Goal: Task Accomplishment & Management: Manage account settings

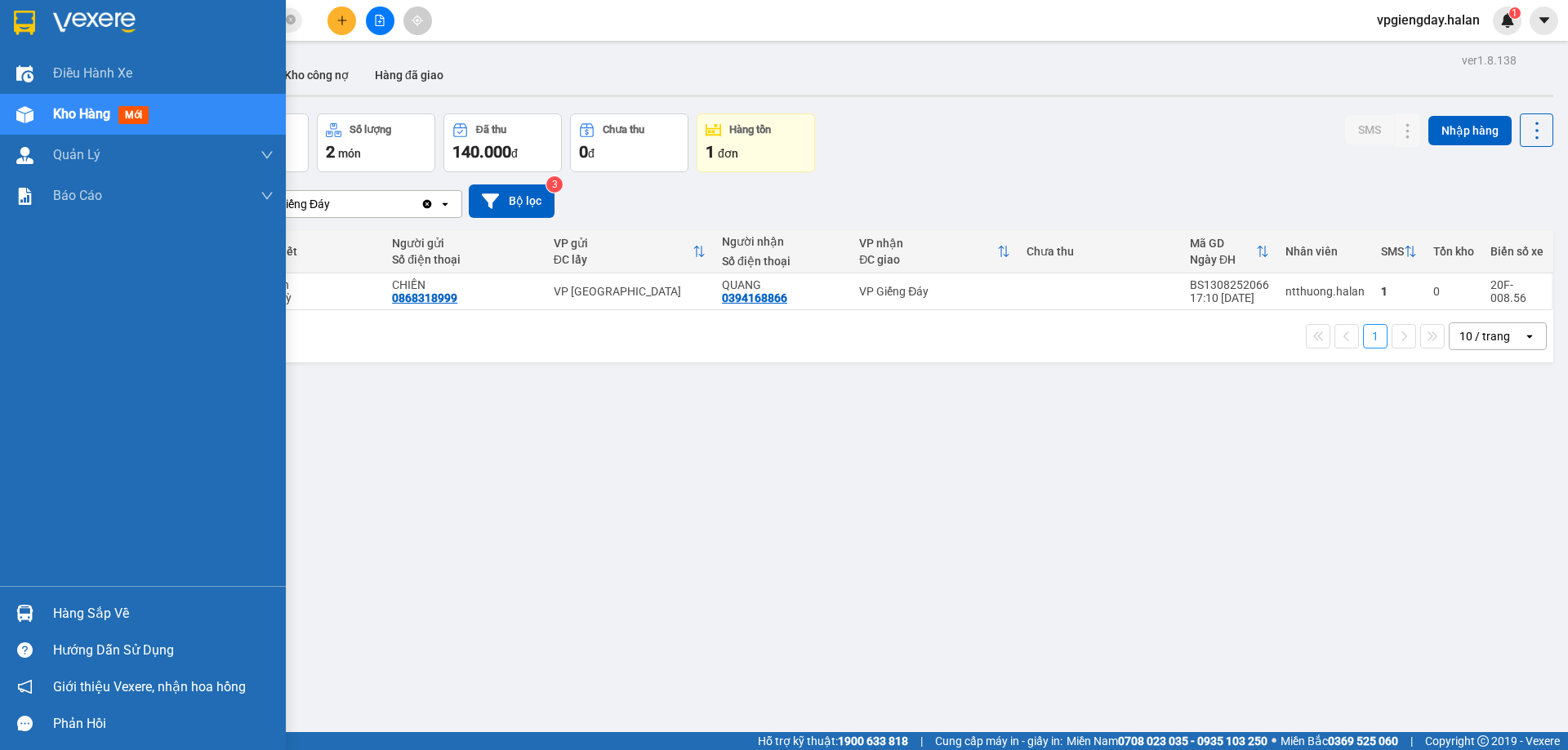
click at [41, 603] on div "Hàng sắp về" at bounding box center [143, 614] width 286 height 37
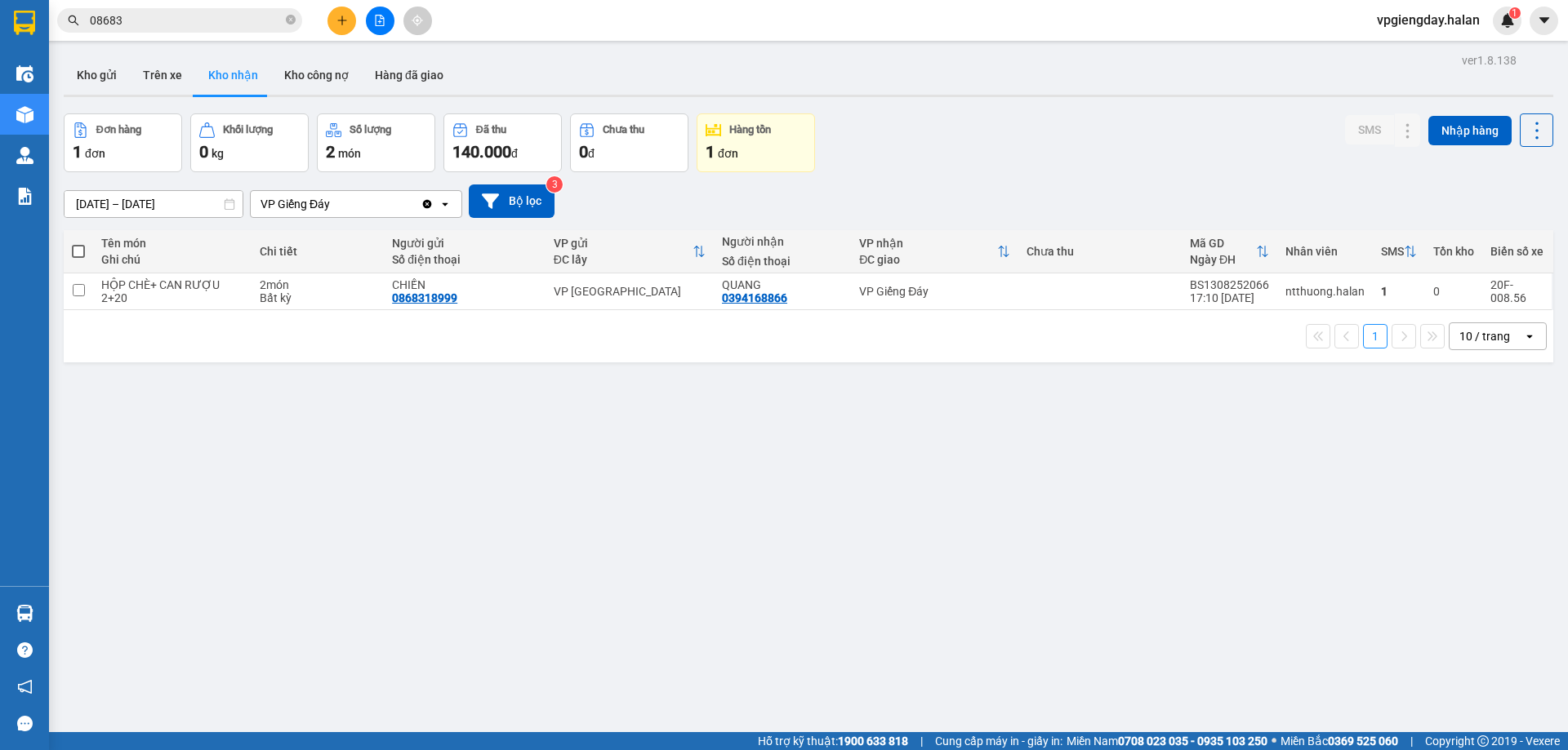
click at [518, 414] on section "Kết quả tìm kiếm ( 2777 ) Bộ lọc Mã ĐH Trạng thái Món hàng Thu hộ Tổng cước Chư…" at bounding box center [784, 375] width 1568 height 750
click at [226, 12] on input "08683" at bounding box center [186, 21] width 193 height 18
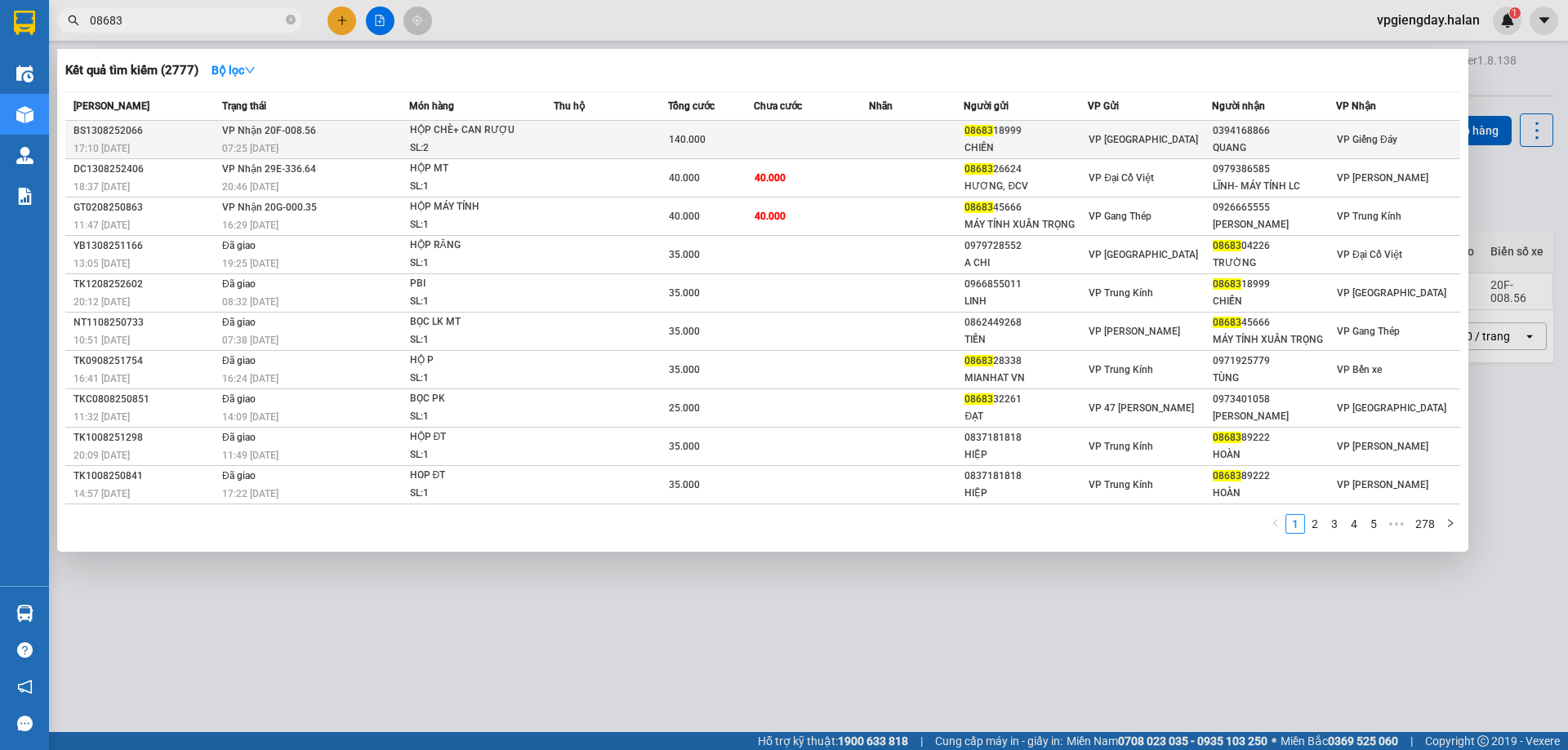
click at [643, 133] on td at bounding box center [611, 140] width 114 height 38
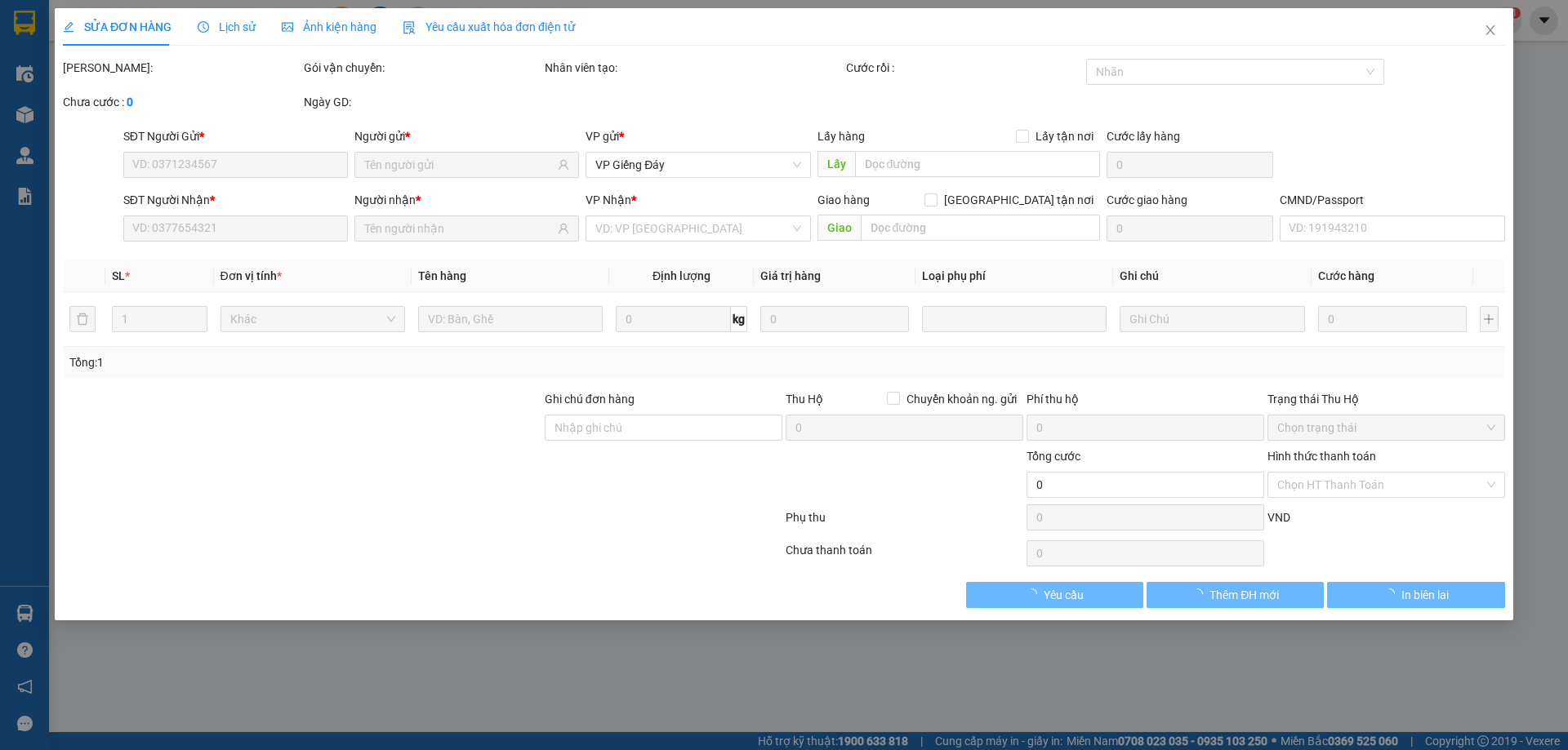
type input "0868318999"
type input "CHIẾN"
type input "0394168866"
type input "QUANG"
type input "140.000"
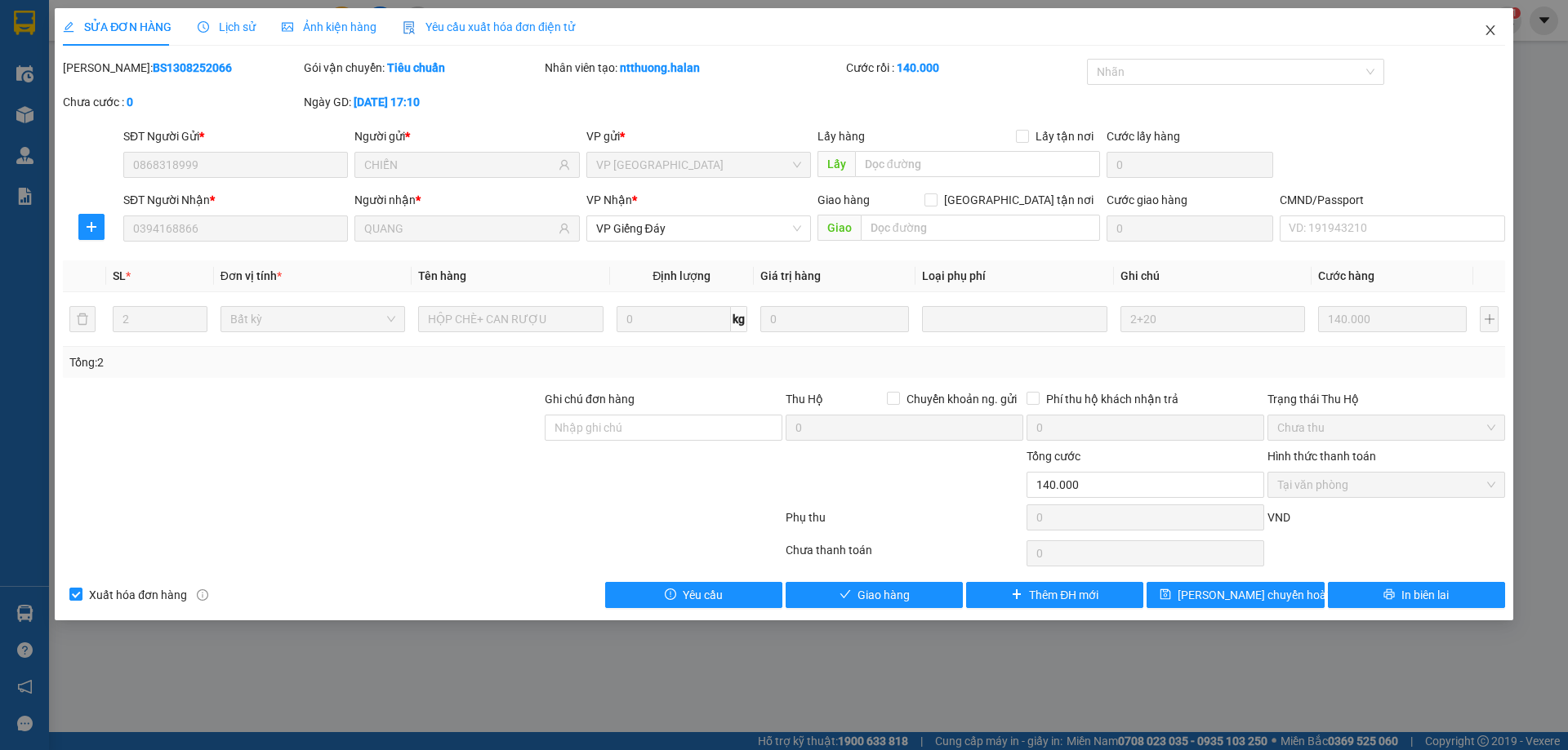
click at [1499, 32] on span "Close" at bounding box center [1490, 31] width 46 height 46
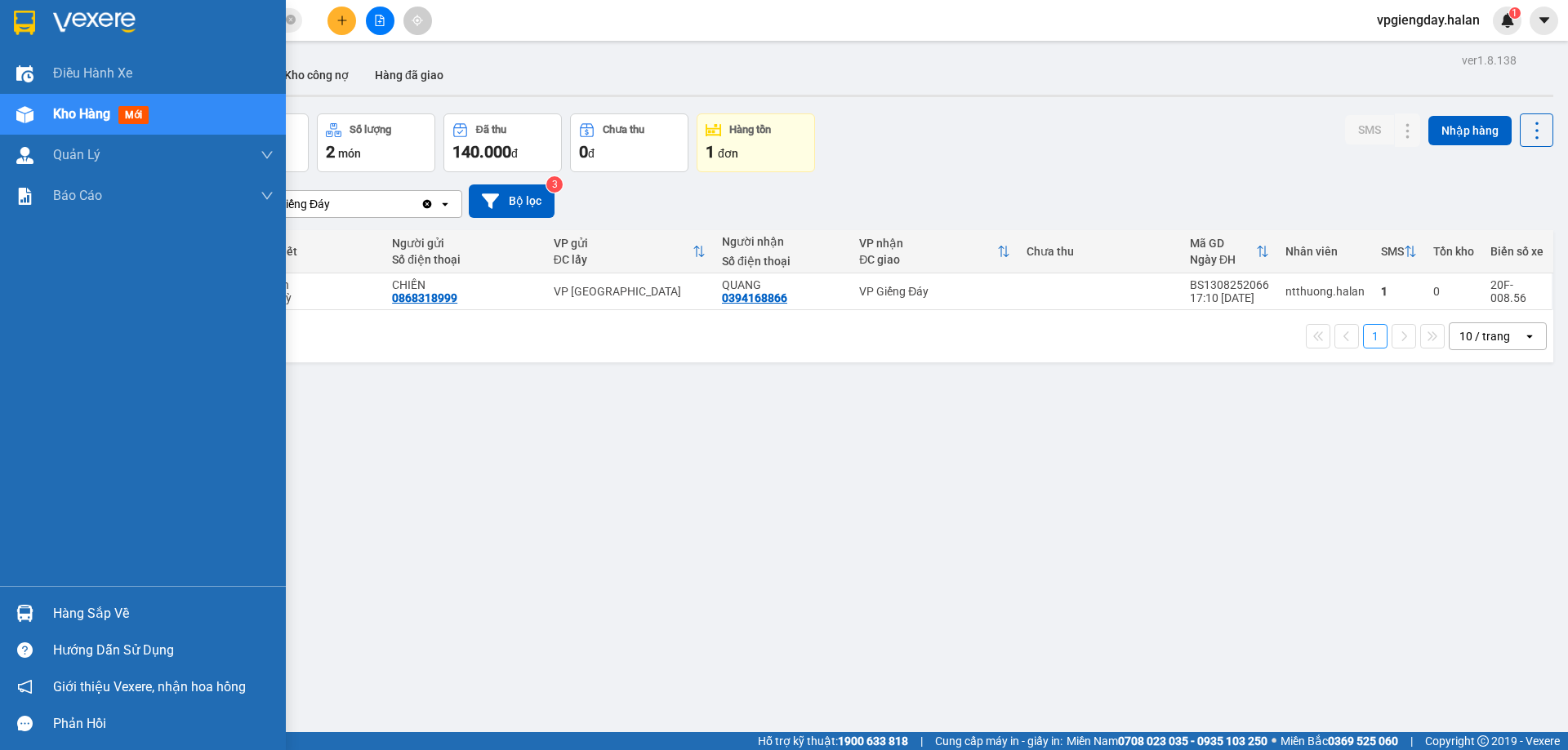
click at [56, 595] on div "Hàng sắp về" at bounding box center [143, 614] width 286 height 37
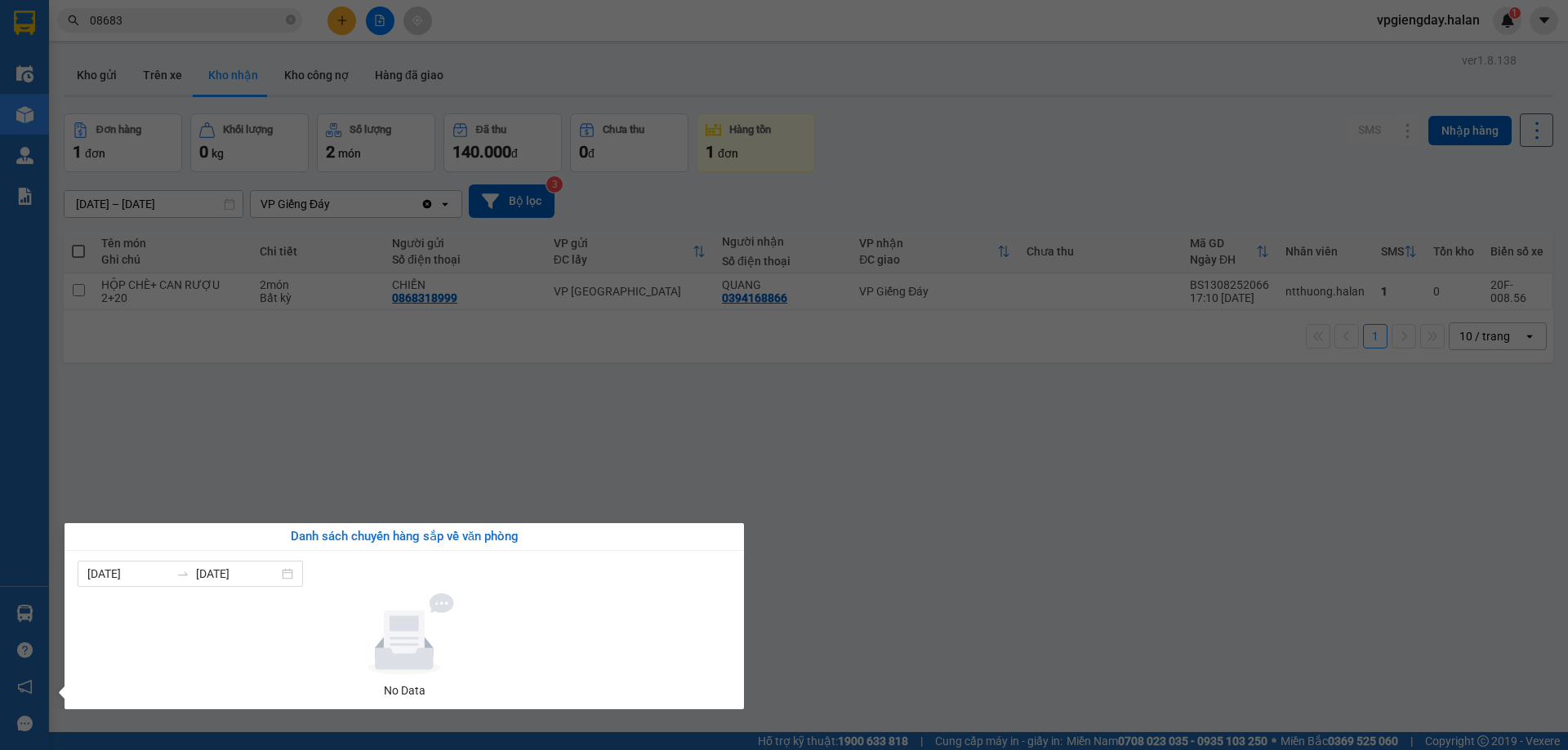
click at [712, 370] on section "Kết quả tìm kiếm ( 2777 ) Bộ lọc Mã ĐH Trạng thái Món hàng Thu hộ Tổng cước Chư…" at bounding box center [784, 375] width 1568 height 750
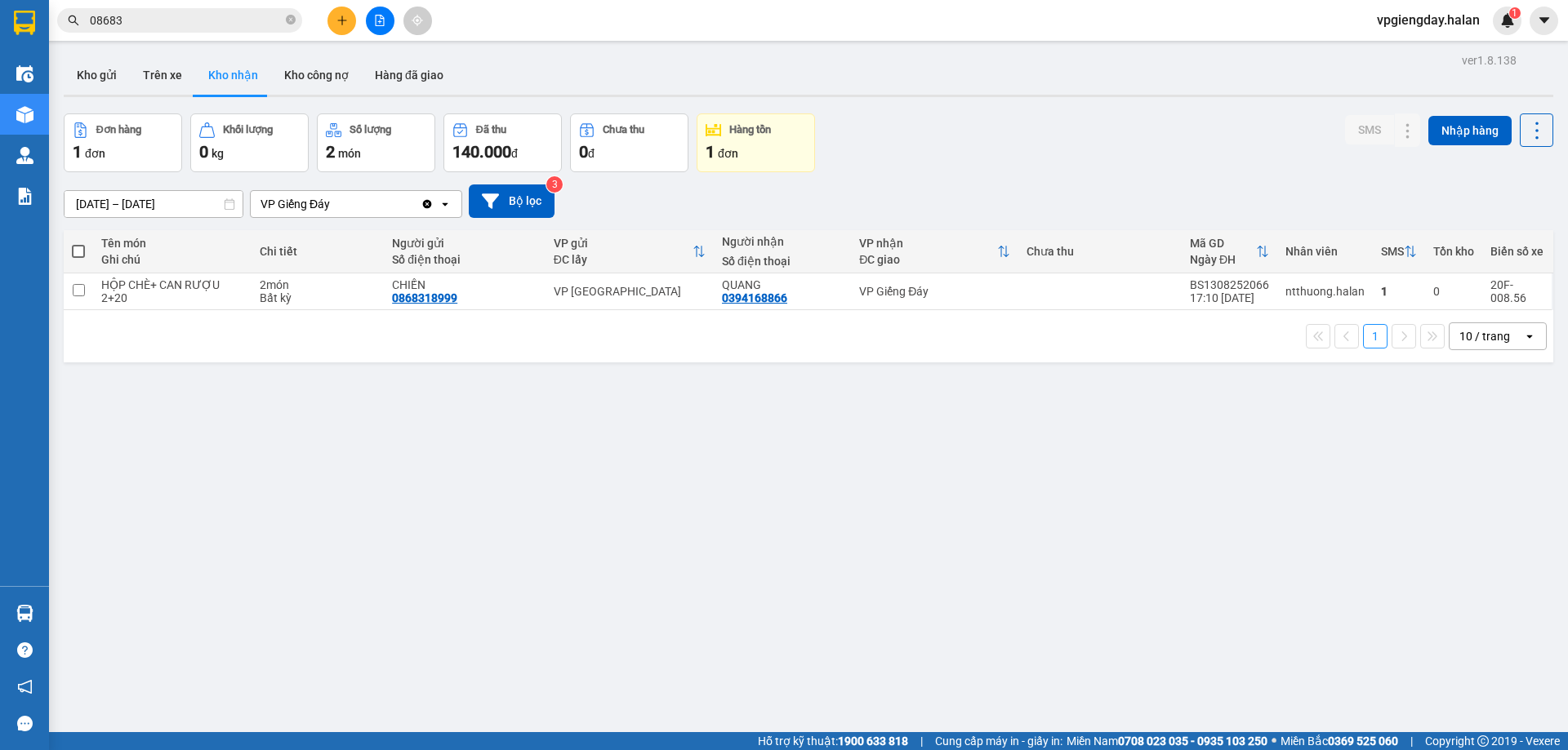
click at [344, 20] on icon "plus" at bounding box center [342, 19] width 9 height 1
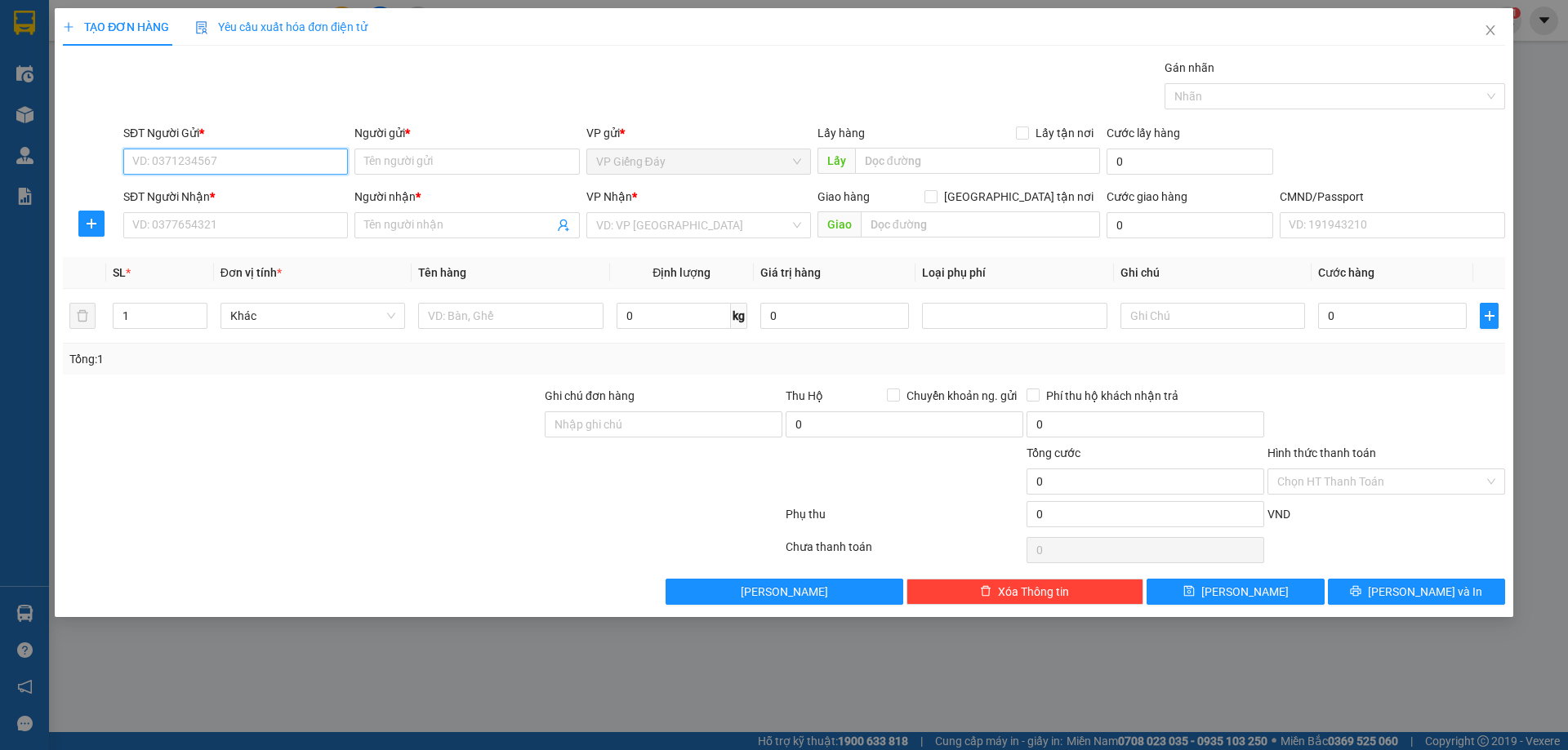
click at [246, 152] on input "SĐT Người Gửi *" at bounding box center [236, 161] width 225 height 26
click at [206, 167] on input "SĐT Người Gửi *" at bounding box center [236, 161] width 225 height 26
type input "0902207167"
click at [402, 168] on input "Người gửi *" at bounding box center [466, 161] width 225 height 26
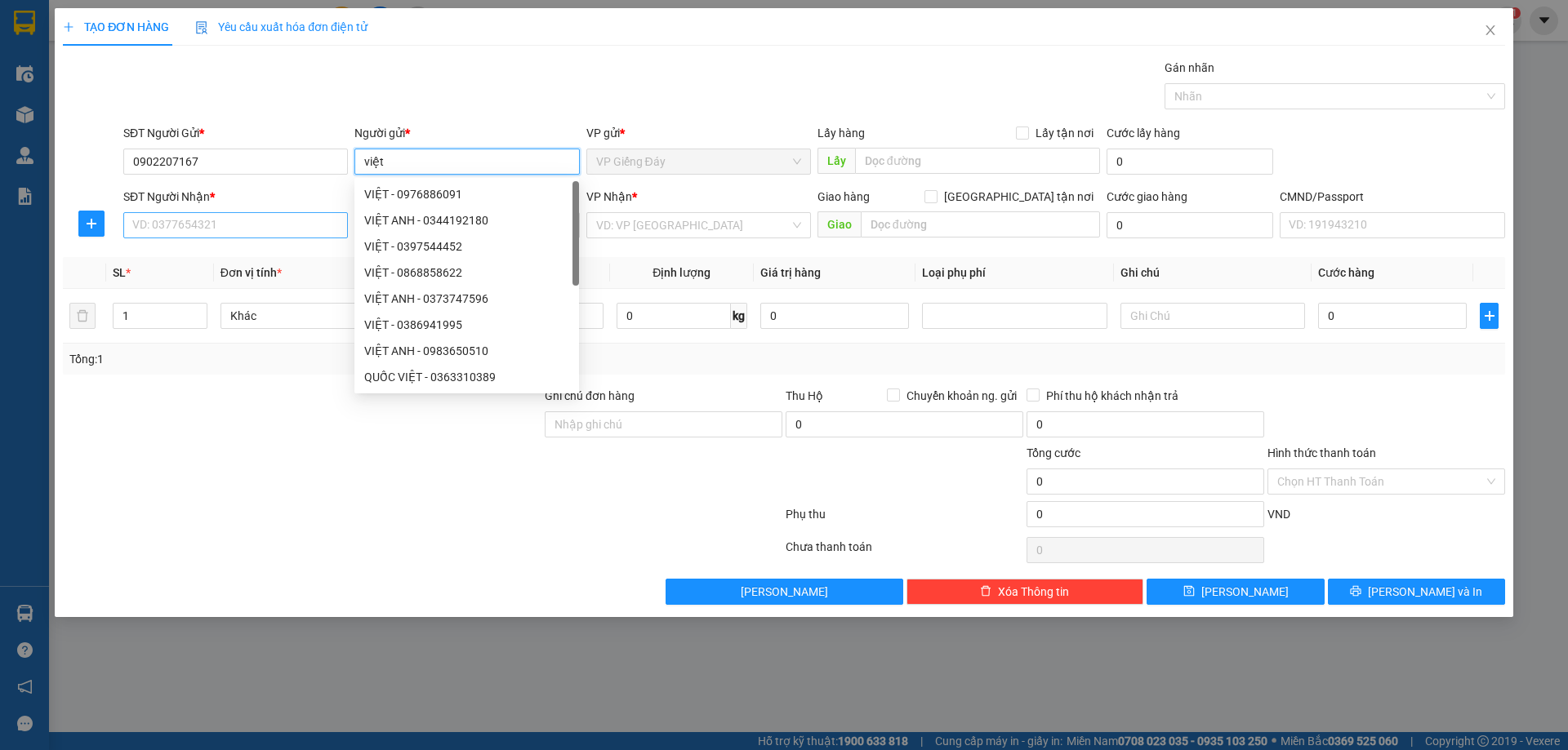
type input "việt"
click at [222, 216] on input "SĐT Người Nhận *" at bounding box center [236, 225] width 225 height 26
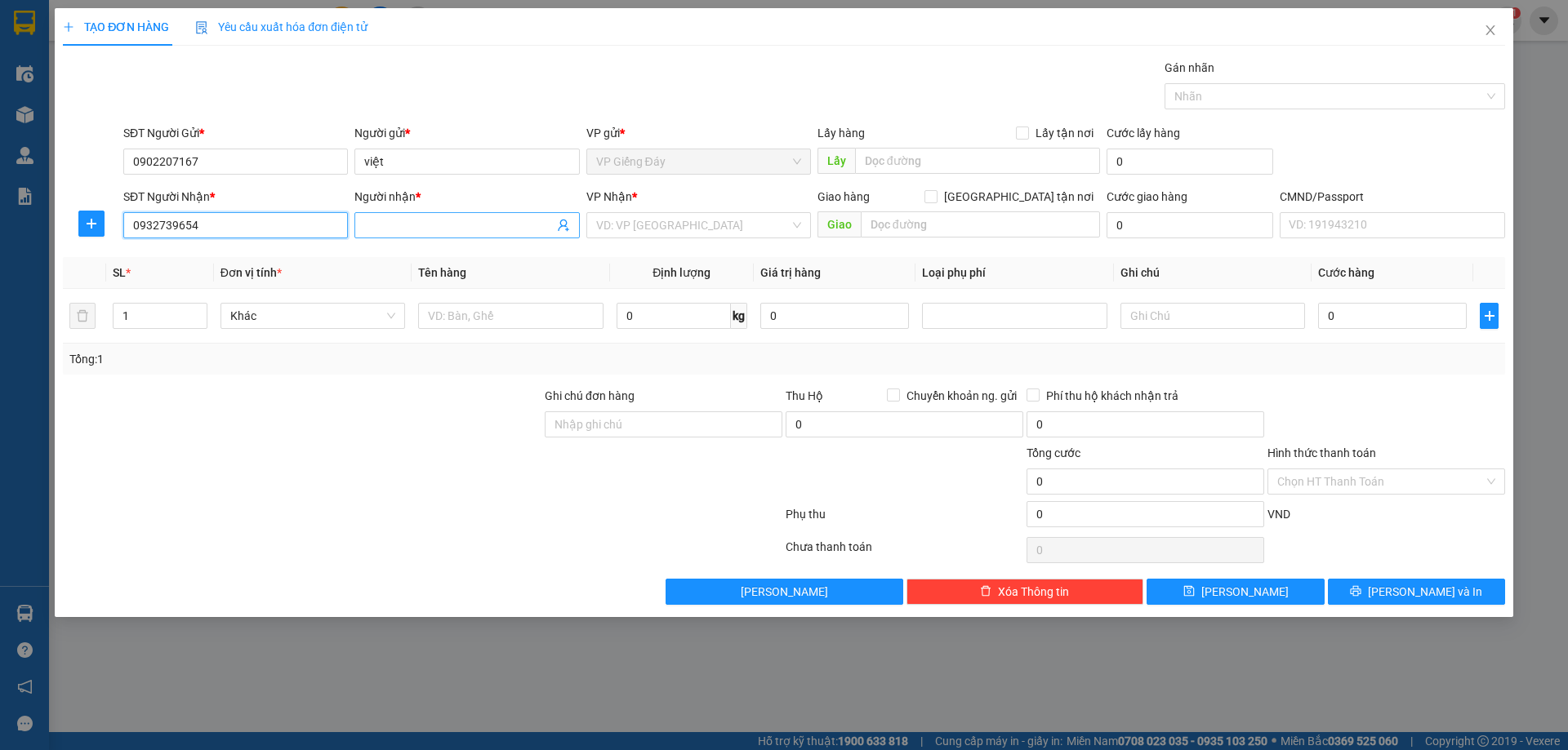
type input "0932739654"
click at [429, 214] on span at bounding box center [466, 225] width 225 height 26
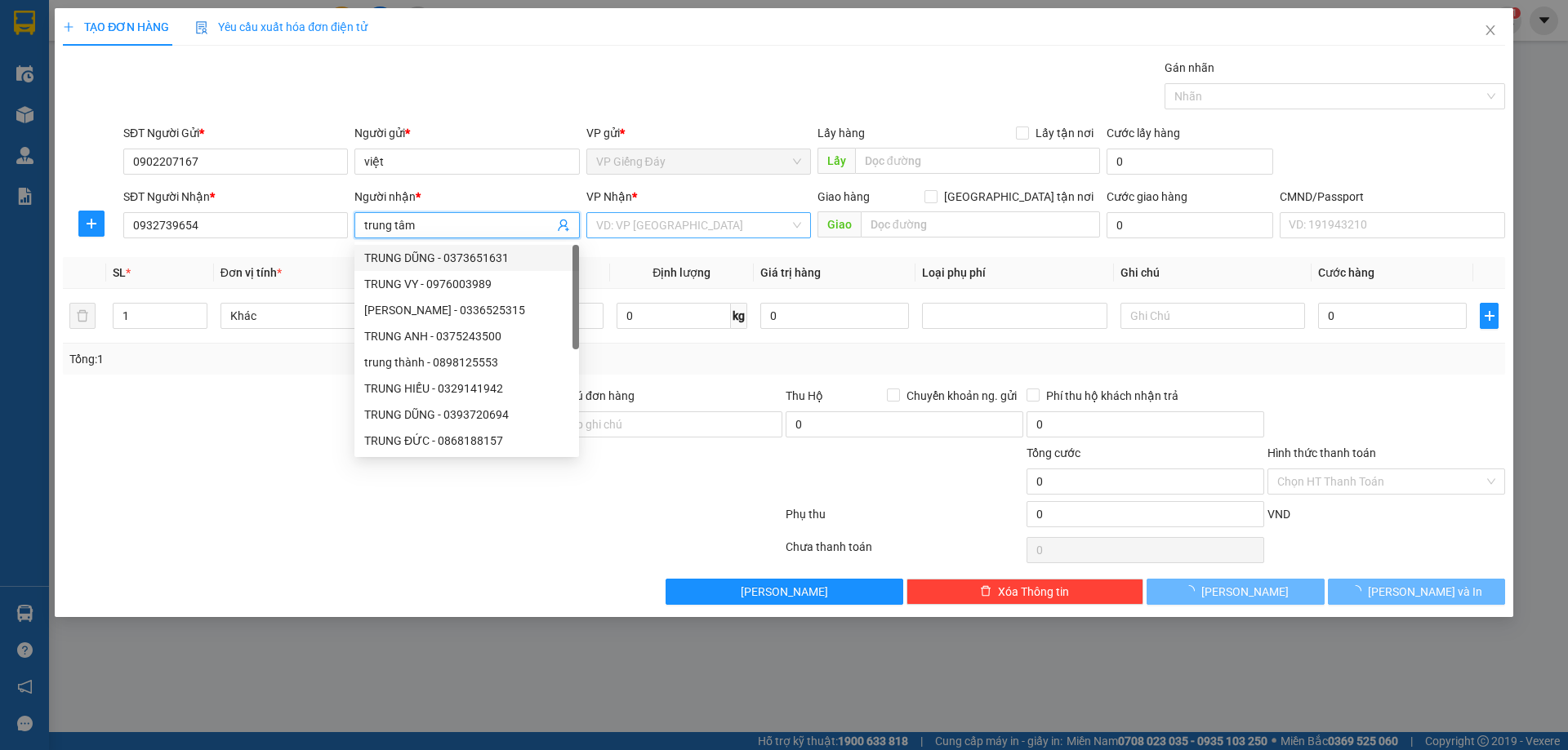
type input "trung tâm"
click at [749, 229] on input "search" at bounding box center [693, 225] width 194 height 24
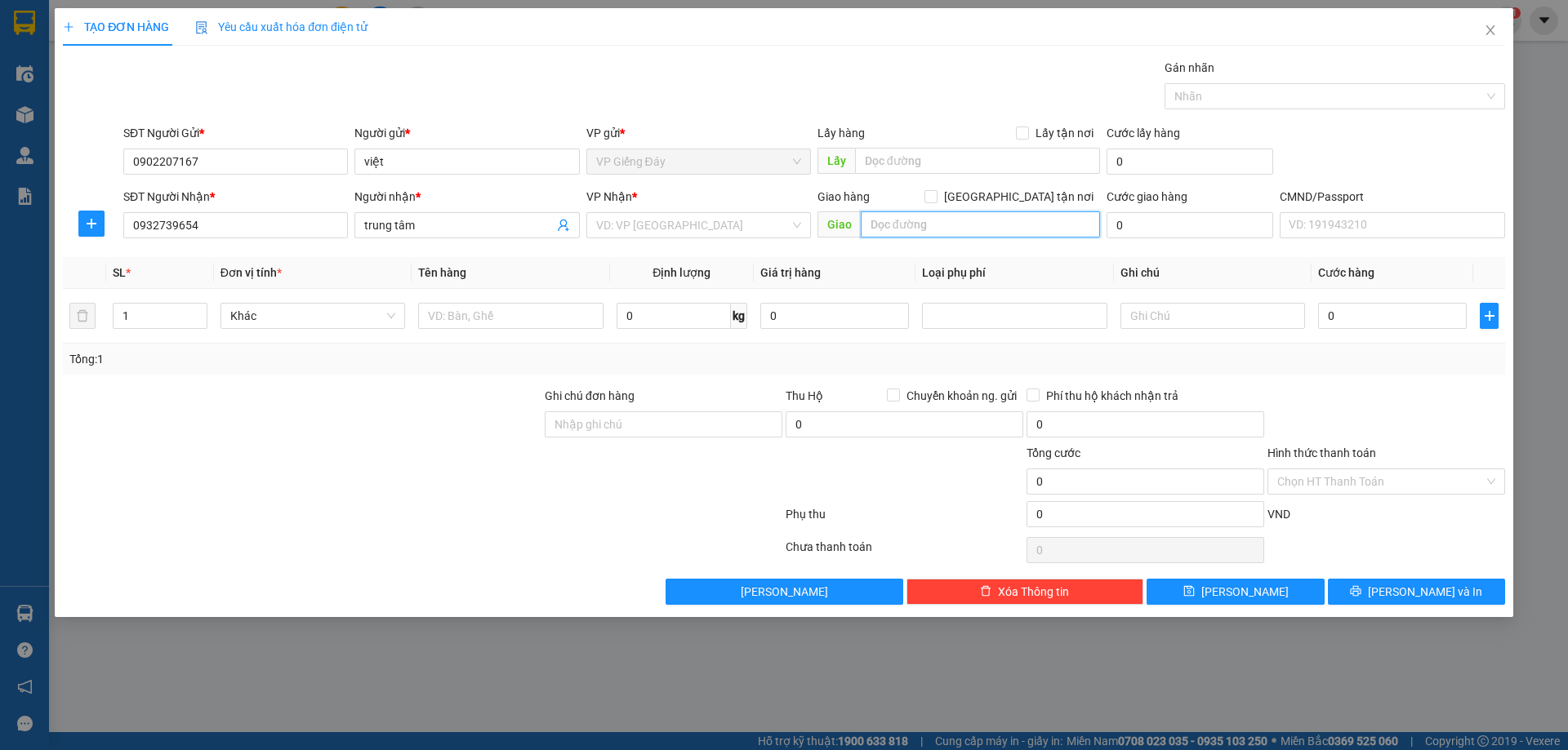
click at [957, 224] on input "text" at bounding box center [980, 224] width 239 height 26
click at [936, 198] on input "[GEOGRAPHIC_DATA] tận nơi" at bounding box center [931, 196] width 12 height 12
checkbox input "true"
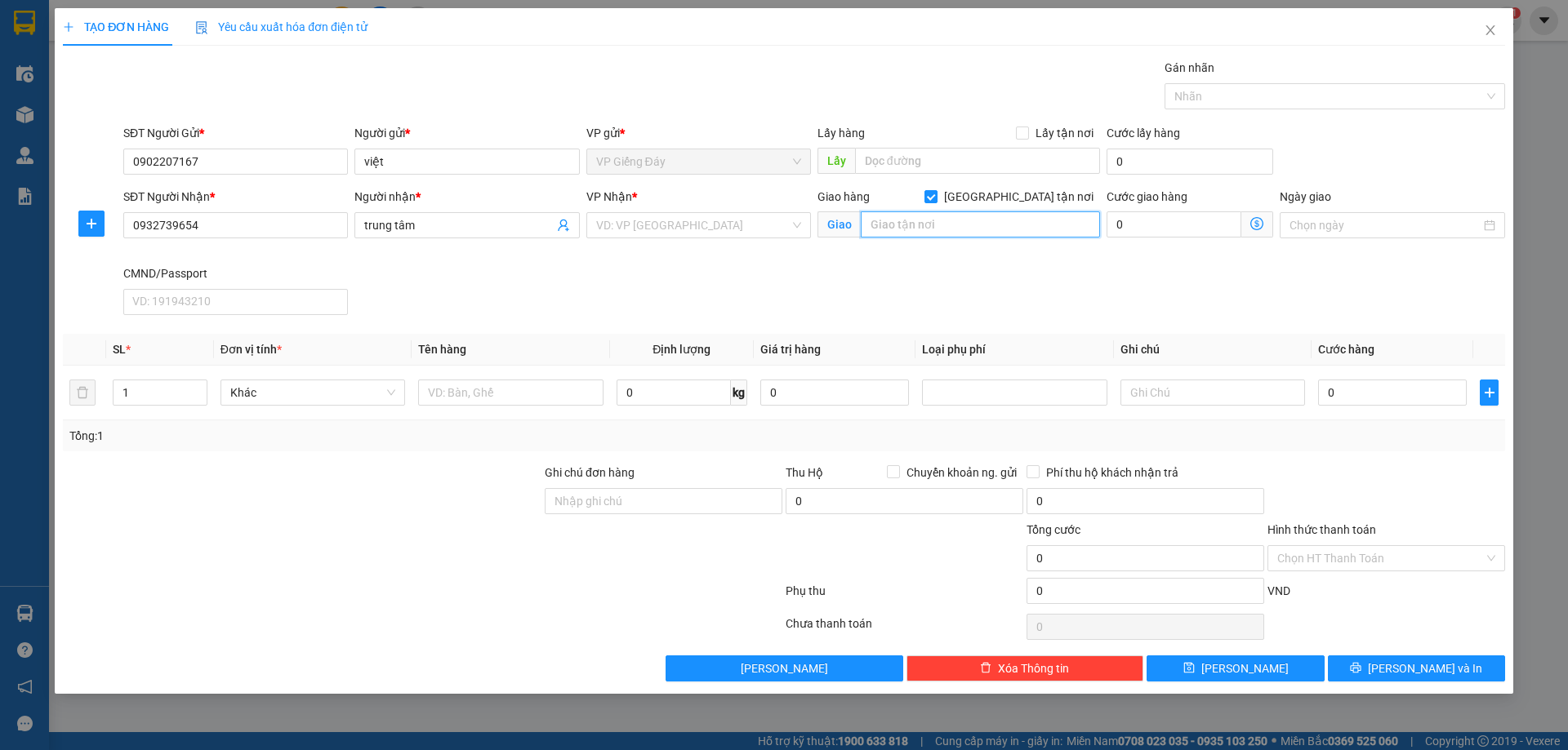
click at [955, 225] on input "text" at bounding box center [980, 224] width 239 height 26
click at [1010, 232] on input "ngõ" at bounding box center [980, 224] width 239 height 26
type input "n"
paste input "Ngõ 97 [GEOGRAPHIC_DATA], [GEOGRAPHIC_DATA], [GEOGRAPHIC_DATA], [GEOGRAPHIC_DAT…"
drag, startPoint x: 912, startPoint y: 223, endPoint x: 830, endPoint y: 223, distance: 82.0
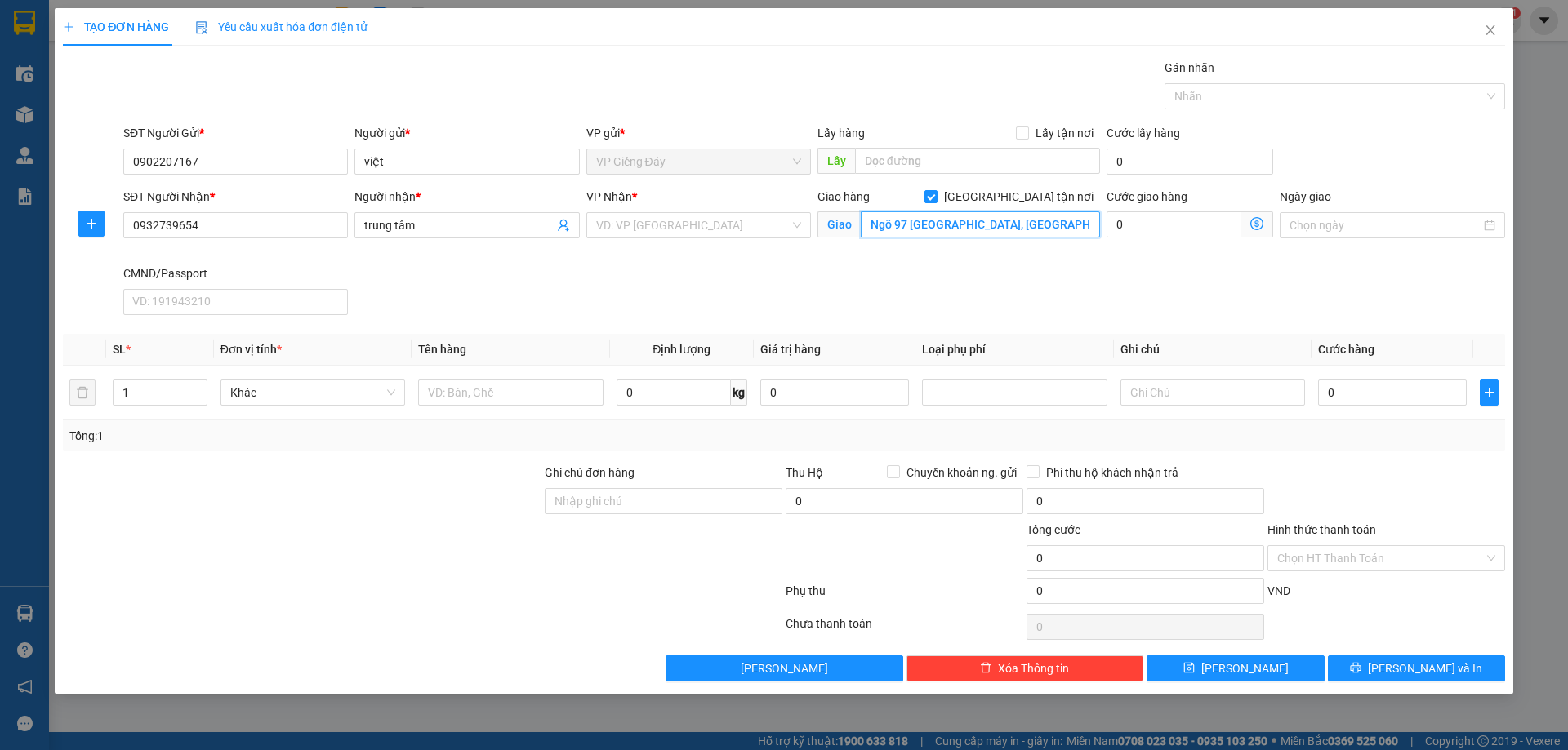
click at [830, 223] on span "[PERSON_NAME] 97 [GEOGRAPHIC_DATA], [GEOGRAPHIC_DATA], [GEOGRAPHIC_DATA], [GEOG…" at bounding box center [959, 224] width 282 height 26
type input "Ngõ 97 [GEOGRAPHIC_DATA], [GEOGRAPHIC_DATA], [GEOGRAPHIC_DATA], [GEOGRAPHIC_DAT…"
click at [804, 258] on div "VP Nhận * VD: VP [GEOGRAPHIC_DATA]" at bounding box center [698, 226] width 231 height 77
click at [710, 227] on input "search" at bounding box center [693, 225] width 194 height 24
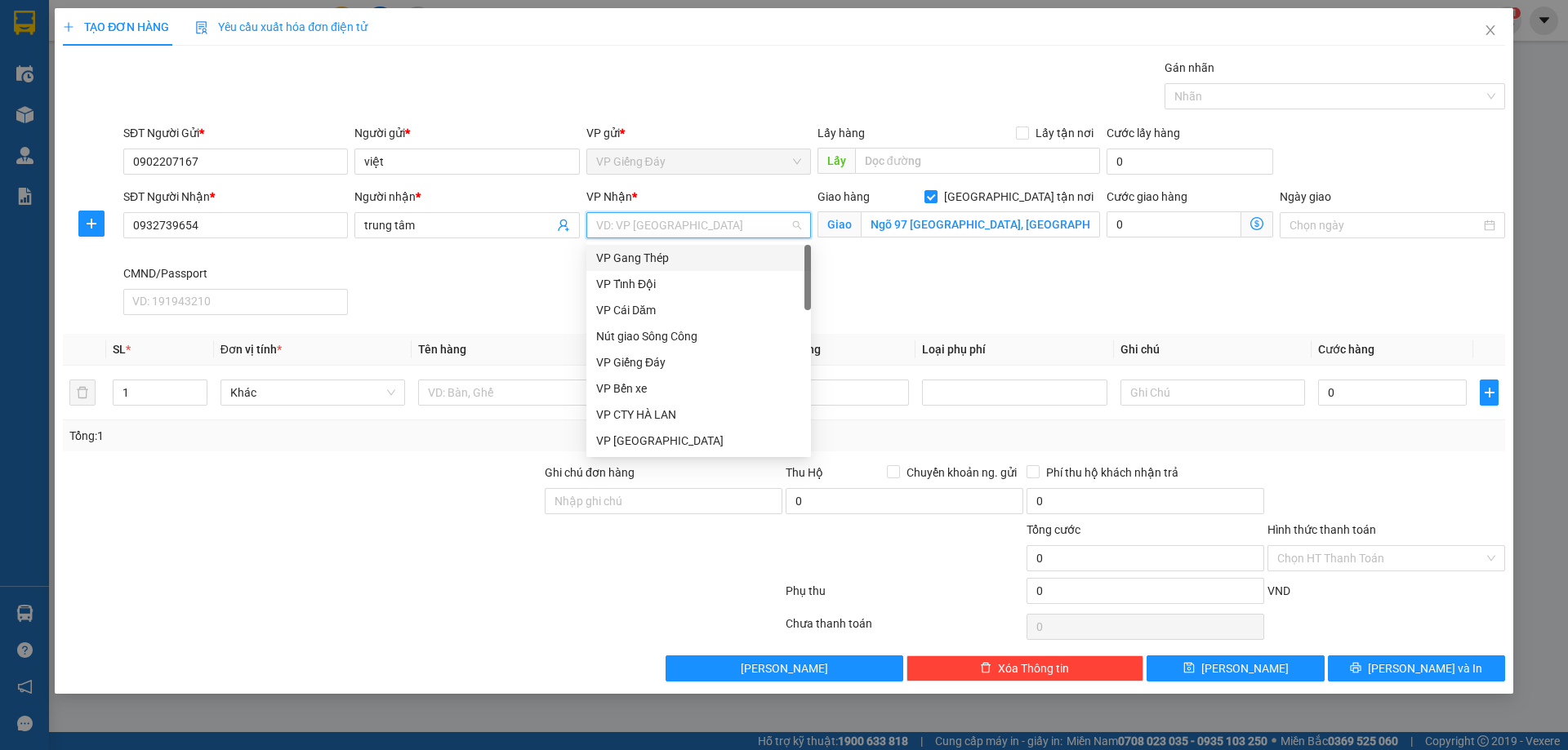
click at [690, 231] on input "search" at bounding box center [693, 225] width 194 height 24
type input "nv"
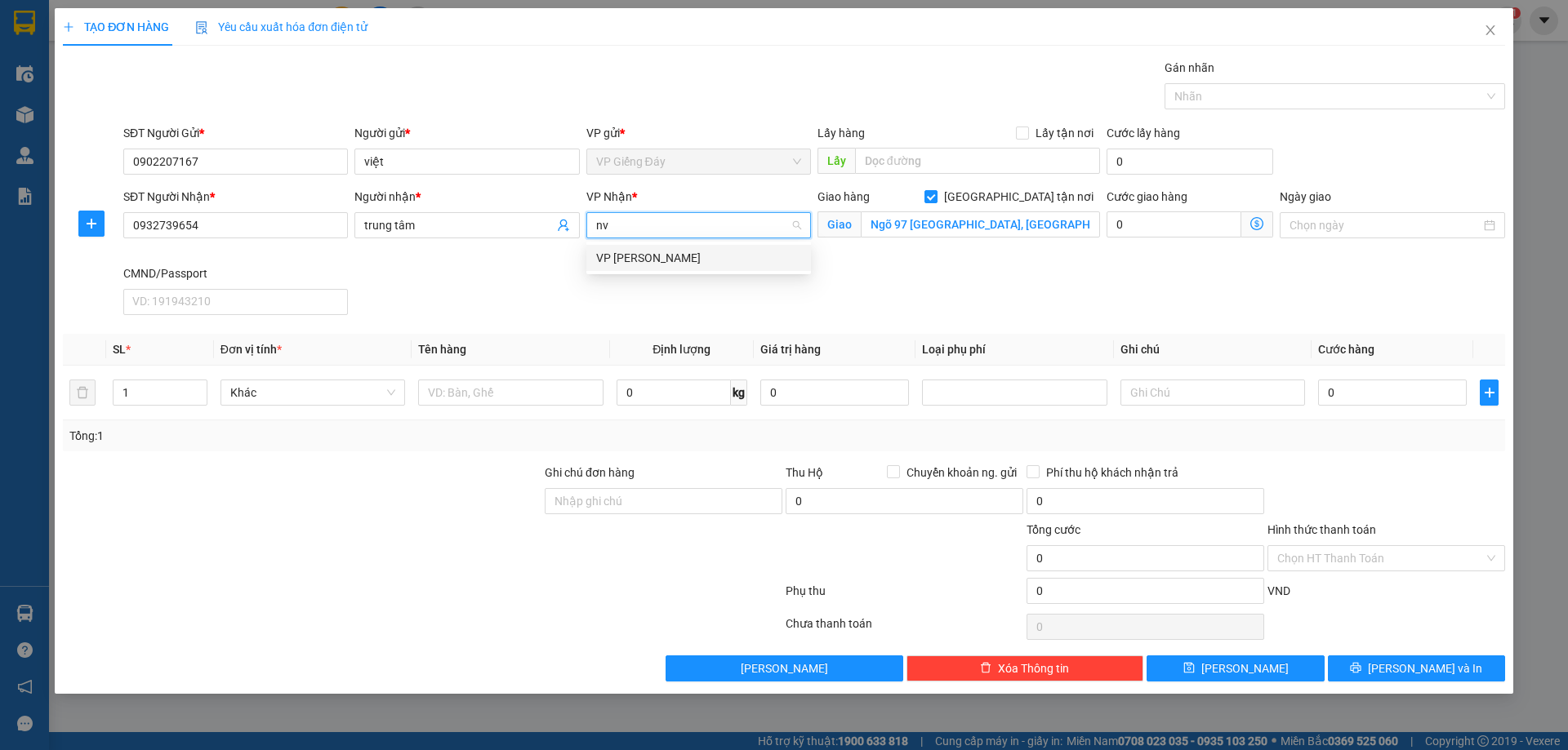
click at [675, 252] on div "VP [PERSON_NAME]" at bounding box center [698, 258] width 205 height 18
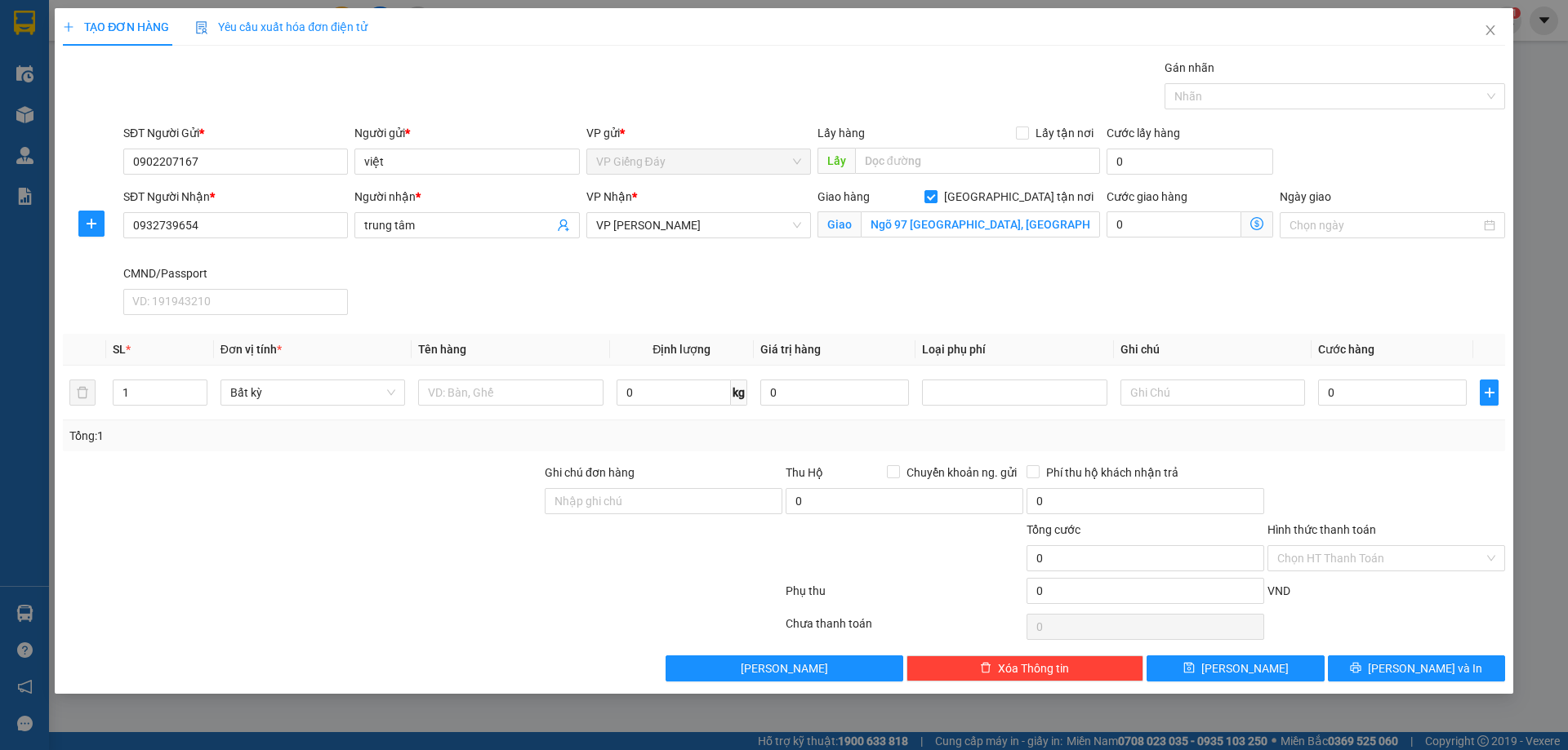
click at [1249, 231] on span at bounding box center [1257, 224] width 32 height 26
click at [1259, 215] on span at bounding box center [1257, 224] width 32 height 26
click at [1260, 223] on icon "dollar-circle" at bounding box center [1257, 224] width 13 height 13
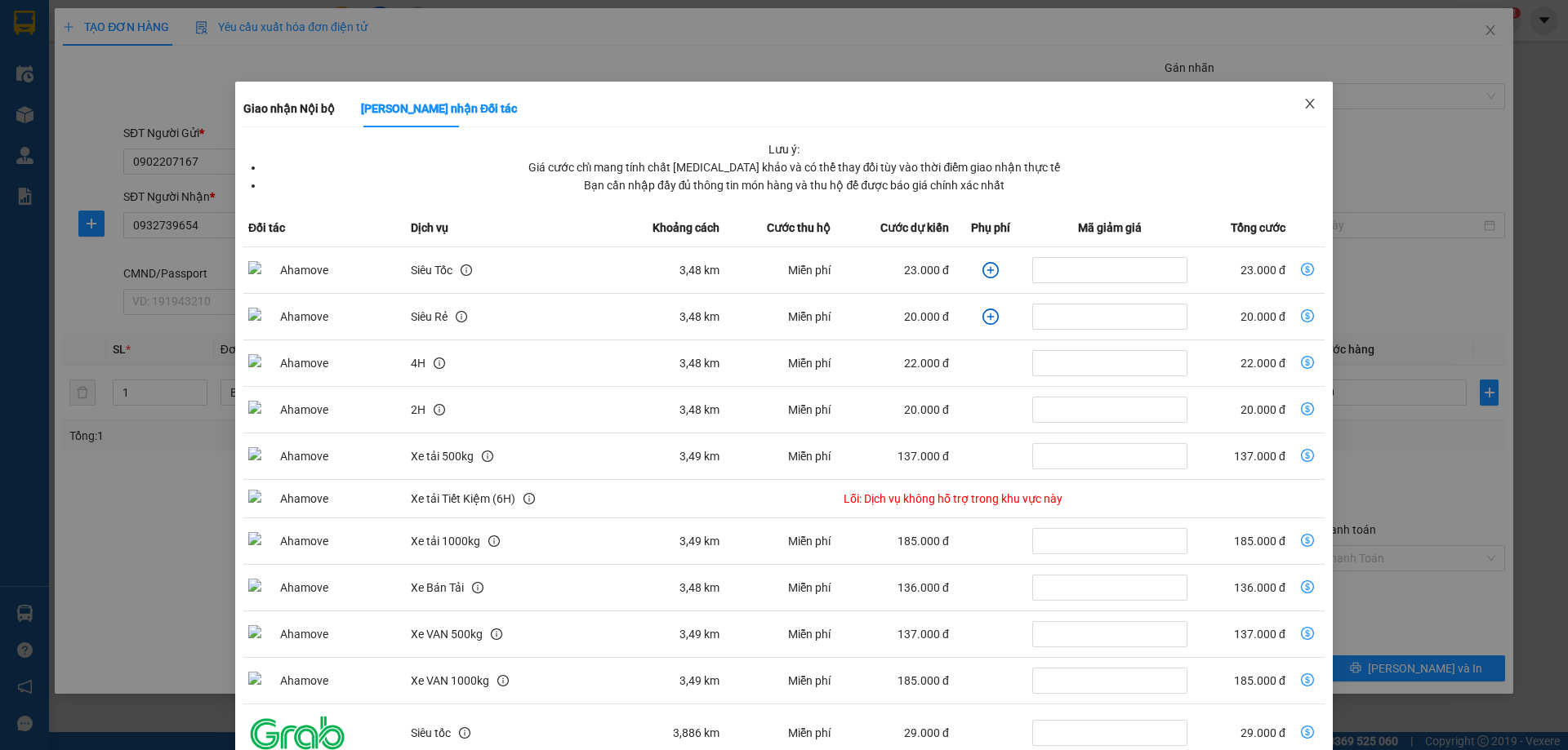
click at [1307, 105] on span "Close" at bounding box center [1310, 104] width 46 height 46
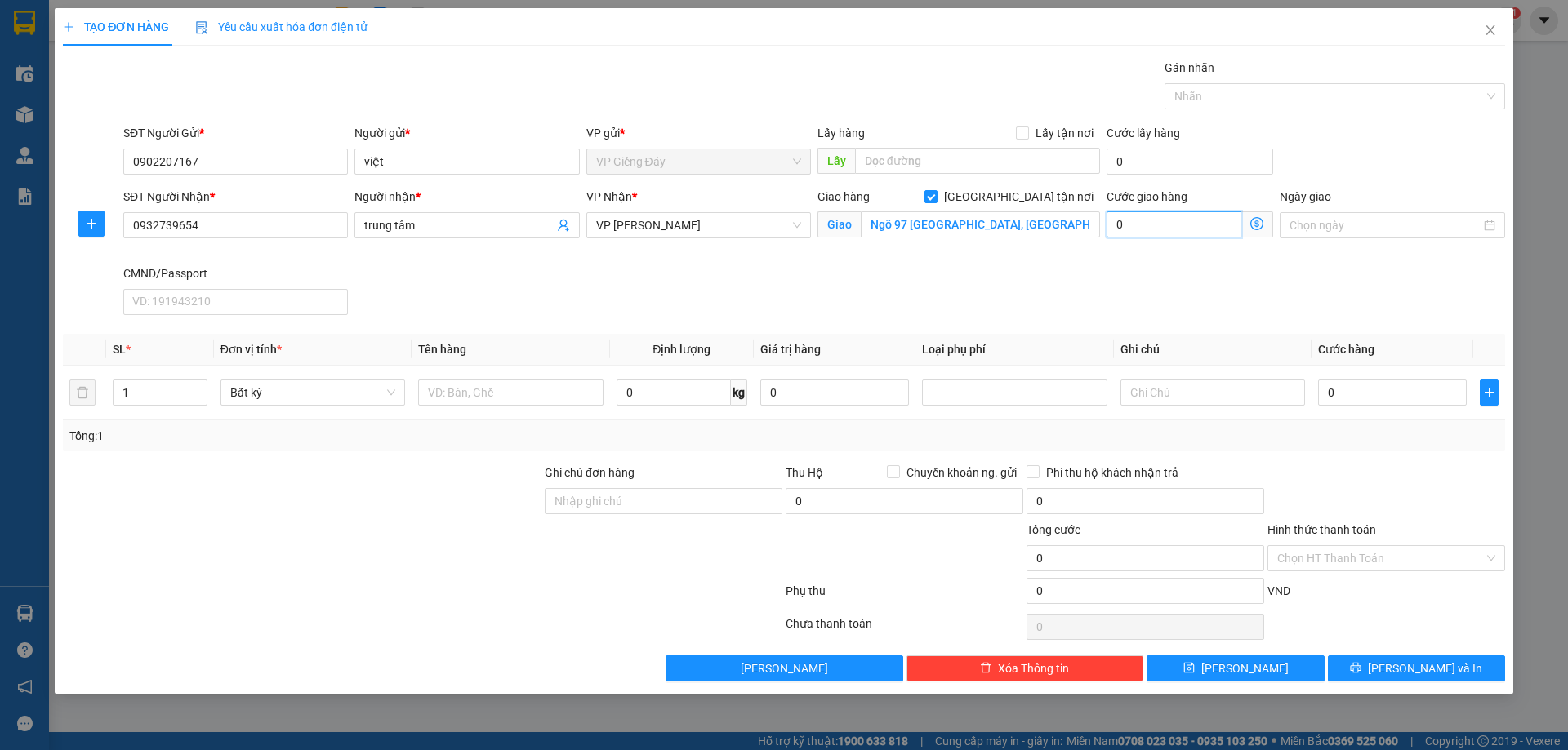
click at [1153, 215] on input "0" at bounding box center [1174, 224] width 134 height 26
type input "3"
type input "35"
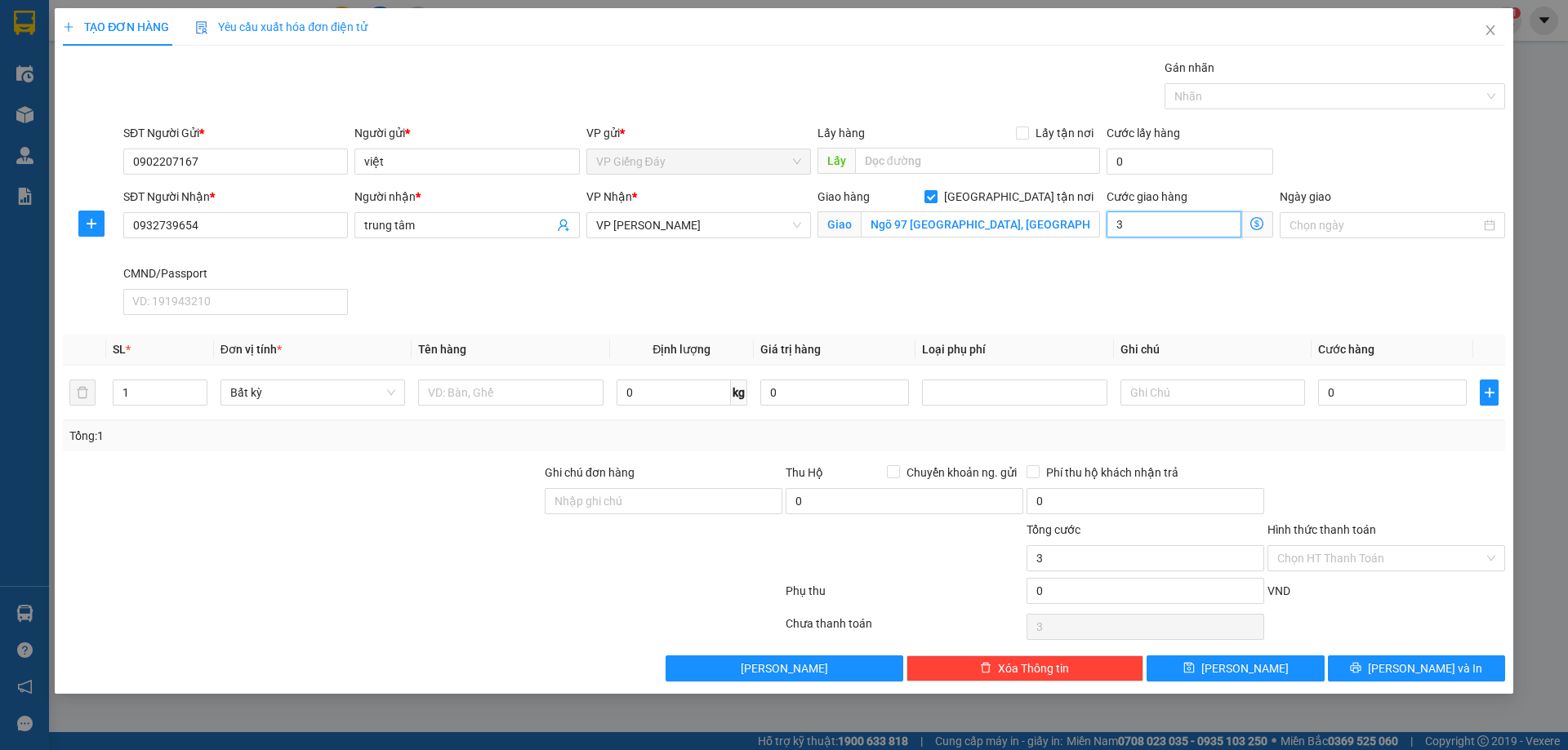
type input "35"
type input "350"
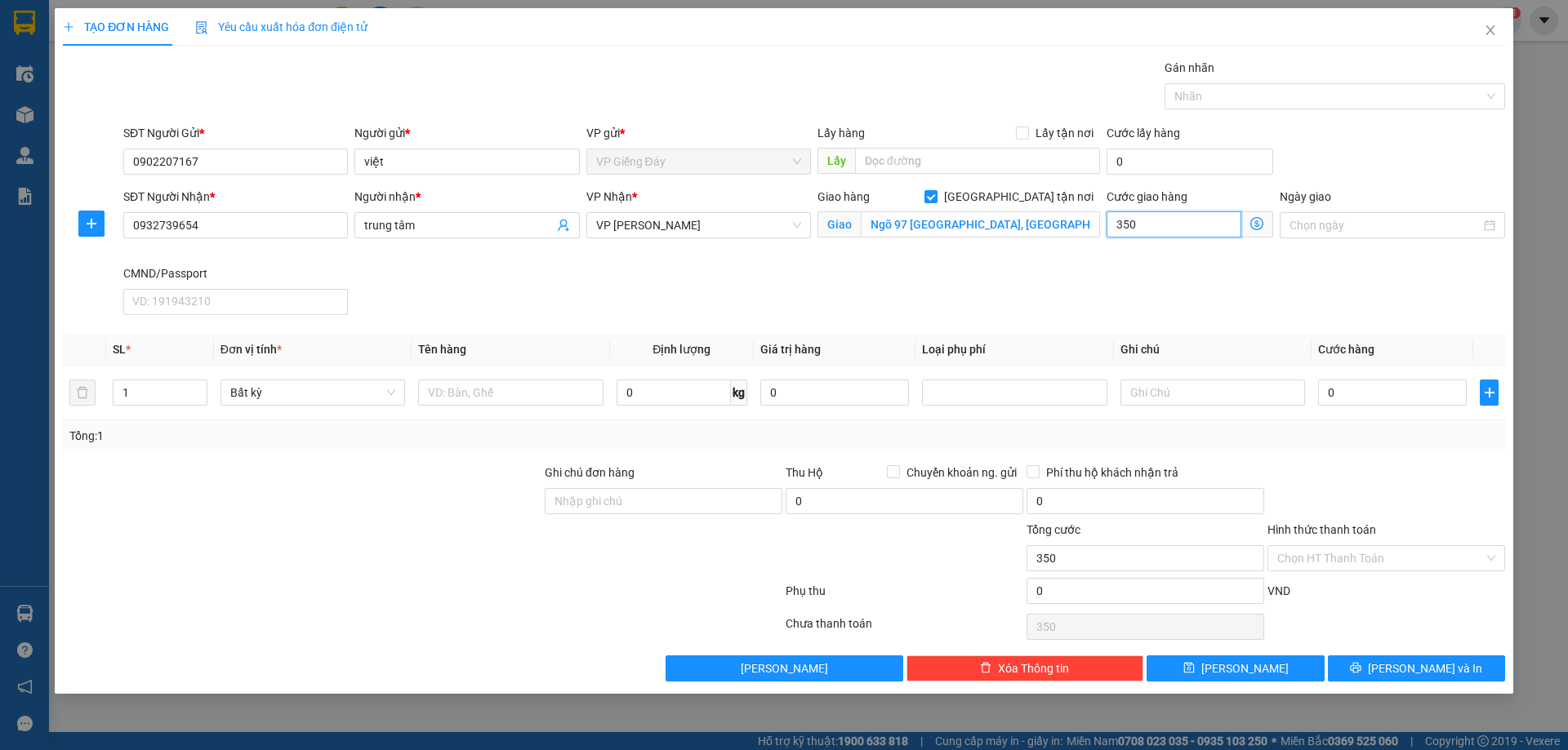
type input "3.500"
type input "35.000"
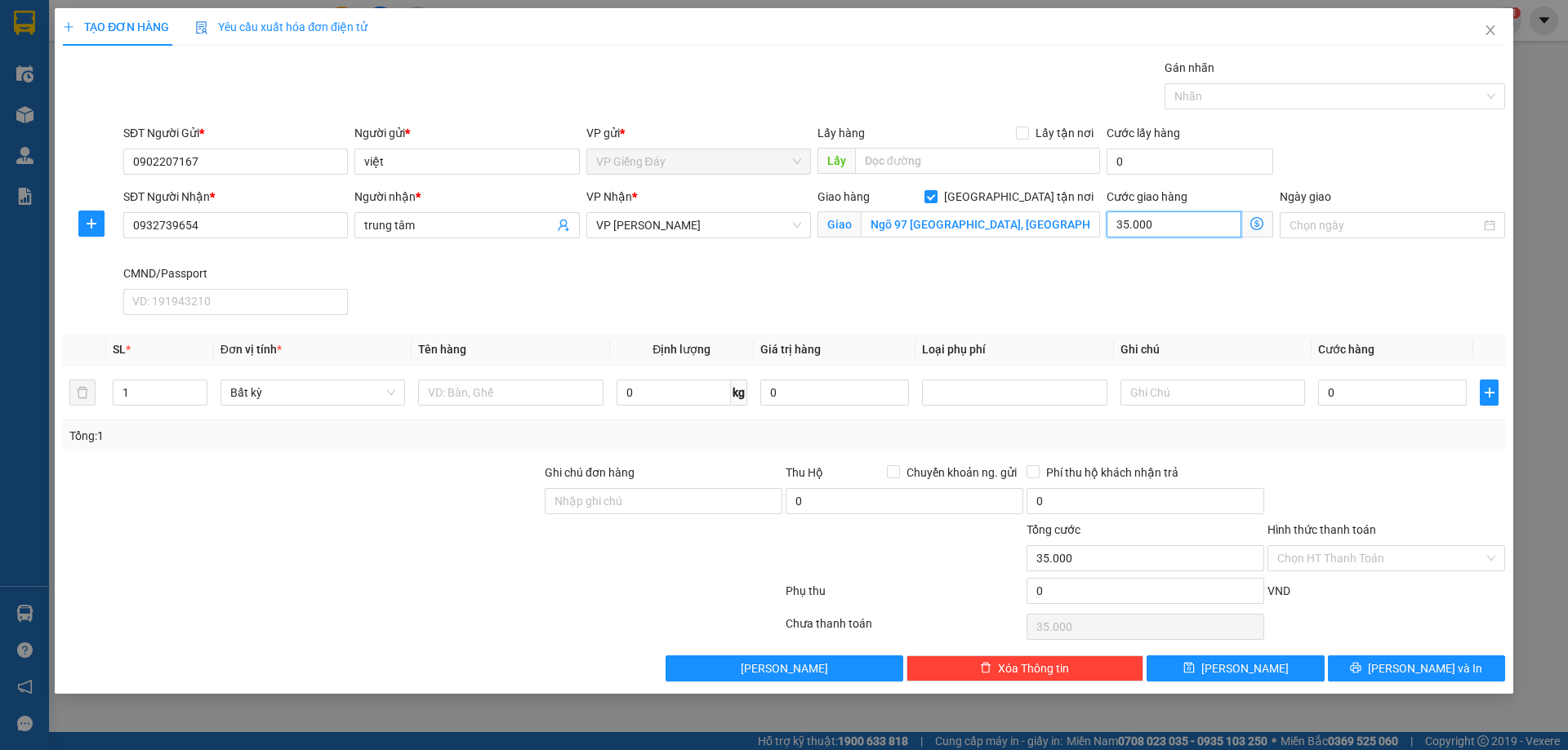
type input "35.000"
click at [632, 283] on div "SĐT Người Nhận * 0932739654 Người nhận * trung tâm VP Nhận * VP [PERSON_NAME] G…" at bounding box center [814, 255] width 1388 height 134
click at [467, 389] on input "text" at bounding box center [510, 393] width 185 height 26
type input "d"
type input "điều hòa"
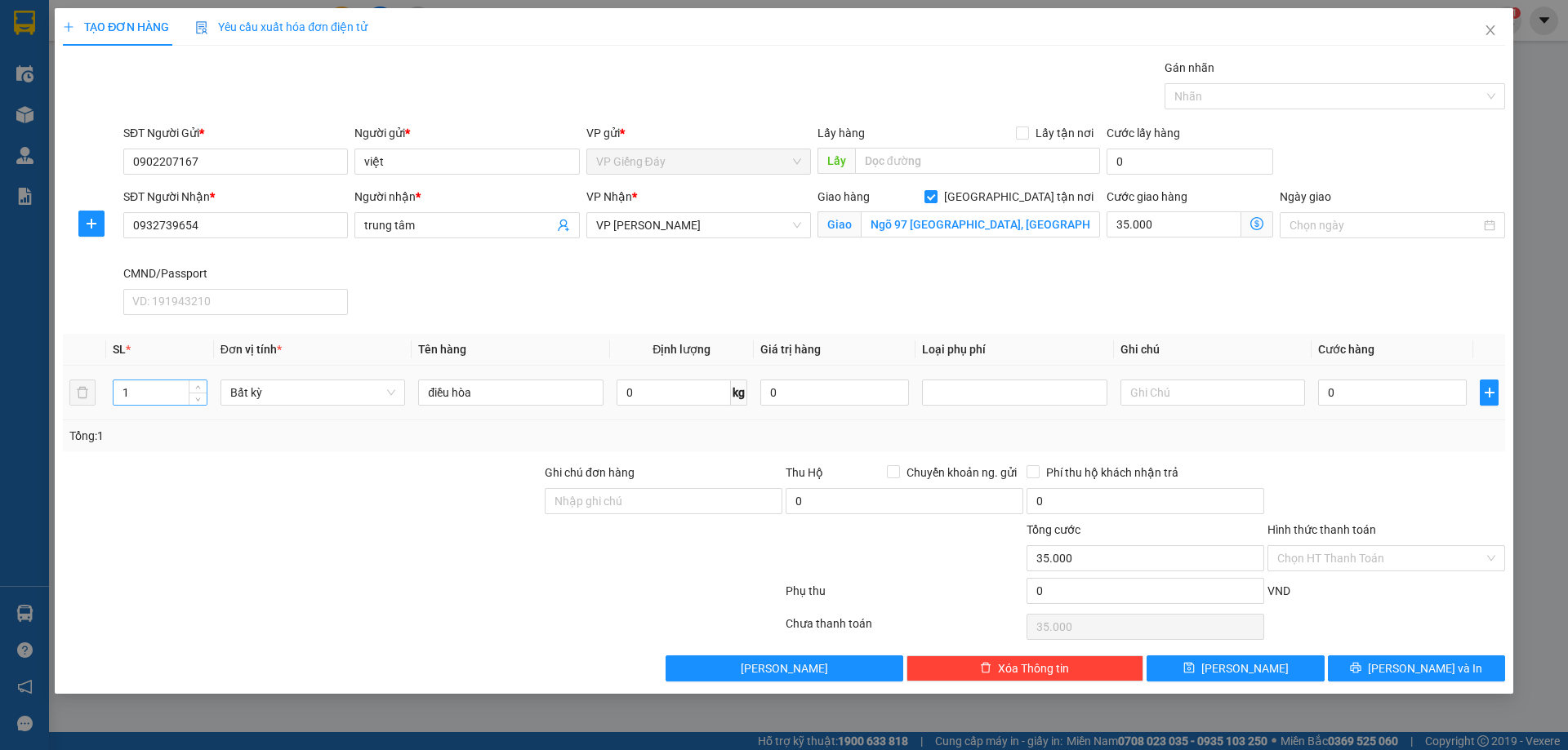
click at [153, 393] on input "1" at bounding box center [160, 393] width 93 height 24
type input "1"
type input "5"
click at [665, 403] on input "0" at bounding box center [673, 393] width 114 height 26
click at [1213, 398] on input "text" at bounding box center [1212, 393] width 185 height 26
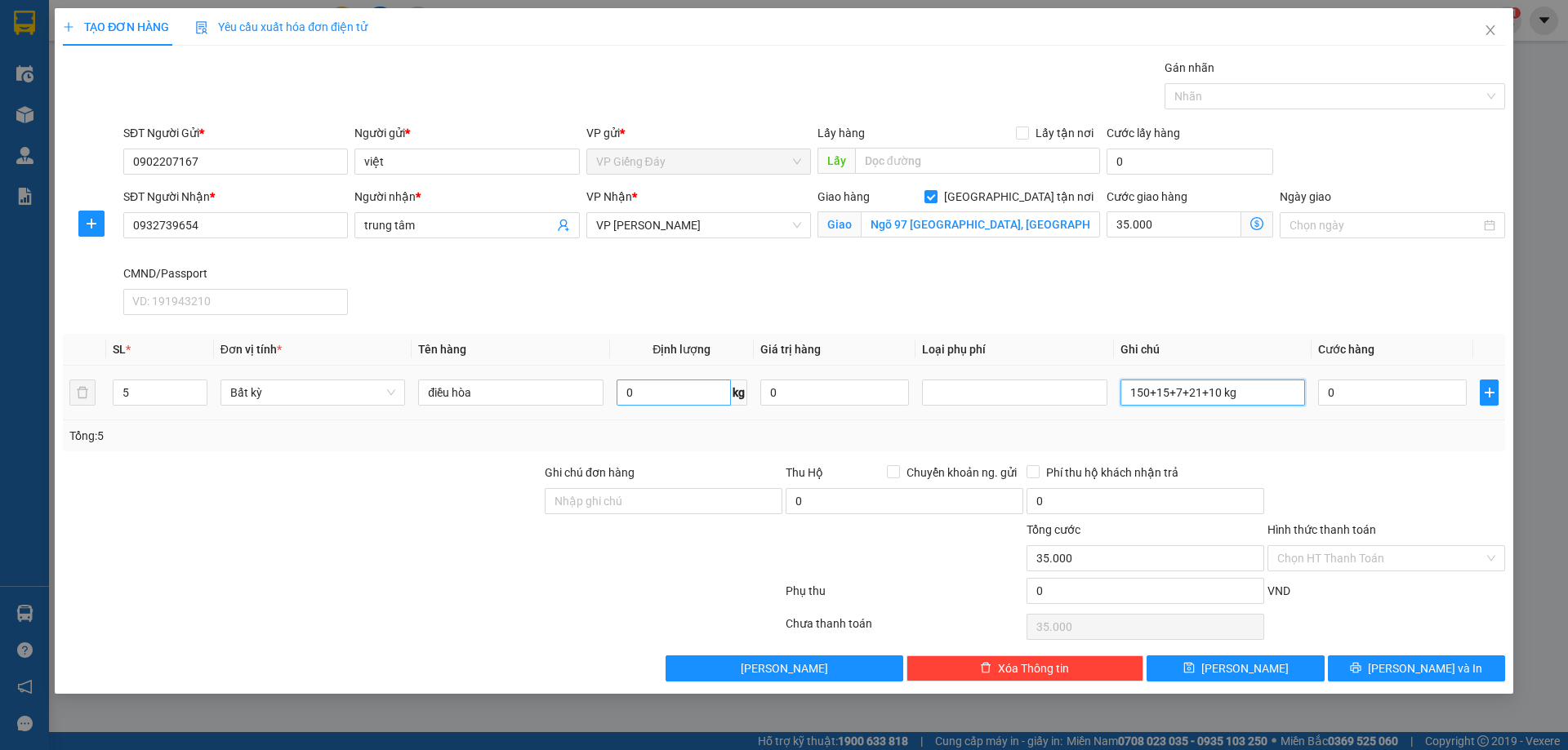
type input "150+15+7+21+10 kg"
drag, startPoint x: 640, startPoint y: 387, endPoint x: 649, endPoint y: 384, distance: 9.5
click at [641, 387] on input "0" at bounding box center [673, 393] width 114 height 26
click at [671, 391] on input "0" at bounding box center [673, 393] width 114 height 26
type input "0"
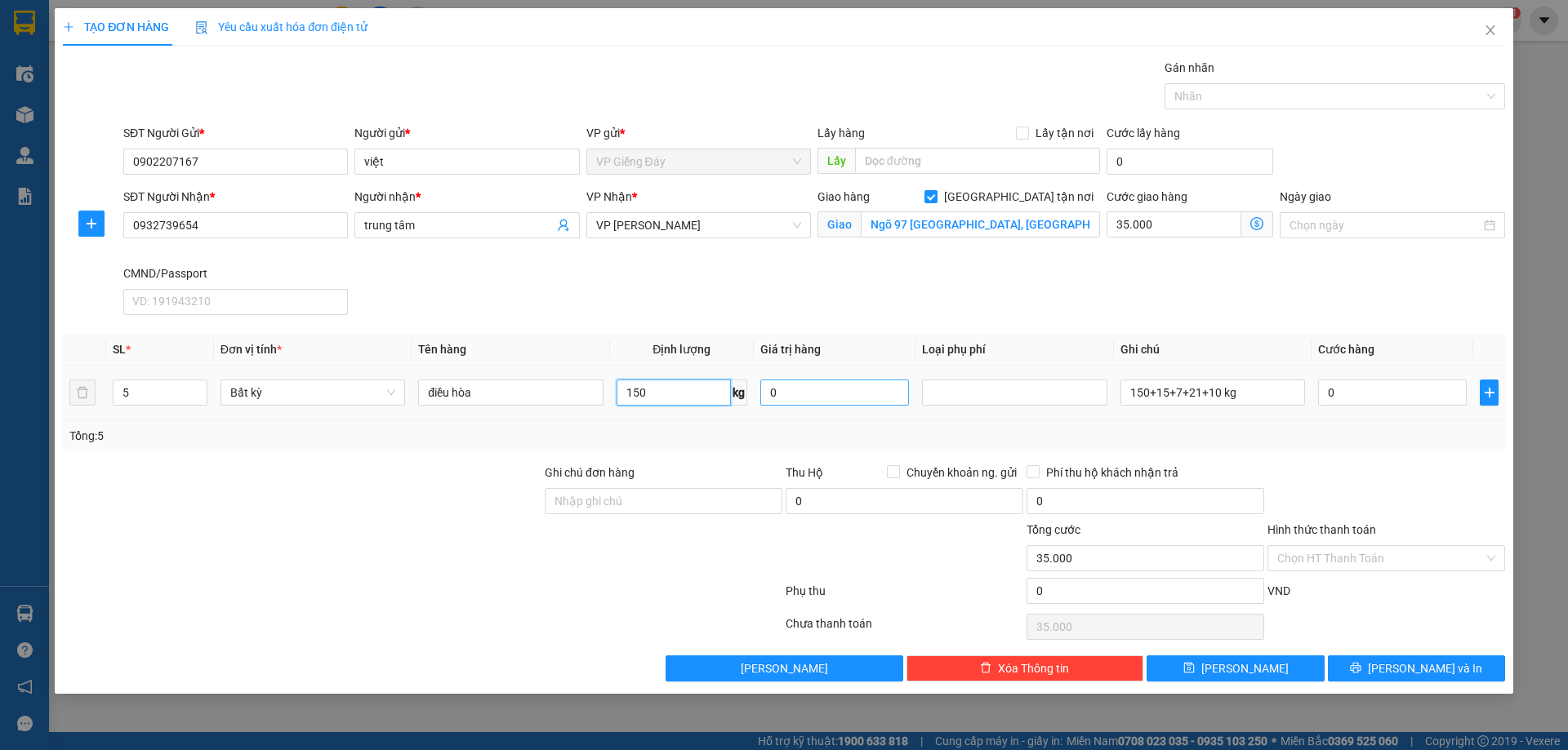
type input "150"
click at [840, 393] on input "0" at bounding box center [835, 393] width 149 height 26
click at [668, 393] on input "150" at bounding box center [673, 393] width 114 height 26
click at [690, 398] on input "150" at bounding box center [673, 393] width 114 height 26
type input "điều hòa 150"
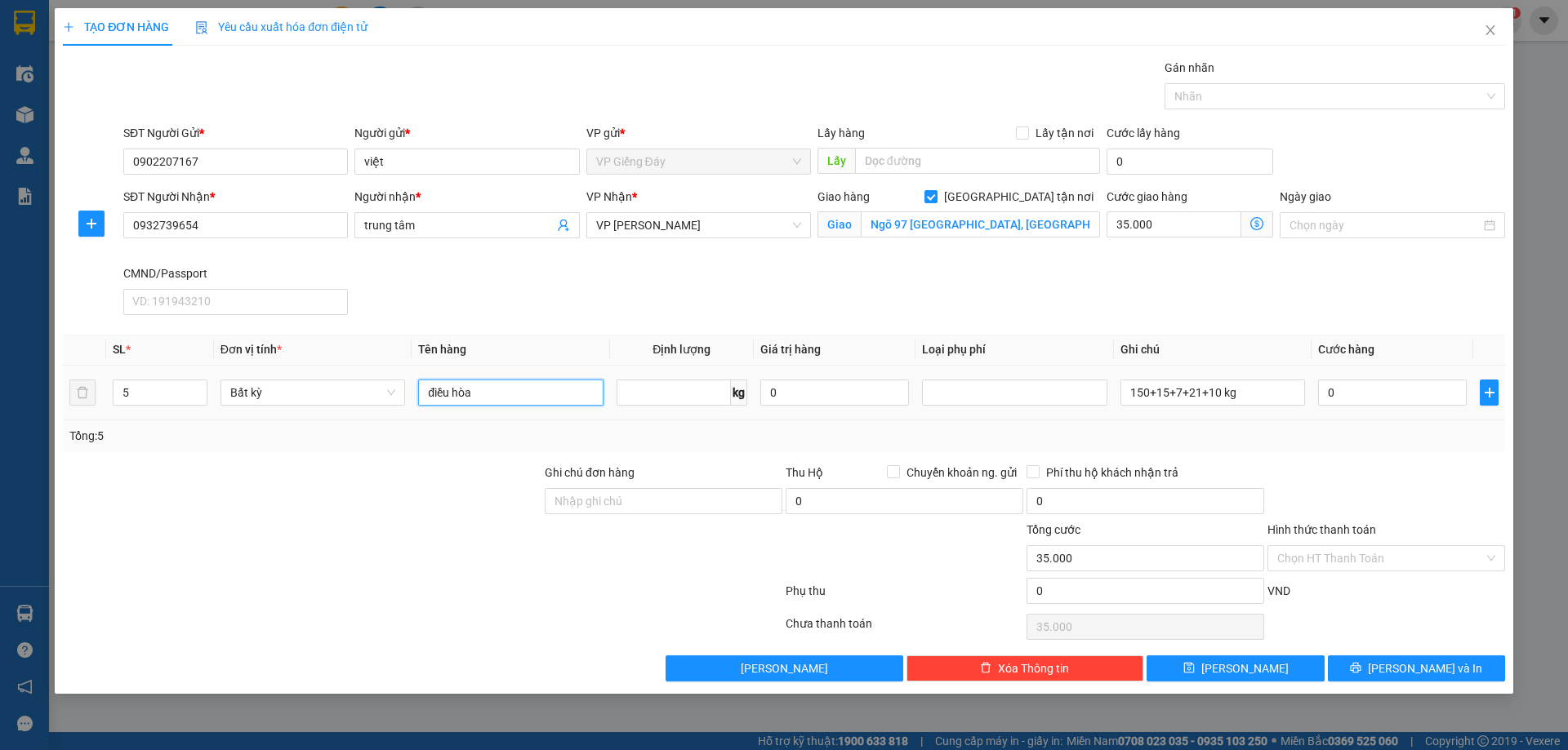
type input "0"
type input "điều hòa"
click at [653, 397] on input "0" at bounding box center [673, 393] width 114 height 26
click at [652, 396] on input "0" at bounding box center [673, 393] width 114 height 26
type input "015"
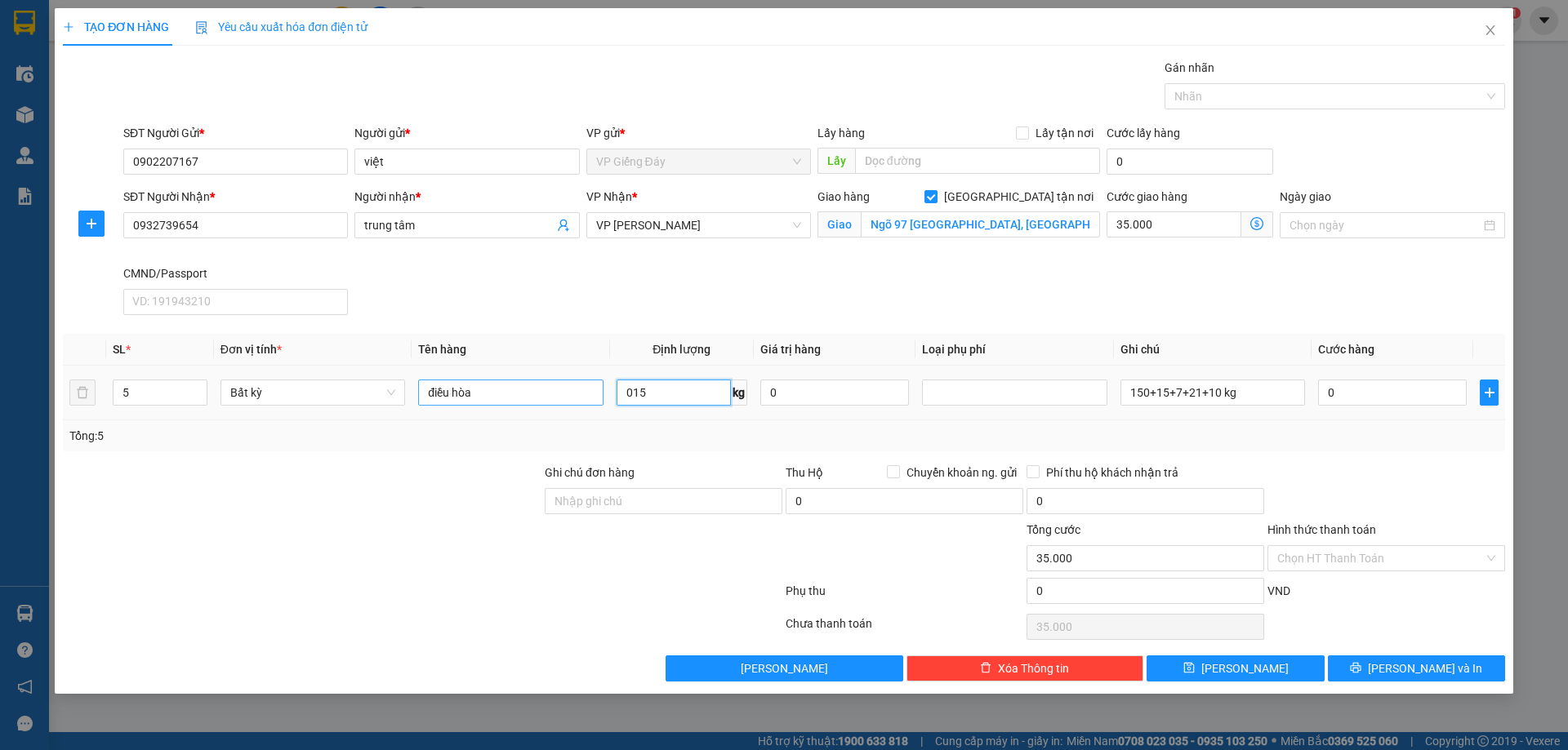
drag, startPoint x: 693, startPoint y: 393, endPoint x: 576, endPoint y: 391, distance: 117.0
click at [576, 391] on tr "5 Bất kỳ điều hòa 015 kg 0 150+15+7+21+10 kg 0" at bounding box center [784, 393] width 1442 height 55
type input "15"
type input "80.000"
type input "115.000"
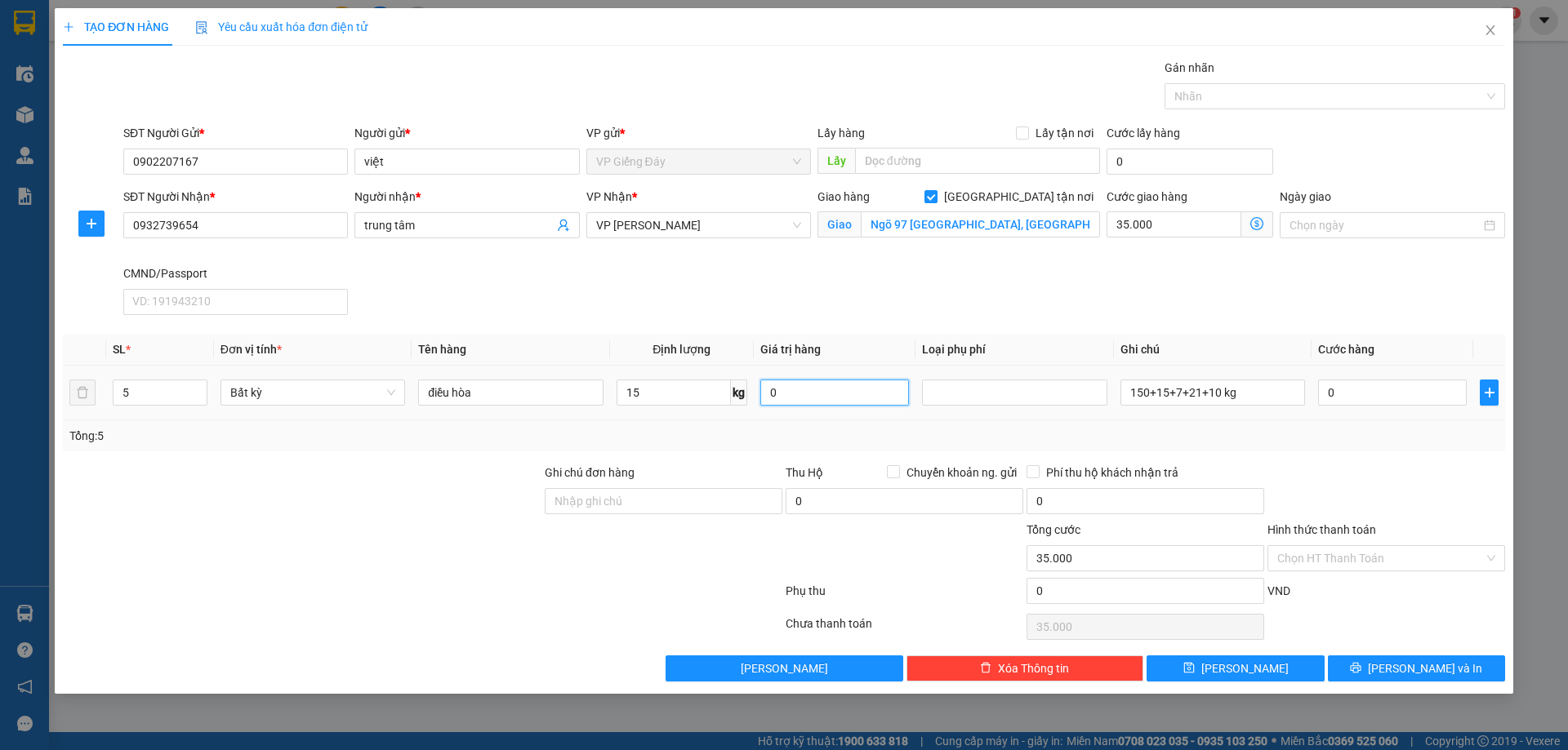
type input "115.000"
type input "điều hòa 15"
type input "0"
type input "35.000"
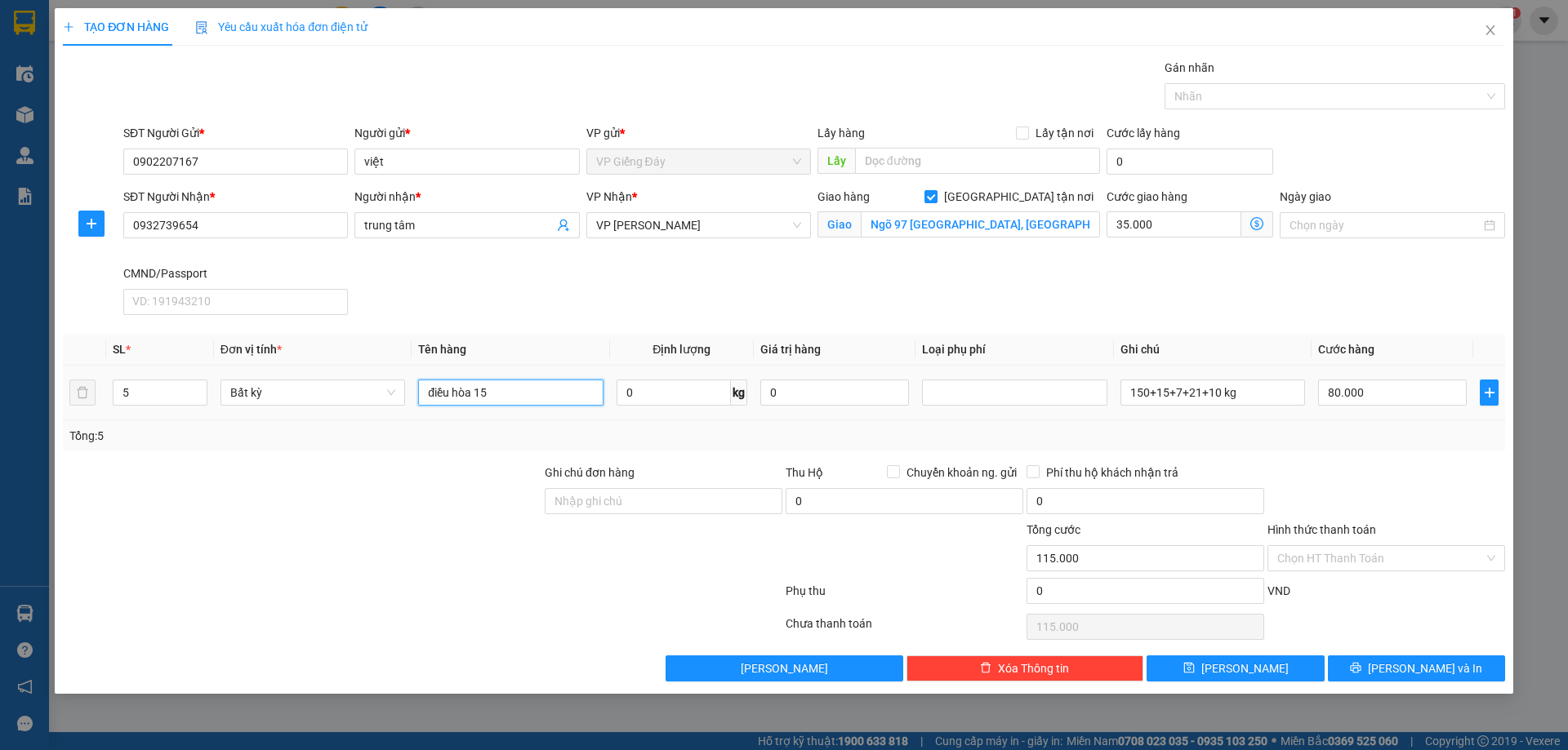
type input "35.000"
type input "điều hòa"
click at [666, 400] on input "0" at bounding box center [673, 393] width 114 height 26
type input "7"
type input "70.000"
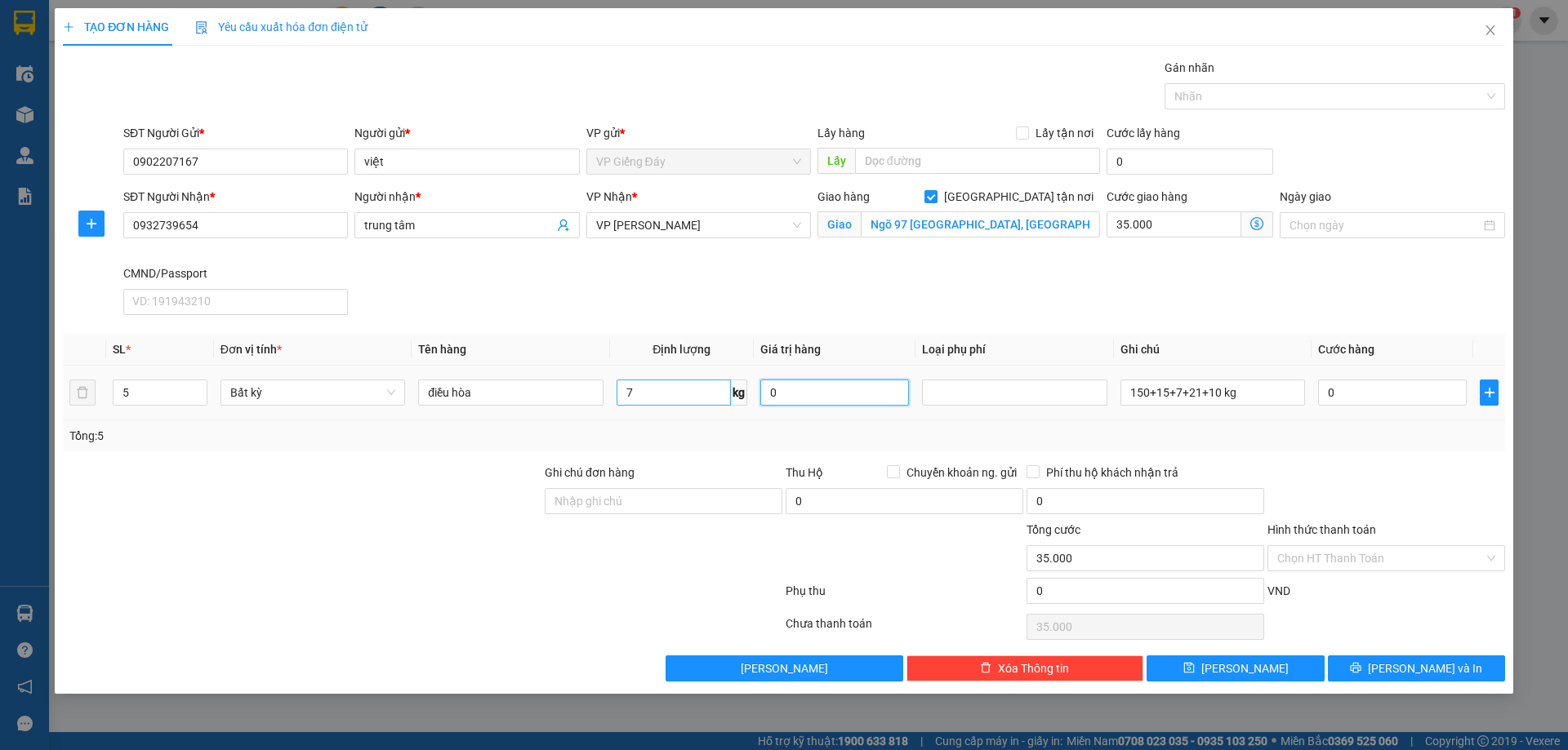
type input "105.000"
click at [681, 388] on input "7" at bounding box center [673, 393] width 114 height 26
type input "21"
type input "90.000"
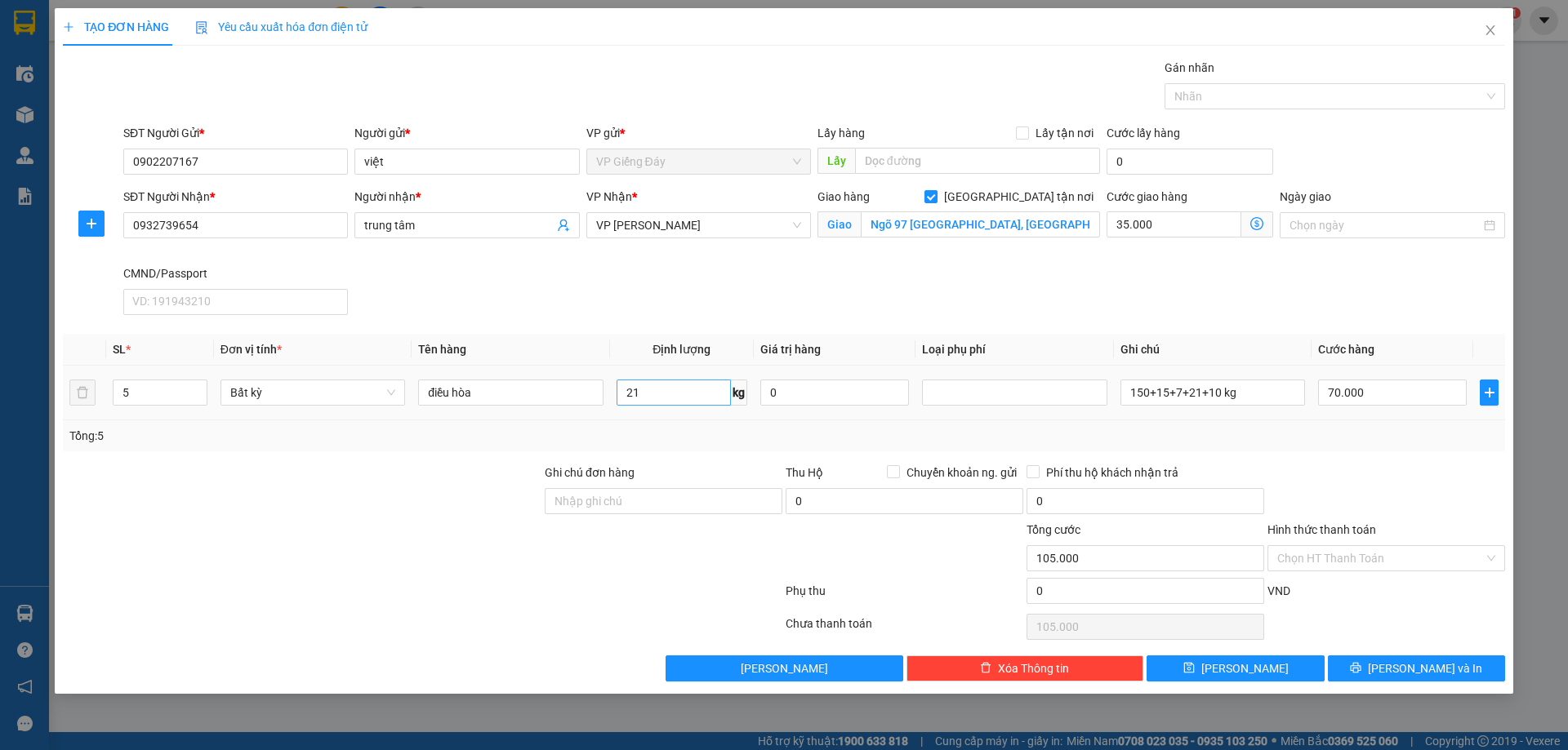
type input "125.000"
click at [662, 385] on input "21" at bounding box center [673, 393] width 114 height 26
type input "10"
type input "70.000"
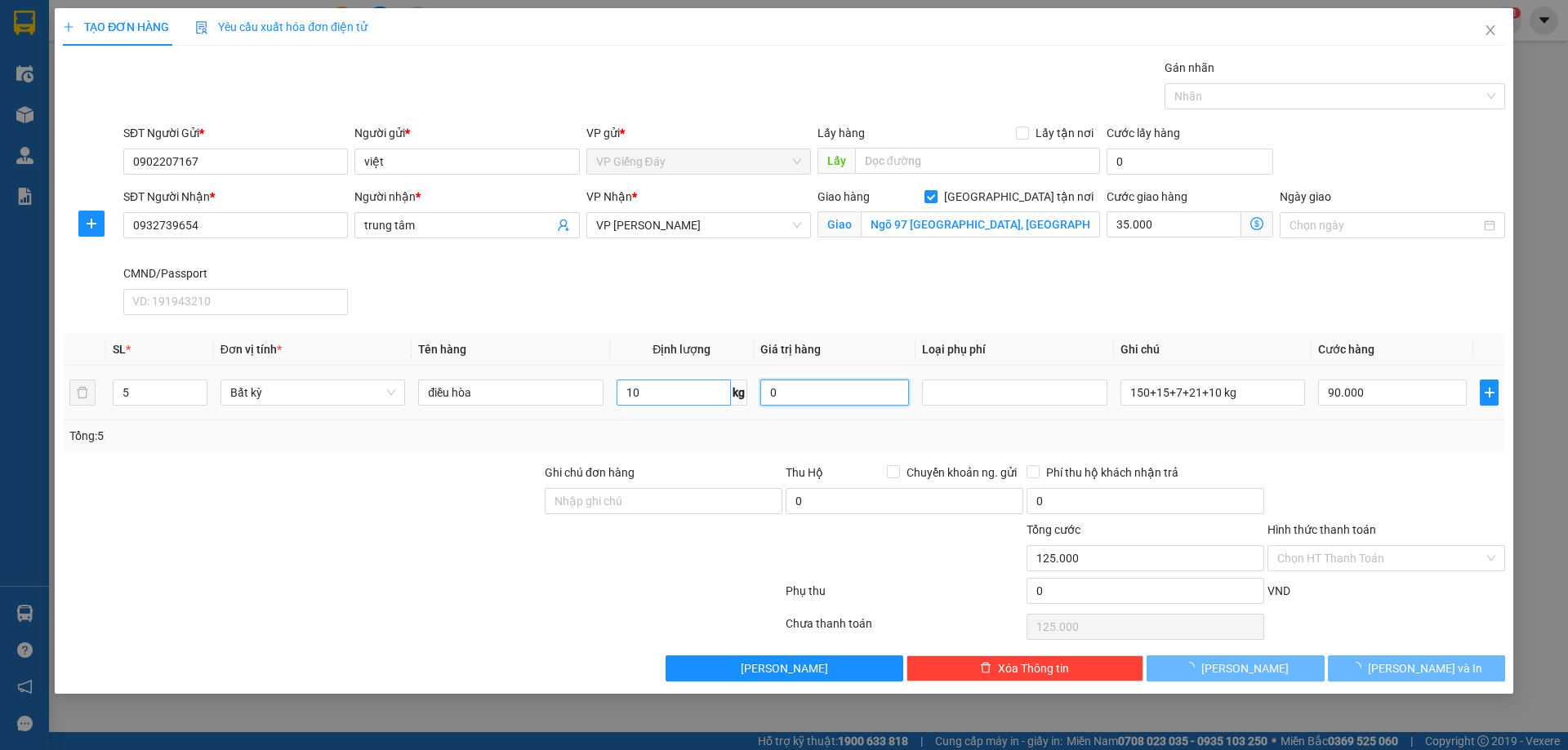
type input "105.000"
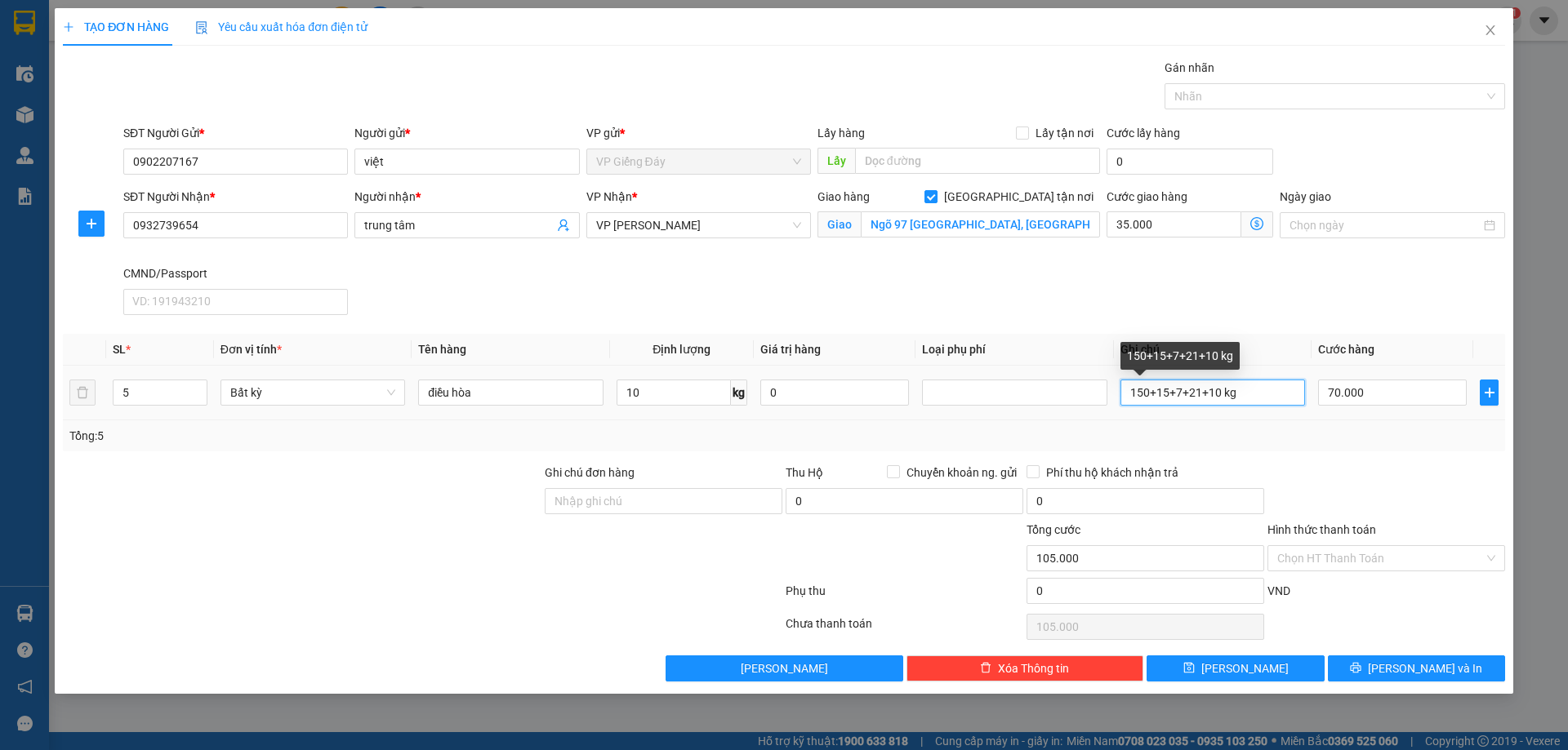
drag, startPoint x: 1270, startPoint y: 393, endPoint x: 1249, endPoint y: 394, distance: 21.0
click at [1270, 393] on input "150+15+7+21+10 kg" at bounding box center [1212, 393] width 185 height 26
type input "150+15+7+21+10 hàng công kềnh ( giảm 30%)"
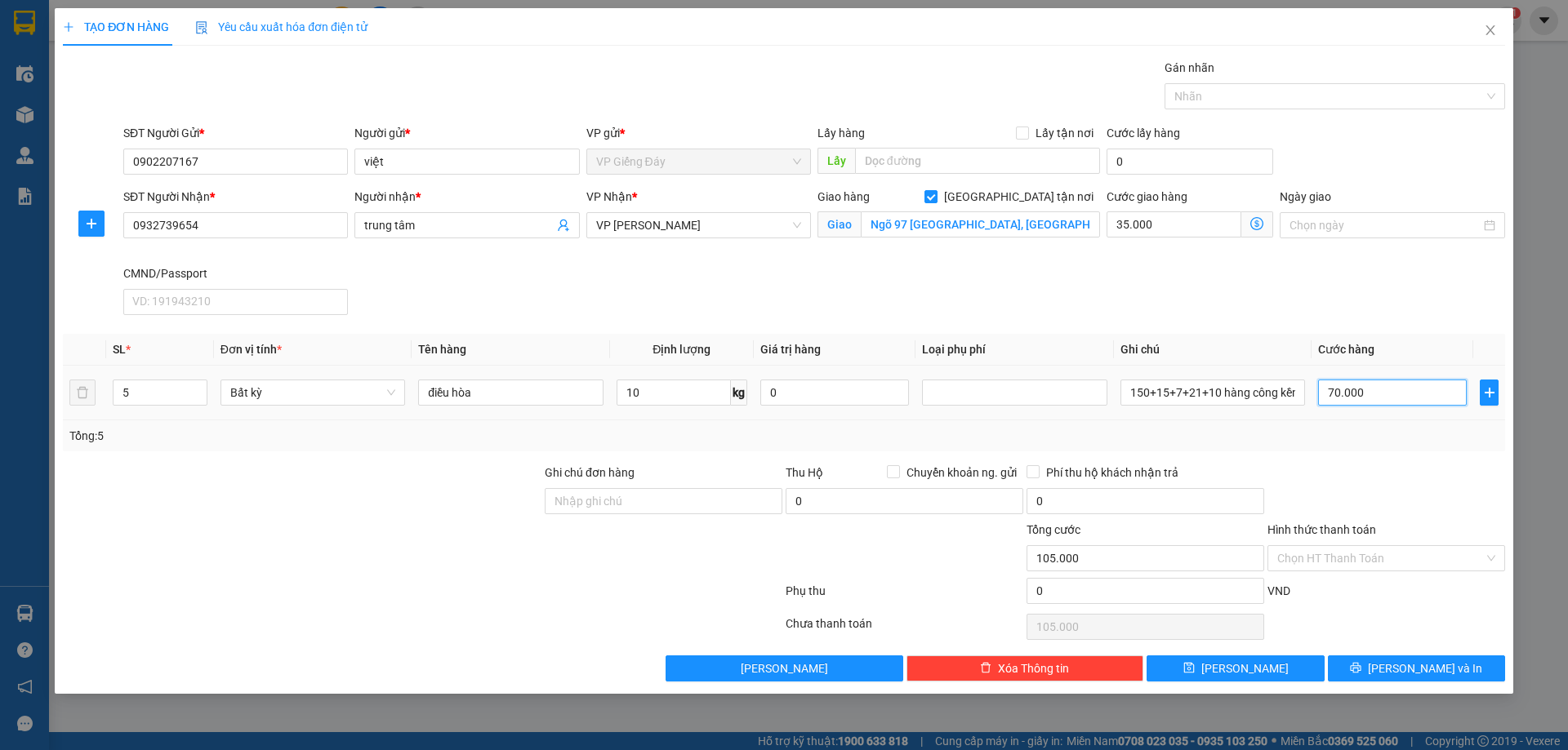
type input "0"
type input "150+15+7+21+10 hàng công70.000 kềnh ( giảm 30%)"
type input "35.000"
type input "150+15+7+21+10 hàng công70.000 kềnh ( giảm 30%)"
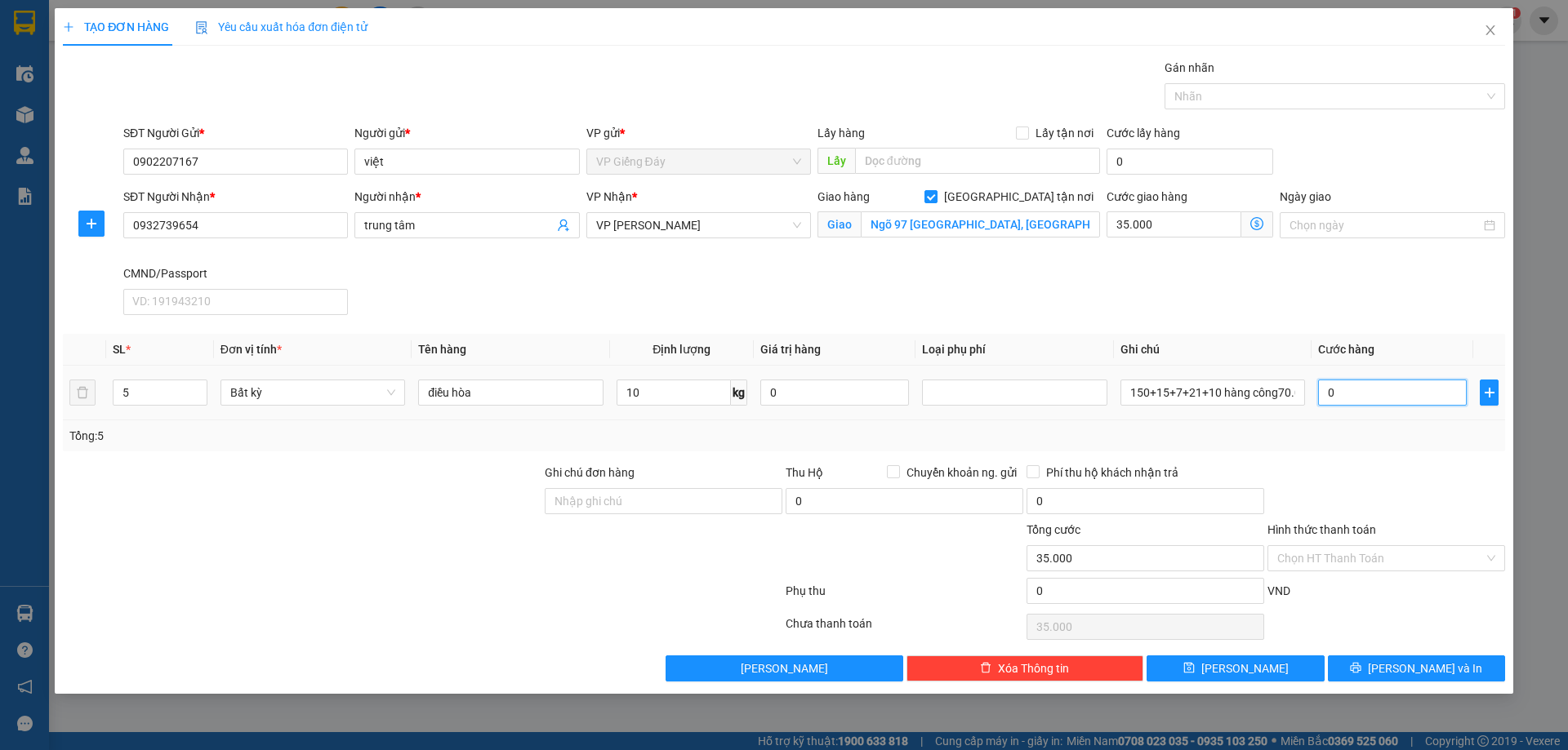
click at [1352, 387] on input "0" at bounding box center [1393, 393] width 149 height 26
click at [1360, 393] on input "0" at bounding box center [1393, 393] width 149 height 26
drag, startPoint x: 1354, startPoint y: 393, endPoint x: 1326, endPoint y: 391, distance: 28.1
click at [1326, 391] on input "0" at bounding box center [1393, 393] width 149 height 26
type input "0"
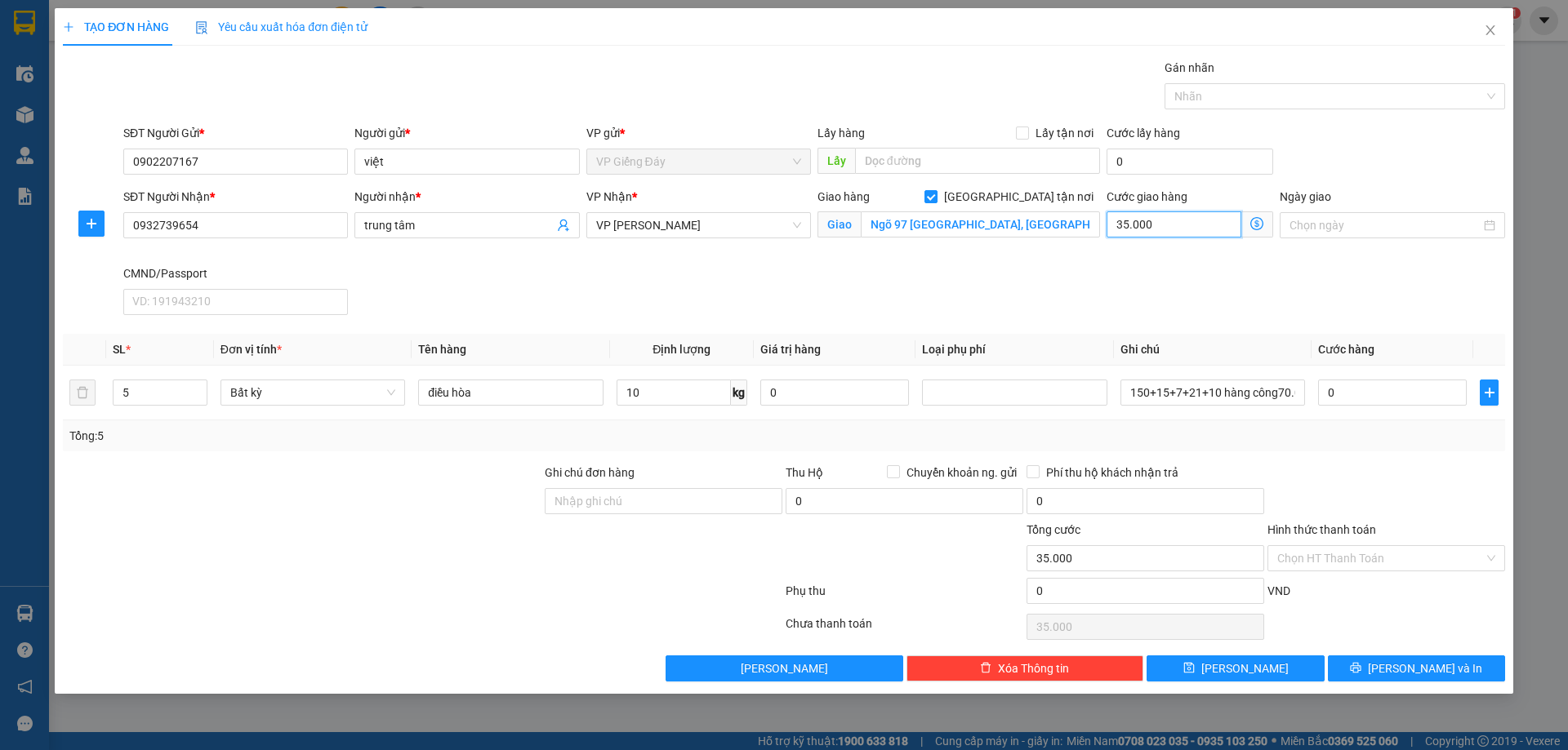
click at [1162, 221] on input "35.000" at bounding box center [1174, 224] width 134 height 26
click at [1180, 223] on input "35.000" at bounding box center [1174, 224] width 134 height 26
drag, startPoint x: 1180, startPoint y: 223, endPoint x: 1115, endPoint y: 226, distance: 65.1
click at [1115, 226] on input "35.000" at bounding box center [1174, 224] width 134 height 26
type input "5"
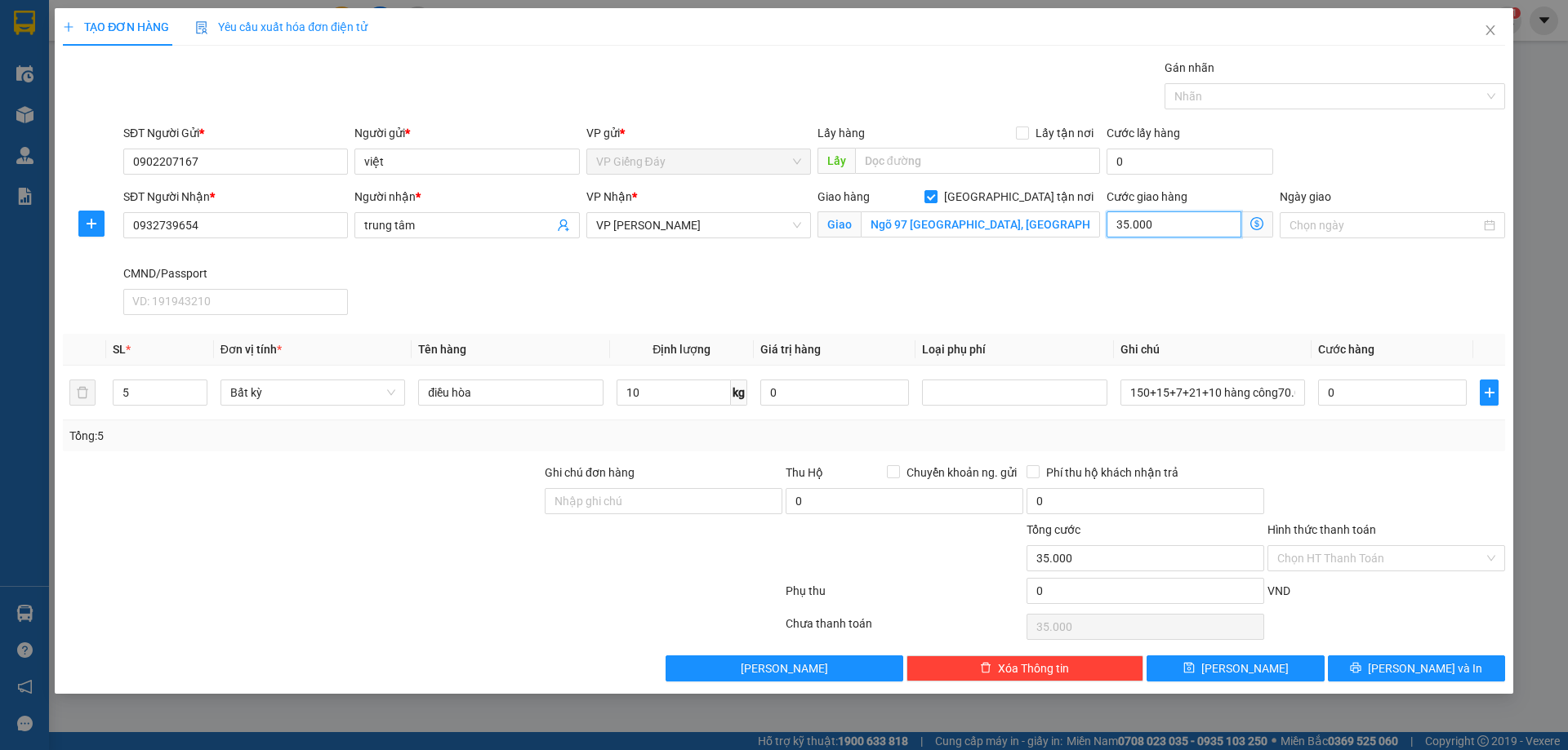
type input "5"
type input "50"
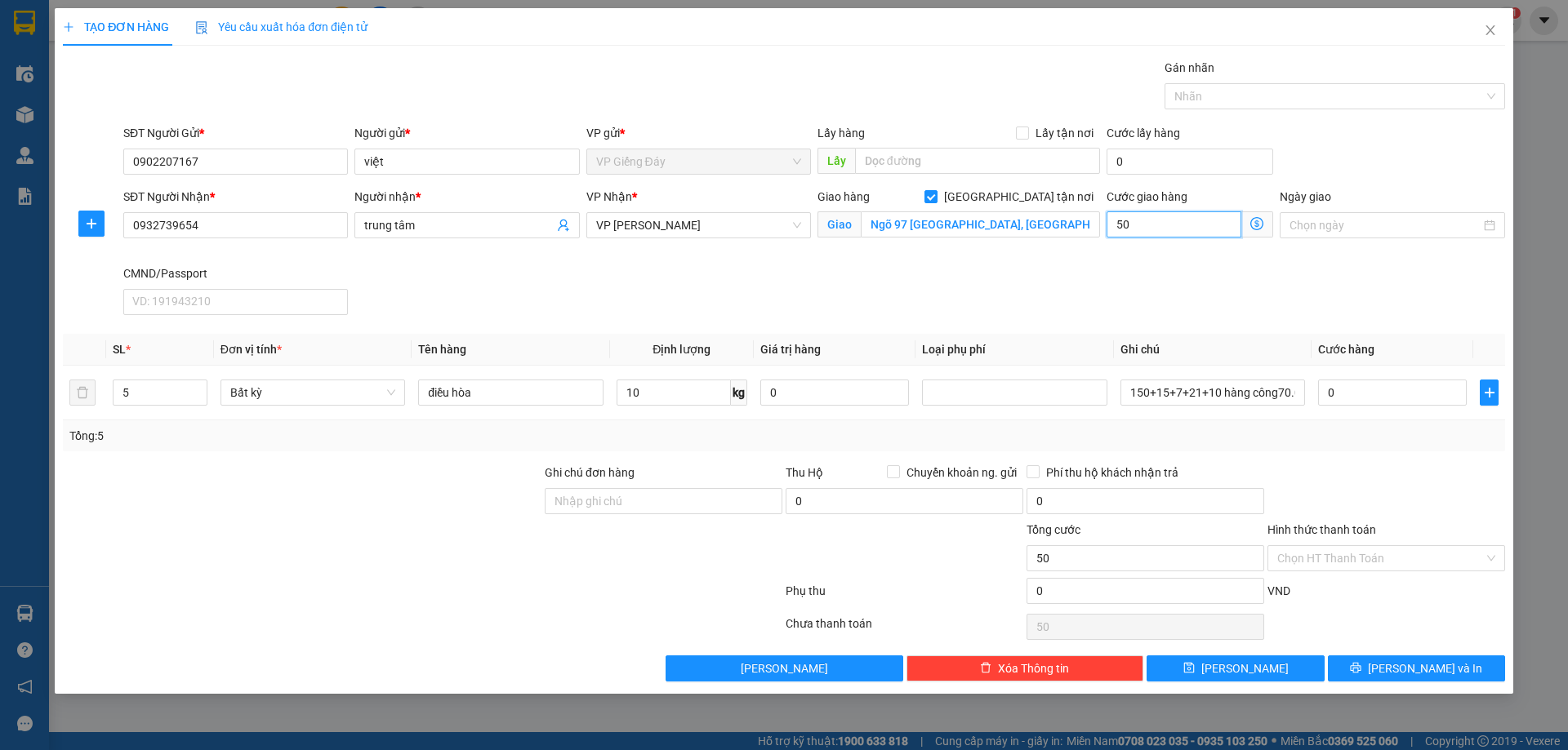
type input "500"
type input "50"
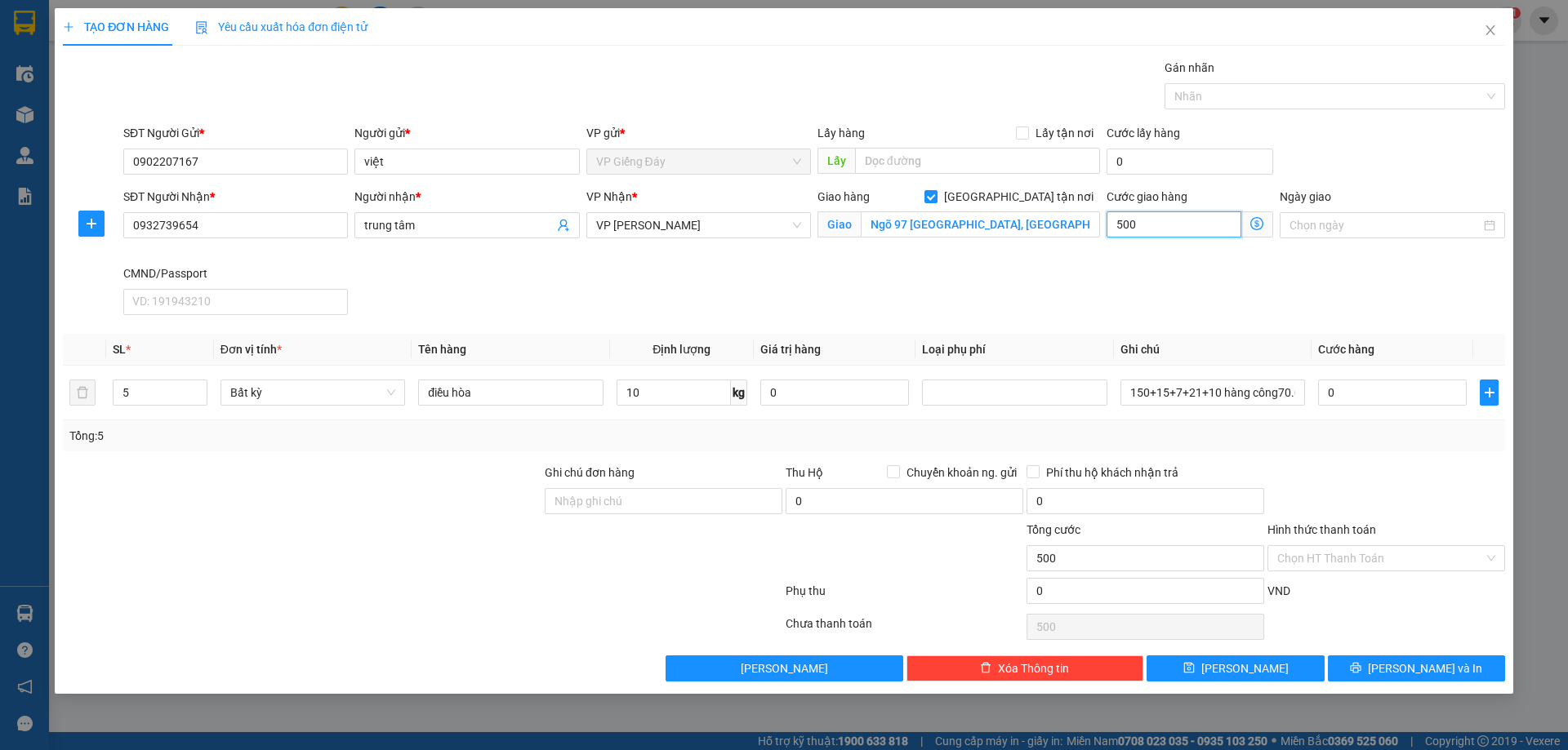
type input "50"
type input "5"
type input "0"
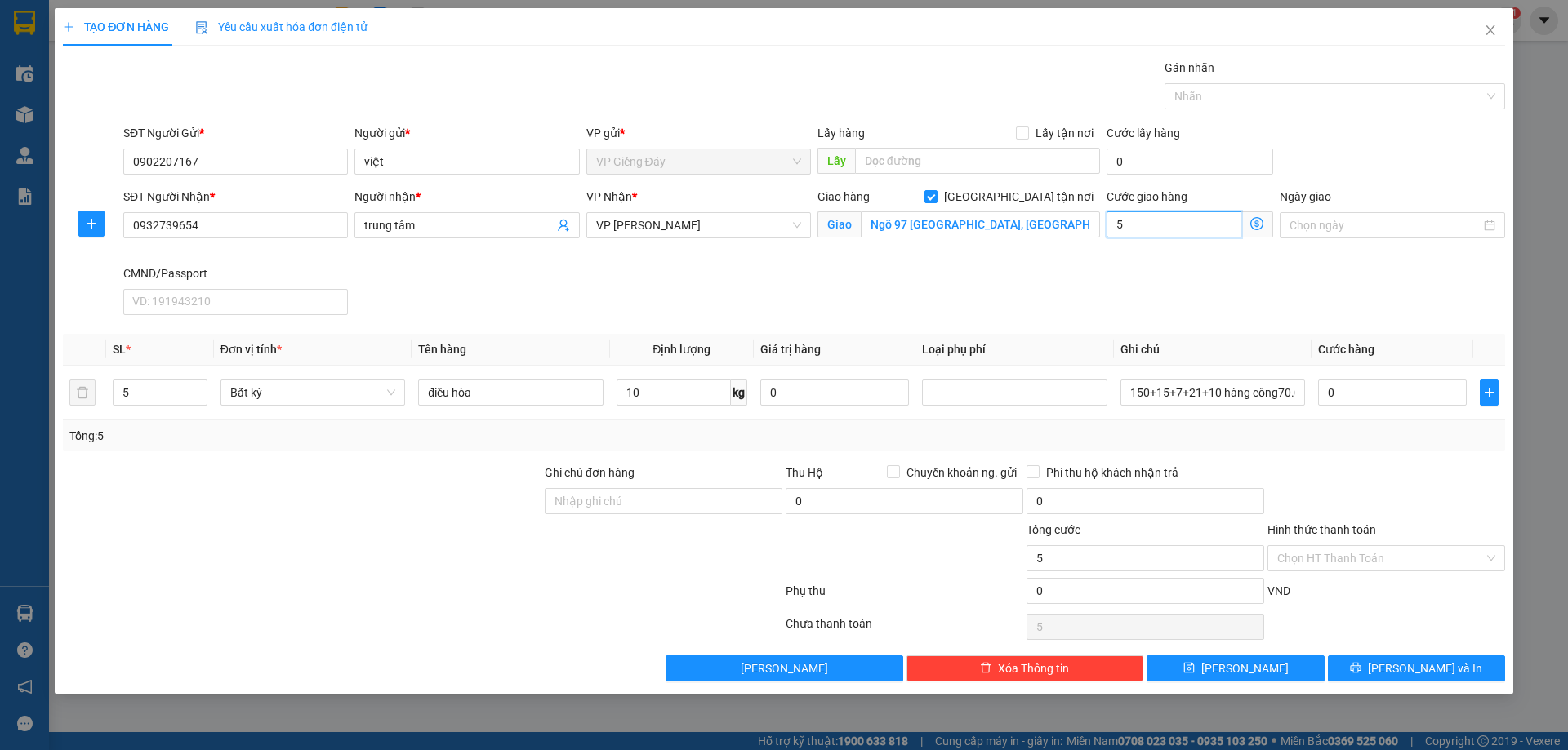
type input "0"
drag, startPoint x: 1145, startPoint y: 220, endPoint x: 1116, endPoint y: 224, distance: 29.3
click at [1116, 224] on input "0" at bounding box center [1174, 224] width 134 height 26
type input "5"
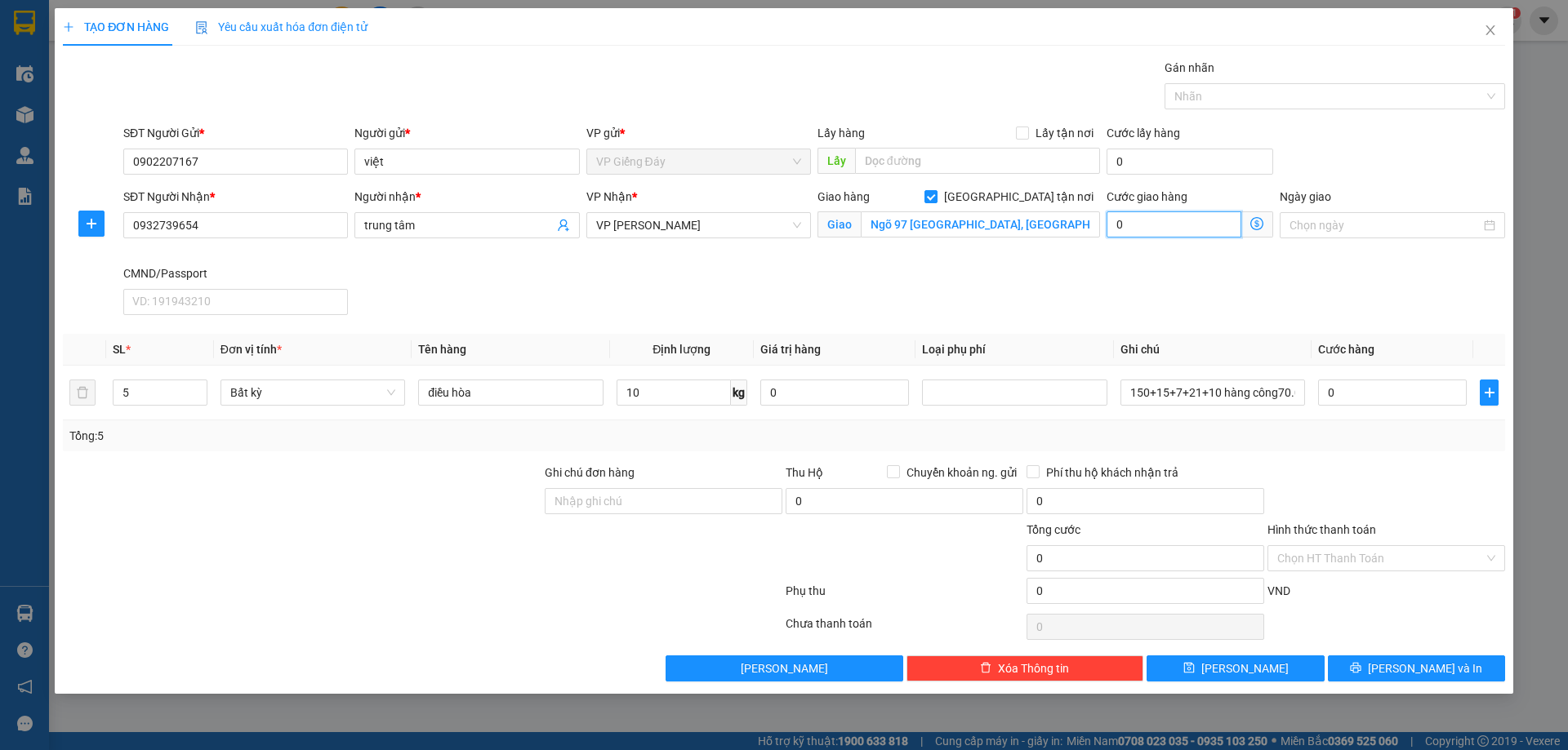
type input "5"
type input "50"
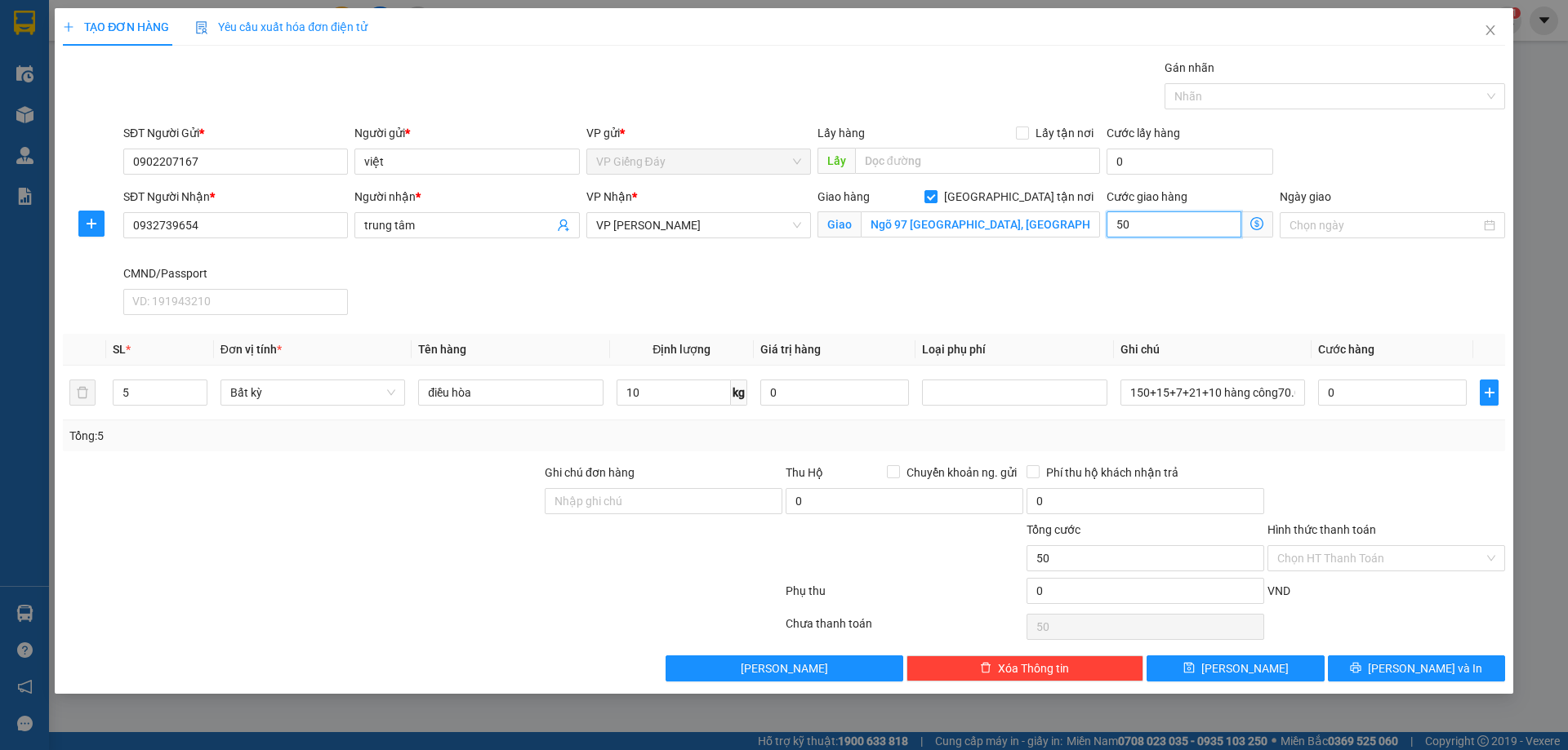
type input "500"
type input "5.000"
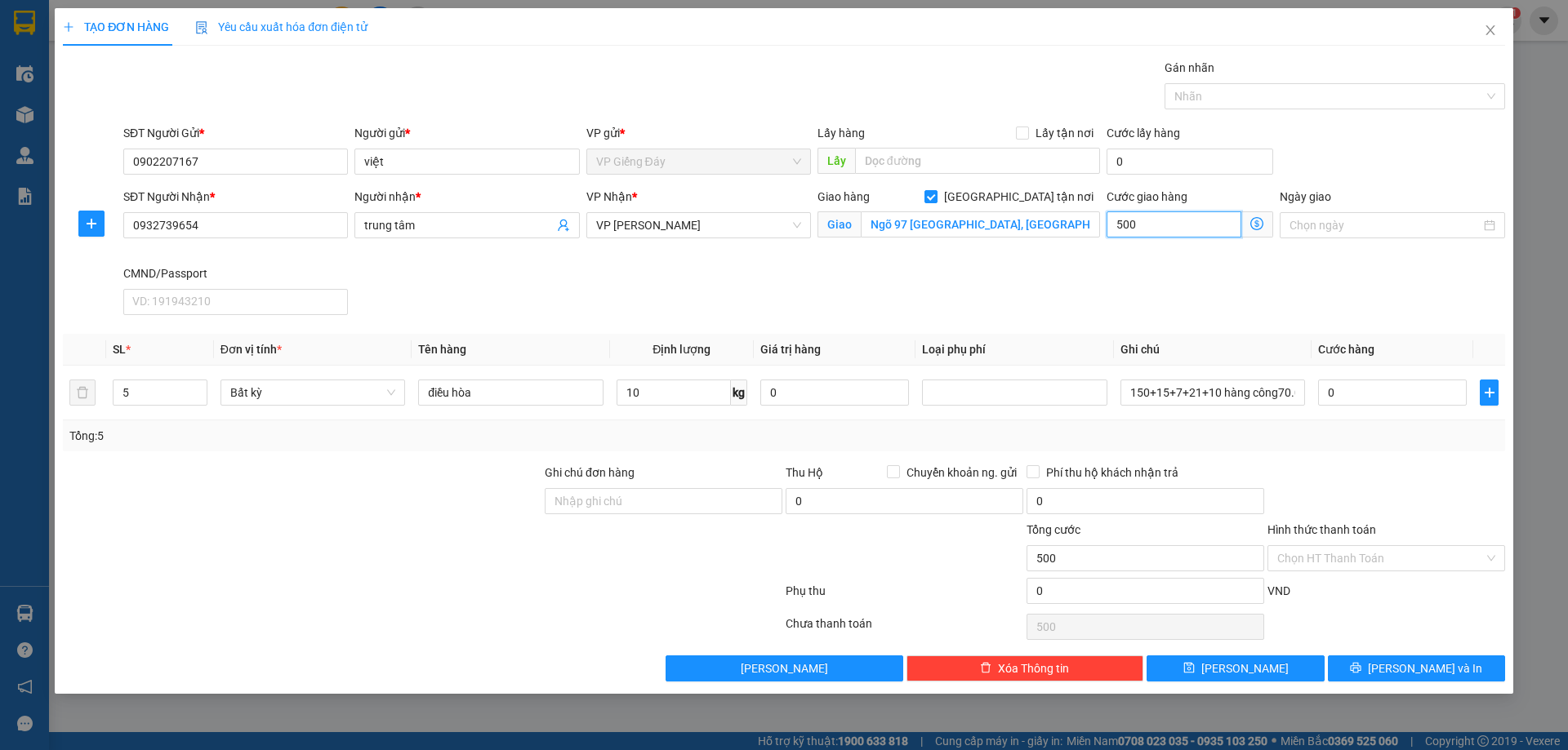
type input "5.000"
type input "50.000"
click at [1382, 397] on input "0" at bounding box center [1393, 393] width 149 height 26
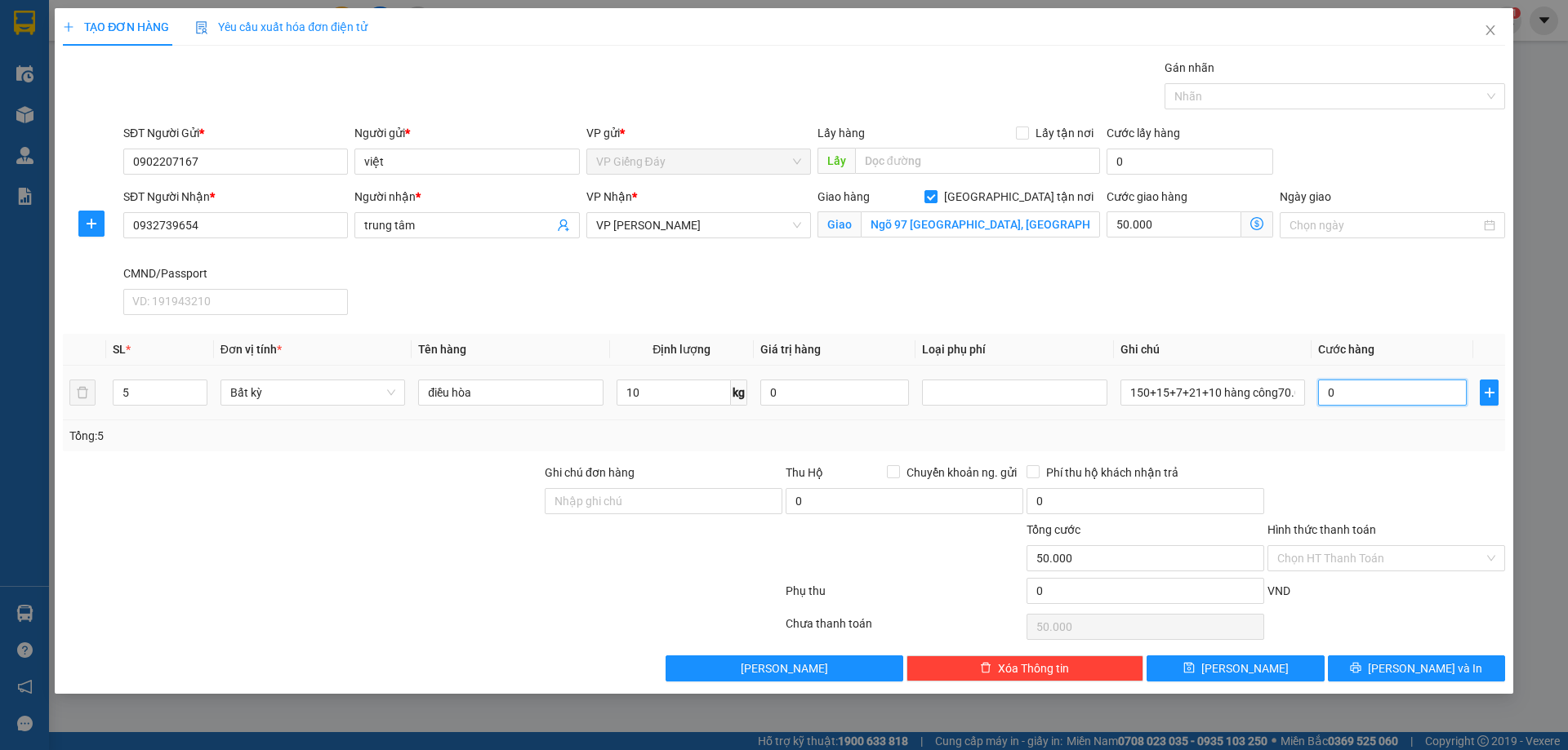
type input "3"
type input "50.003"
type input "39"
type input "50.039"
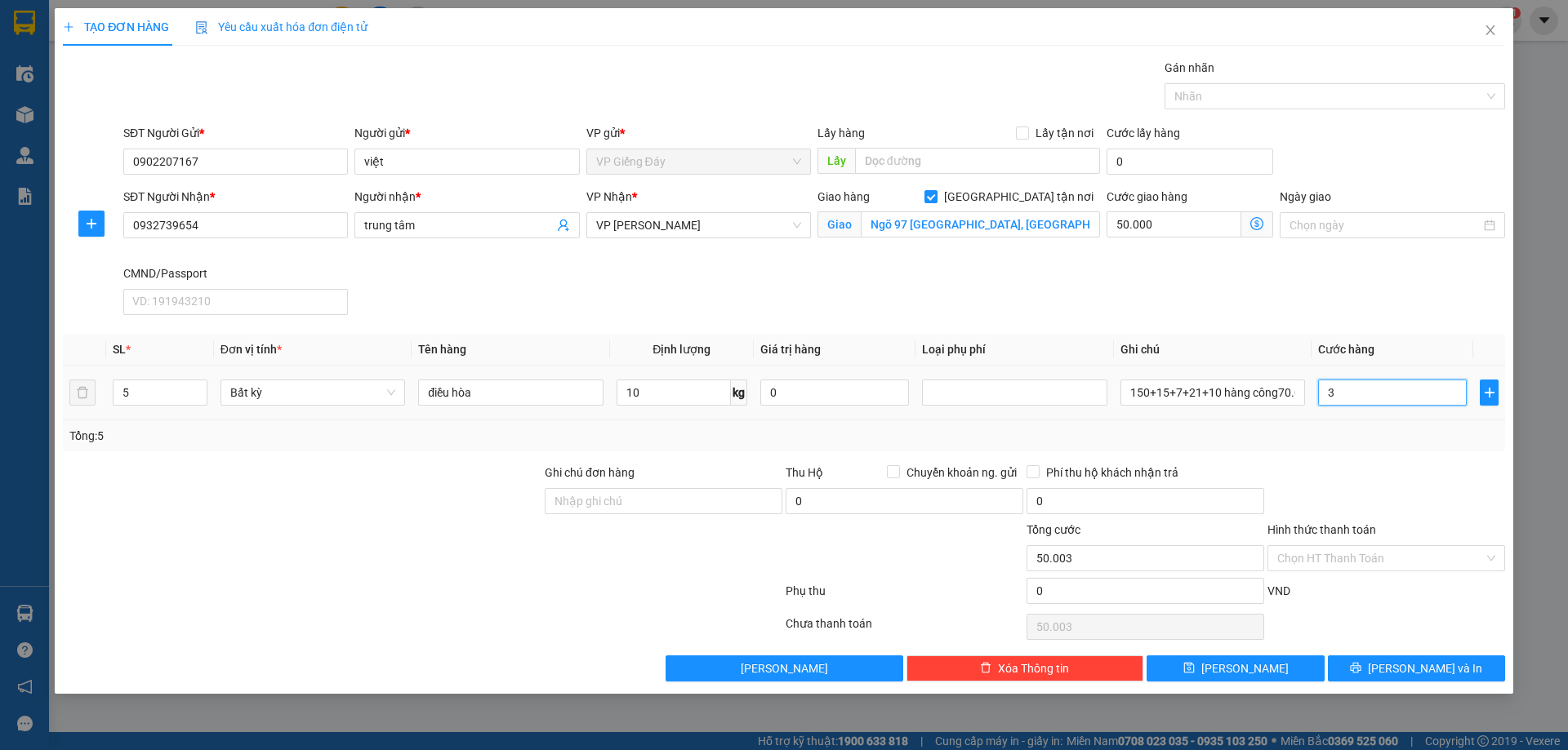
type input "50.039"
type input "392"
type input "50.392"
type input "3.920"
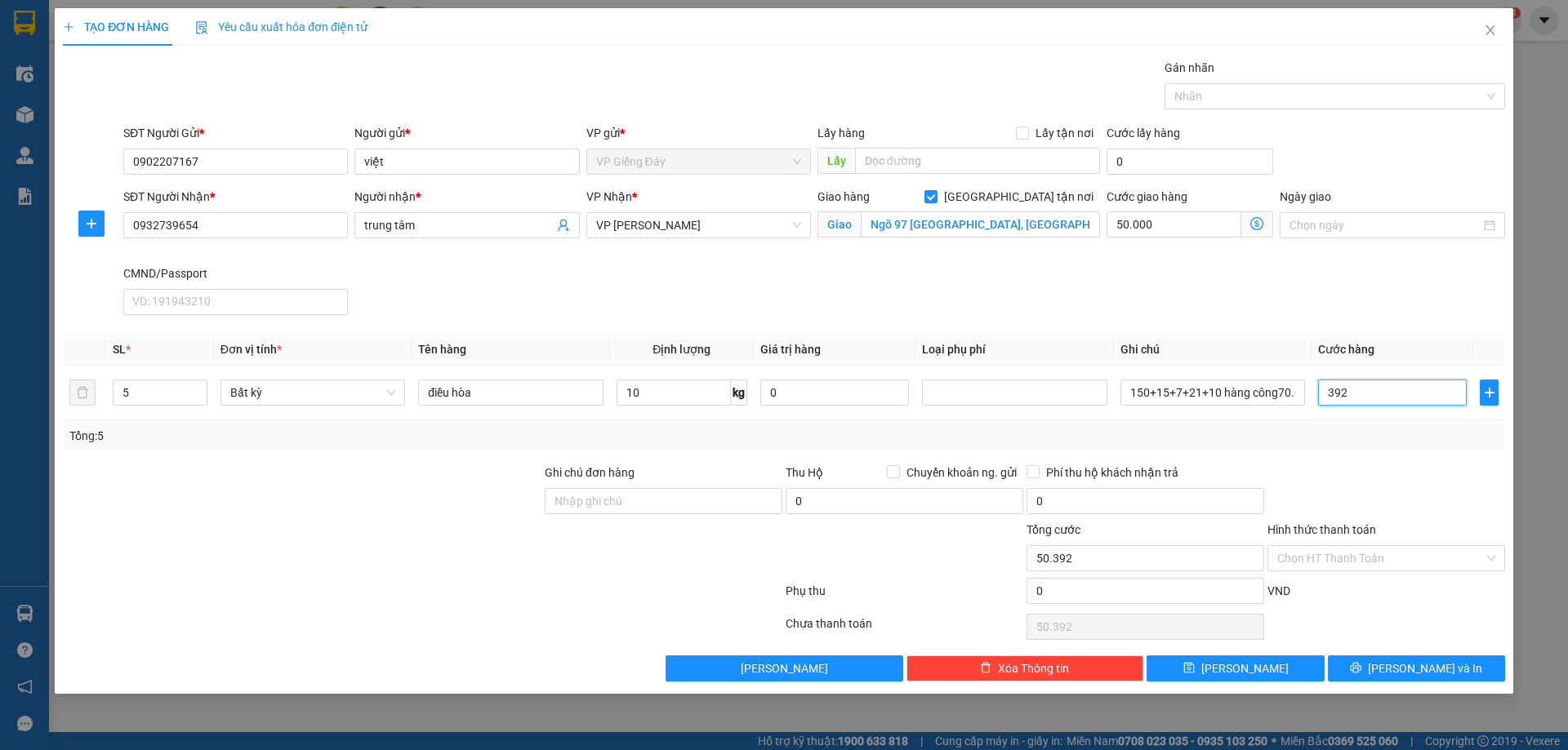
type input "53.920"
type input "39.200"
type input "89.200"
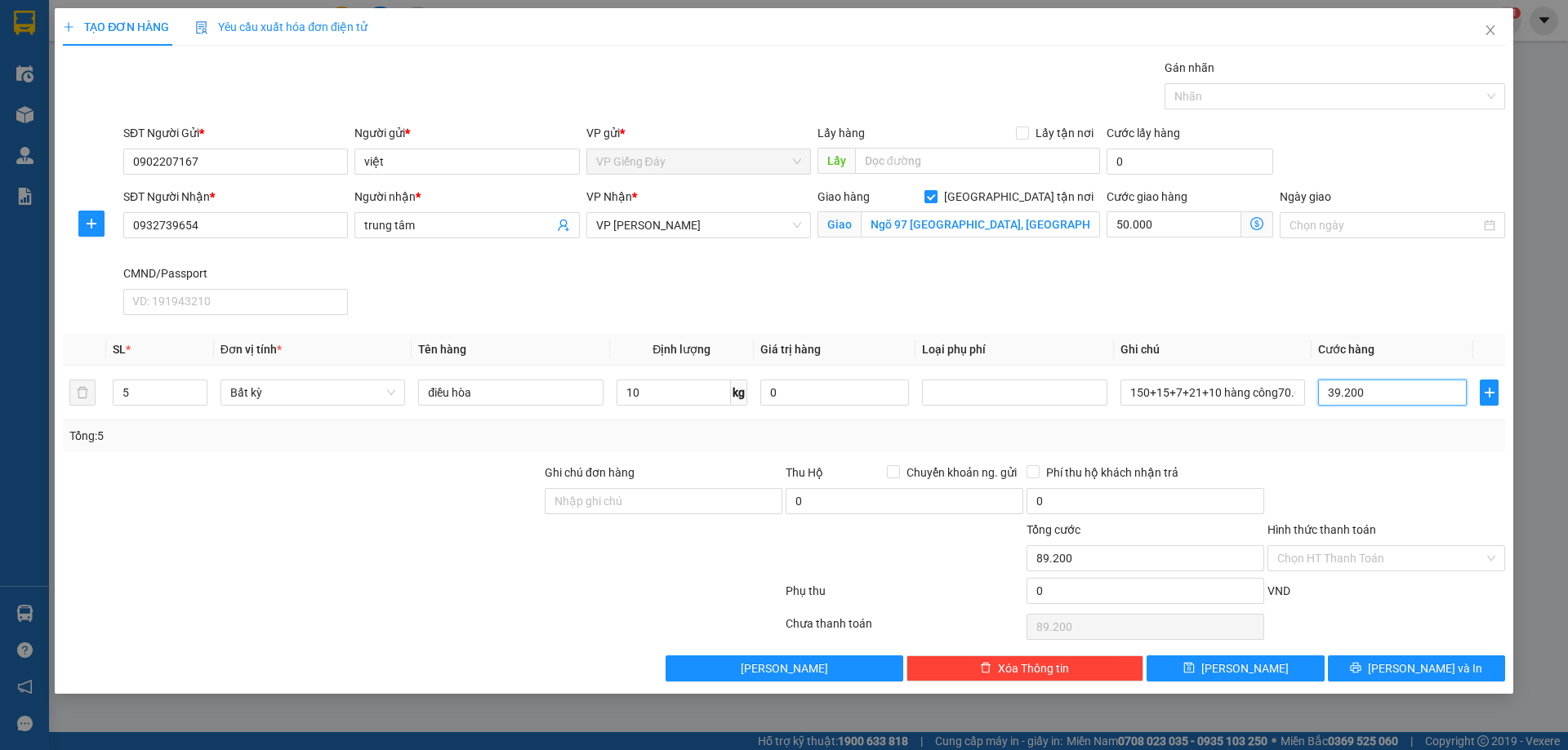
type input "392.000"
type input "442.000"
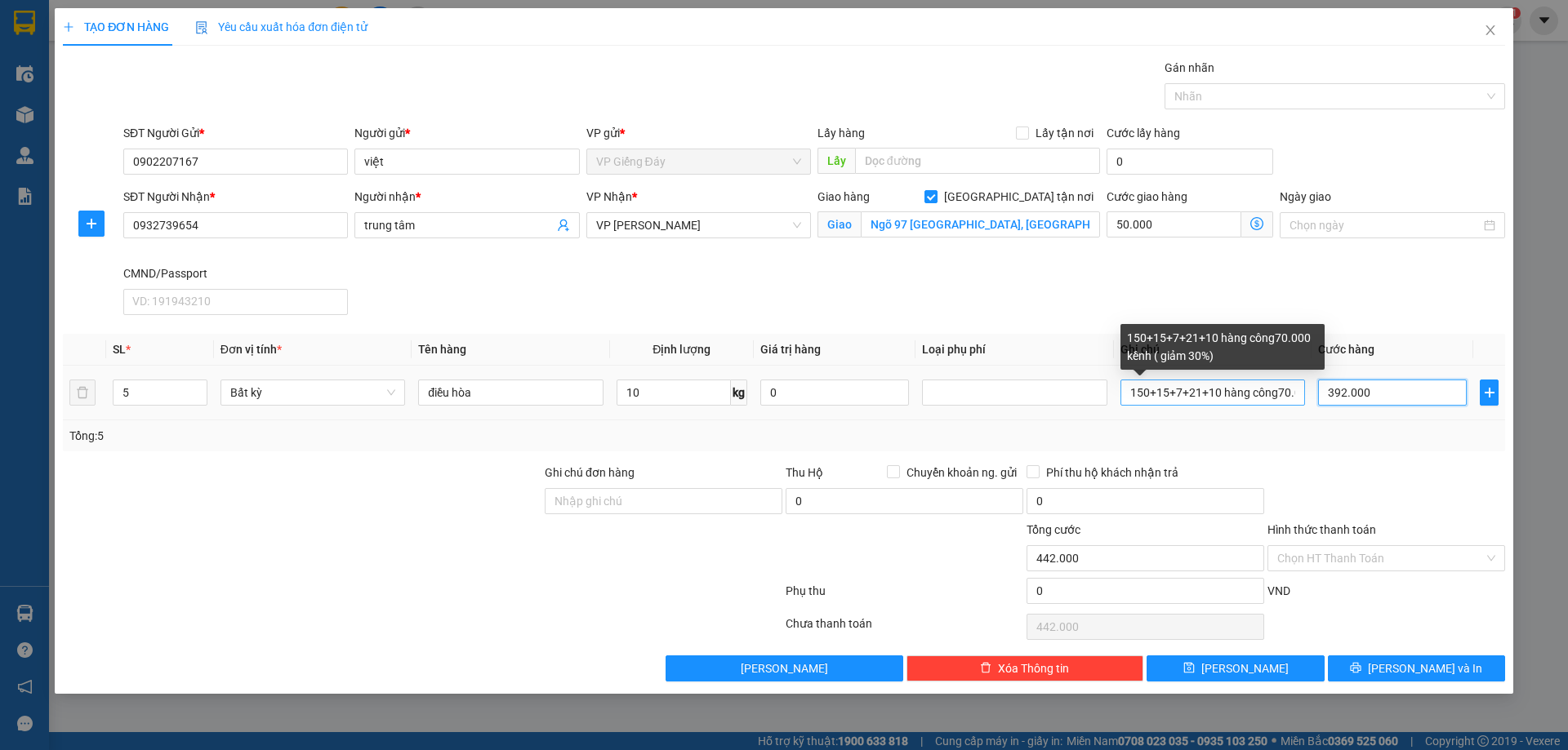
type input "392.000"
click at [1285, 393] on input "150+15+7+21+10 hàng công70.000 kềnh ( giảm 30%)" at bounding box center [1212, 393] width 185 height 26
click at [1278, 391] on input "150+15+7+21+10 hàng công70.000 kềnh ( giảm 30%)" at bounding box center [1212, 393] width 185 height 26
drag, startPoint x: 1272, startPoint y: 391, endPoint x: 1204, endPoint y: 400, distance: 68.6
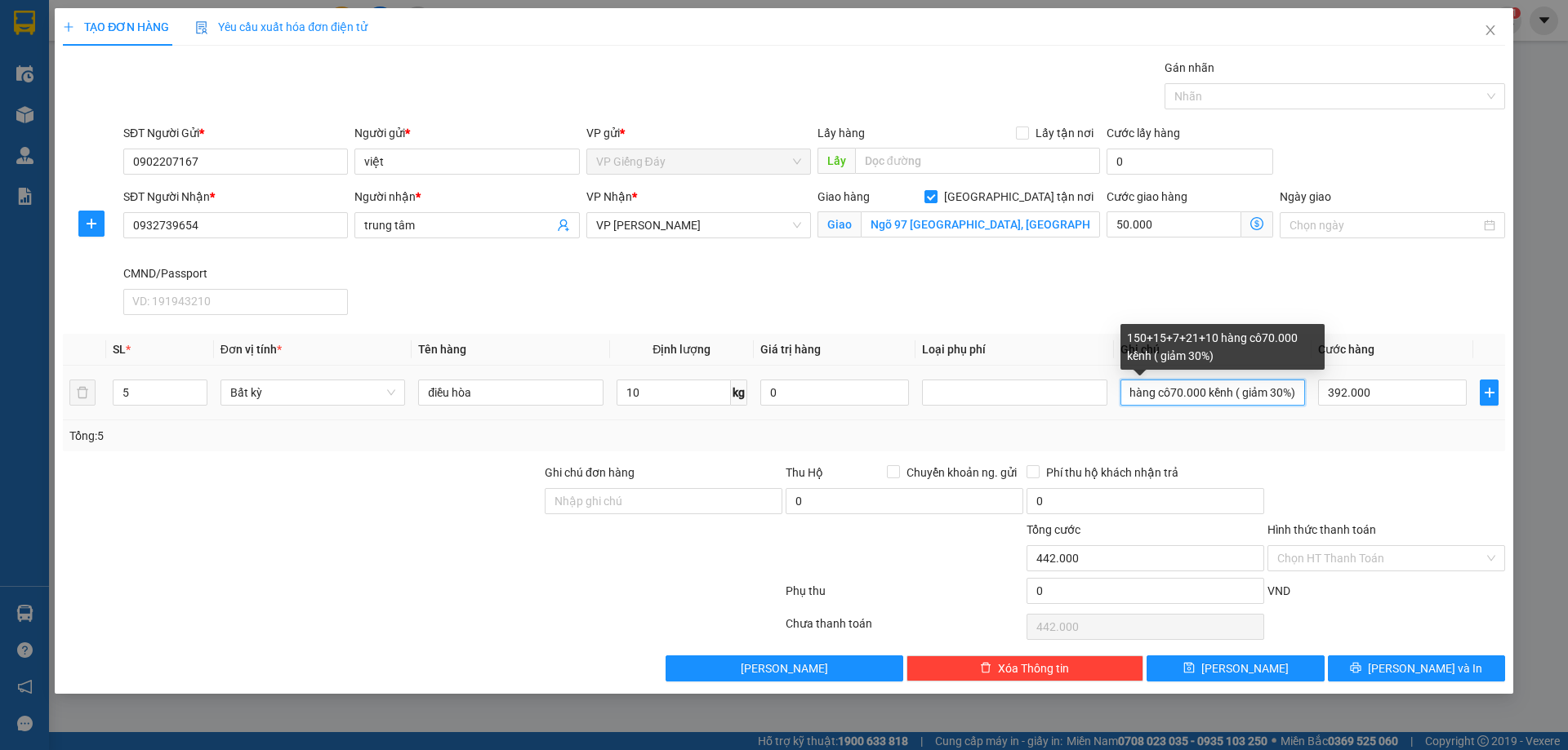
click at [1204, 400] on input "150+15+7+21+10 hàng cô70.000 kềnh ( giảm 30%)" at bounding box center [1212, 393] width 185 height 26
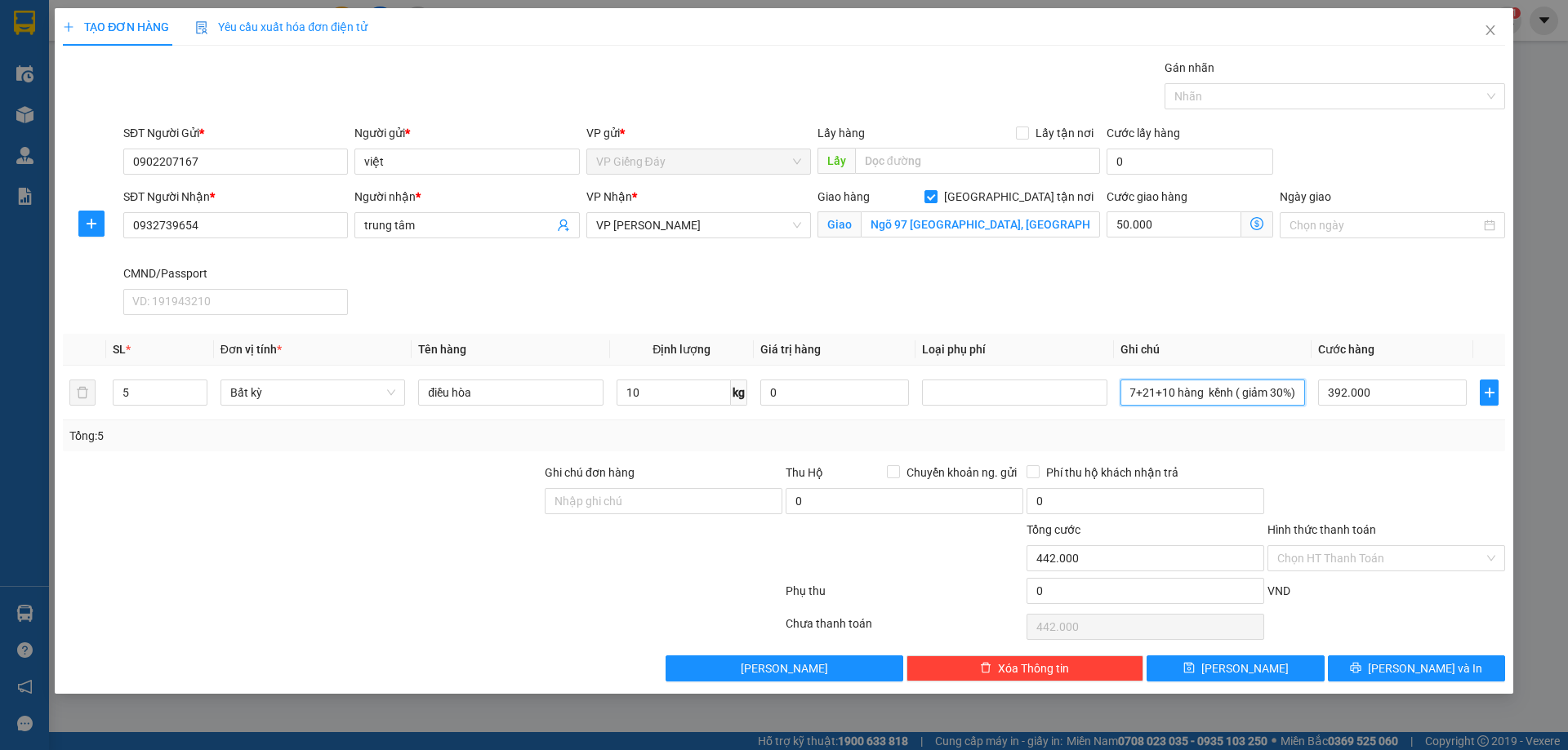
scroll to position [0, 51]
type input "150+15+7+21+10 hàng cồng kềnh kềnh ( giảm 30%)"
type input "0"
click at [1425, 671] on span "[PERSON_NAME] và In" at bounding box center [1425, 669] width 114 height 18
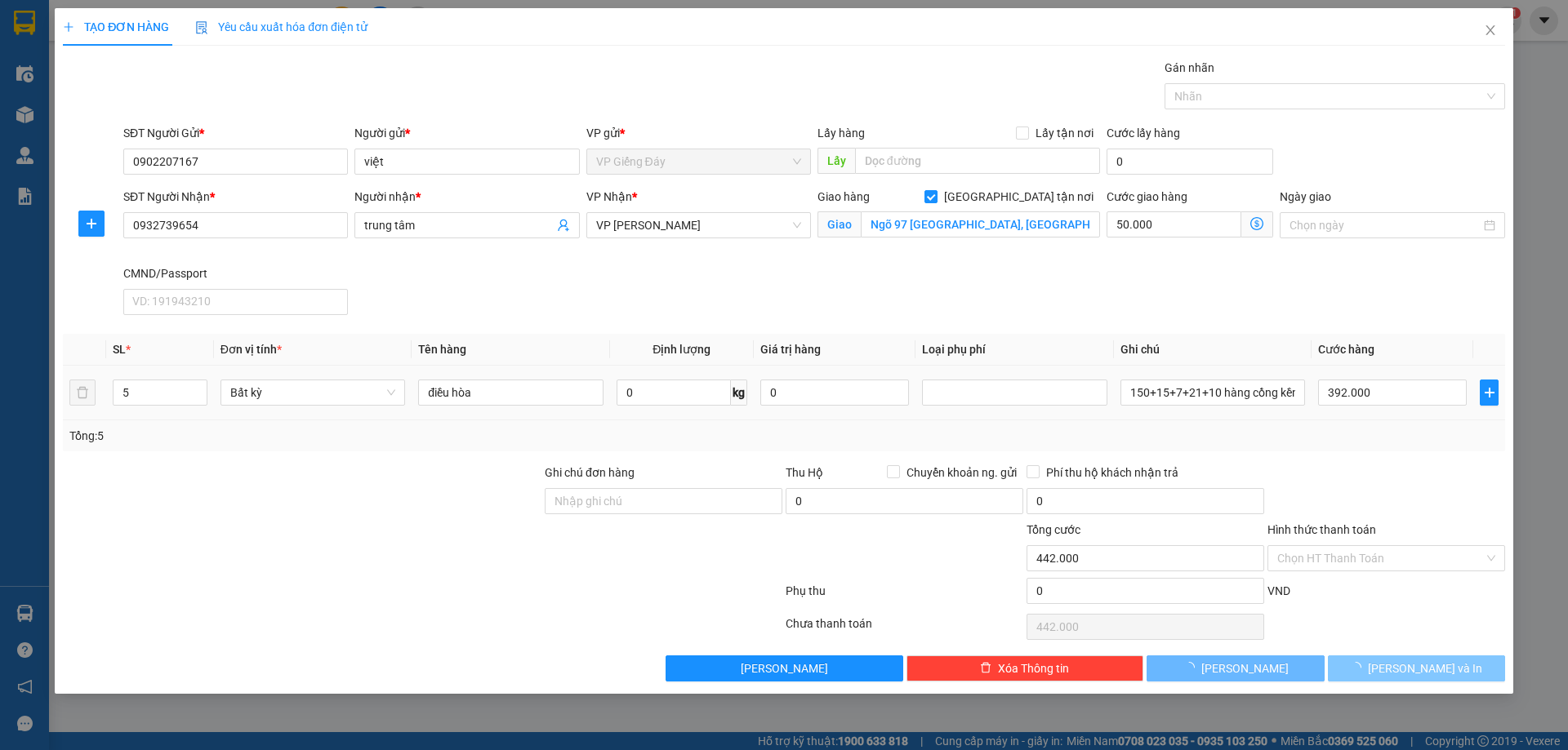
type input "0"
type input "50.000"
click at [1356, 383] on input "0" at bounding box center [1393, 393] width 149 height 26
type input "3"
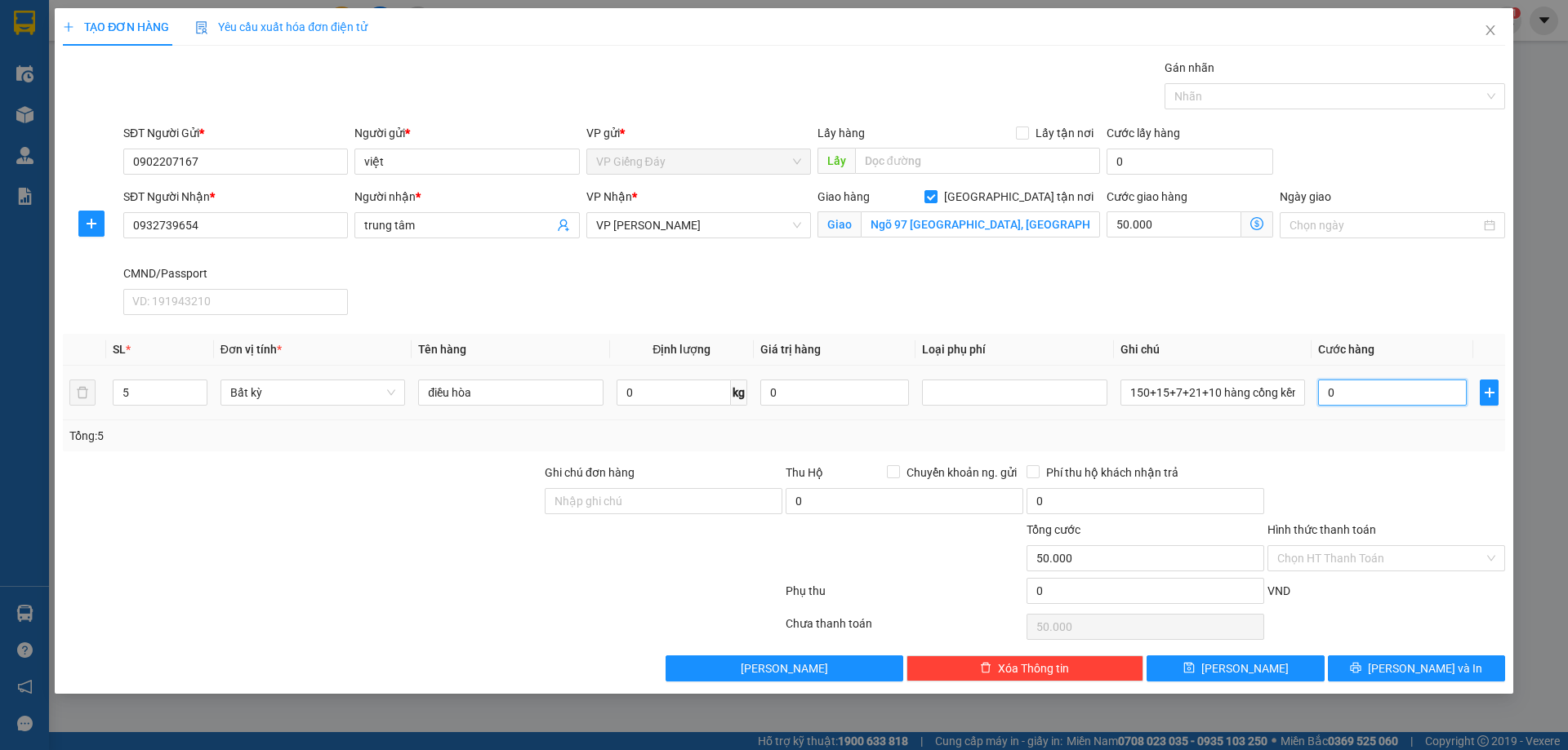
type input "50.003"
type input "39"
type input "50.039"
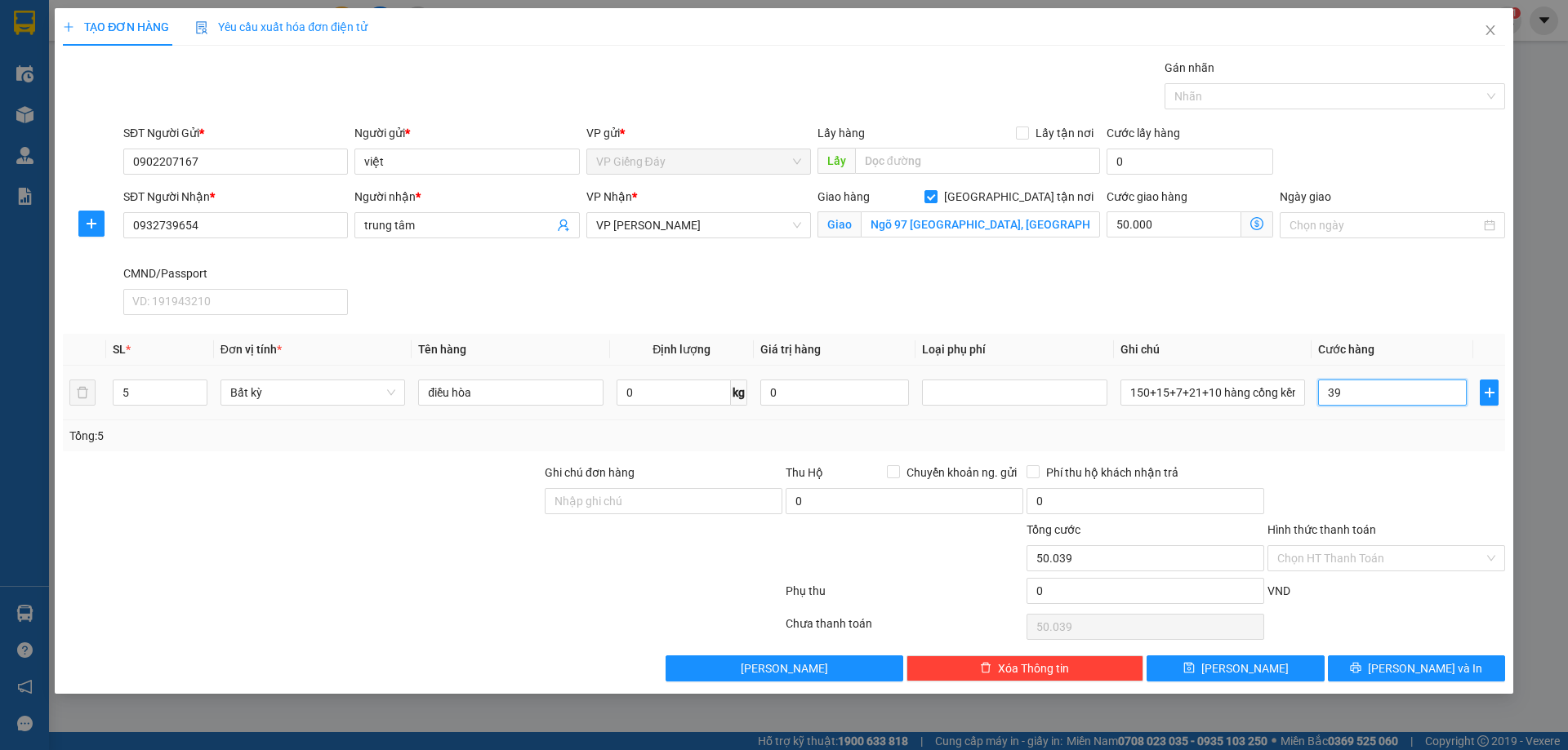
type input "392"
type input "50.392"
type input "3.920"
type input "53.920"
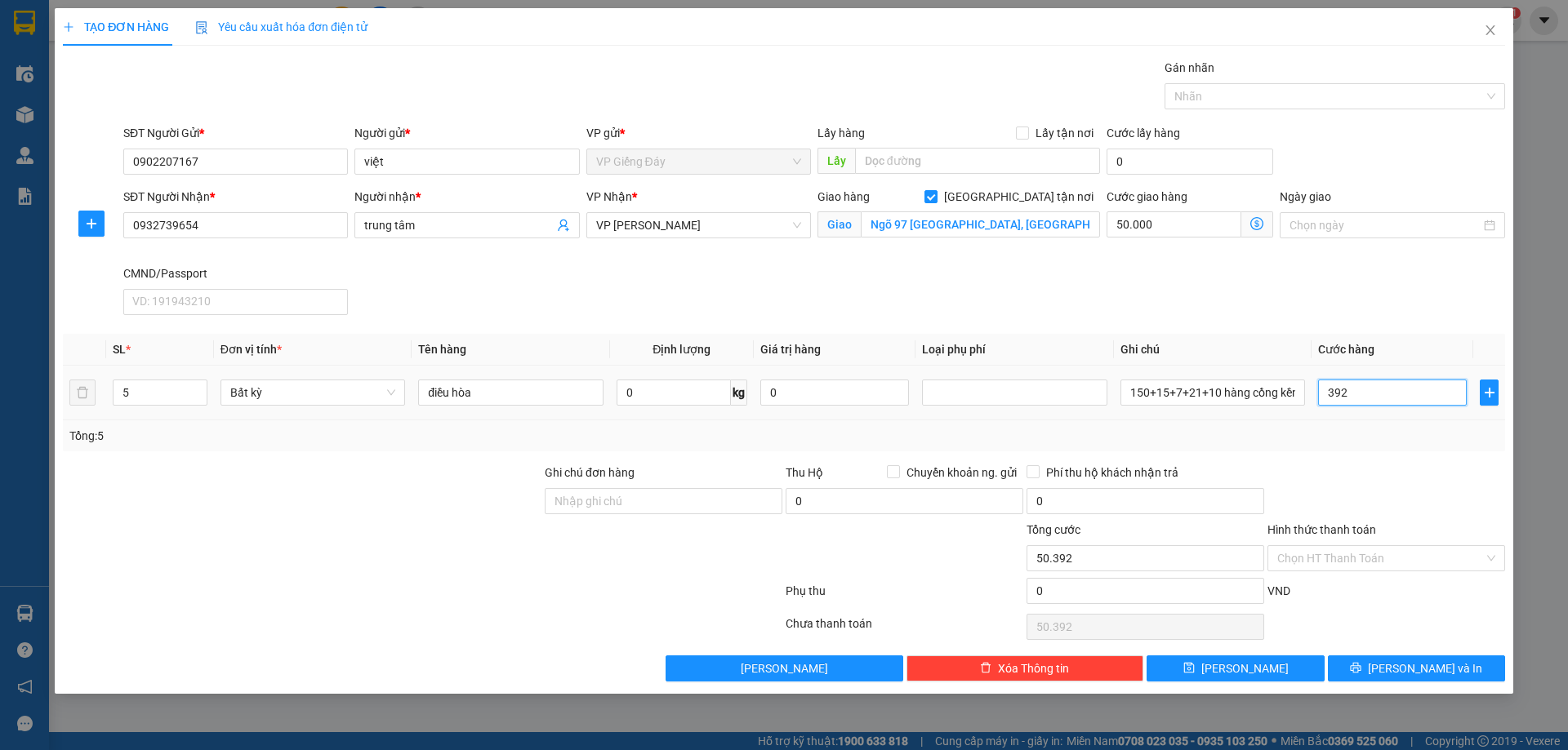
type input "53.920"
type input "39.200"
type input "89.200"
type input "392.000"
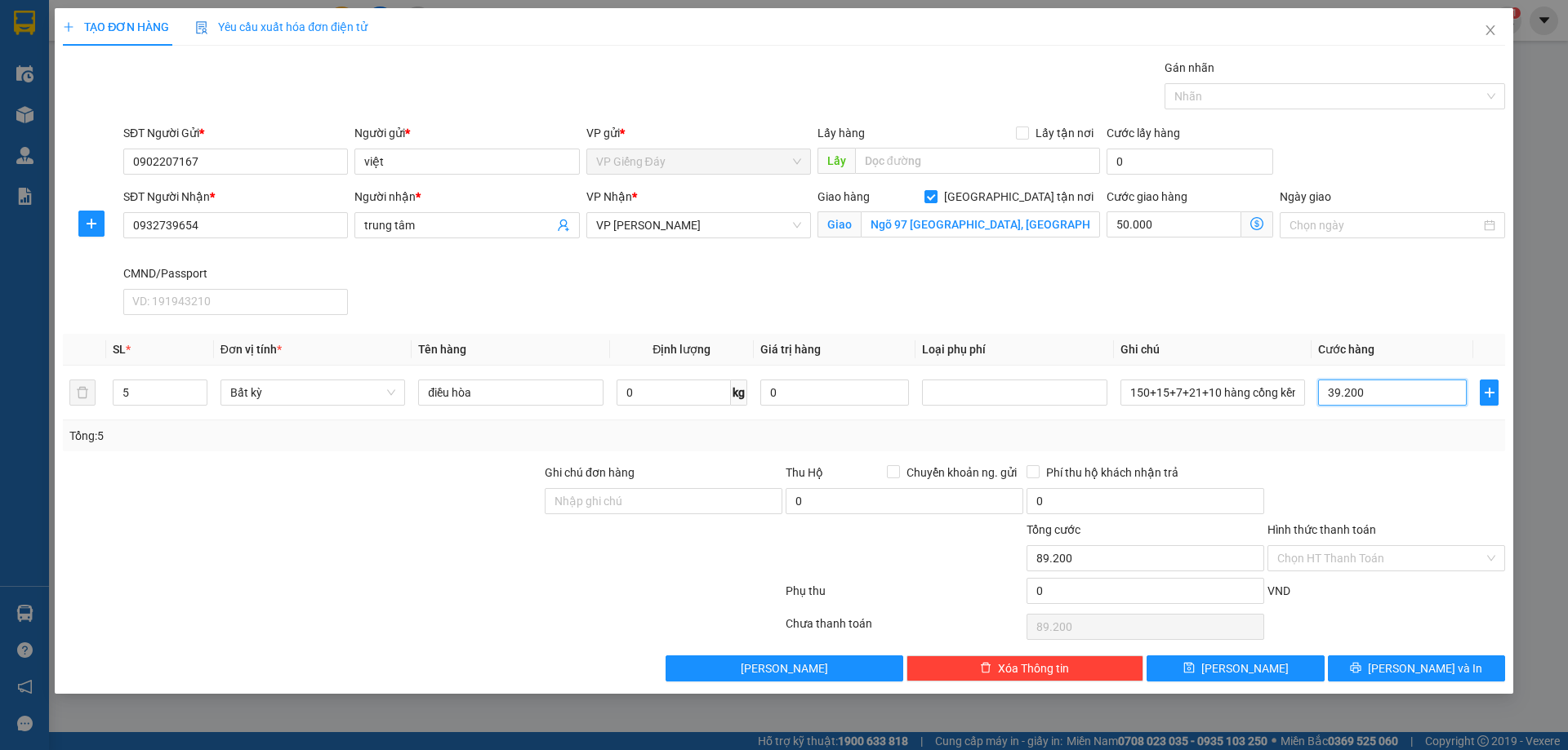
type input "442.000"
type input "392.000"
click at [1397, 669] on button "[PERSON_NAME] và In" at bounding box center [1417, 668] width 177 height 26
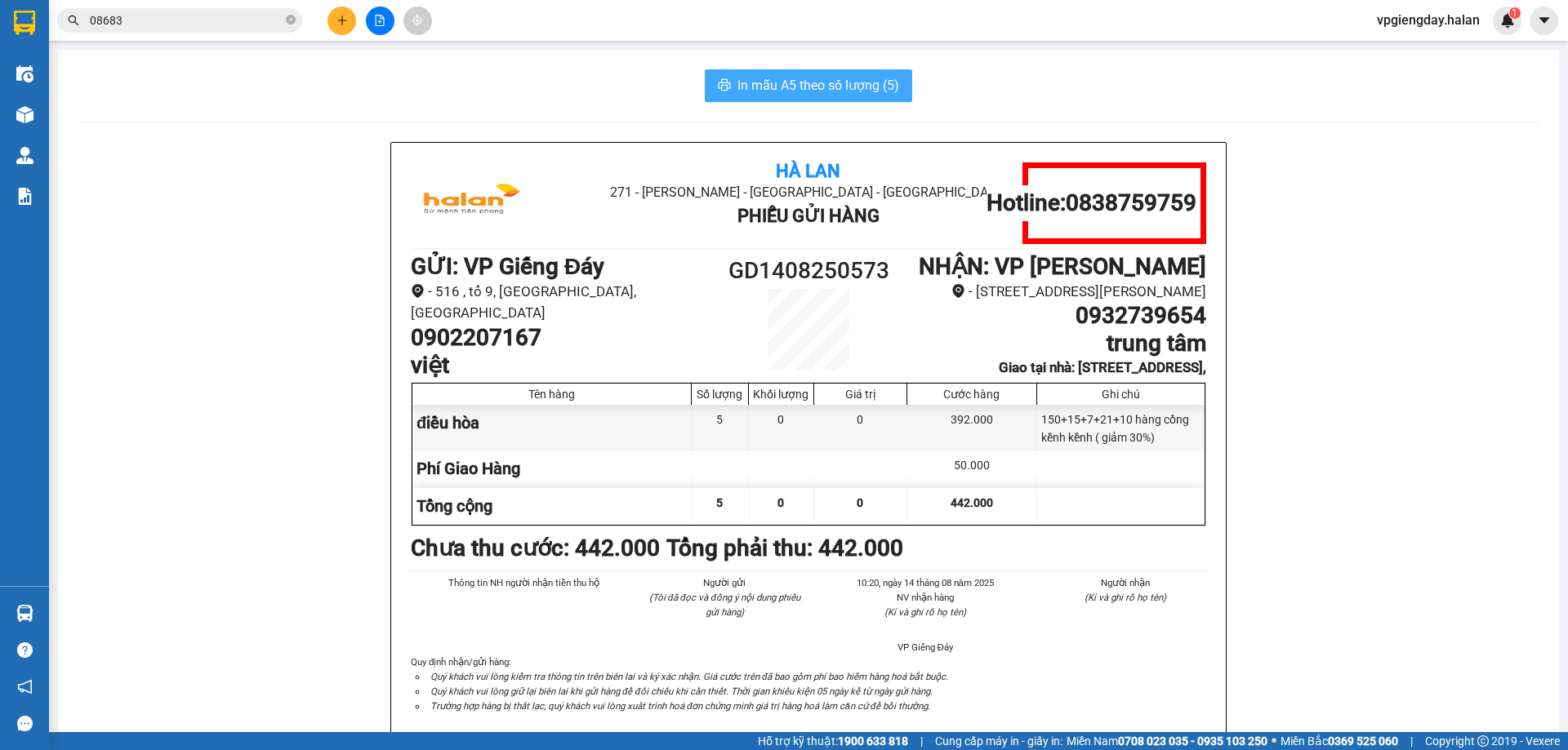
click at [841, 73] on button "In mẫu A5 theo số lượng (5)" at bounding box center [809, 85] width 207 height 33
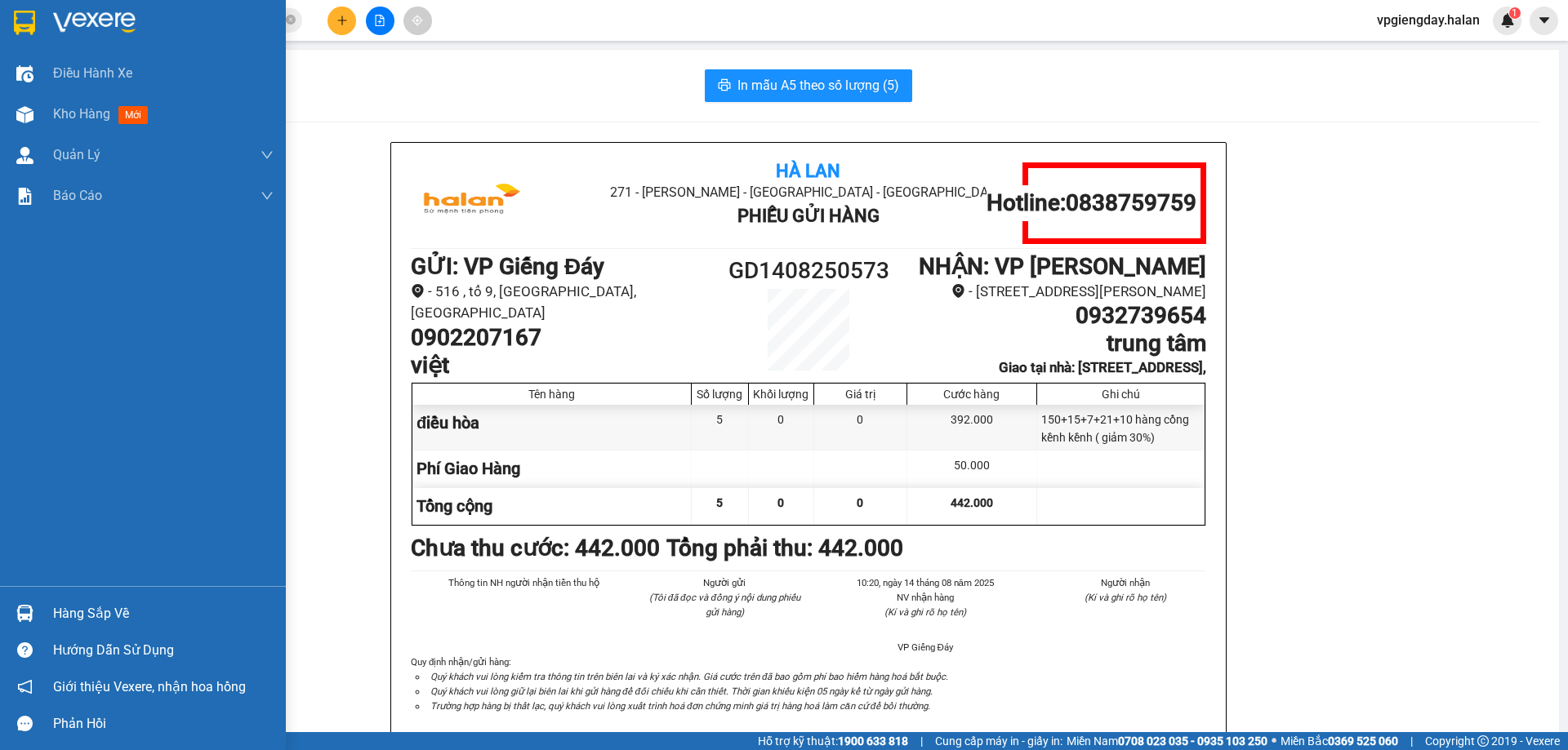
click at [102, 624] on div "Hàng sắp về" at bounding box center [164, 614] width 221 height 24
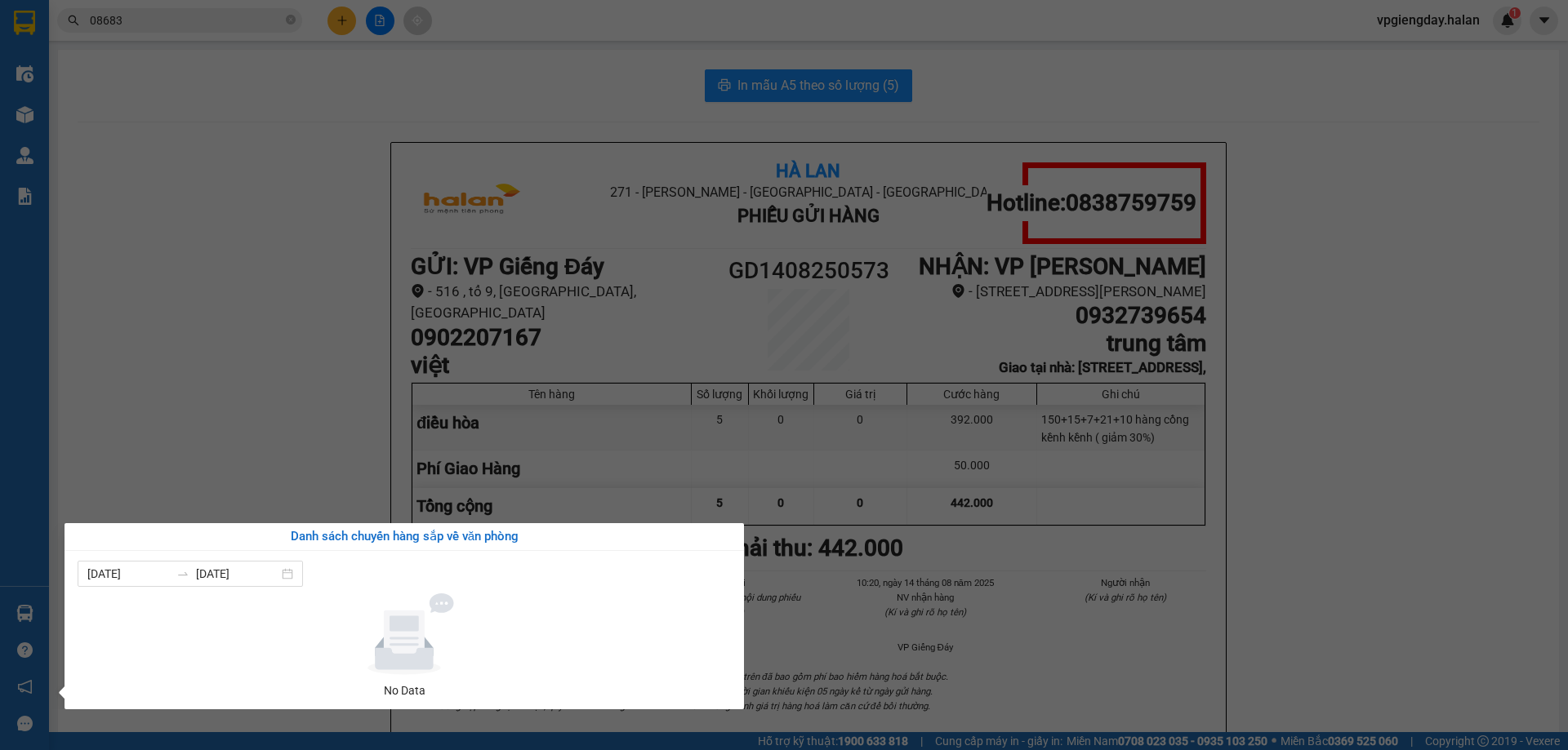
click at [281, 441] on section "Kết quả tìm kiếm ( 2777 ) Bộ lọc Mã ĐH Trạng thái Món hàng Thu hộ Tổng cước Chư…" at bounding box center [784, 375] width 1568 height 750
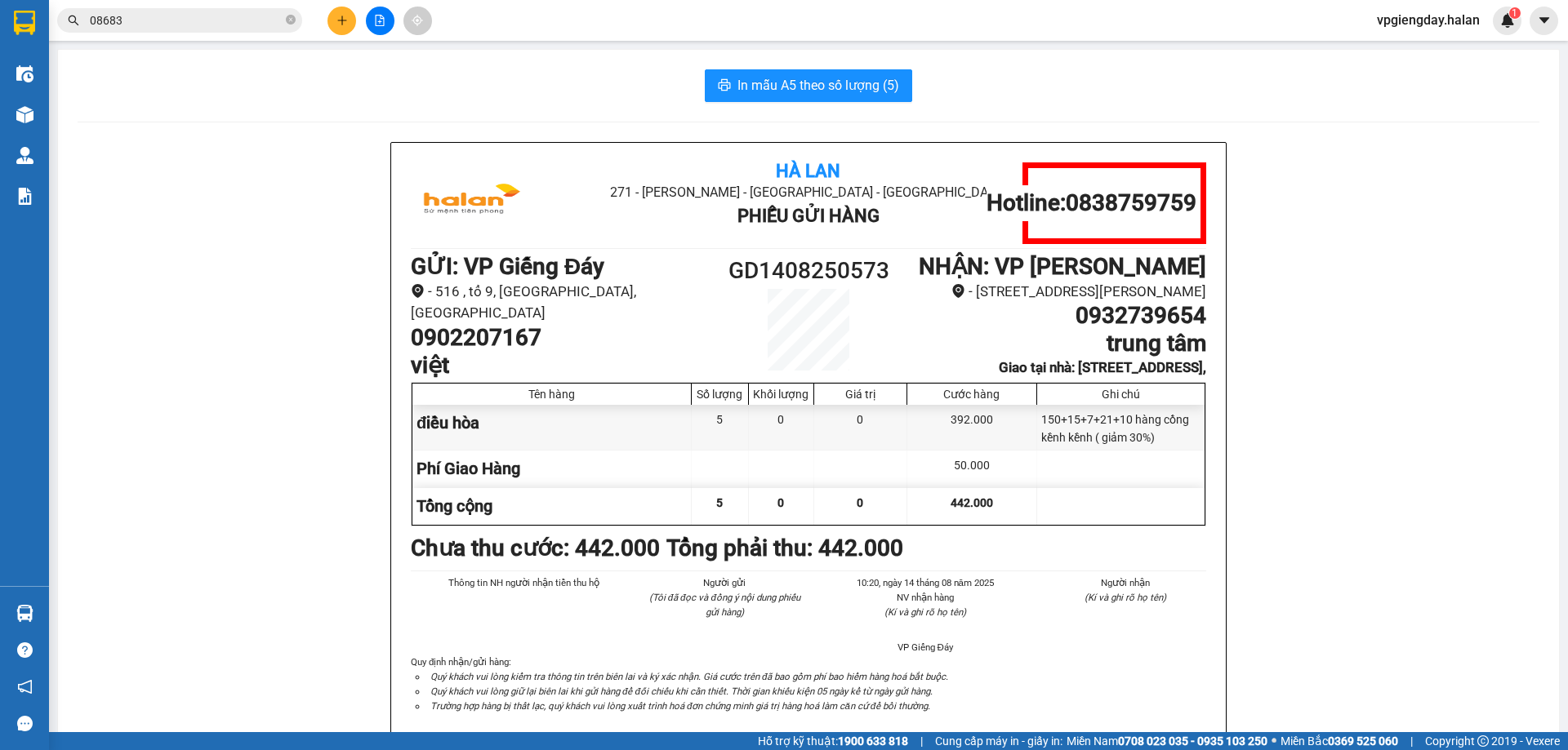
drag, startPoint x: 283, startPoint y: 123, endPoint x: 287, endPoint y: 132, distance: 9.8
click at [283, 123] on div "In mẫu A5 theo số lượng (5) Hà Lan 271 - [GEOGRAPHIC_DATA] - [GEOGRAPHIC_DATA] …" at bounding box center [808, 747] width 1501 height 1396
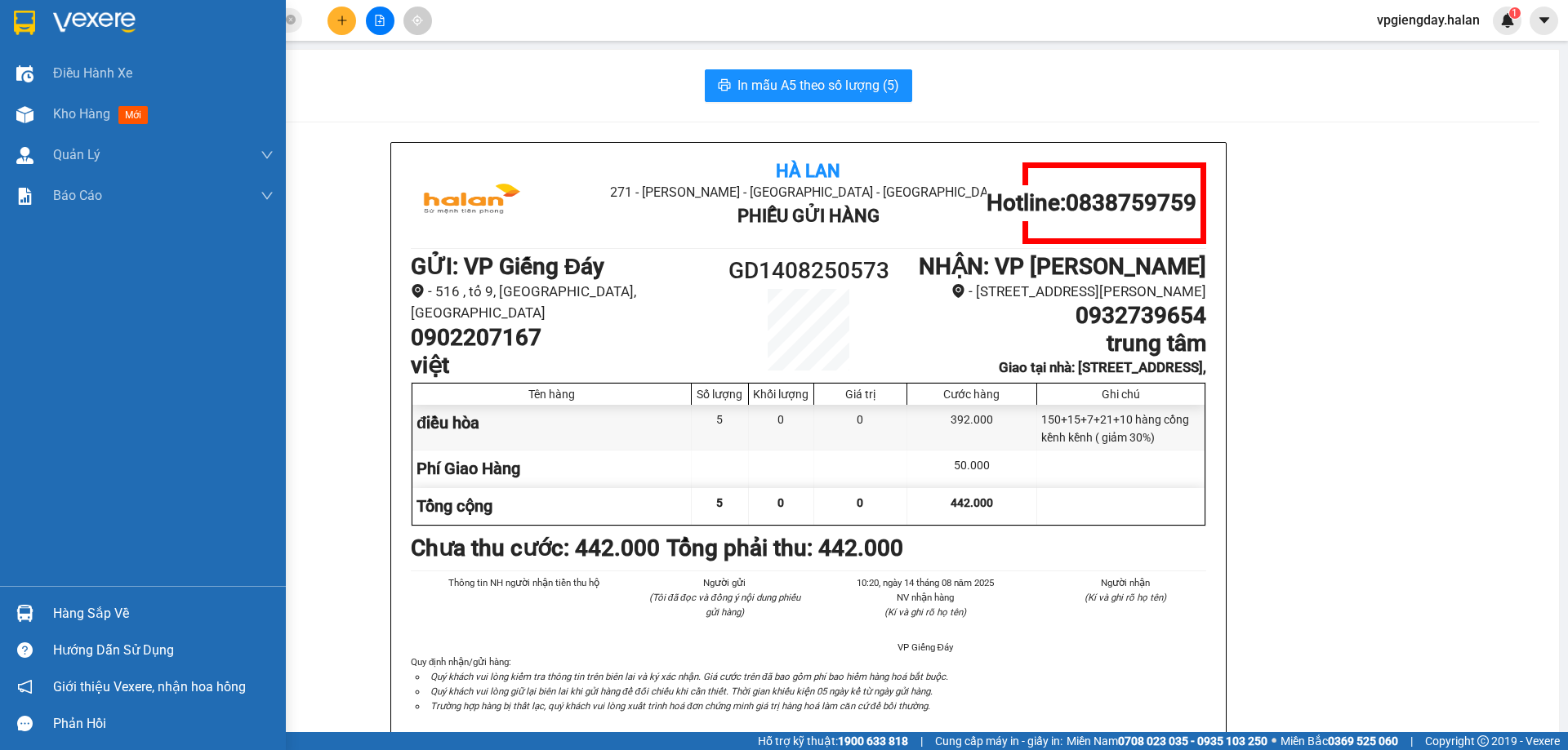
click at [91, 614] on div "Hàng sắp về" at bounding box center [164, 614] width 221 height 24
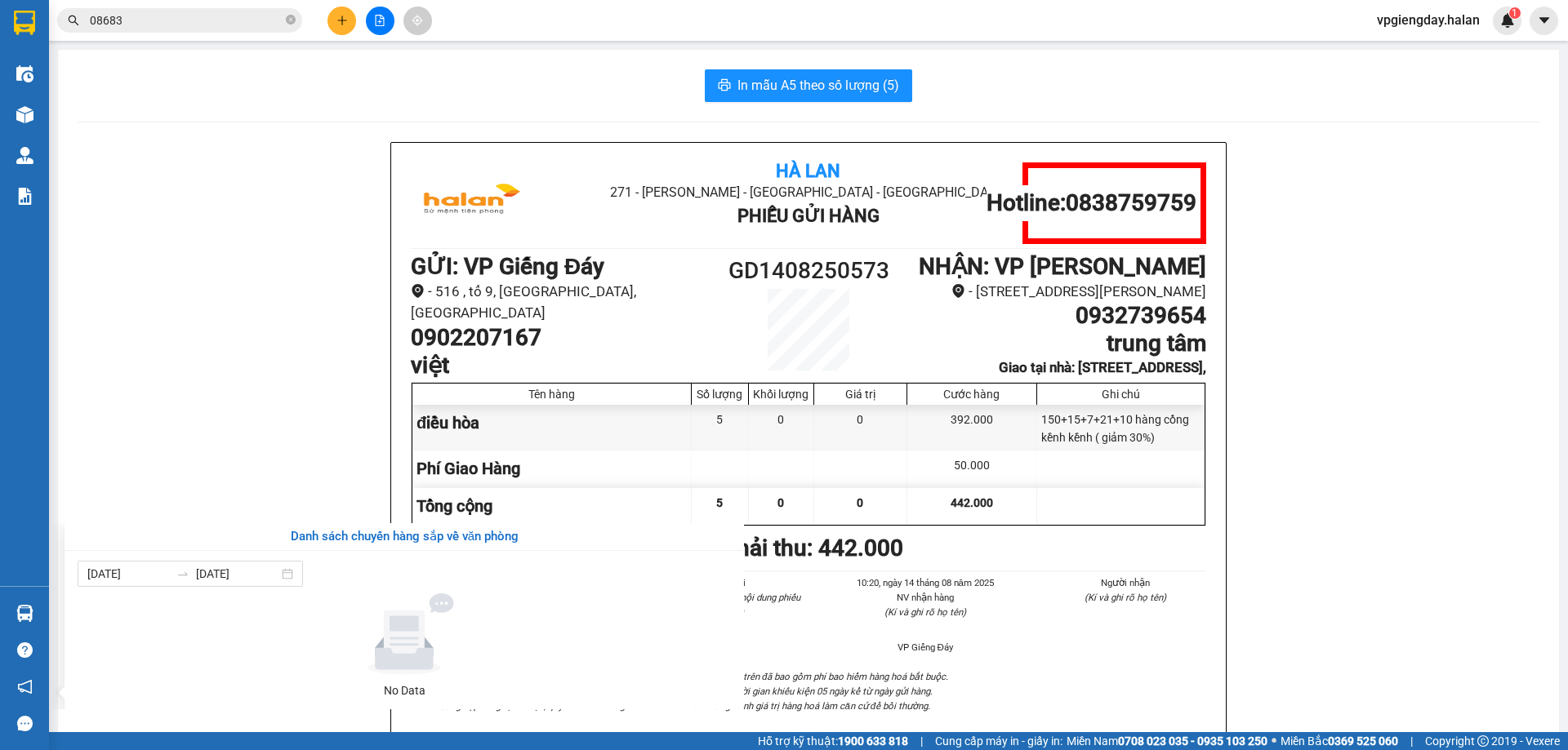
click at [260, 425] on section "Kết quả tìm kiếm ( 2777 ) Bộ lọc Mã ĐH Trạng thái Món hàng Thu hộ Tổng cước Chư…" at bounding box center [784, 375] width 1568 height 750
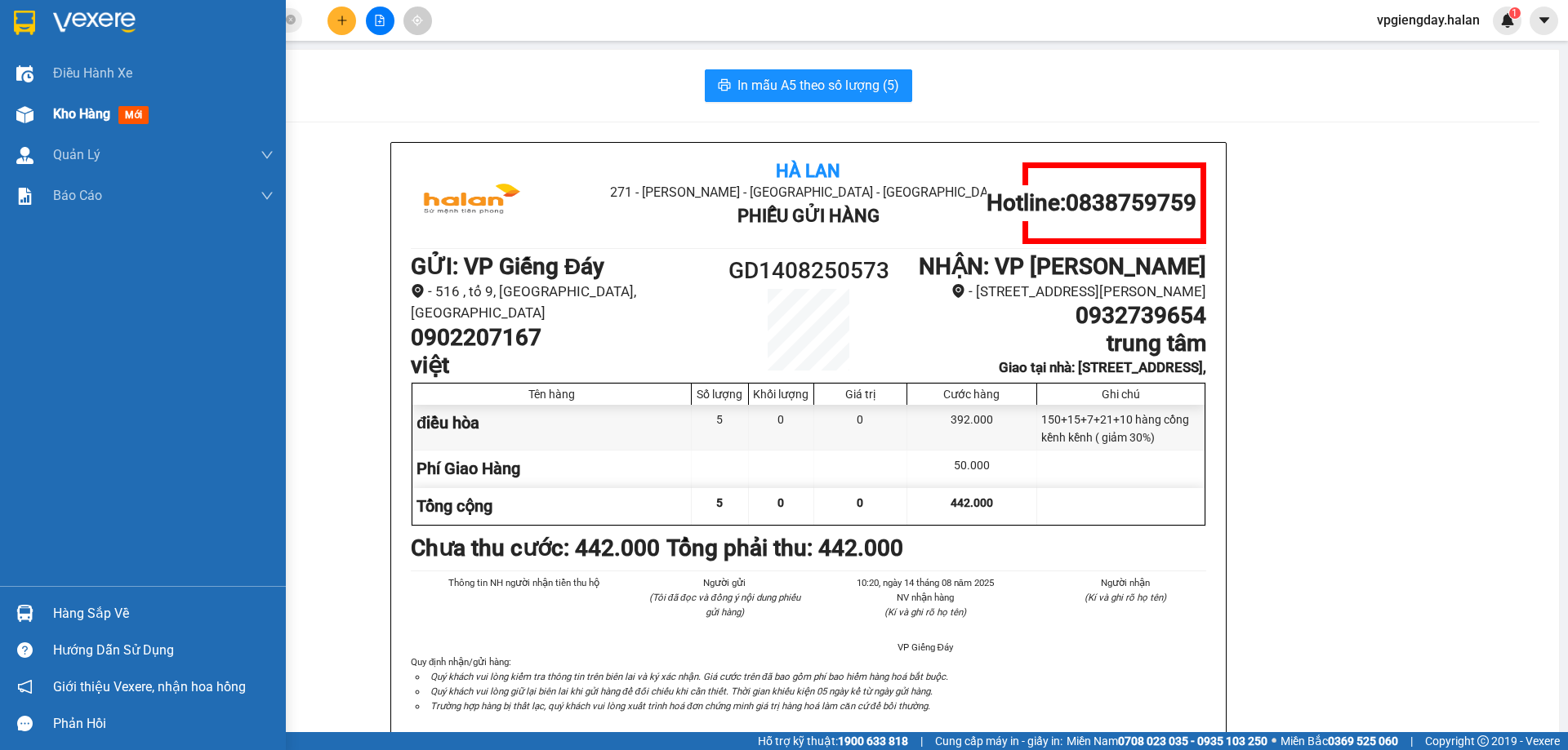
click at [127, 128] on div "Kho hàng mới" at bounding box center [164, 114] width 221 height 41
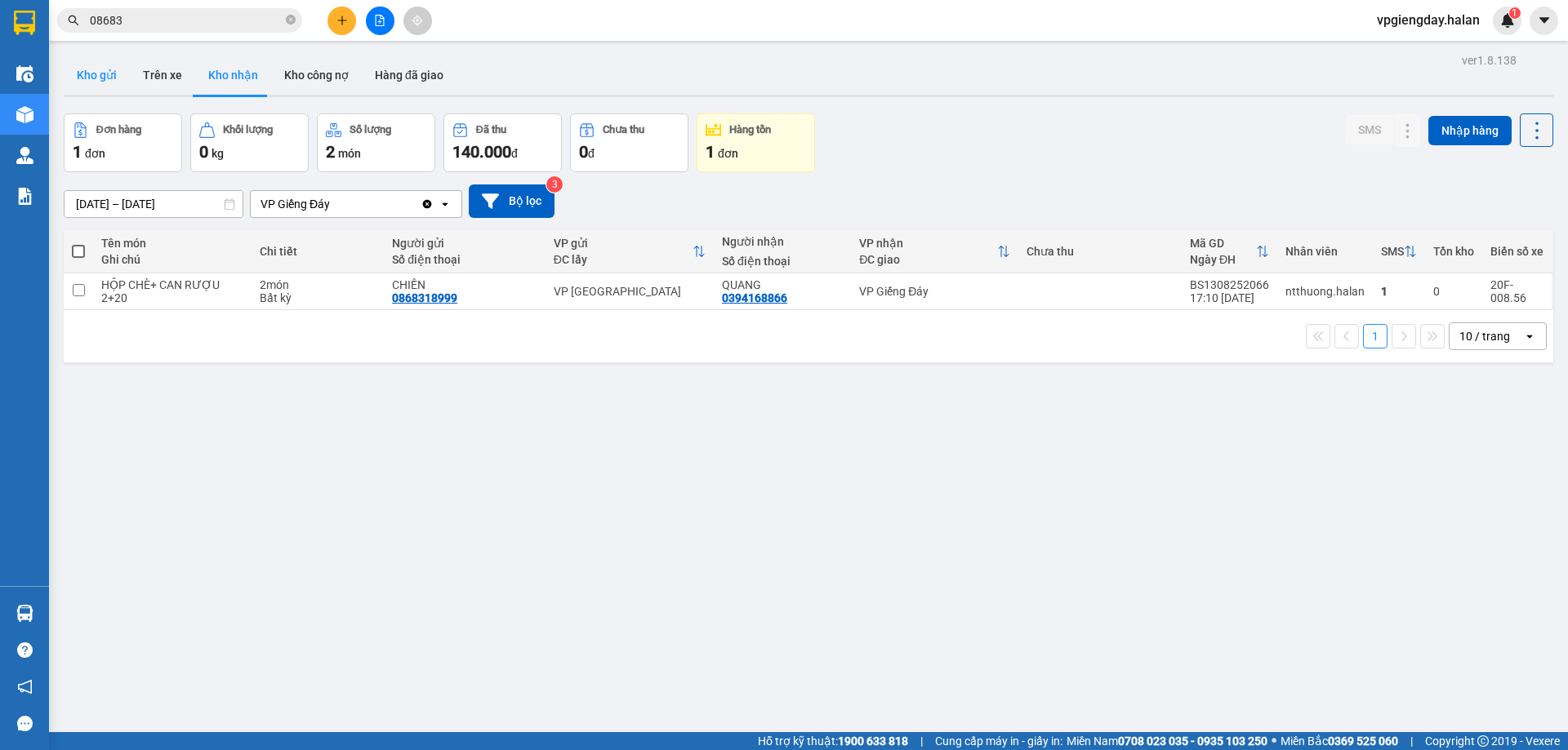
click at [82, 64] on button "Kho gửi" at bounding box center [96, 74] width 66 height 39
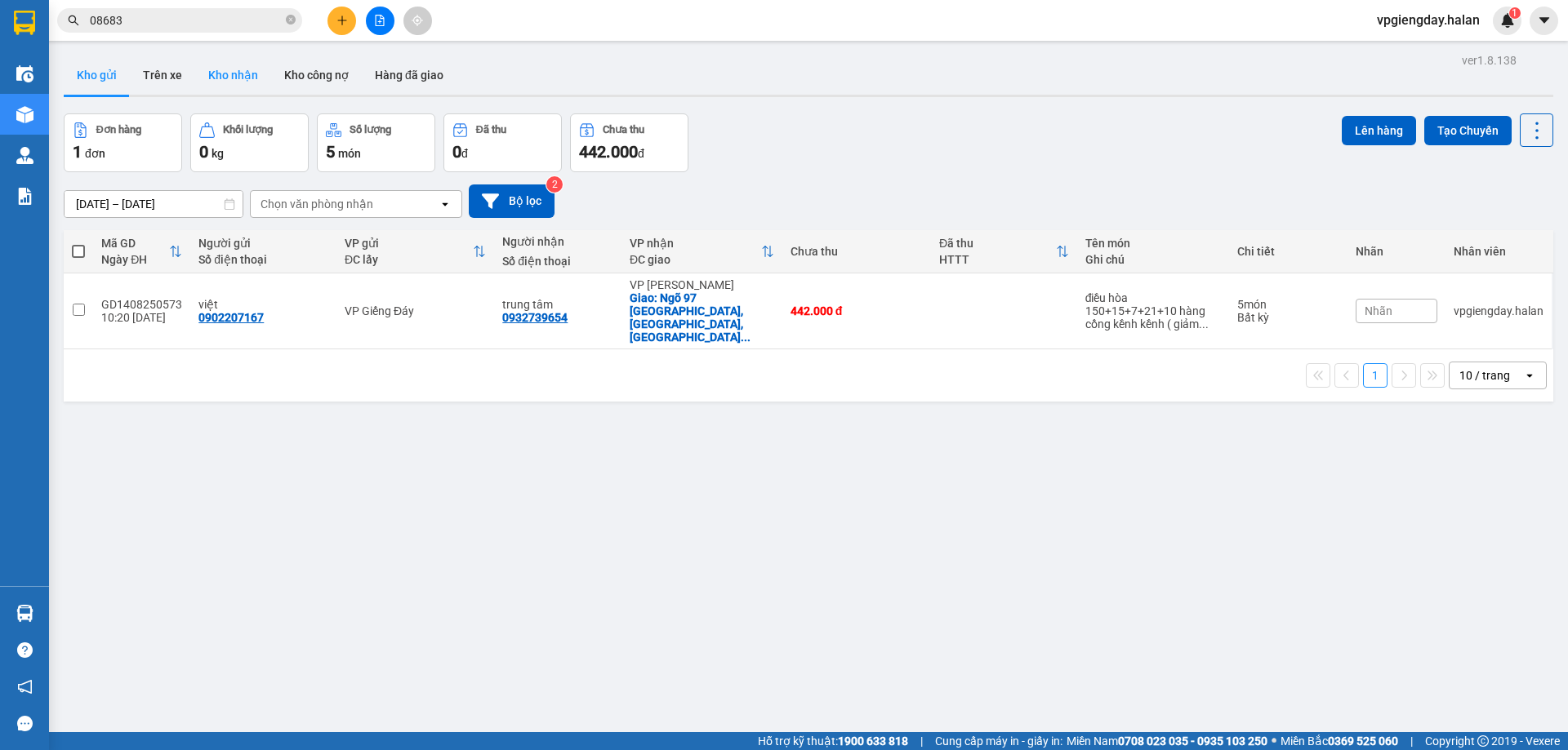
click at [215, 83] on button "Kho nhận" at bounding box center [233, 74] width 76 height 39
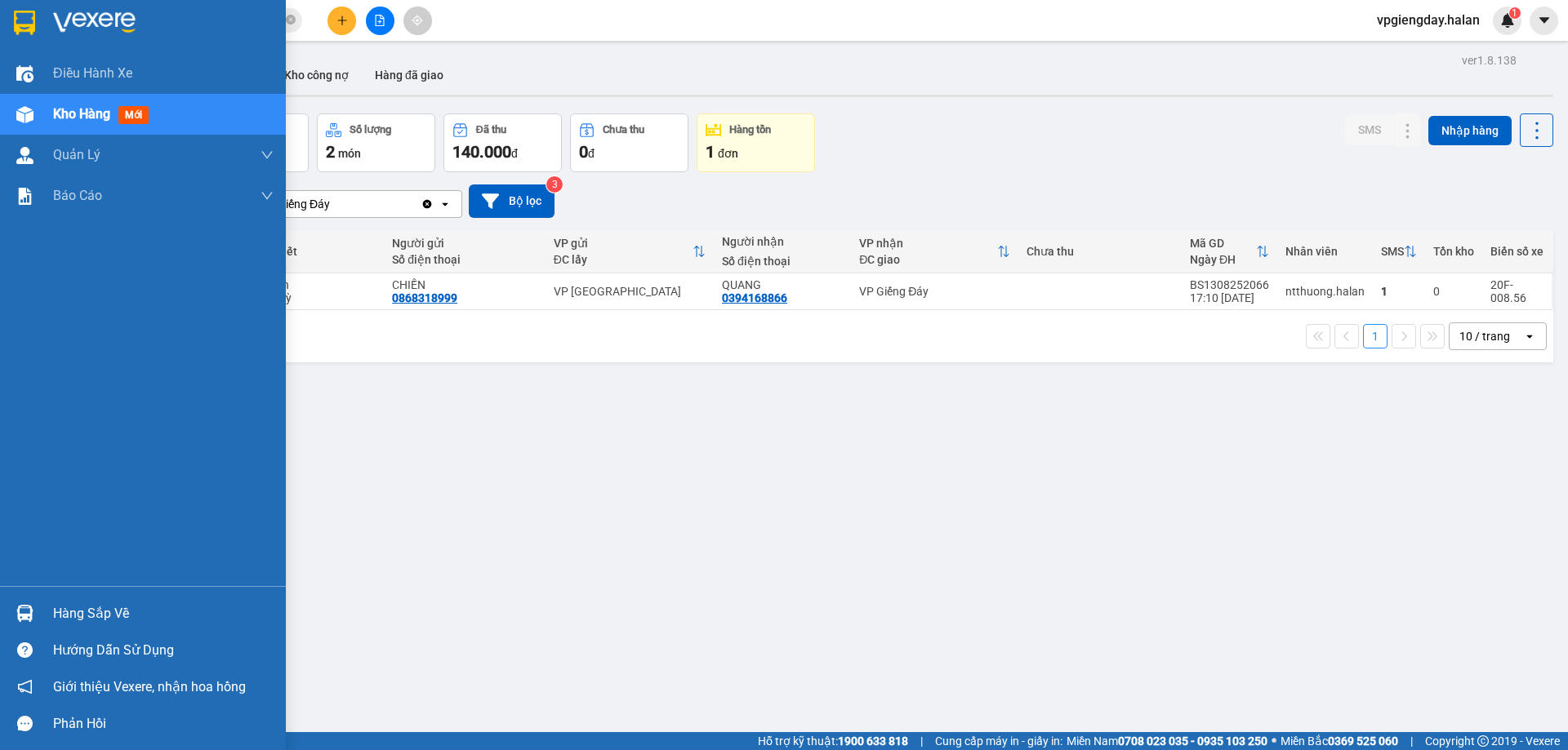
click at [71, 622] on div "Hàng sắp về" at bounding box center [164, 614] width 221 height 24
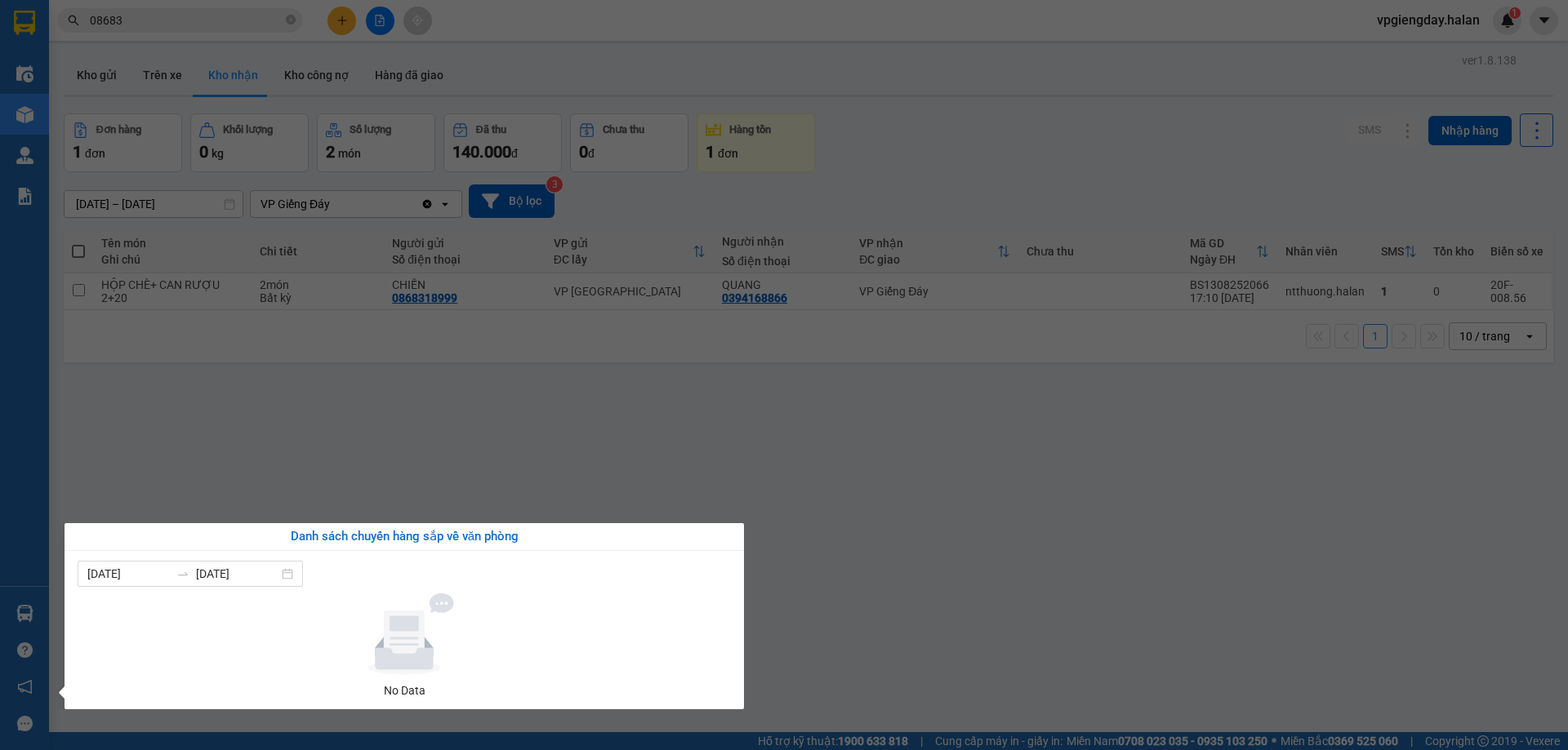
click at [691, 472] on section "Kết quả tìm kiếm ( 2777 ) Bộ lọc Mã ĐH Trạng thái Món hàng Thu hộ Tổng cước Chư…" at bounding box center [784, 375] width 1568 height 750
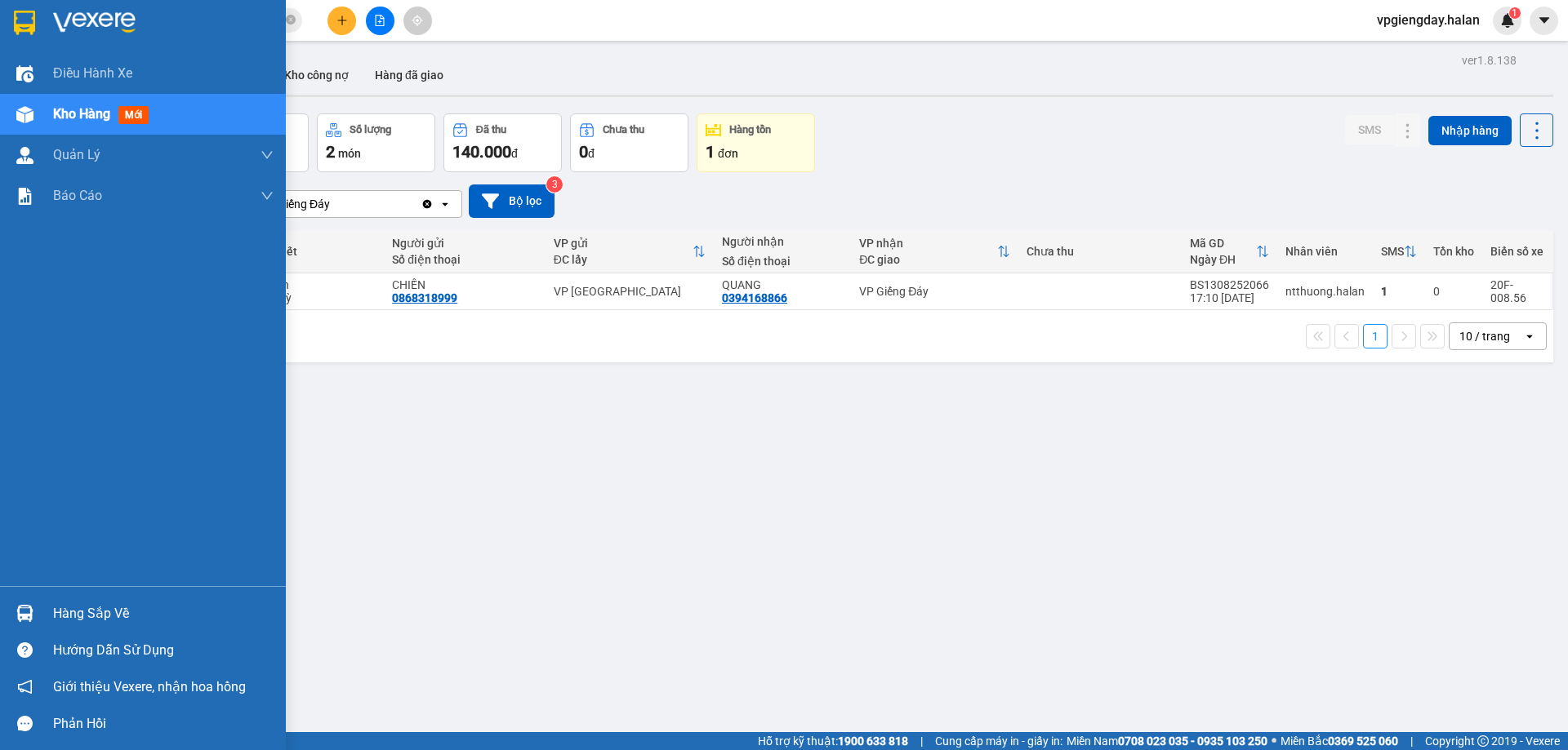
click at [79, 604] on div "Hàng sắp về" at bounding box center [164, 614] width 221 height 24
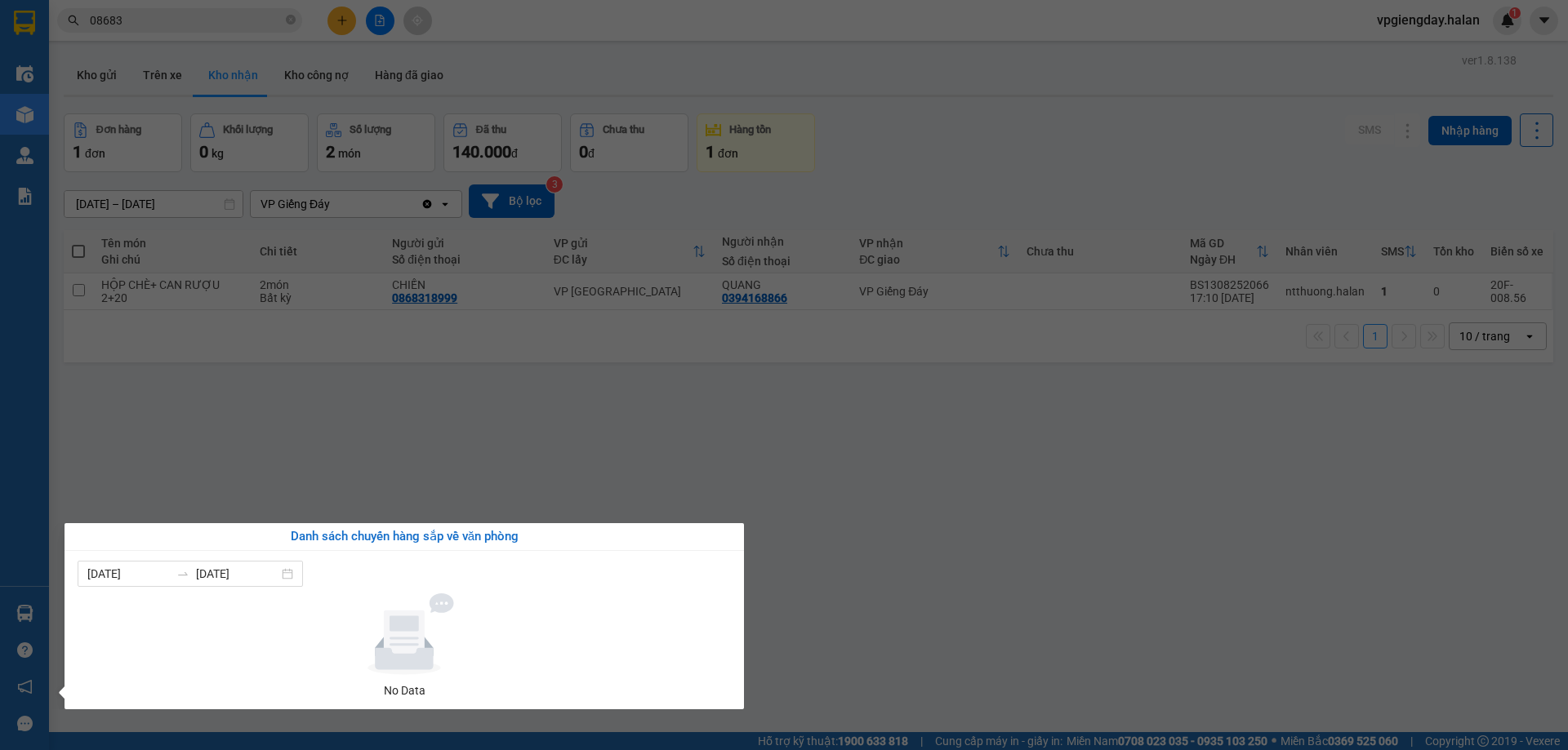
click at [553, 441] on section "Kết quả tìm kiếm ( 2777 ) Bộ lọc Mã ĐH Trạng thái Món hàng Thu hộ Tổng cước Chư…" at bounding box center [784, 375] width 1568 height 750
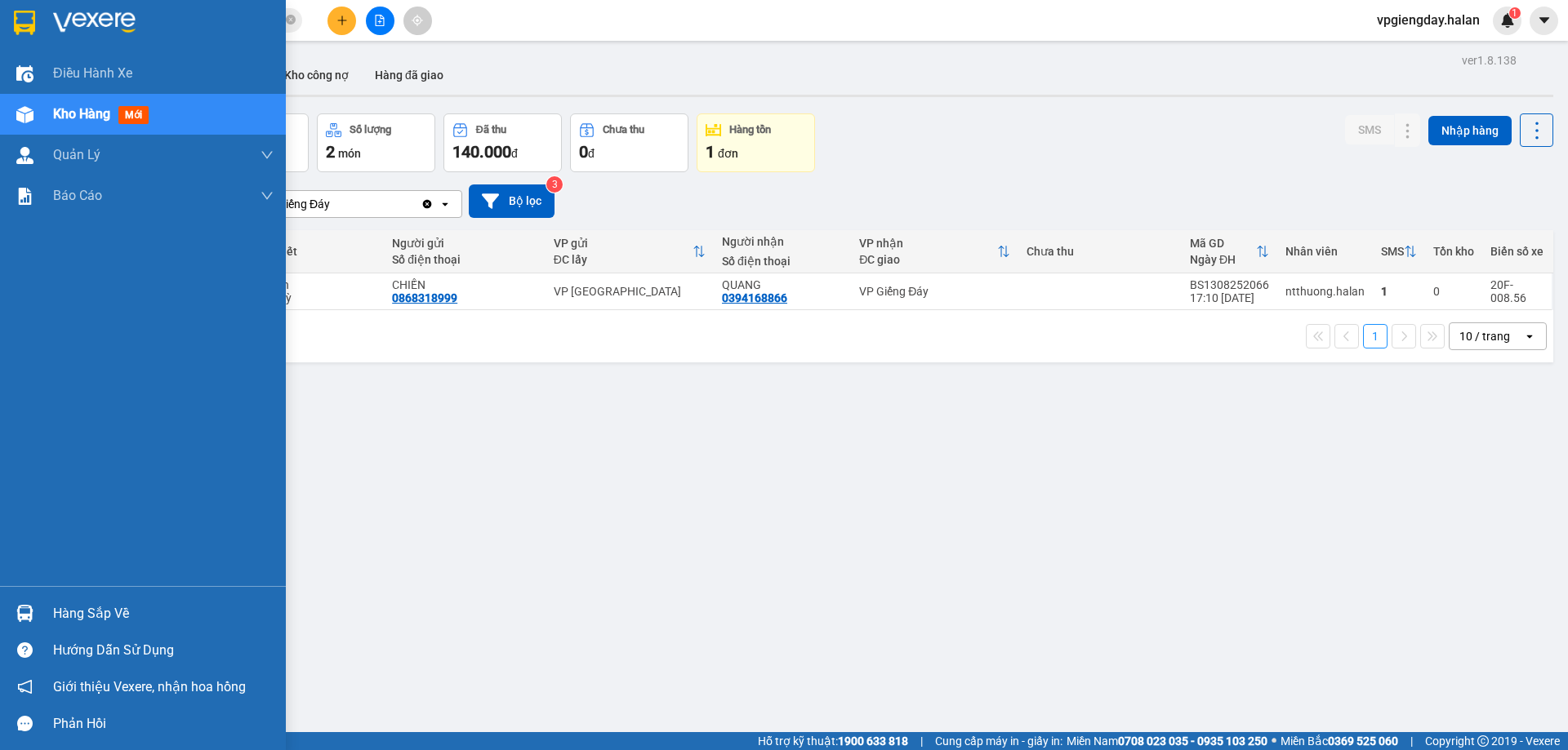
click at [95, 604] on div "Hàng sắp về" at bounding box center [164, 614] width 221 height 24
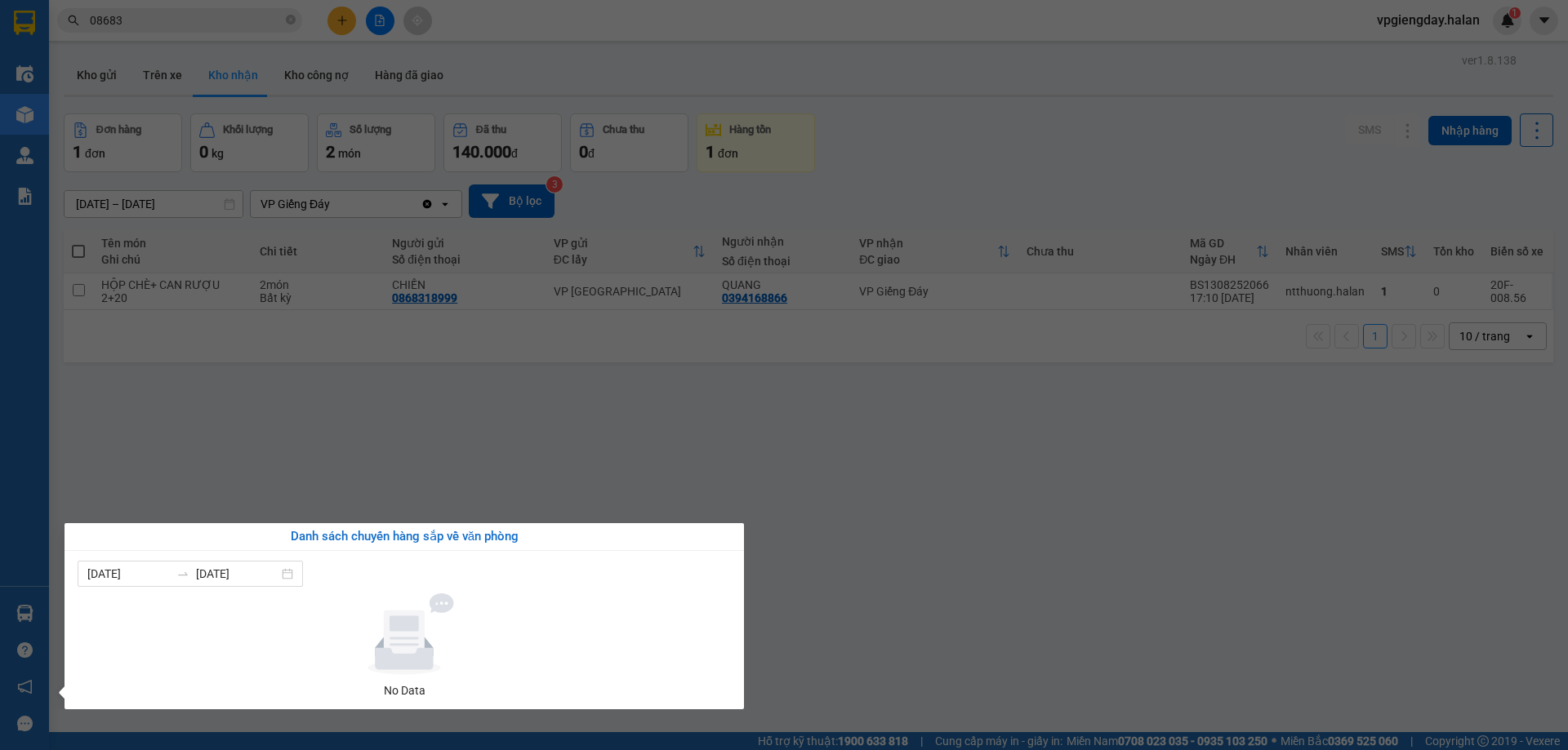
click at [636, 468] on section "Kết quả tìm kiếm ( 2777 ) Bộ lọc Mã ĐH Trạng thái Món hàng Thu hộ Tổng cước Chư…" at bounding box center [784, 375] width 1568 height 750
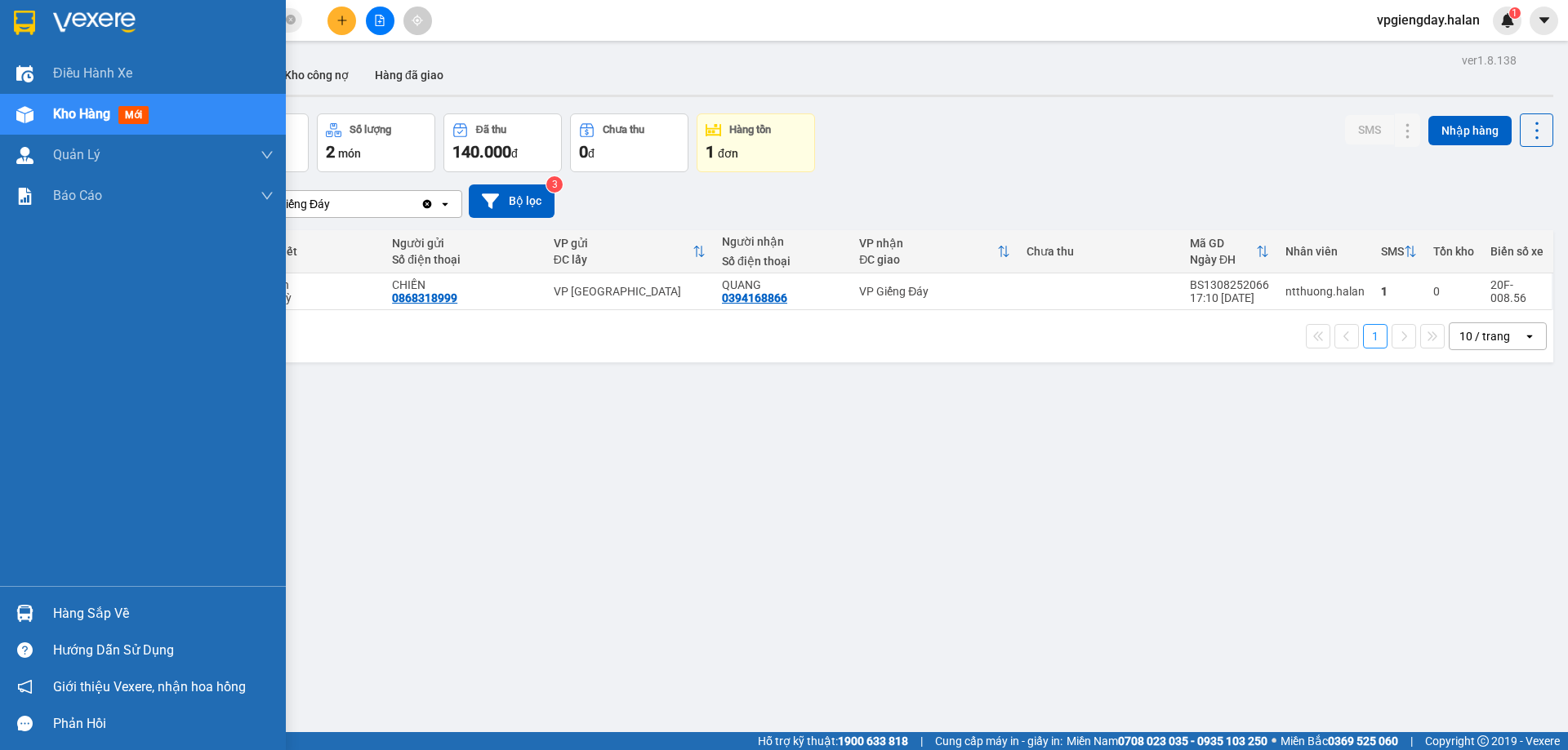
click at [62, 603] on div "Hàng sắp về" at bounding box center [164, 614] width 221 height 24
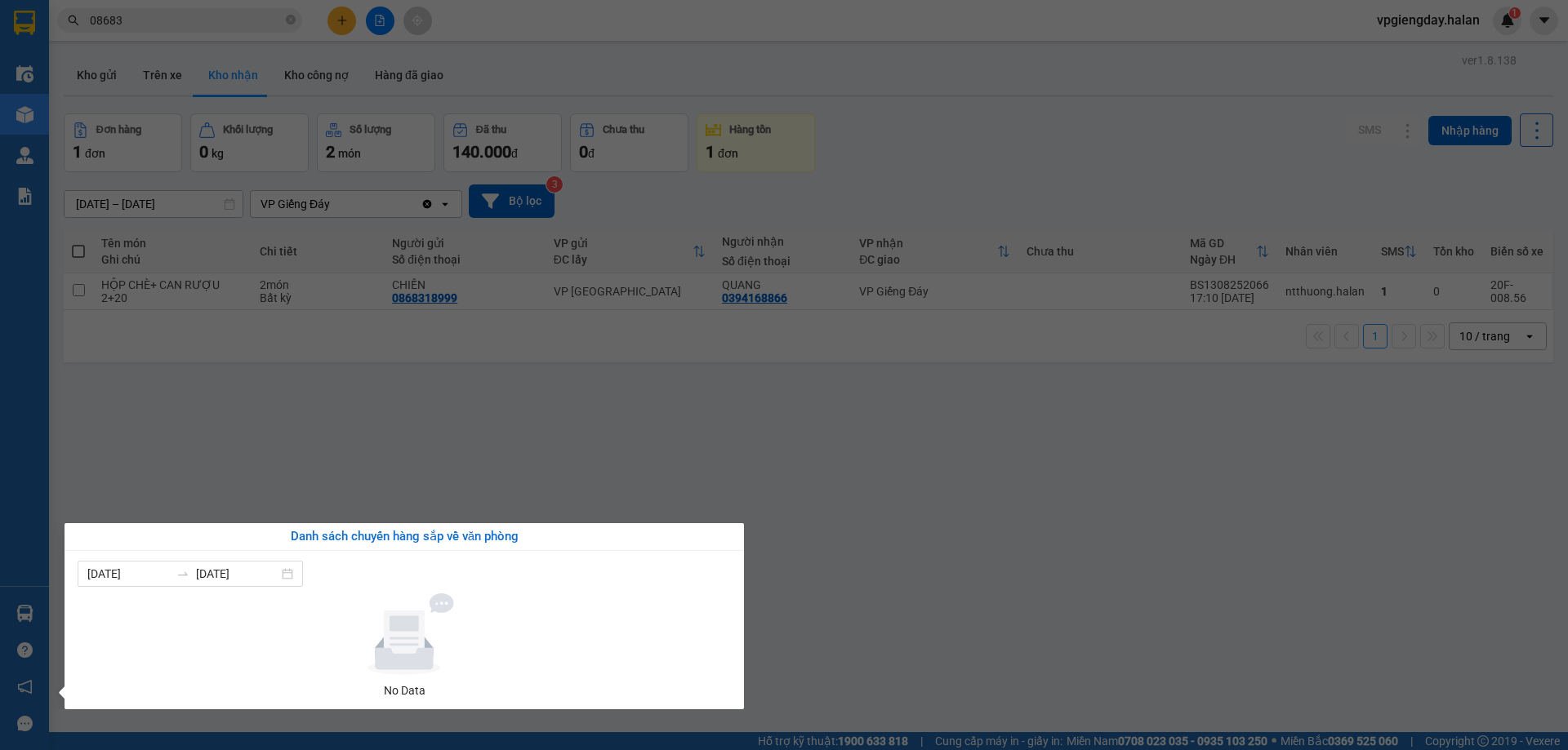
click at [559, 476] on section "Kết quả tìm kiếm ( 2777 ) Bộ lọc Mã ĐH Trạng thái Món hàng Thu hộ Tổng cước Chư…" at bounding box center [784, 375] width 1568 height 750
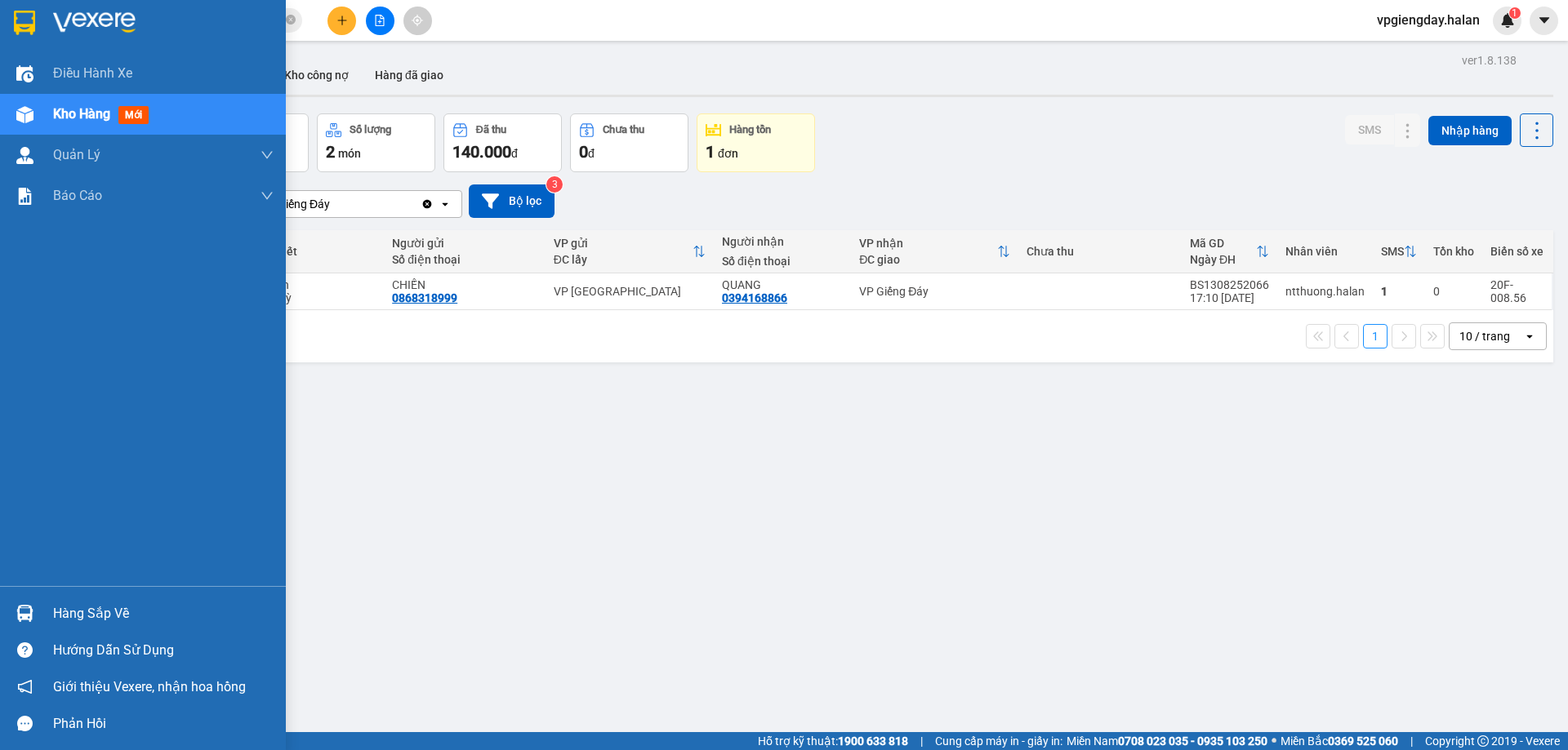
click at [91, 616] on div "Hàng sắp về" at bounding box center [164, 614] width 221 height 24
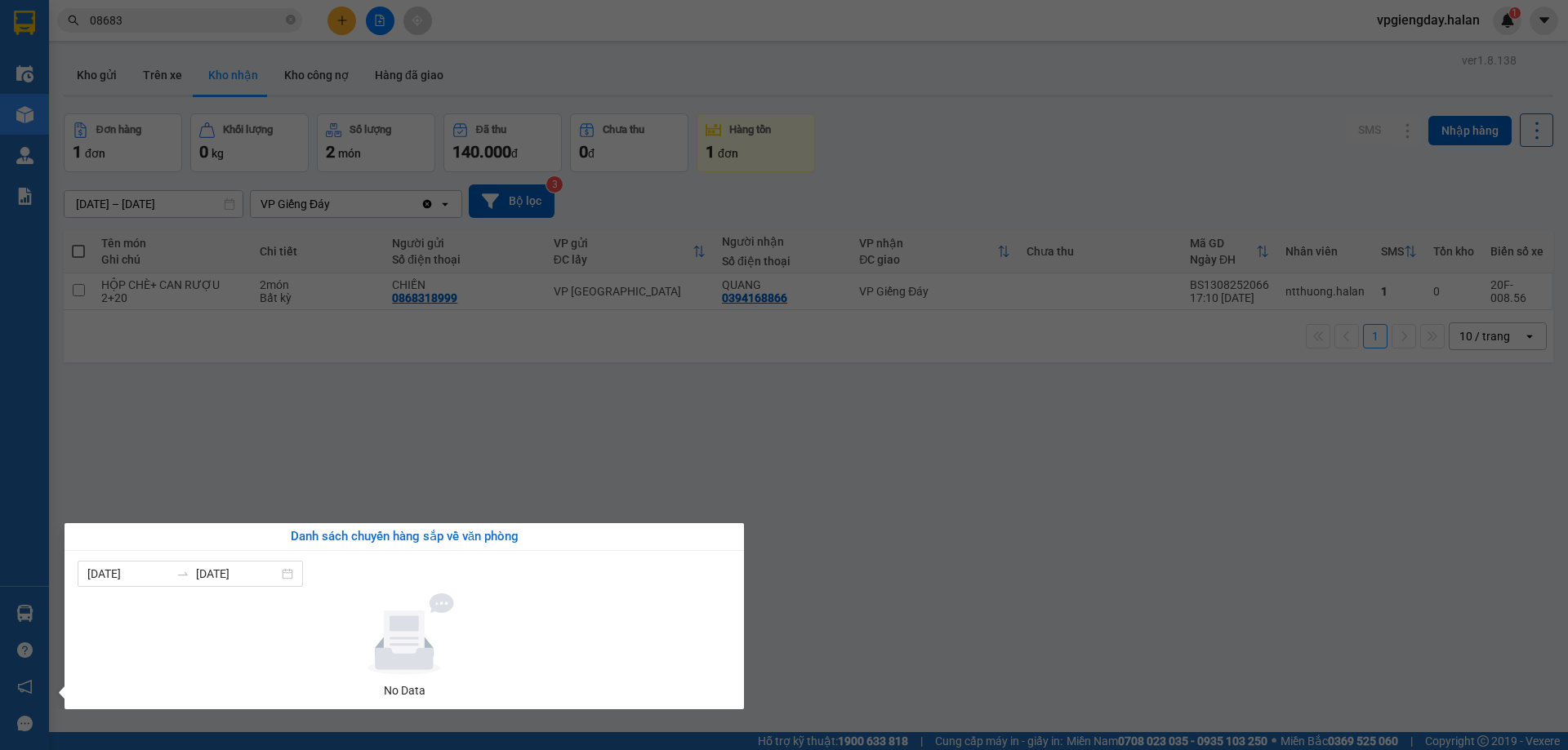
click at [540, 464] on section "Kết quả tìm kiếm ( 2777 ) Bộ lọc Mã ĐH Trạng thái Món hàng Thu hộ Tổng cước Chư…" at bounding box center [784, 375] width 1568 height 750
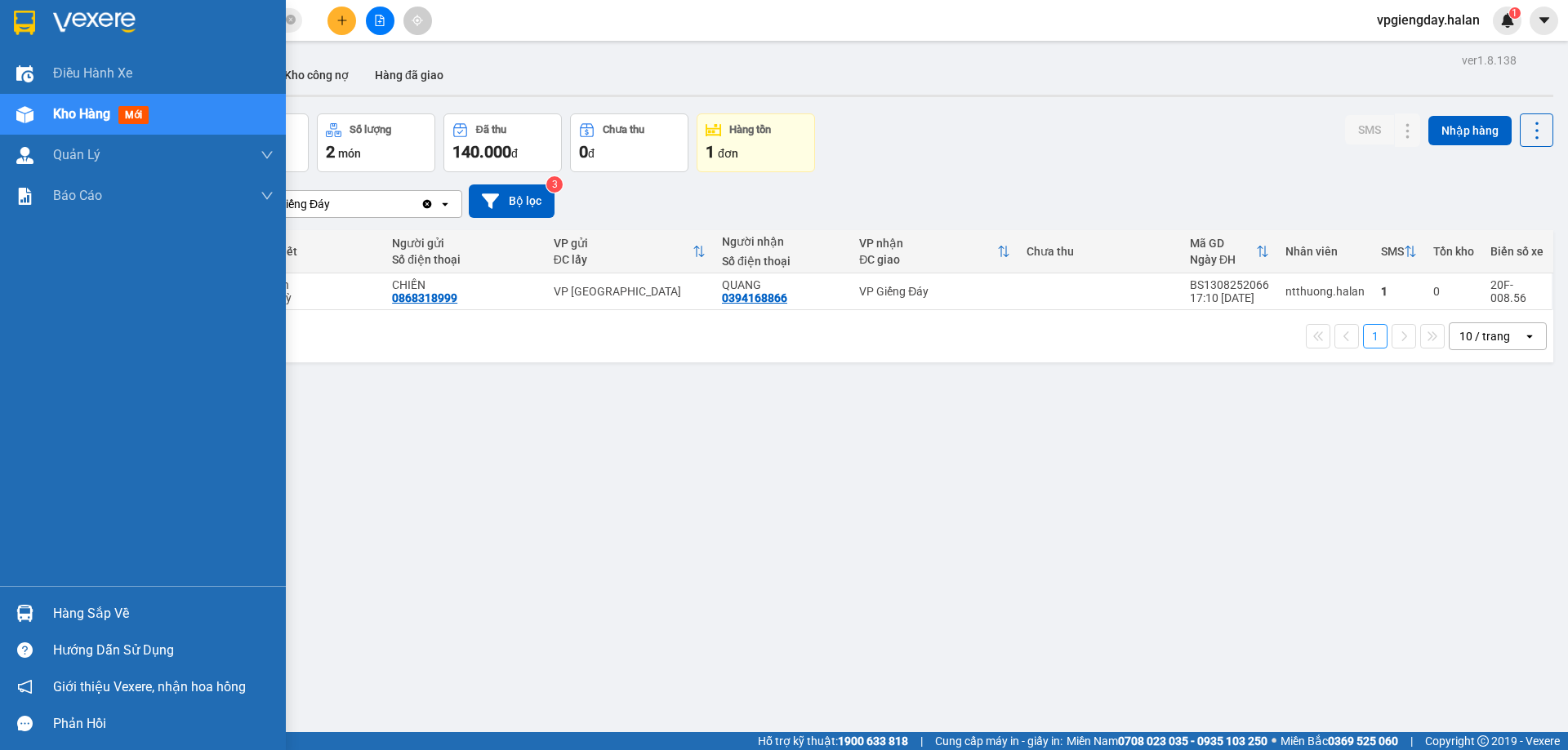
click at [74, 609] on div "Hàng sắp về" at bounding box center [164, 614] width 221 height 24
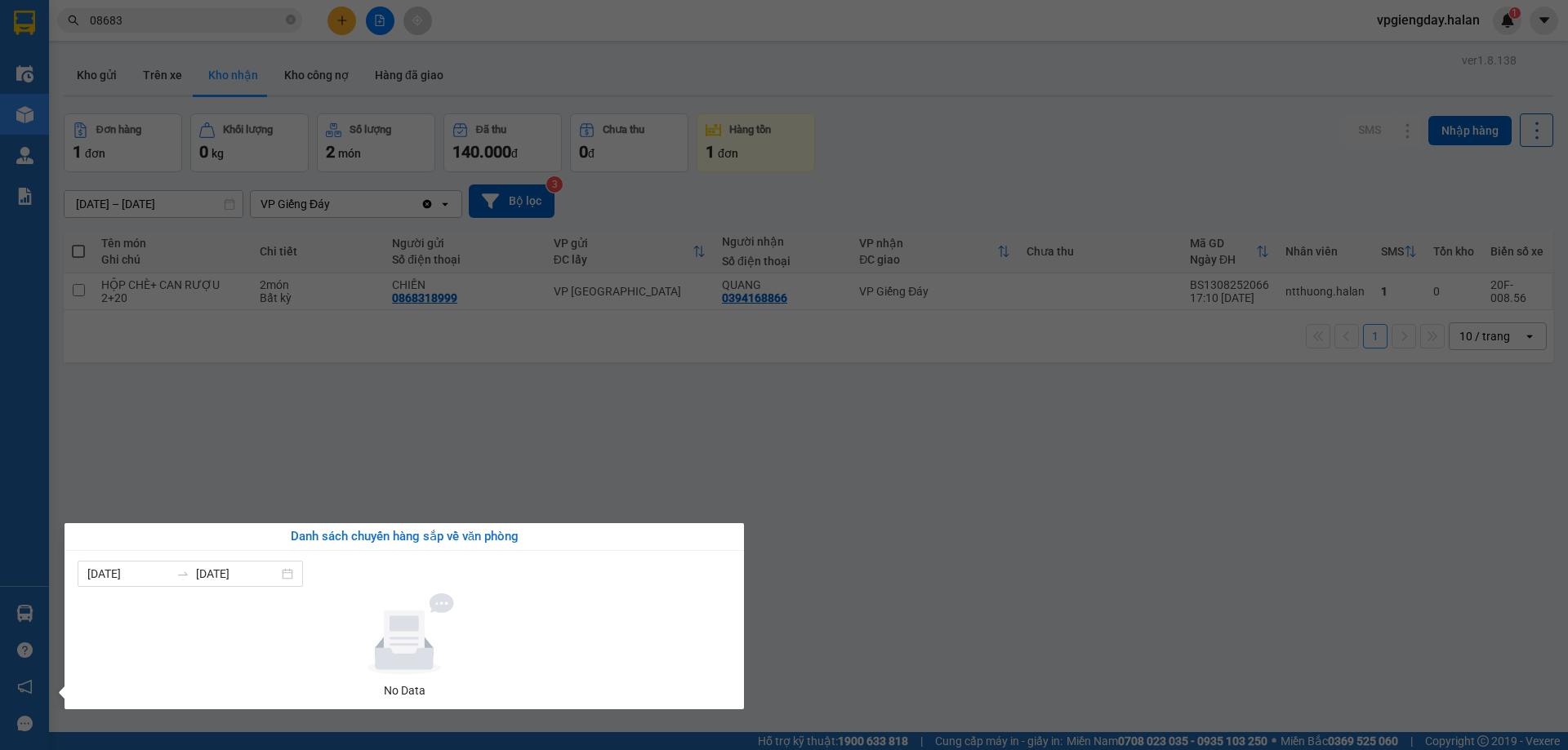
click at [594, 484] on section "Kết quả tìm kiếm ( 2777 ) Bộ lọc Mã ĐH Trạng thái Món hàng Thu hộ Tổng cước Chư…" at bounding box center [784, 375] width 1568 height 750
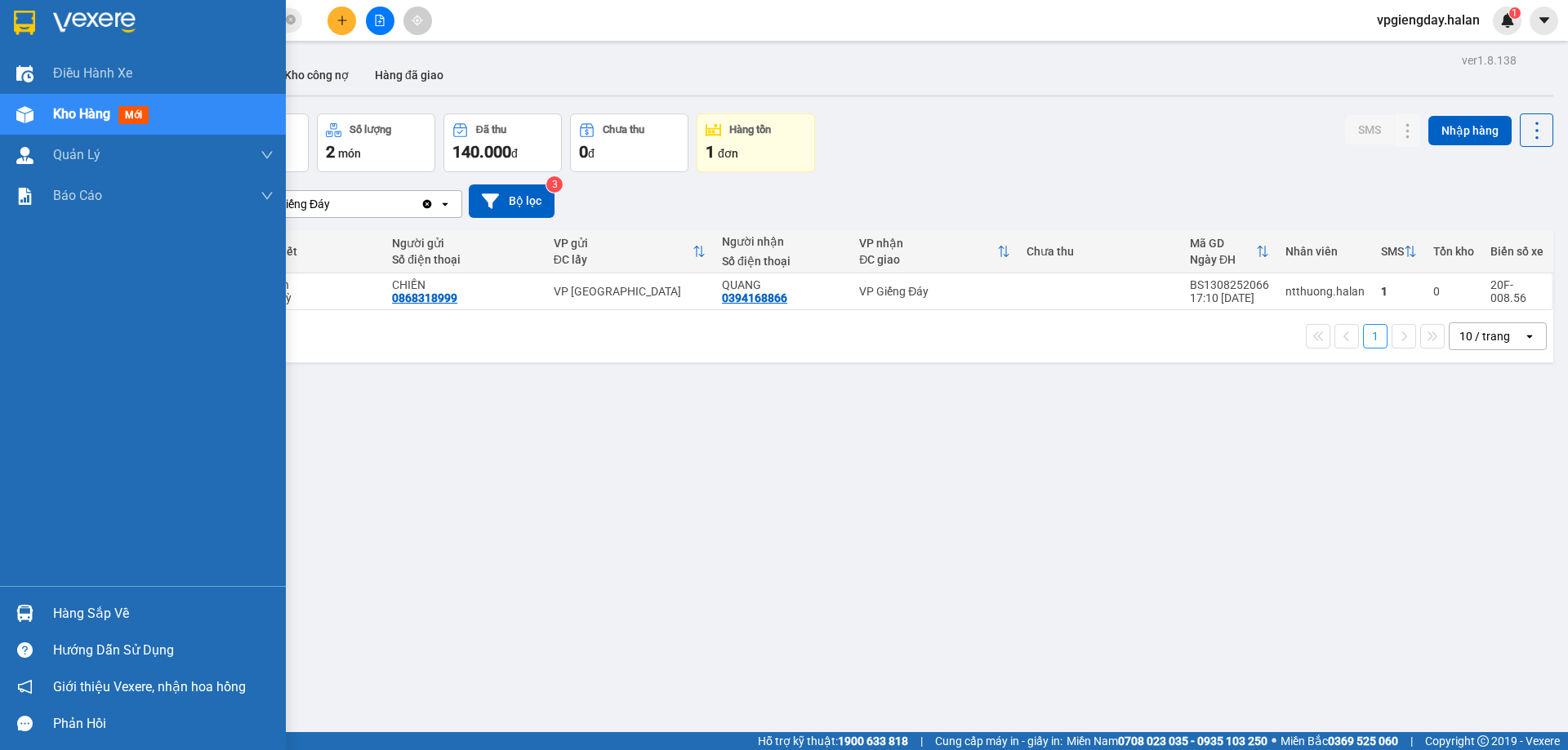
click at [84, 608] on div "Hàng sắp về" at bounding box center [164, 614] width 221 height 24
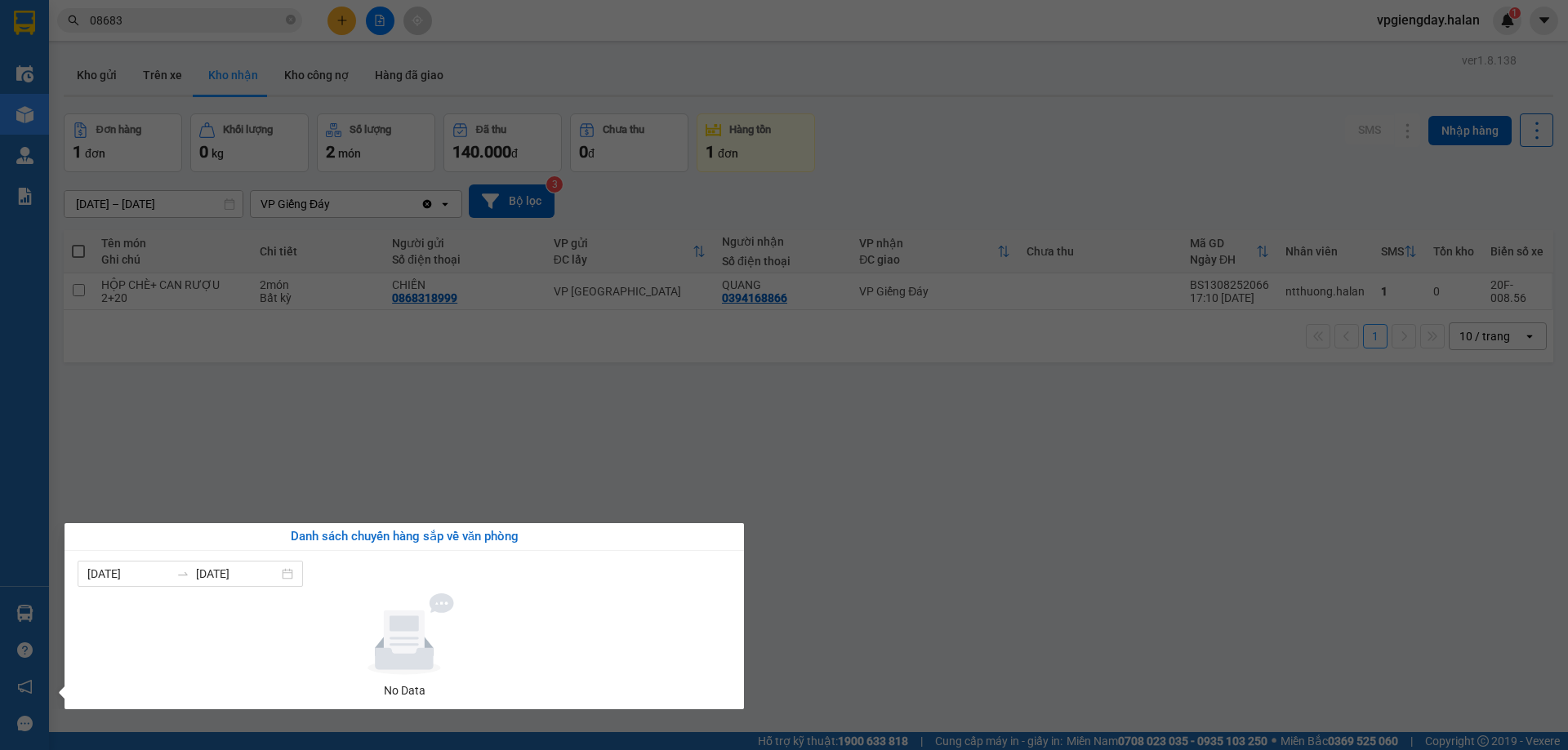
click at [1011, 426] on section "Kết quả tìm kiếm ( 2777 ) Bộ lọc Mã ĐH Trạng thái Món hàng Thu hộ Tổng cước Chư…" at bounding box center [784, 375] width 1568 height 750
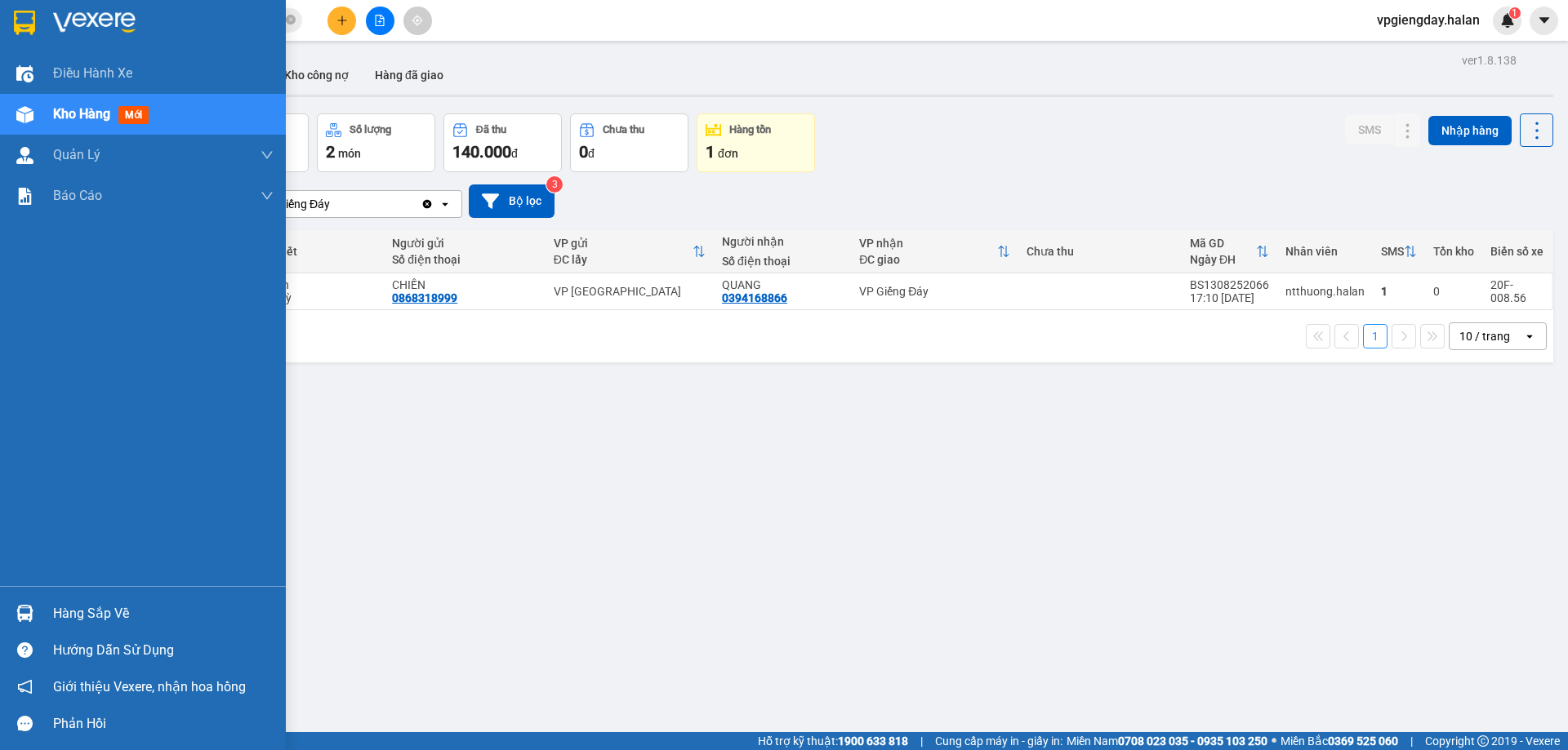
click at [104, 611] on div "Hàng sắp về" at bounding box center [164, 614] width 221 height 24
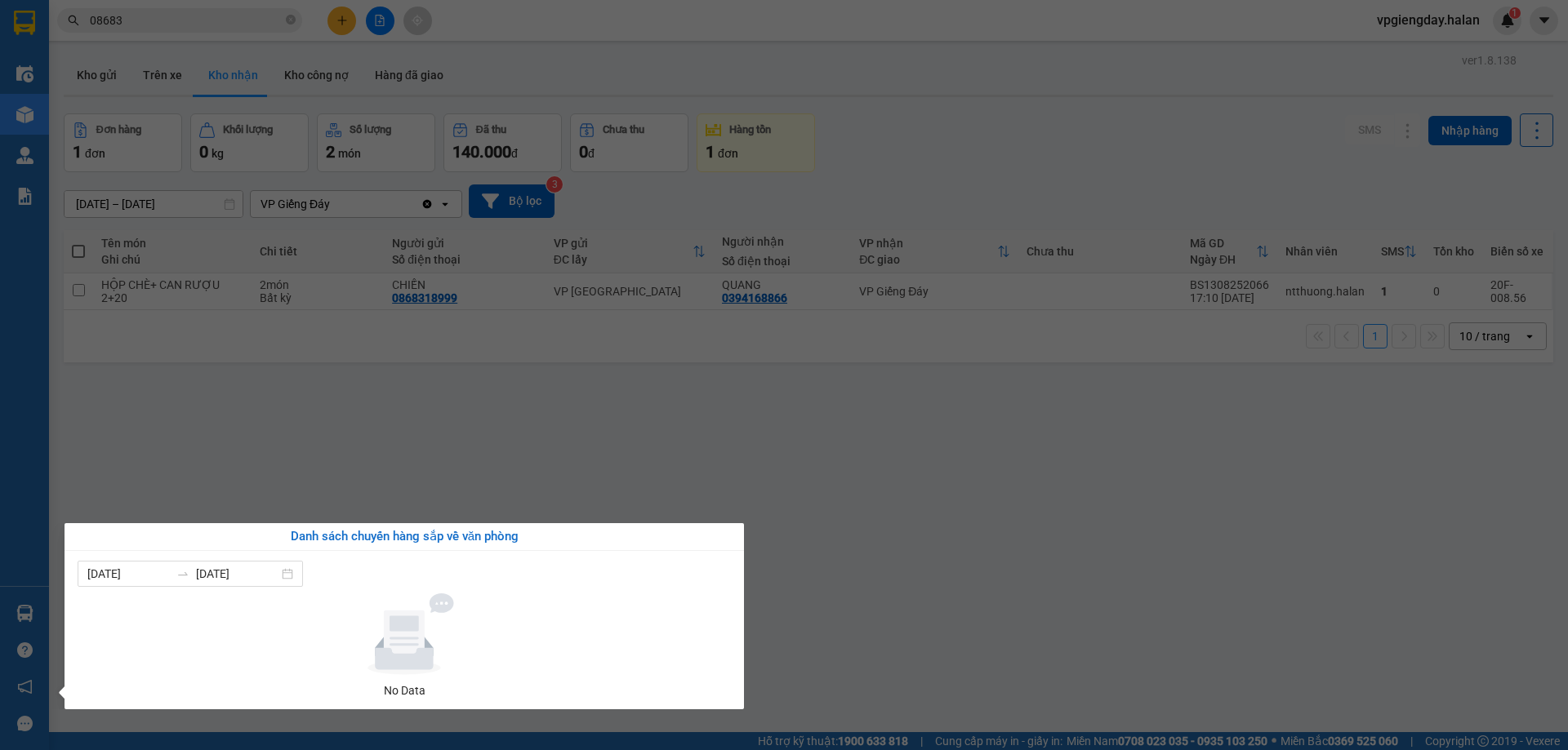
click at [666, 473] on section "Kết quả tìm kiếm ( 2777 ) Bộ lọc Mã ĐH Trạng thái Món hàng Thu hộ Tổng cước Chư…" at bounding box center [784, 375] width 1568 height 750
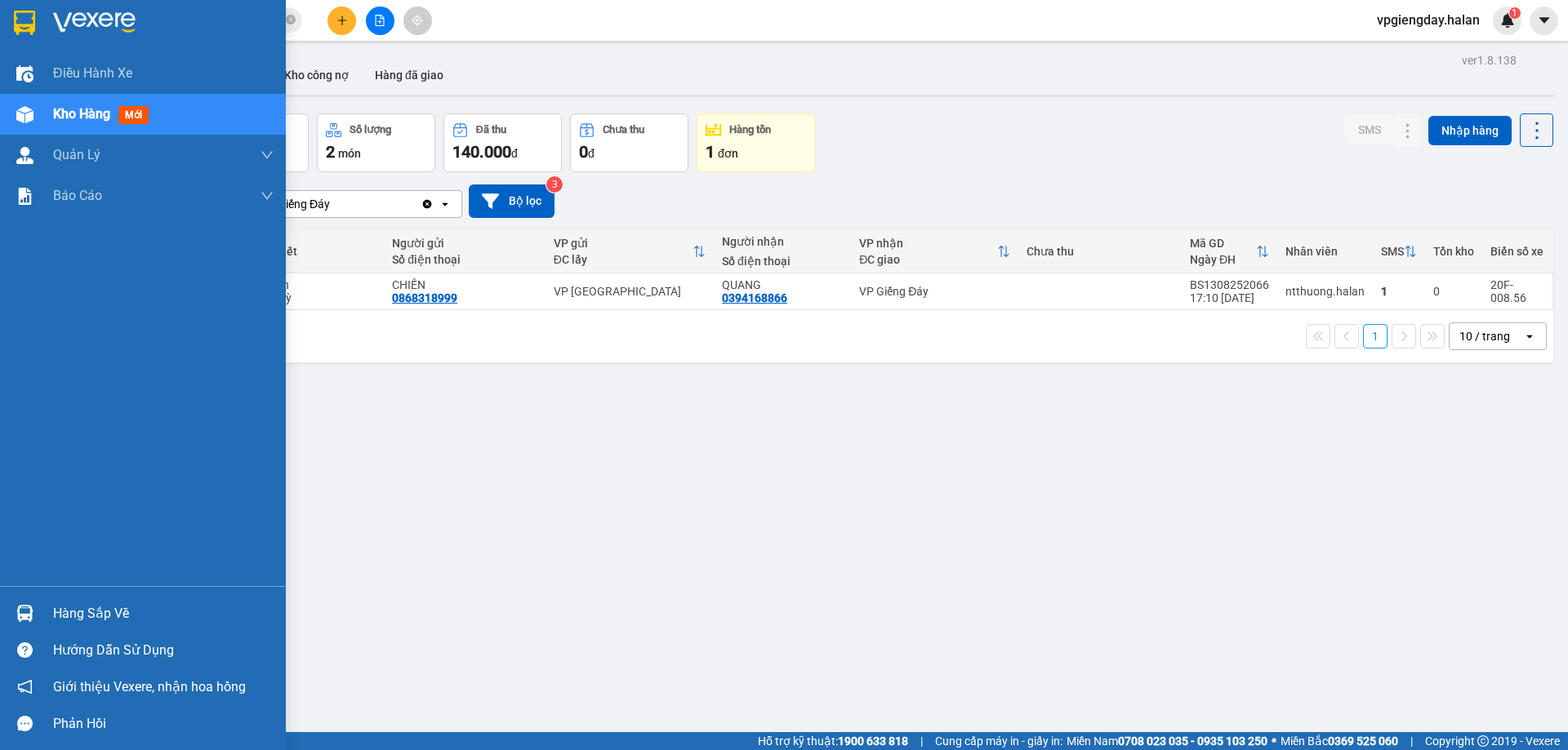
click at [113, 605] on div "Hàng sắp về" at bounding box center [164, 614] width 221 height 24
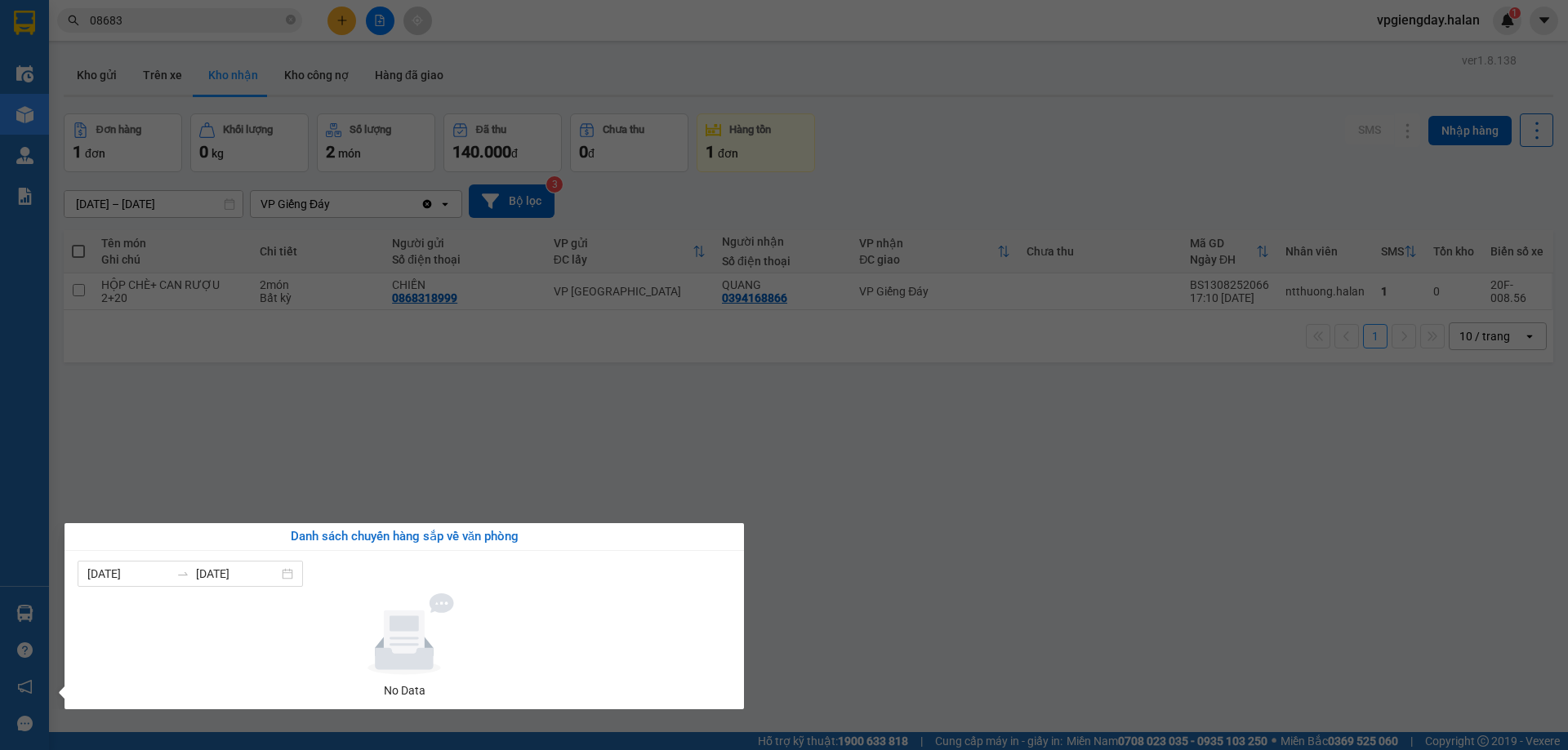
click at [847, 482] on section "Kết quả tìm kiếm ( 2777 ) Bộ lọc Mã ĐH Trạng thái Món hàng Thu hộ Tổng cước Chư…" at bounding box center [784, 375] width 1568 height 750
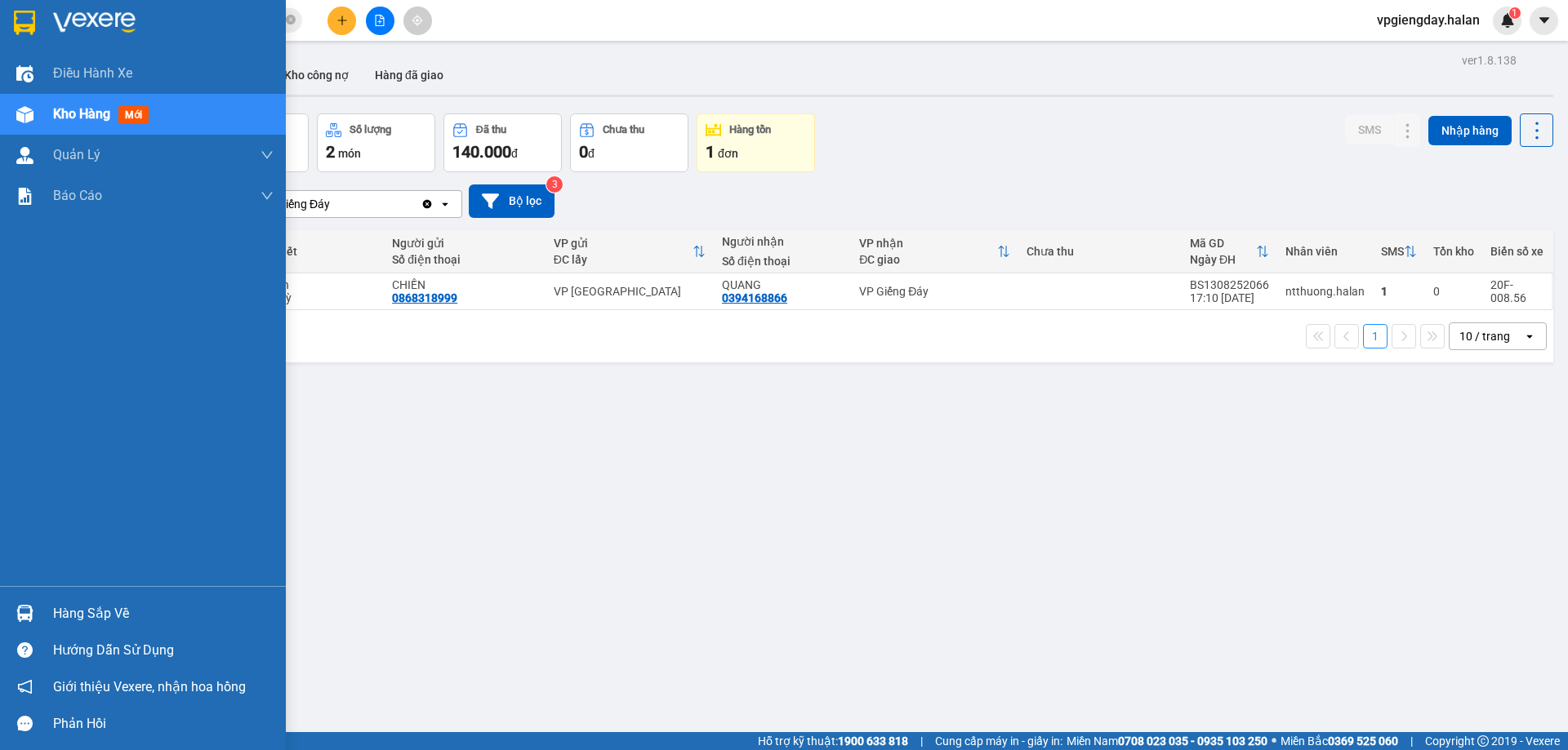
drag, startPoint x: 132, startPoint y: 606, endPoint x: 314, endPoint y: 570, distance: 185.5
click at [136, 603] on div "Hàng sắp về" at bounding box center [164, 614] width 221 height 24
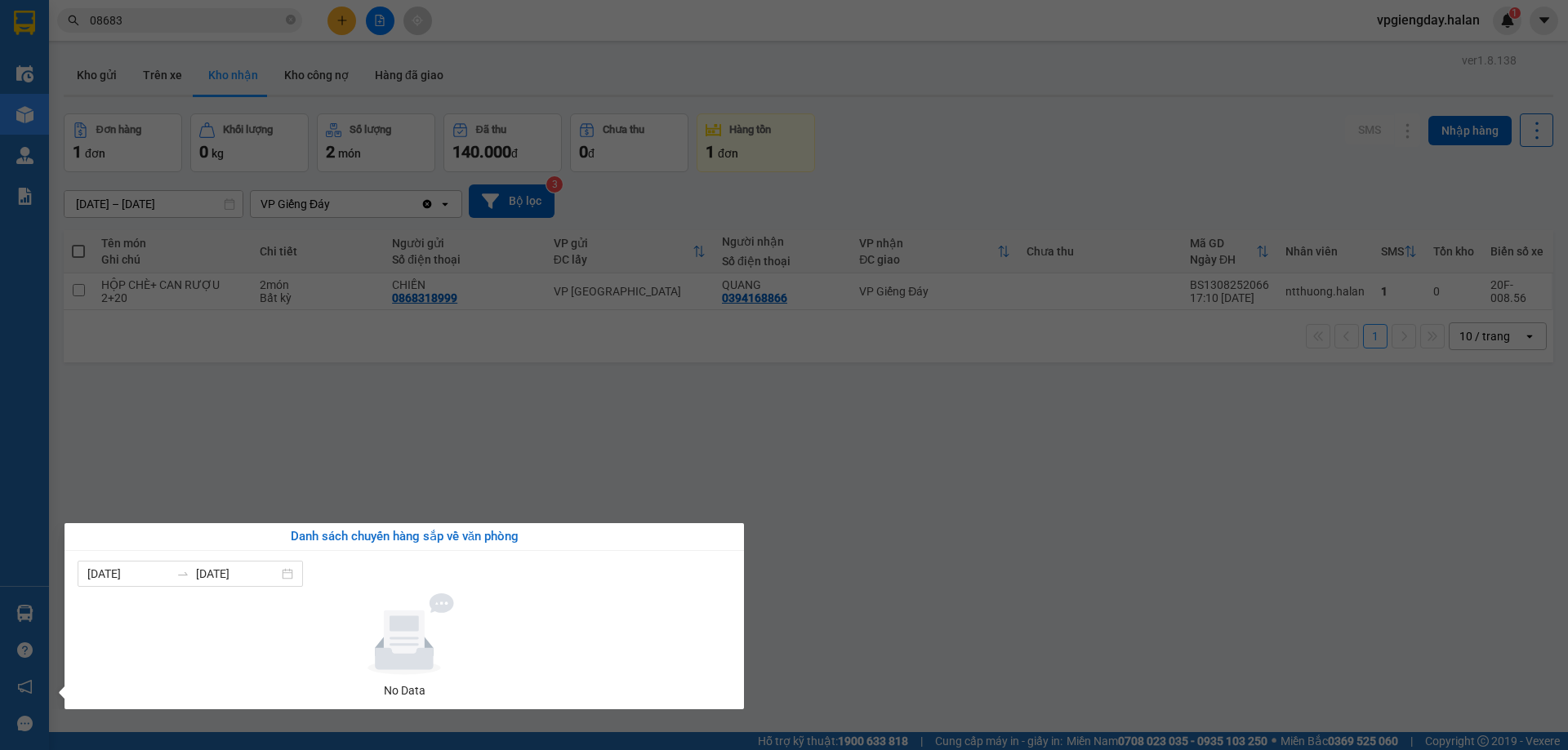
click at [668, 456] on section "Kết quả tìm kiếm ( 2777 ) Bộ lọc Mã ĐH Trạng thái Món hàng Thu hộ Tổng cước Chư…" at bounding box center [784, 375] width 1568 height 750
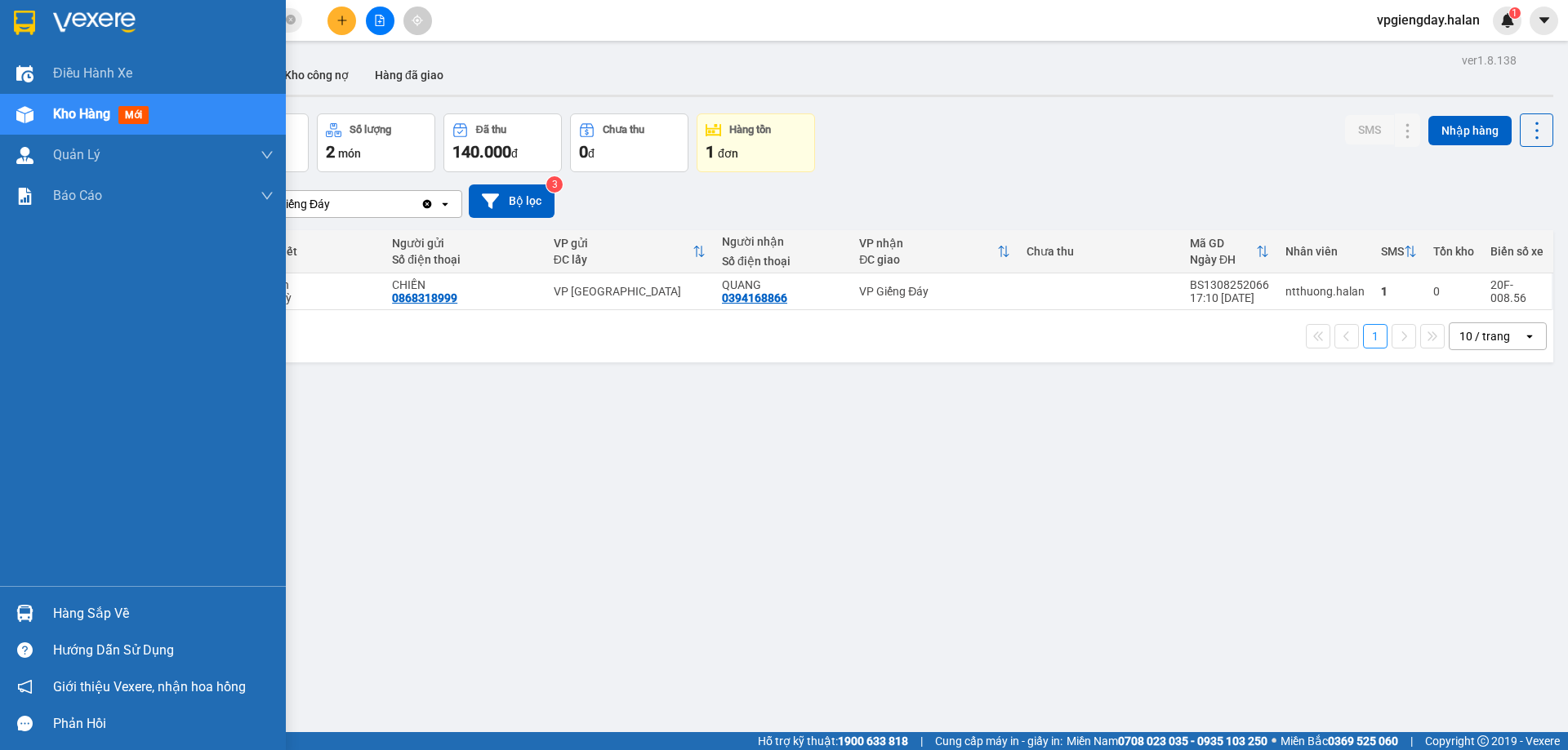
click at [100, 596] on div "Hàng sắp về" at bounding box center [143, 614] width 286 height 37
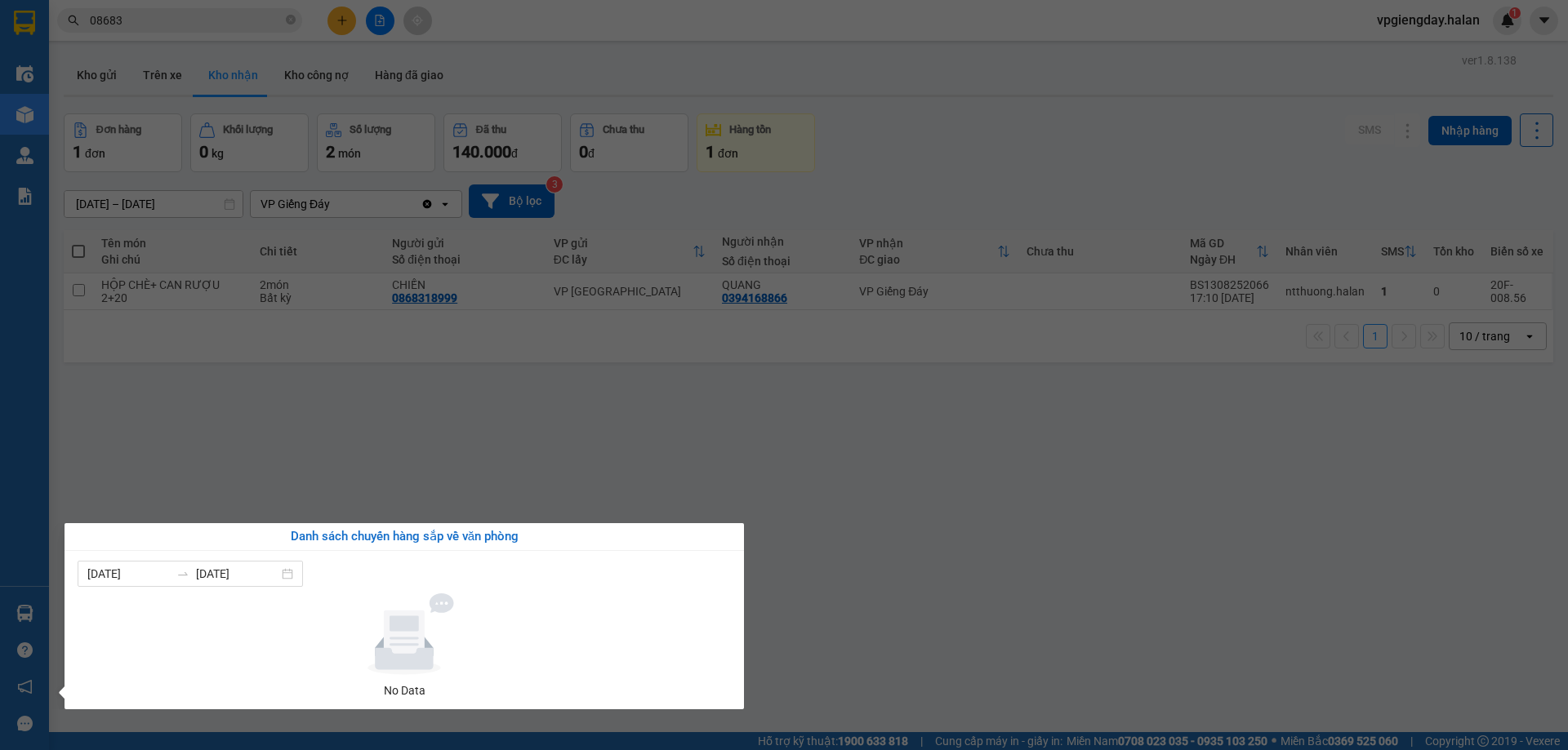
click at [570, 516] on section "Kết quả tìm kiếm ( 2777 ) Bộ lọc Mã ĐH Trạng thái Món hàng Thu hộ Tổng cước Chư…" at bounding box center [784, 375] width 1568 height 750
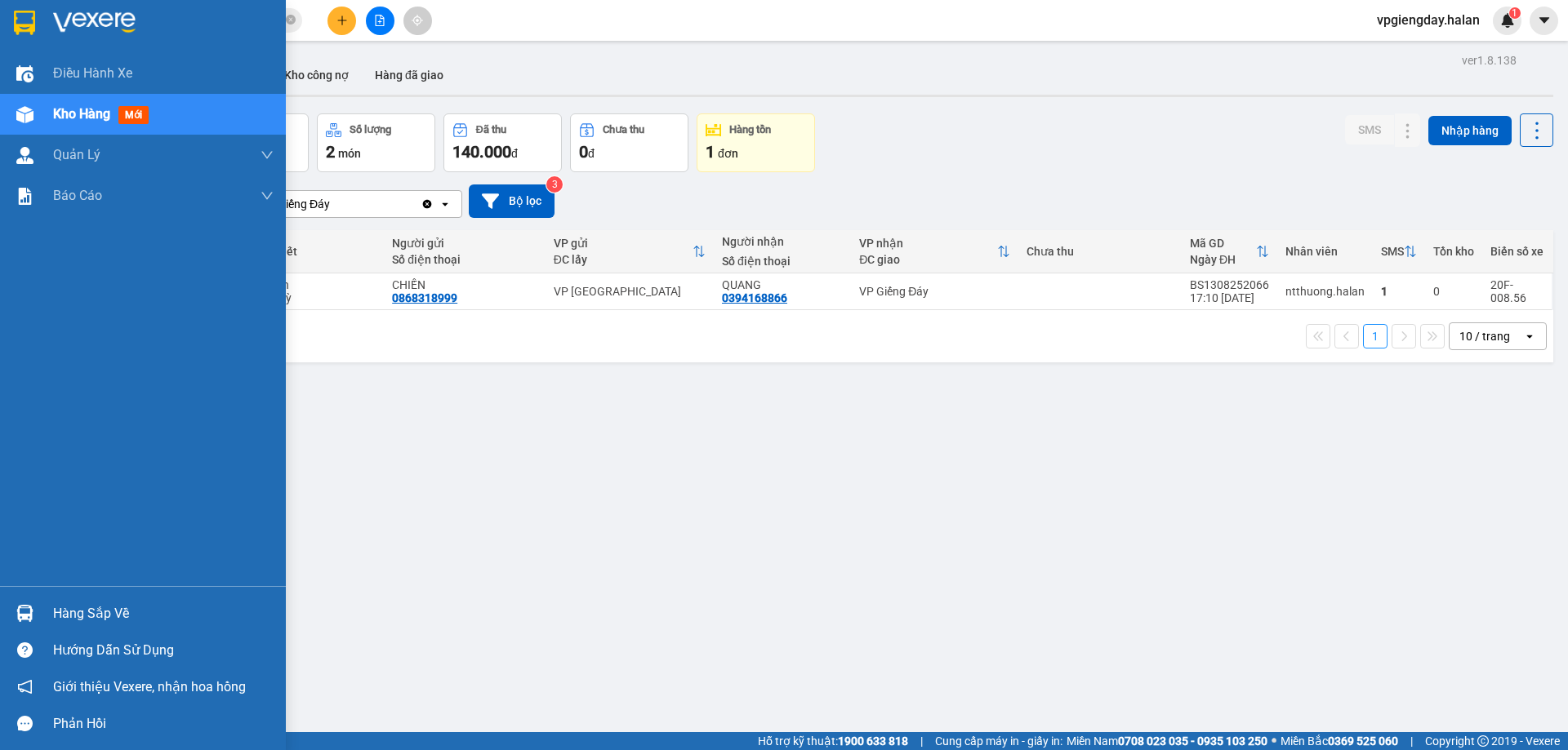
click at [114, 603] on div "Hàng sắp về" at bounding box center [164, 614] width 221 height 24
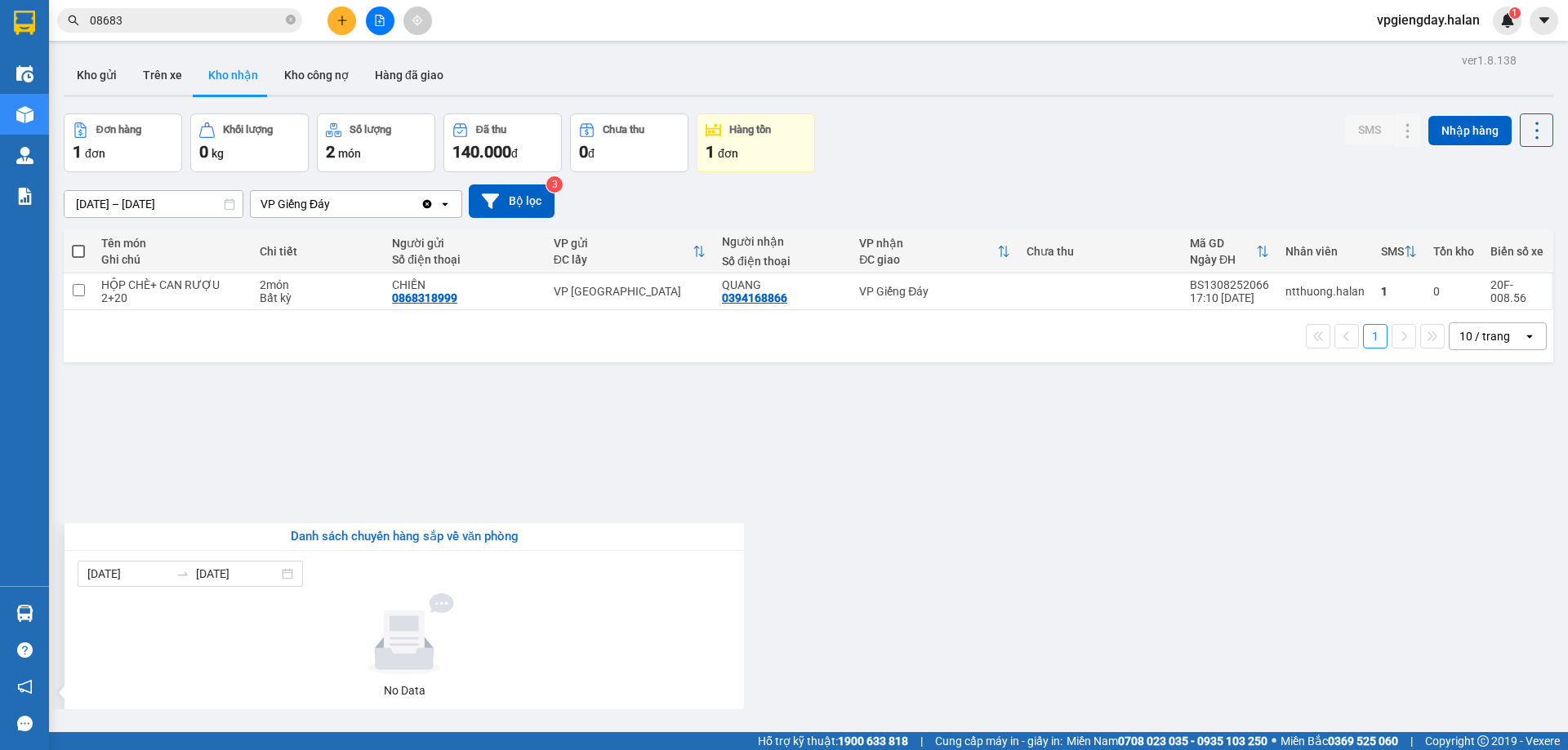
click at [385, 464] on section "Kết quả tìm kiếm ( 2777 ) Bộ lọc Mã ĐH Trạng thái Món hàng Thu hộ Tổng cước Chư…" at bounding box center [784, 375] width 1568 height 750
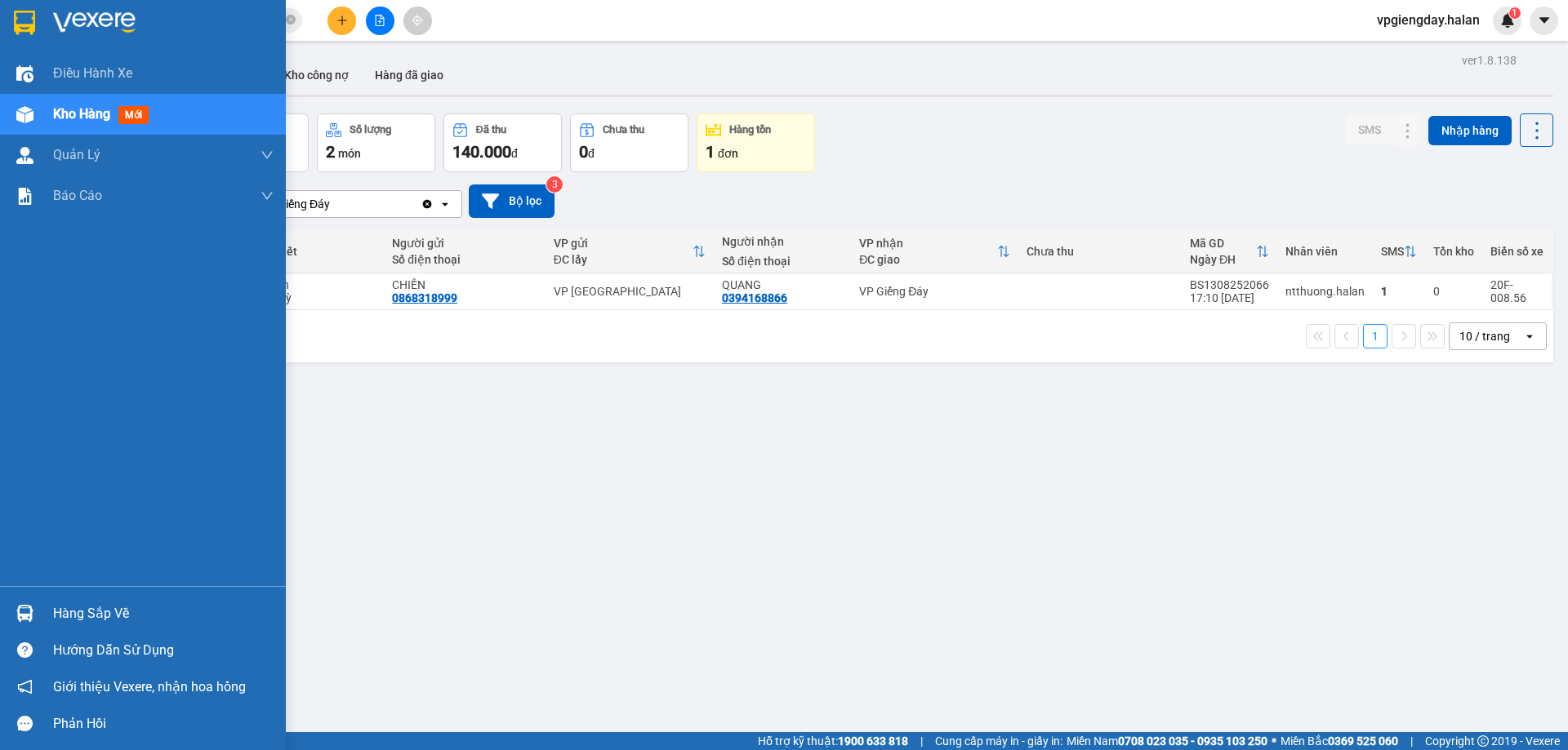
click at [101, 595] on div "Hàng sắp về" at bounding box center [143, 614] width 286 height 37
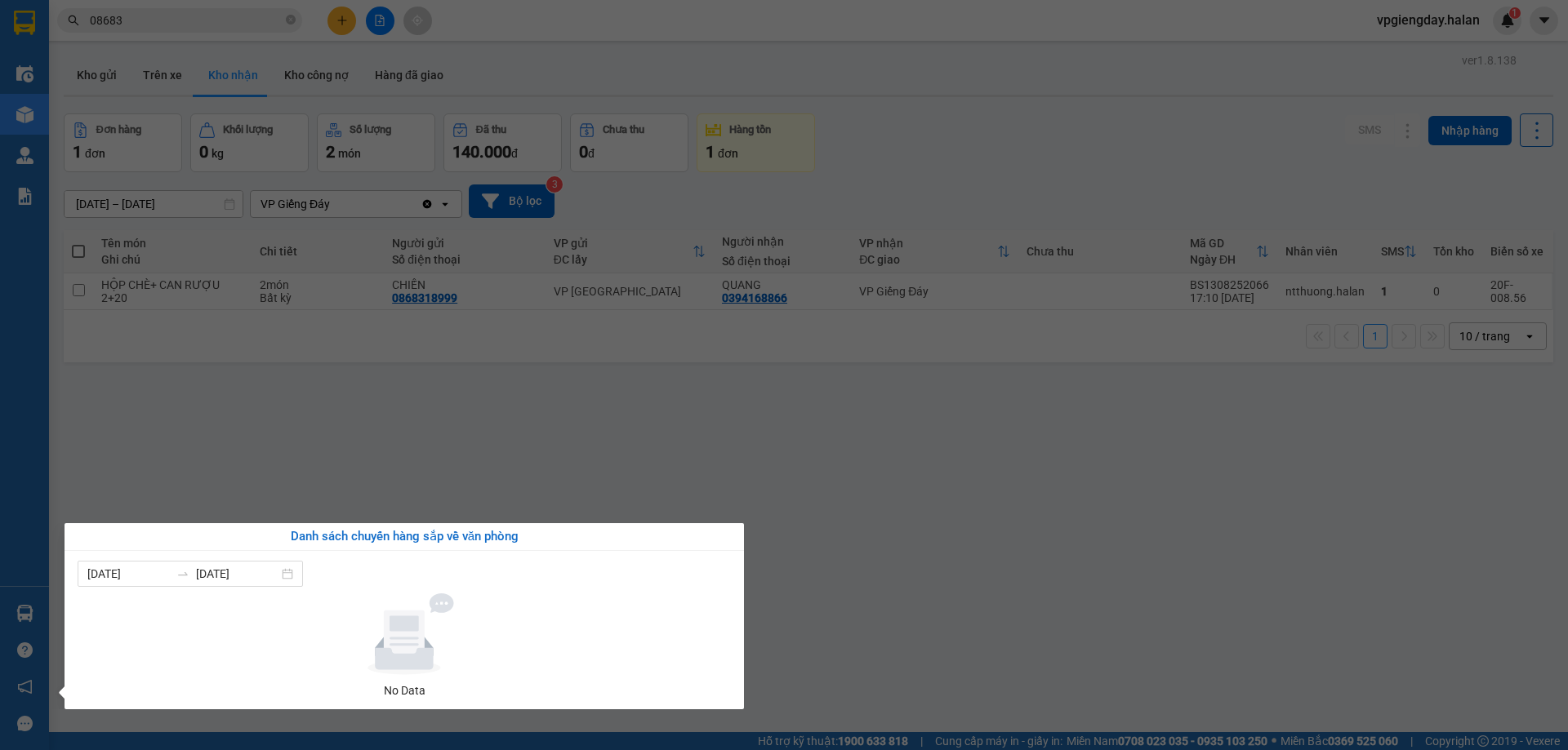
click at [684, 432] on section "Kết quả tìm kiếm ( 2777 ) Bộ lọc Mã ĐH Trạng thái Món hàng Thu hộ Tổng cước Chư…" at bounding box center [784, 375] width 1568 height 750
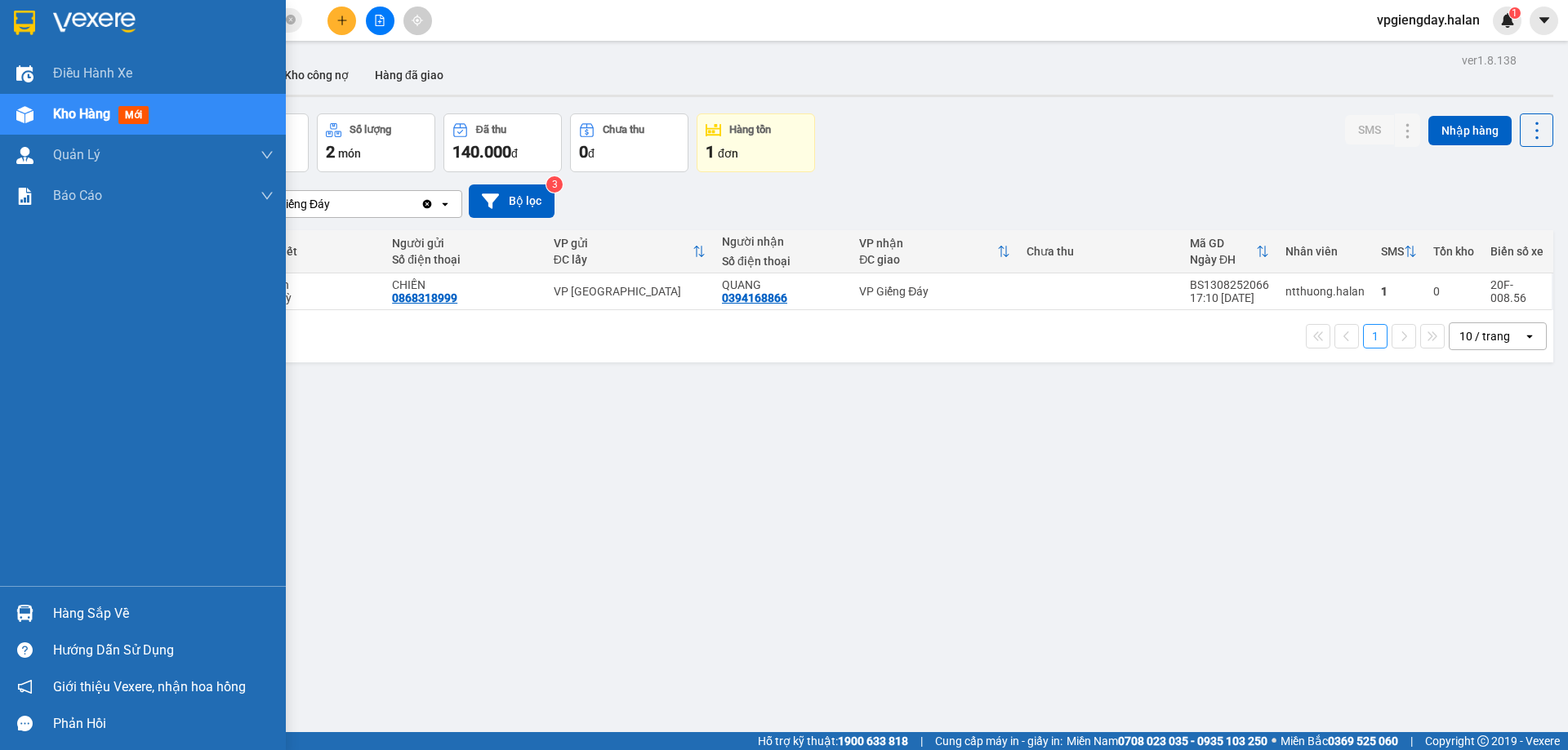
click at [75, 603] on div "Hàng sắp về" at bounding box center [164, 614] width 221 height 24
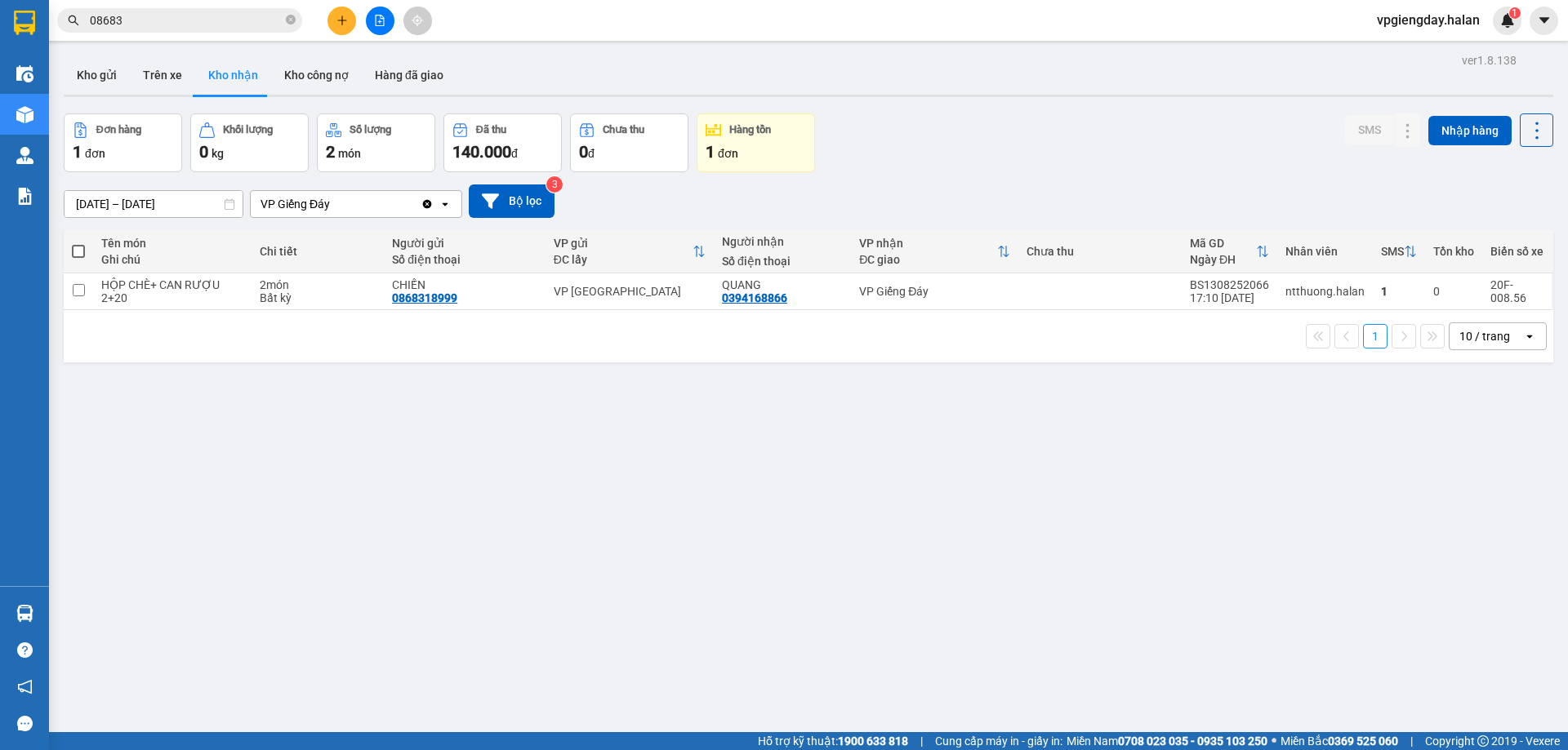
click at [439, 377] on section "Kết quả tìm kiếm ( 2777 ) Bộ lọc Mã ĐH Trạng thái Món hàng Thu hộ Tổng cước Chư…" at bounding box center [784, 375] width 1568 height 750
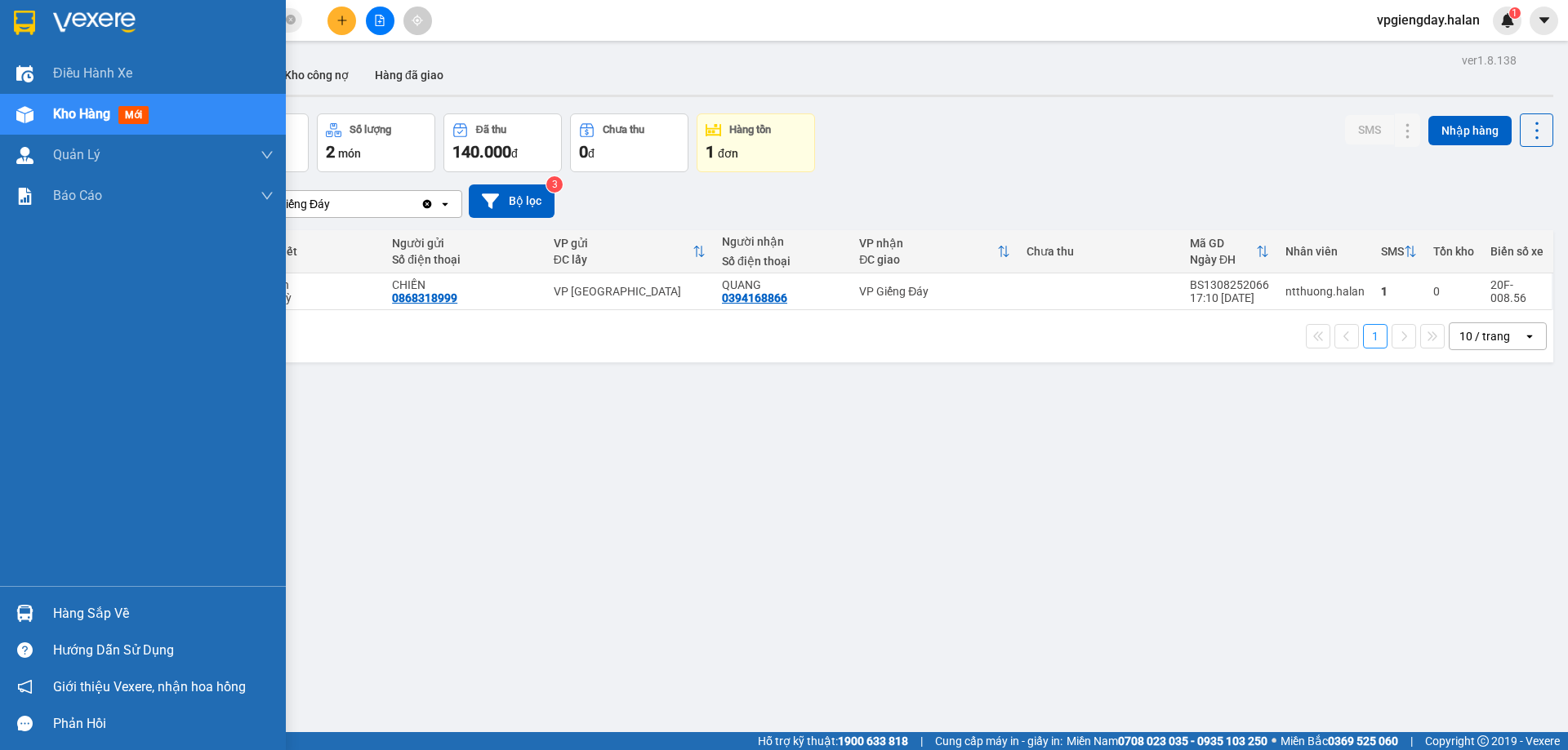
drag, startPoint x: 103, startPoint y: 621, endPoint x: 181, endPoint y: 639, distance: 80.0
click at [104, 620] on div "Hàng sắp về" at bounding box center [164, 614] width 221 height 24
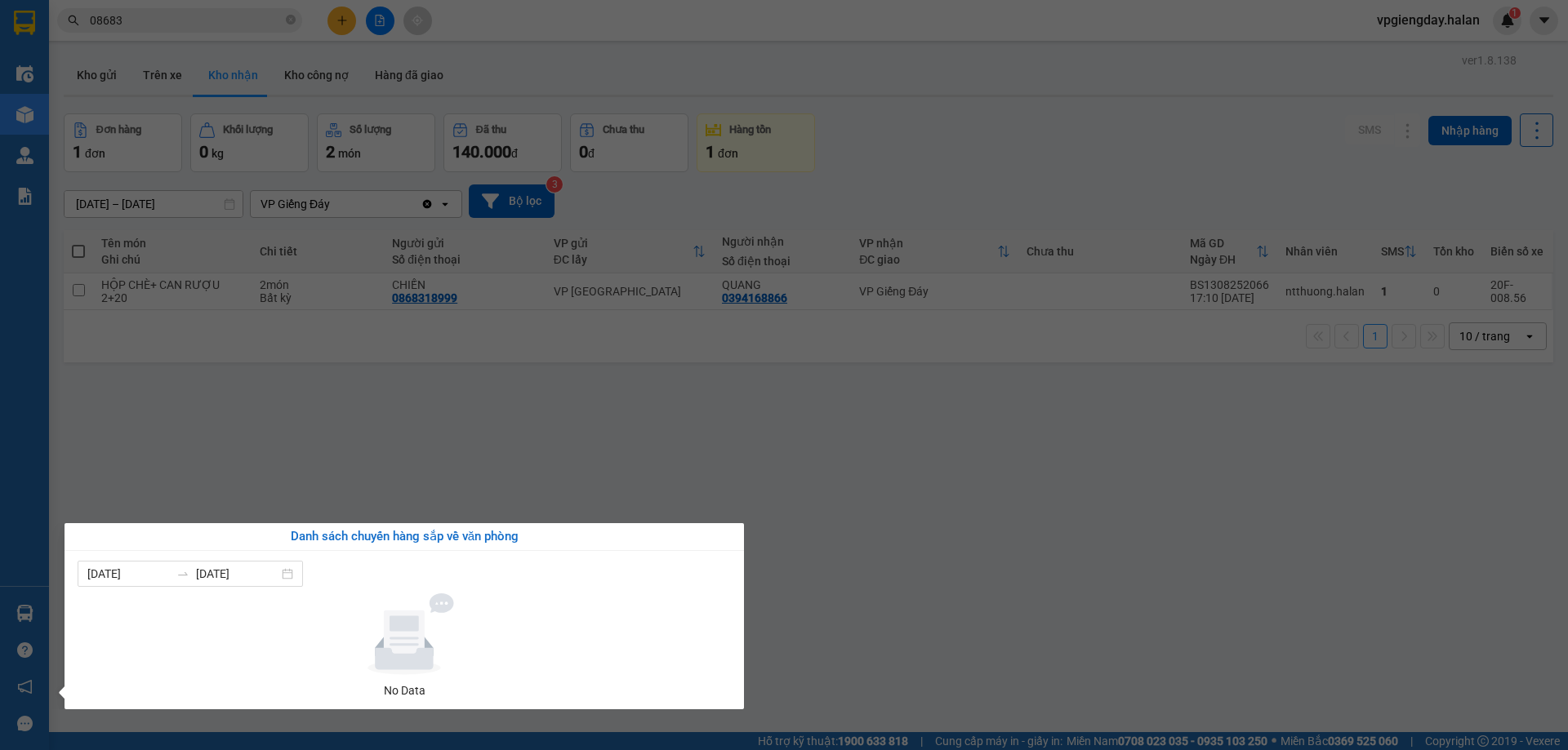
click at [939, 566] on section "Kết quả tìm kiếm ( 2777 ) Bộ lọc Mã ĐH Trạng thái Món hàng Thu hộ Tổng cước Chư…" at bounding box center [784, 375] width 1568 height 750
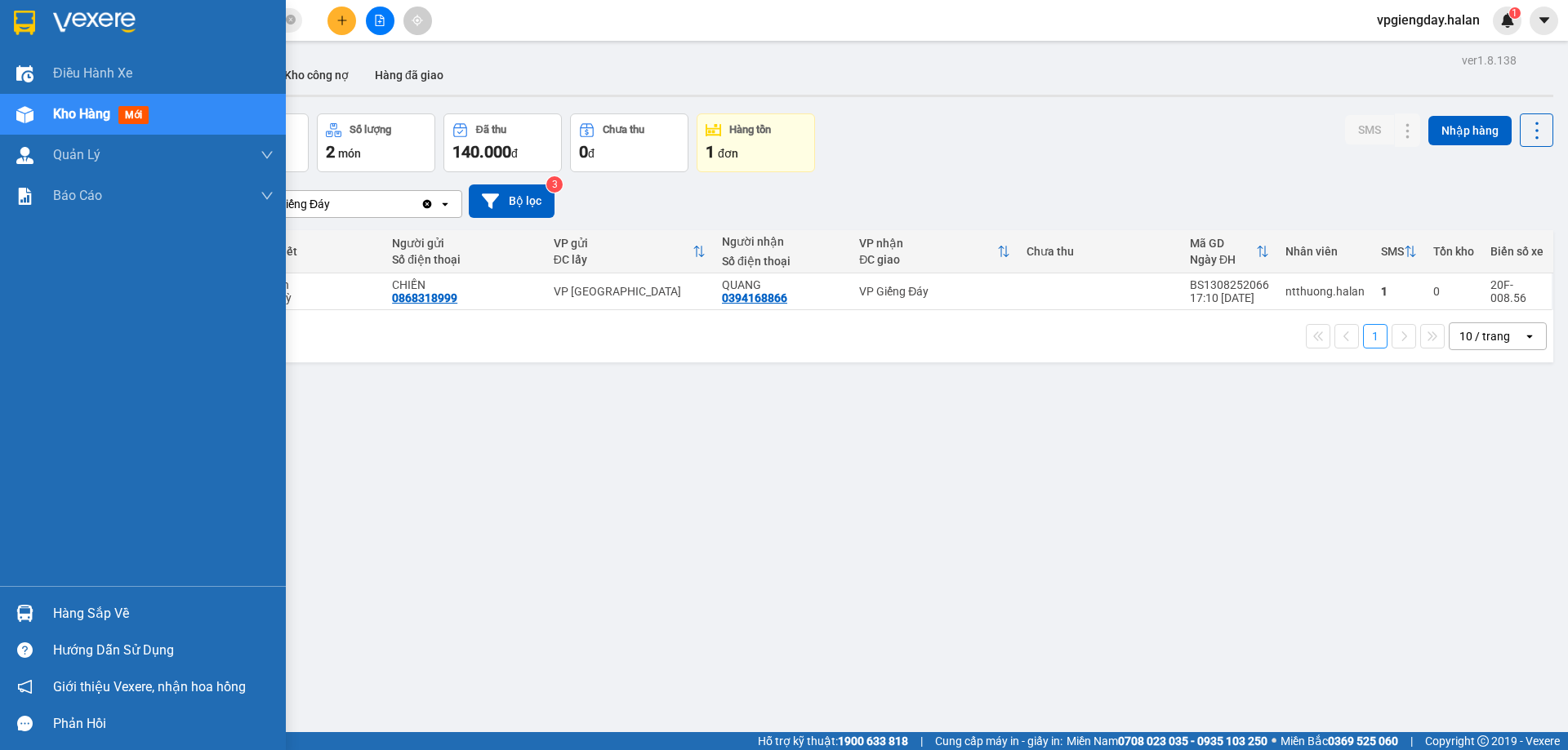
click at [81, 607] on div "Hàng sắp về" at bounding box center [164, 614] width 221 height 24
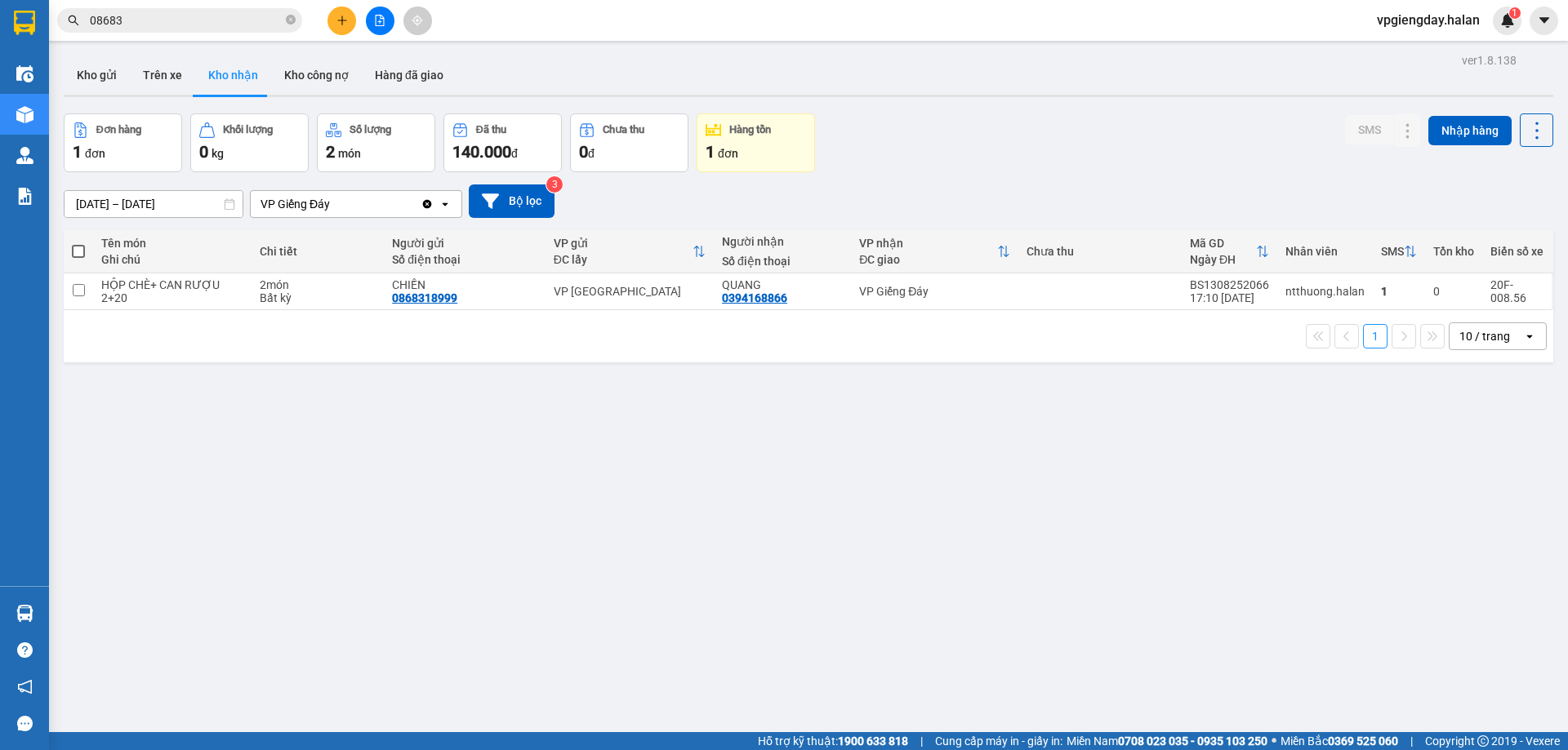
click at [922, 545] on section "Kết quả tìm kiếm ( 2777 ) Bộ lọc Mã ĐH Trạng thái Món hàng Thu hộ Tổng cước Chư…" at bounding box center [784, 375] width 1568 height 750
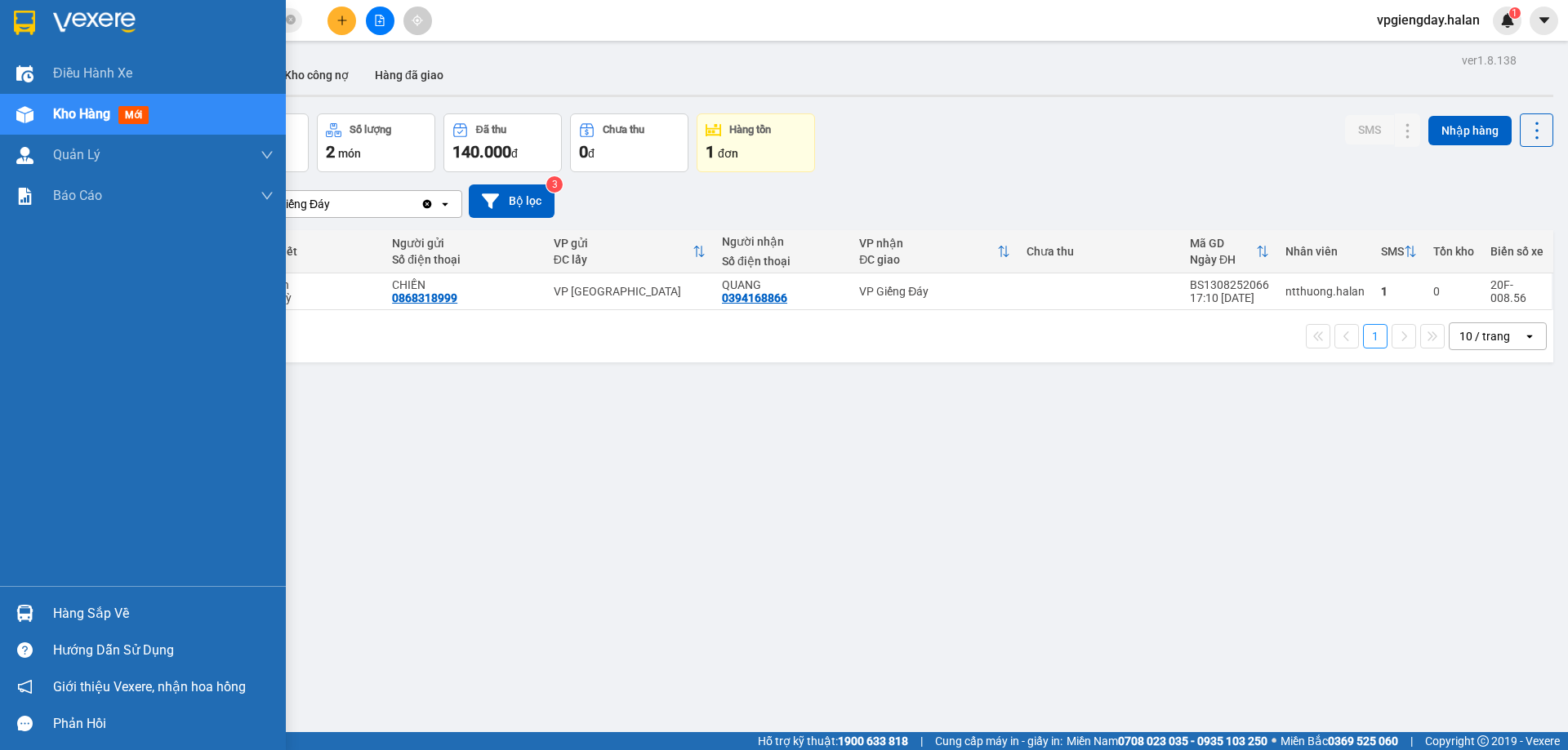
click at [121, 607] on div "Hàng sắp về" at bounding box center [164, 614] width 221 height 24
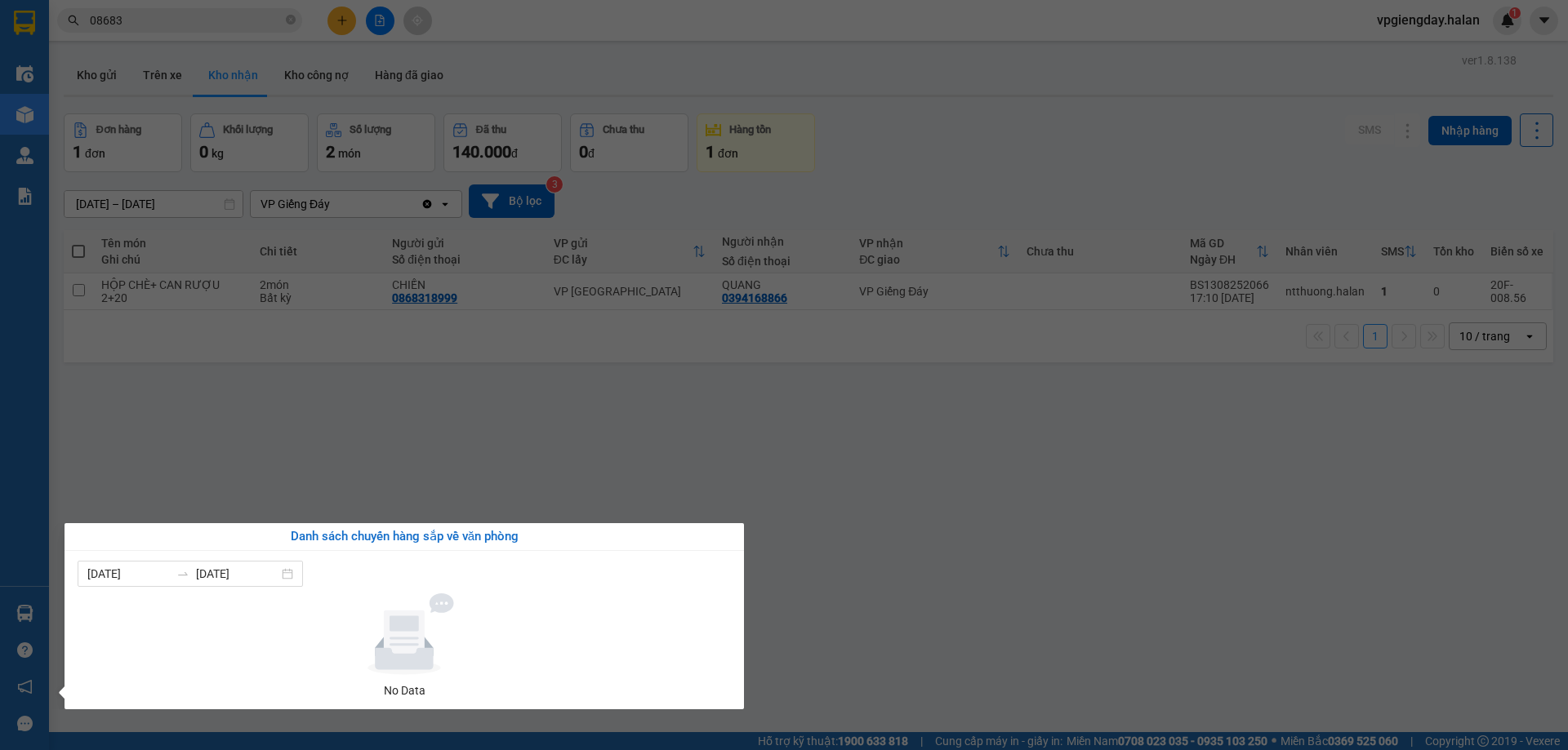
click at [859, 524] on section "Kết quả tìm kiếm ( 2777 ) Bộ lọc Mã ĐH Trạng thái Món hàng Thu hộ Tổng cước Chư…" at bounding box center [784, 375] width 1568 height 750
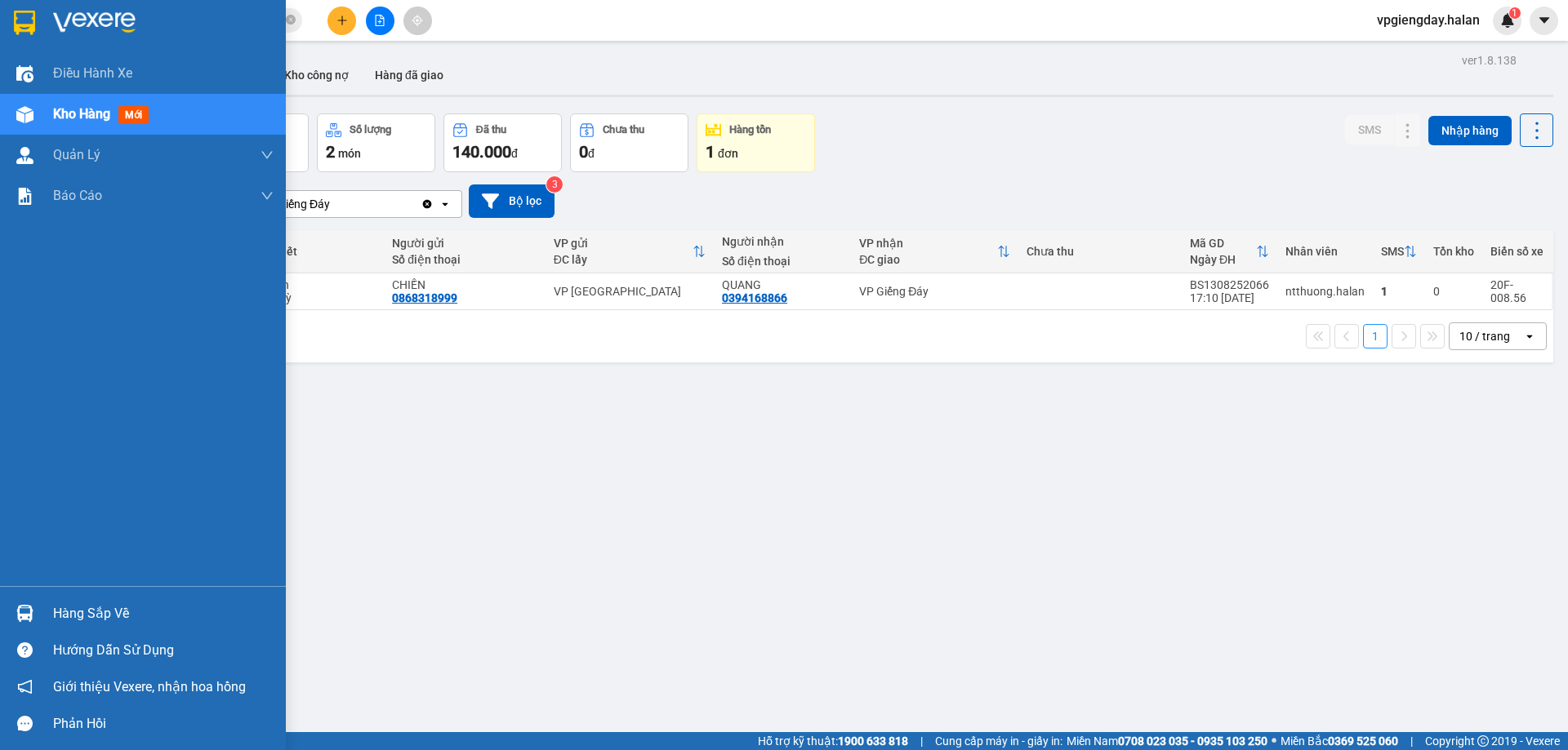
click at [99, 598] on div "Hàng sắp về" at bounding box center [143, 614] width 286 height 37
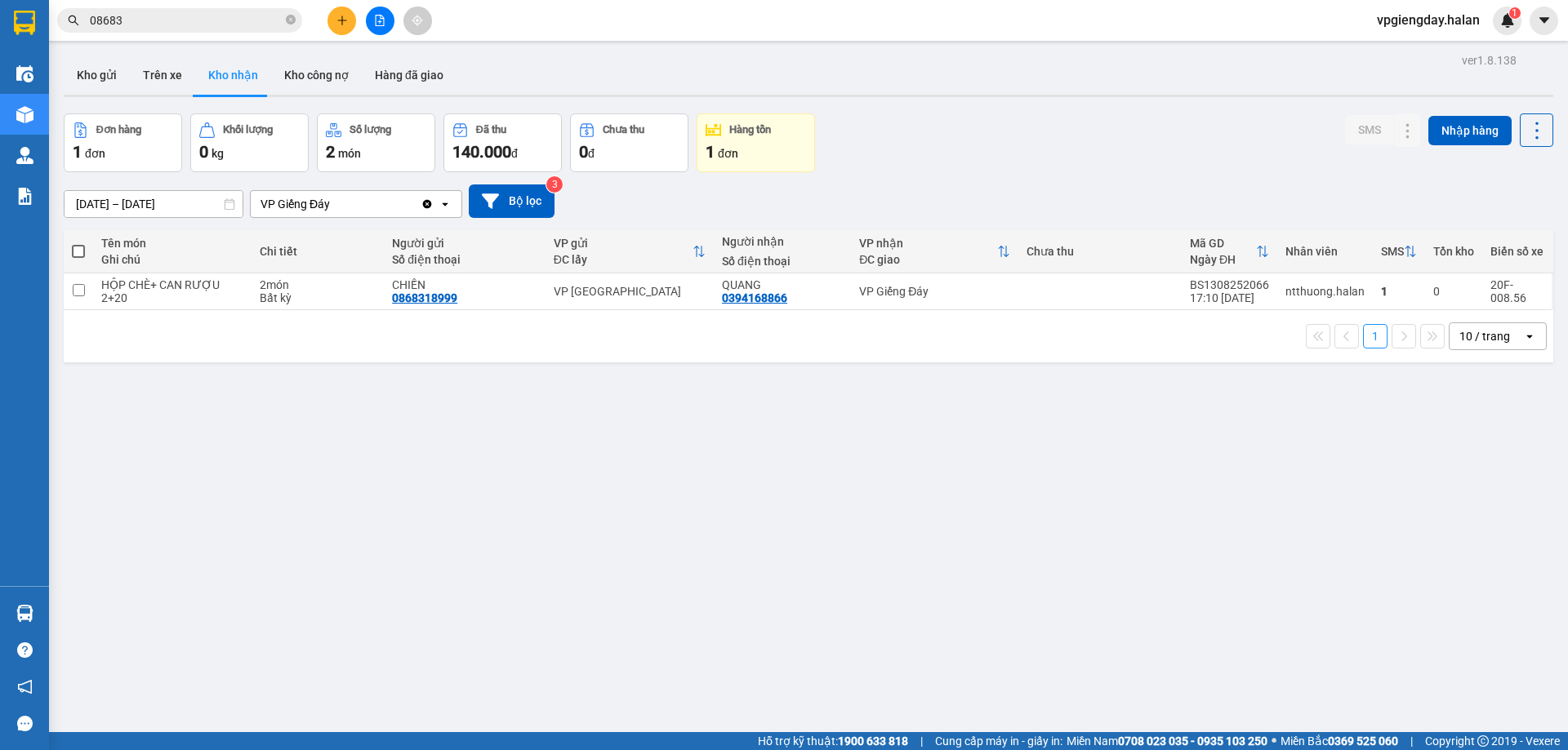
drag, startPoint x: 599, startPoint y: 493, endPoint x: 632, endPoint y: 478, distance: 36.2
click at [601, 493] on section "Kết quả tìm kiếm ( 2777 ) Bộ lọc Mã ĐH Trạng thái Món hàng Thu hộ Tổng cước Chư…" at bounding box center [784, 375] width 1568 height 750
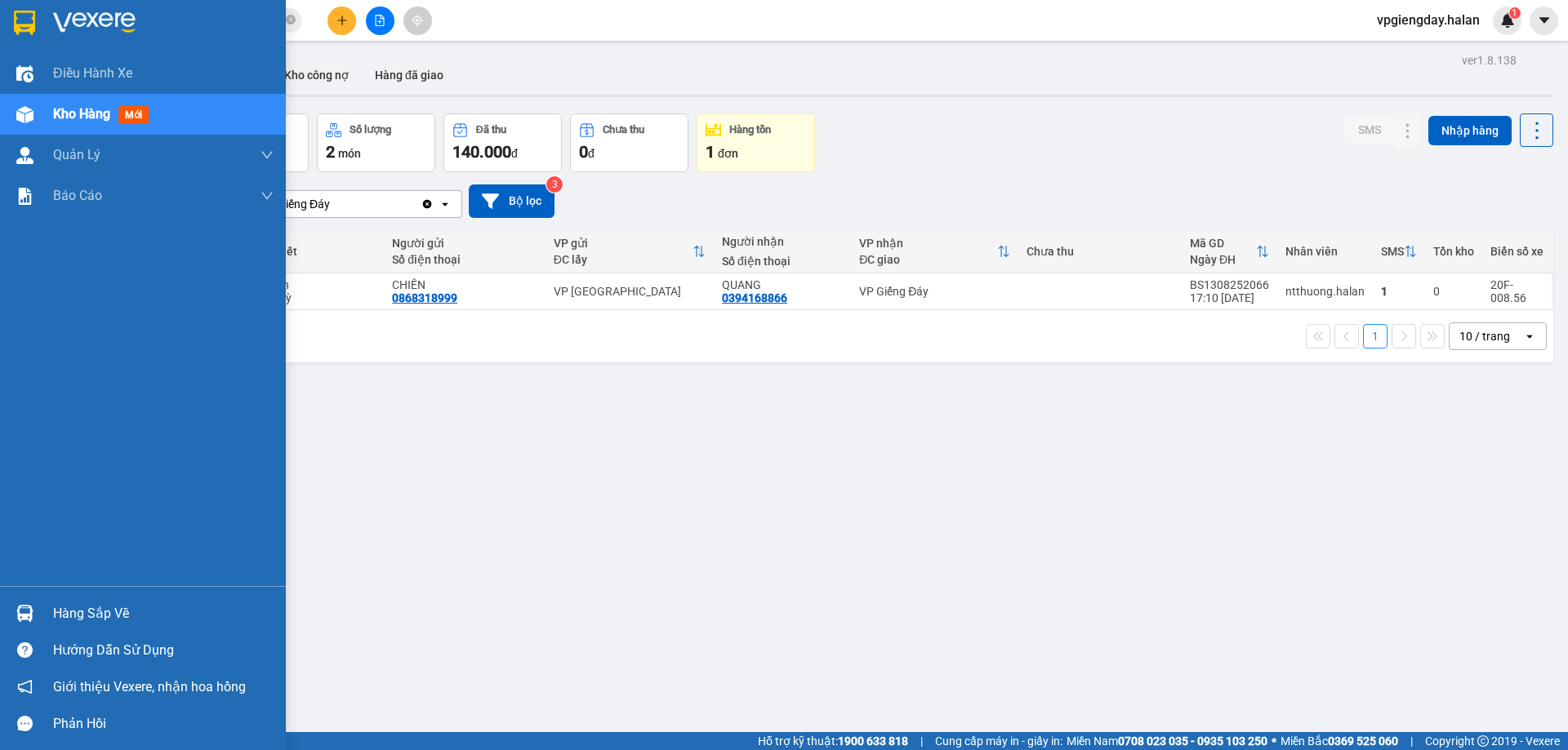
click at [100, 622] on div "Hàng sắp về" at bounding box center [164, 614] width 221 height 24
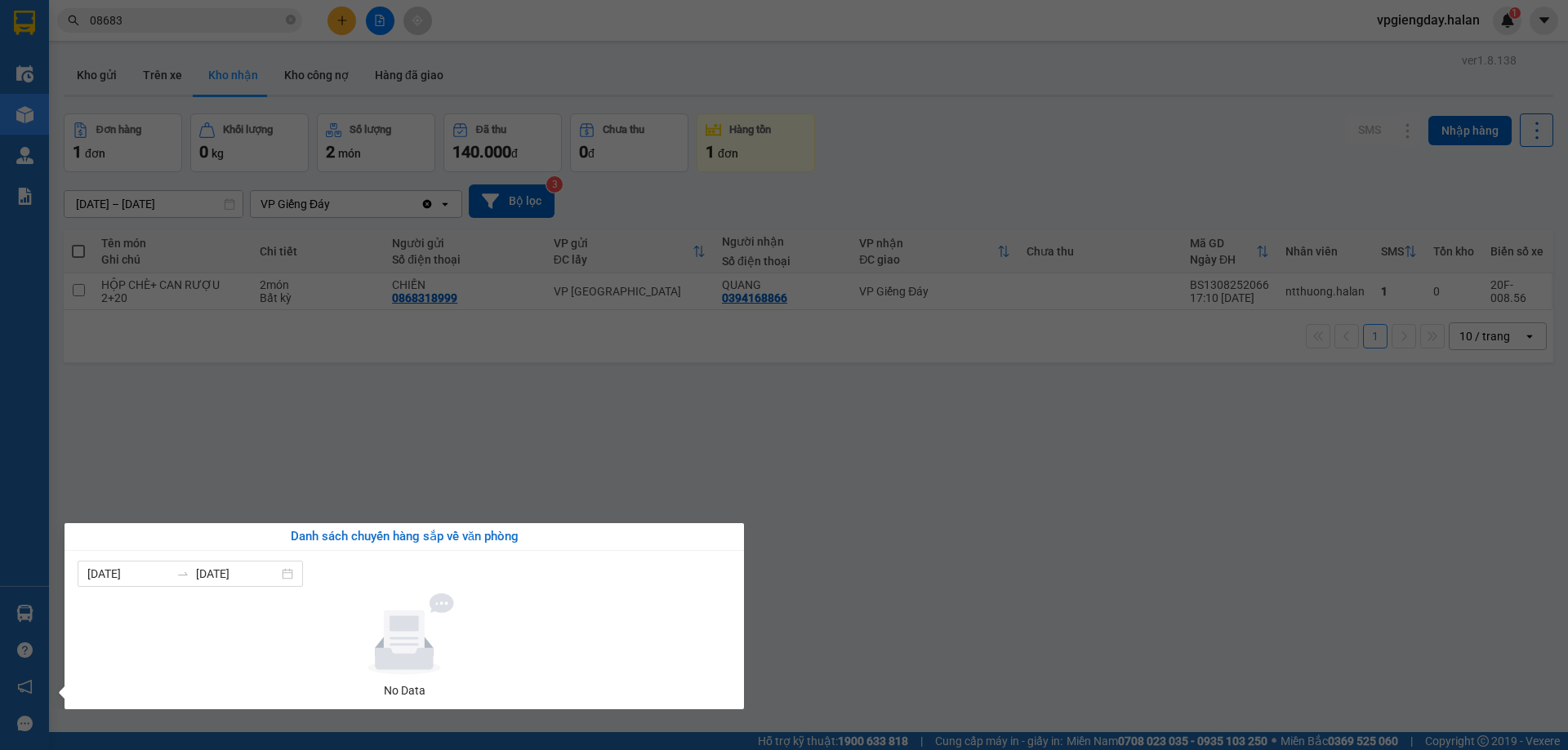
click at [429, 540] on div "Danh sách chuyến hàng sắp về văn phòng" at bounding box center [404, 537] width 653 height 19
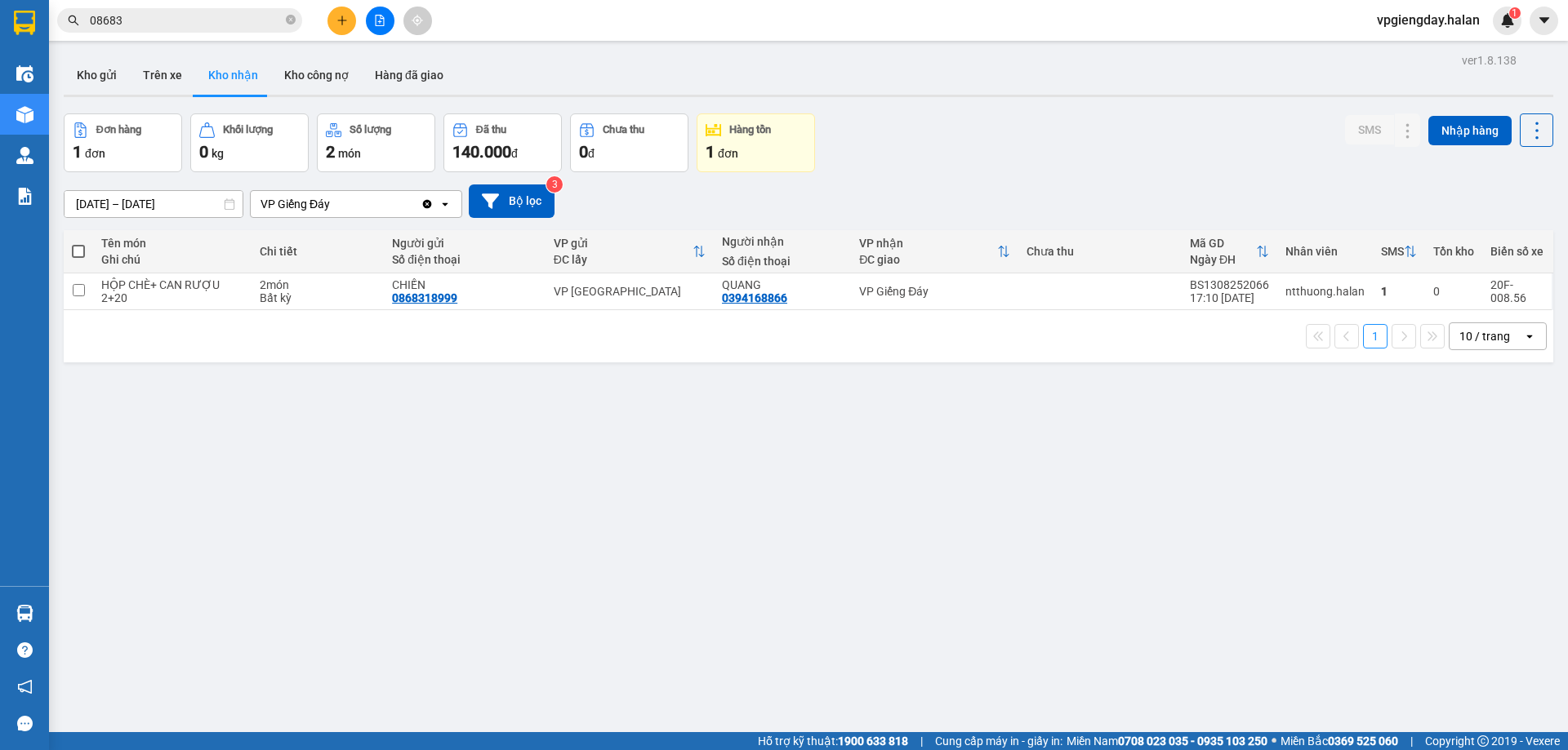
click at [65, 481] on section "Kết quả tìm kiếm ( 2777 ) Bộ lọc Mã ĐH Trạng thái Món hàng Thu hộ Tổng cước Chư…" at bounding box center [784, 375] width 1568 height 750
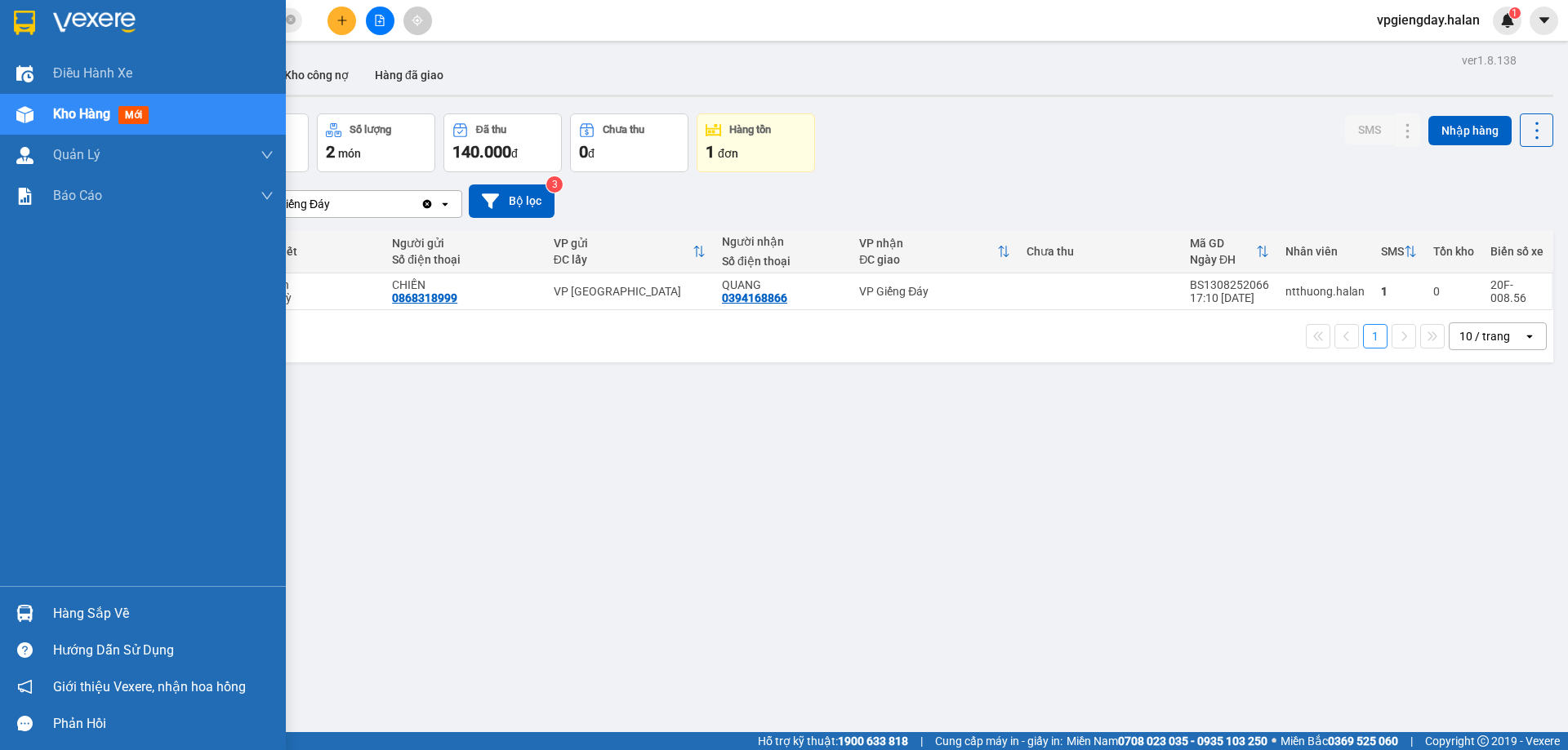
click at [133, 620] on div "Hàng sắp về" at bounding box center [164, 614] width 221 height 24
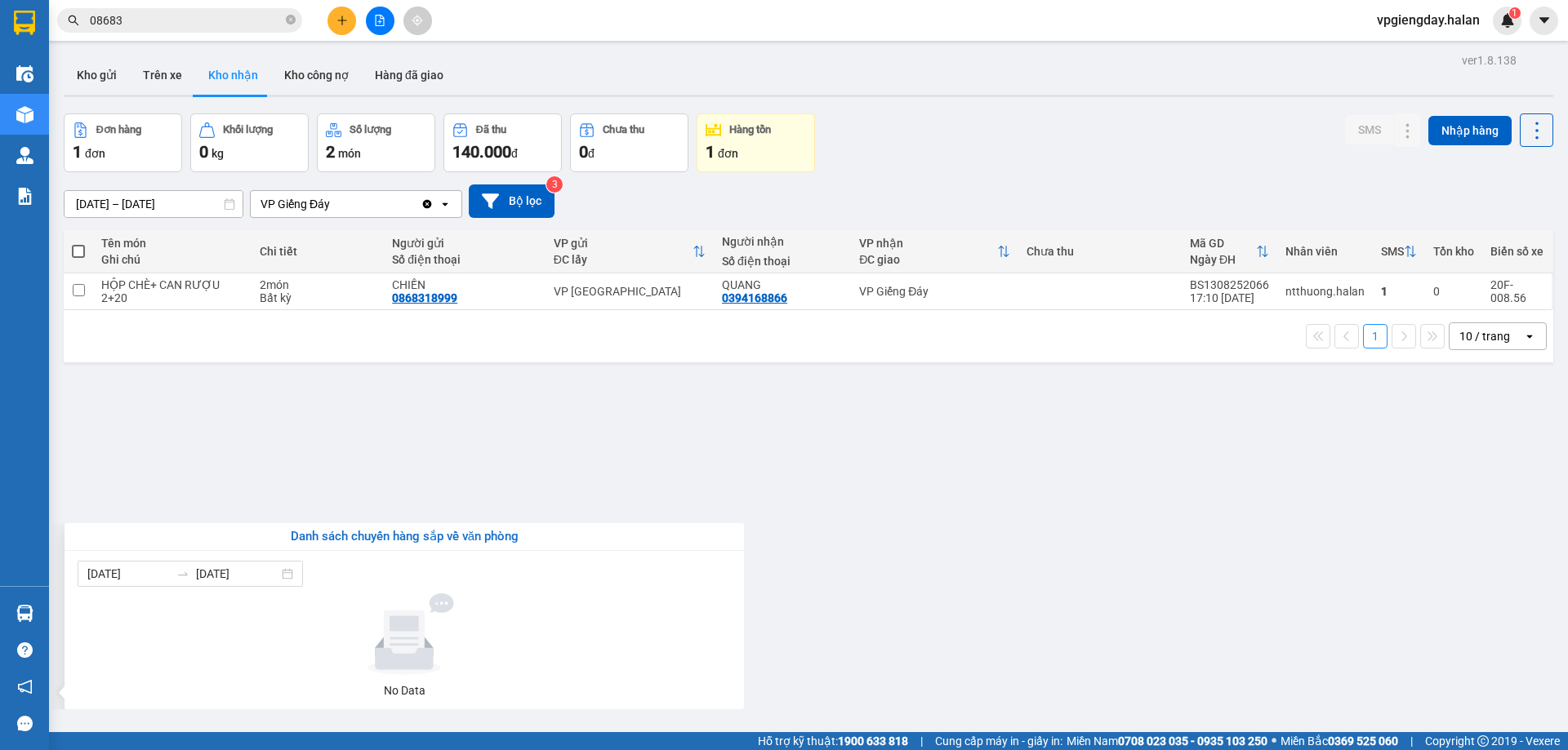
click at [905, 613] on section "Kết quả tìm kiếm ( 2777 ) Bộ lọc Mã ĐH Trạng thái Món hàng Thu hộ Tổng cước Chư…" at bounding box center [784, 375] width 1568 height 750
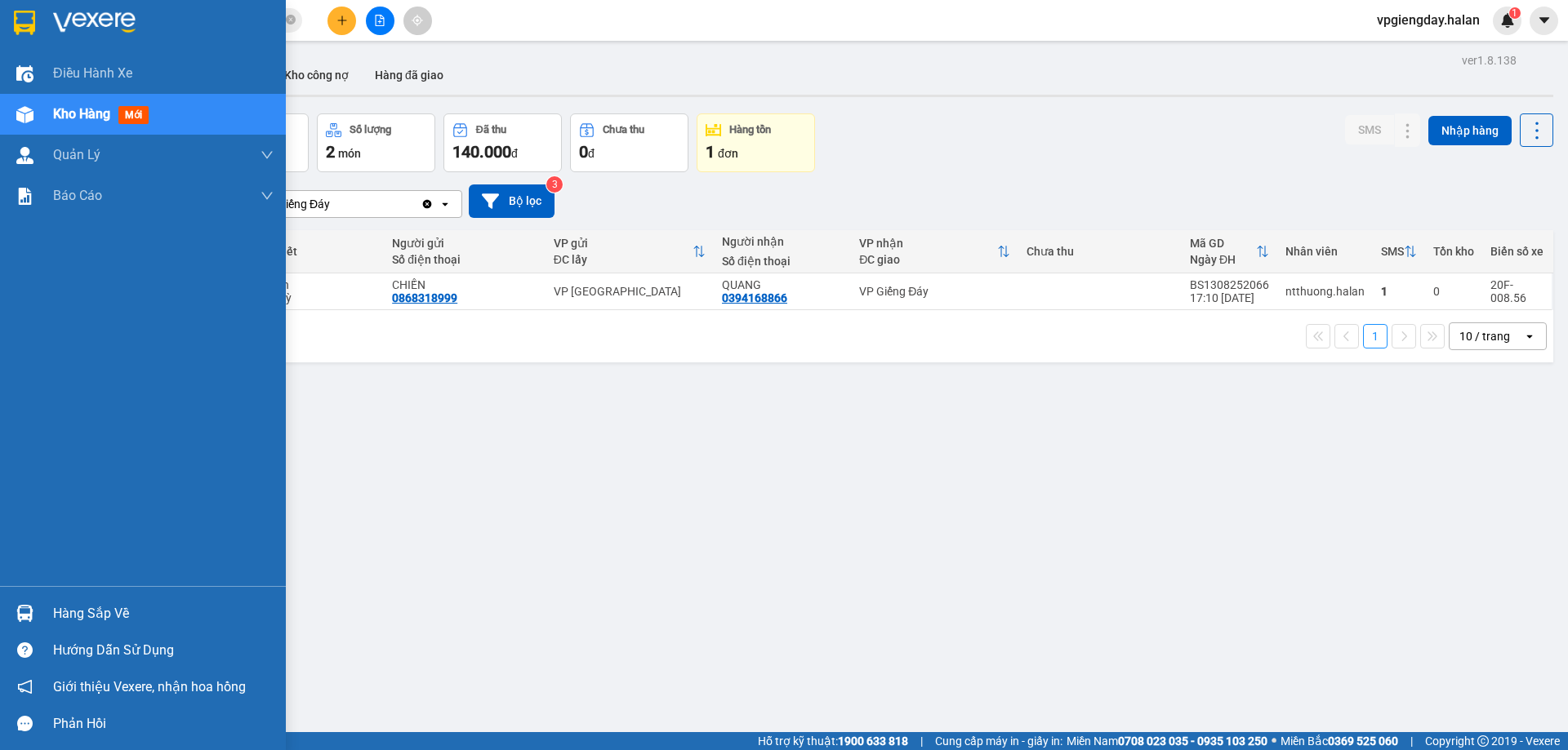
click at [111, 607] on div "Hàng sắp về" at bounding box center [164, 614] width 221 height 24
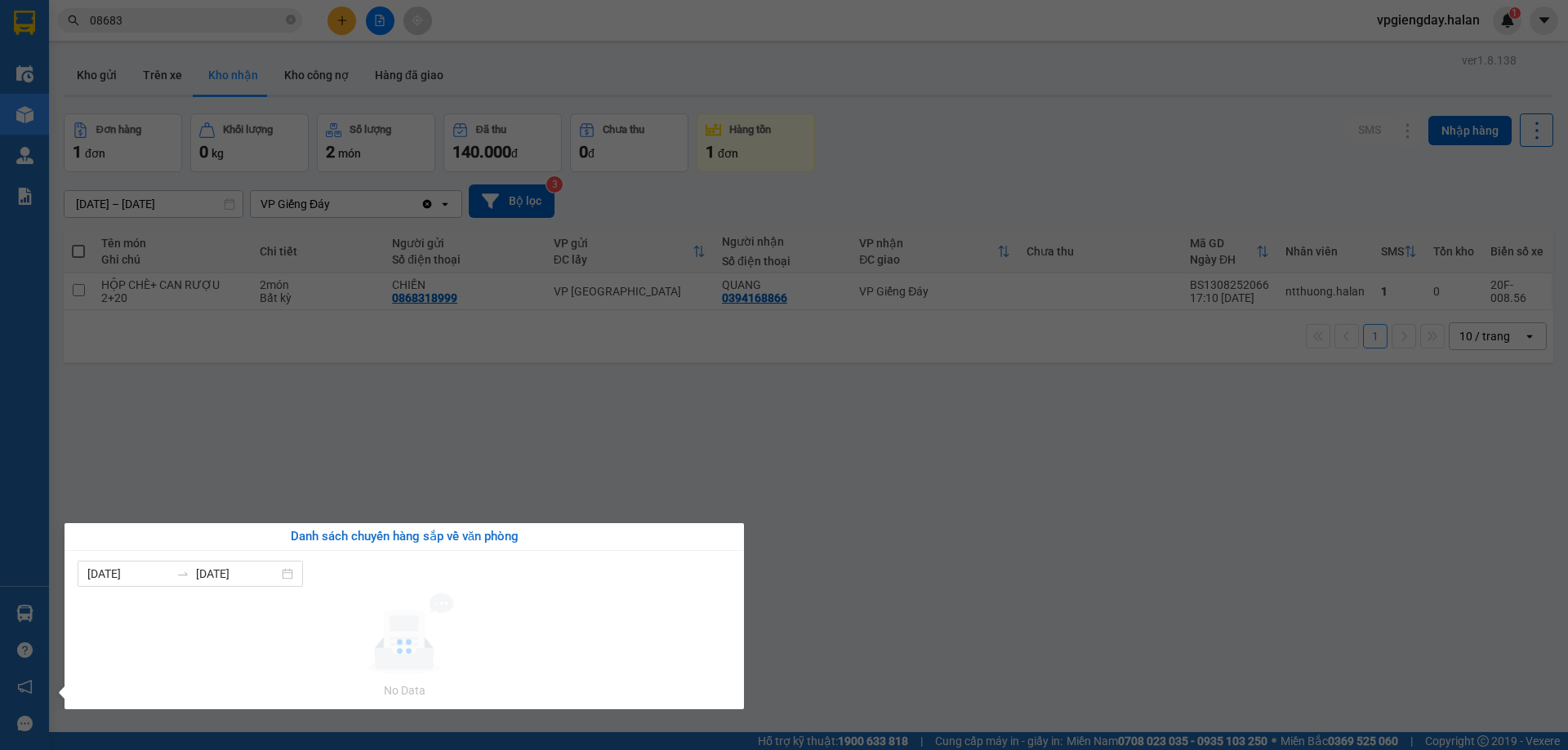
click at [826, 469] on section "Kết quả tìm kiếm ( 2777 ) Bộ lọc Mã ĐH Trạng thái Món hàng Thu hộ Tổng cước Chư…" at bounding box center [784, 375] width 1568 height 750
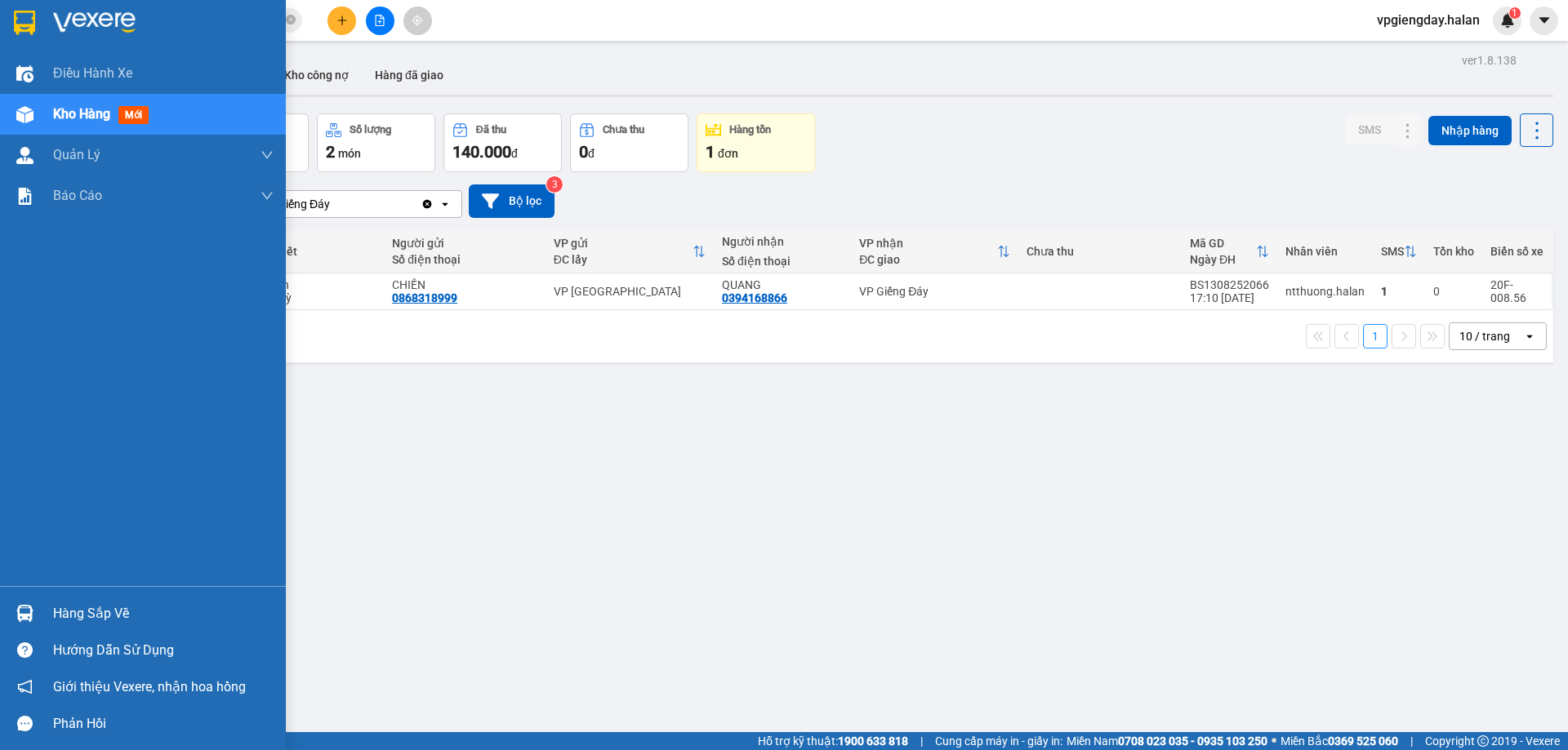
click at [131, 604] on div "Hàng sắp về" at bounding box center [164, 614] width 221 height 24
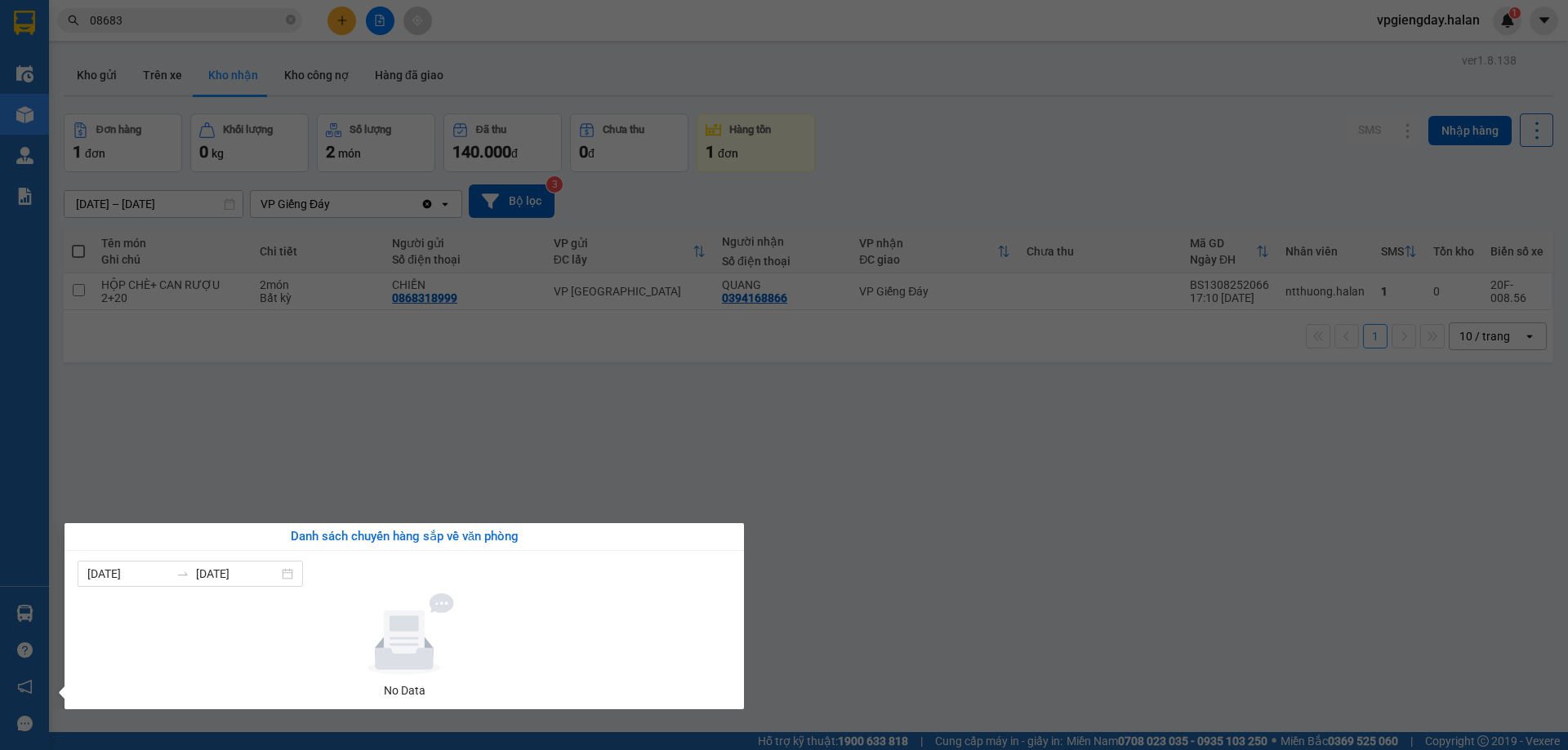
click at [1193, 509] on section "Kết quả tìm kiếm ( 2777 ) Bộ lọc Mã ĐH Trạng thái Món hàng Thu hộ Tổng cước Chư…" at bounding box center [784, 375] width 1568 height 750
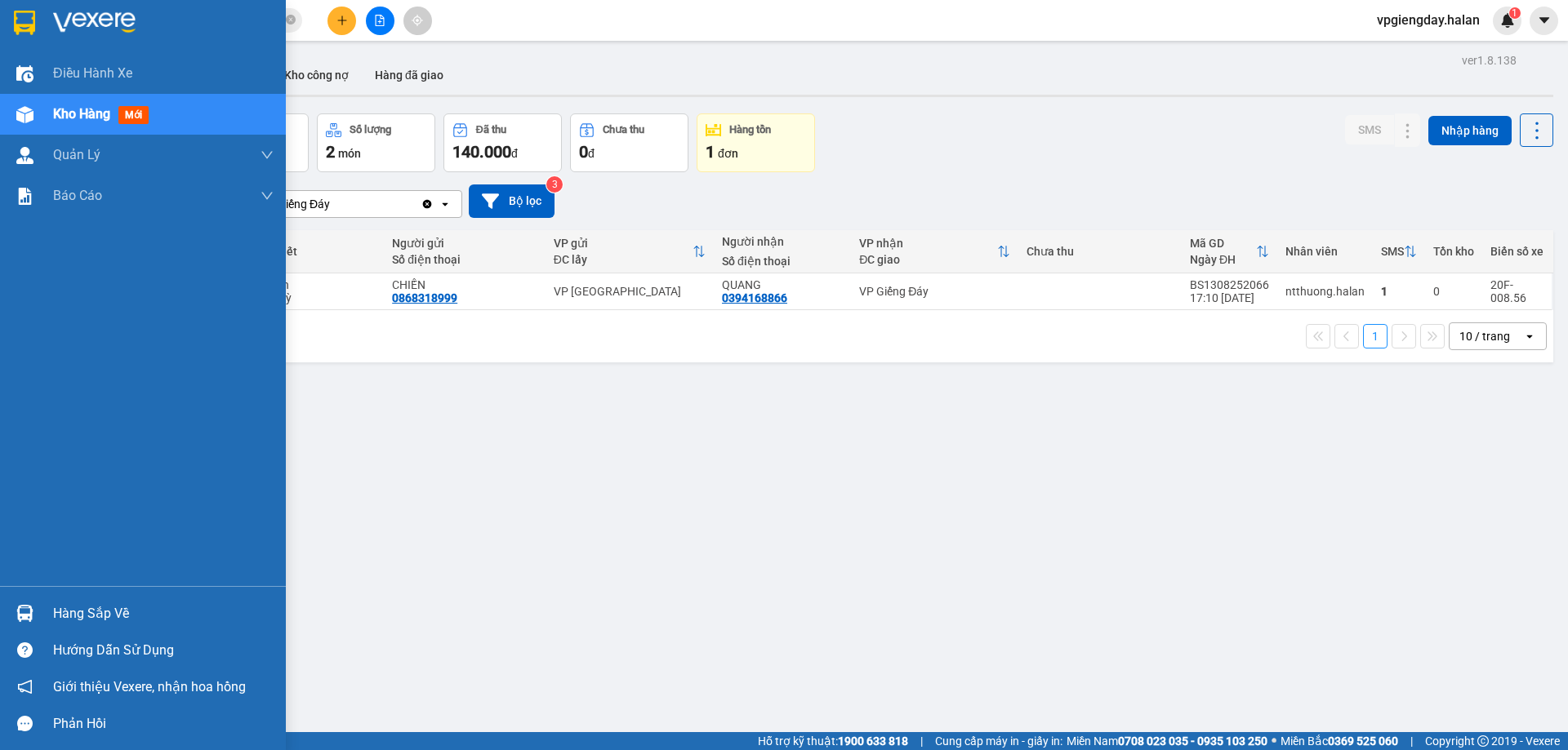
click at [95, 621] on div "Hàng sắp về" at bounding box center [164, 614] width 221 height 24
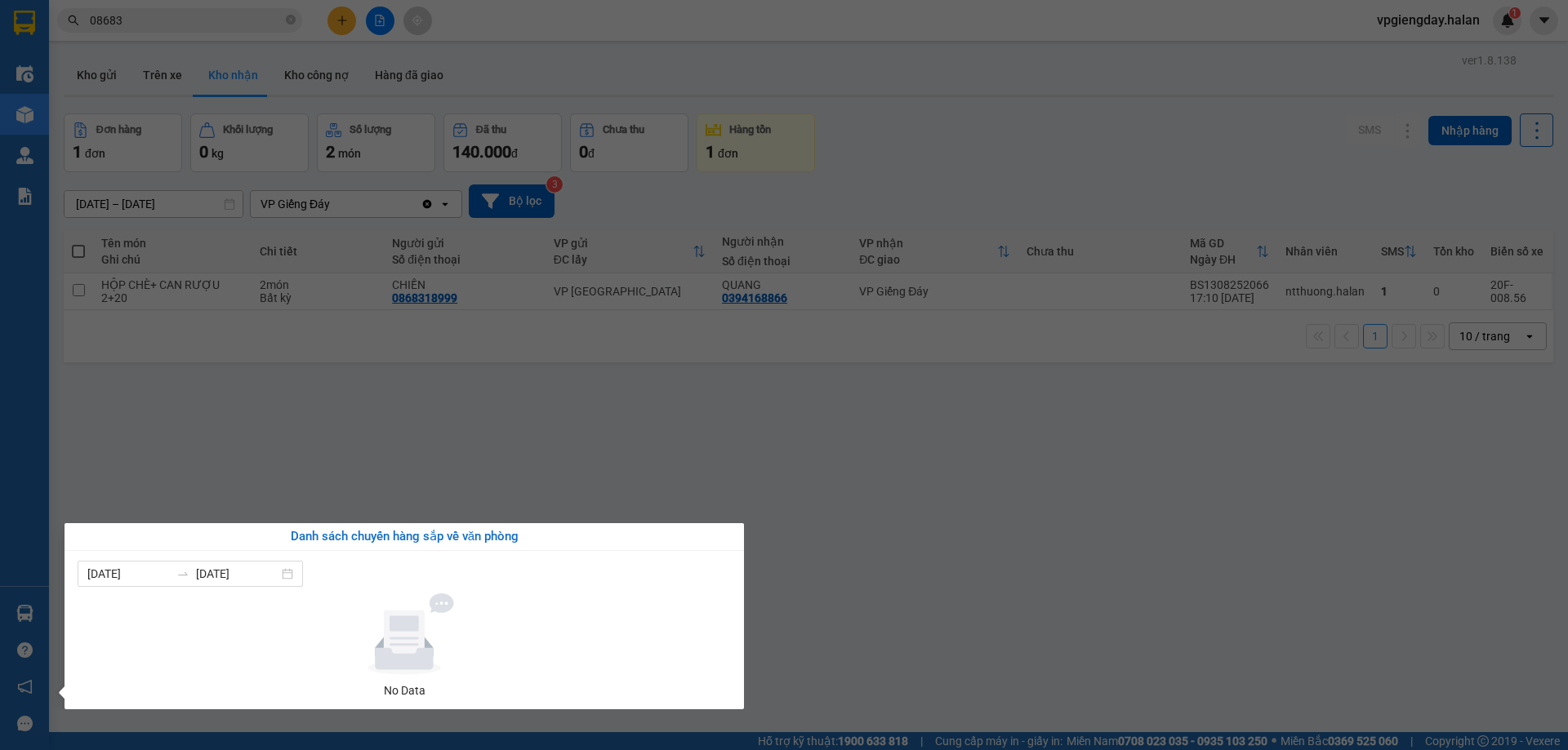
click at [495, 451] on section "Kết quả tìm kiếm ( 2777 ) Bộ lọc Mã ĐH Trạng thái Món hàng Thu hộ Tổng cước Chư…" at bounding box center [784, 375] width 1568 height 750
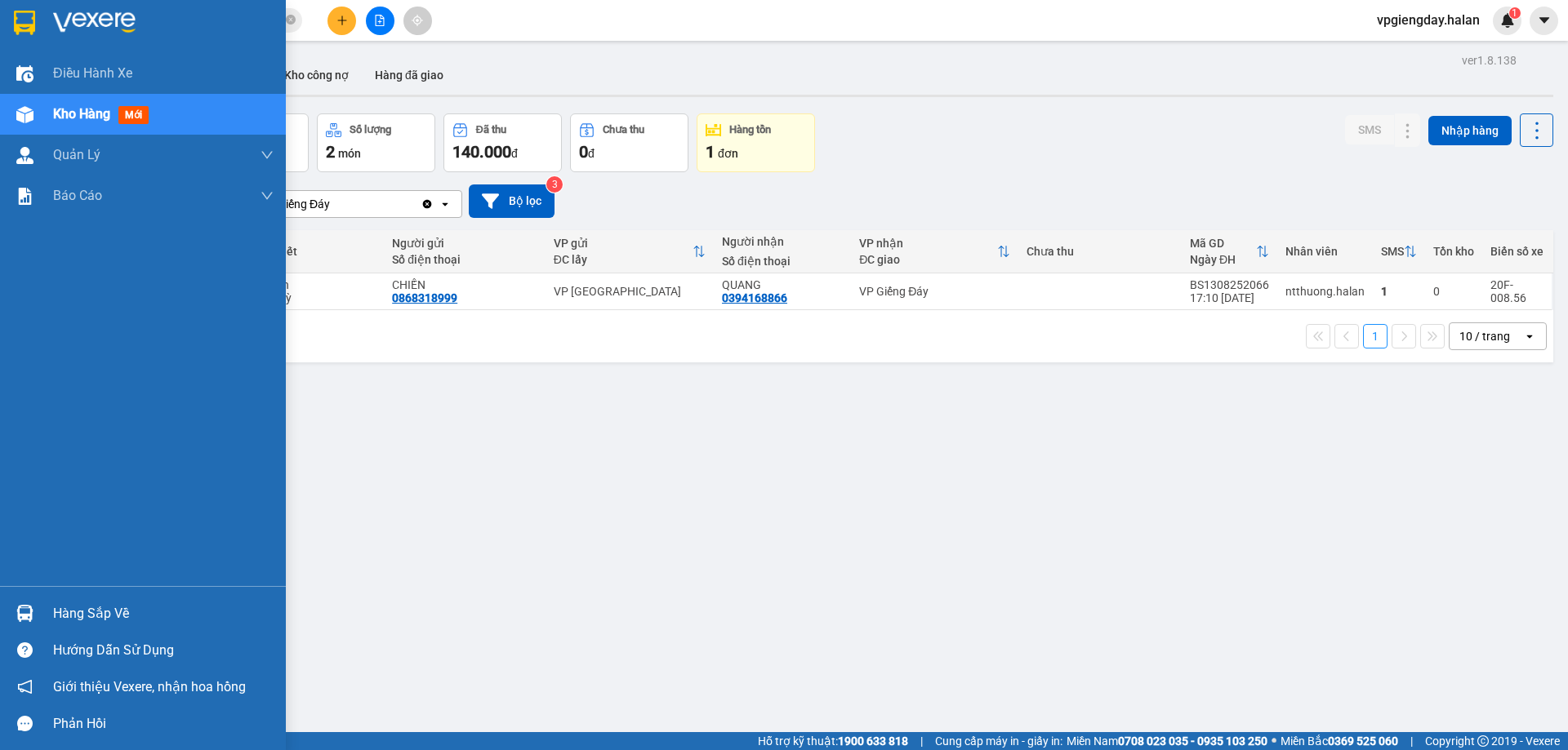
click at [149, 614] on div "Hàng sắp về" at bounding box center [164, 614] width 221 height 24
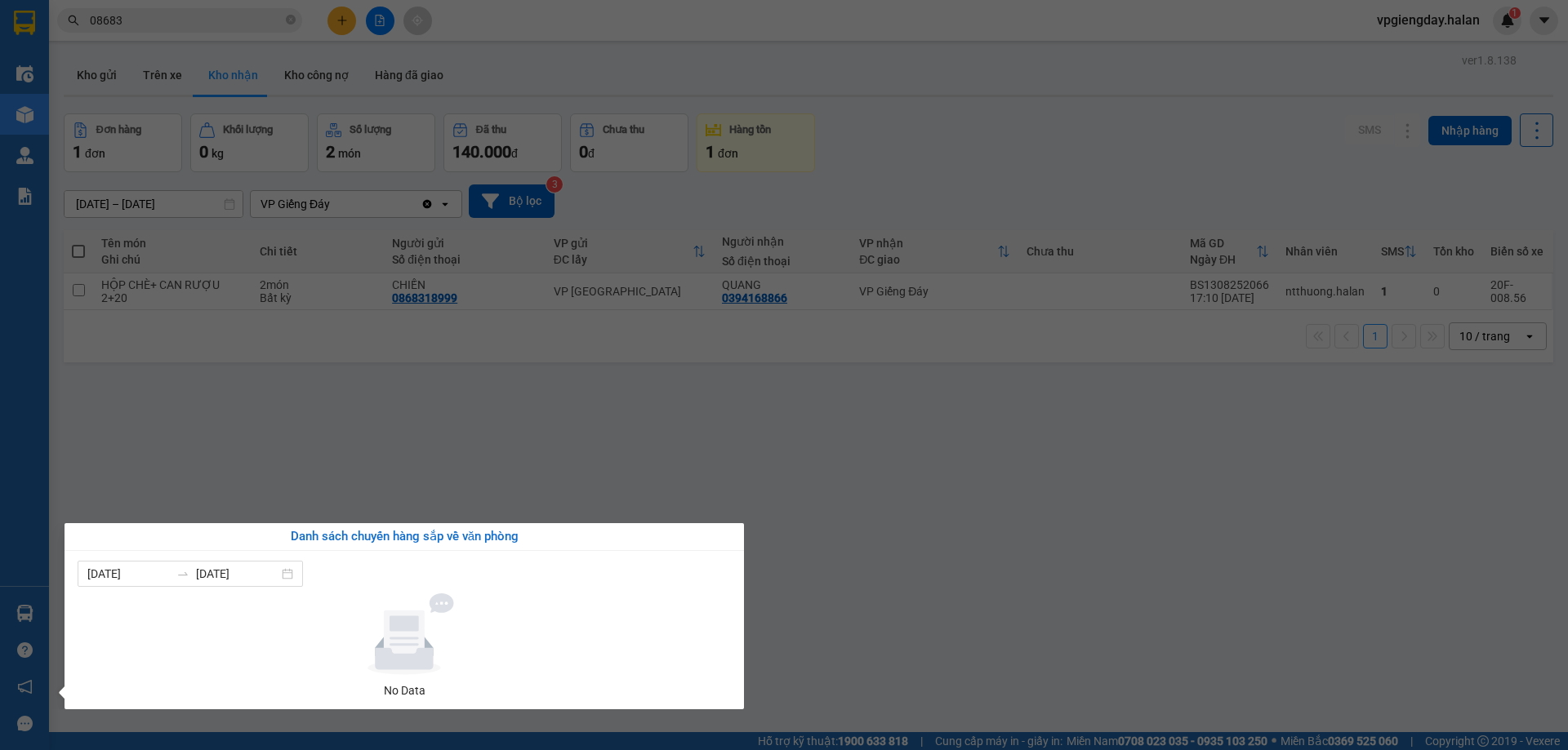
click at [496, 464] on section "Kết quả tìm kiếm ( 2777 ) Bộ lọc Mã ĐH Trạng thái Món hàng Thu hộ Tổng cước Chư…" at bounding box center [784, 375] width 1568 height 750
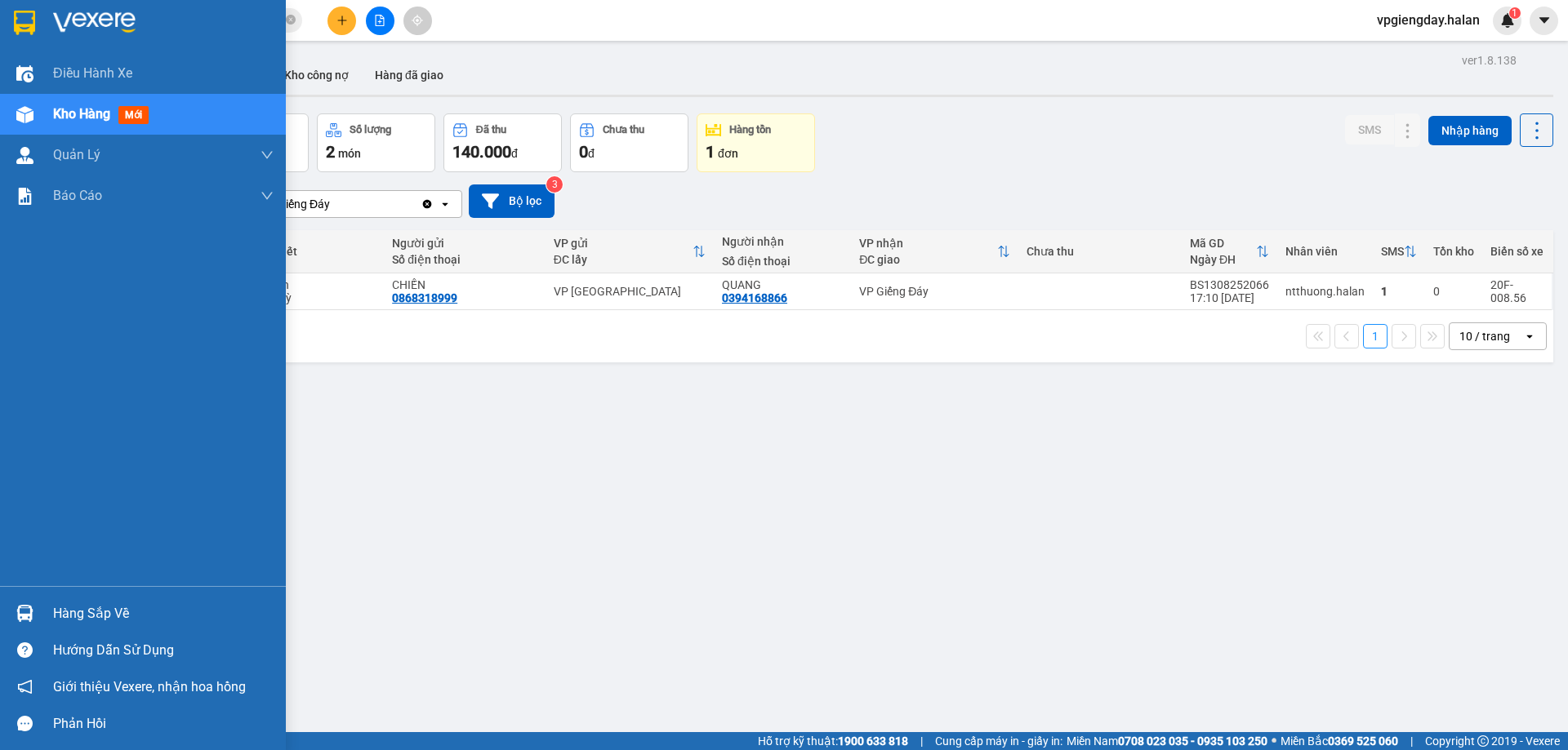
click at [89, 606] on div "Hàng sắp về" at bounding box center [164, 614] width 221 height 24
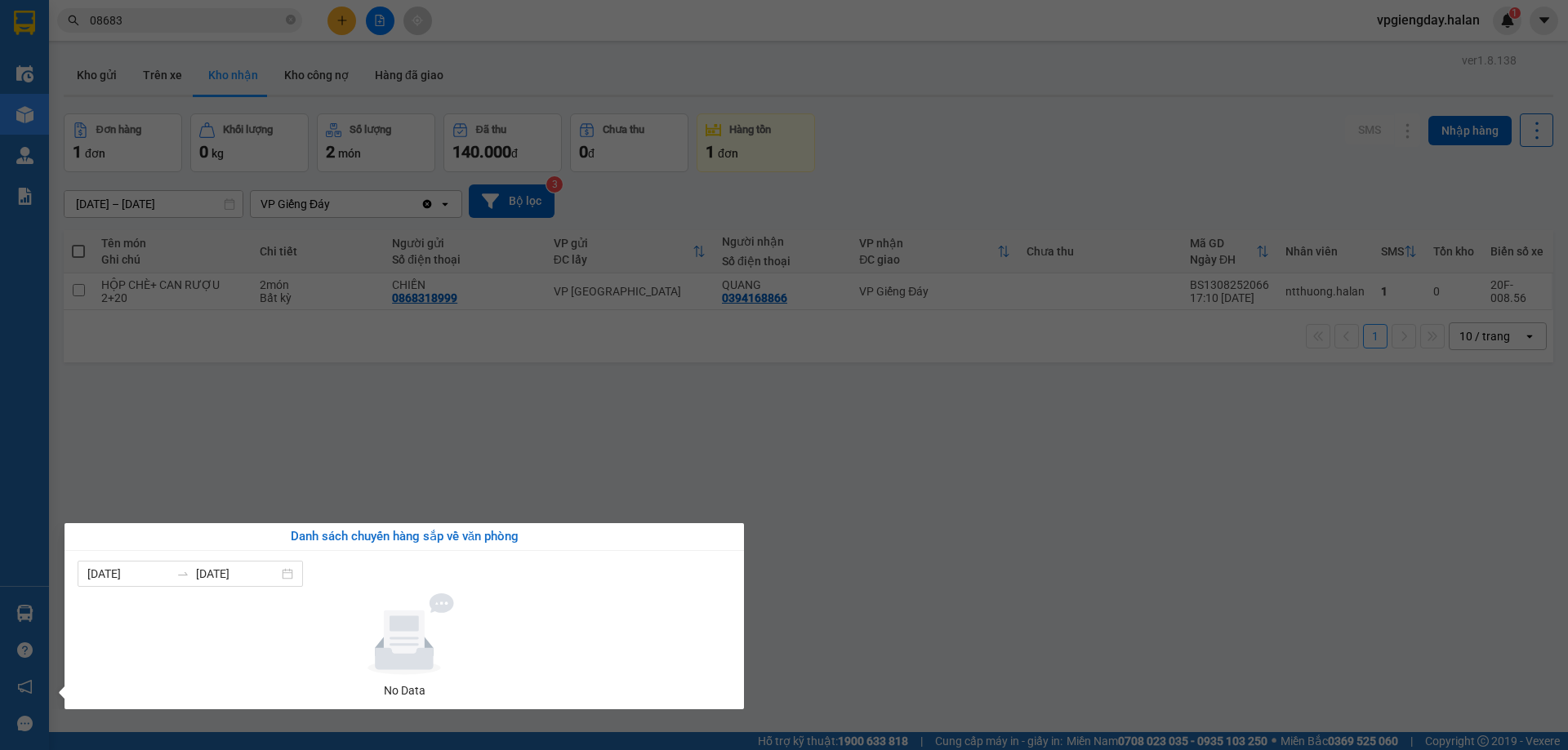
click at [566, 490] on section "Kết quả tìm kiếm ( 2777 ) Bộ lọc Mã ĐH Trạng thái Món hàng Thu hộ Tổng cước Chư…" at bounding box center [784, 375] width 1568 height 750
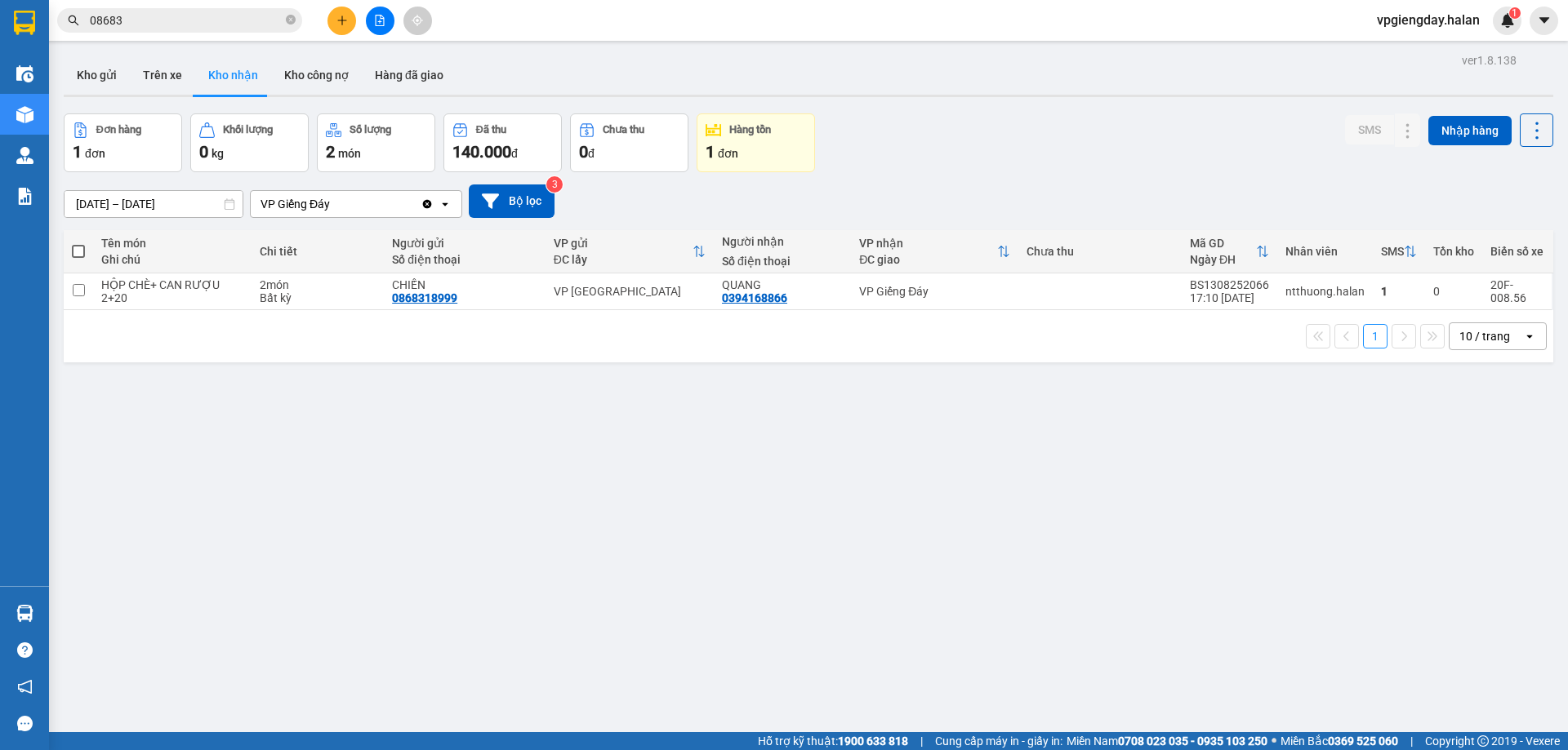
click at [298, 652] on div "ver 1.8.138 Kho gửi Trên xe Kho nhận Kho công nợ Hàng đã giao Đơn hàng 1 đơn Kh…" at bounding box center [808, 424] width 1503 height 750
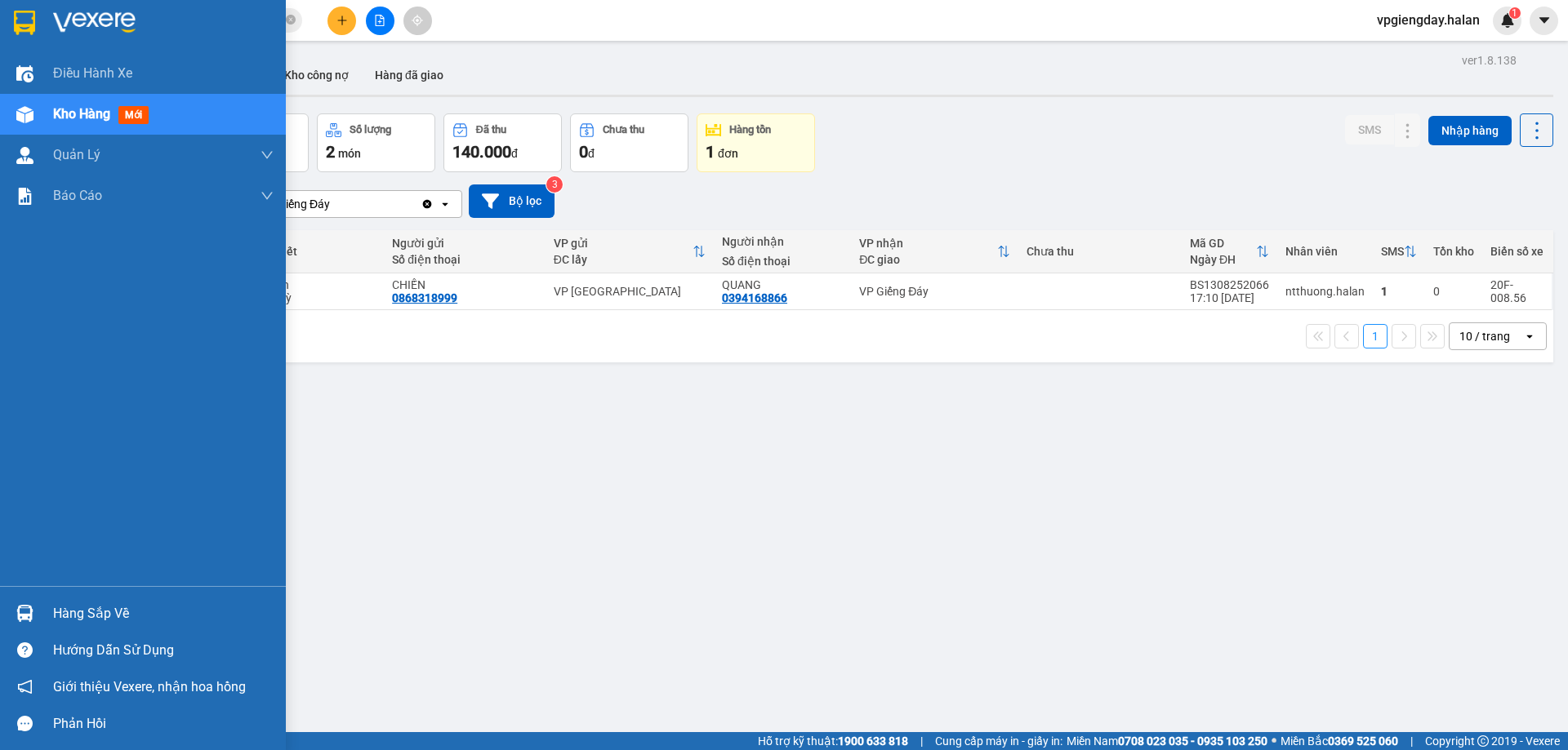
drag, startPoint x: 102, startPoint y: 614, endPoint x: 390, endPoint y: 548, distance: 295.5
click at [103, 614] on div "Hàng sắp về" at bounding box center [164, 614] width 221 height 24
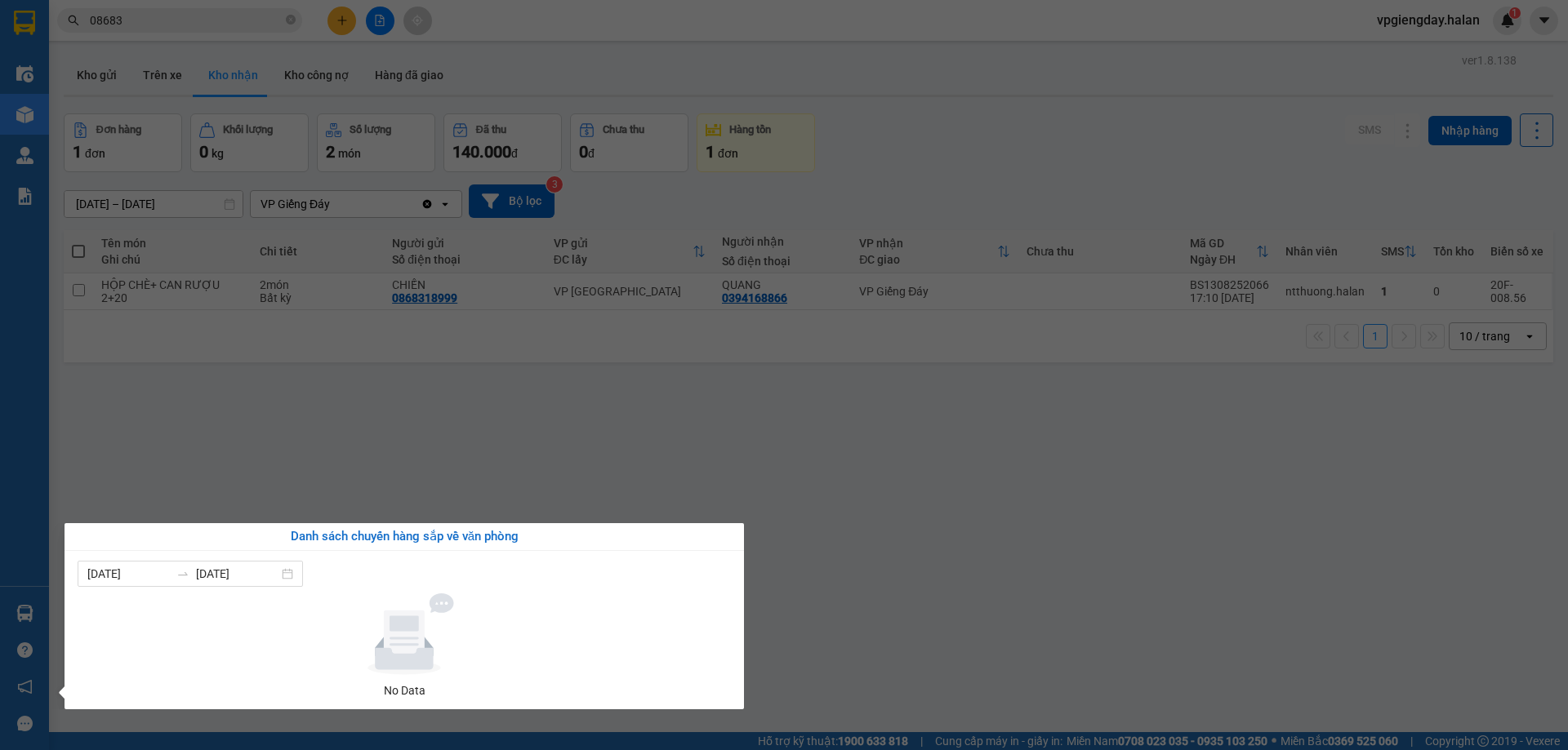
click at [387, 464] on section "Kết quả tìm kiếm ( 2777 ) Bộ lọc Mã ĐH Trạng thái Món hàng Thu hộ Tổng cước Chư…" at bounding box center [784, 375] width 1568 height 750
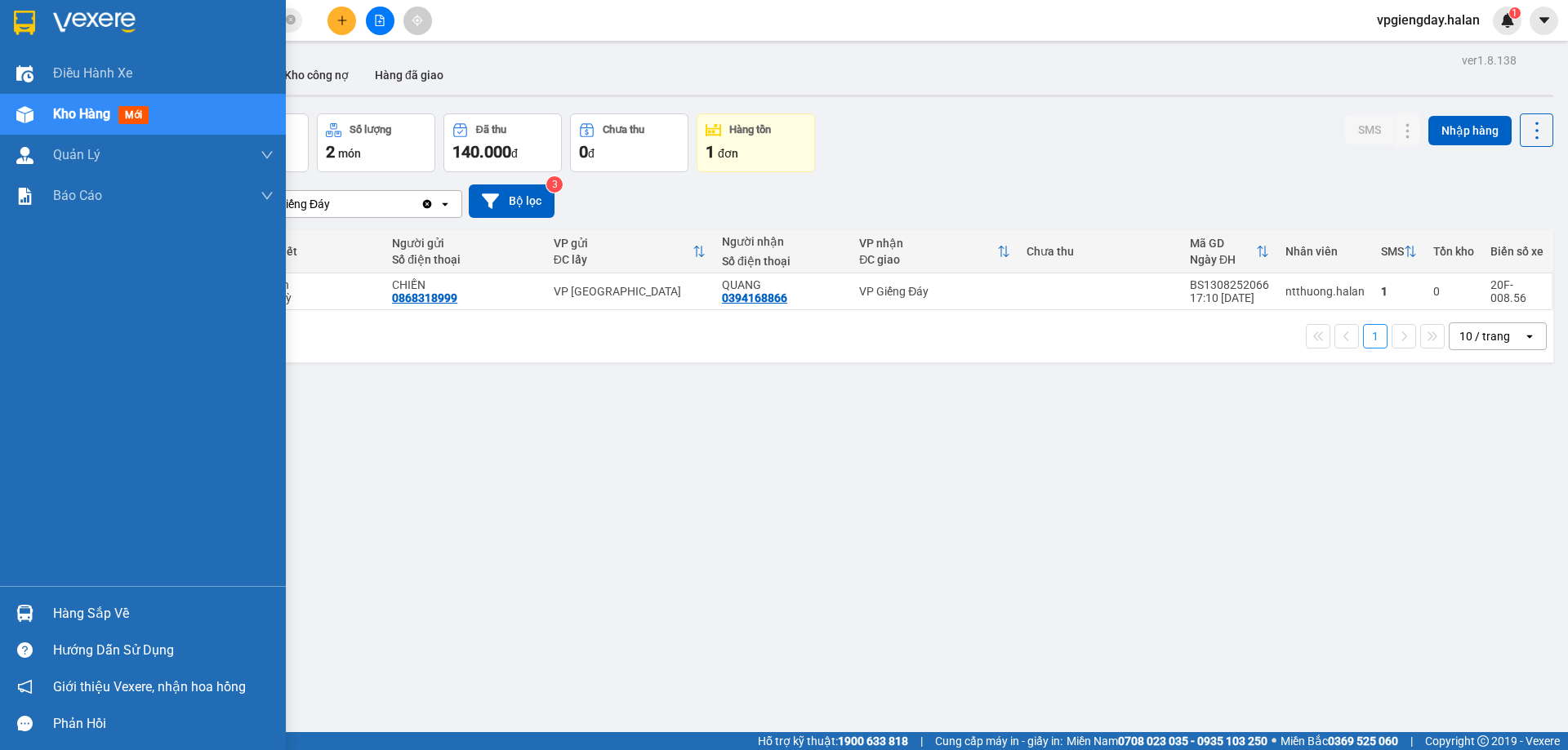
click at [91, 602] on div "Hàng sắp về" at bounding box center [164, 614] width 221 height 24
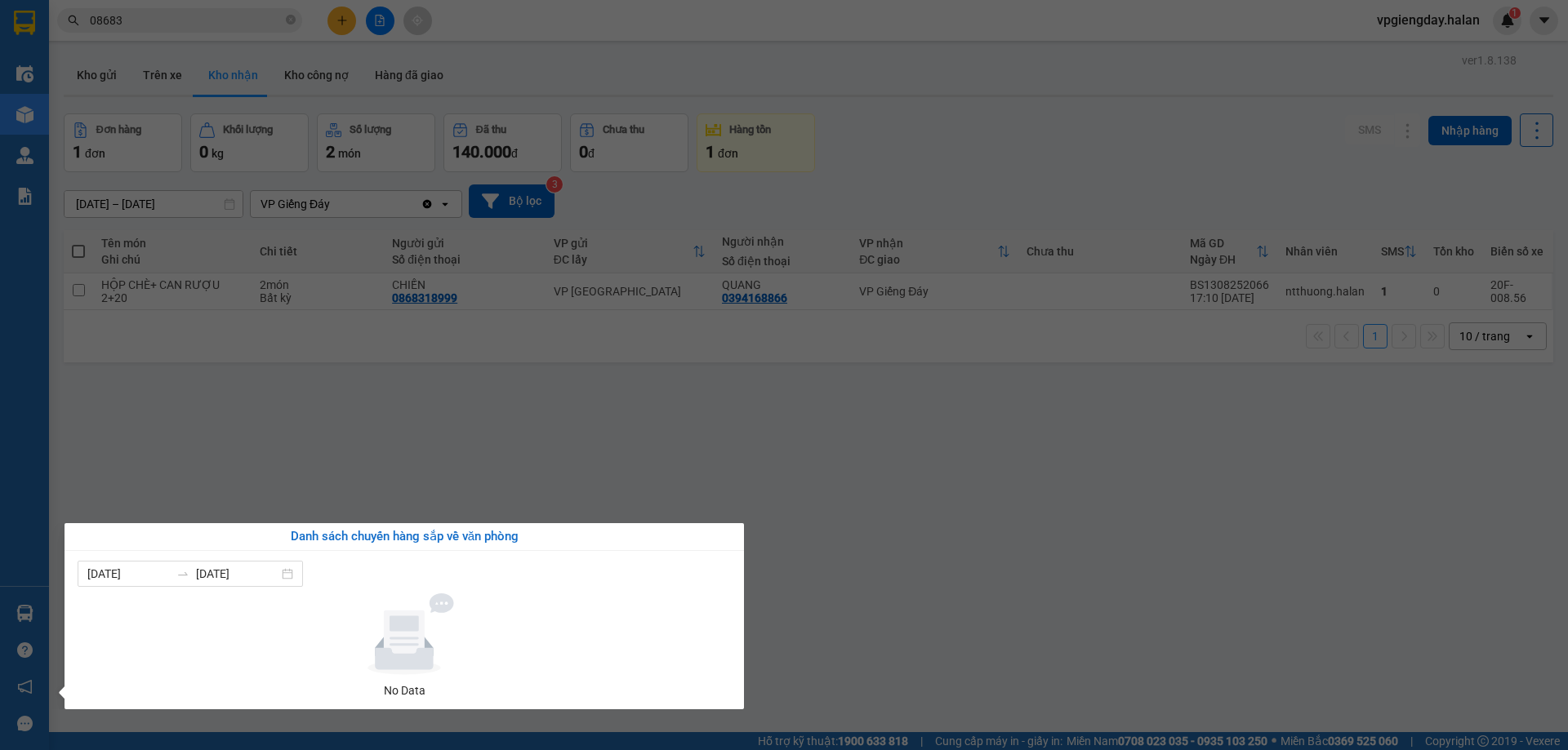
click at [954, 411] on section "Kết quả tìm kiếm ( 2777 ) Bộ lọc Mã ĐH Trạng thái Món hàng Thu hộ Tổng cước Chư…" at bounding box center [784, 375] width 1568 height 750
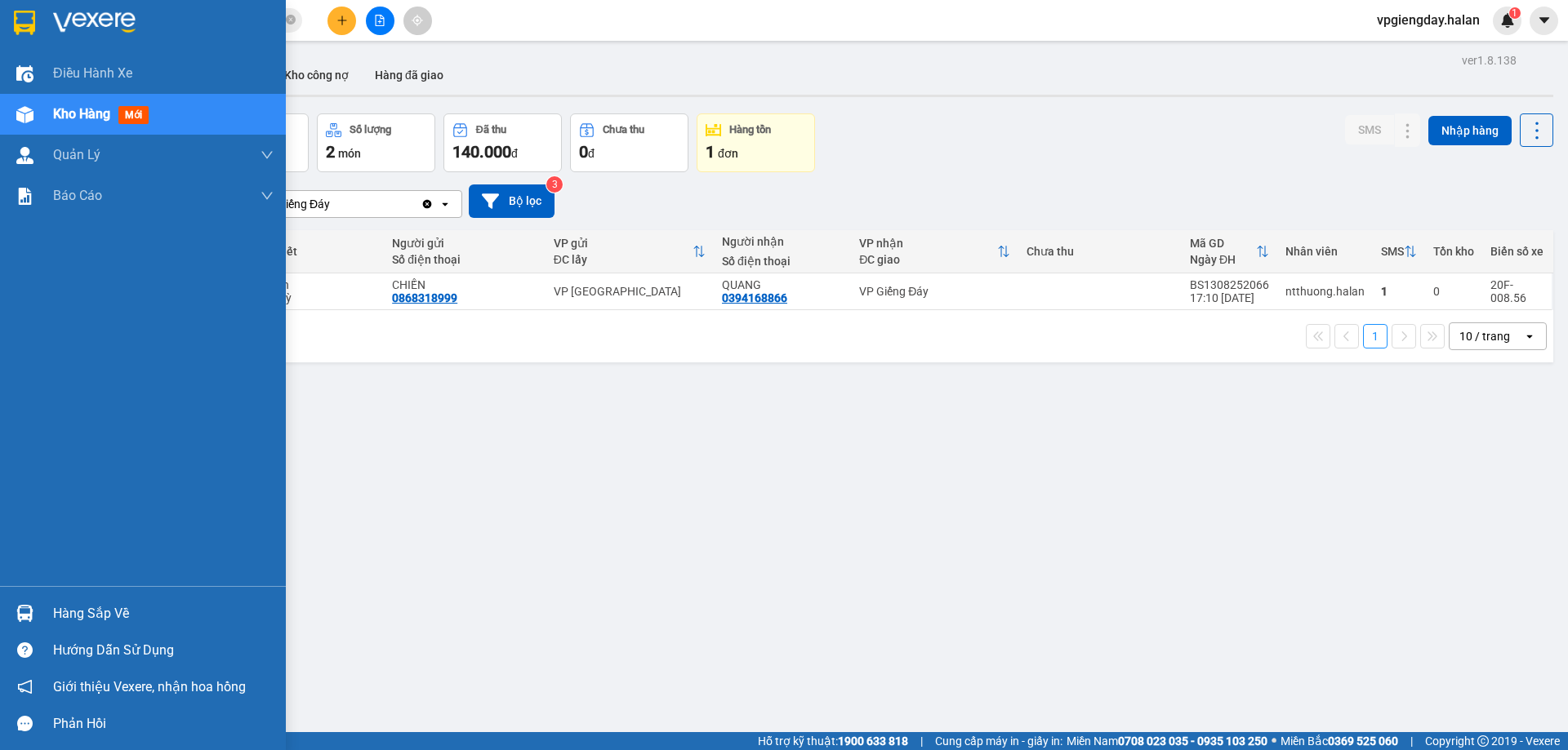
click at [89, 596] on div "Hàng sắp về Hướng dẫn sử dụng Giới thiệu Vexere, nhận hoa hồng Phản hồi" at bounding box center [143, 664] width 286 height 156
click at [102, 613] on div "Hàng sắp về" at bounding box center [164, 614] width 221 height 24
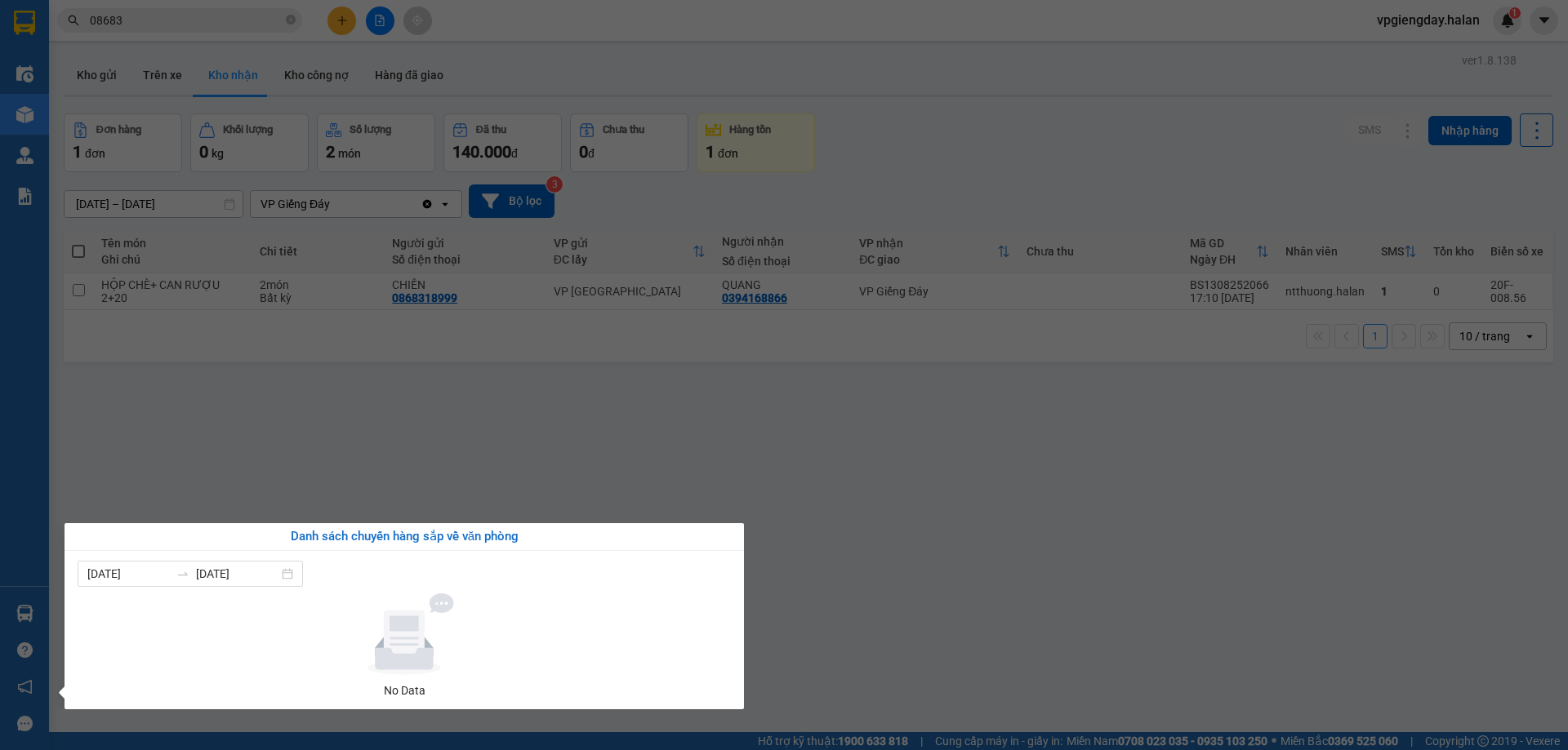
click at [570, 471] on section "Kết quả tìm kiếm ( 2777 ) Bộ lọc Mã ĐH Trạng thái Món hàng Thu hộ Tổng cước Chư…" at bounding box center [784, 375] width 1568 height 750
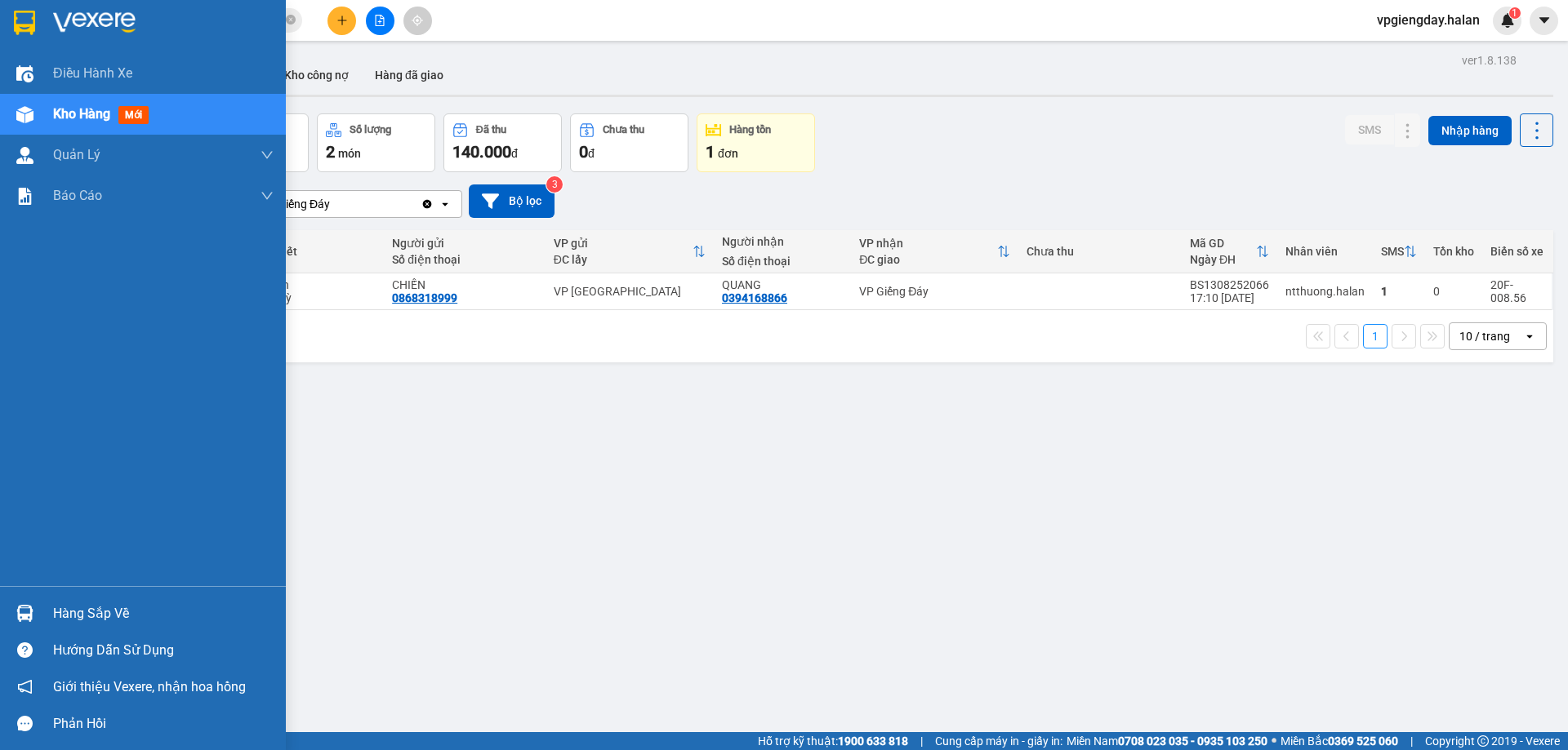
click at [204, 595] on div "Hàng sắp về" at bounding box center [143, 614] width 286 height 37
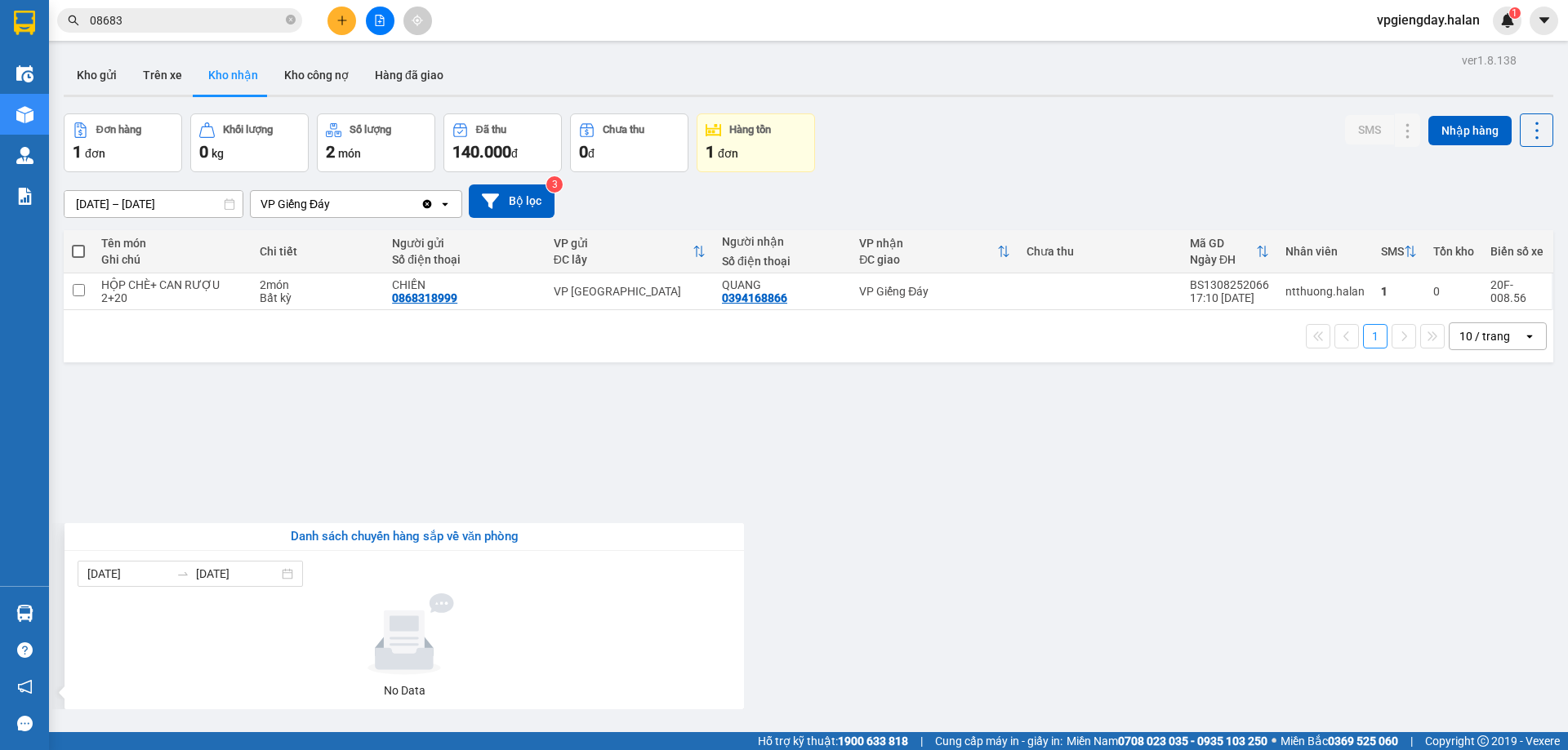
click at [870, 233] on section "Kết quả tìm kiếm ( 2777 ) Bộ lọc Mã ĐH Trạng thái Món hàng Thu hộ Tổng cước Chư…" at bounding box center [784, 375] width 1568 height 750
click at [870, 233] on th "VP nhận ĐC giao" at bounding box center [935, 252] width 167 height 43
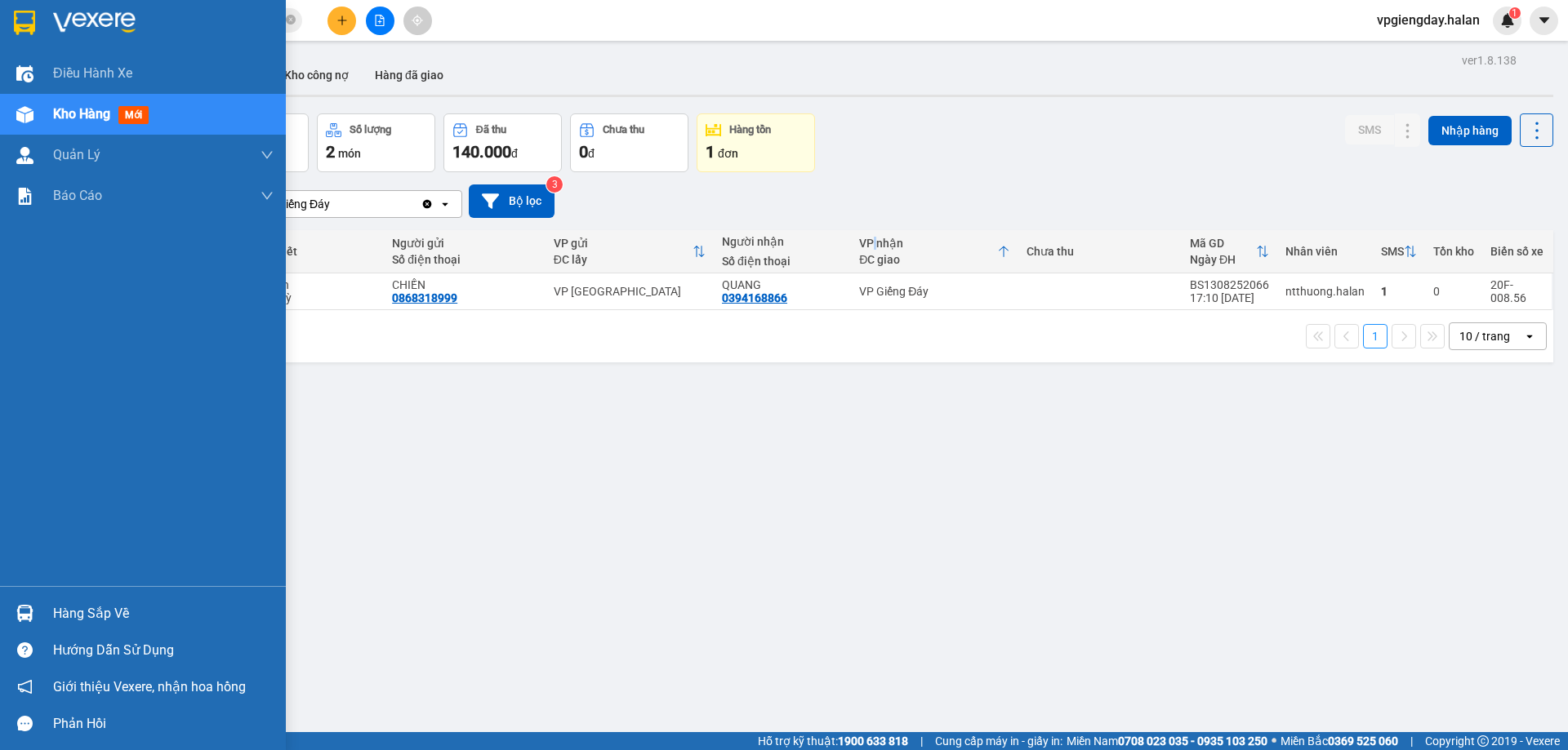
click at [109, 620] on div "Hàng sắp về" at bounding box center [164, 614] width 221 height 24
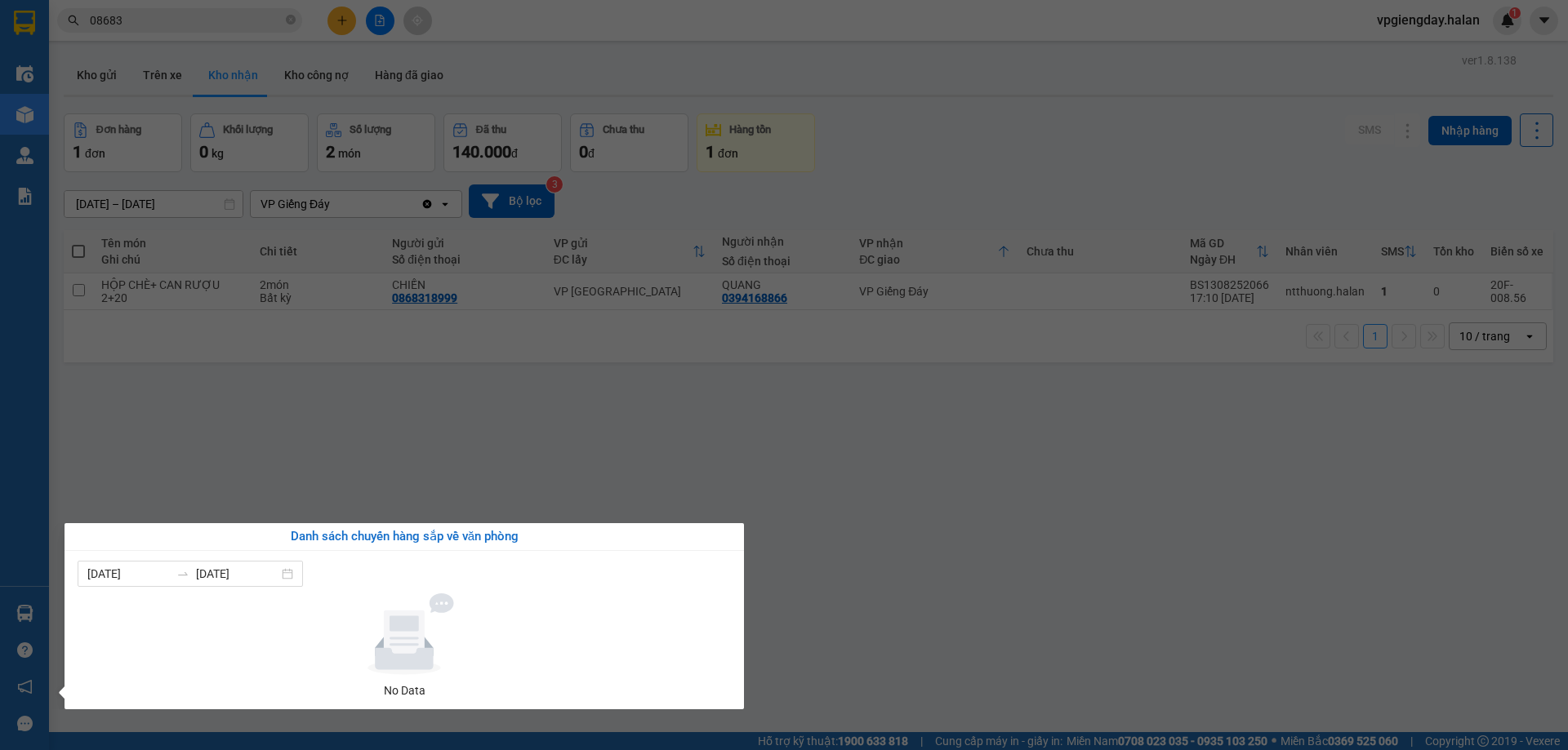
click at [901, 506] on section "Kết quả tìm kiếm ( 2777 ) Bộ lọc Mã ĐH Trạng thái Món hàng Thu hộ Tổng cước Chư…" at bounding box center [784, 375] width 1568 height 750
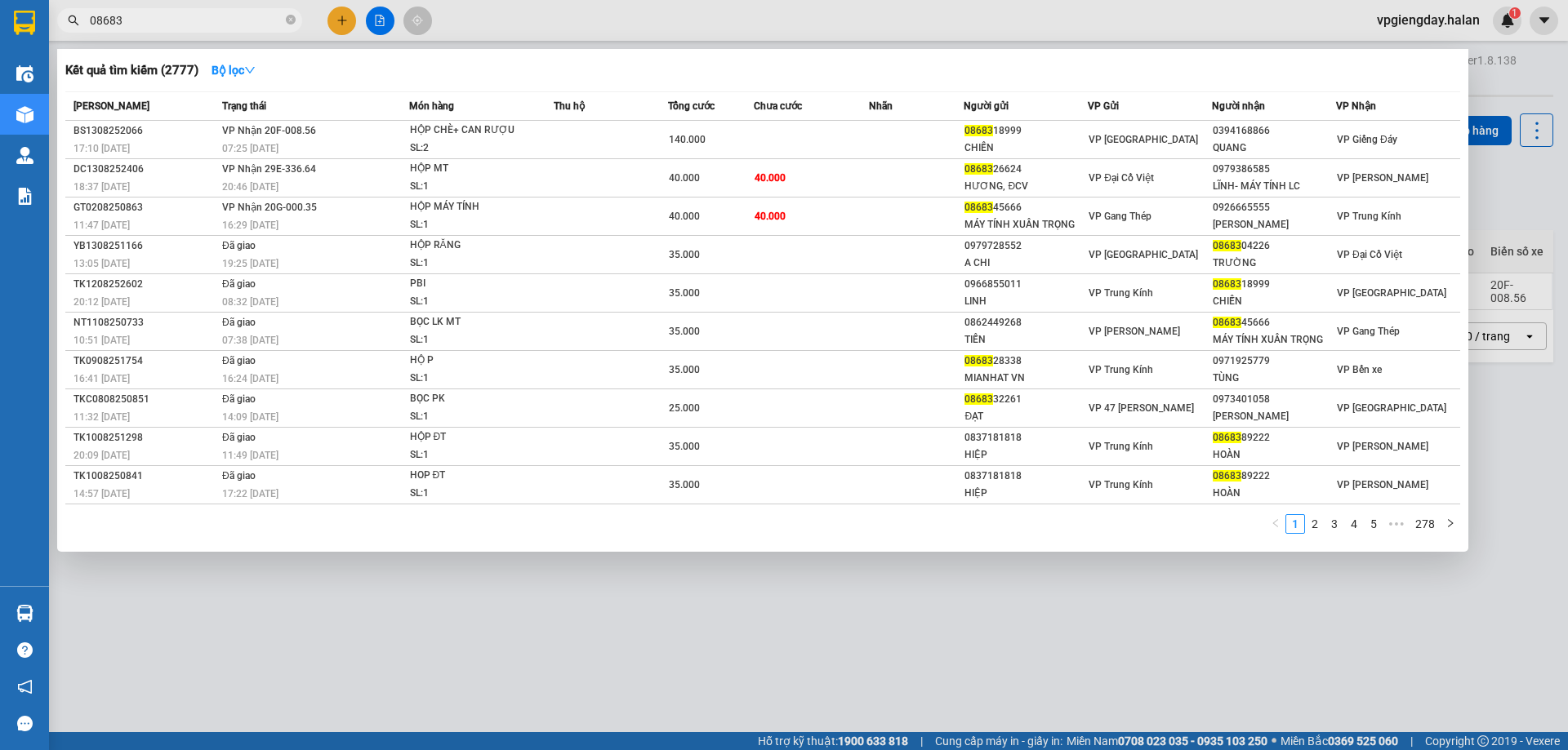
click at [145, 23] on input "08683" at bounding box center [186, 21] width 193 height 18
type input "0"
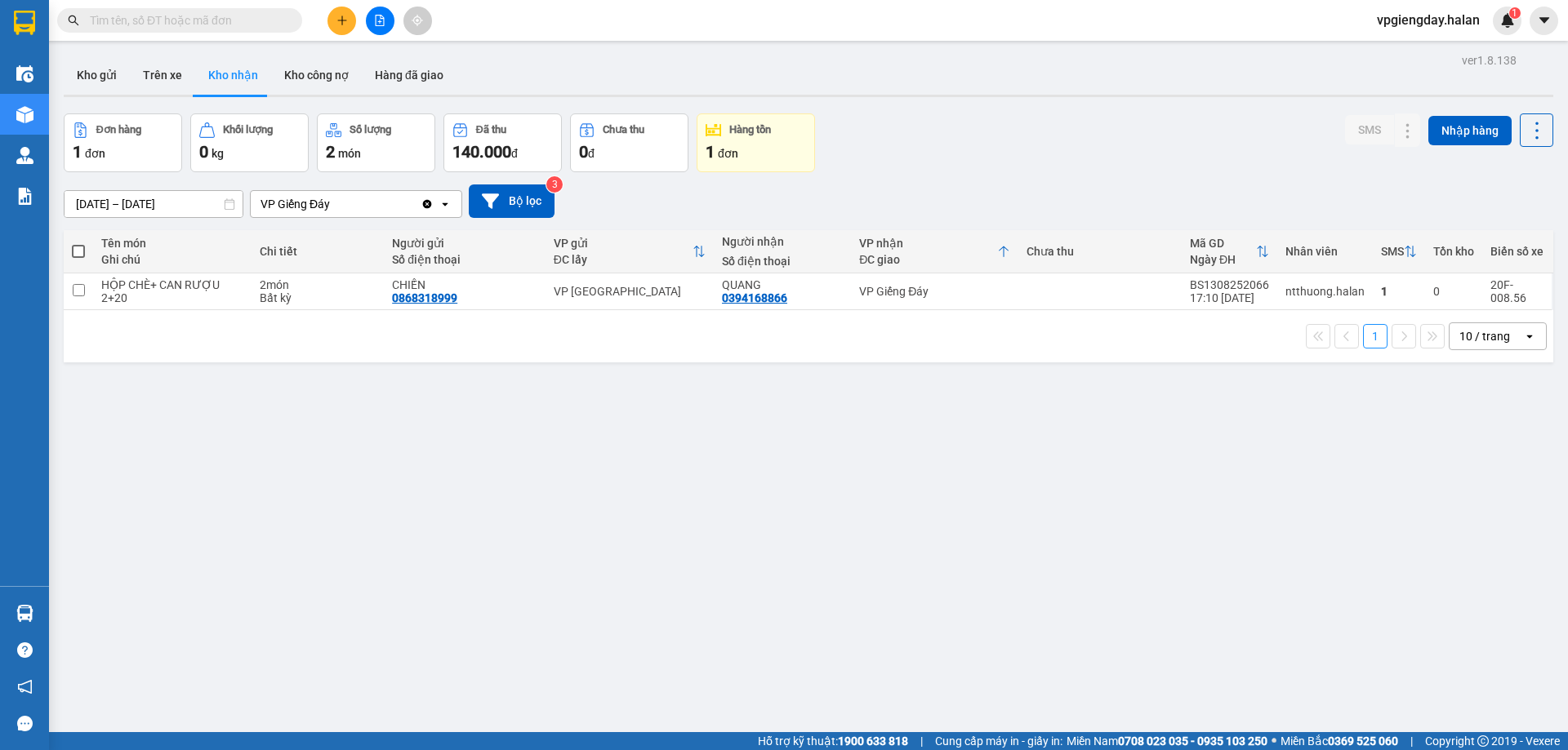
click at [152, 23] on input "text" at bounding box center [186, 21] width 193 height 18
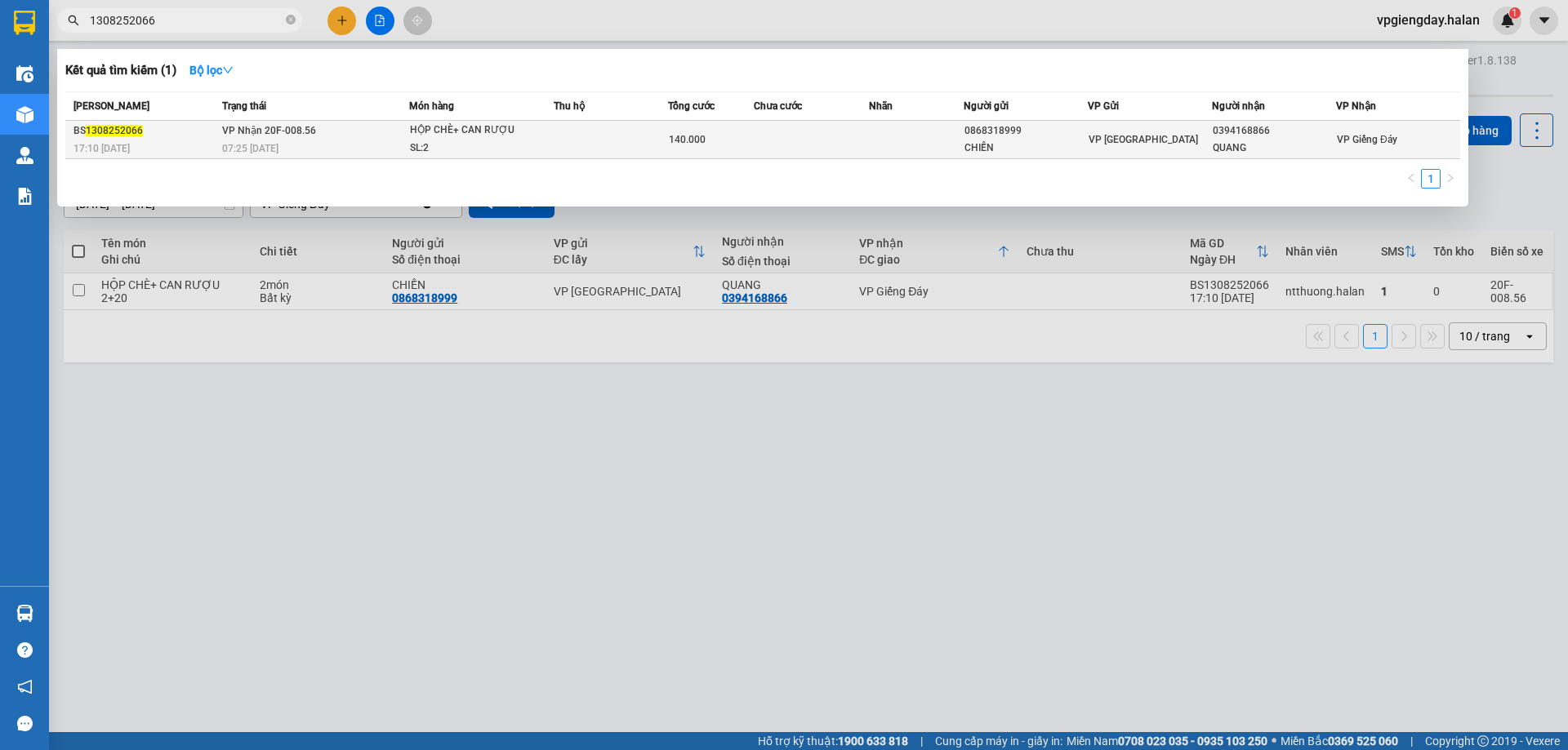
type input "1308252066"
click at [581, 125] on td at bounding box center [611, 140] width 114 height 38
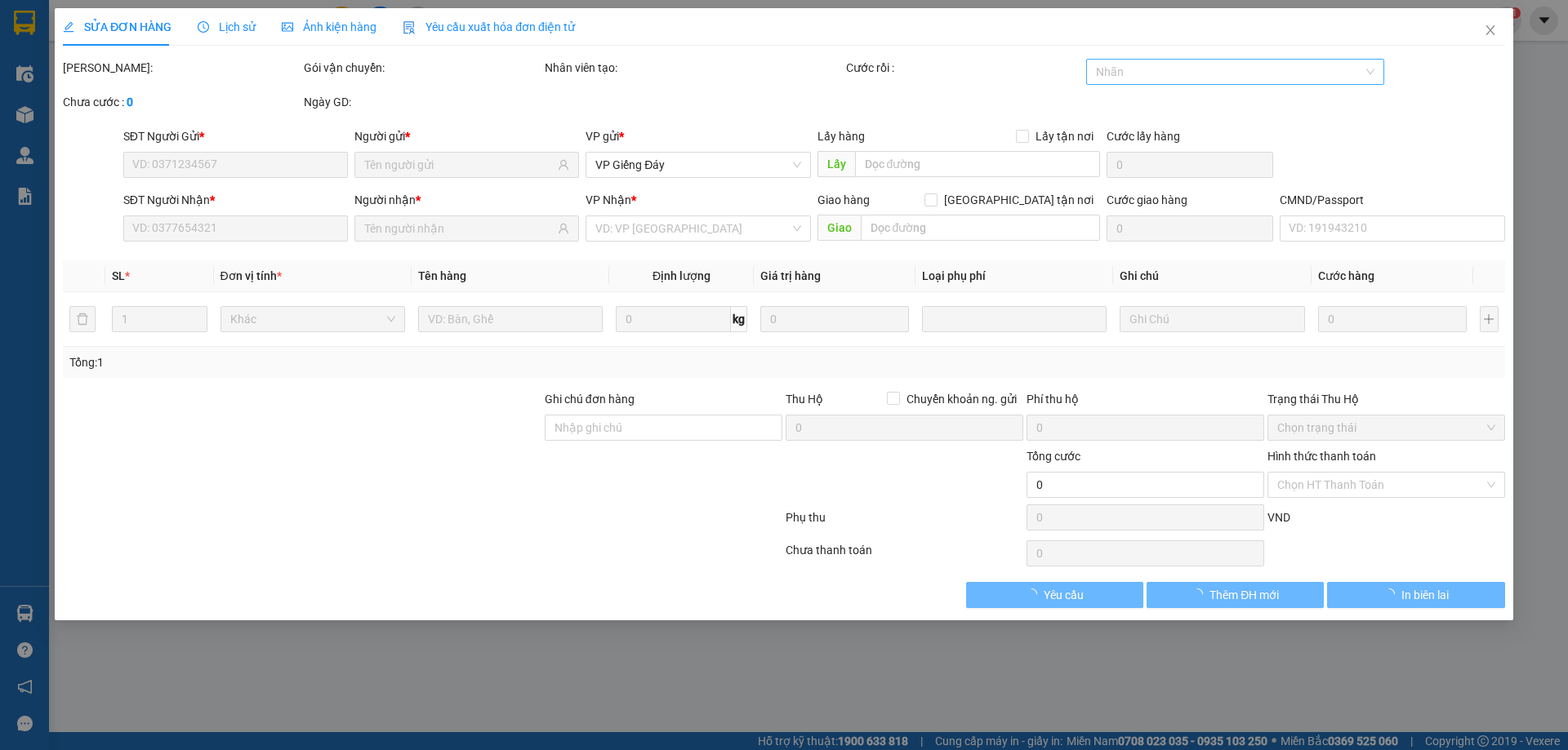
type input "0868318999"
type input "CHIẾN"
type input "0394168866"
type input "QUANG"
type input "140.000"
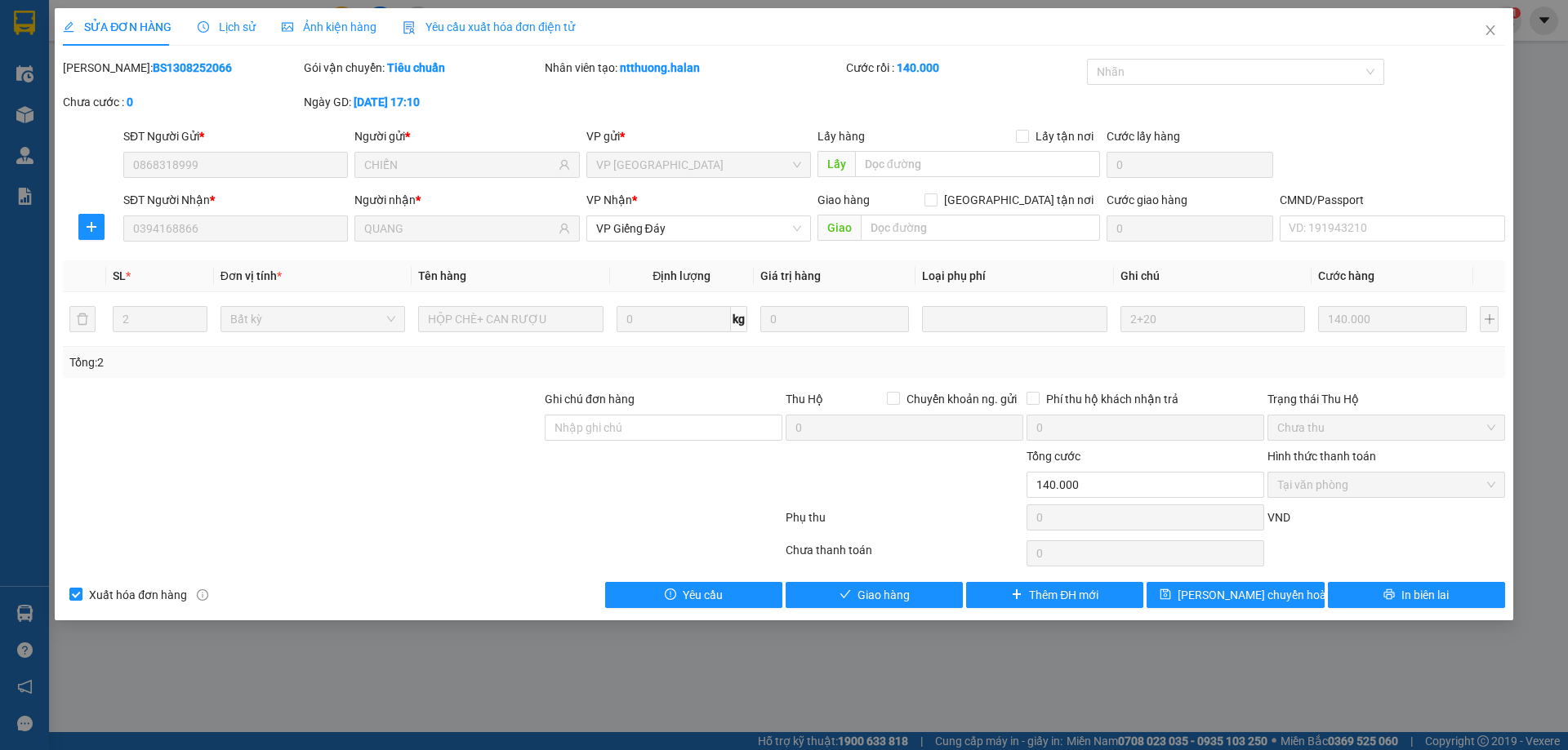
click at [1314, 491] on span "Tại văn phòng" at bounding box center [1386, 484] width 218 height 24
click at [855, 598] on button "Giao hàng" at bounding box center [874, 595] width 177 height 26
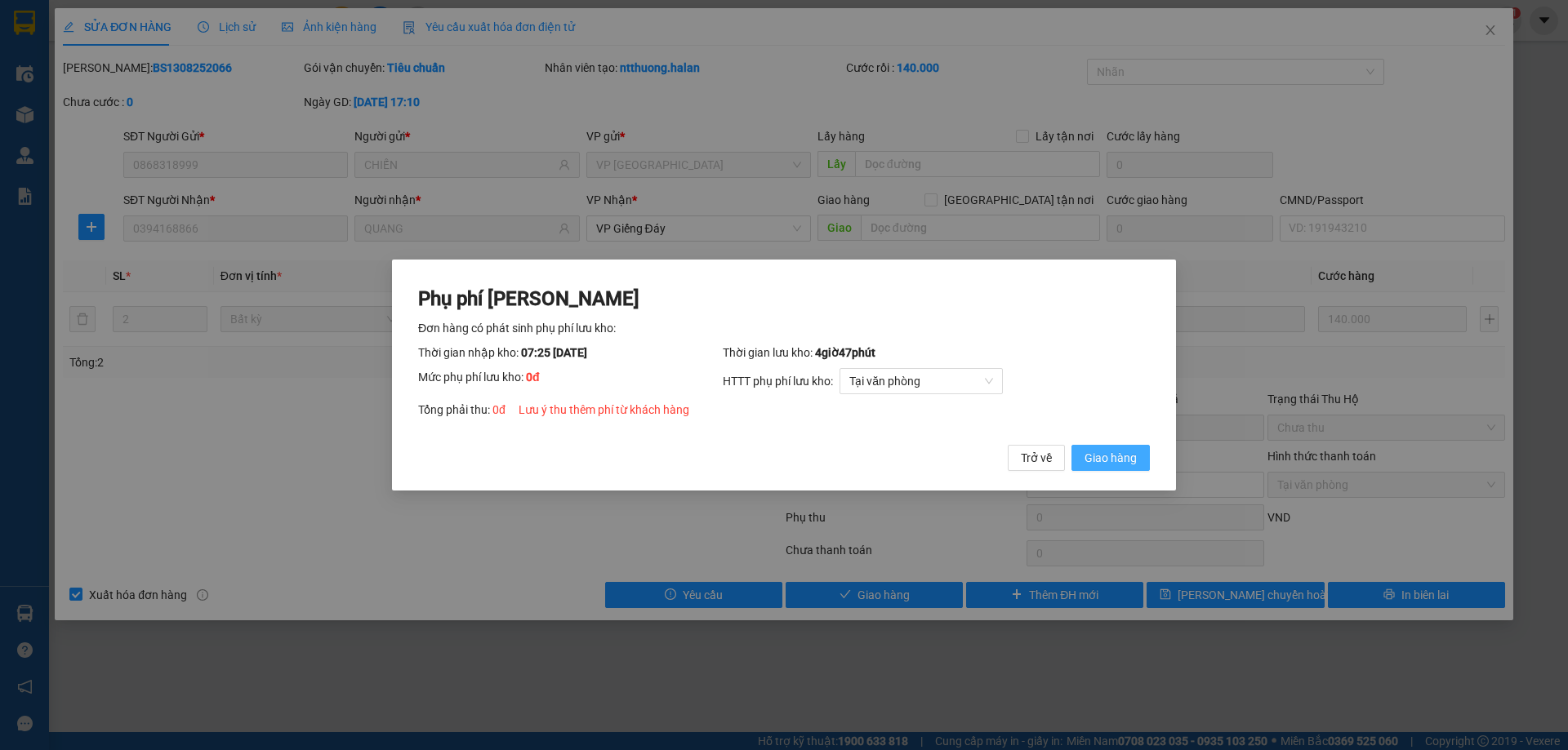
click at [1117, 456] on span "Giao hàng" at bounding box center [1110, 459] width 53 height 18
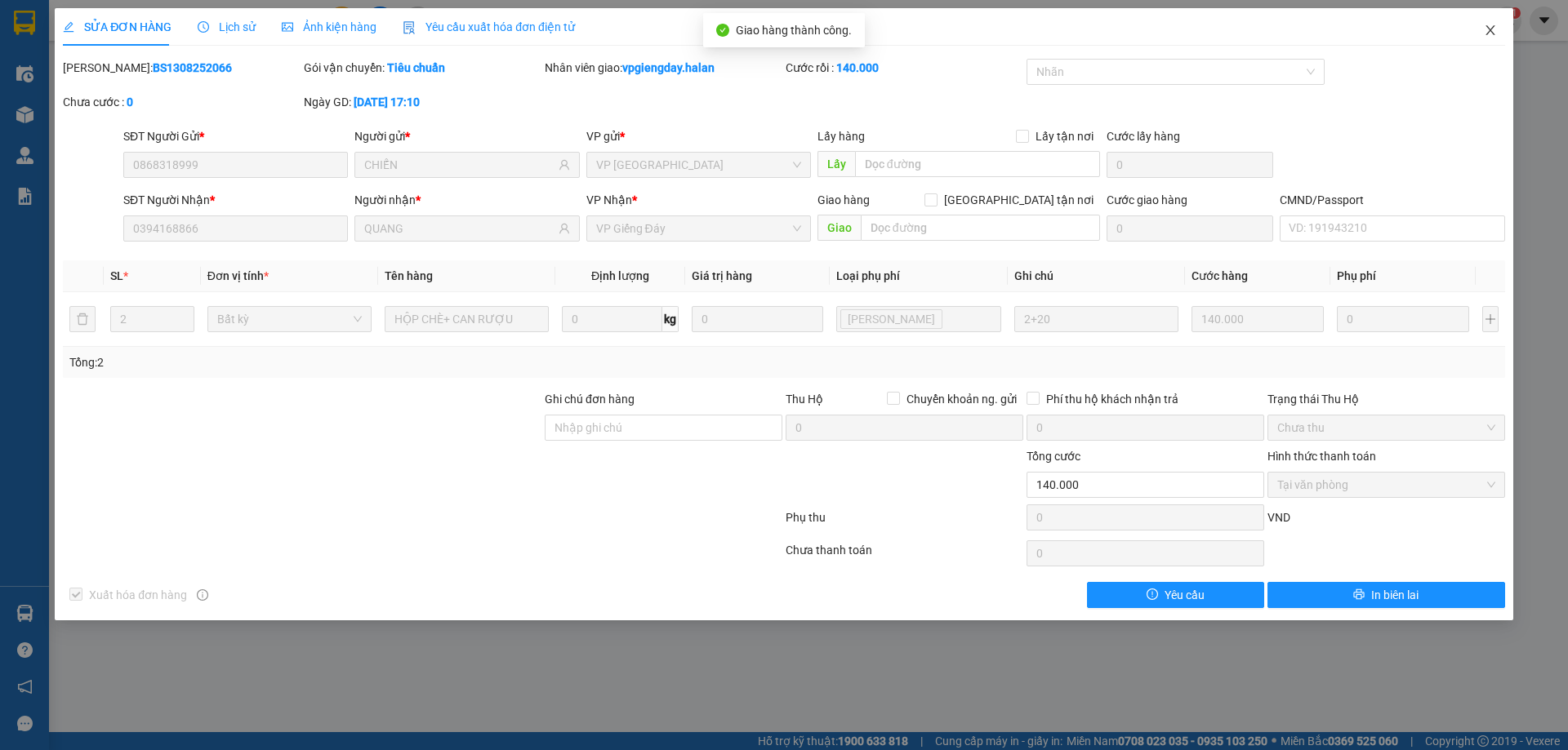
click at [1500, 28] on span "Close" at bounding box center [1490, 31] width 46 height 46
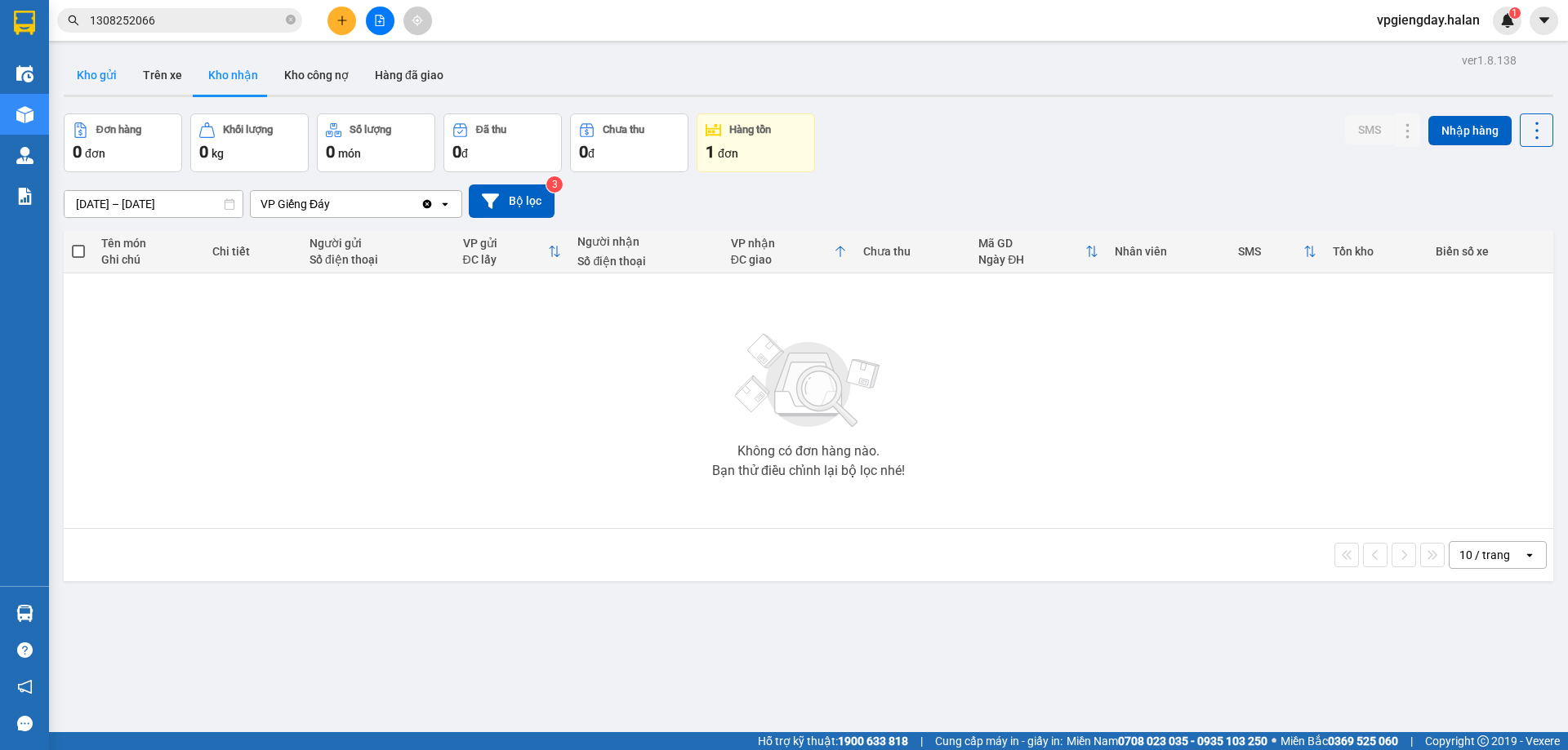
click at [95, 78] on button "Kho gửi" at bounding box center [96, 74] width 66 height 39
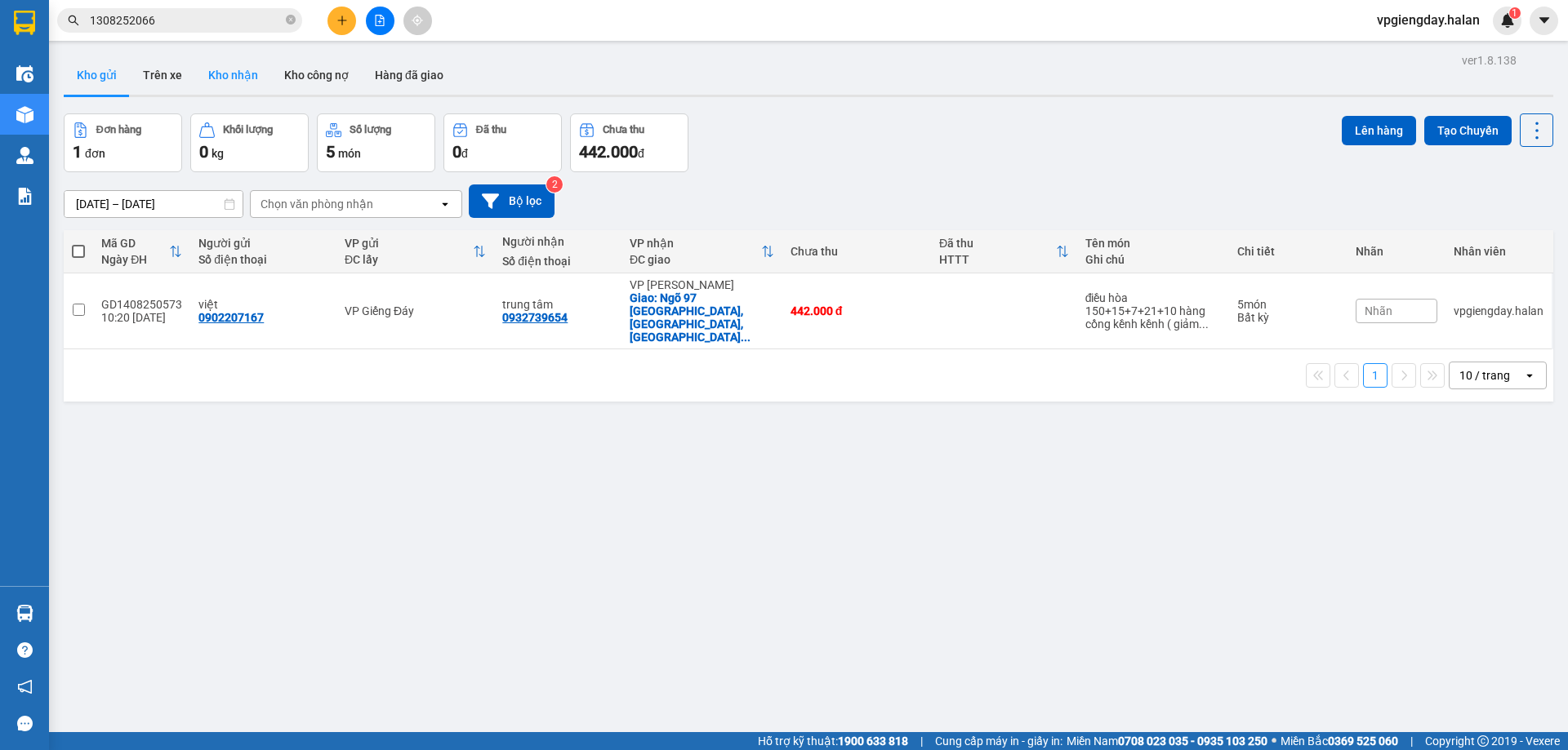
click at [231, 84] on button "Kho nhận" at bounding box center [233, 74] width 76 height 39
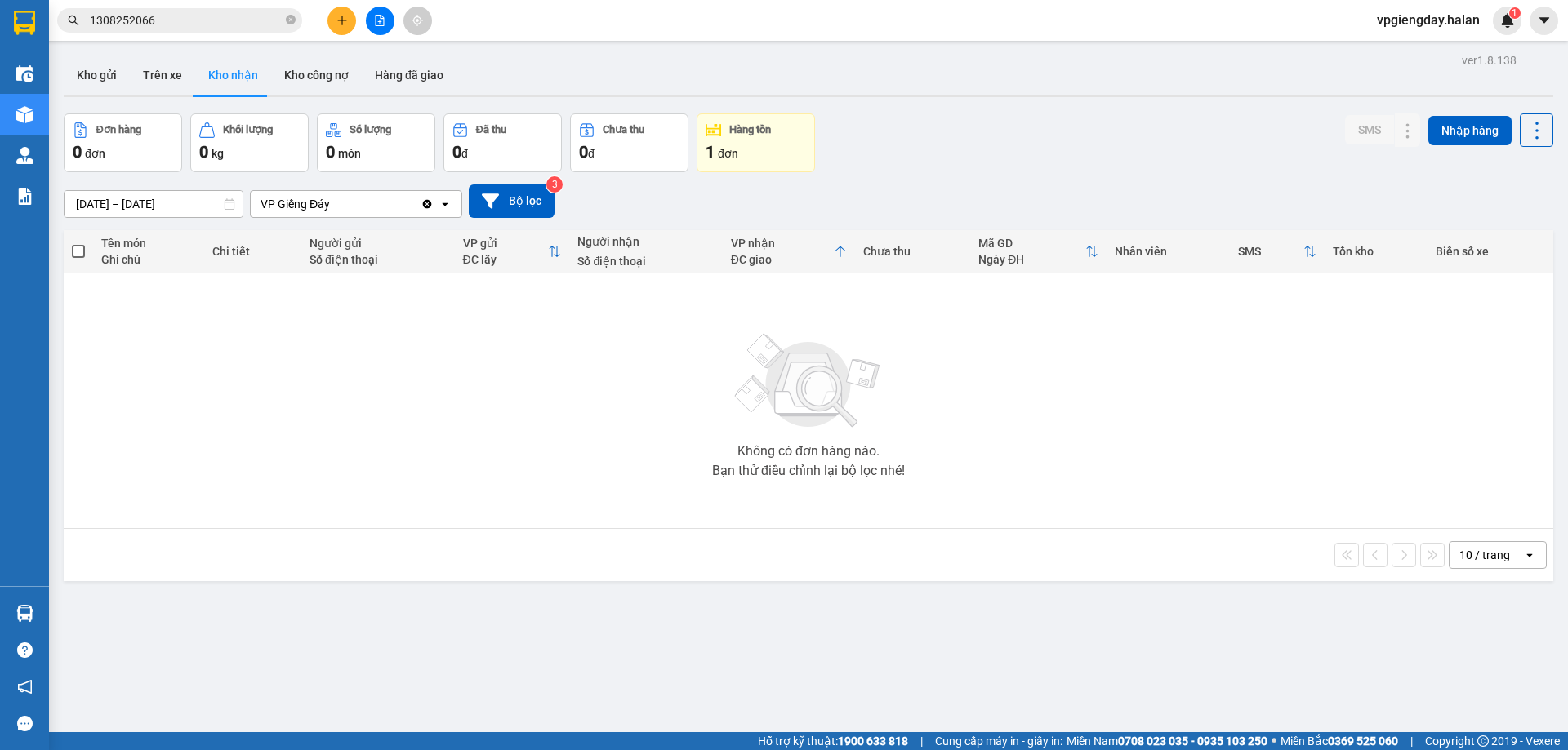
click at [376, 424] on div "Không có đơn hàng nào. Bạn thử điều chỉnh lại bộ lọc nhé!" at bounding box center [809, 400] width 1474 height 245
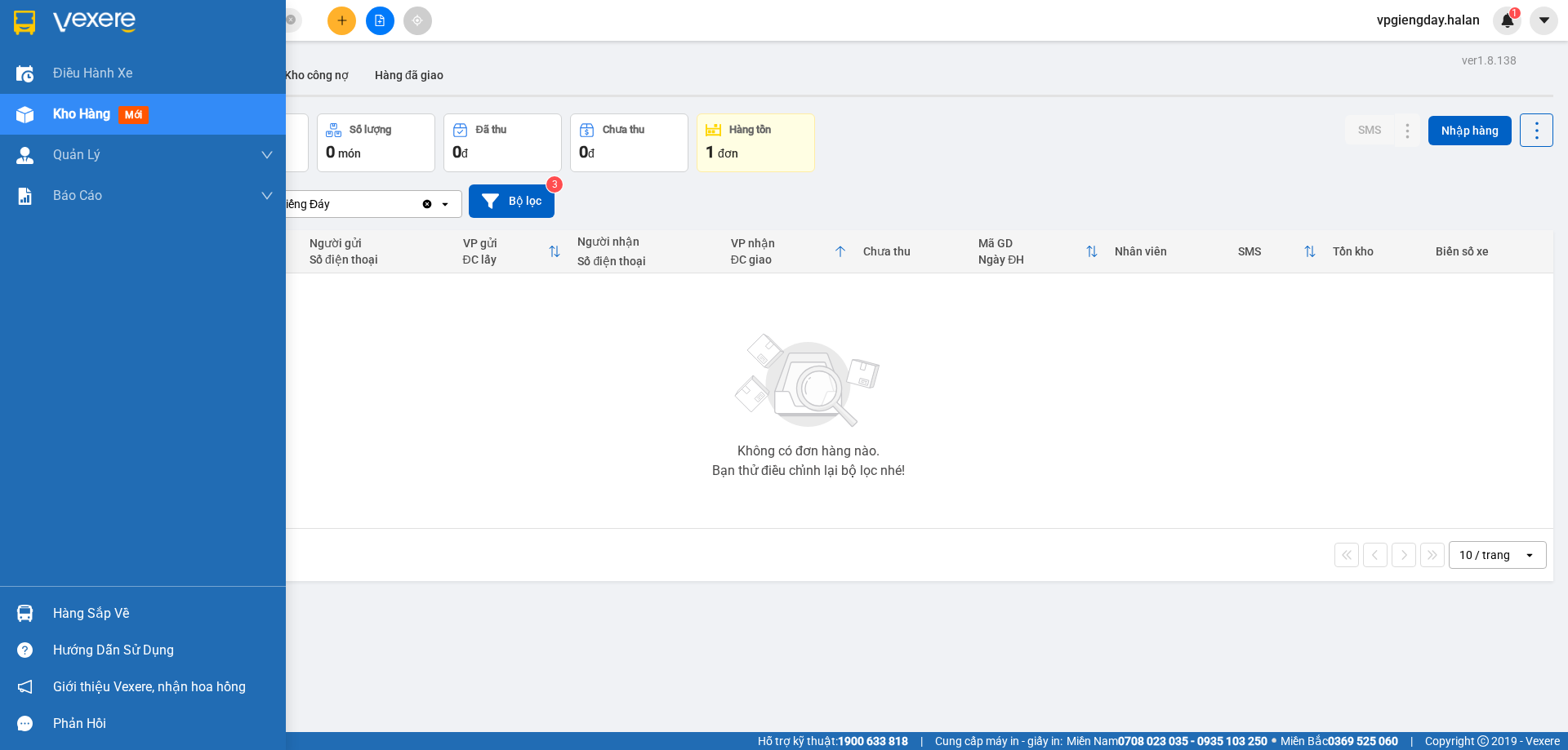
click at [84, 605] on div "Hàng sắp về" at bounding box center [164, 614] width 221 height 24
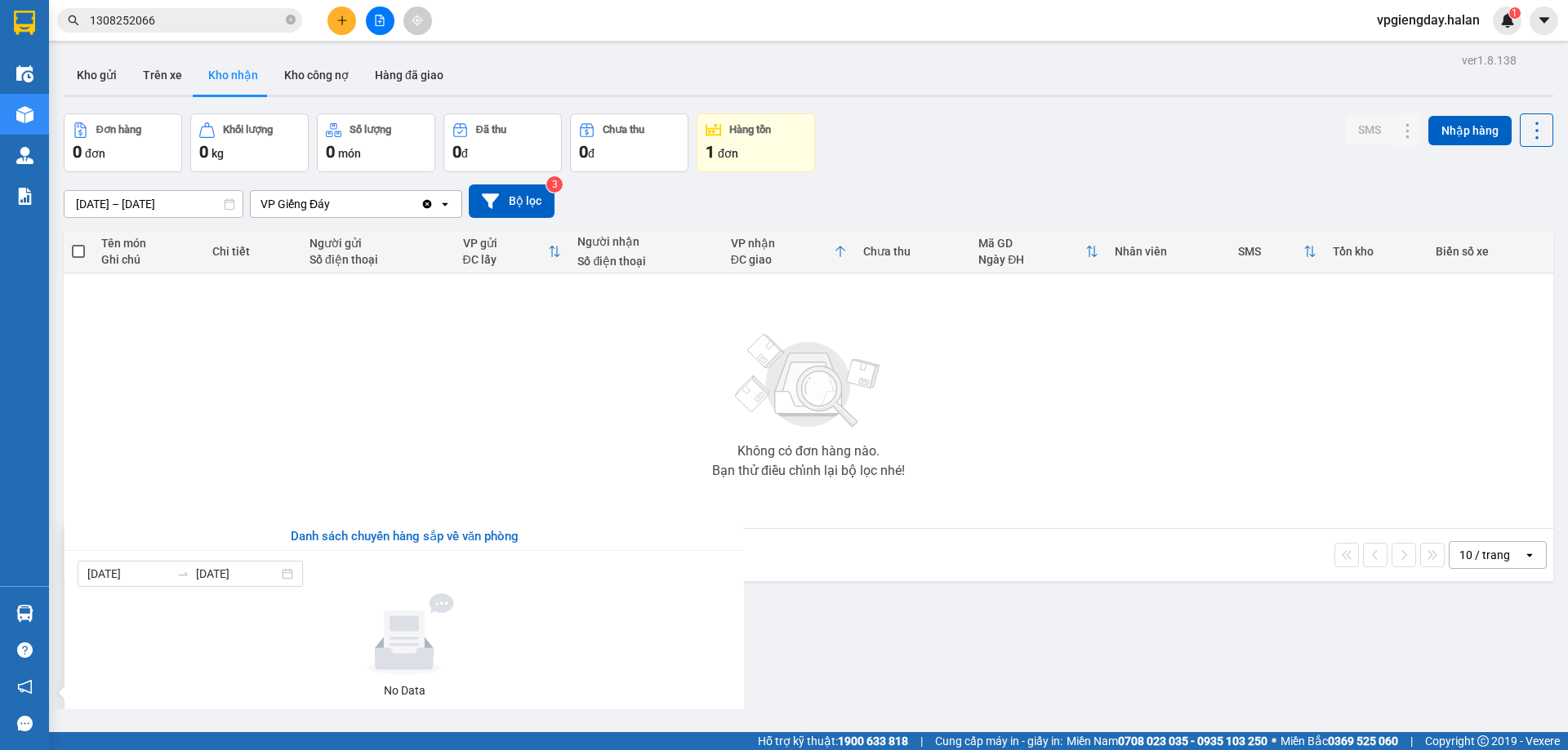
drag, startPoint x: 493, startPoint y: 435, endPoint x: 423, endPoint y: 478, distance: 82.2
click at [491, 435] on section "Kết quả tìm kiếm ( 1 ) Bộ lọc Mã ĐH Trạng thái Món hàng Thu hộ Tổng cước Chưa c…" at bounding box center [784, 375] width 1568 height 750
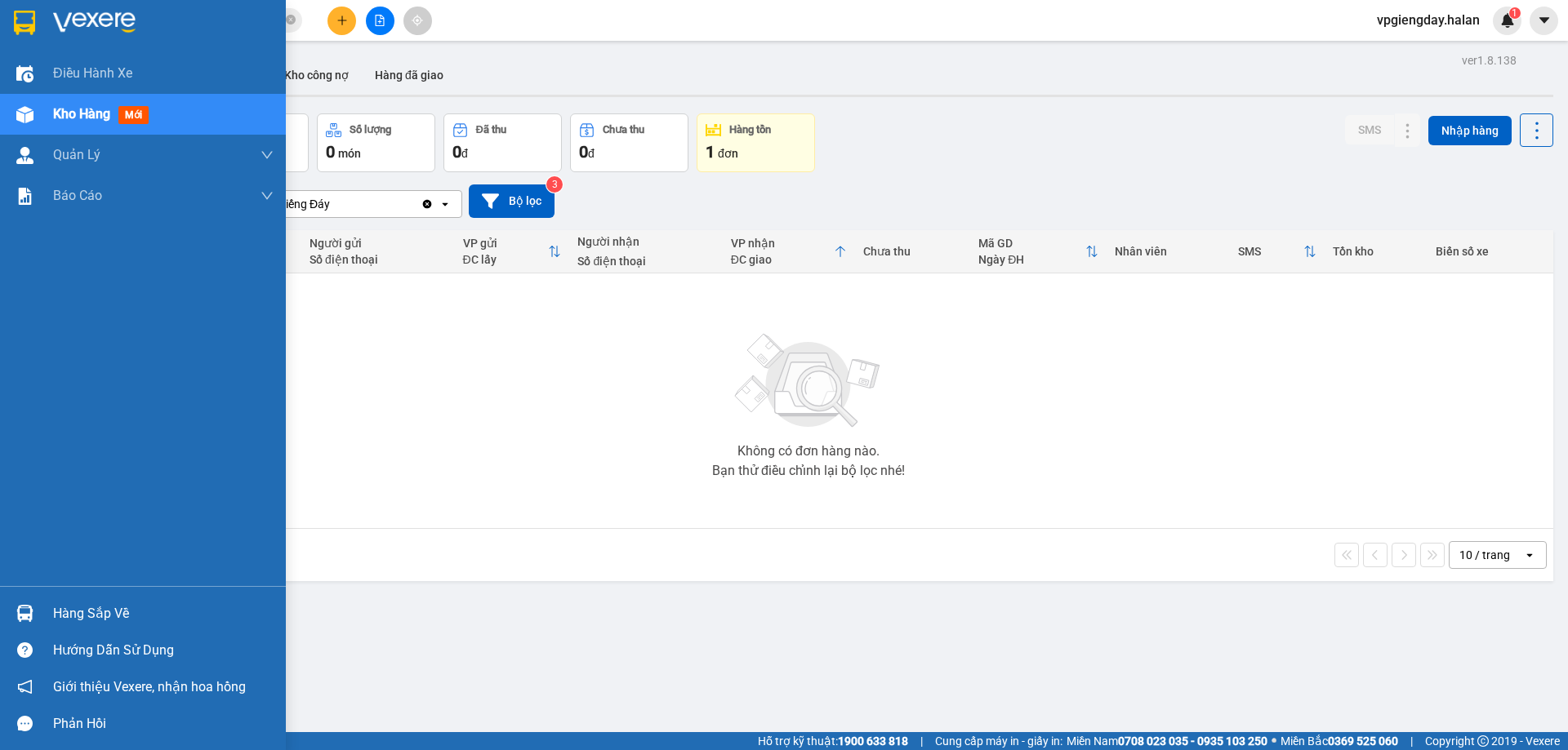
click at [66, 621] on div "Hàng sắp về" at bounding box center [164, 614] width 221 height 24
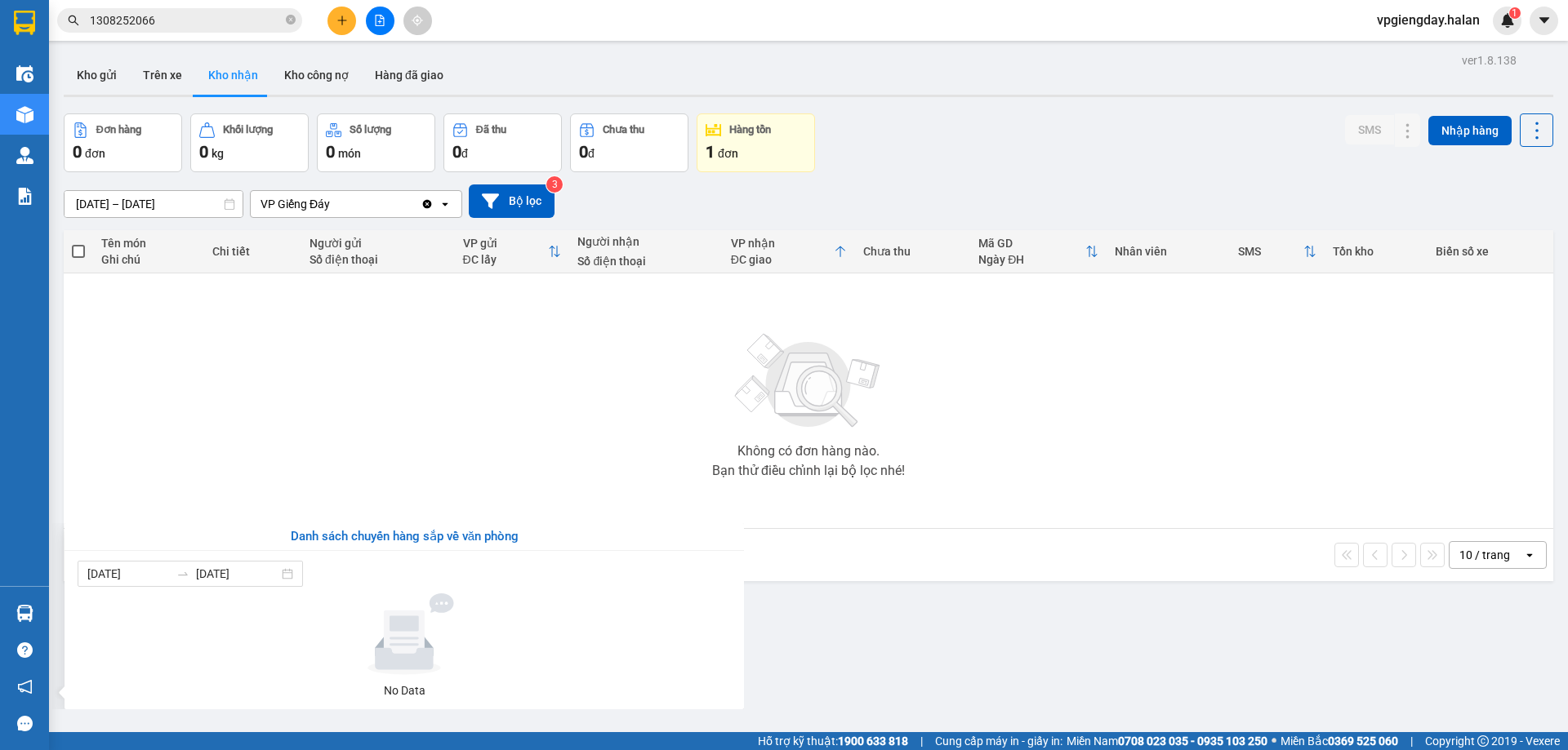
click at [484, 428] on section "Kết quả tìm kiếm ( 1 ) Bộ lọc Mã ĐH Trạng thái Món hàng Thu hộ Tổng cước Chưa c…" at bounding box center [784, 375] width 1568 height 750
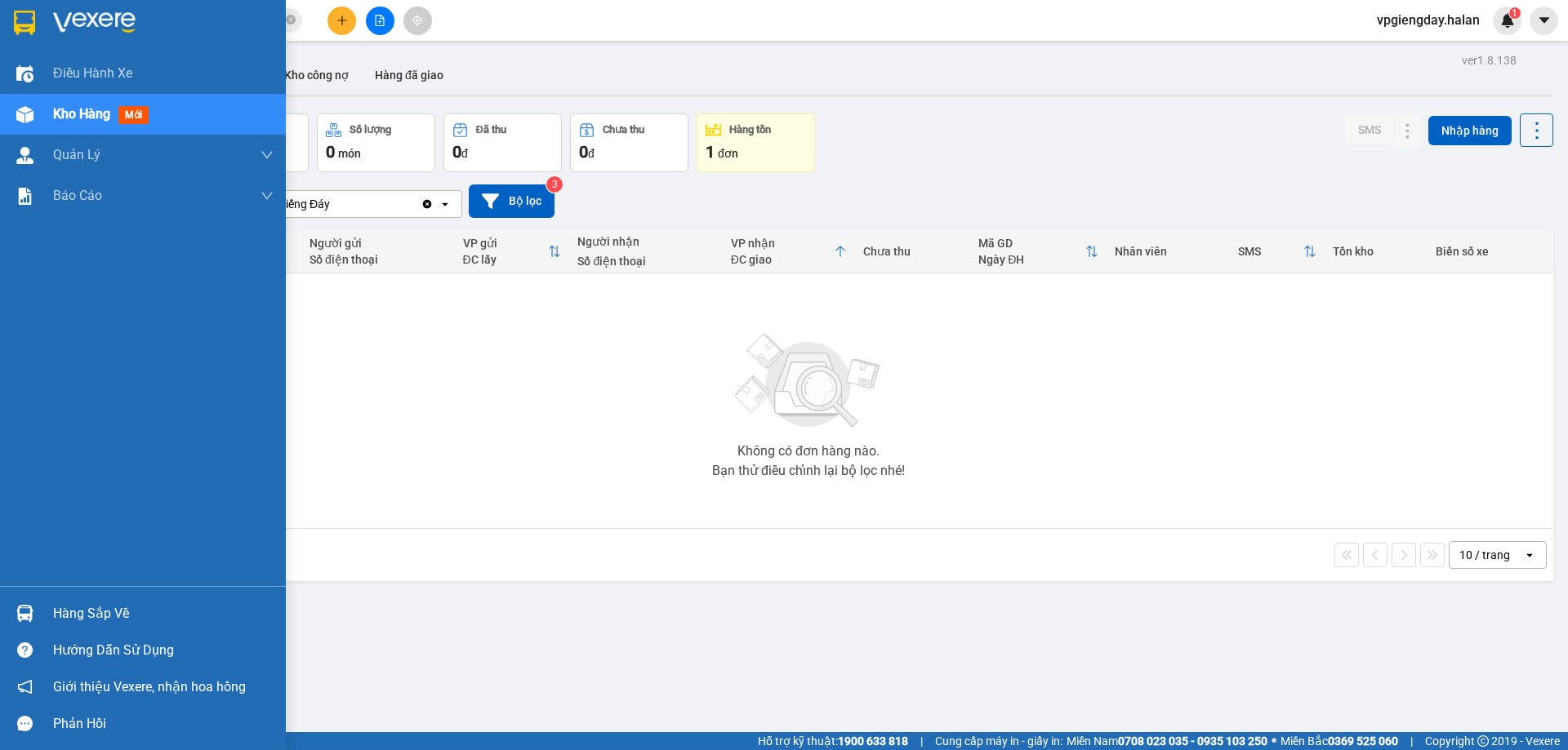
click at [96, 610] on div "Hàng sắp về" at bounding box center [164, 614] width 221 height 24
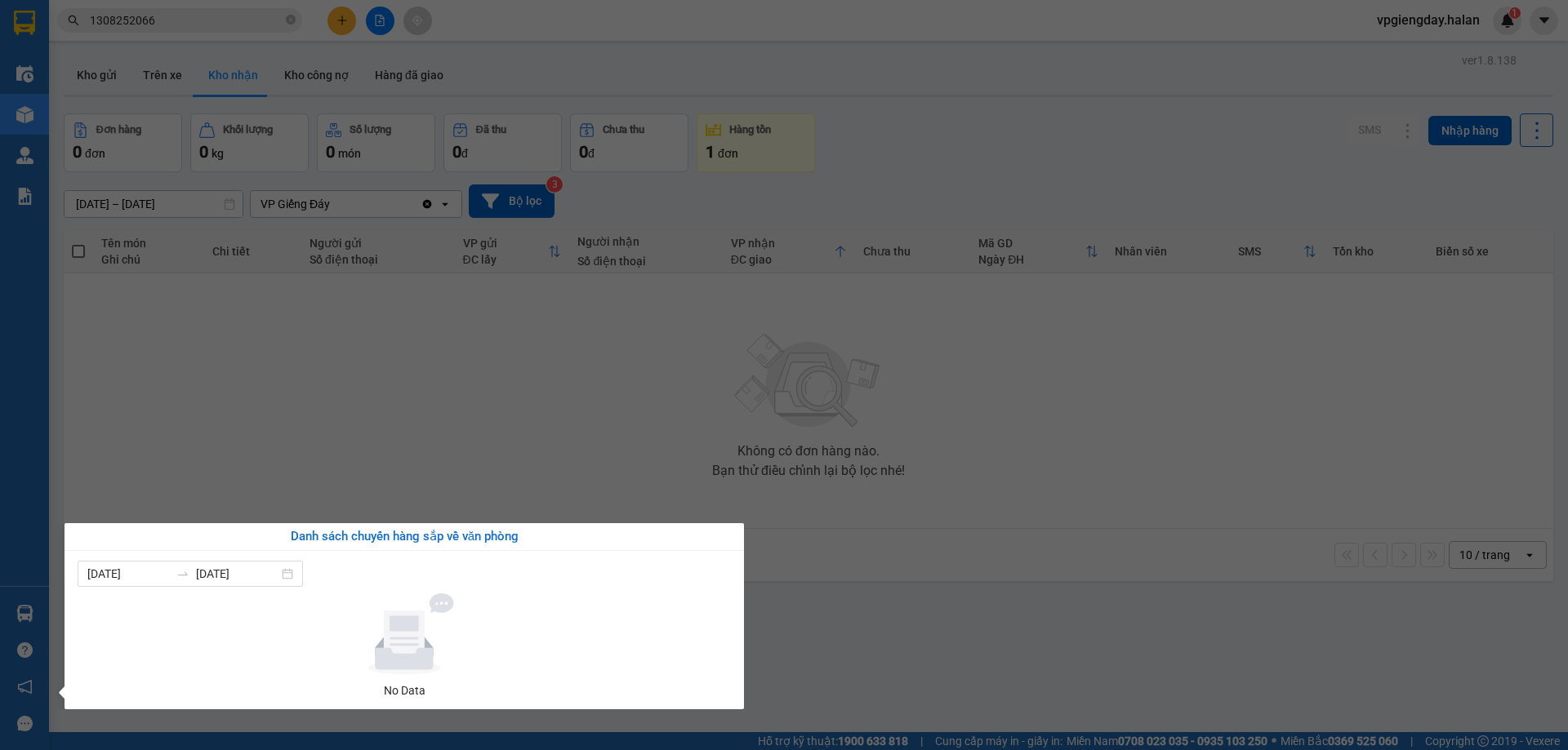
click at [1053, 482] on section "Kết quả tìm kiếm ( 1 ) Bộ lọc Mã ĐH Trạng thái Món hàng Thu hộ Tổng cước Chưa c…" at bounding box center [784, 375] width 1568 height 750
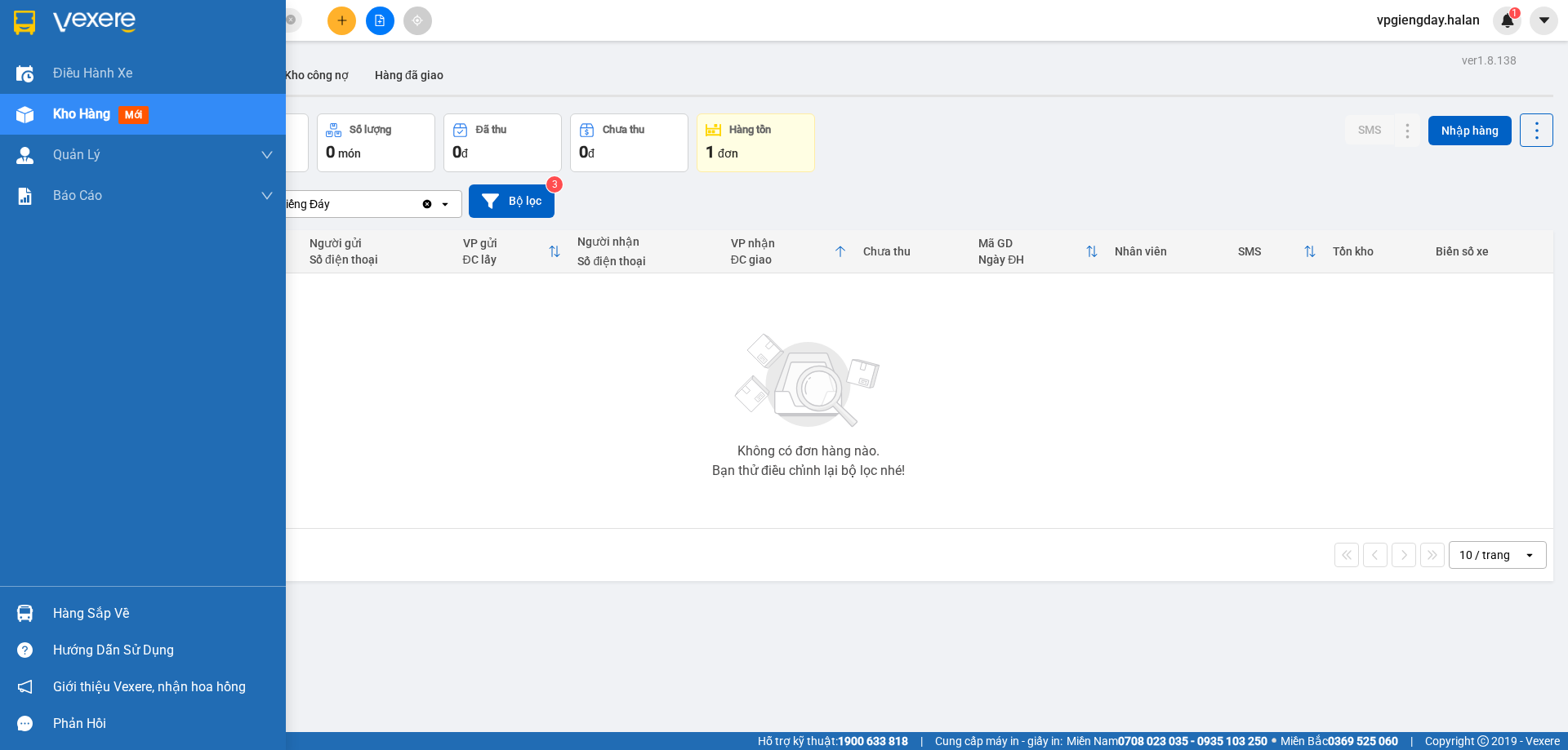
click at [136, 602] on div "Hàng sắp về" at bounding box center [164, 614] width 221 height 24
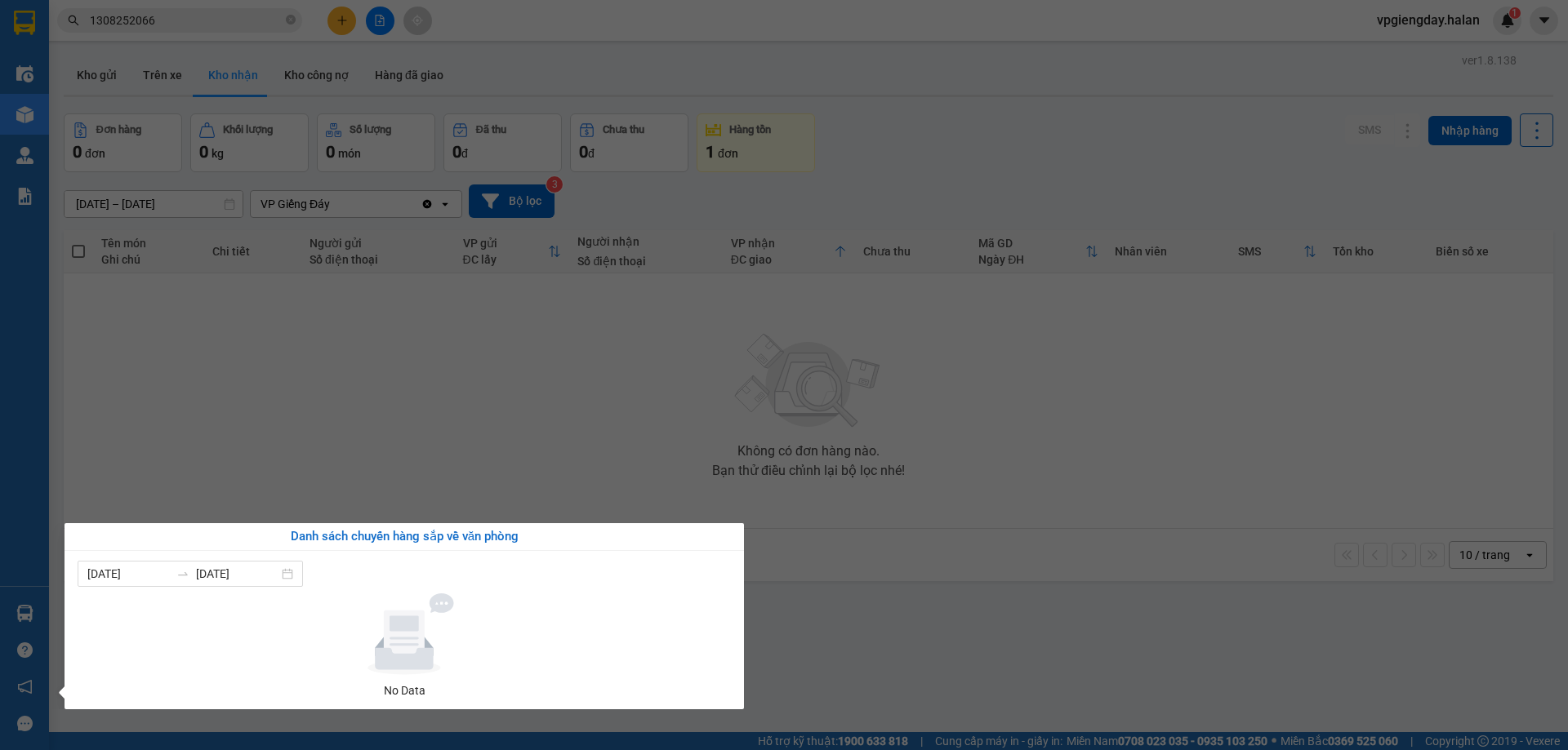
click at [410, 448] on section "Kết quả tìm kiếm ( 1 ) Bộ lọc Mã ĐH Trạng thái Món hàng Thu hộ Tổng cước Chưa c…" at bounding box center [784, 375] width 1568 height 750
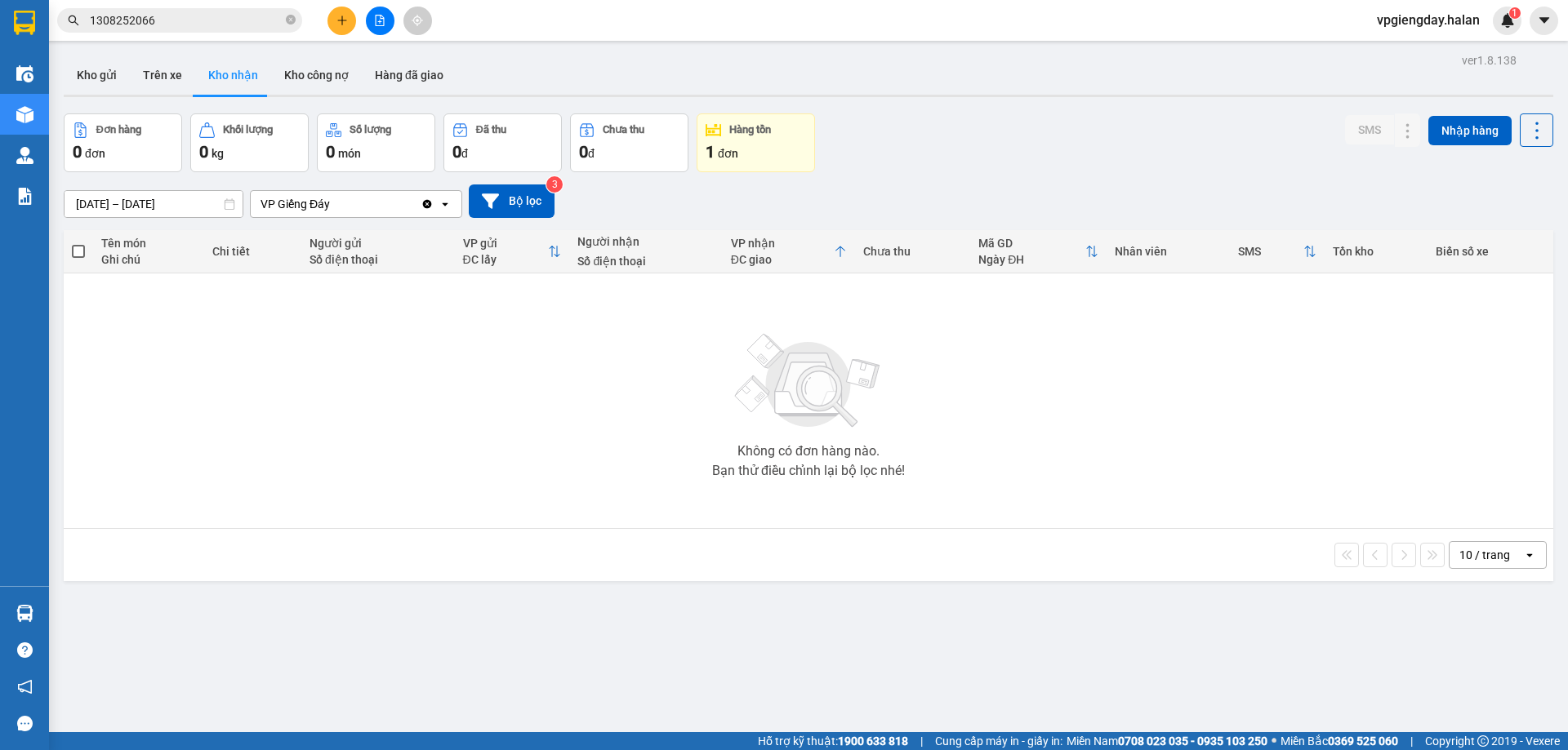
click at [127, 601] on div "ver 1.8.138 Kho gửi Trên xe Kho nhận Kho công nợ Hàng đã giao Đơn hàng 0 đơn Kh…" at bounding box center [808, 424] width 1503 height 750
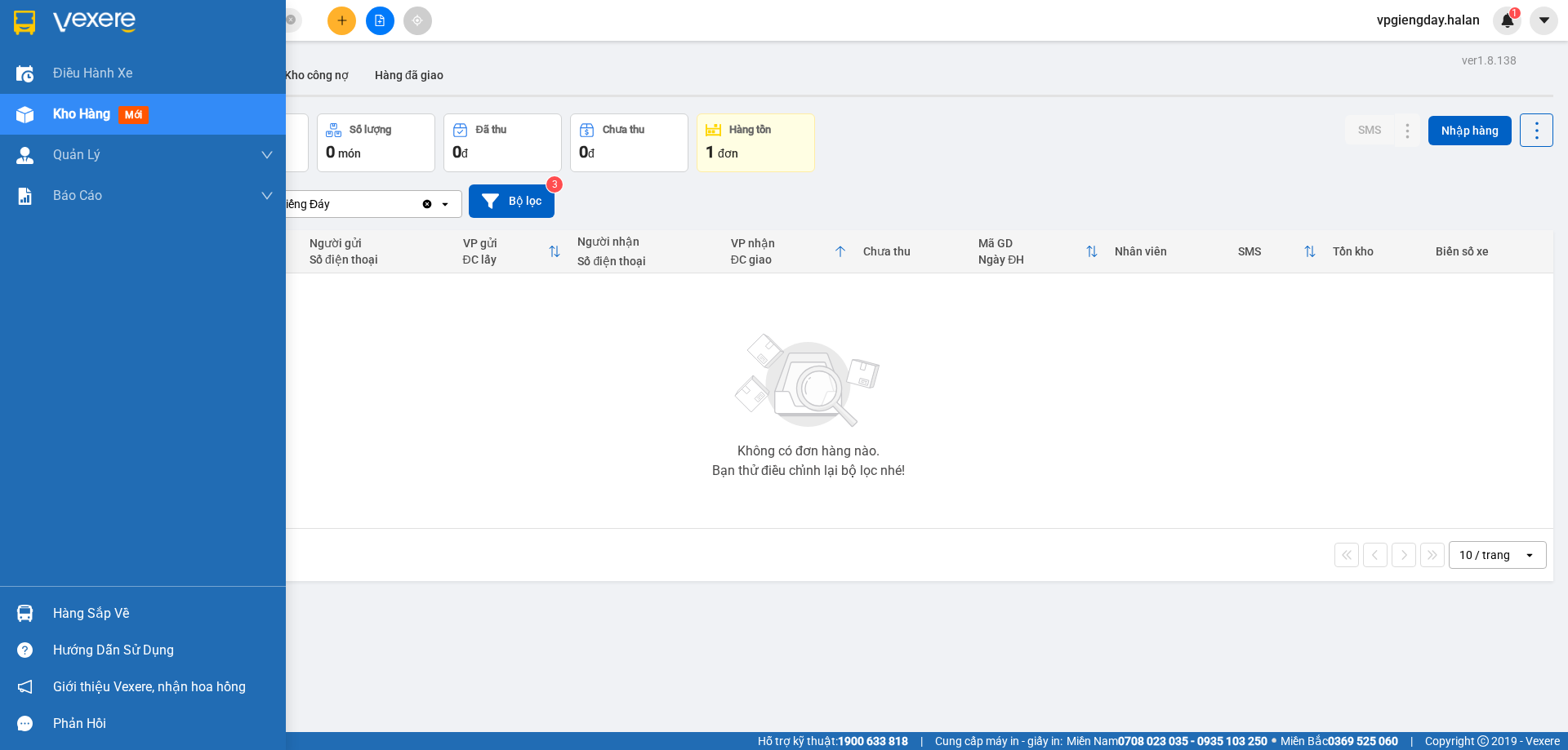
click at [91, 613] on div "Hàng sắp về" at bounding box center [164, 614] width 221 height 24
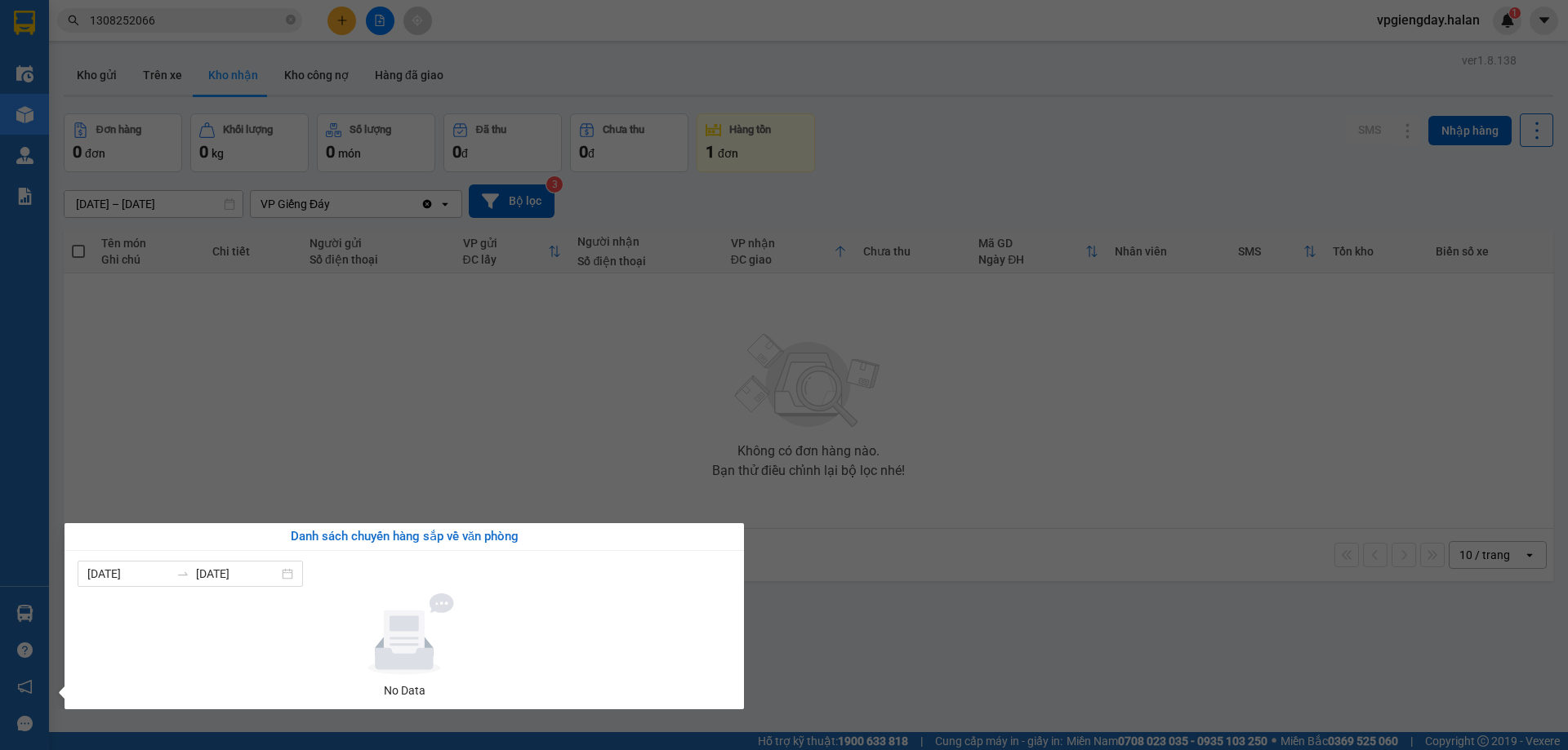
click at [524, 442] on section "Kết quả tìm kiếm ( 1 ) Bộ lọc Mã ĐH Trạng thái Món hàng Thu hộ Tổng cước Chưa c…" at bounding box center [784, 375] width 1568 height 750
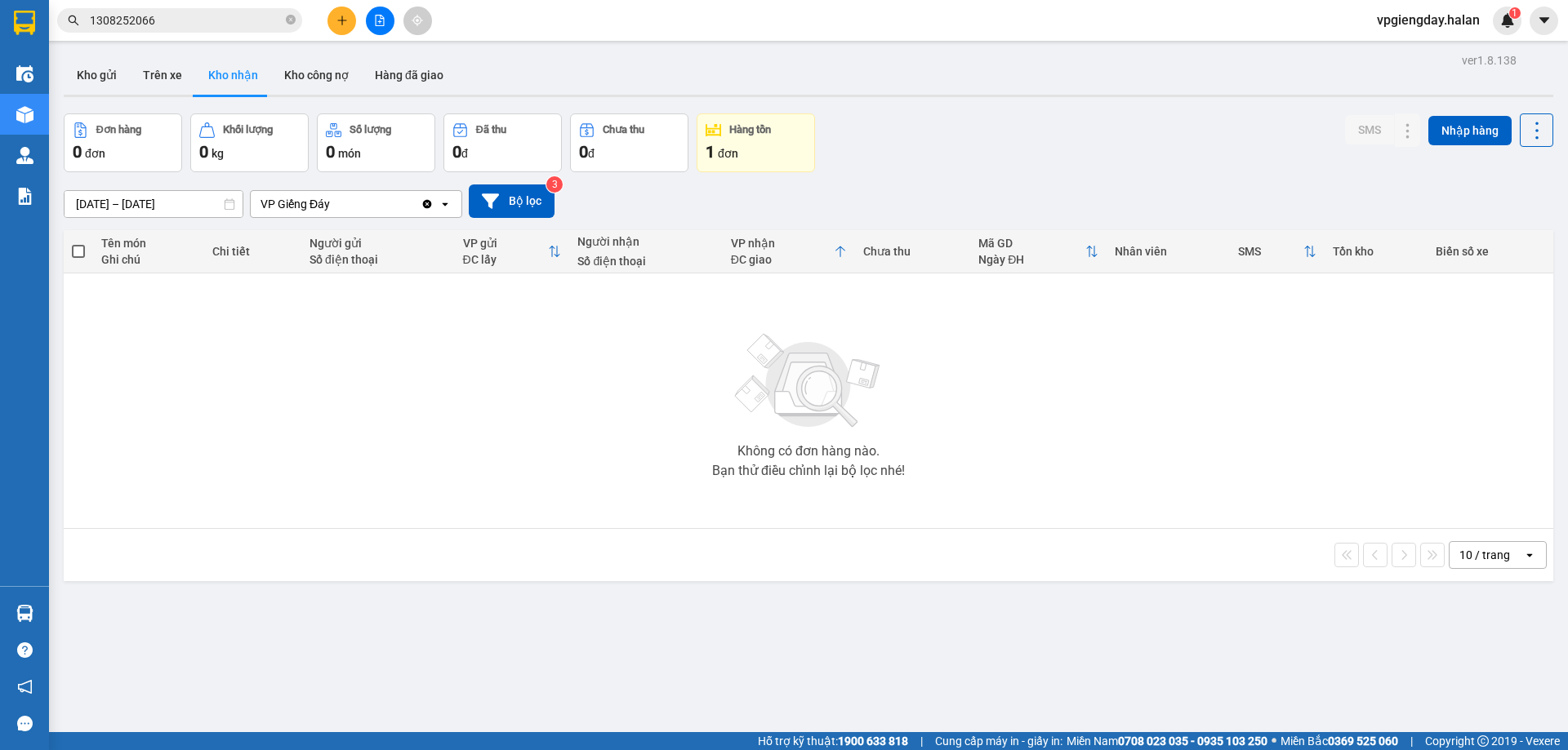
click at [370, 553] on div "10 / trang open" at bounding box center [809, 555] width 1477 height 28
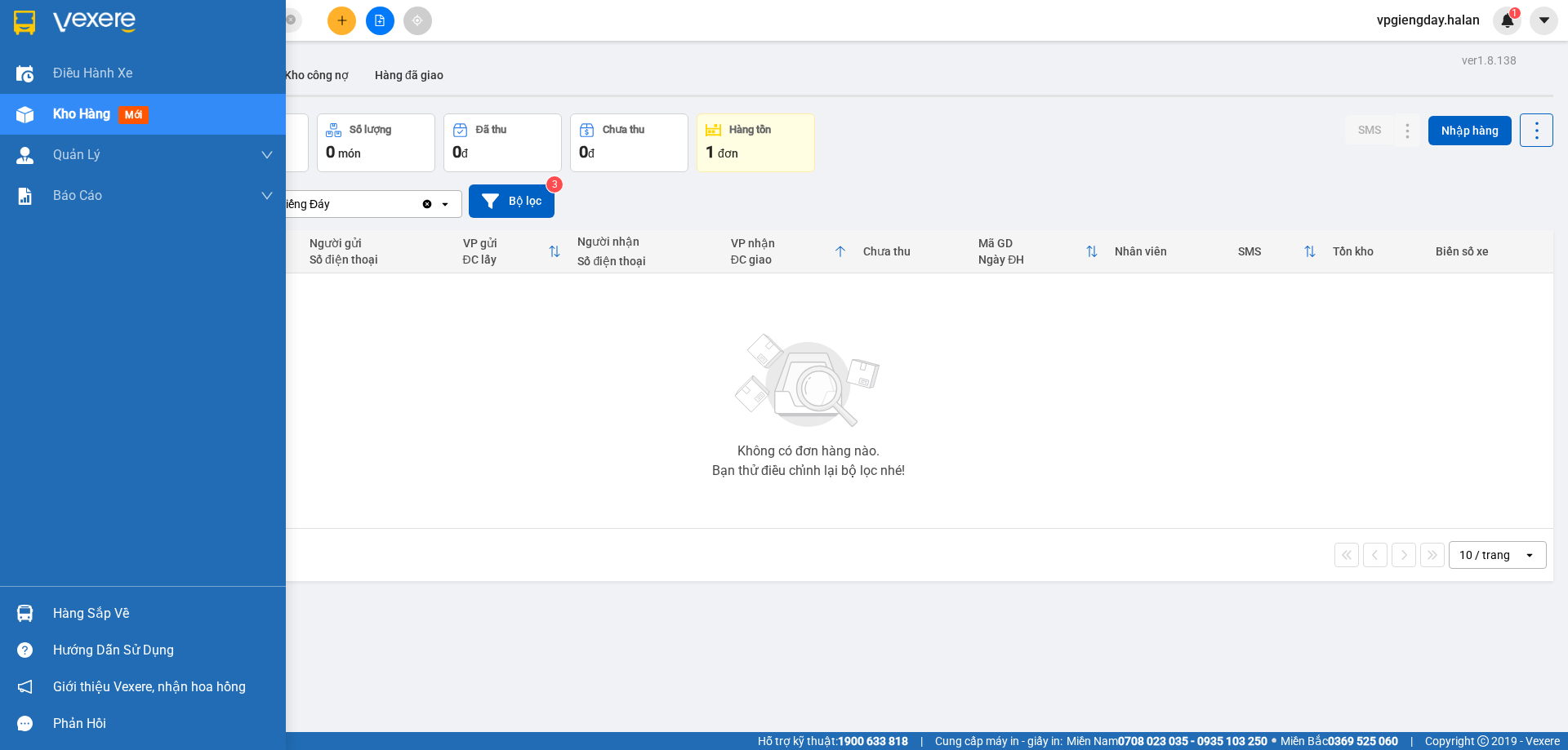
click at [94, 606] on div "Hàng sắp về" at bounding box center [164, 614] width 221 height 24
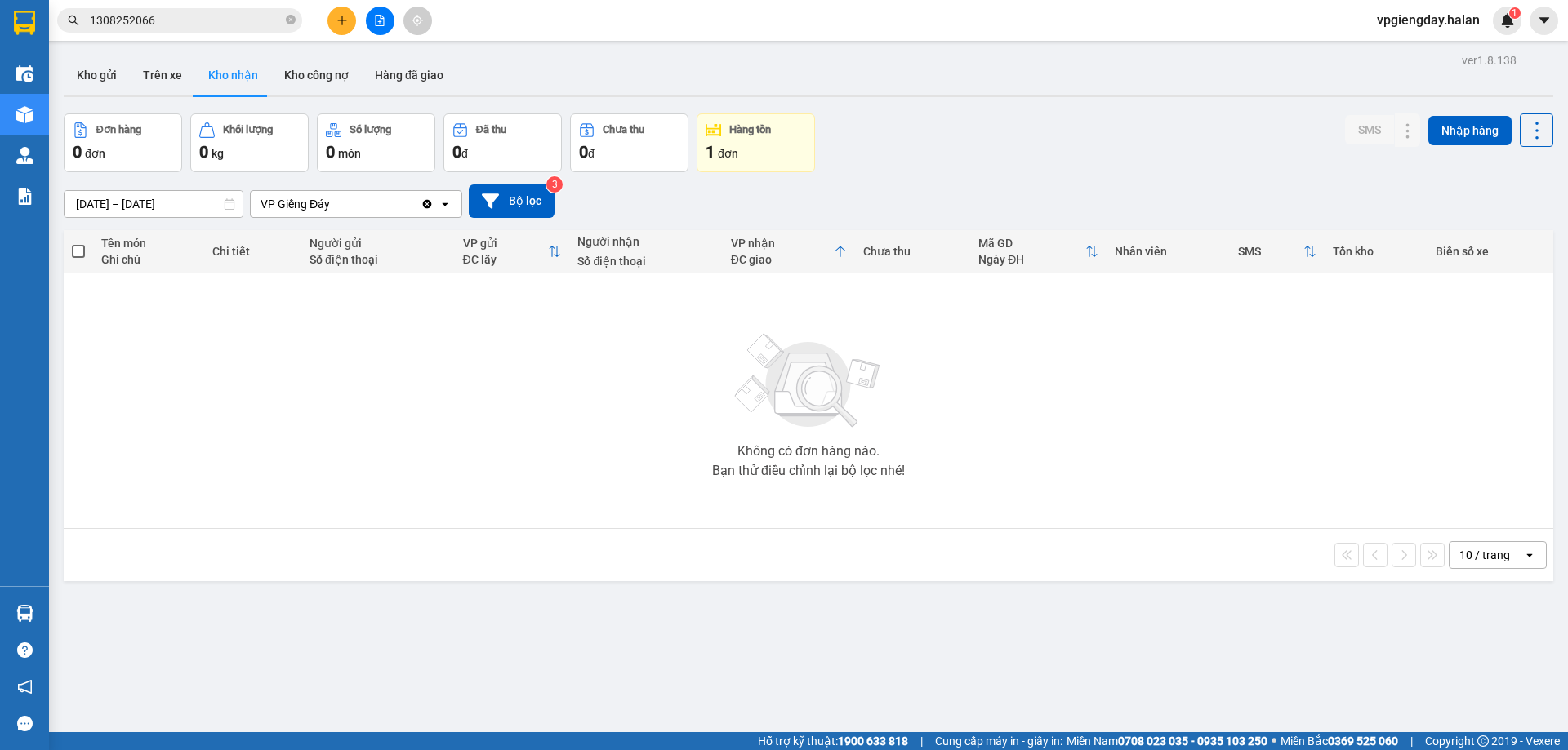
drag, startPoint x: 631, startPoint y: 409, endPoint x: 600, endPoint y: 452, distance: 53.0
click at [623, 414] on section "Kết quả tìm kiếm ( 1 ) Bộ lọc Mã ĐH Trạng thái Món hàng Thu hộ Tổng cước Chưa c…" at bounding box center [784, 375] width 1568 height 750
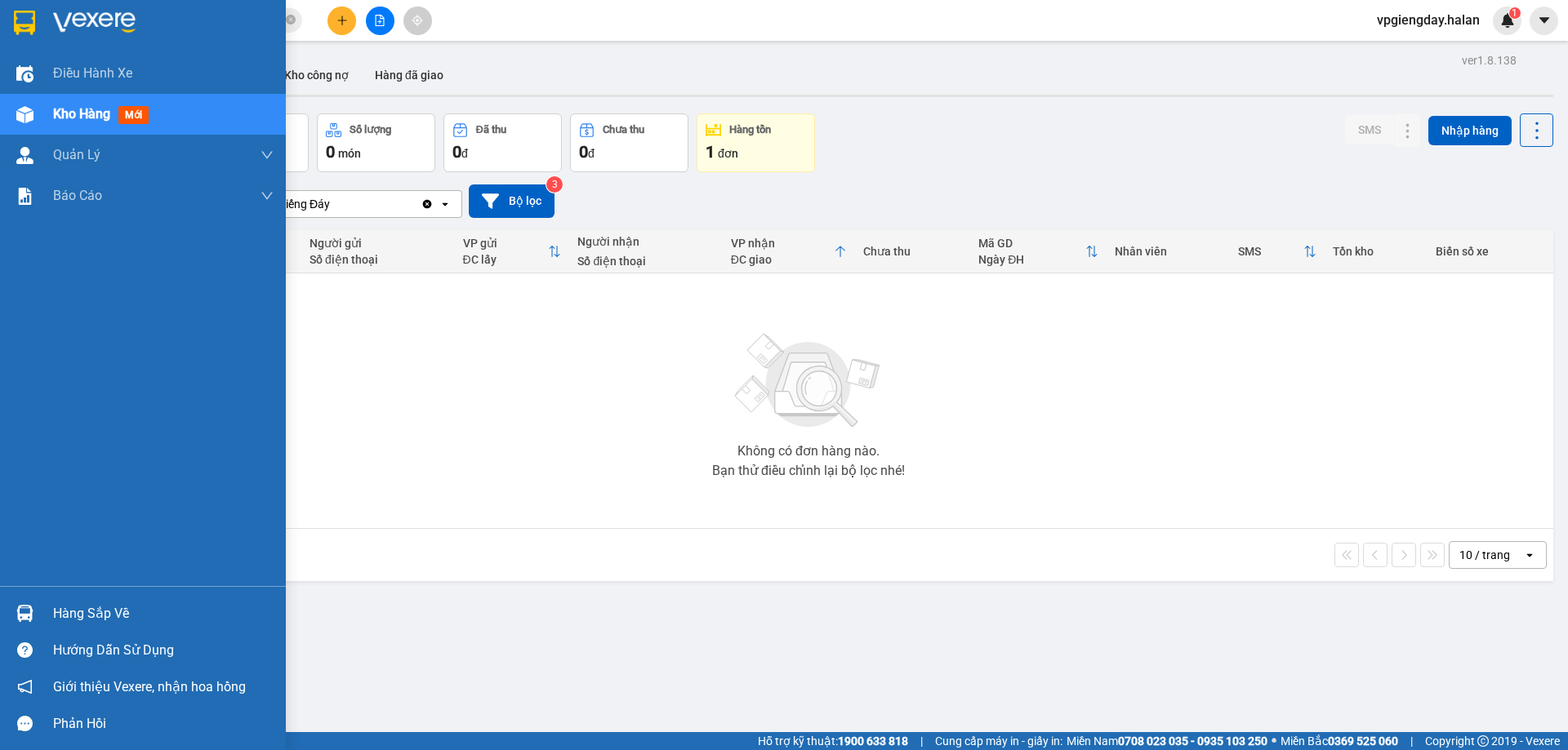
click at [140, 600] on div "Hàng sắp về" at bounding box center [143, 614] width 286 height 37
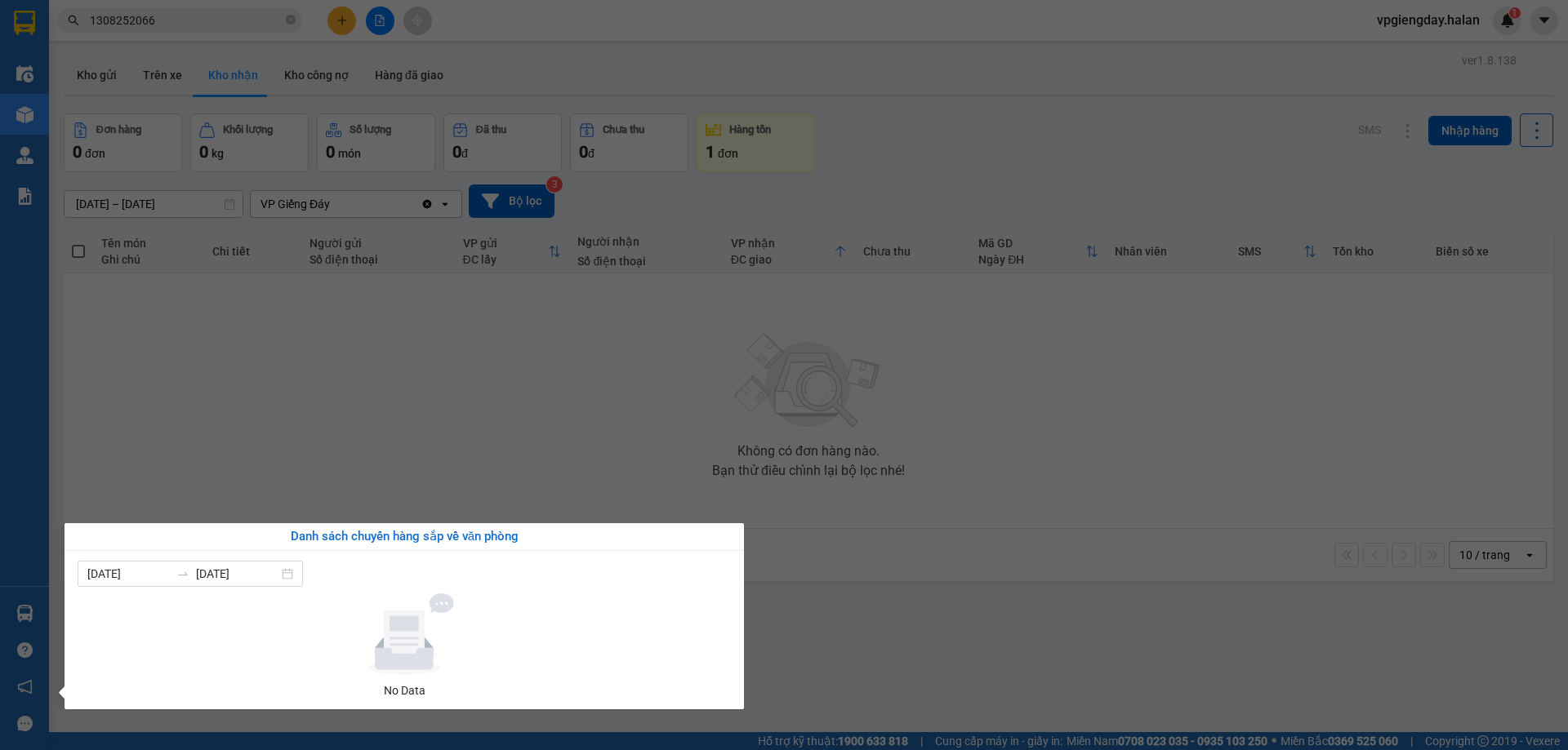
click at [489, 368] on section "Kết quả tìm kiếm ( 1 ) Bộ lọc Mã ĐH Trạng thái Món hàng Thu hộ Tổng cước Chưa c…" at bounding box center [784, 375] width 1568 height 750
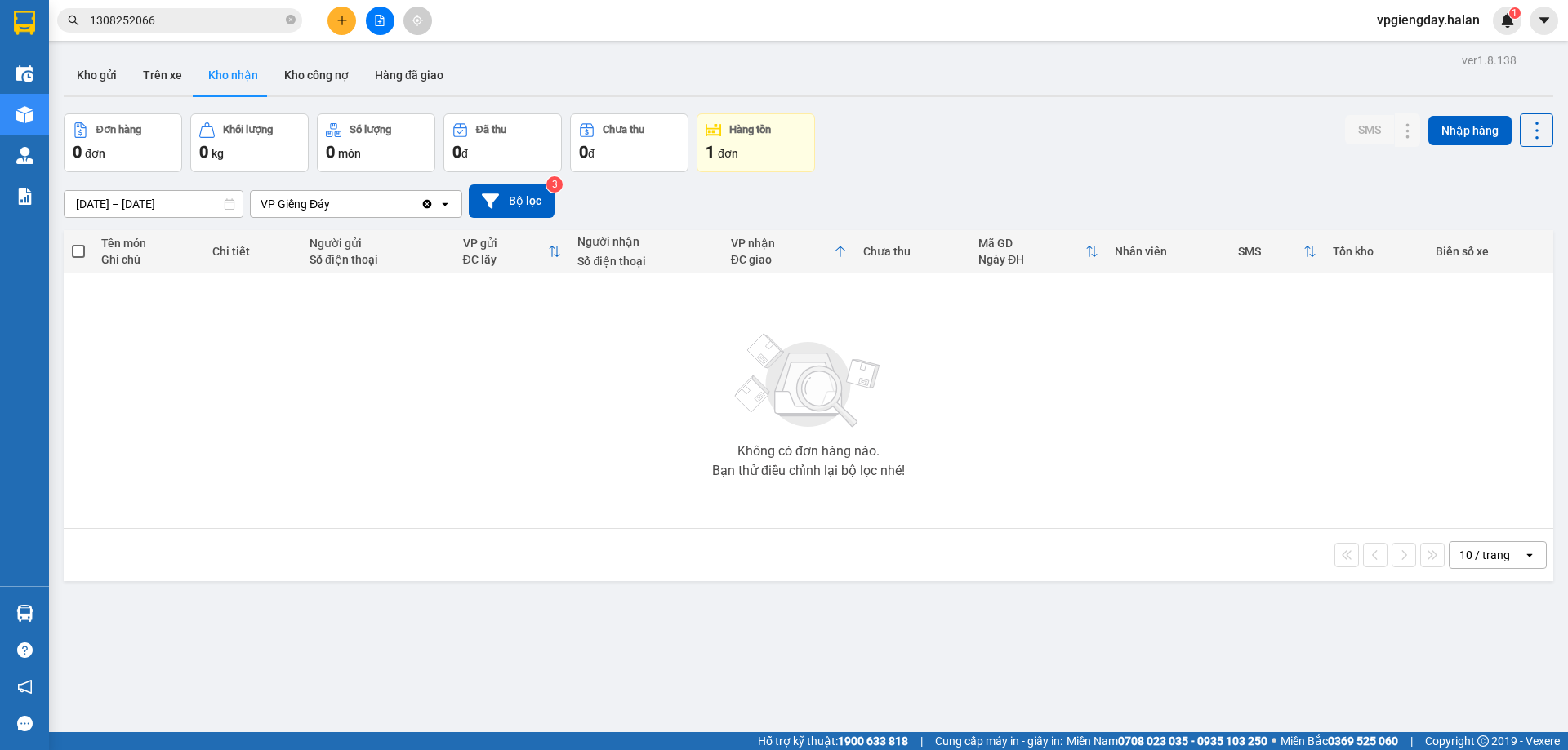
click at [1108, 406] on div "Không có đơn hàng nào. Bạn thử điều chỉnh lại bộ lọc nhé!" at bounding box center [809, 400] width 1474 height 245
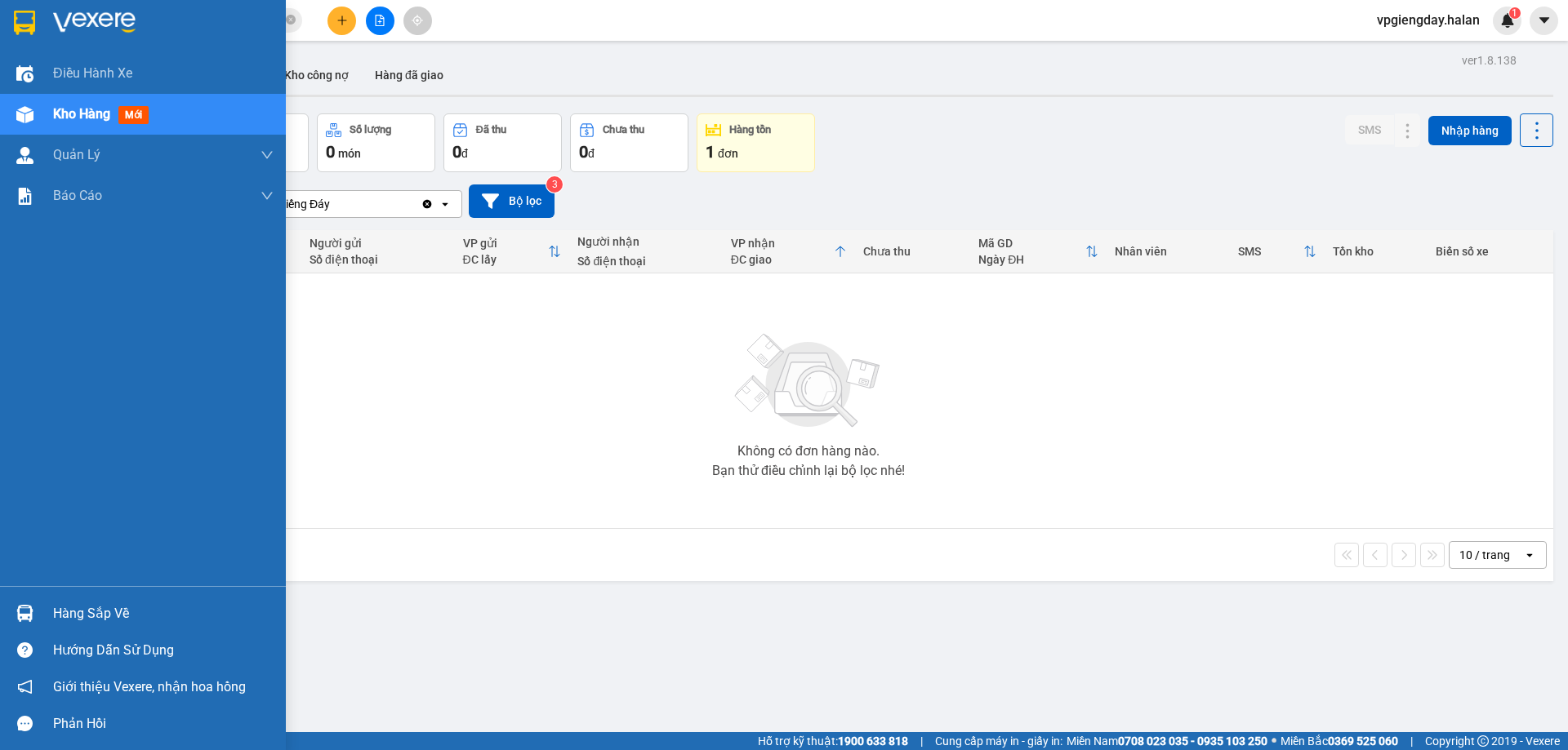
click at [98, 606] on div "Hàng sắp về" at bounding box center [164, 614] width 221 height 24
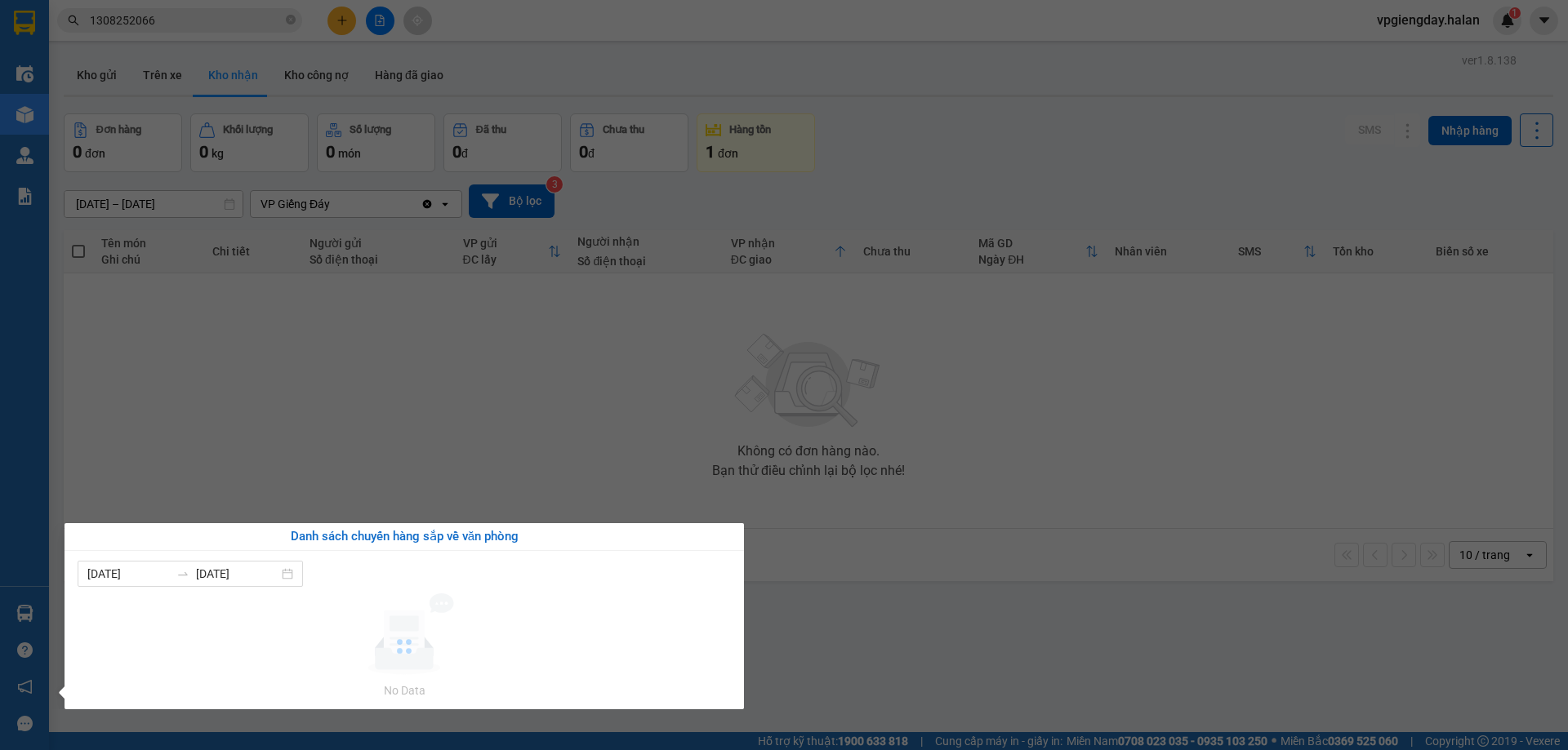
click at [424, 427] on section "Kết quả tìm kiếm ( 1 ) Bộ lọc Mã ĐH Trạng thái Món hàng Thu hộ Tổng cước Chưa c…" at bounding box center [784, 375] width 1568 height 750
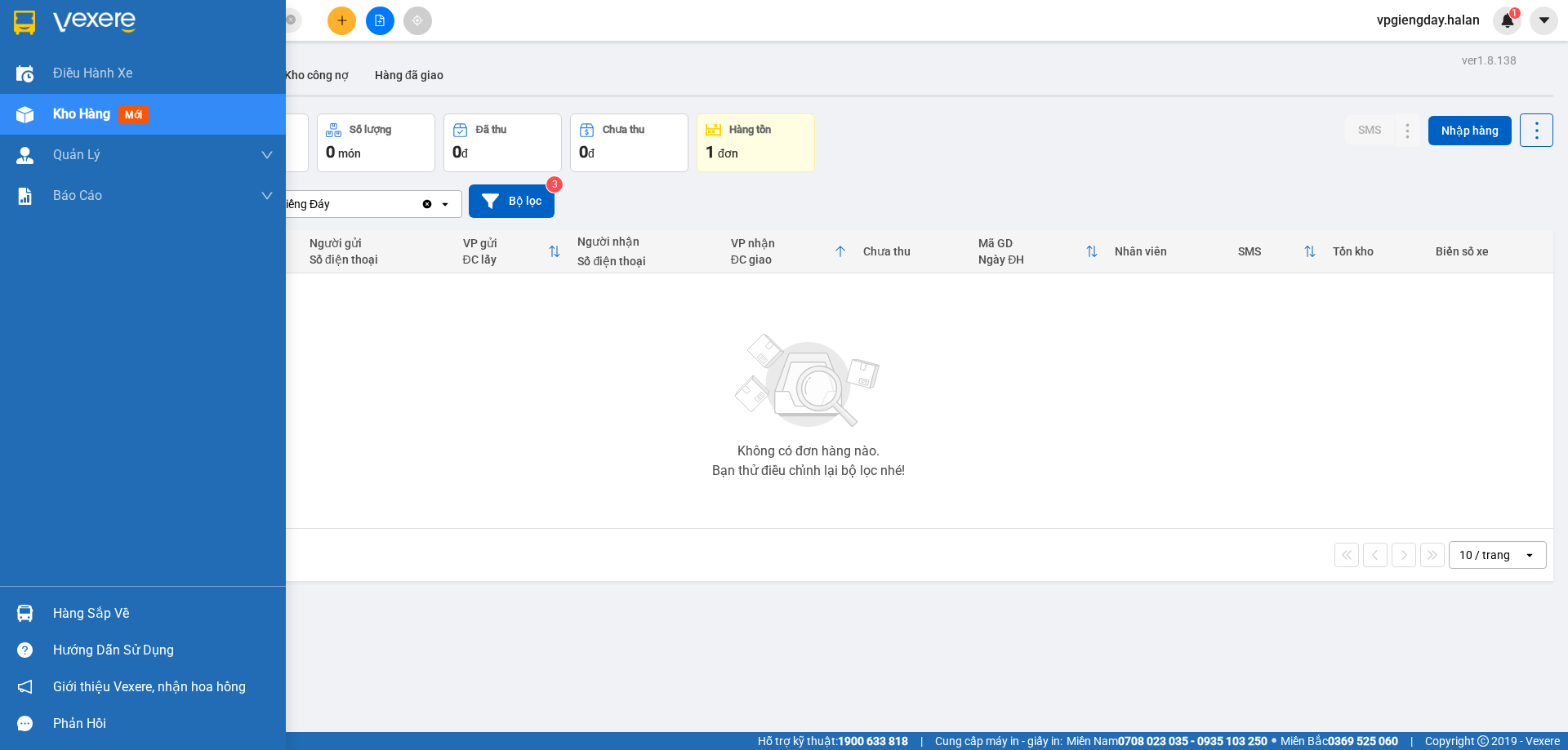
drag, startPoint x: 91, startPoint y: 610, endPoint x: 221, endPoint y: 561, distance: 138.9
click at [93, 610] on div "Hàng sắp về" at bounding box center [164, 614] width 221 height 24
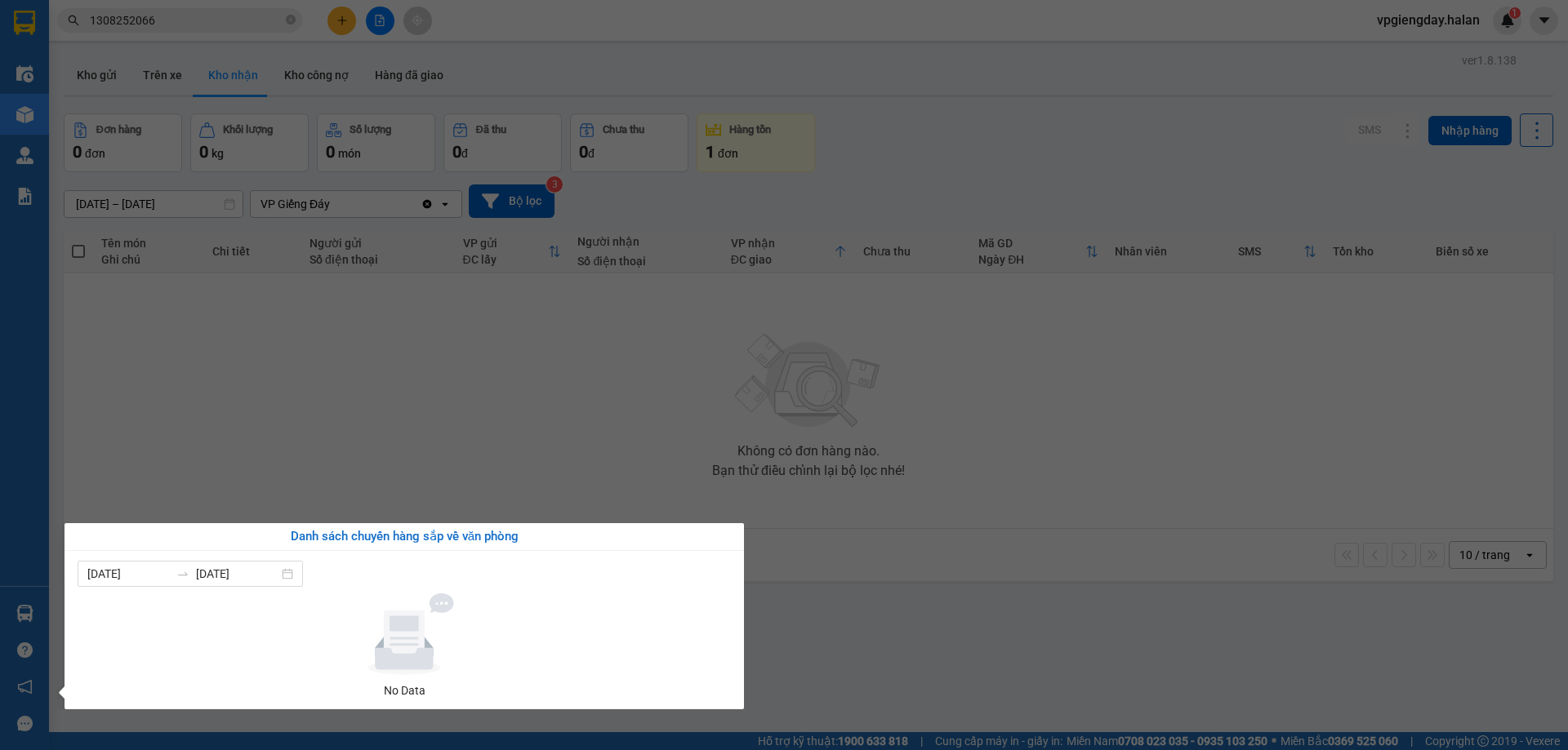
click at [519, 441] on section "Kết quả tìm kiếm ( 1 ) Bộ lọc Mã ĐH Trạng thái Món hàng Thu hộ Tổng cước Chưa c…" at bounding box center [784, 375] width 1568 height 750
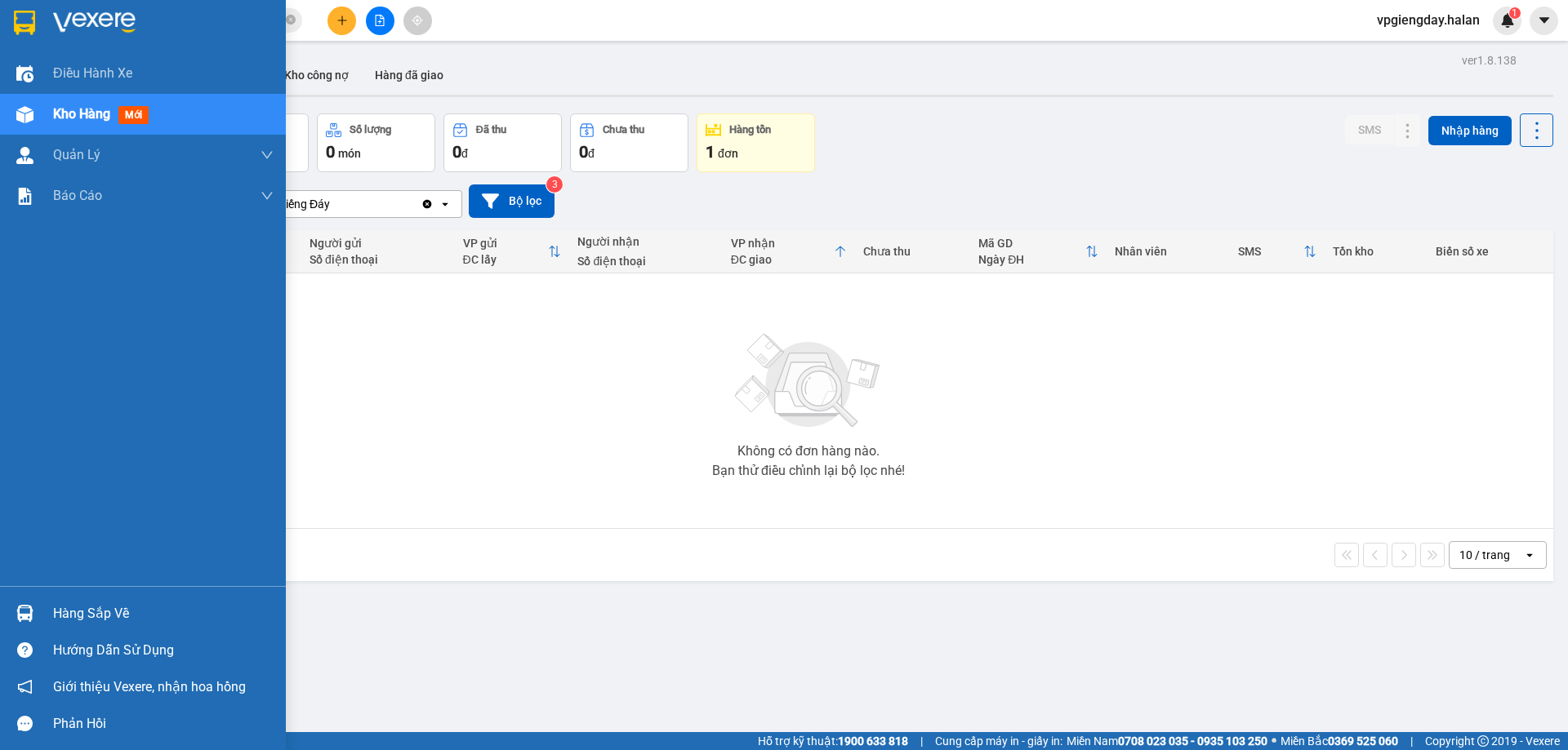
click at [98, 615] on div "Hàng sắp về" at bounding box center [164, 614] width 221 height 24
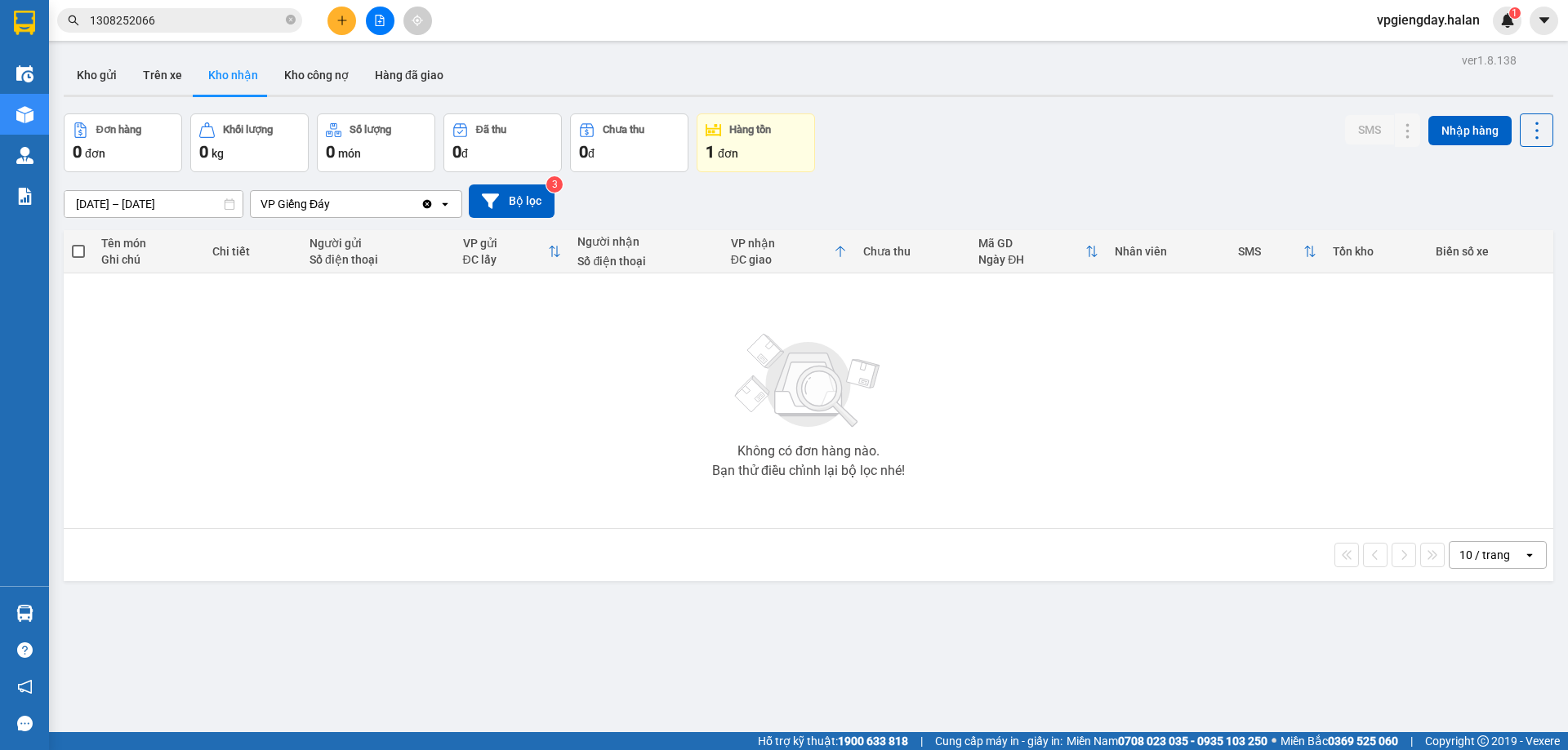
click at [439, 463] on section "Kết quả tìm kiếm ( 1 ) Bộ lọc Mã ĐH Trạng thái Món hàng Thu hộ Tổng cước Chưa c…" at bounding box center [784, 375] width 1568 height 750
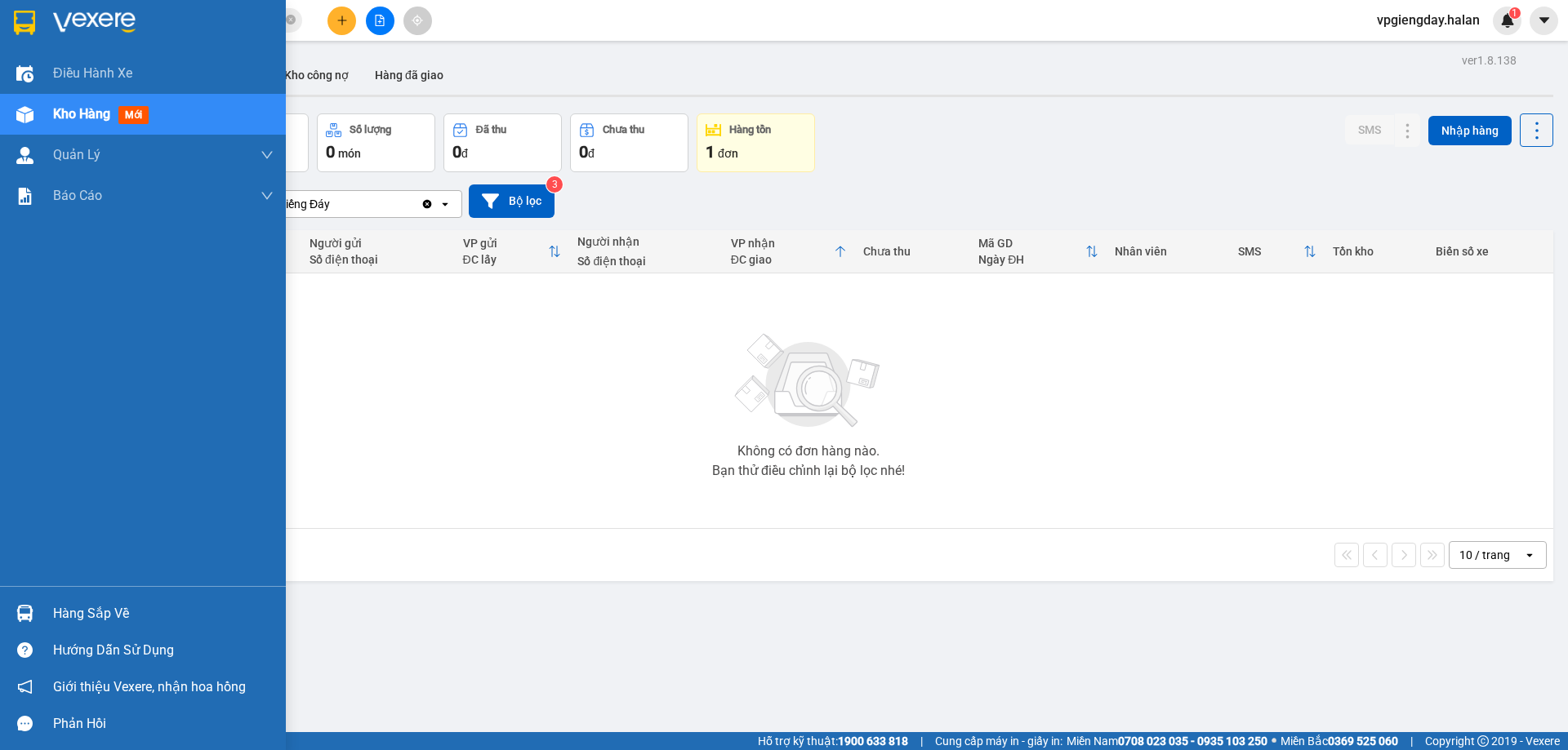
drag, startPoint x: 104, startPoint y: 605, endPoint x: 251, endPoint y: 580, distance: 149.1
click at [104, 605] on div "Hàng sắp về" at bounding box center [164, 614] width 221 height 24
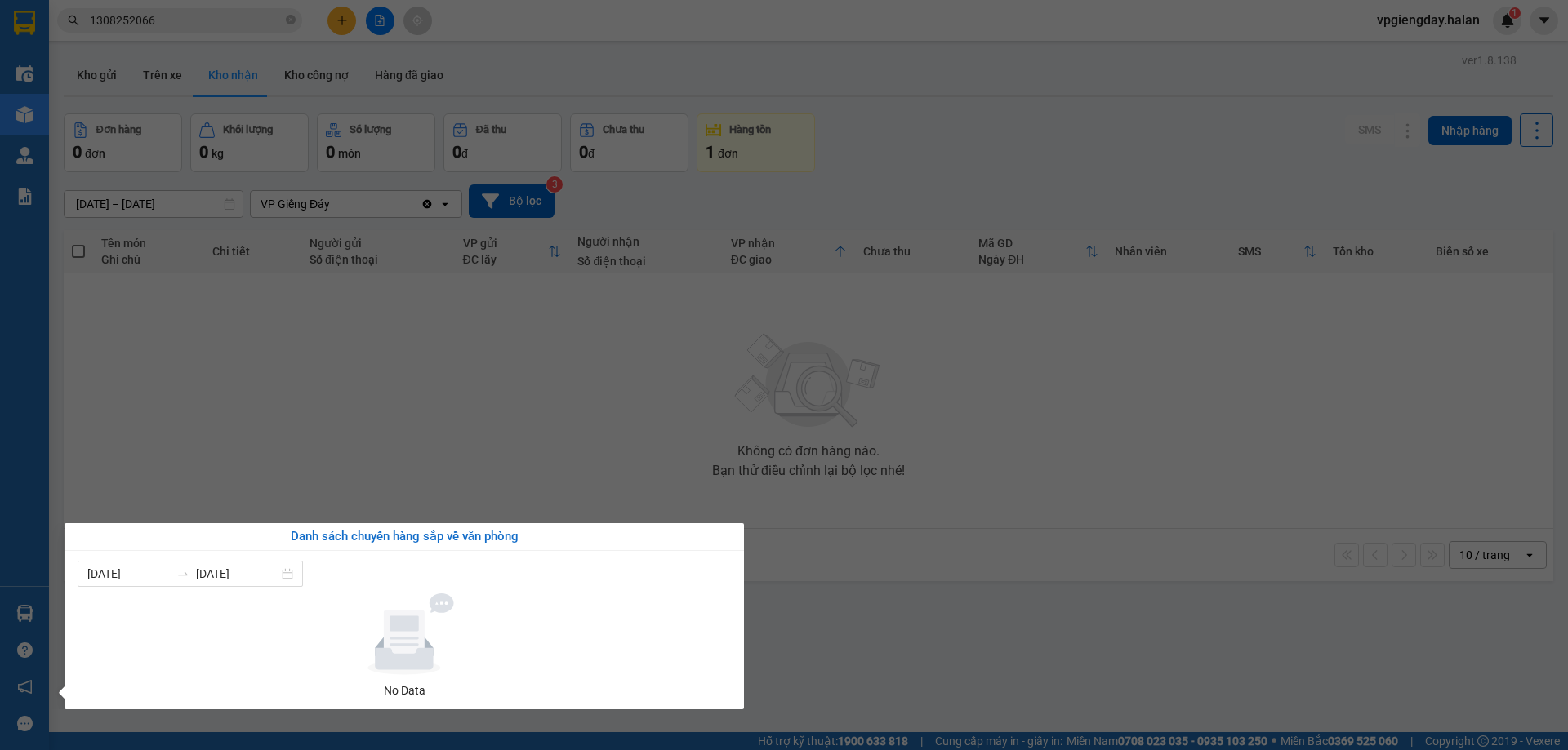
click at [611, 412] on section "Kết quả tìm kiếm ( 1 ) Bộ lọc Mã ĐH Trạng thái Món hàng Thu hộ Tổng cước Chưa c…" at bounding box center [784, 375] width 1568 height 750
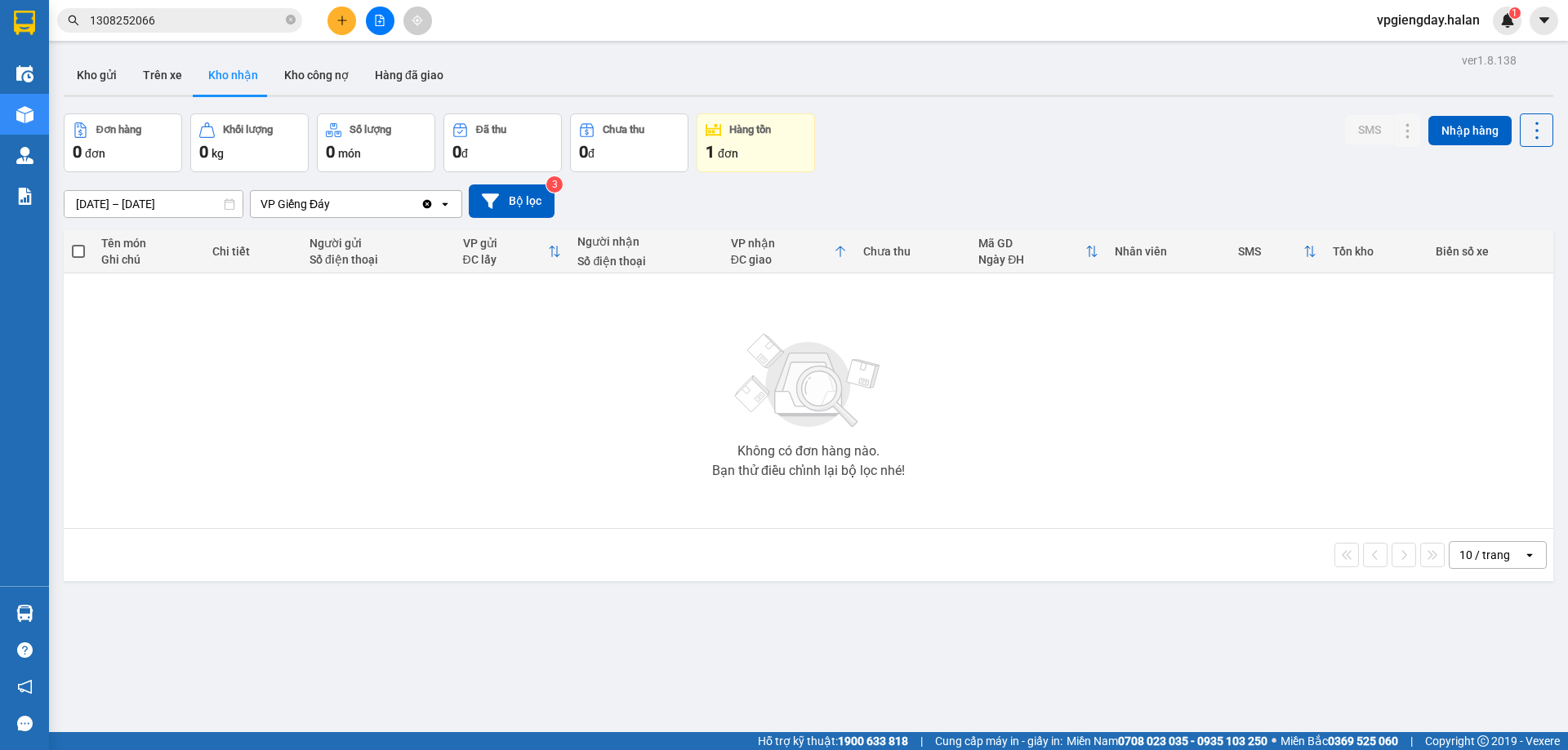
click at [237, 319] on div "Không có đơn hàng nào. Bạn thử điều chỉnh lại bộ lọc nhé!" at bounding box center [809, 400] width 1474 height 245
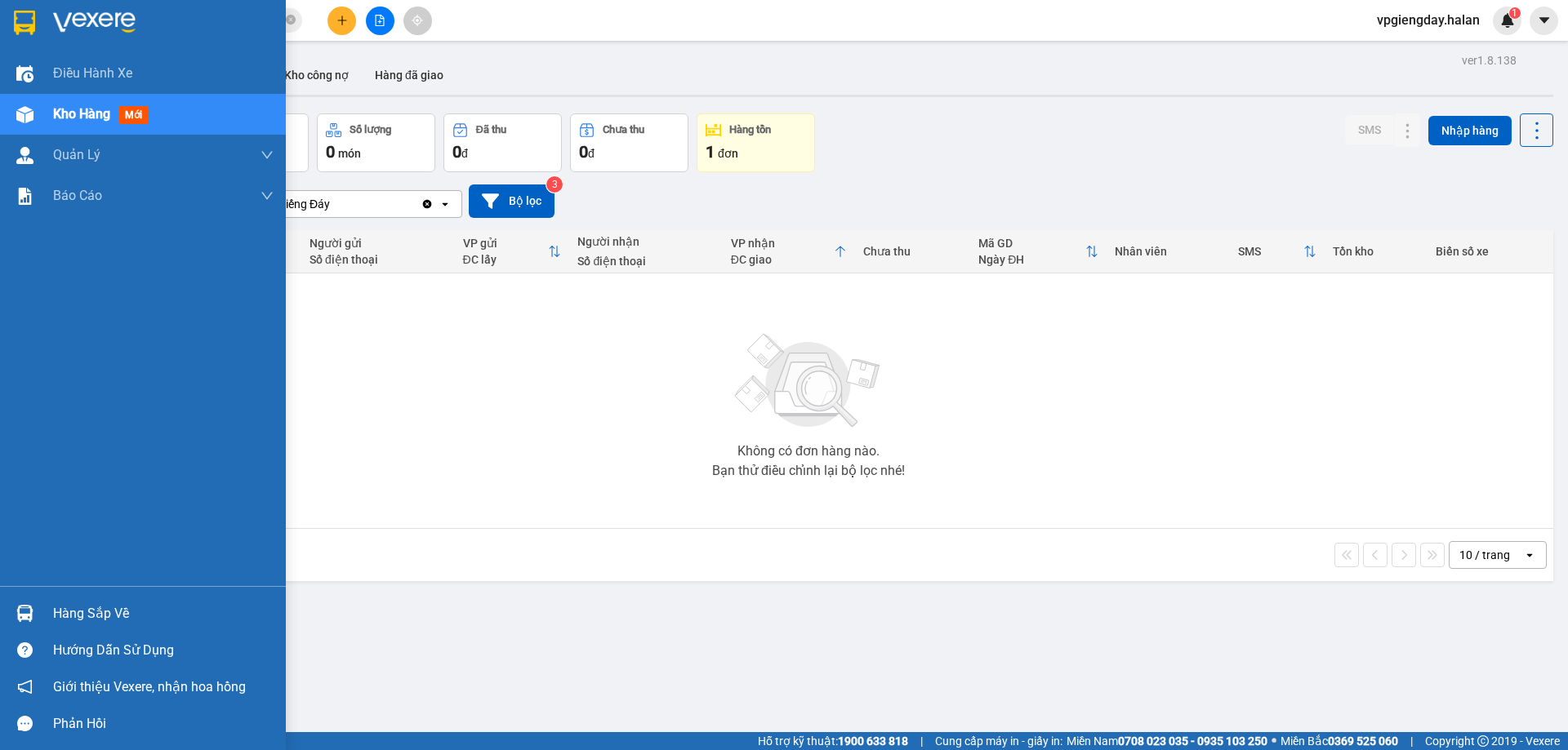
click at [125, 601] on div "Hàng sắp về" at bounding box center [143, 614] width 286 height 37
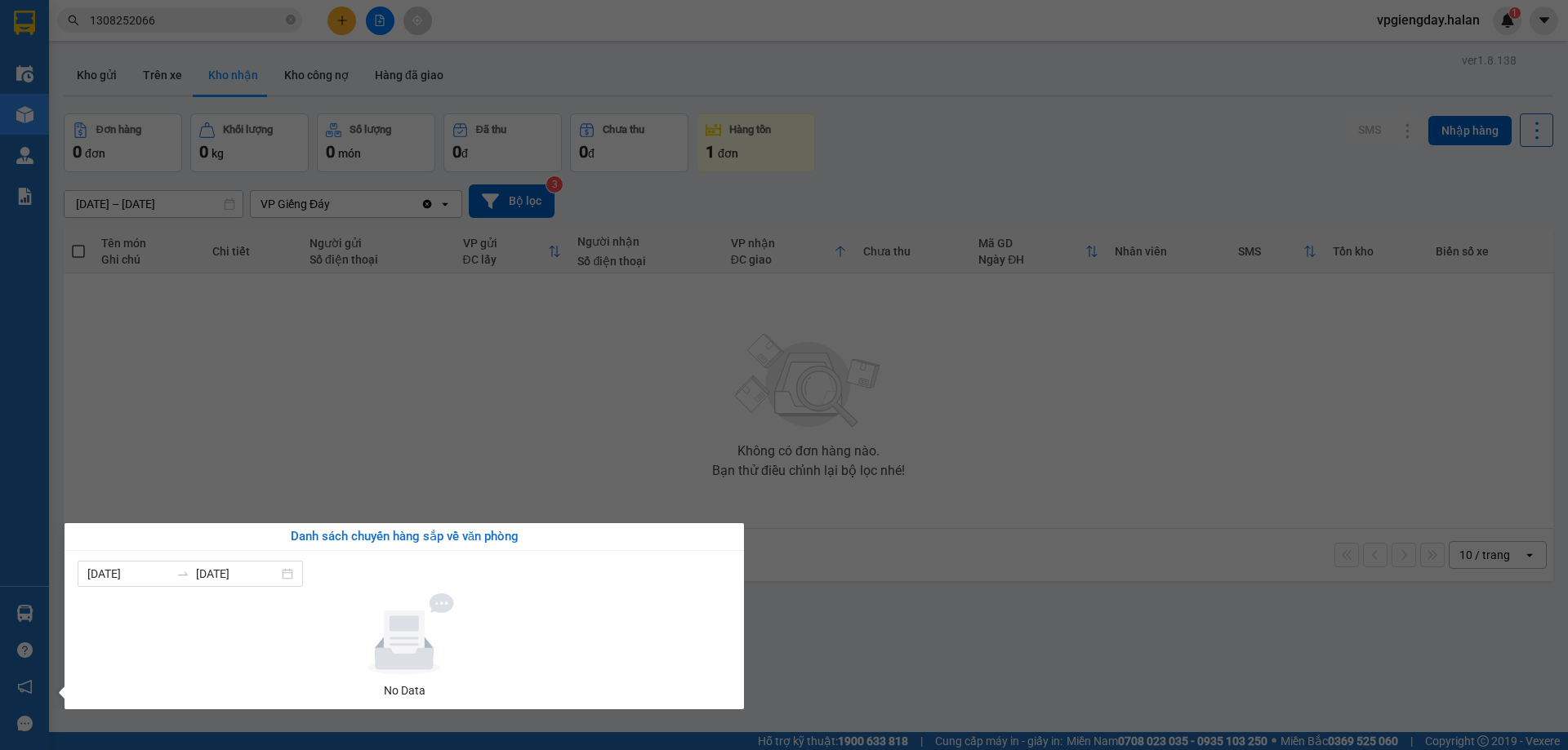
click at [461, 414] on section "Kết quả tìm kiếm ( 1 ) Bộ lọc Mã ĐH Trạng thái Món hàng Thu hộ Tổng cước Chưa c…" at bounding box center [784, 375] width 1568 height 750
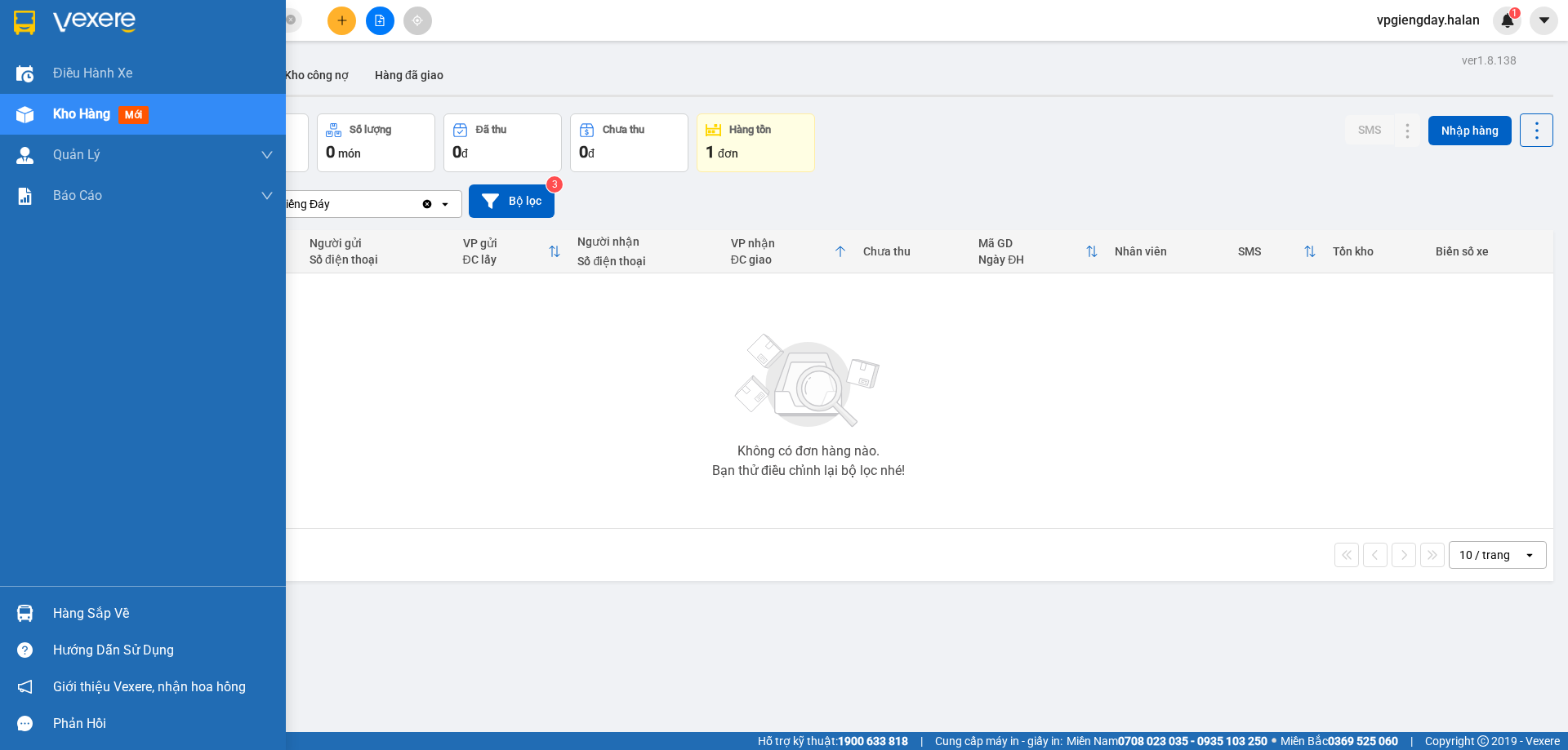
click at [200, 600] on div "Hàng sắp về" at bounding box center [143, 614] width 286 height 37
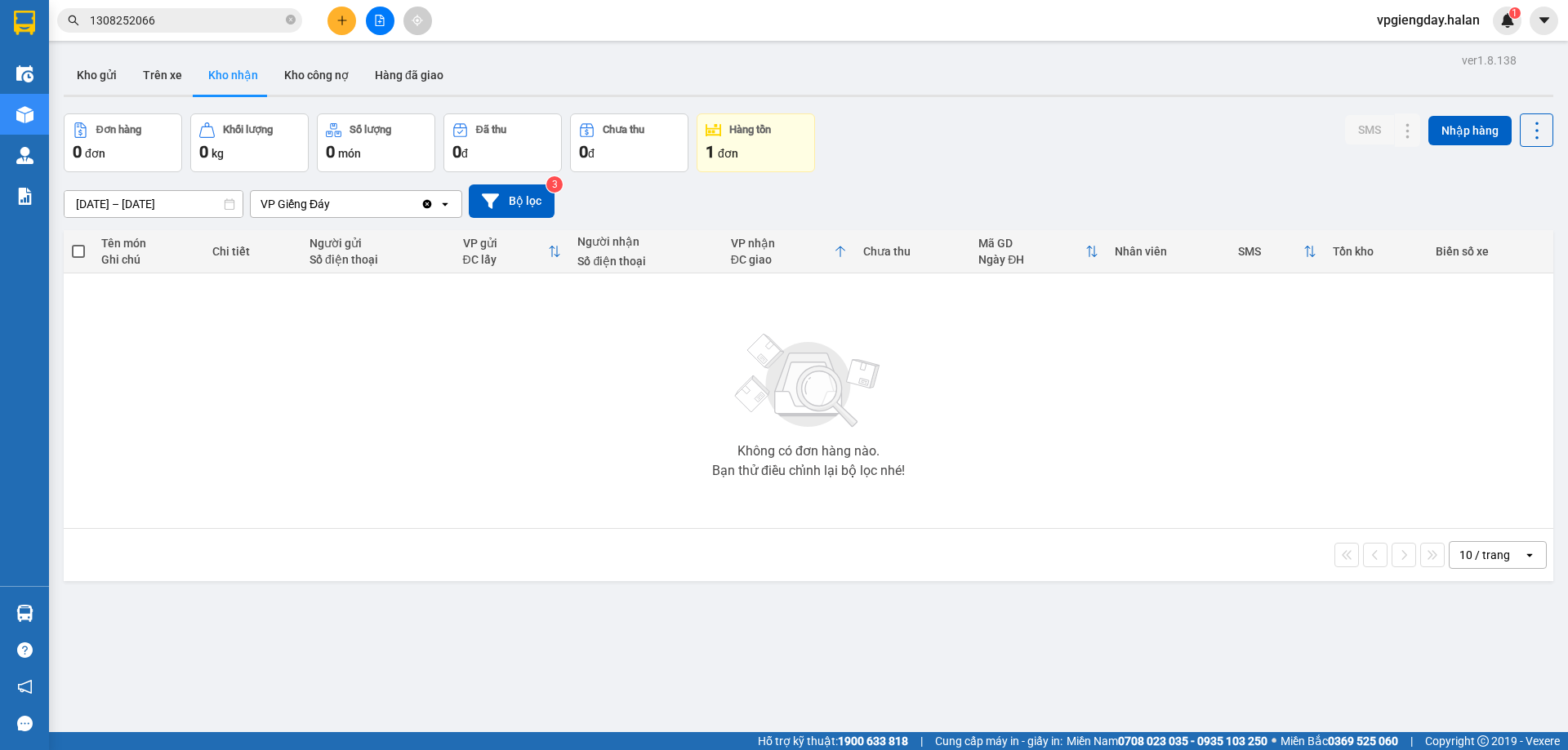
click at [485, 368] on section "Kết quả tìm kiếm ( 1 ) Bộ lọc Mã ĐH Trạng thái Món hàng Thu hộ Tổng cước Chưa c…" at bounding box center [784, 375] width 1568 height 750
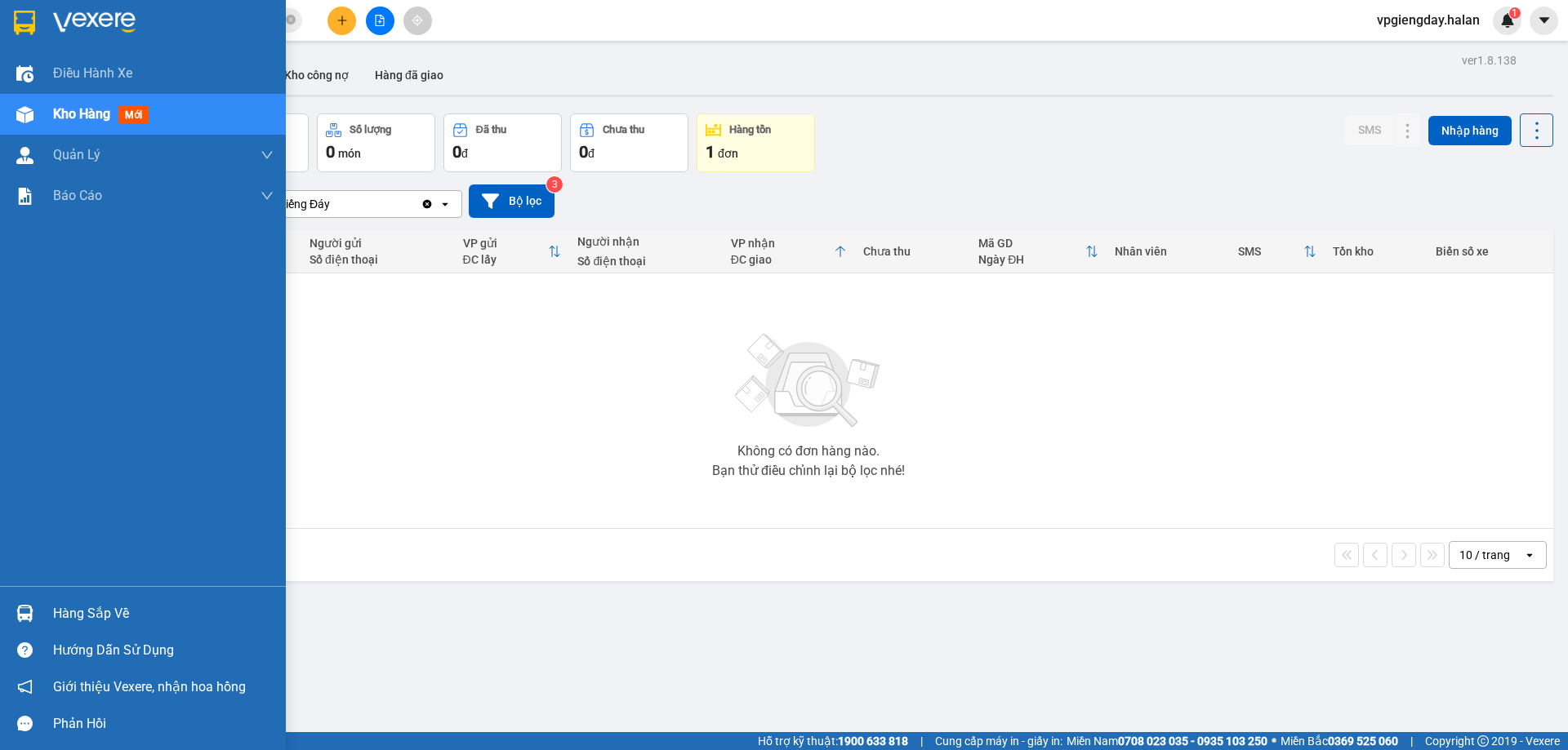
click at [149, 612] on div "Hàng sắp về" at bounding box center [164, 614] width 221 height 24
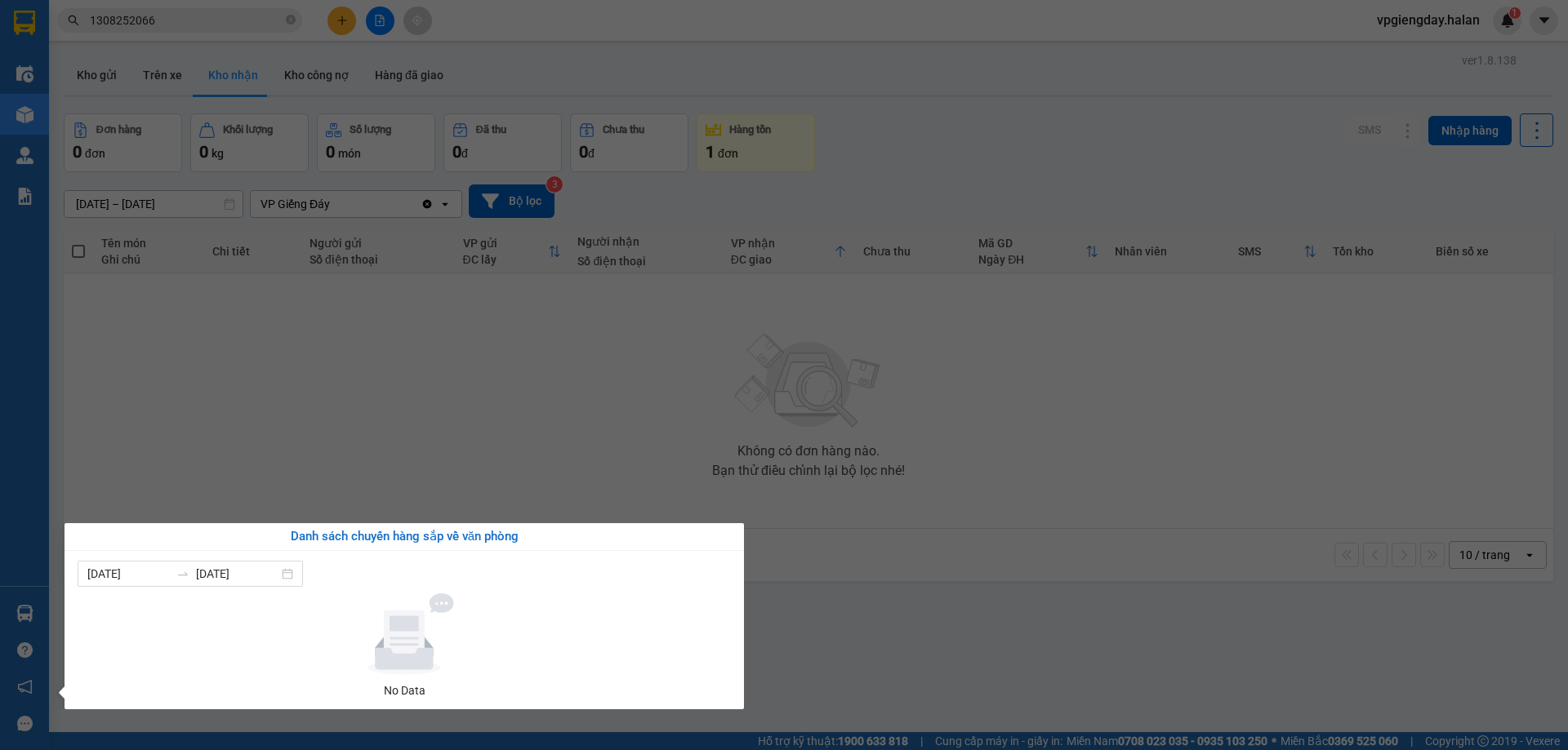
click at [336, 432] on section "Kết quả tìm kiếm ( 1 ) Bộ lọc Mã ĐH Trạng thái Món hàng Thu hộ Tổng cước Chưa c…" at bounding box center [784, 375] width 1568 height 750
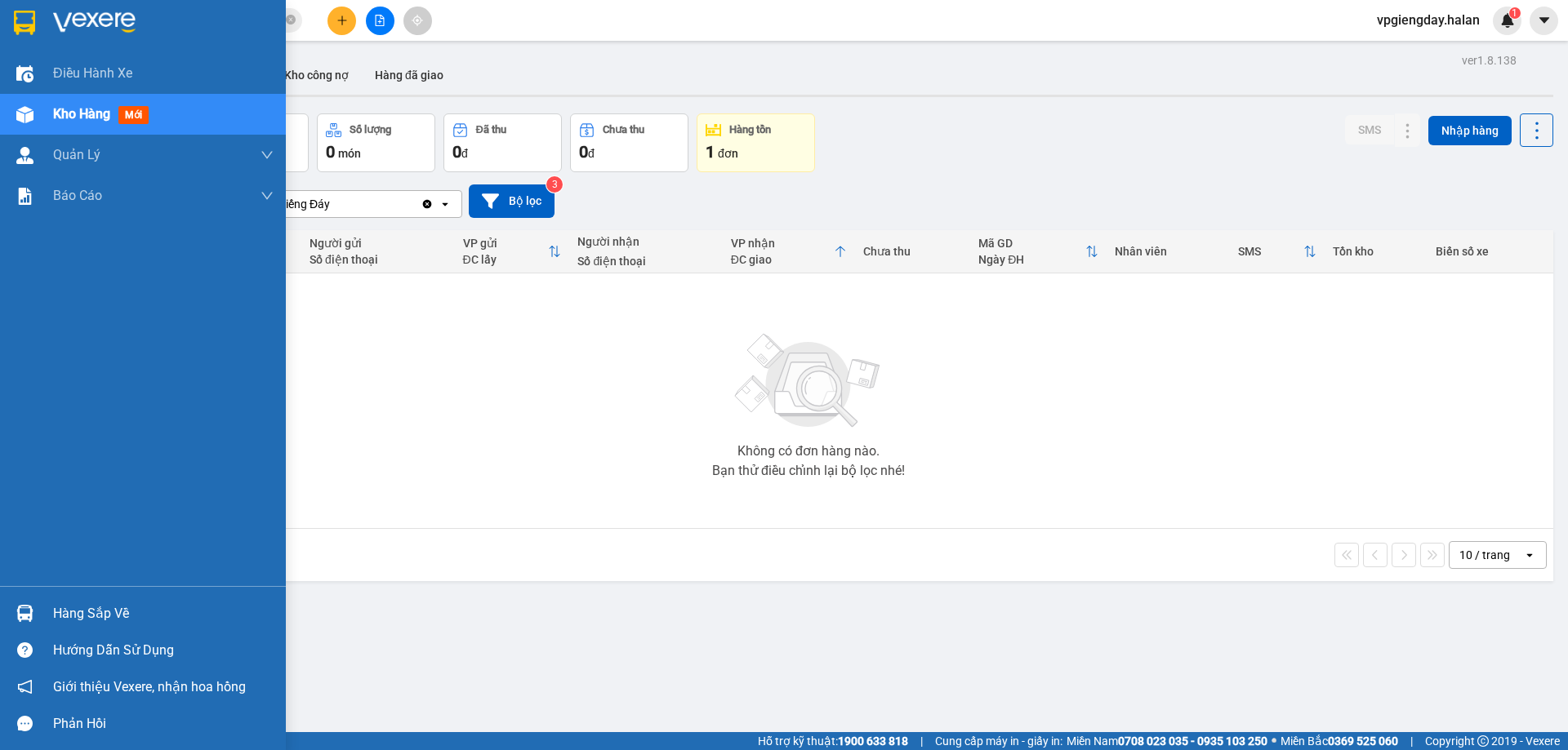
click at [129, 611] on div "Hàng sắp về" at bounding box center [164, 614] width 221 height 24
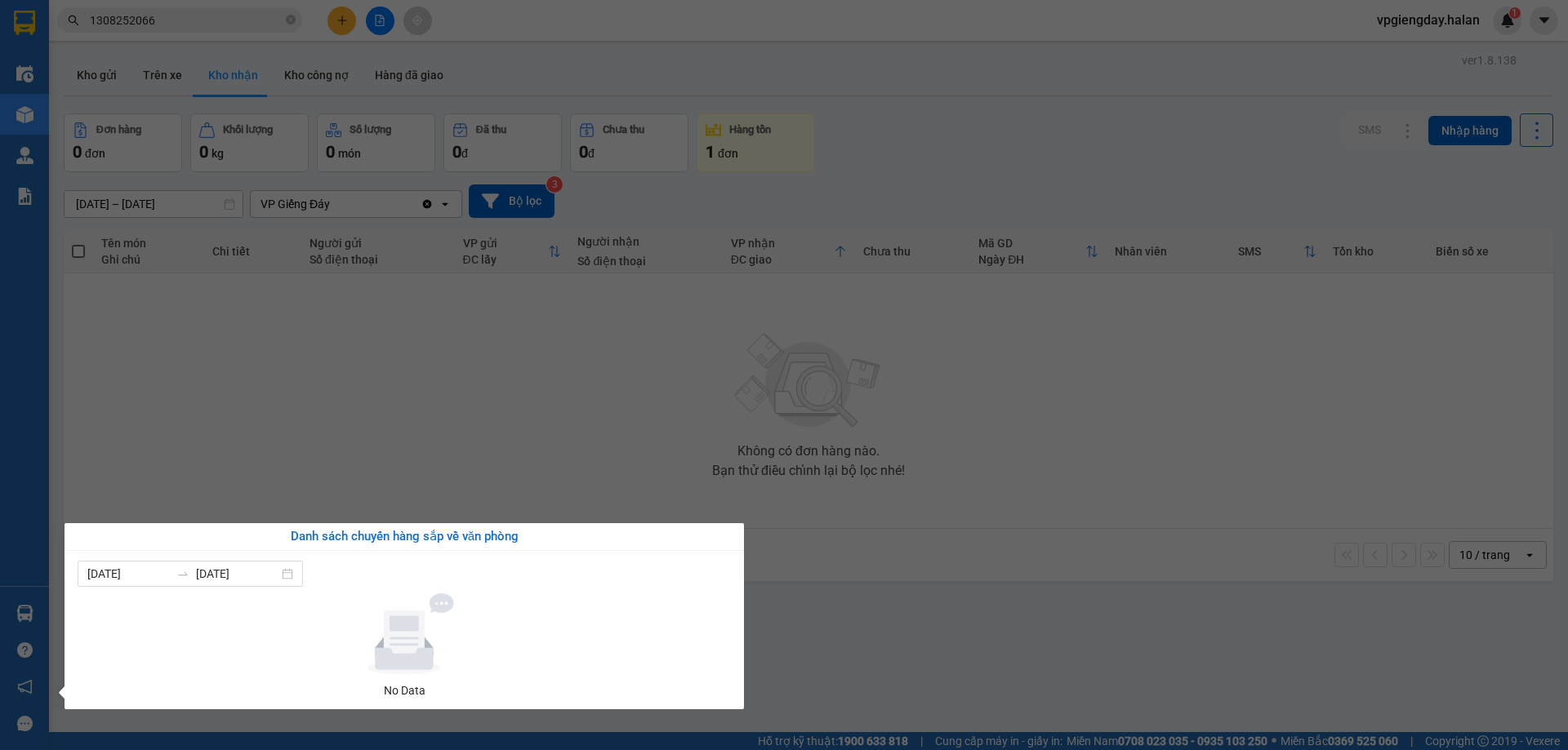
click at [400, 381] on section "Kết quả tìm kiếm ( 1 ) Bộ lọc Mã ĐH Trạng thái Món hàng Thu hộ Tổng cước Chưa c…" at bounding box center [784, 375] width 1568 height 750
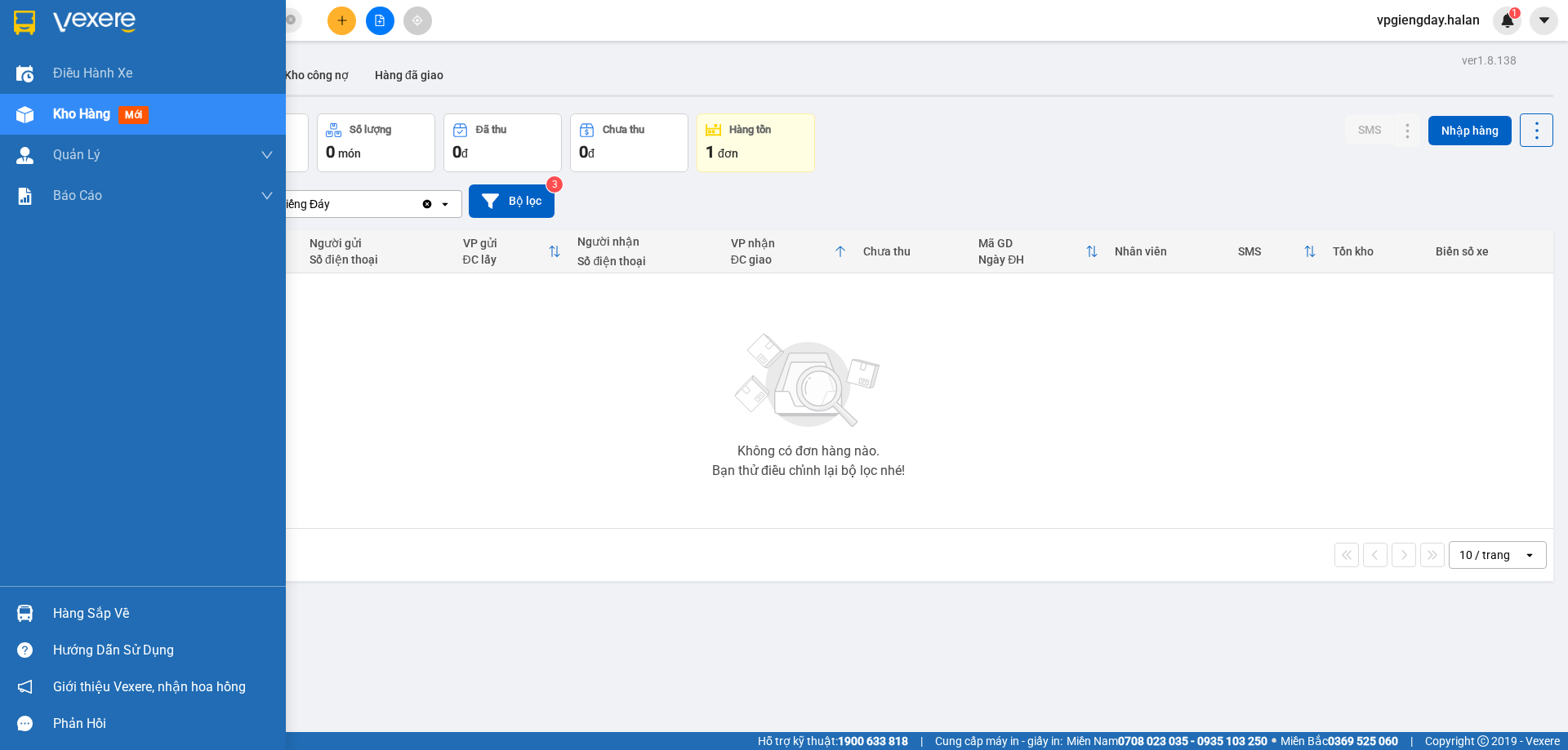
click at [117, 611] on div "Hàng sắp về" at bounding box center [164, 614] width 221 height 24
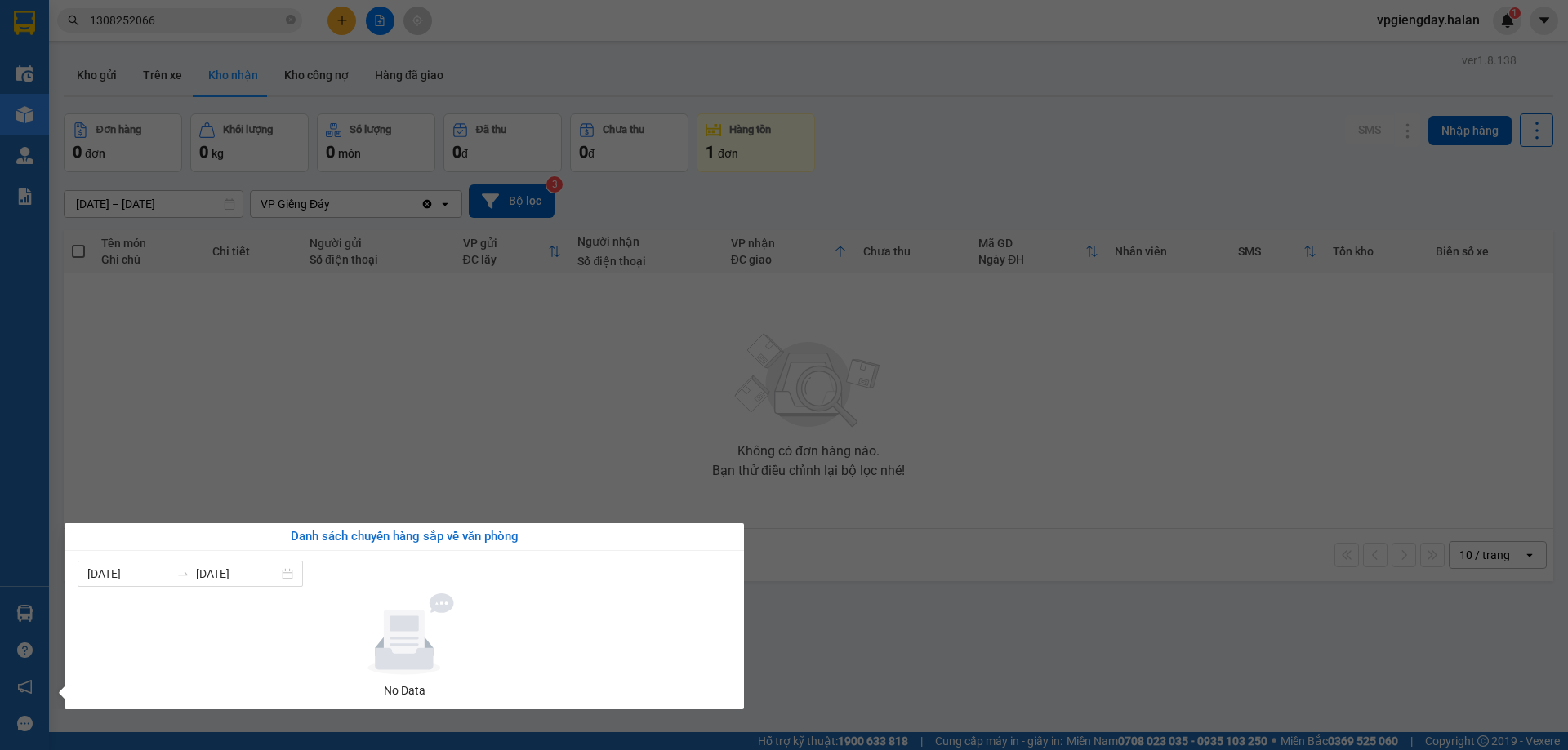
click at [436, 461] on section "Kết quả tìm kiếm ( 1 ) Bộ lọc Mã ĐH Trạng thái Món hàng Thu hộ Tổng cước Chưa c…" at bounding box center [784, 375] width 1568 height 750
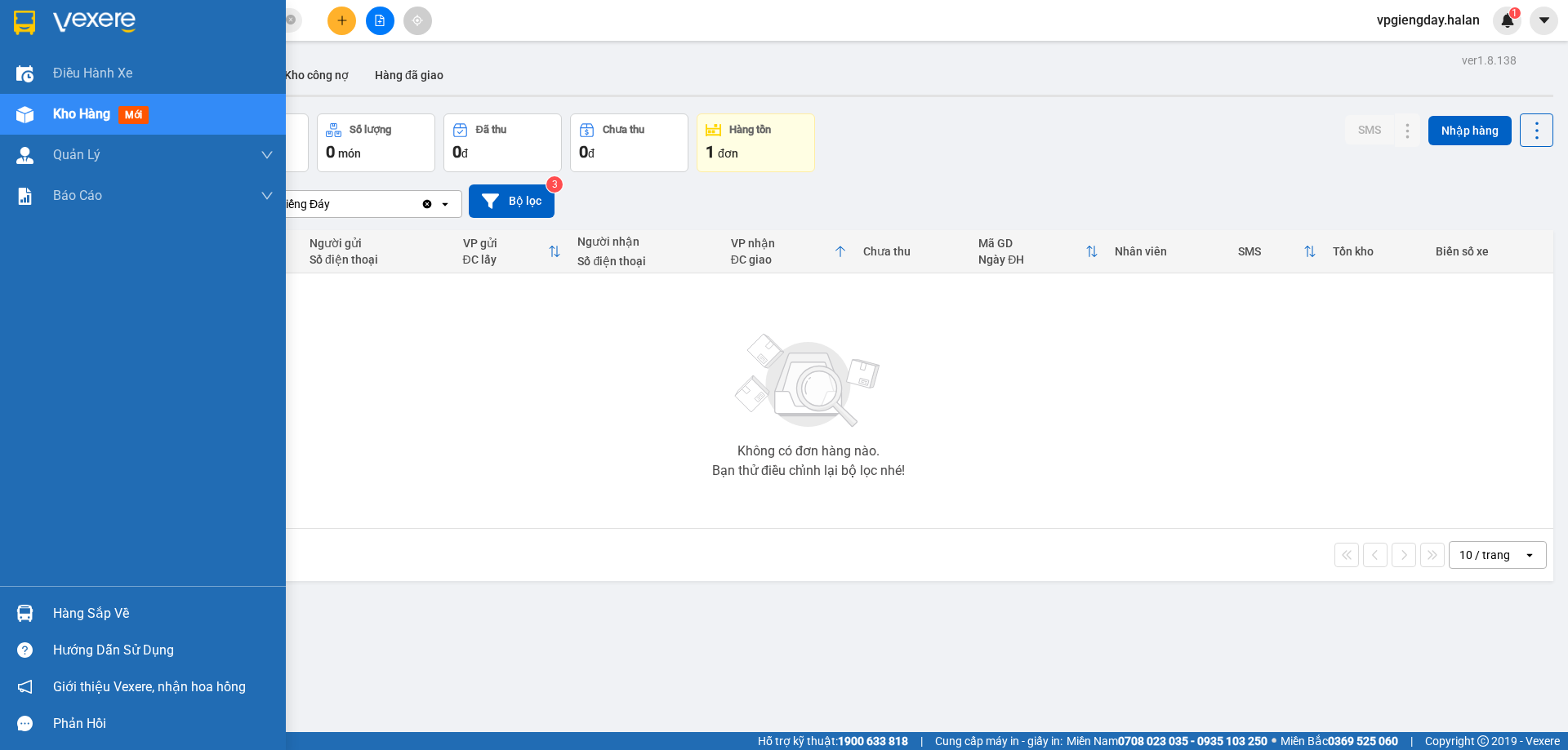
click at [102, 600] on div "Hàng sắp về" at bounding box center [143, 614] width 286 height 37
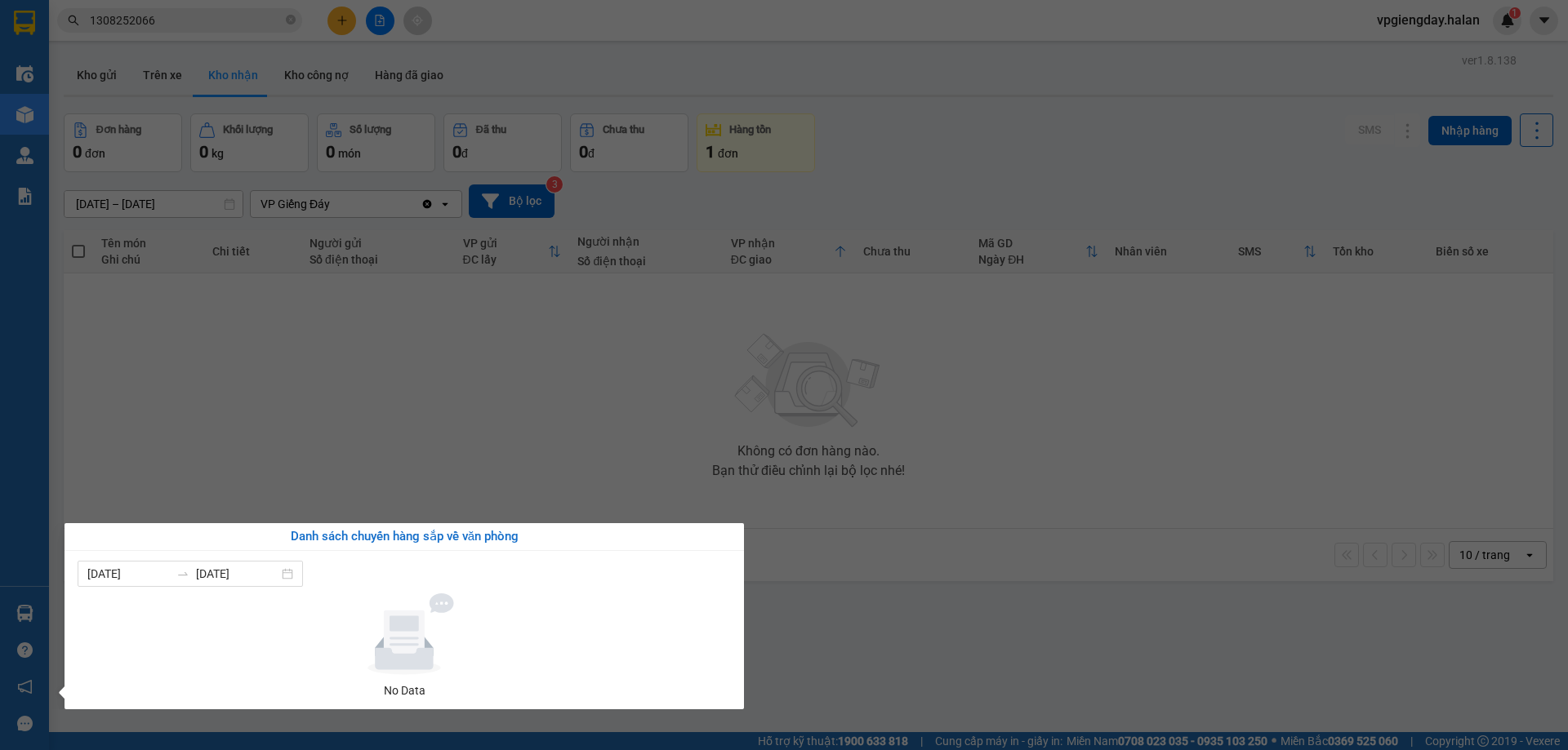
drag, startPoint x: 241, startPoint y: 466, endPoint x: 124, endPoint y: 526, distance: 131.5
click at [241, 465] on section "Kết quả tìm kiếm ( 1 ) Bộ lọc Mã ĐH Trạng thái Món hàng Thu hộ Tổng cước Chưa c…" at bounding box center [784, 375] width 1568 height 750
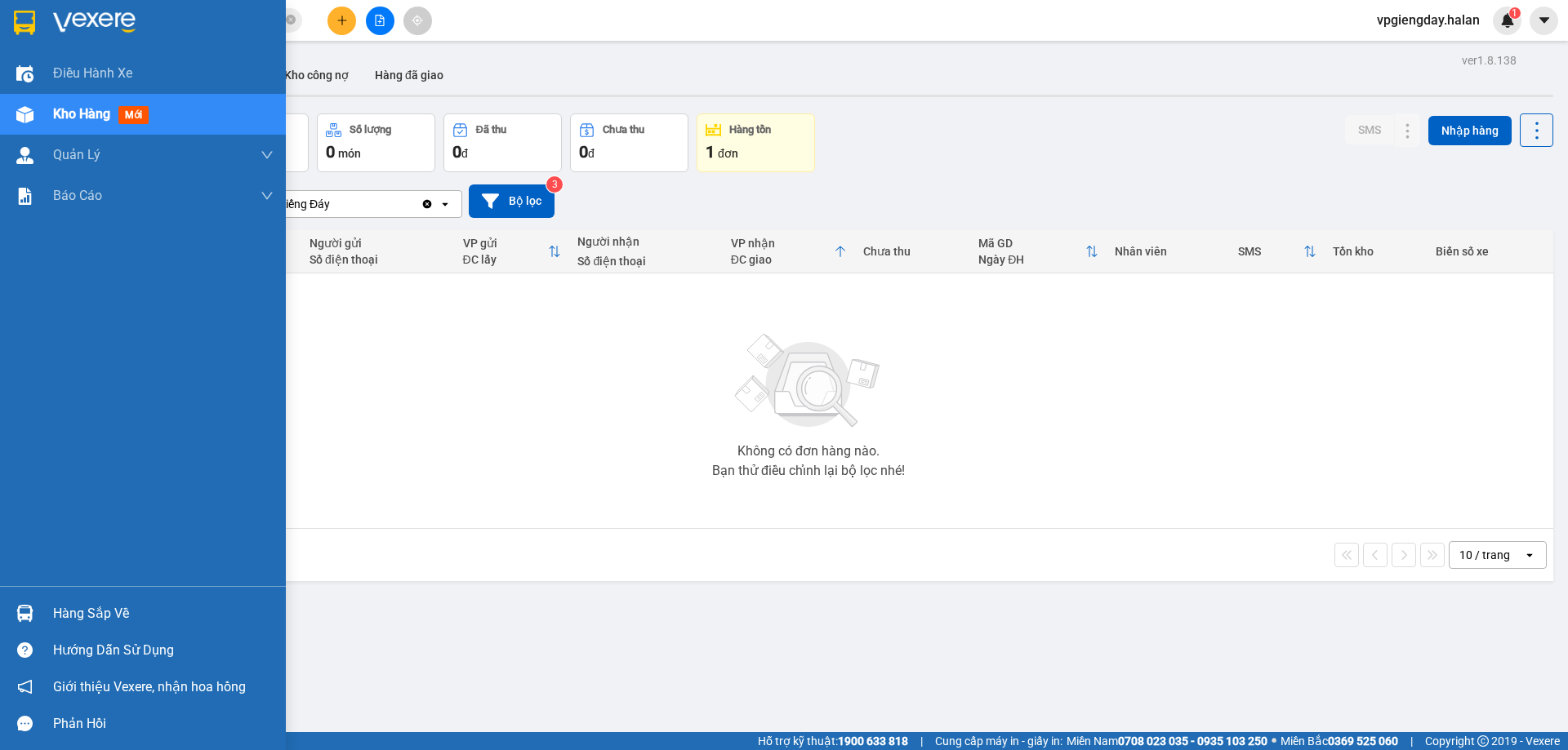
click at [88, 608] on div "Hàng sắp về" at bounding box center [164, 614] width 221 height 24
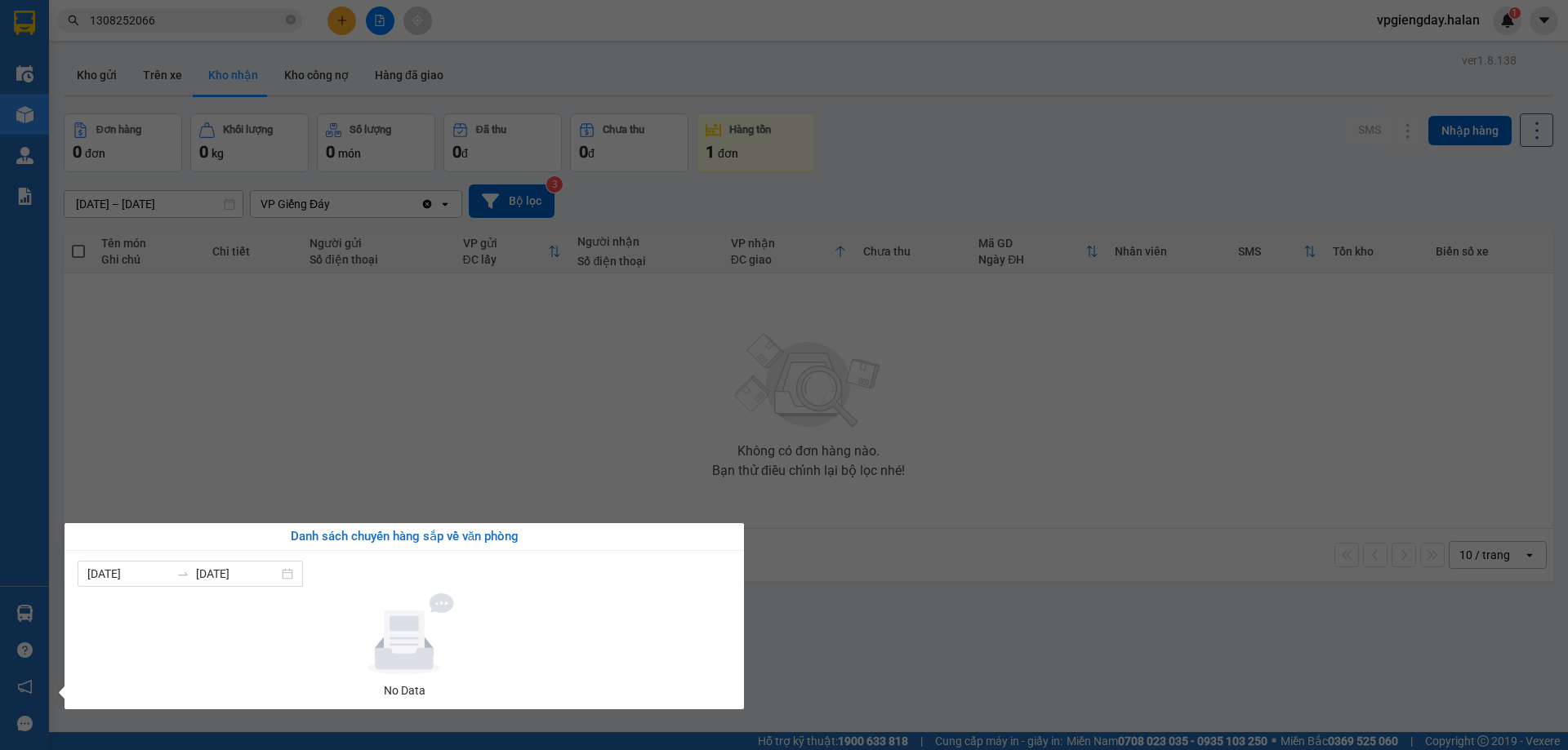
click at [351, 415] on section "Kết quả tìm kiếm ( 1 ) Bộ lọc Mã ĐH Trạng thái Món hàng Thu hộ Tổng cước Chưa c…" at bounding box center [784, 375] width 1568 height 750
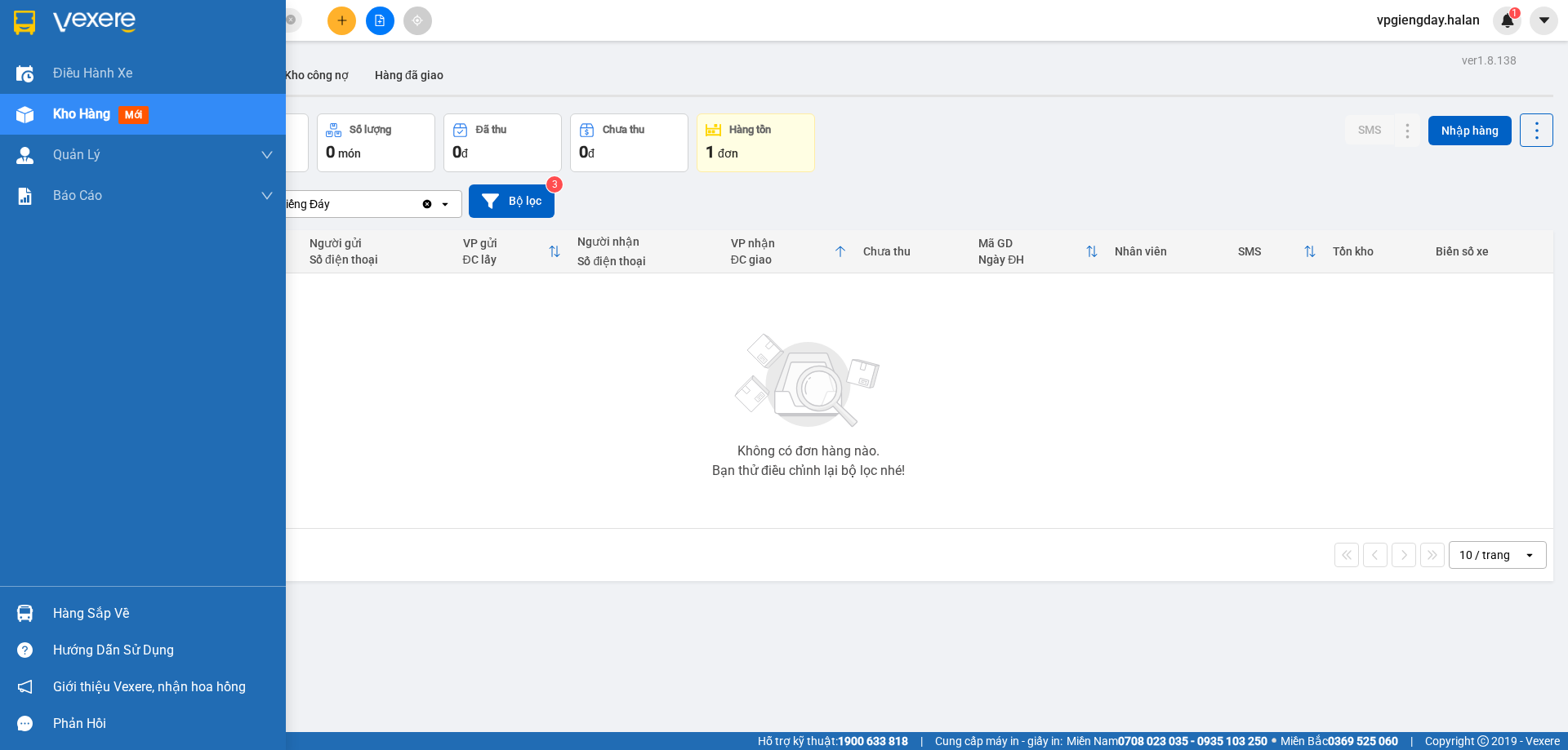
drag, startPoint x: 106, startPoint y: 608, endPoint x: 129, endPoint y: 594, distance: 26.9
click at [107, 606] on div "Hàng sắp về" at bounding box center [164, 614] width 221 height 24
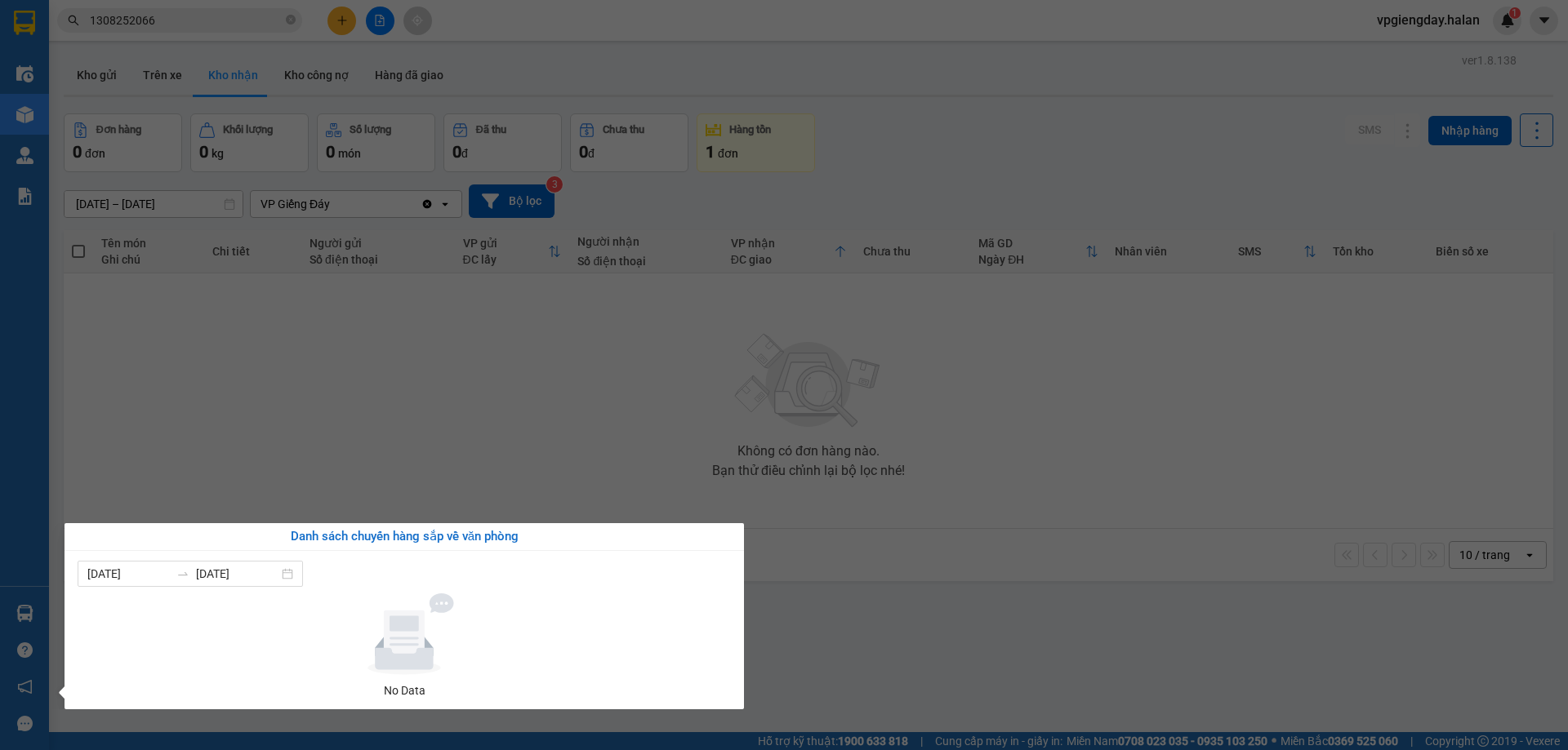
click at [244, 385] on section "Kết quả tìm kiếm ( 1 ) Bộ lọc Mã ĐH Trạng thái Món hàng Thu hộ Tổng cước Chưa c…" at bounding box center [784, 375] width 1568 height 750
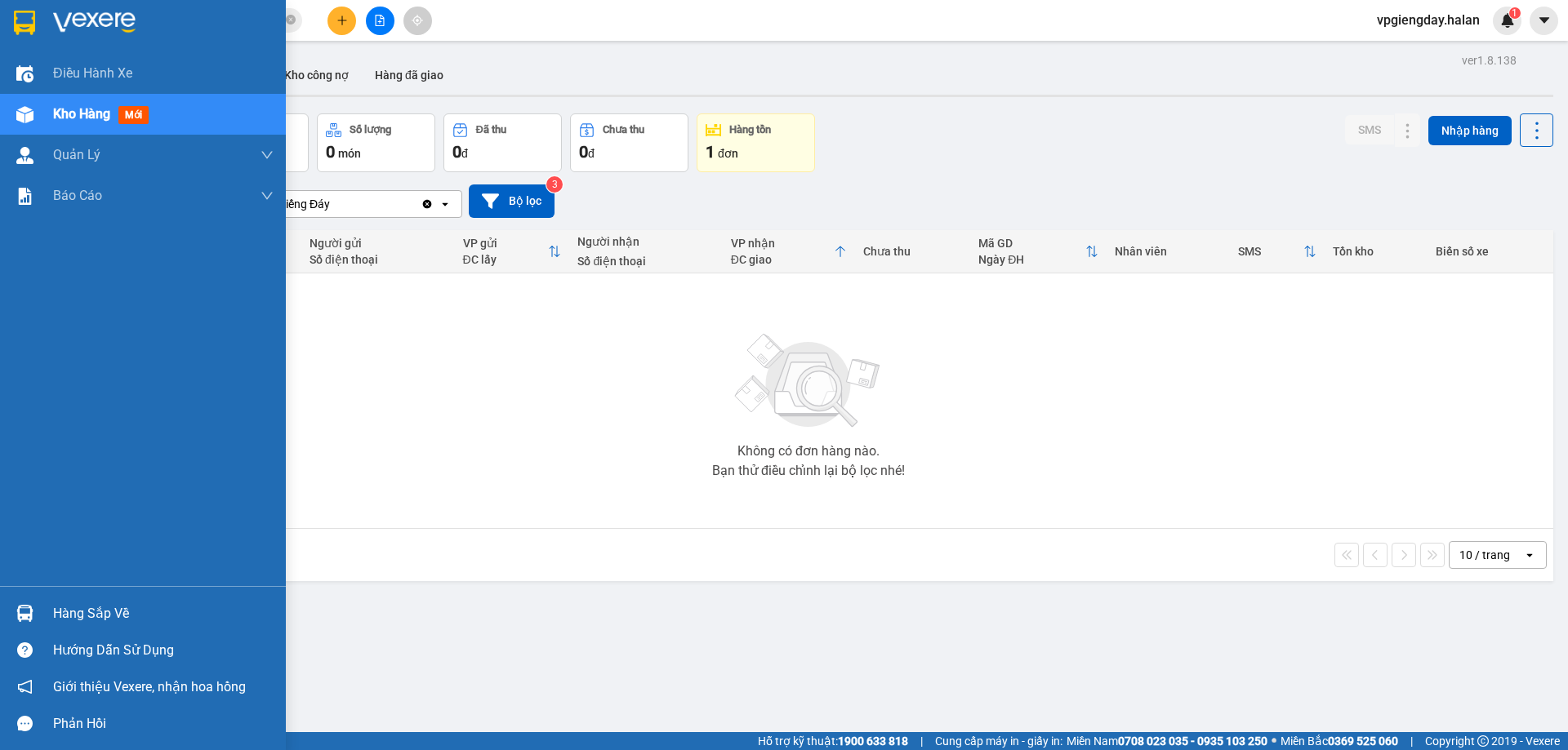
drag, startPoint x: 91, startPoint y: 608, endPoint x: 113, endPoint y: 590, distance: 28.4
click at [93, 606] on div "Hàng sắp về" at bounding box center [164, 614] width 221 height 24
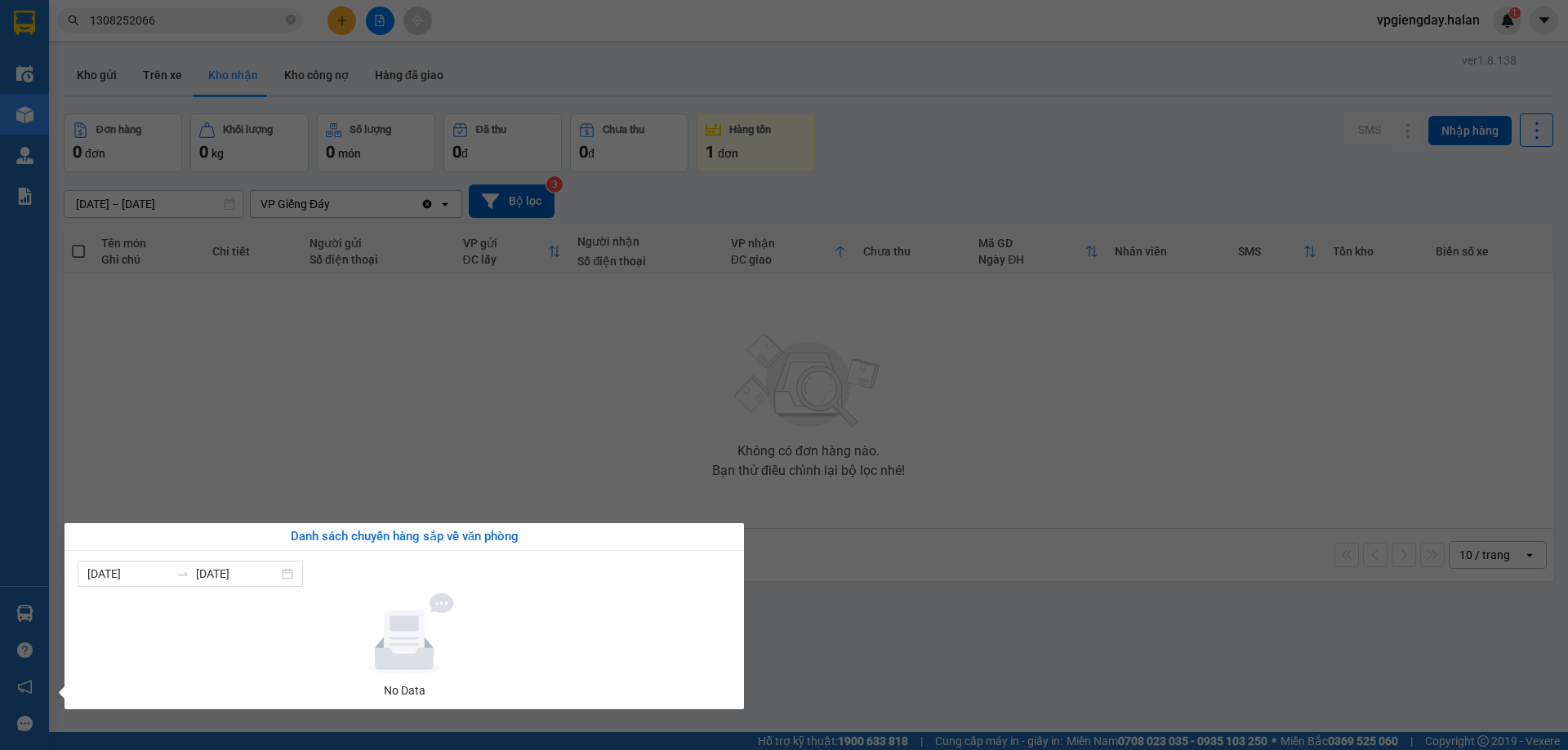
click at [377, 356] on section "Kết quả tìm kiếm ( 1 ) Bộ lọc Mã ĐH Trạng thái Món hàng Thu hộ Tổng cước Chưa c…" at bounding box center [784, 375] width 1568 height 750
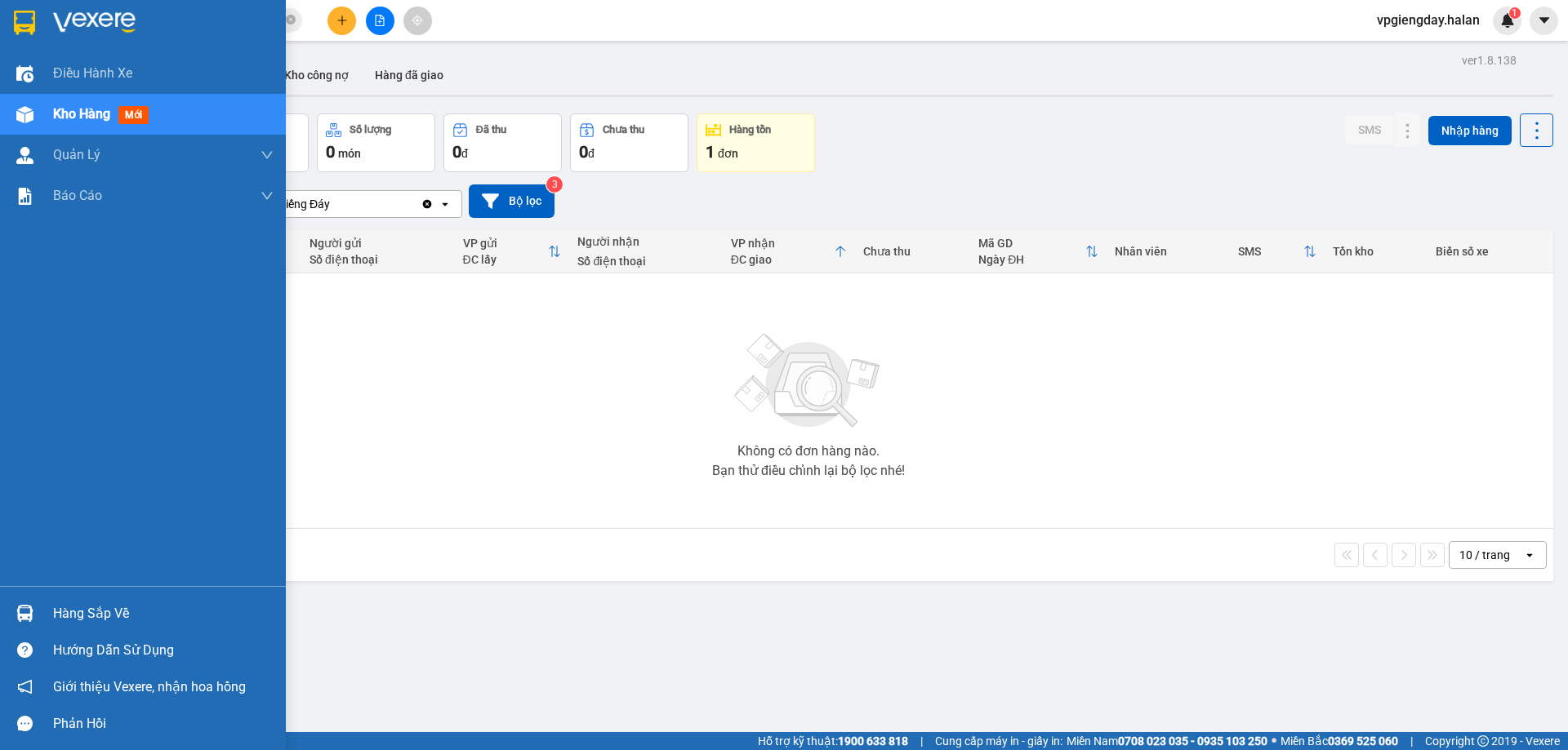
click at [105, 602] on div "Hàng sắp về" at bounding box center [164, 614] width 221 height 24
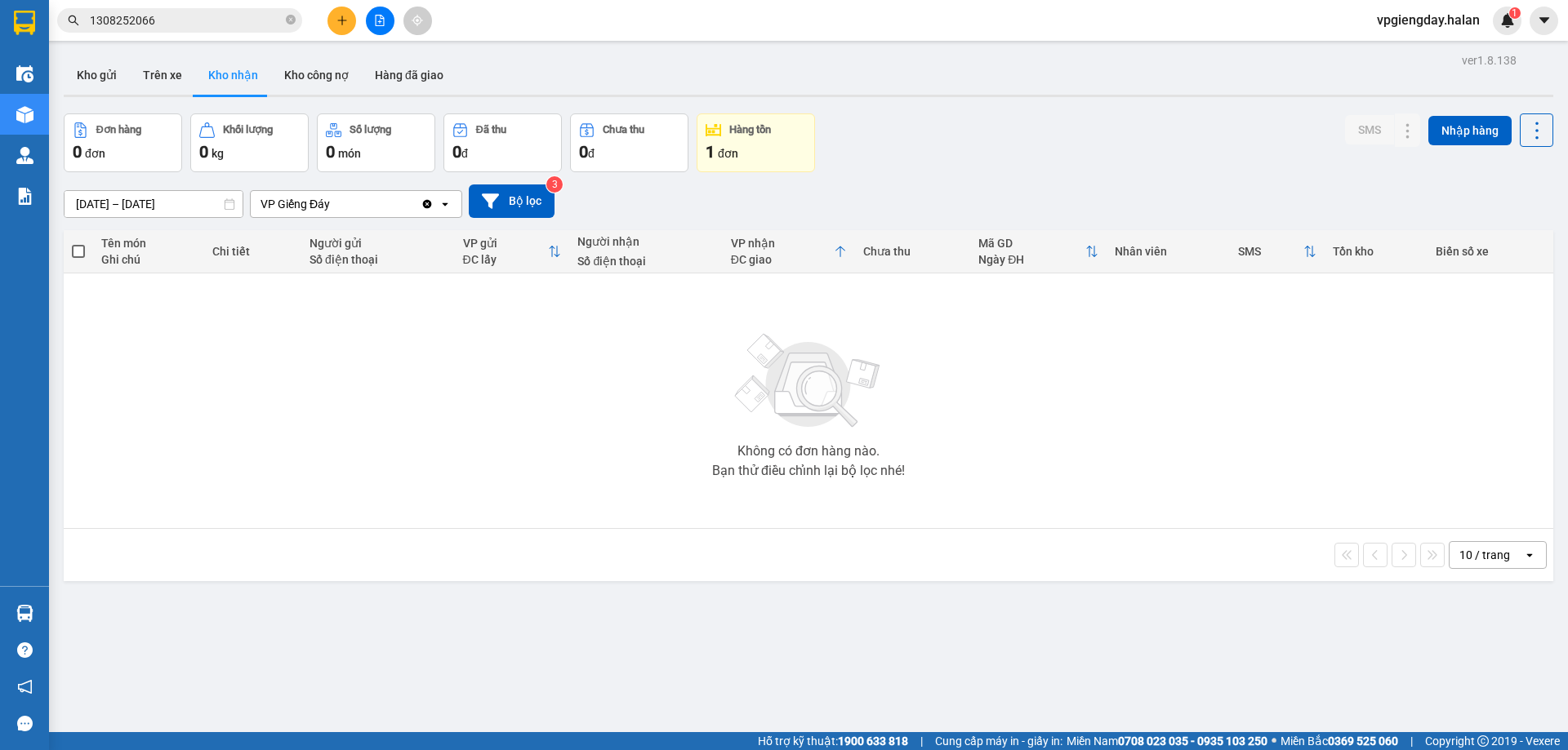
click at [375, 394] on section "Kết quả tìm kiếm ( 1 ) Bộ lọc Mã ĐH Trạng thái Món hàng Thu hộ Tổng cước Chưa c…" at bounding box center [784, 375] width 1568 height 750
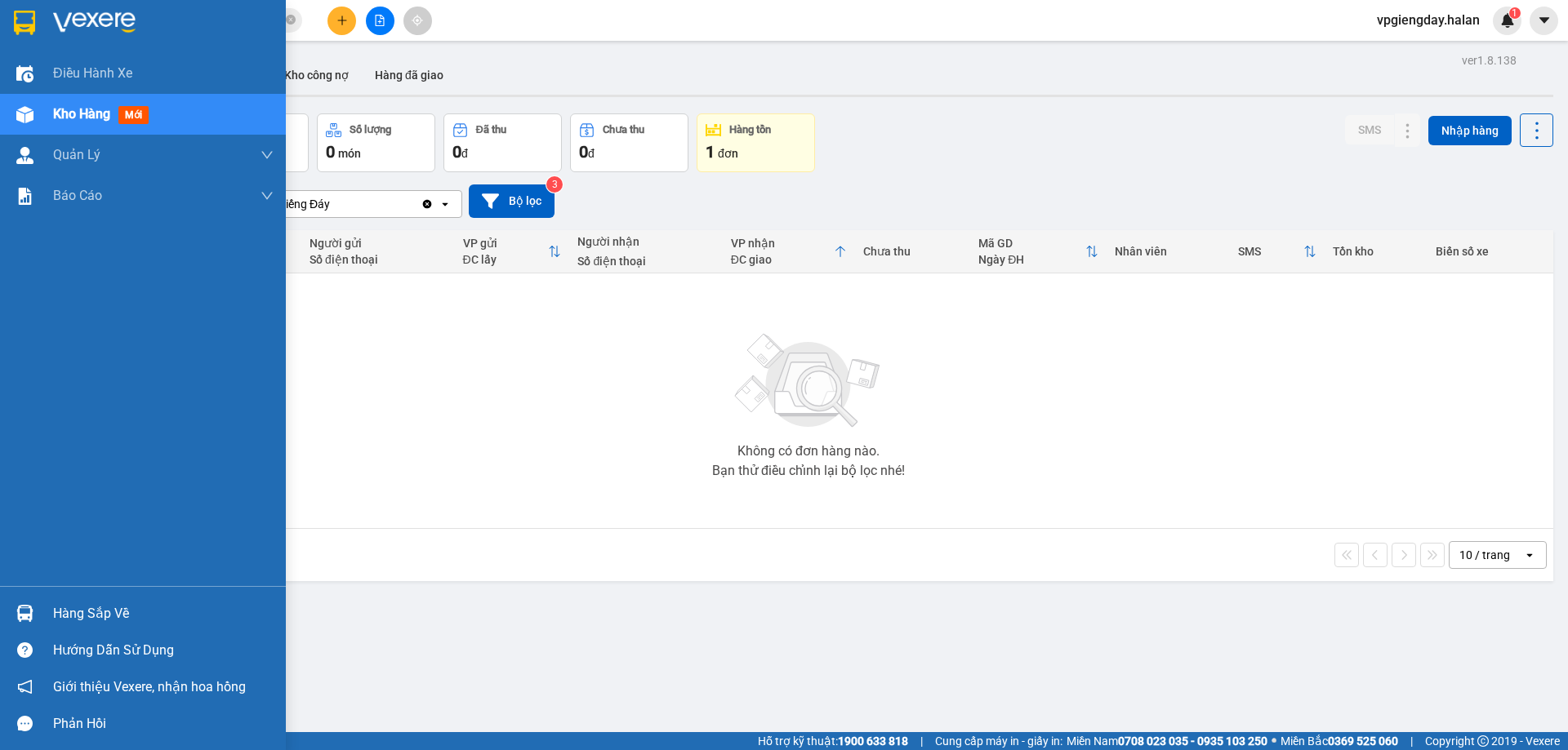
click at [107, 613] on div "Hàng sắp về" at bounding box center [164, 614] width 221 height 24
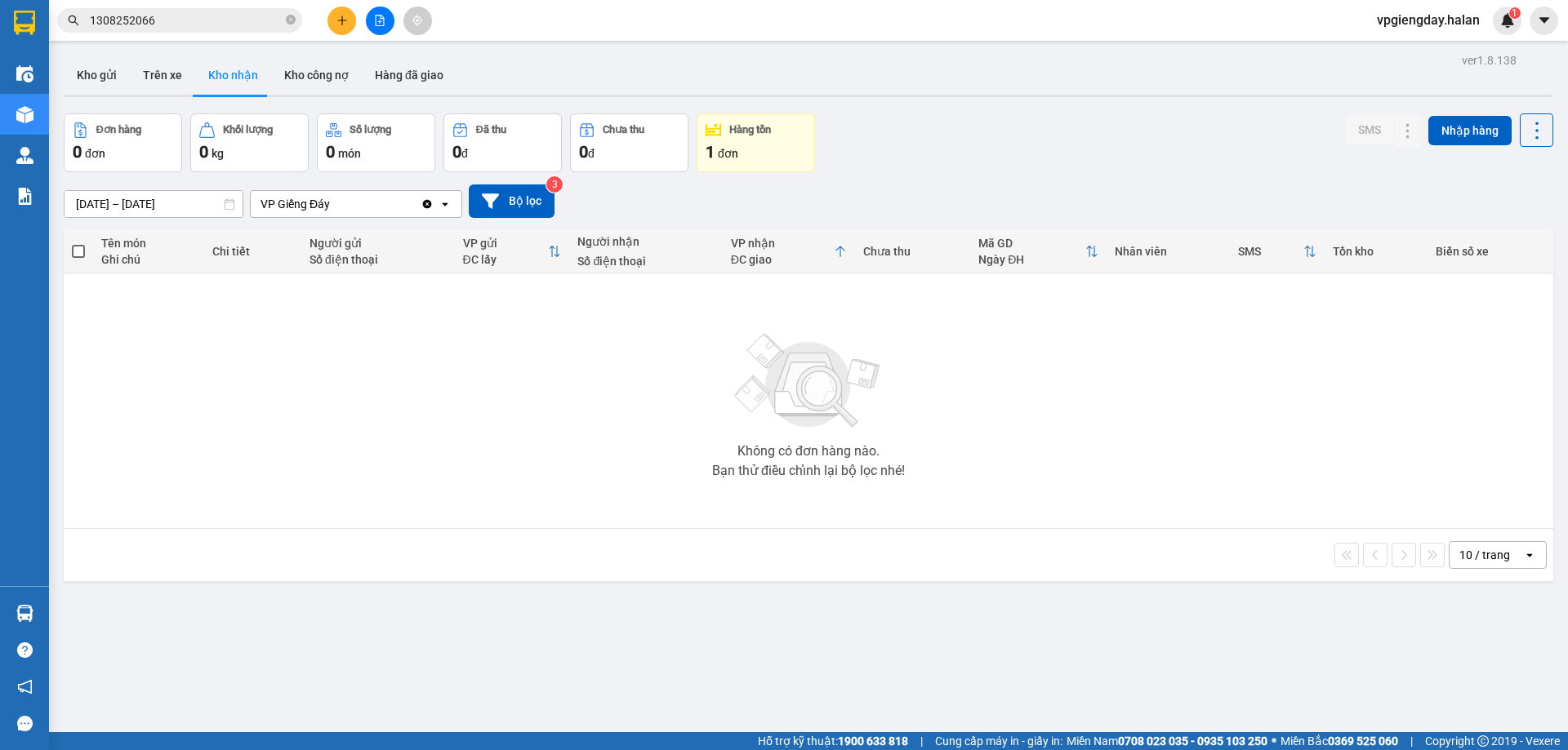
click at [452, 454] on section "Kết quả tìm kiếm ( 1 ) Bộ lọc Mã ĐH Trạng thái Món hàng Thu hộ Tổng cước Chưa c…" at bounding box center [784, 375] width 1568 height 750
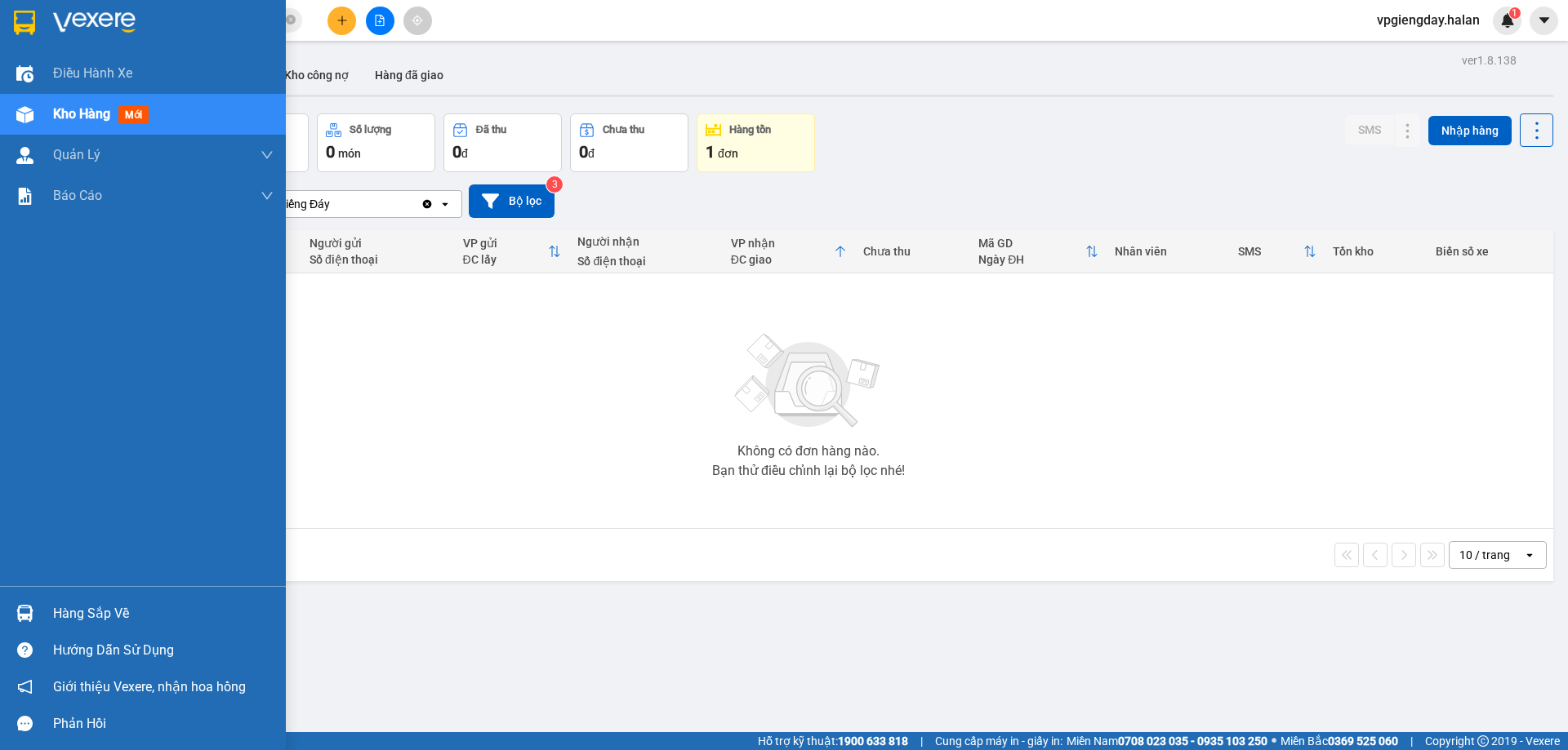
click at [86, 610] on div "Hàng sắp về" at bounding box center [164, 614] width 221 height 24
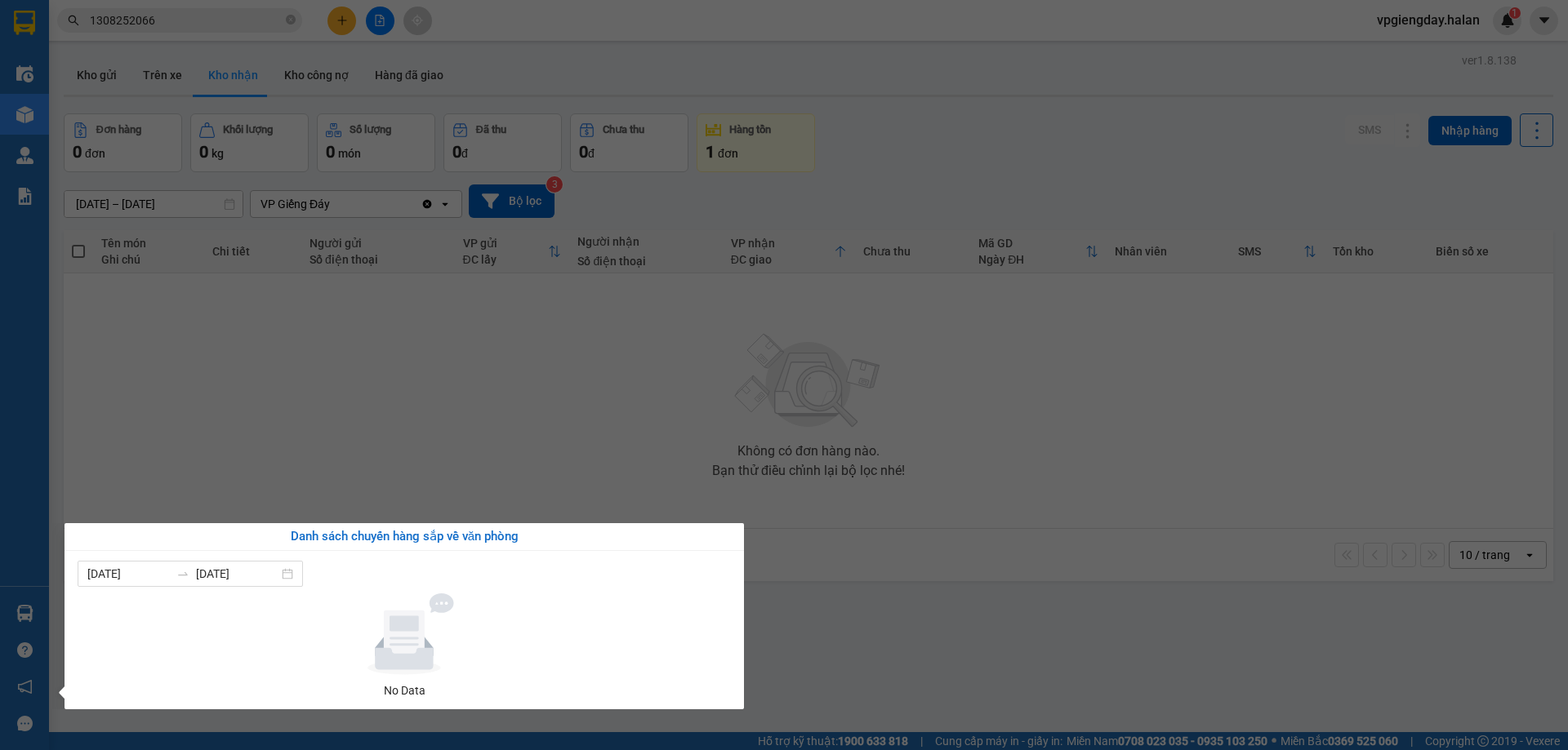
click at [362, 439] on section "Kết quả tìm kiếm ( 1 ) Bộ lọc Mã ĐH Trạng thái Món hàng Thu hộ Tổng cước Chưa c…" at bounding box center [784, 375] width 1568 height 750
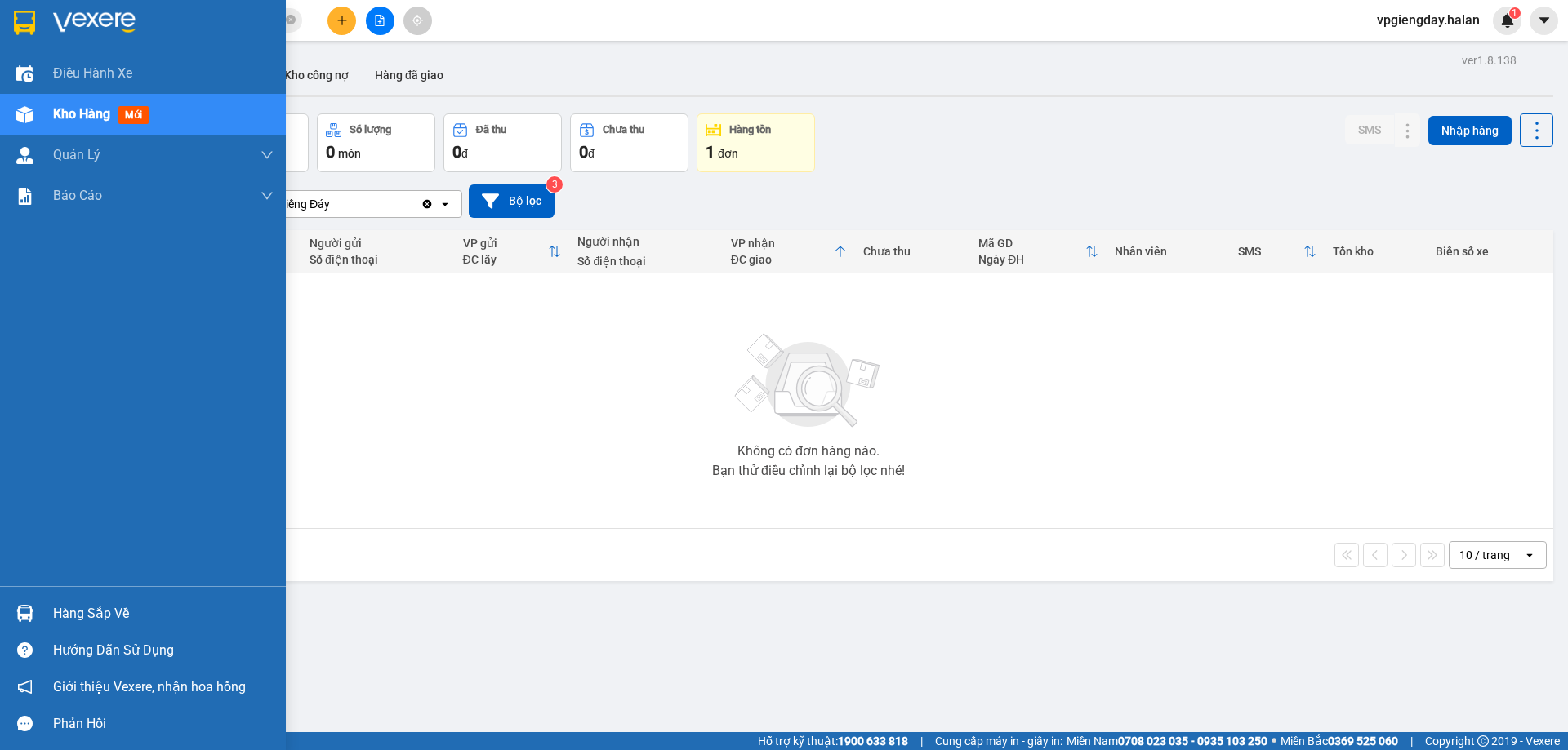
click at [63, 609] on div "Hàng sắp về" at bounding box center [164, 614] width 221 height 24
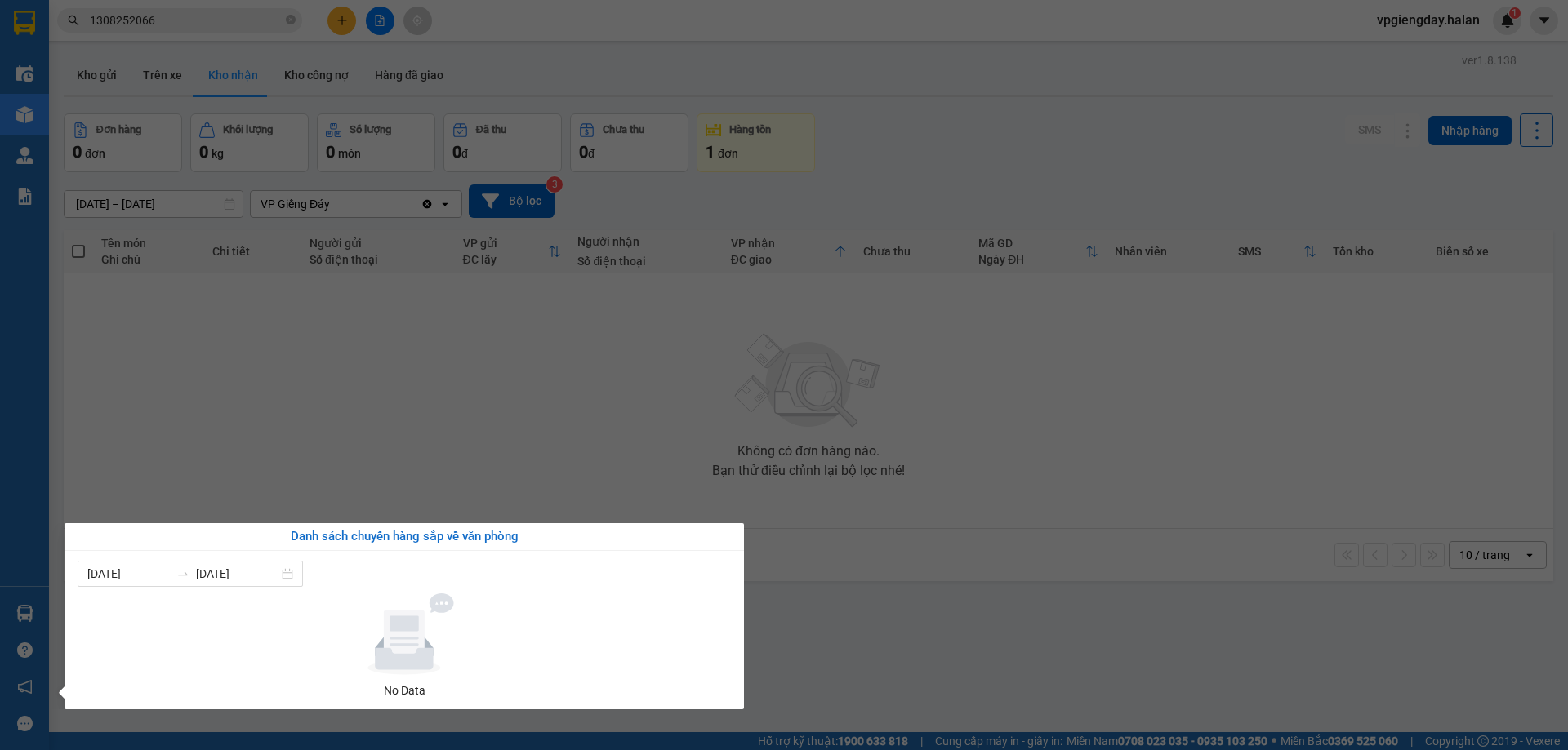
click at [367, 421] on section "Kết quả tìm kiếm ( 1 ) Bộ lọc Mã ĐH Trạng thái Món hàng Thu hộ Tổng cước Chưa c…" at bounding box center [784, 375] width 1568 height 750
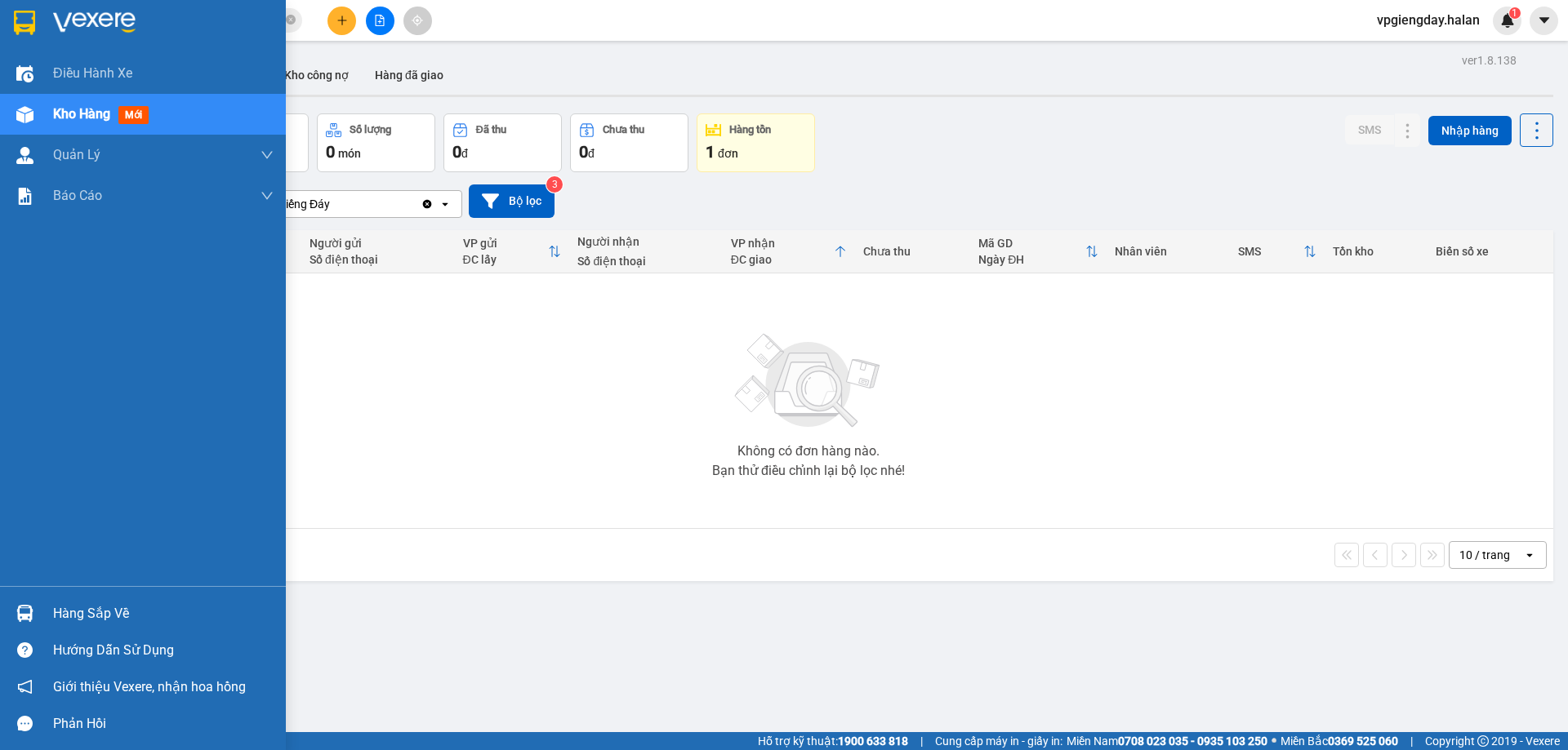
drag, startPoint x: 83, startPoint y: 601, endPoint x: 212, endPoint y: 526, distance: 149.2
click at [84, 602] on div "Hàng sắp về" at bounding box center [164, 614] width 221 height 24
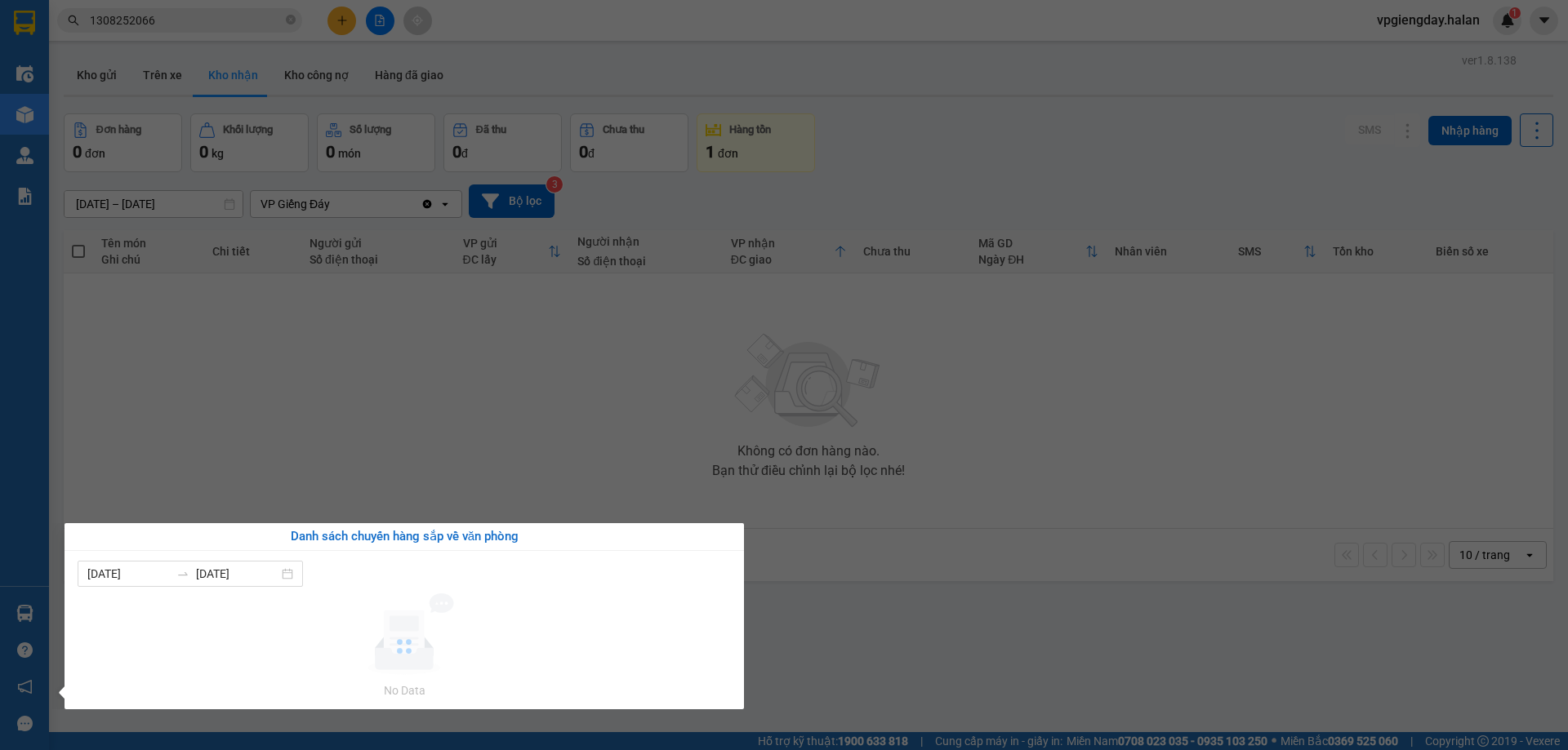
click at [317, 469] on section "Kết quả tìm kiếm ( 1 ) Bộ lọc Mã ĐH Trạng thái Món hàng Thu hộ Tổng cước Chưa c…" at bounding box center [784, 375] width 1568 height 750
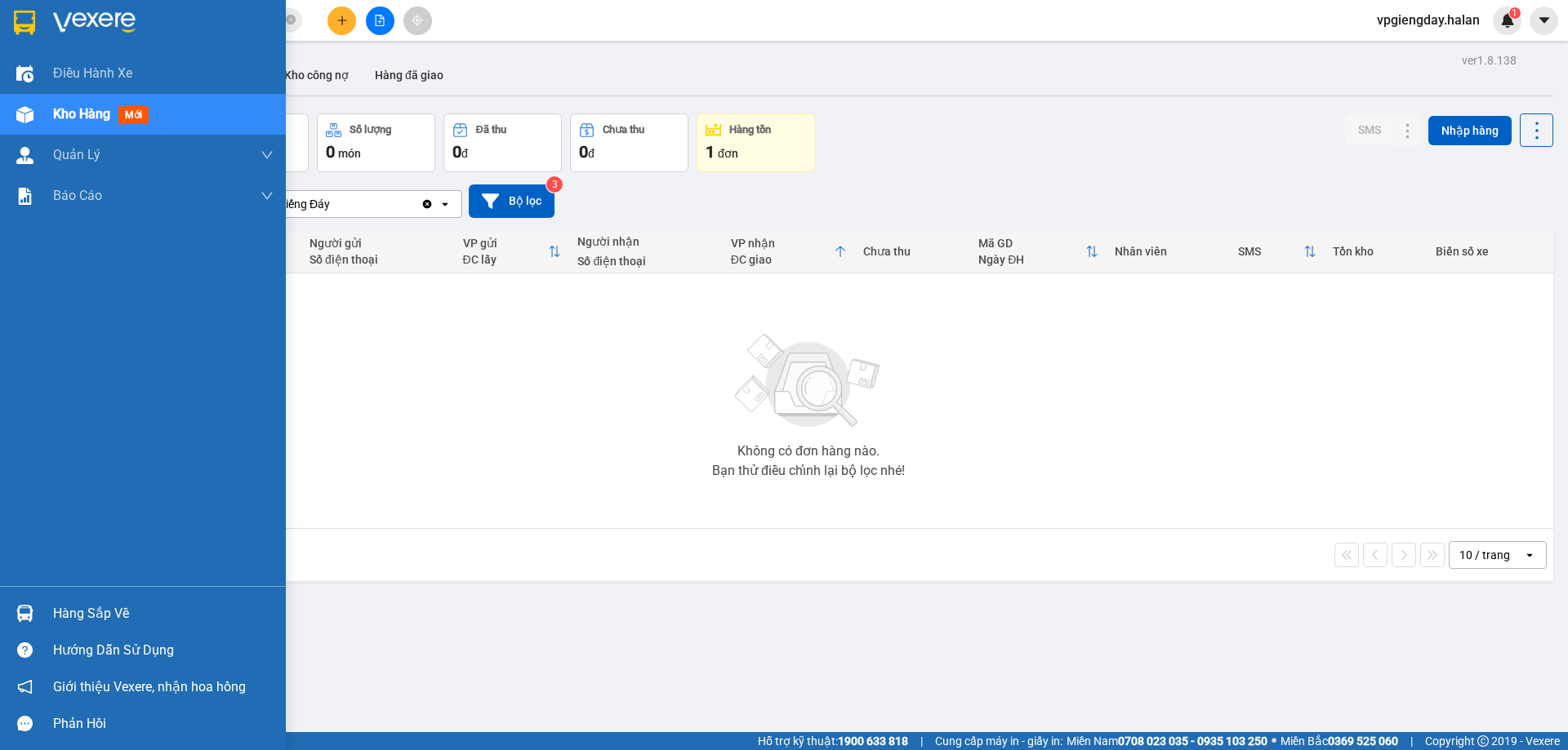
click at [65, 608] on div "Hàng sắp về" at bounding box center [164, 614] width 221 height 24
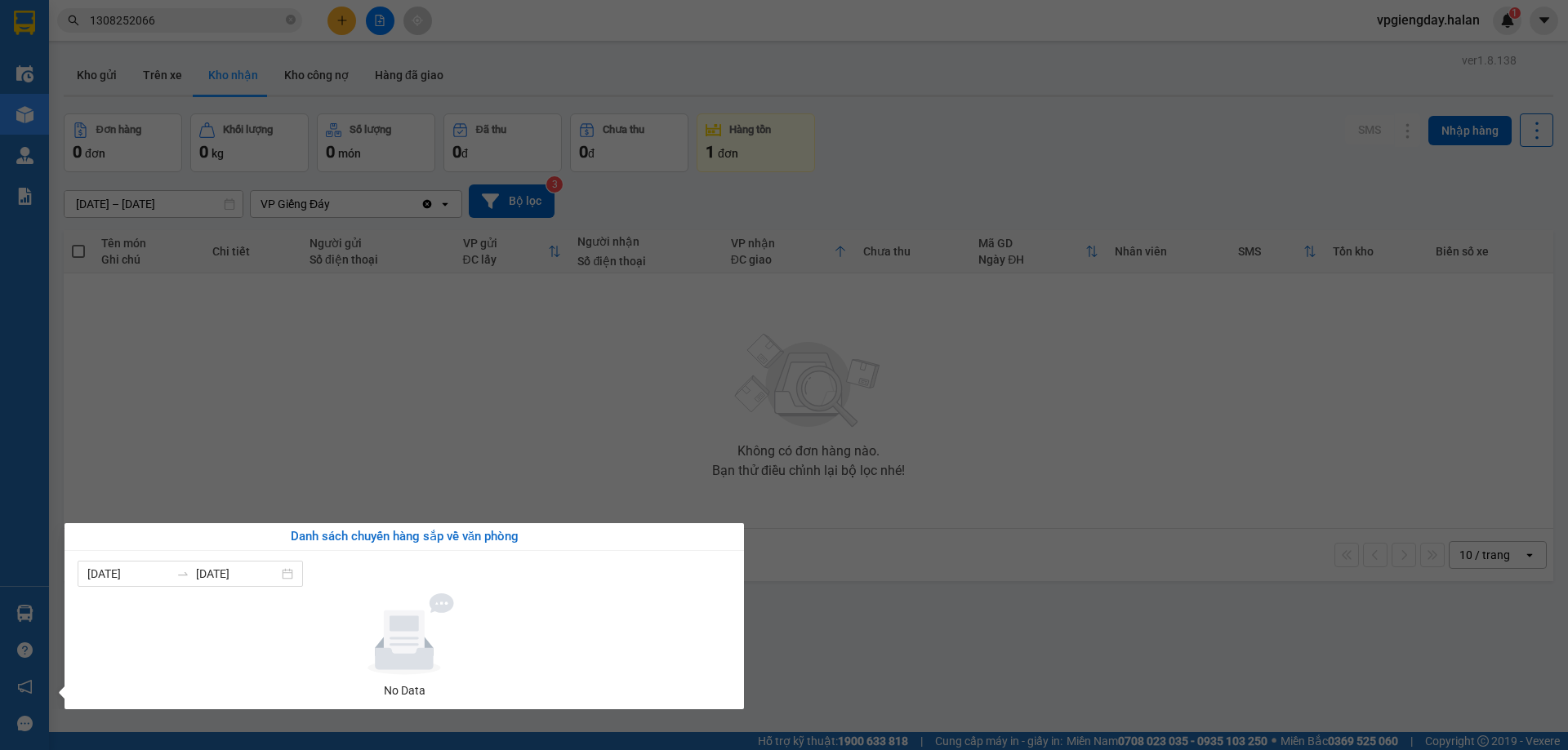
click at [291, 460] on section "Kết quả tìm kiếm ( 1 ) Bộ lọc Mã ĐH Trạng thái Món hàng Thu hộ Tổng cước Chưa c…" at bounding box center [784, 375] width 1568 height 750
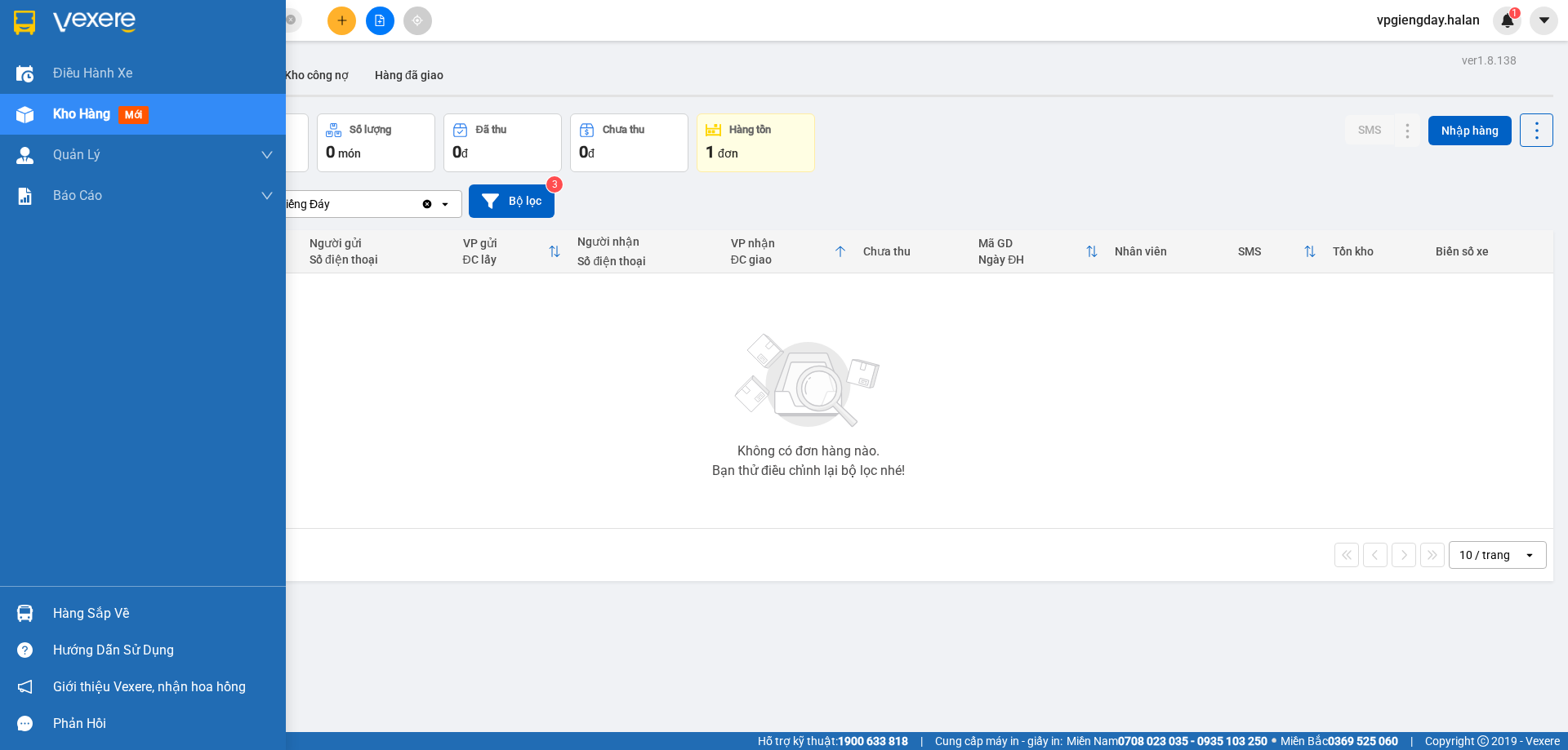
click at [75, 604] on div "Hàng sắp về" at bounding box center [164, 614] width 221 height 24
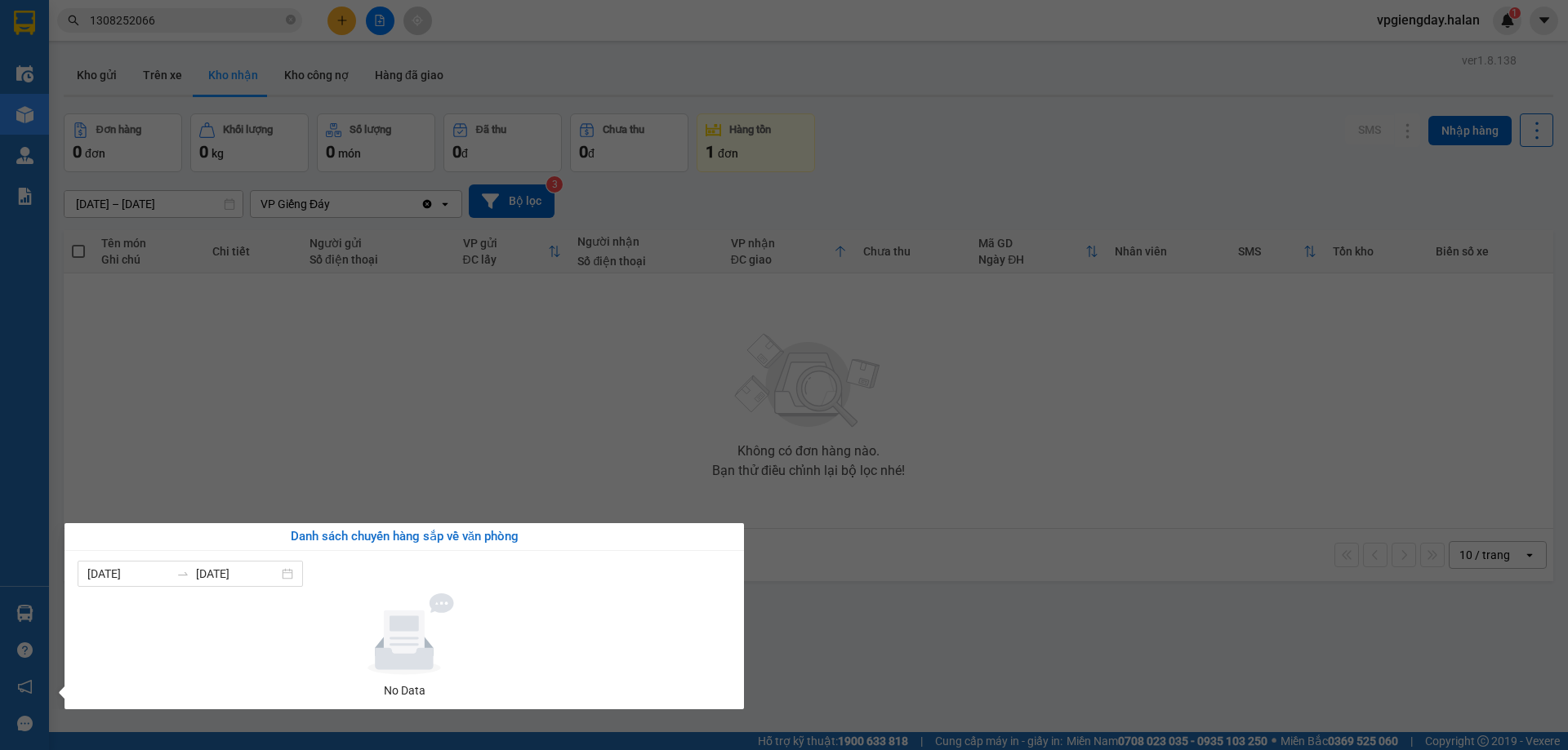
click at [308, 450] on section "Kết quả tìm kiếm ( 1 ) Bộ lọc Mã ĐH Trạng thái Món hàng Thu hộ Tổng cước Chưa c…" at bounding box center [784, 375] width 1568 height 750
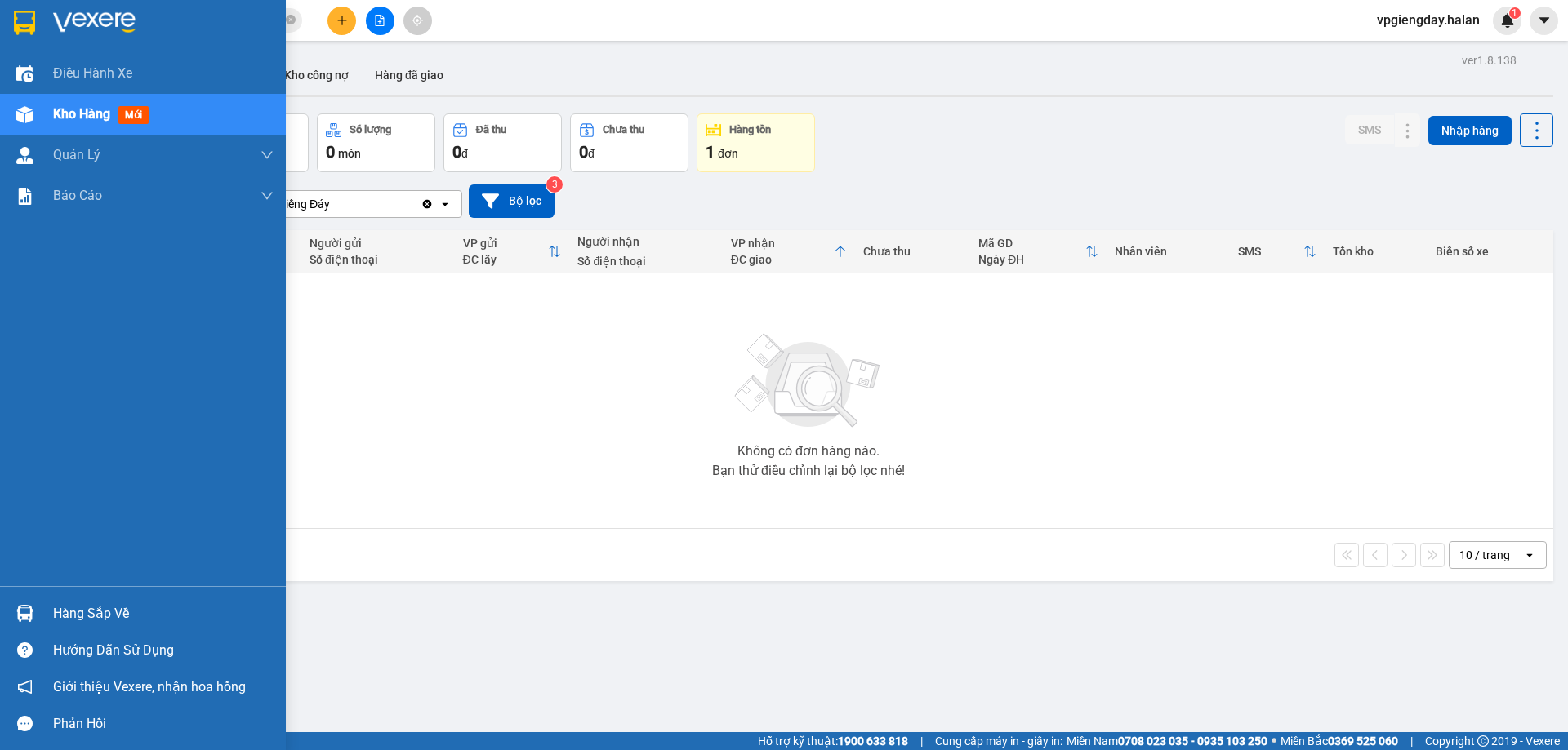
click at [77, 604] on div "Hàng sắp về" at bounding box center [164, 614] width 221 height 24
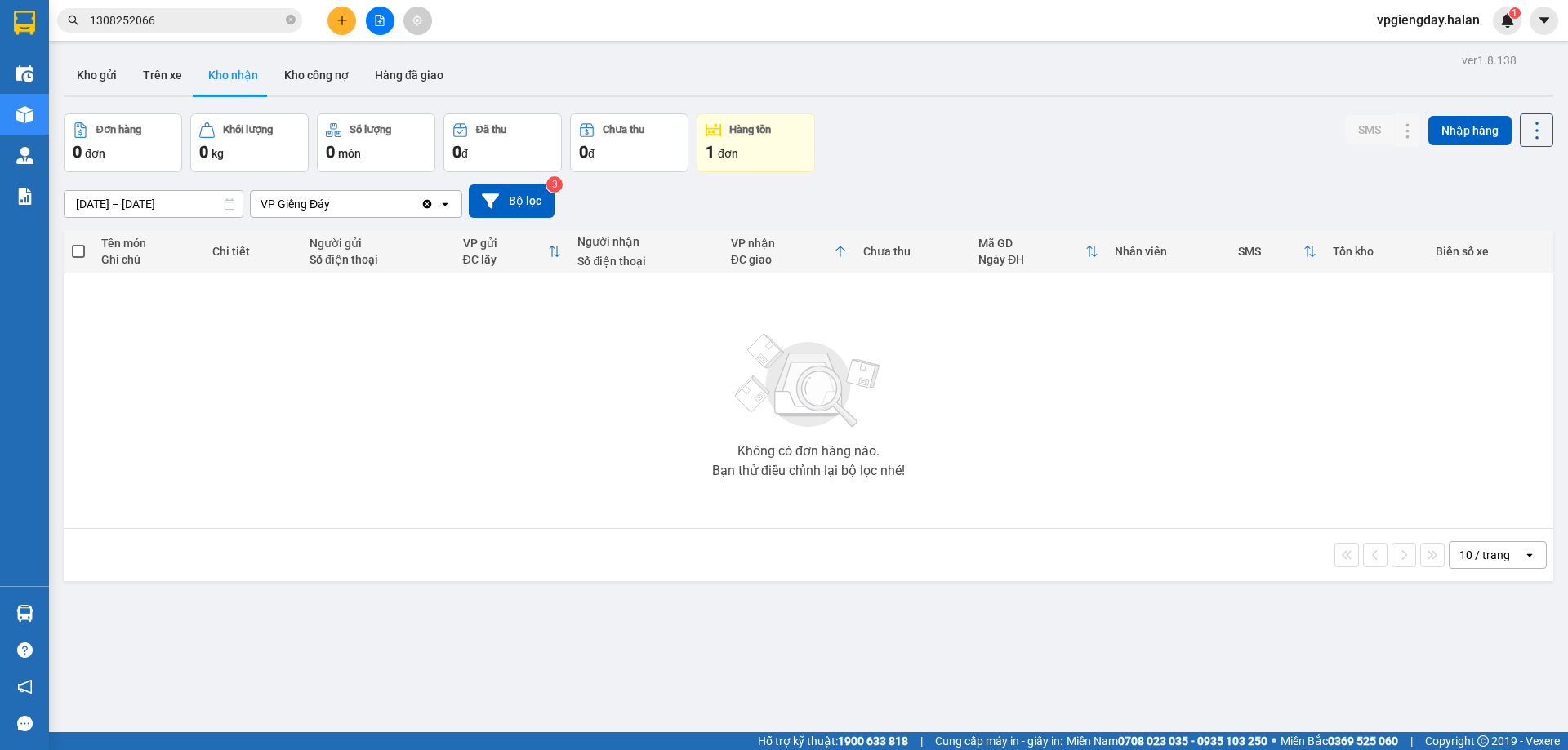
click at [276, 437] on section "Kết quả tìm kiếm ( 1 ) Bộ lọc Mã ĐH Trạng thái Món hàng Thu hộ Tổng cước Chưa c…" at bounding box center [784, 375] width 1568 height 750
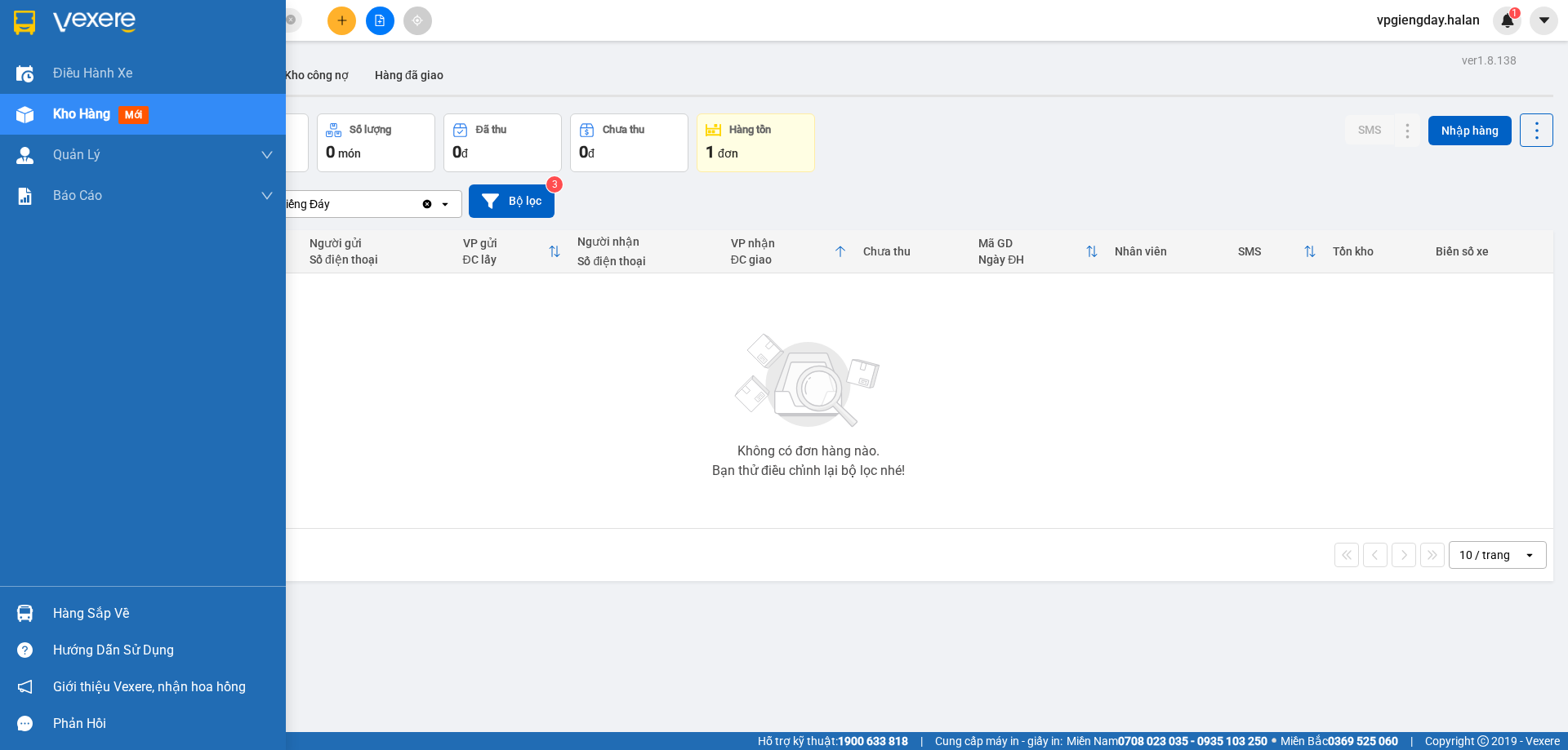
click at [63, 604] on div "Hàng sắp về" at bounding box center [164, 614] width 221 height 24
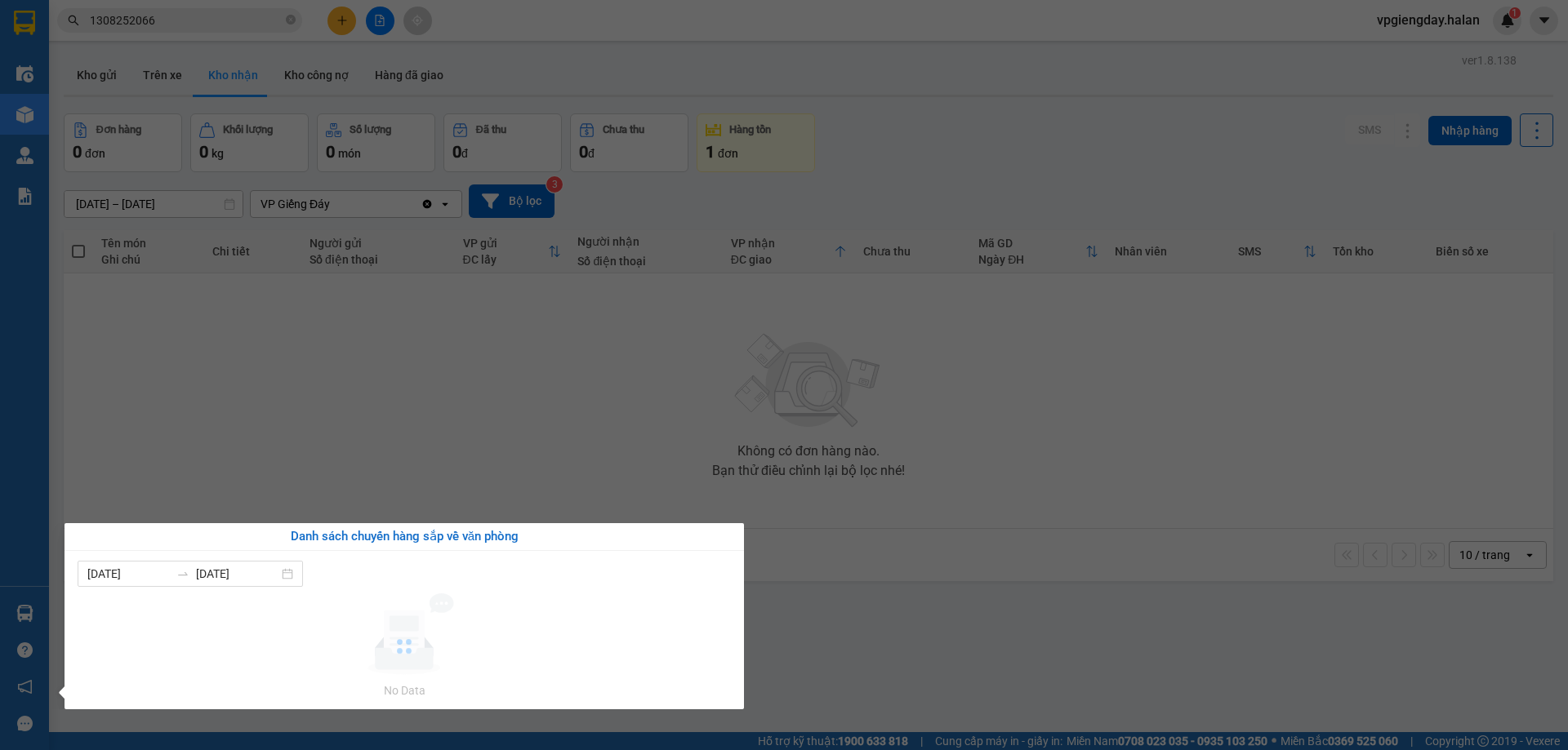
click at [430, 380] on section "Kết quả tìm kiếm ( 1 ) Bộ lọc Mã ĐH Trạng thái Món hàng Thu hộ Tổng cước Chưa c…" at bounding box center [784, 375] width 1568 height 750
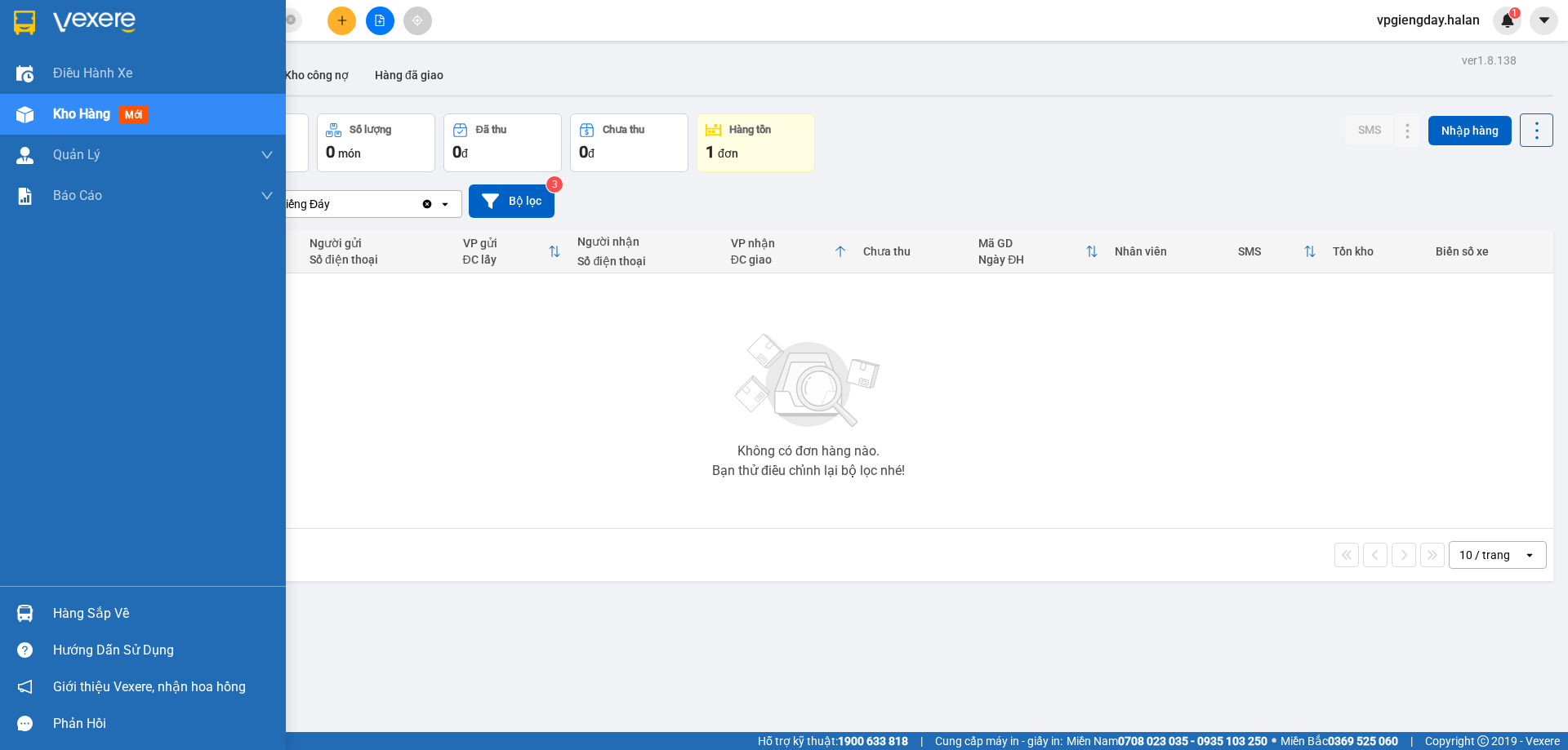
drag, startPoint x: 90, startPoint y: 607, endPoint x: 399, endPoint y: 444, distance: 349.4
click at [91, 607] on div "Hàng sắp về" at bounding box center [164, 614] width 221 height 24
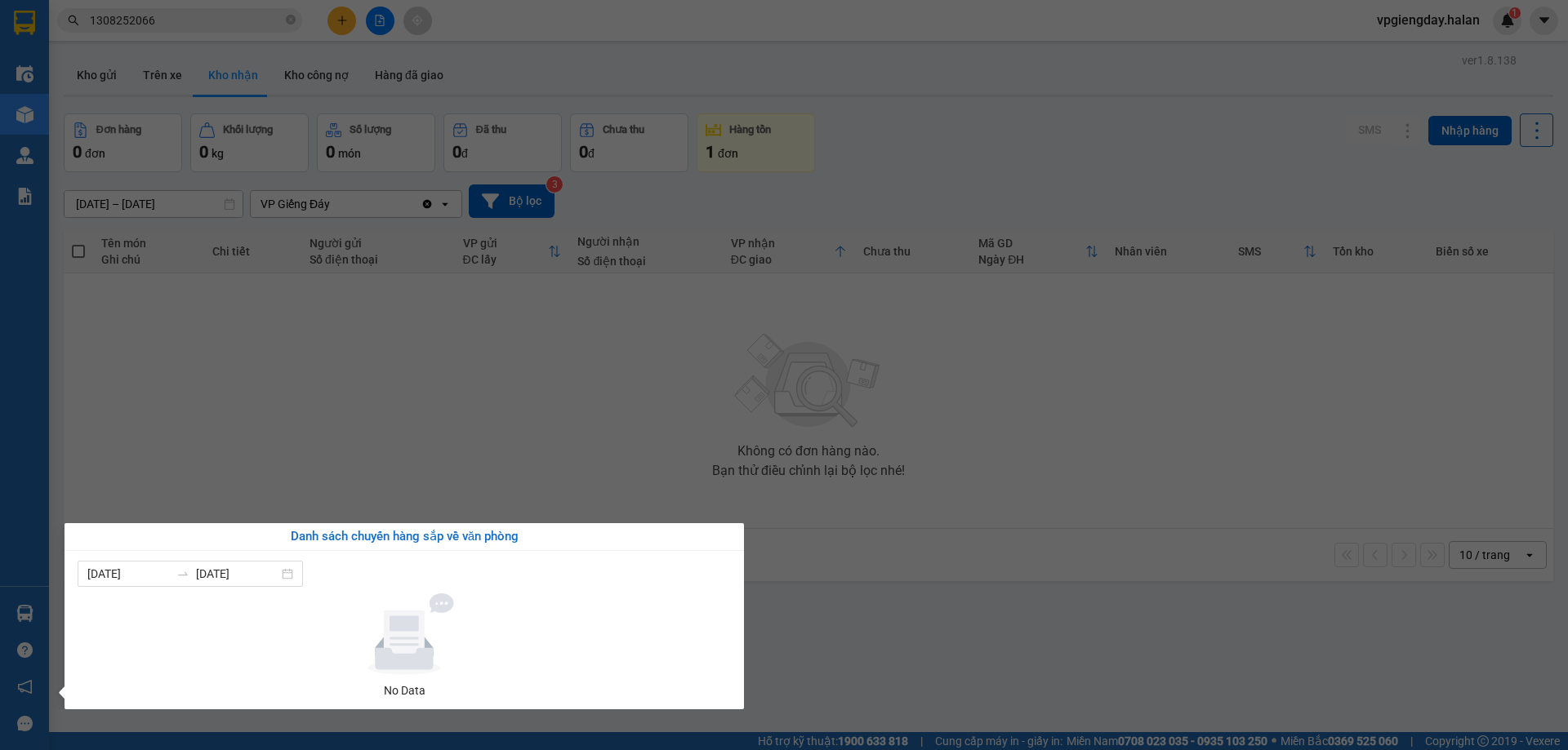
click at [576, 349] on section "Kết quả tìm kiếm ( 1 ) Bộ lọc Mã ĐH Trạng thái Món hàng Thu hộ Tổng cước Chưa c…" at bounding box center [784, 375] width 1568 height 750
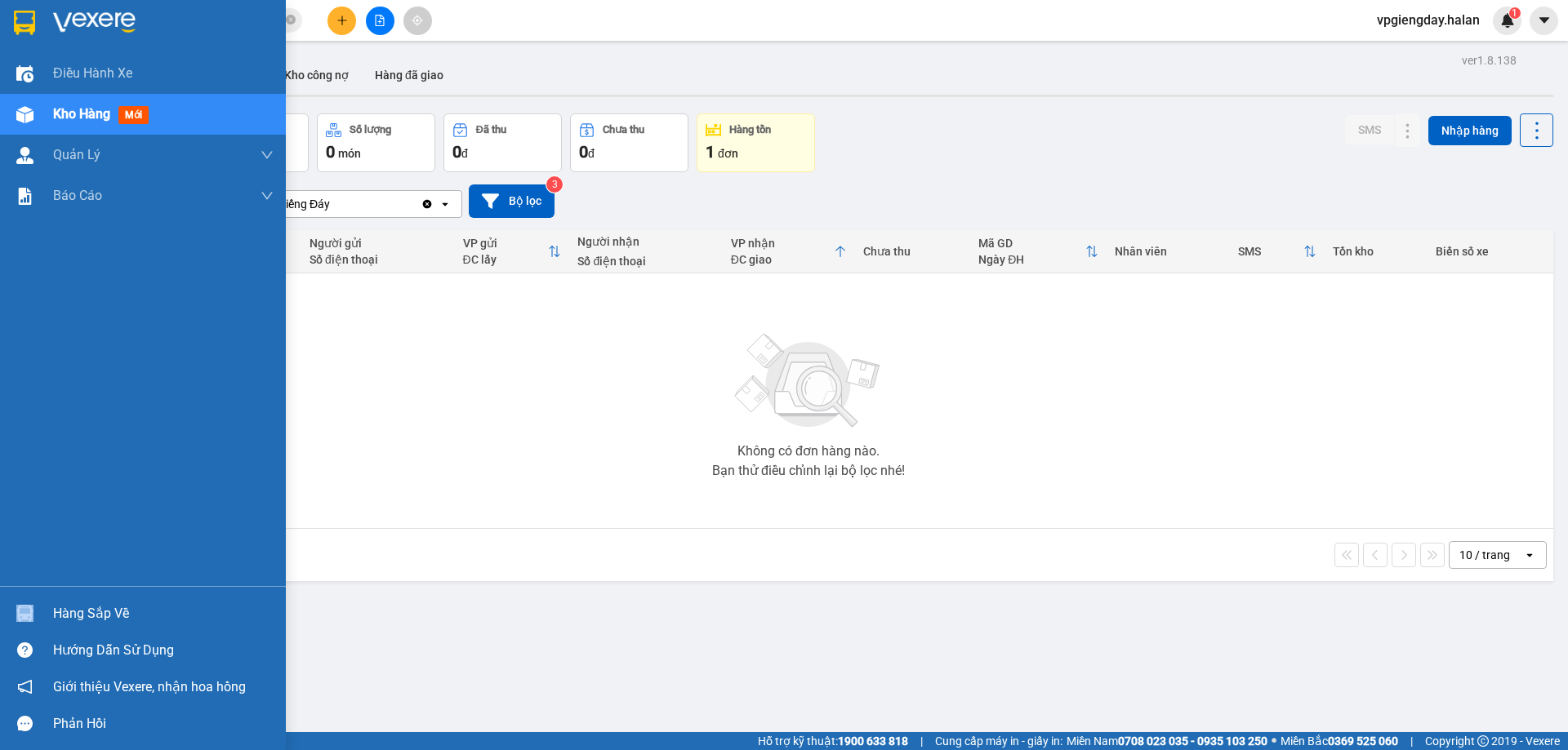
click at [168, 601] on div "Hàng sắp về" at bounding box center [143, 614] width 286 height 37
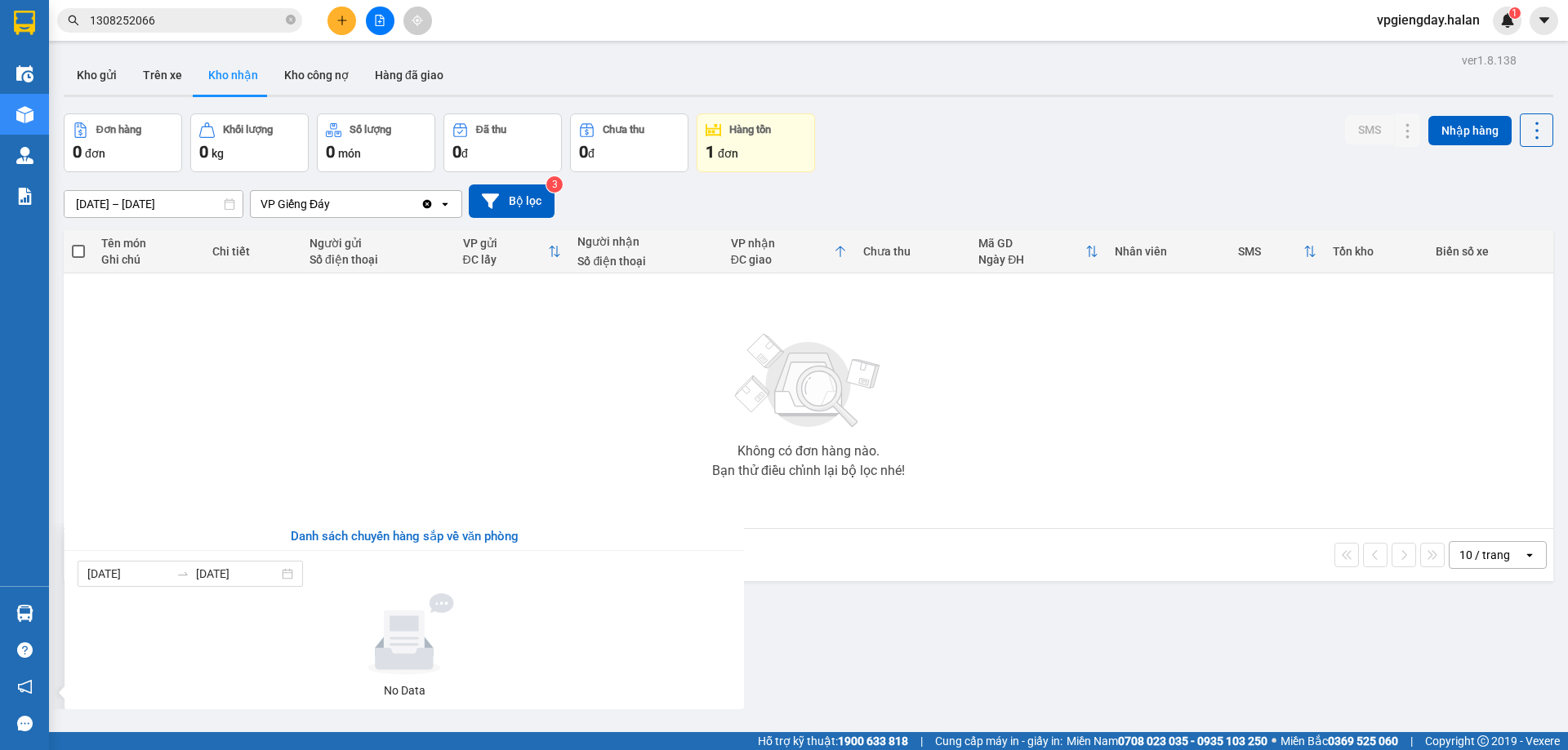
click at [327, 476] on section "Kết quả tìm kiếm ( 1 ) Bộ lọc Mã ĐH Trạng thái Món hàng Thu hộ Tổng cước Chưa c…" at bounding box center [784, 375] width 1568 height 750
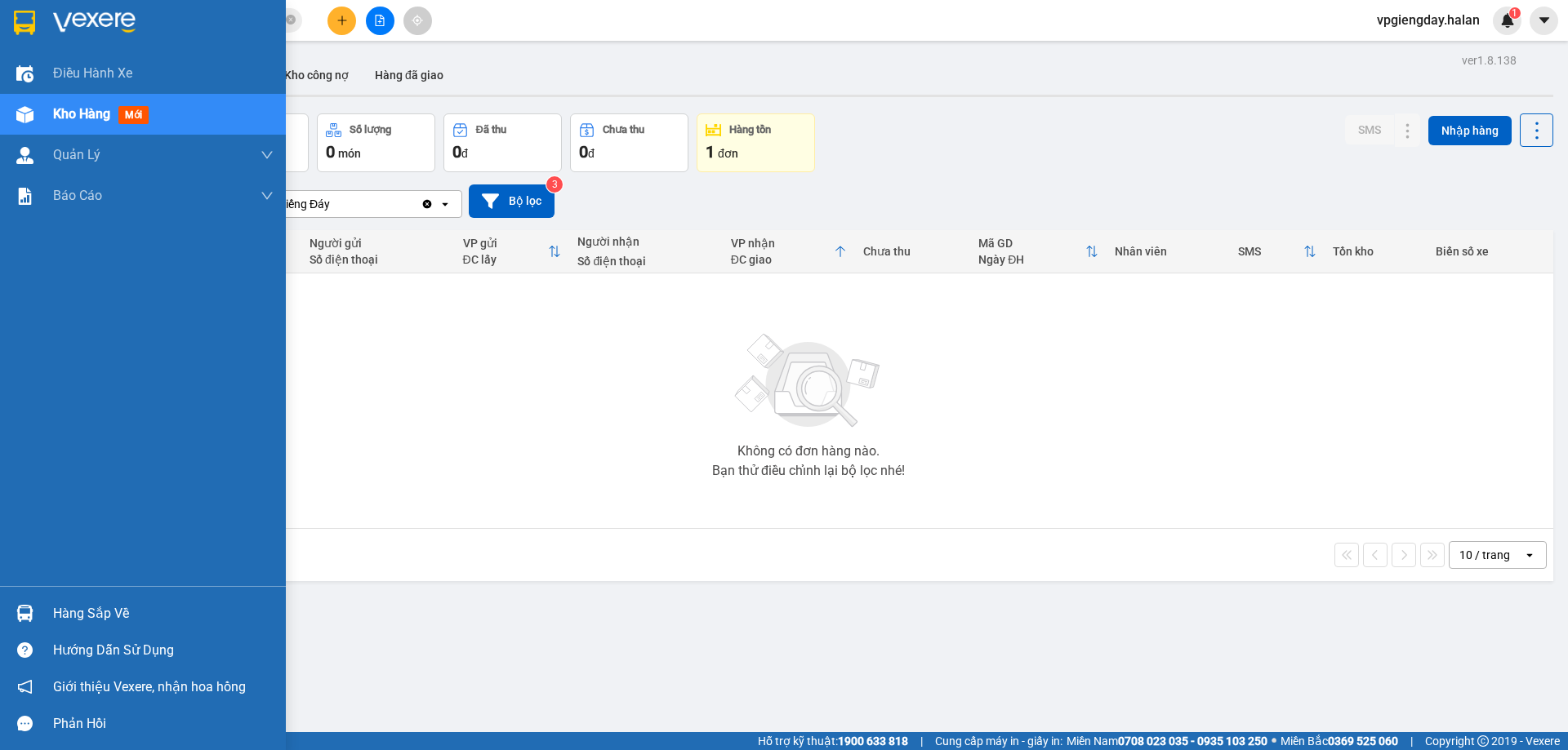
drag, startPoint x: 112, startPoint y: 611, endPoint x: 126, endPoint y: 612, distance: 14.0
click at [114, 612] on div "Hàng sắp về" at bounding box center [164, 614] width 221 height 24
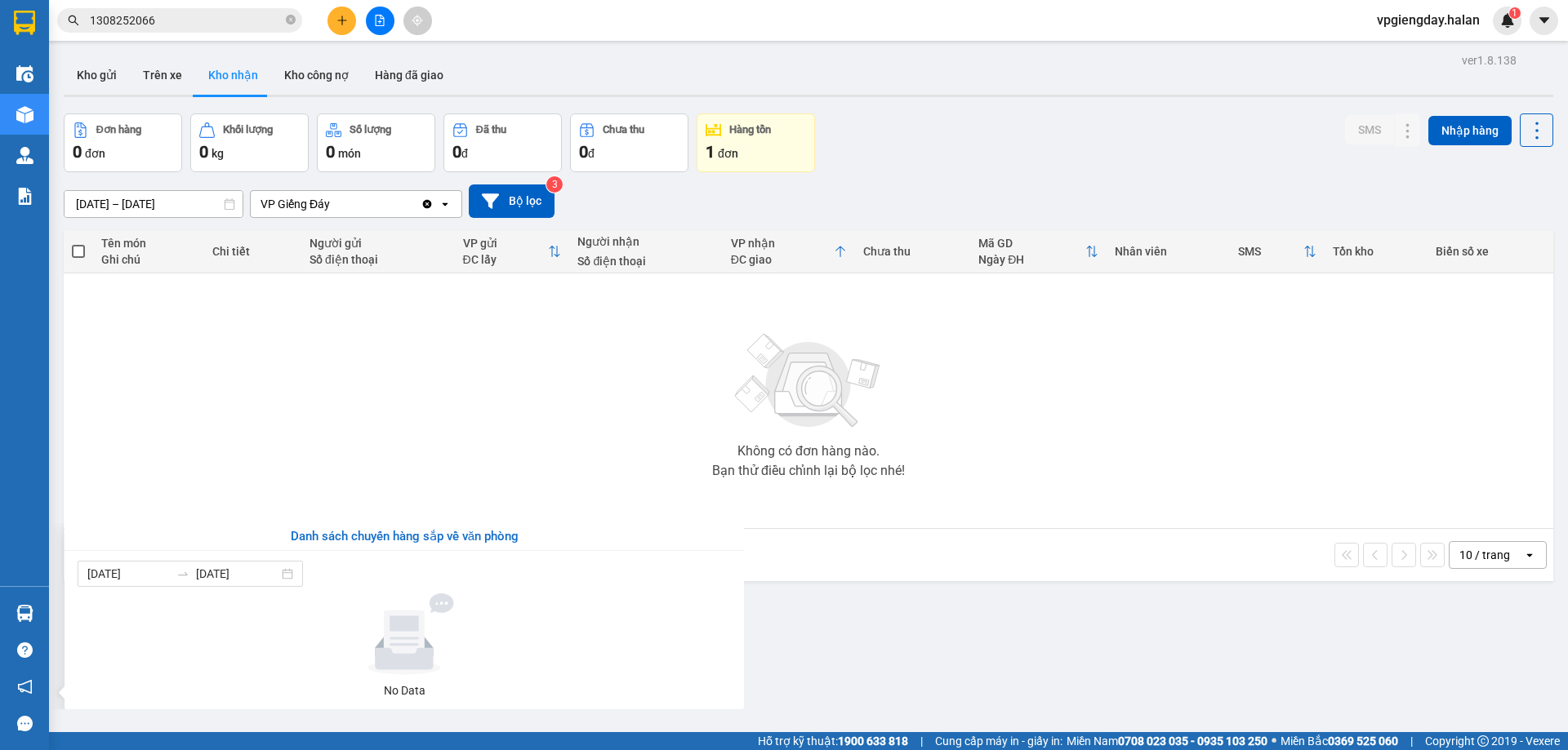
click at [260, 489] on section "Kết quả tìm kiếm ( 1 ) Bộ lọc Mã ĐH Trạng thái Món hàng Thu hộ Tổng cước Chưa c…" at bounding box center [784, 375] width 1568 height 750
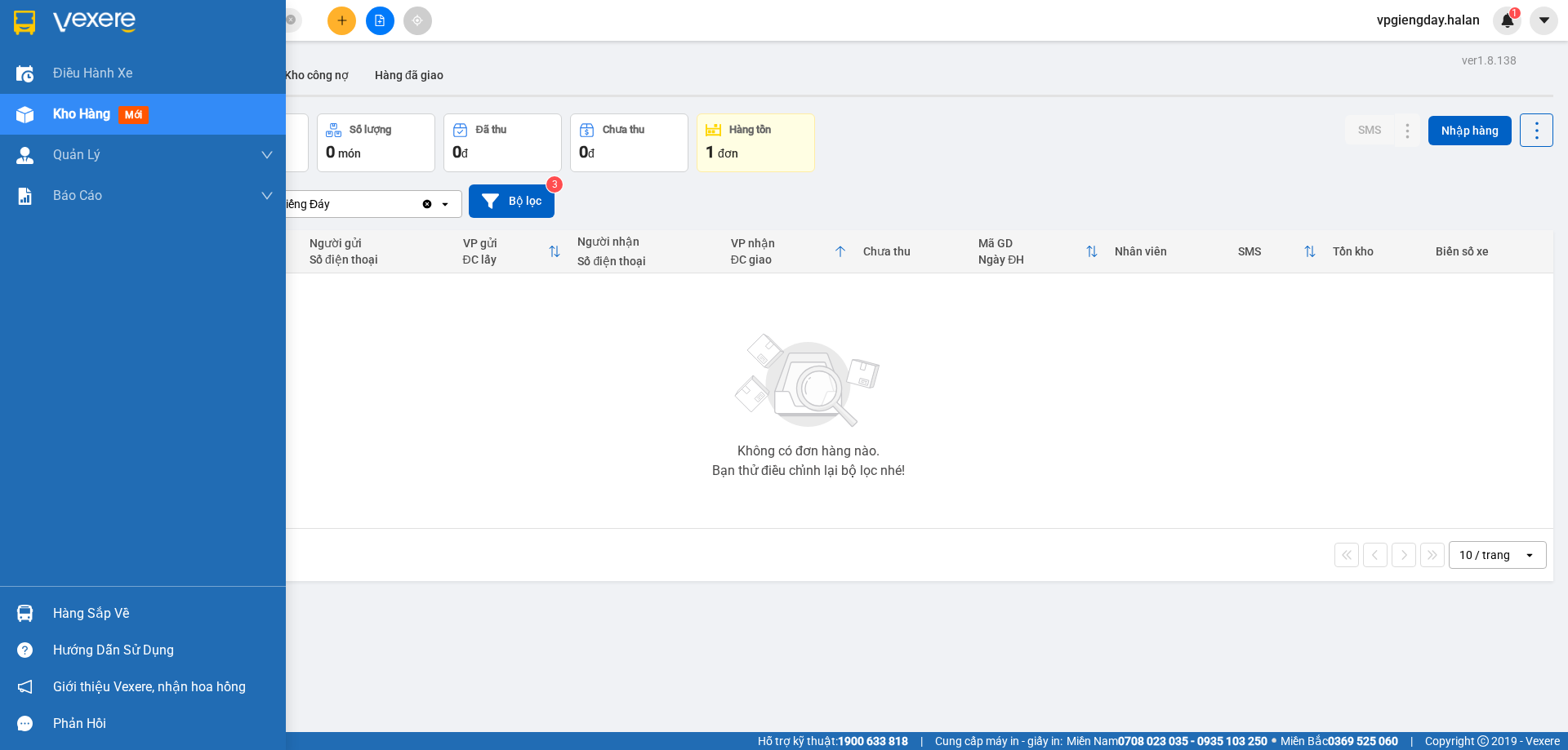
click at [114, 610] on div "Hàng sắp về" at bounding box center [164, 614] width 221 height 24
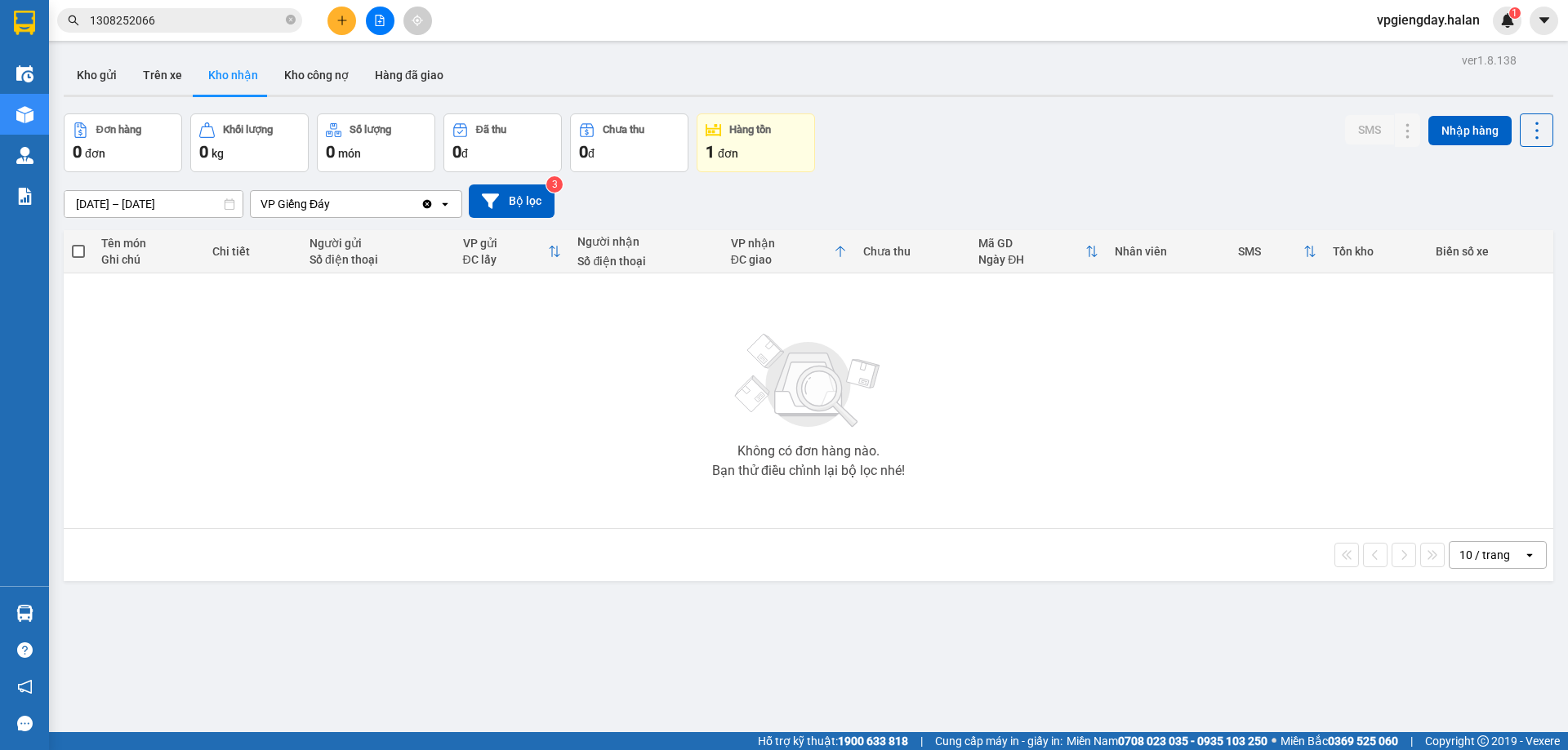
click at [495, 434] on section "Kết quả tìm kiếm ( 1 ) Bộ lọc Mã ĐH Trạng thái Món hàng Thu hộ Tổng cước Chưa c…" at bounding box center [784, 375] width 1568 height 750
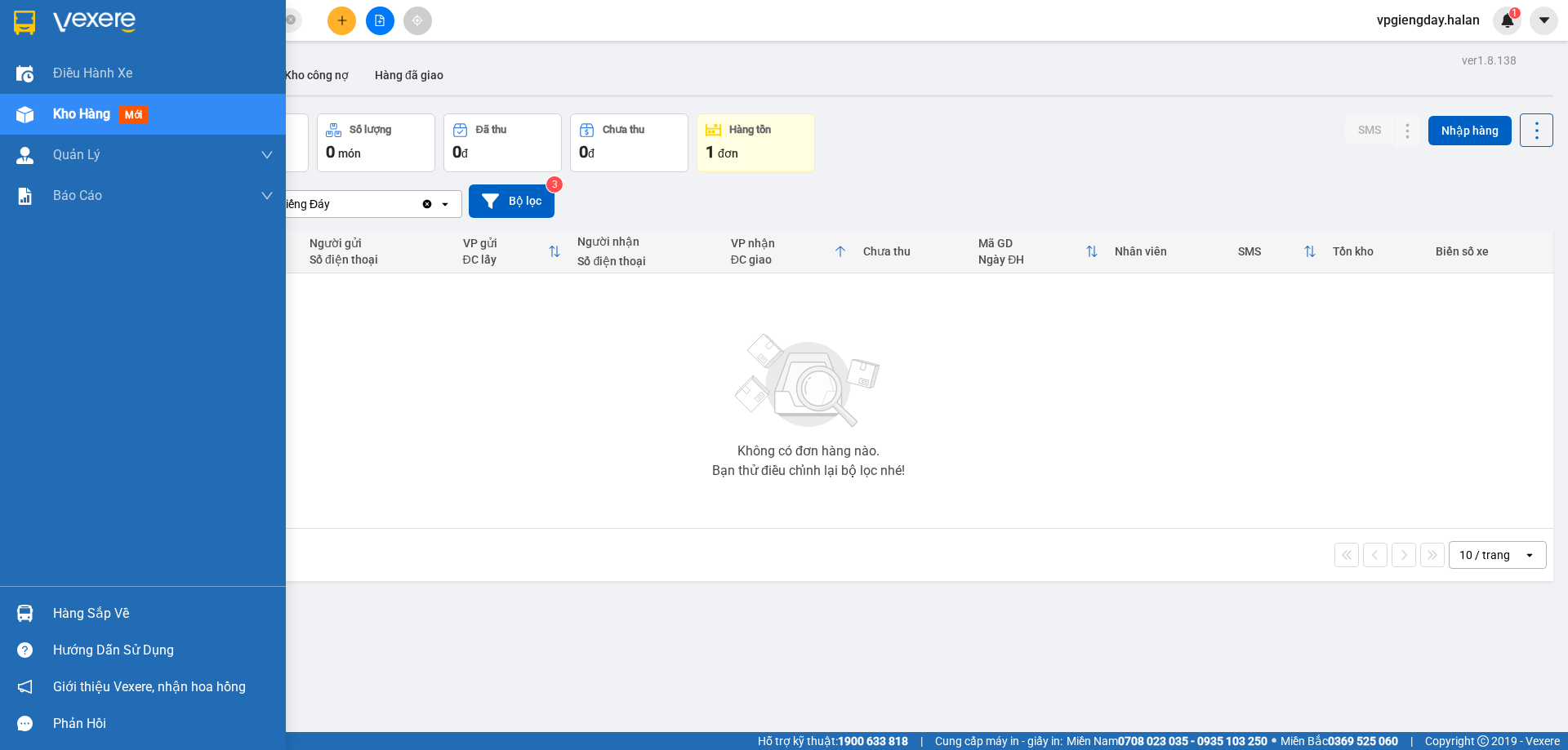
click at [77, 605] on div "Hàng sắp về" at bounding box center [164, 614] width 221 height 24
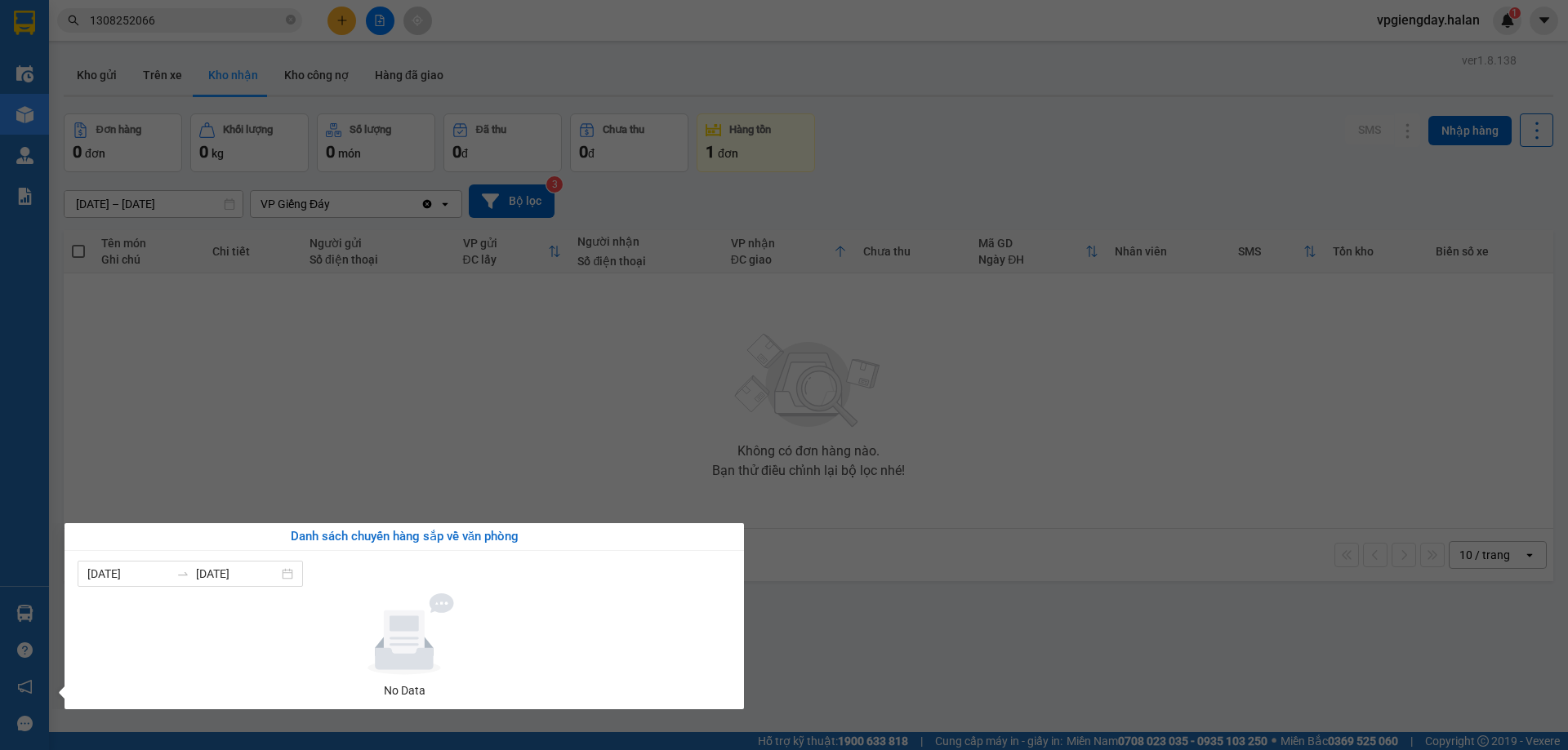
click at [489, 402] on section "Kết quả tìm kiếm ( 1 ) Bộ lọc Mã ĐH Trạng thái Món hàng Thu hộ Tổng cước Chưa c…" at bounding box center [784, 375] width 1568 height 750
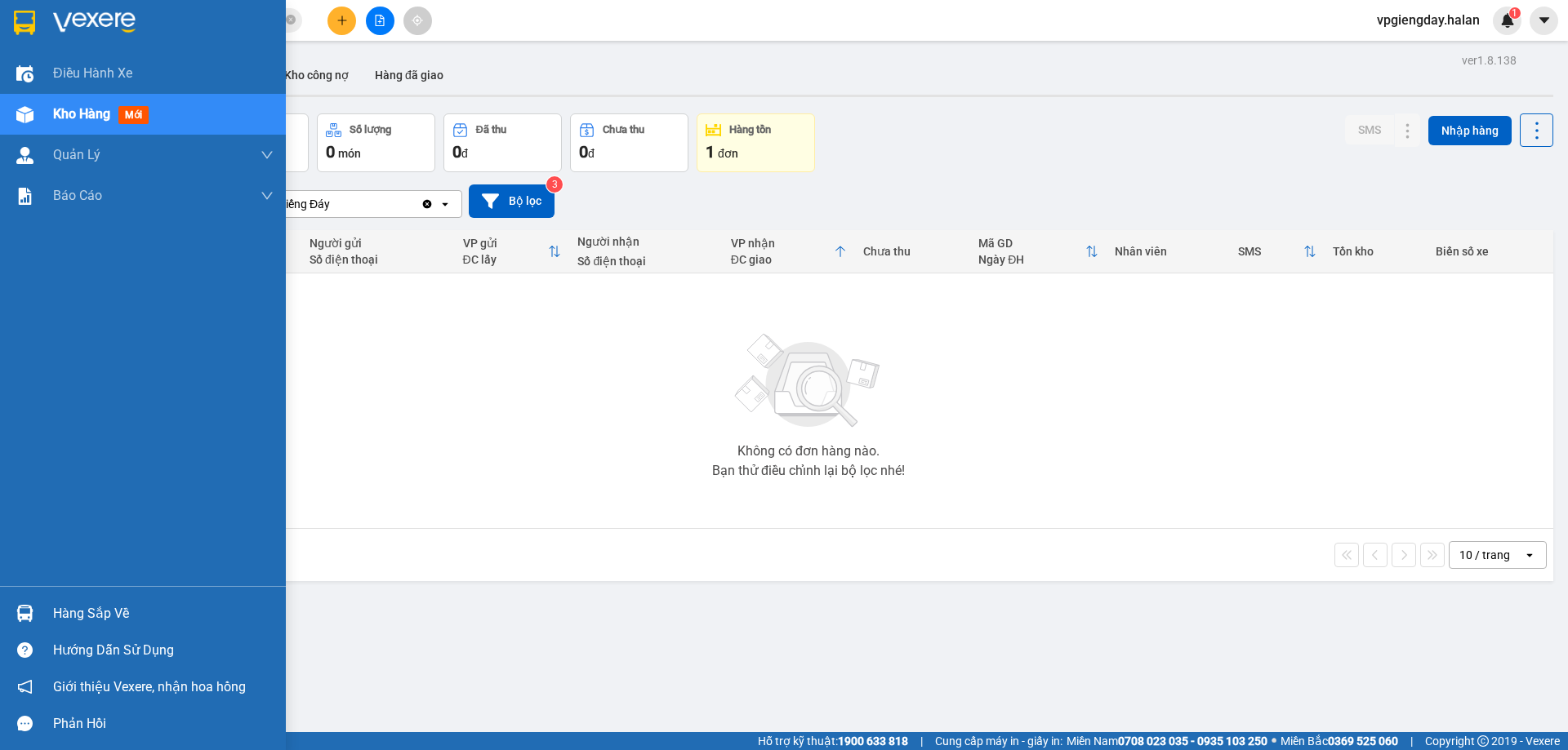
click at [75, 606] on div "Hàng sắp về" at bounding box center [164, 614] width 221 height 24
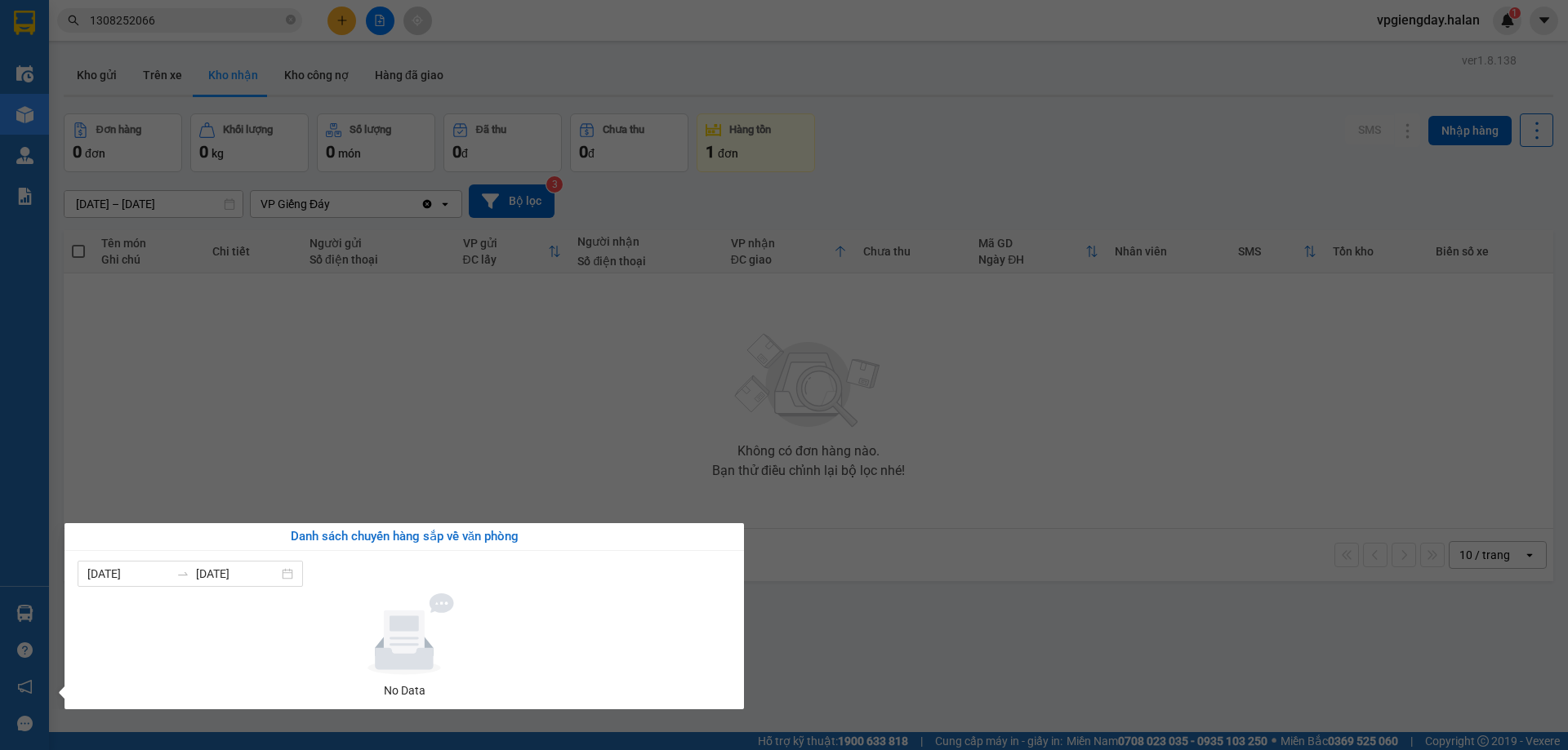
click at [350, 464] on section "Kết quả tìm kiếm ( 1 ) Bộ lọc Mã ĐH Trạng thái Món hàng Thu hộ Tổng cước Chưa c…" at bounding box center [784, 375] width 1568 height 750
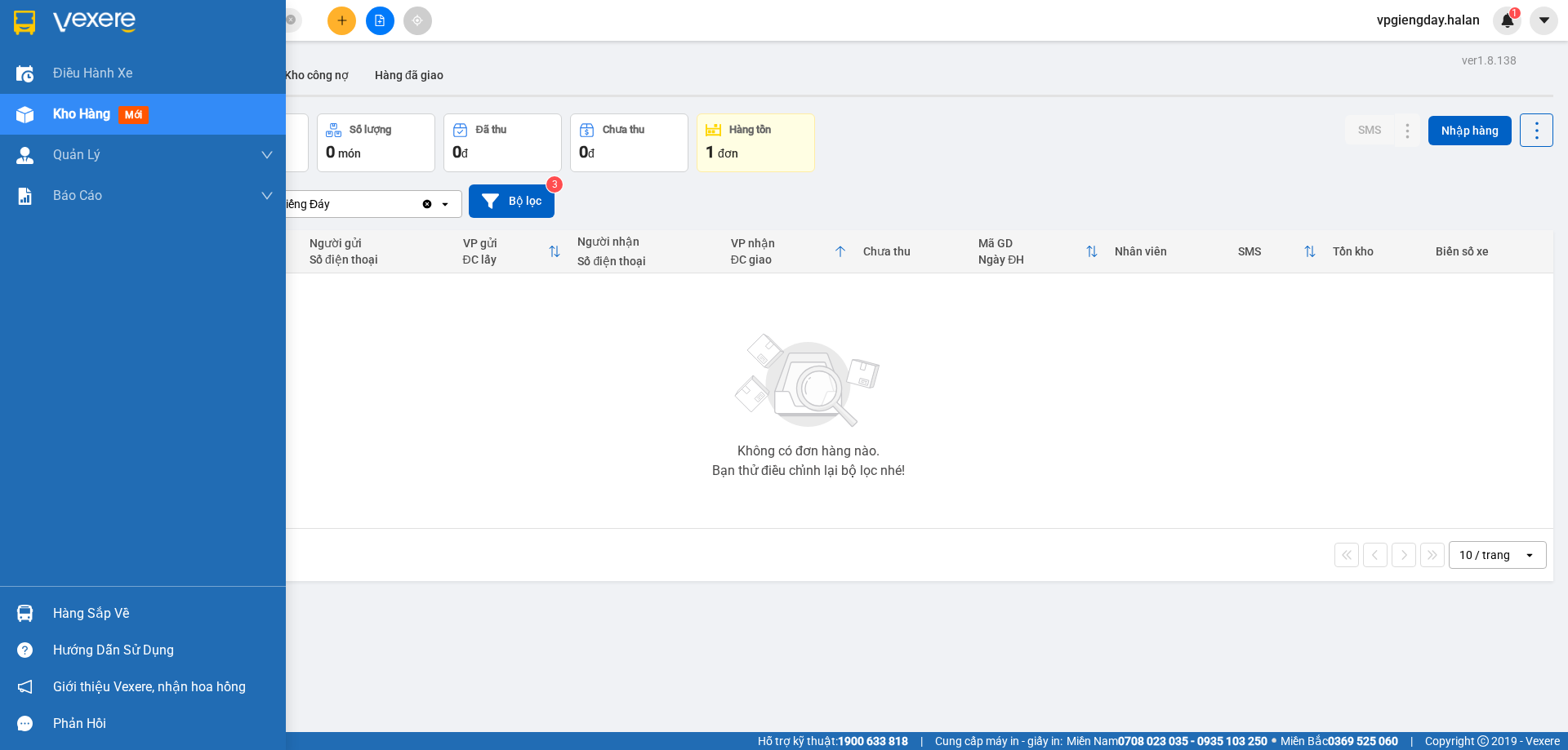
drag, startPoint x: 82, startPoint y: 613, endPoint x: 353, endPoint y: 471, distance: 305.9
click at [90, 603] on div "Hàng sắp về" at bounding box center [164, 614] width 221 height 24
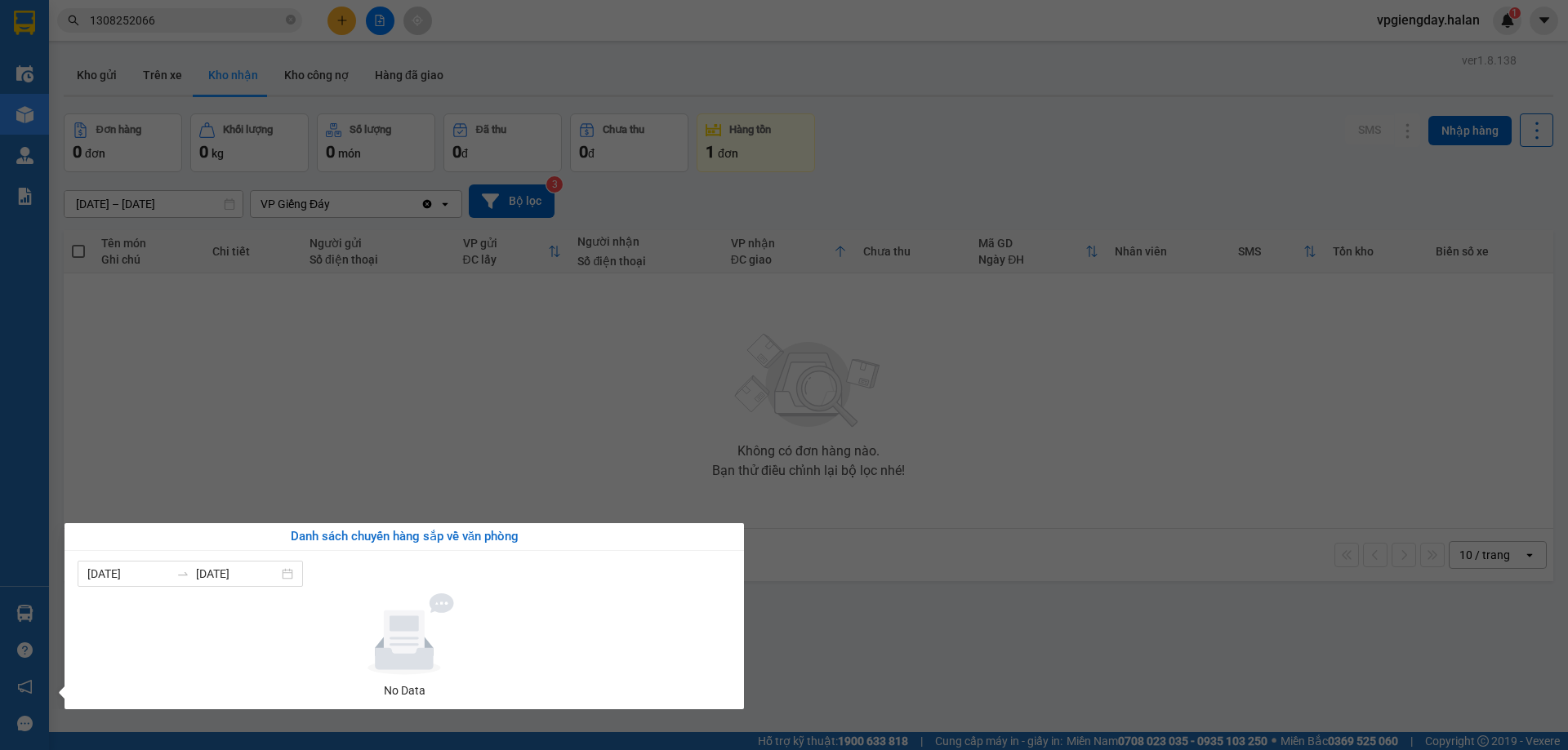
click at [456, 417] on section "Kết quả tìm kiếm ( 1 ) Bộ lọc Mã ĐH Trạng thái Món hàng Thu hộ Tổng cước Chưa c…" at bounding box center [784, 375] width 1568 height 750
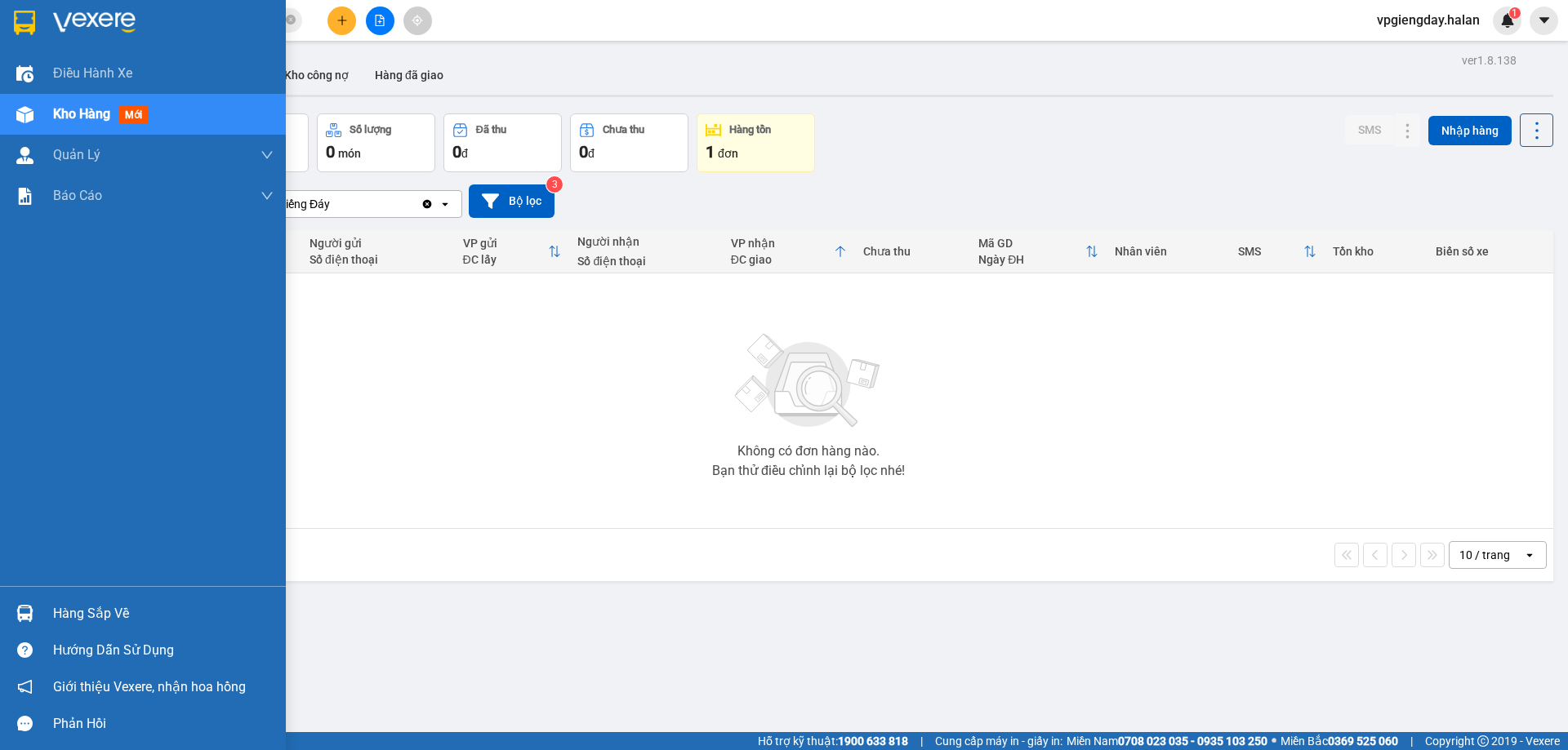
click at [81, 616] on div "Hàng sắp về" at bounding box center [164, 614] width 221 height 24
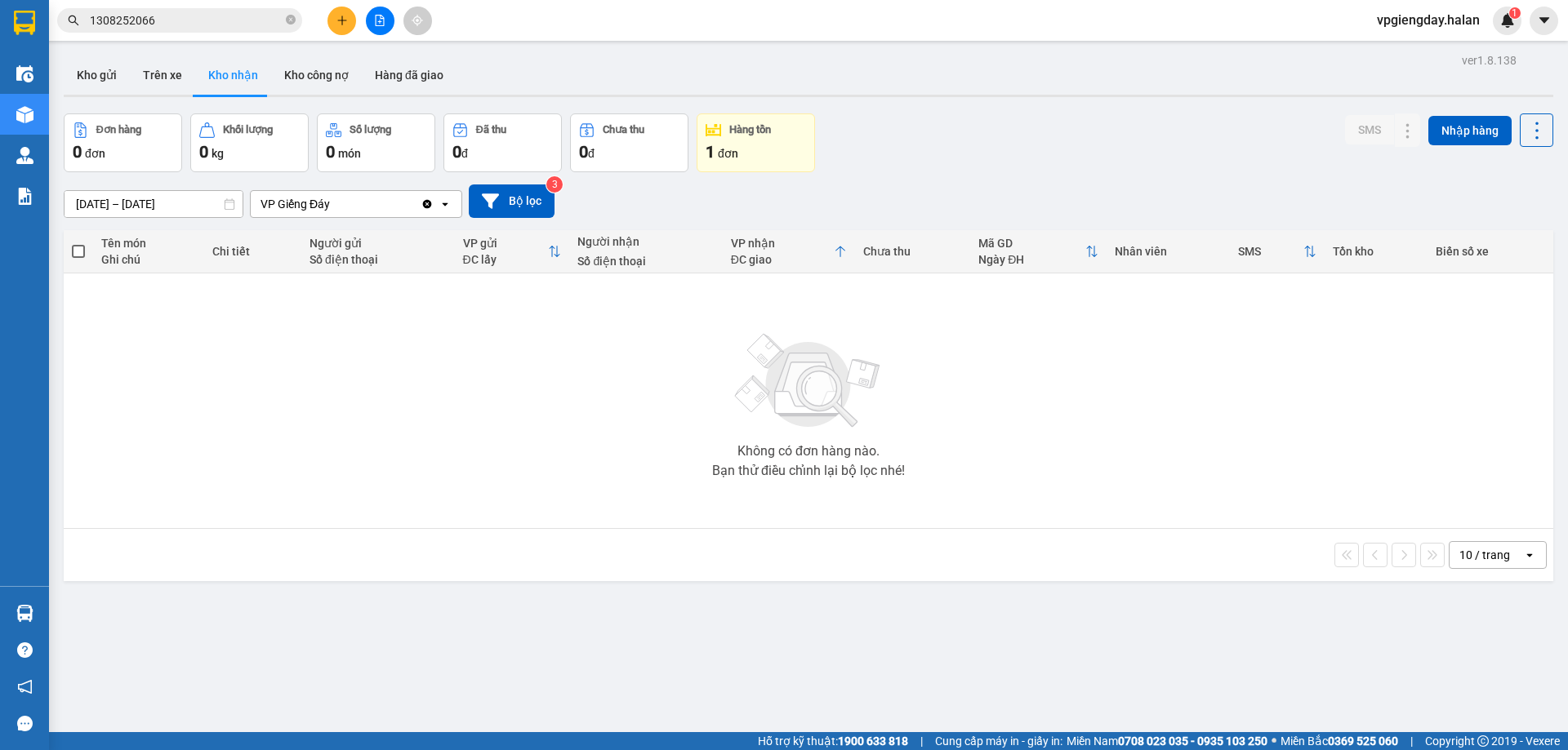
click at [531, 384] on section "Kết quả tìm kiếm ( 1 ) Bộ lọc Mã ĐH Trạng thái Món hàng Thu hộ Tổng cước Chưa c…" at bounding box center [784, 375] width 1568 height 750
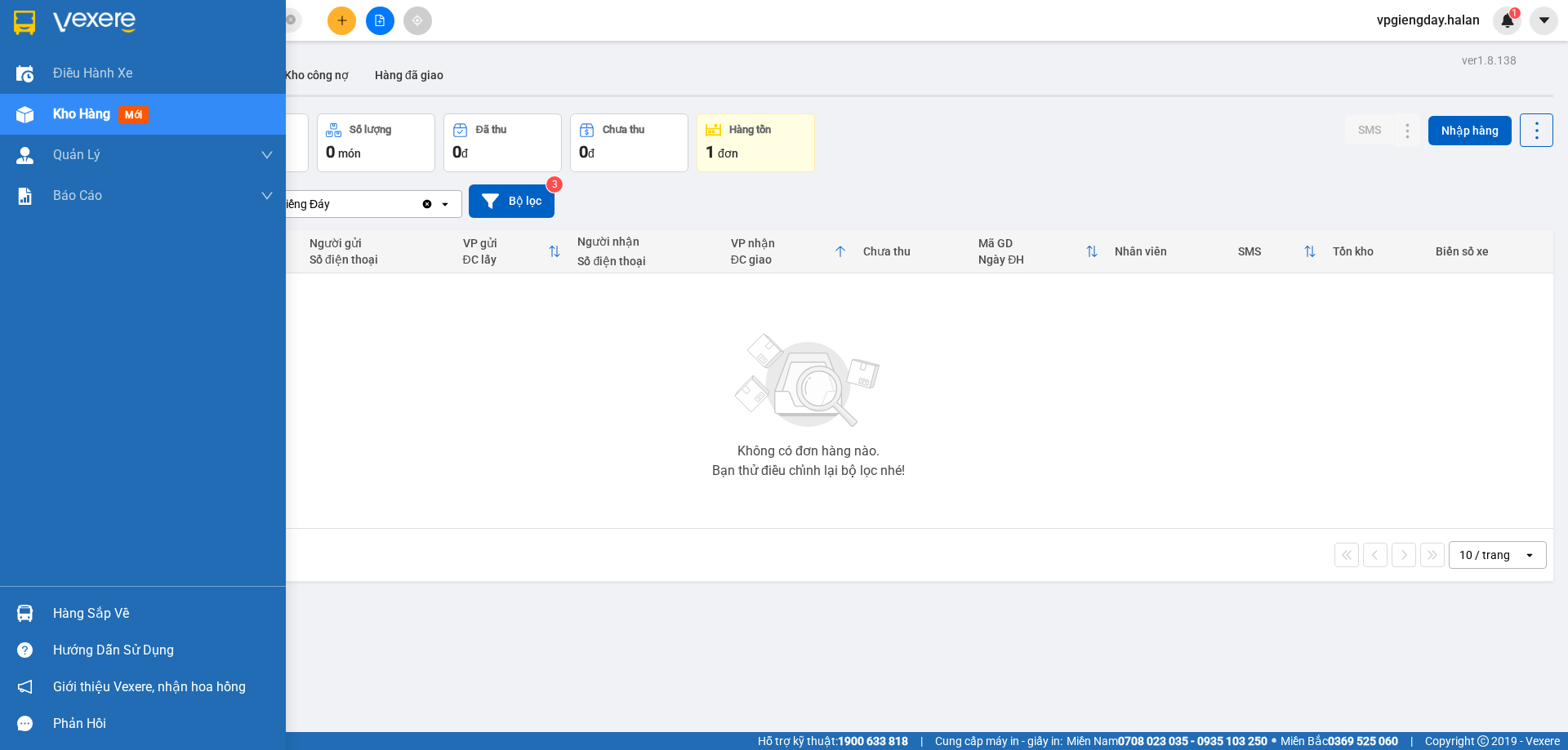
click at [159, 602] on div "Hàng sắp về" at bounding box center [164, 614] width 221 height 24
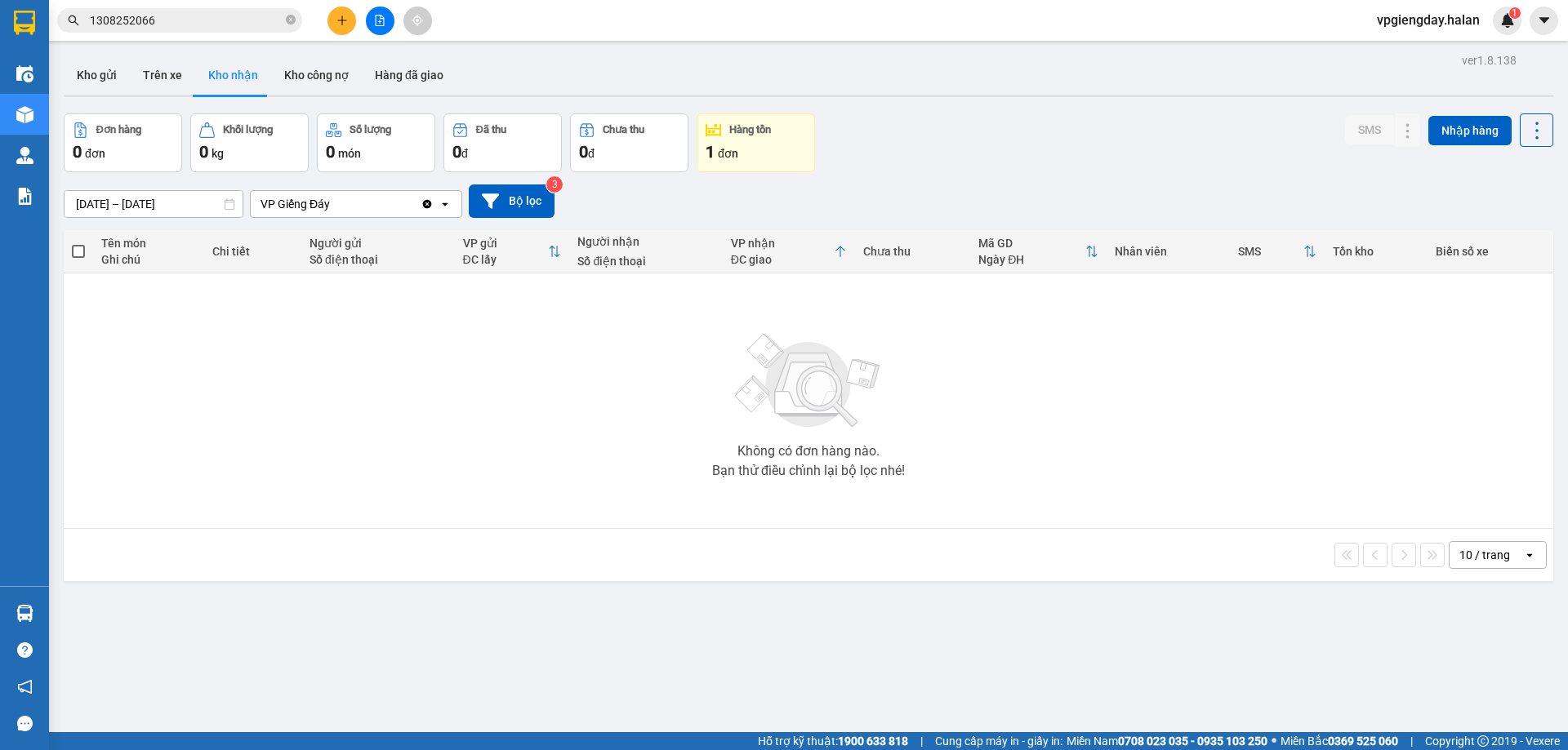
click at [402, 367] on section "Kết quả tìm kiếm ( 1 ) Bộ lọc Mã ĐH Trạng thái Món hàng Thu hộ Tổng cước Chưa c…" at bounding box center [784, 375] width 1568 height 750
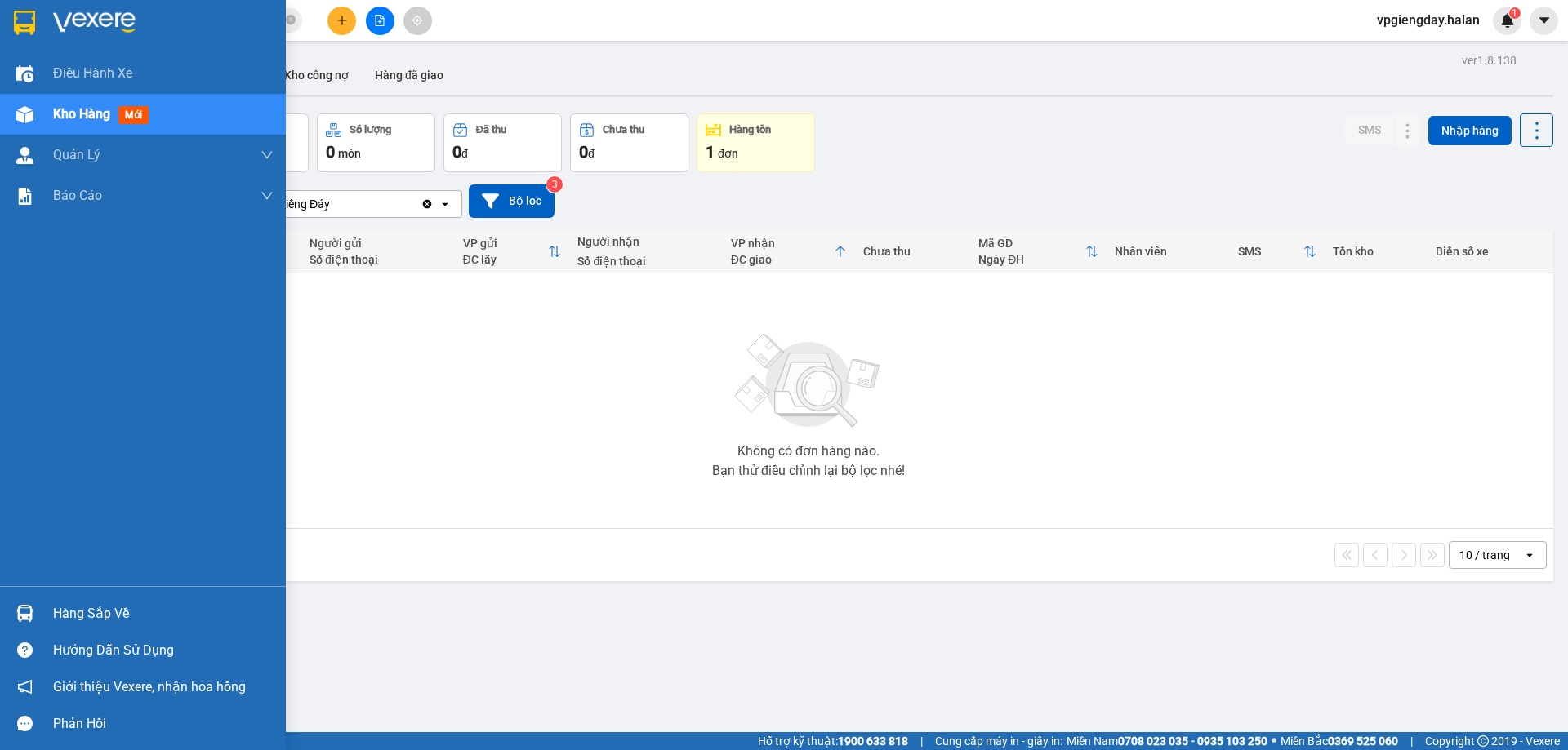
drag, startPoint x: 129, startPoint y: 614, endPoint x: 147, endPoint y: 595, distance: 26.2
click at [130, 612] on div "Hàng sắp về" at bounding box center [164, 614] width 221 height 24
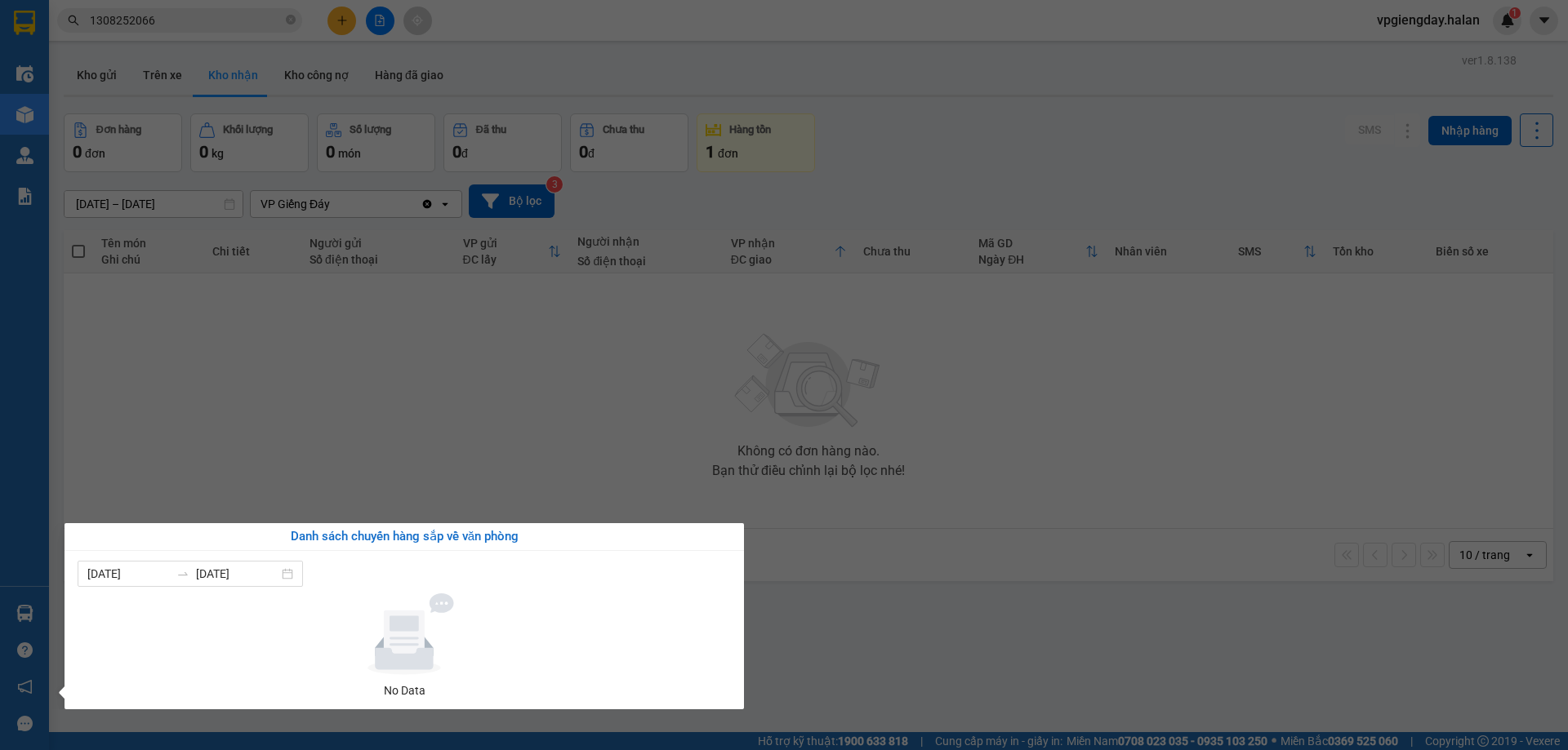
click at [482, 372] on section "Kết quả tìm kiếm ( 1 ) Bộ lọc Mã ĐH Trạng thái Món hàng Thu hộ Tổng cước Chưa c…" at bounding box center [784, 375] width 1568 height 750
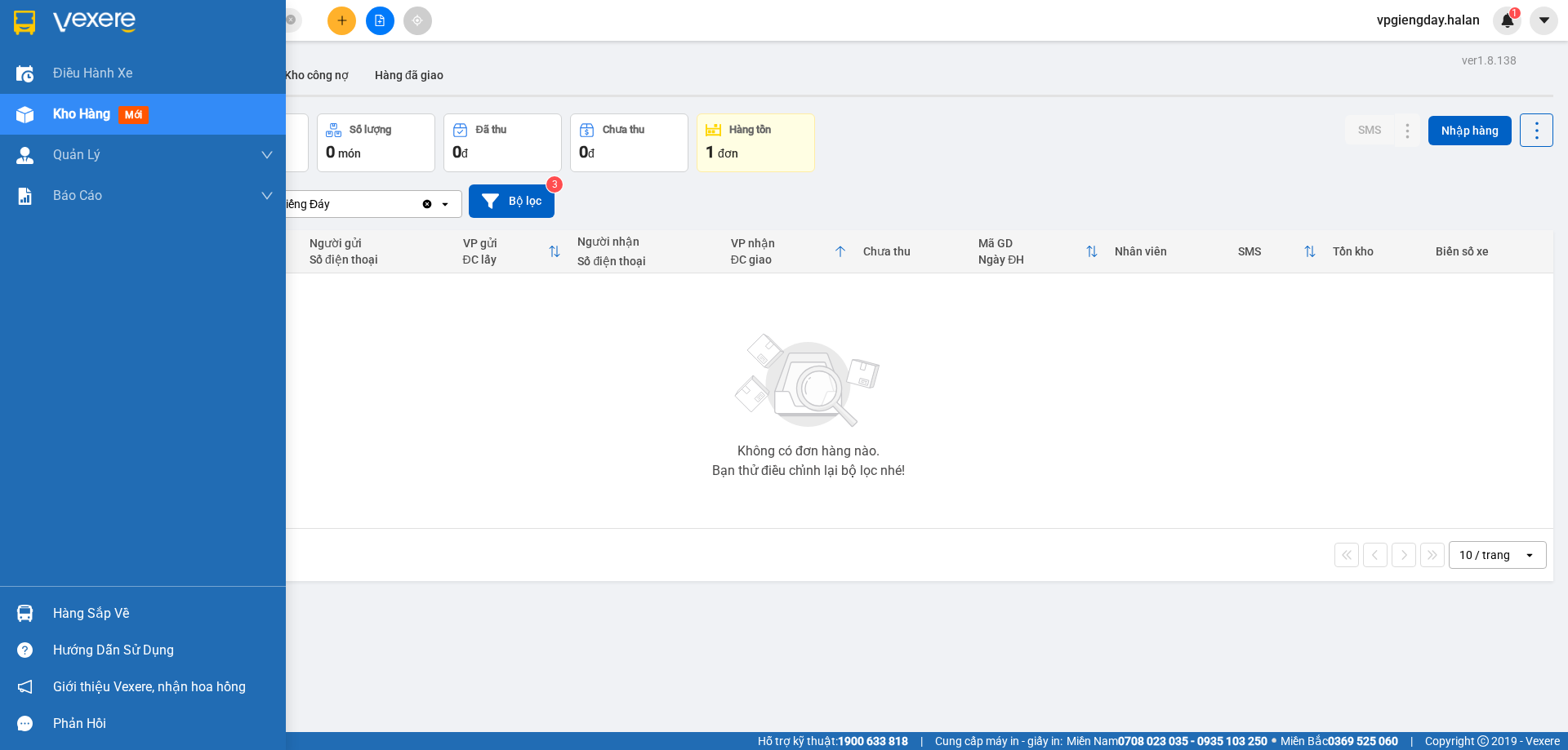
click at [135, 603] on div "Hàng sắp về" at bounding box center [164, 614] width 221 height 24
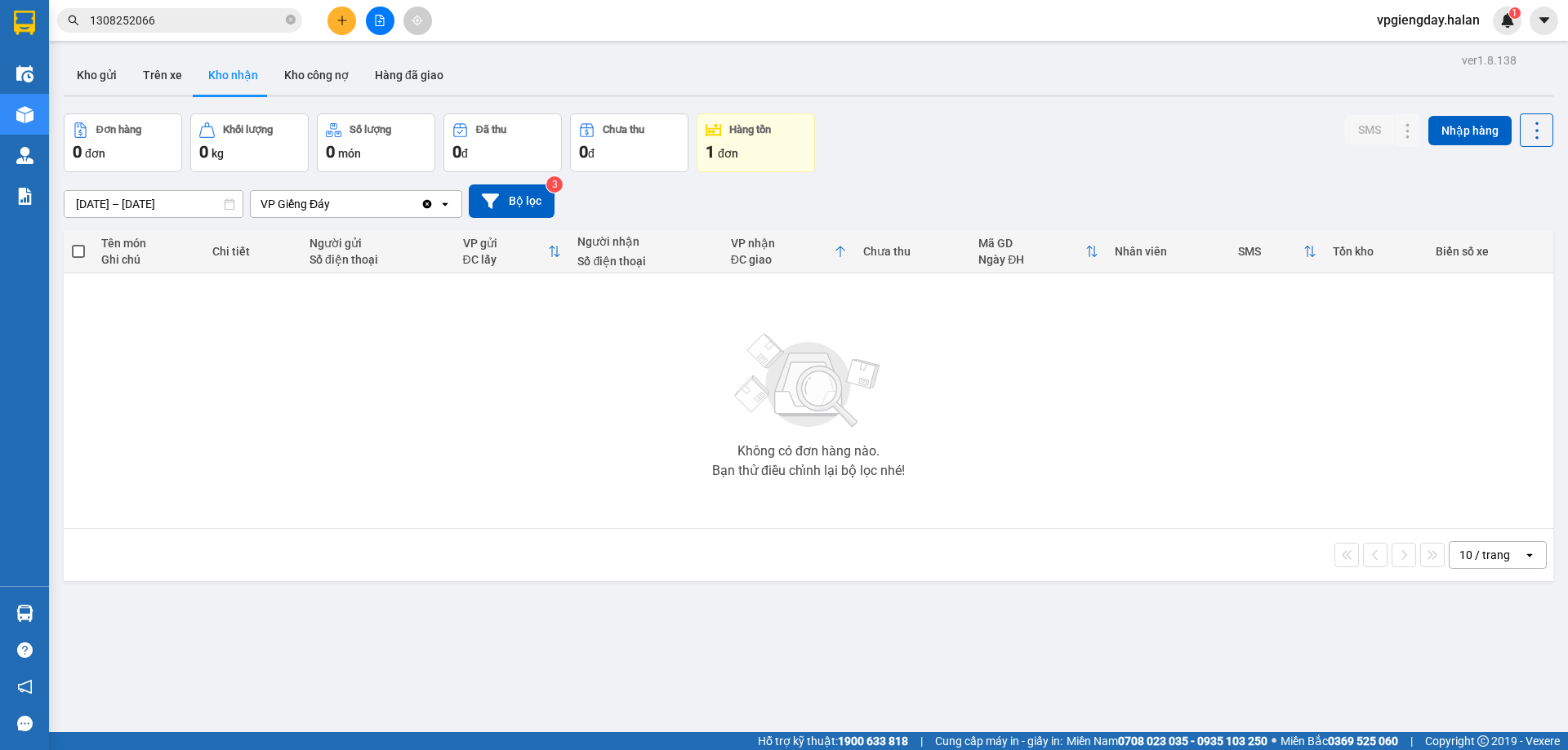
click at [322, 429] on section "Kết quả tìm kiếm ( 1 ) Bộ lọc Mã ĐH Trạng thái Món hàng Thu hộ Tổng cước Chưa c…" at bounding box center [784, 375] width 1568 height 750
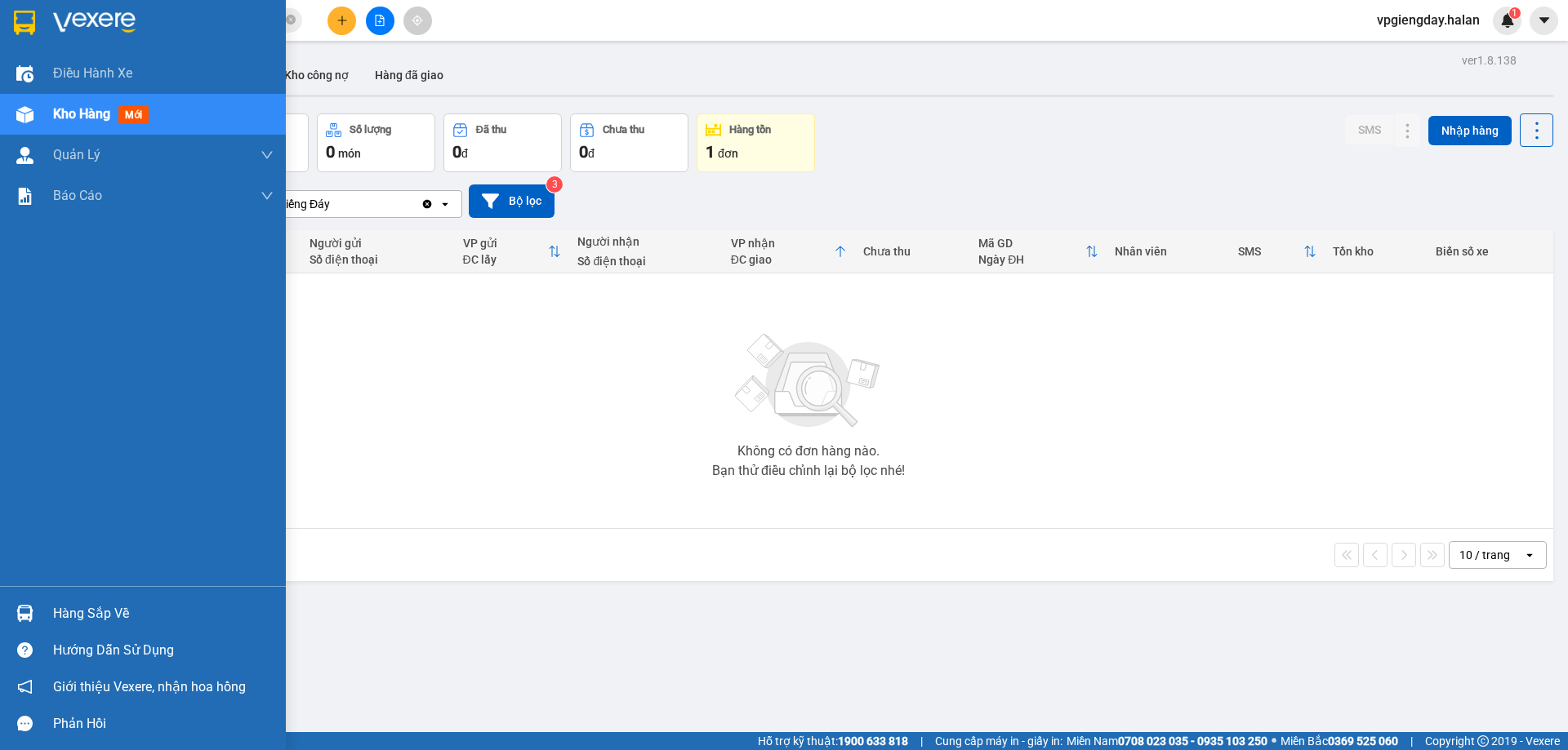
click at [145, 626] on div "Hàng sắp về" at bounding box center [143, 614] width 286 height 37
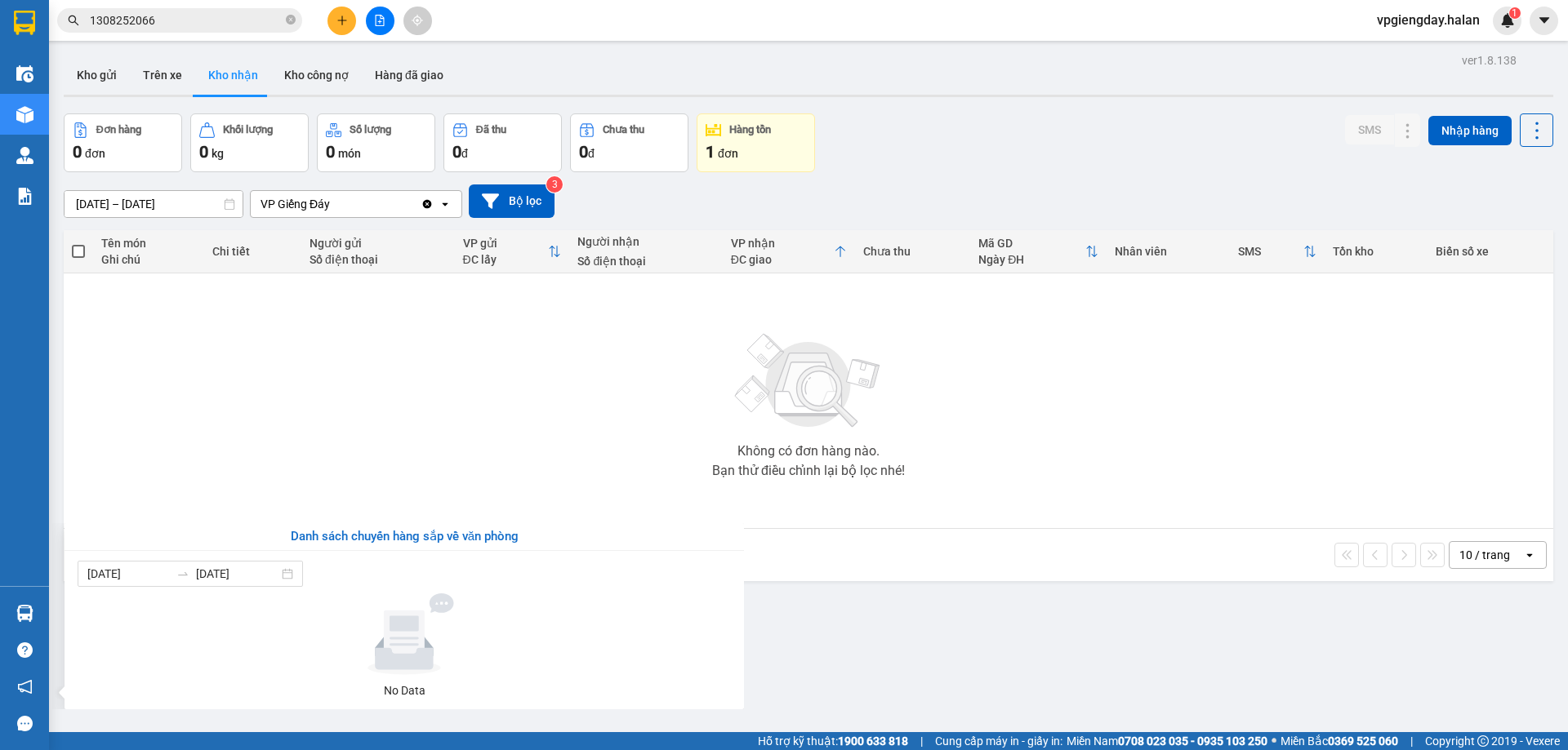
click at [444, 362] on section "Kết quả tìm kiếm ( 1 ) Bộ lọc Mã ĐH Trạng thái Món hàng Thu hộ Tổng cước Chưa c…" at bounding box center [784, 375] width 1568 height 750
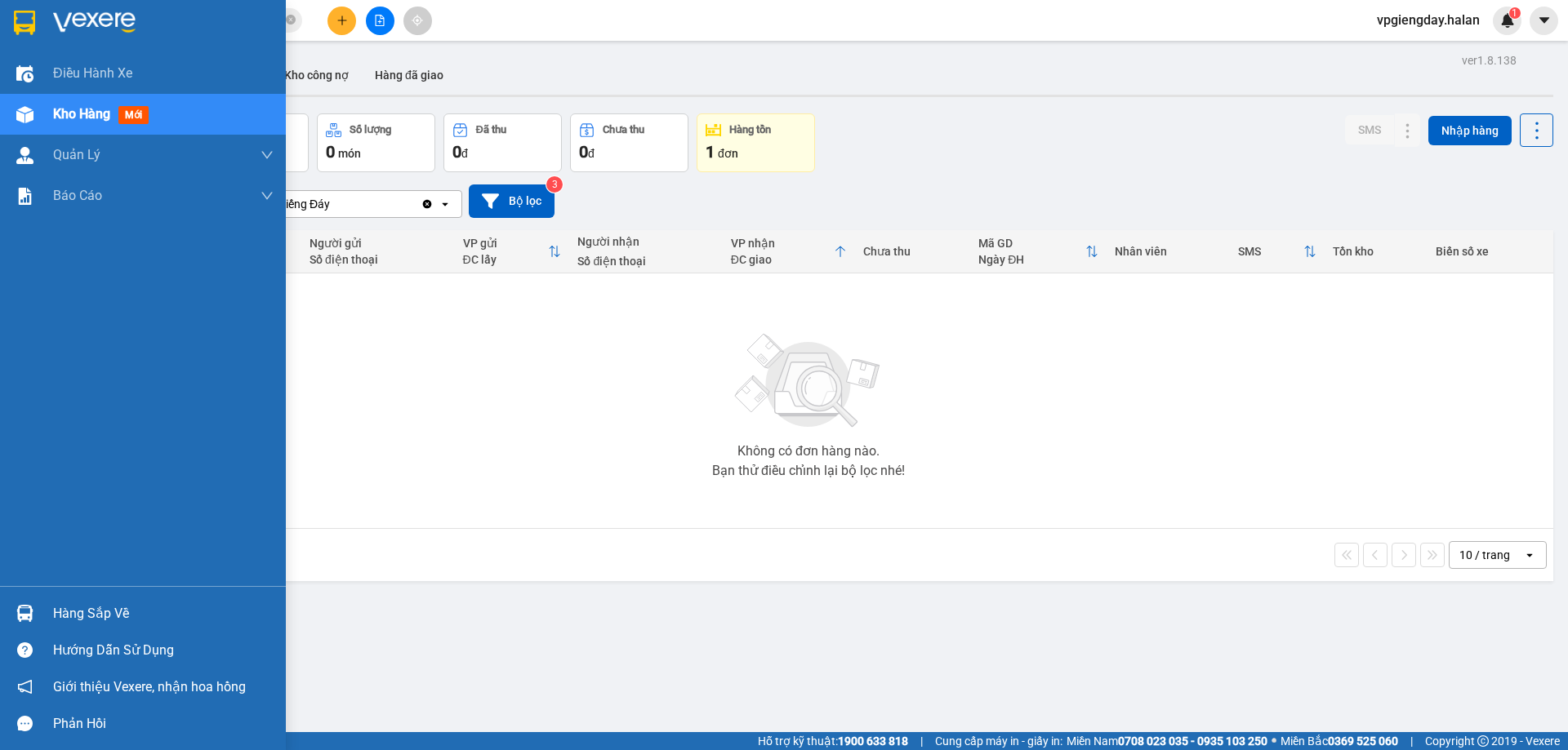
drag, startPoint x: 109, startPoint y: 606, endPoint x: 121, endPoint y: 599, distance: 13.9
click at [111, 606] on div "Hàng sắp về" at bounding box center [164, 614] width 221 height 24
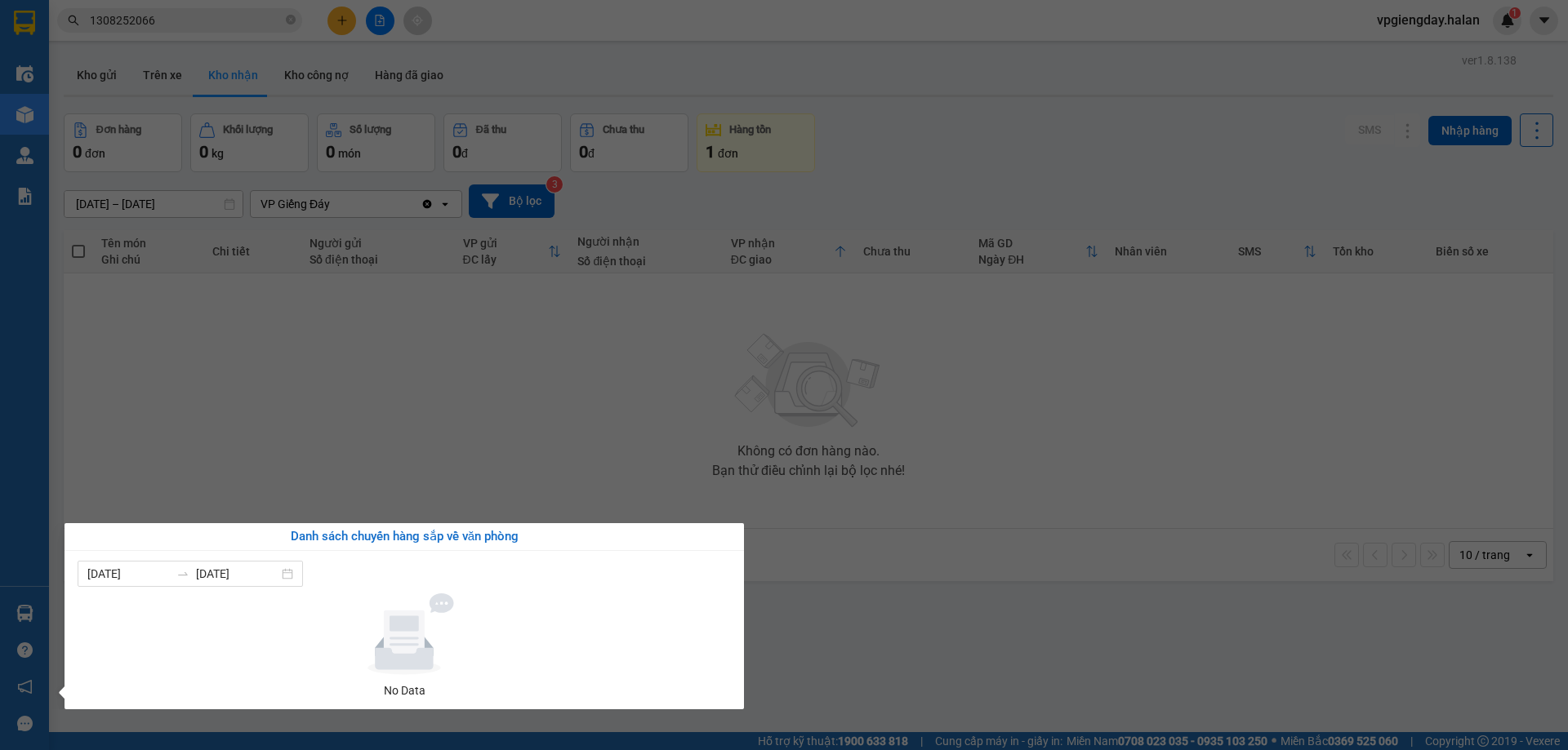
click at [387, 360] on section "Kết quả tìm kiếm ( 1 ) Bộ lọc Mã ĐH Trạng thái Món hàng Thu hộ Tổng cước Chưa c…" at bounding box center [784, 375] width 1568 height 750
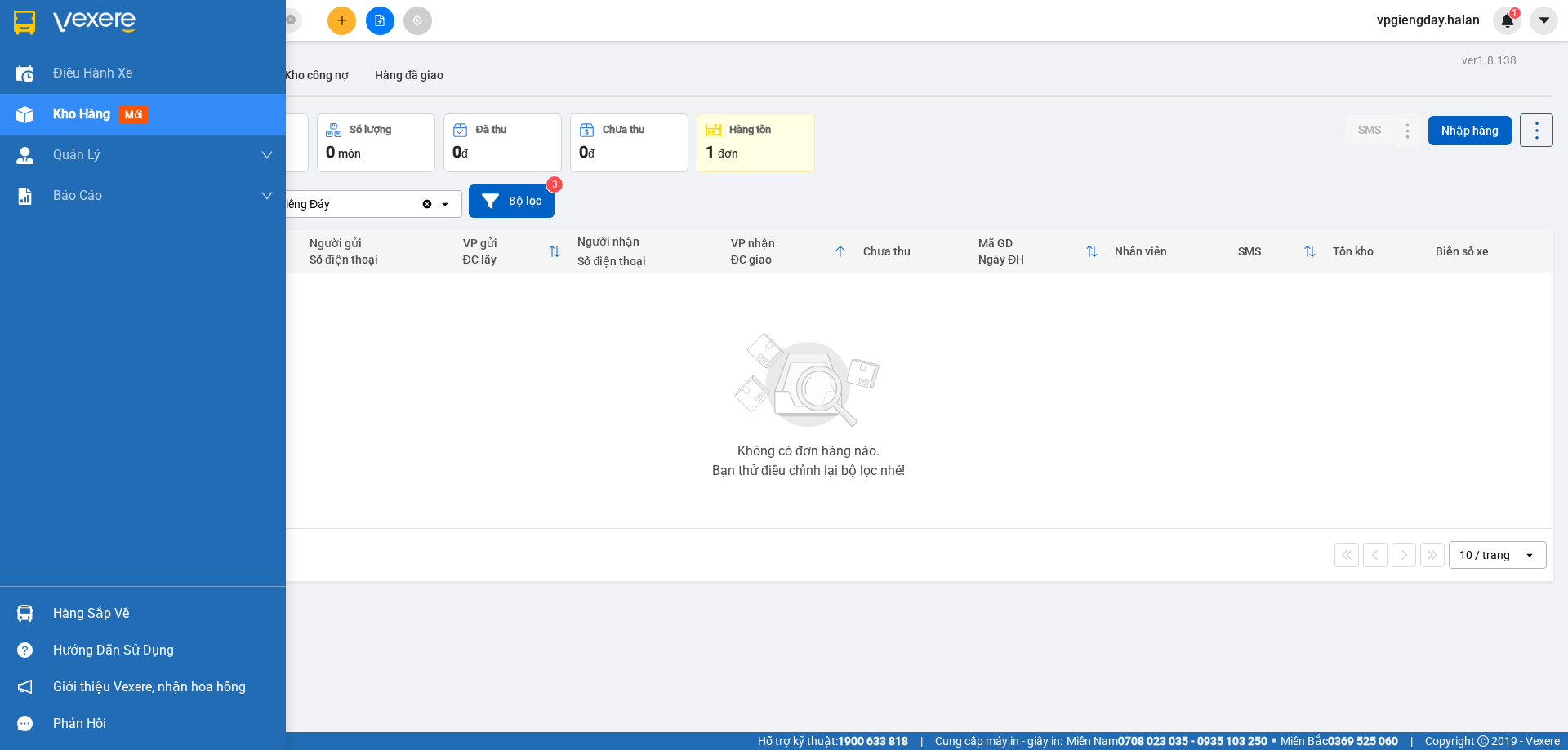
click at [119, 608] on div "Hàng sắp về" at bounding box center [164, 614] width 221 height 24
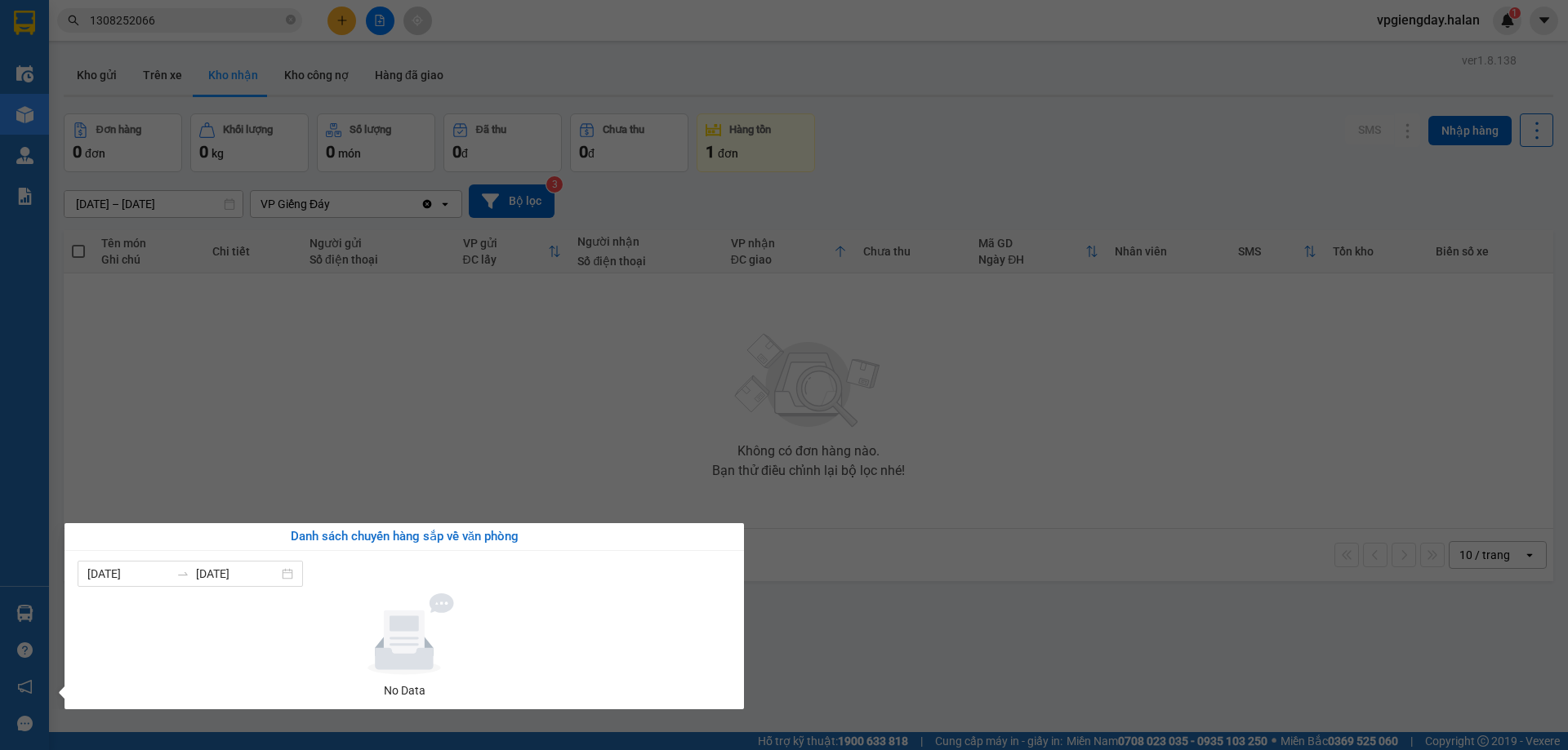
click at [377, 403] on section "Kết quả tìm kiếm ( 1 ) Bộ lọc Mã ĐH Trạng thái Món hàng Thu hộ Tổng cước Chưa c…" at bounding box center [784, 375] width 1568 height 750
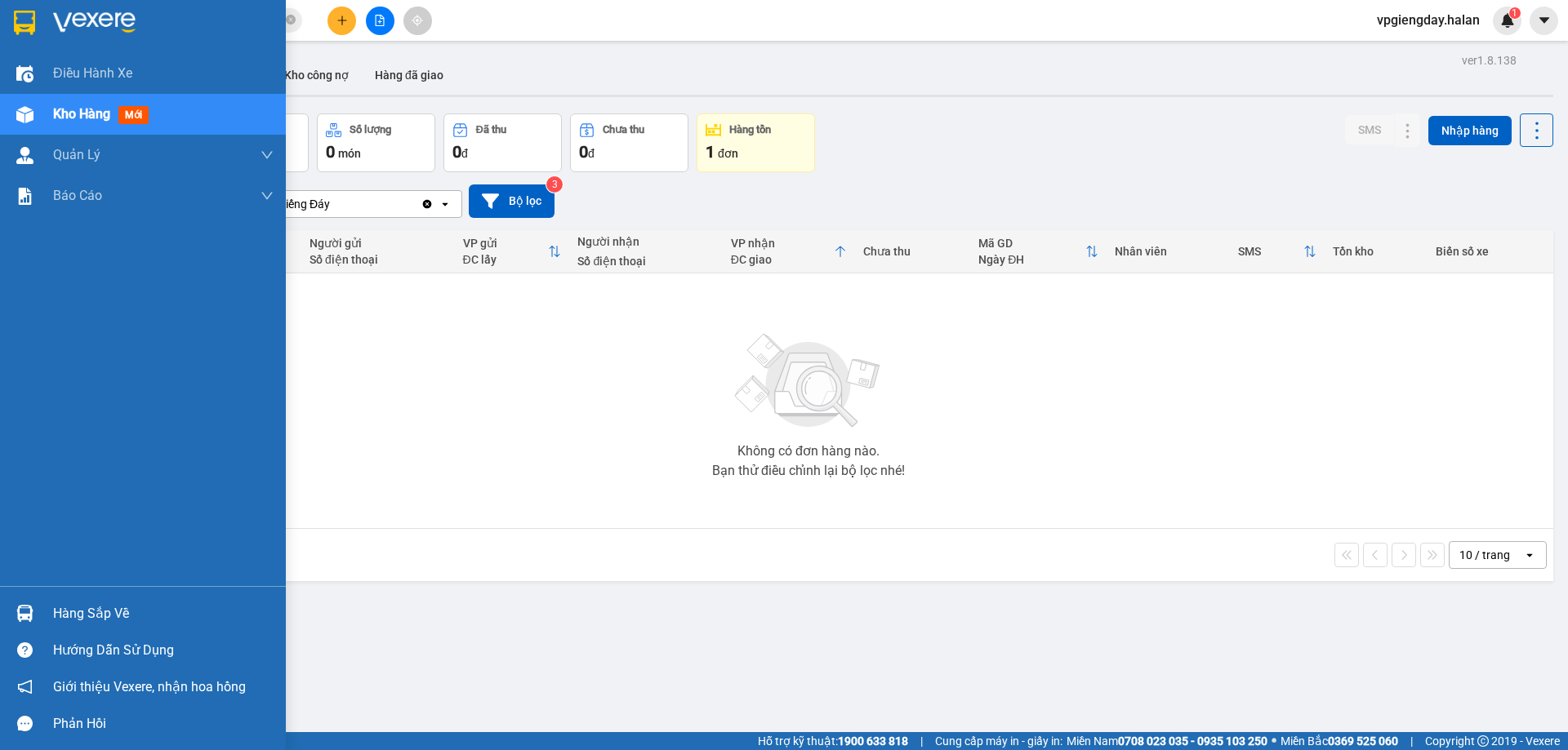
click at [129, 607] on div "Hàng sắp về" at bounding box center [164, 614] width 221 height 24
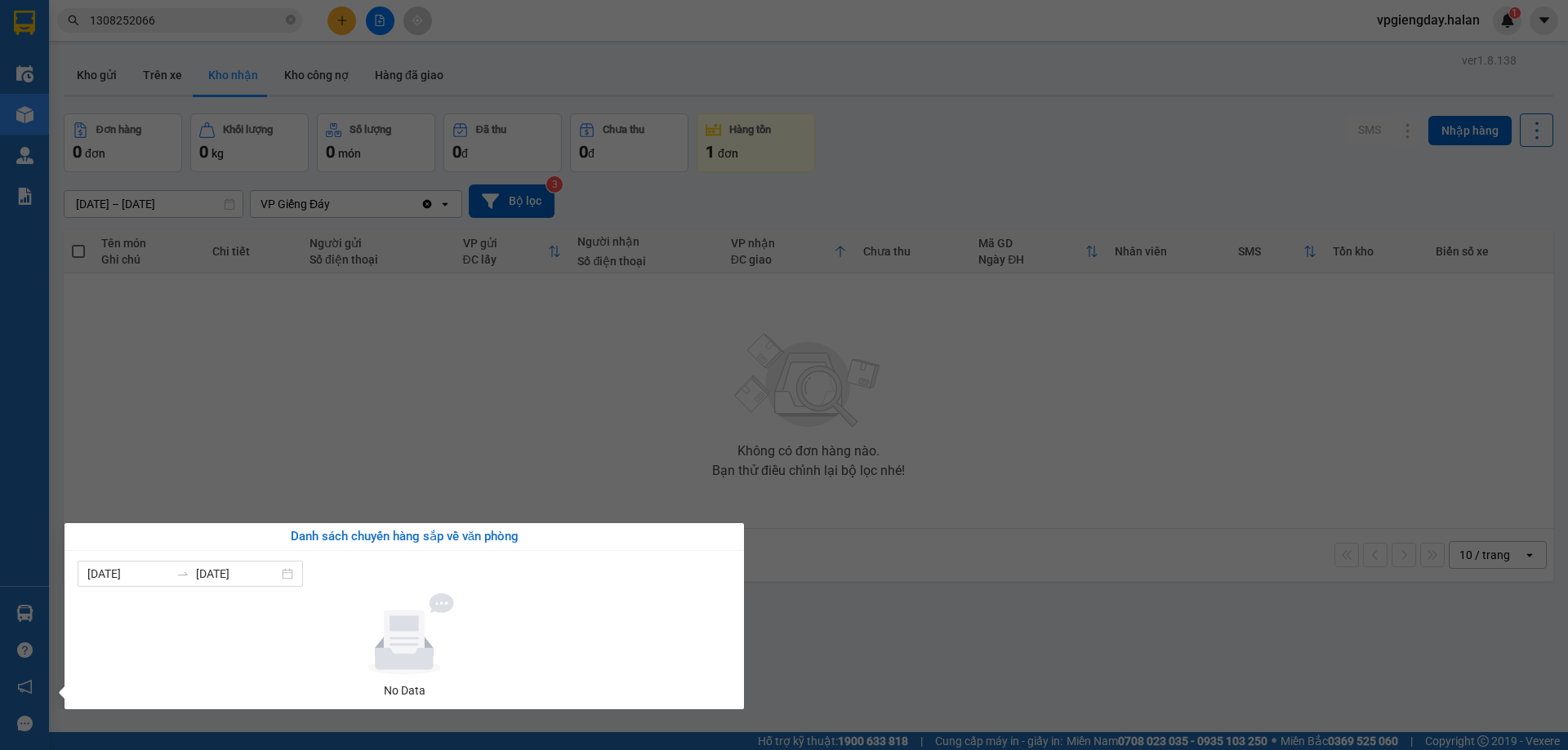
click at [282, 435] on section "Kết quả tìm kiếm ( 1 ) Bộ lọc Mã ĐH Trạng thái Món hàng Thu hộ Tổng cước Chưa c…" at bounding box center [784, 375] width 1568 height 750
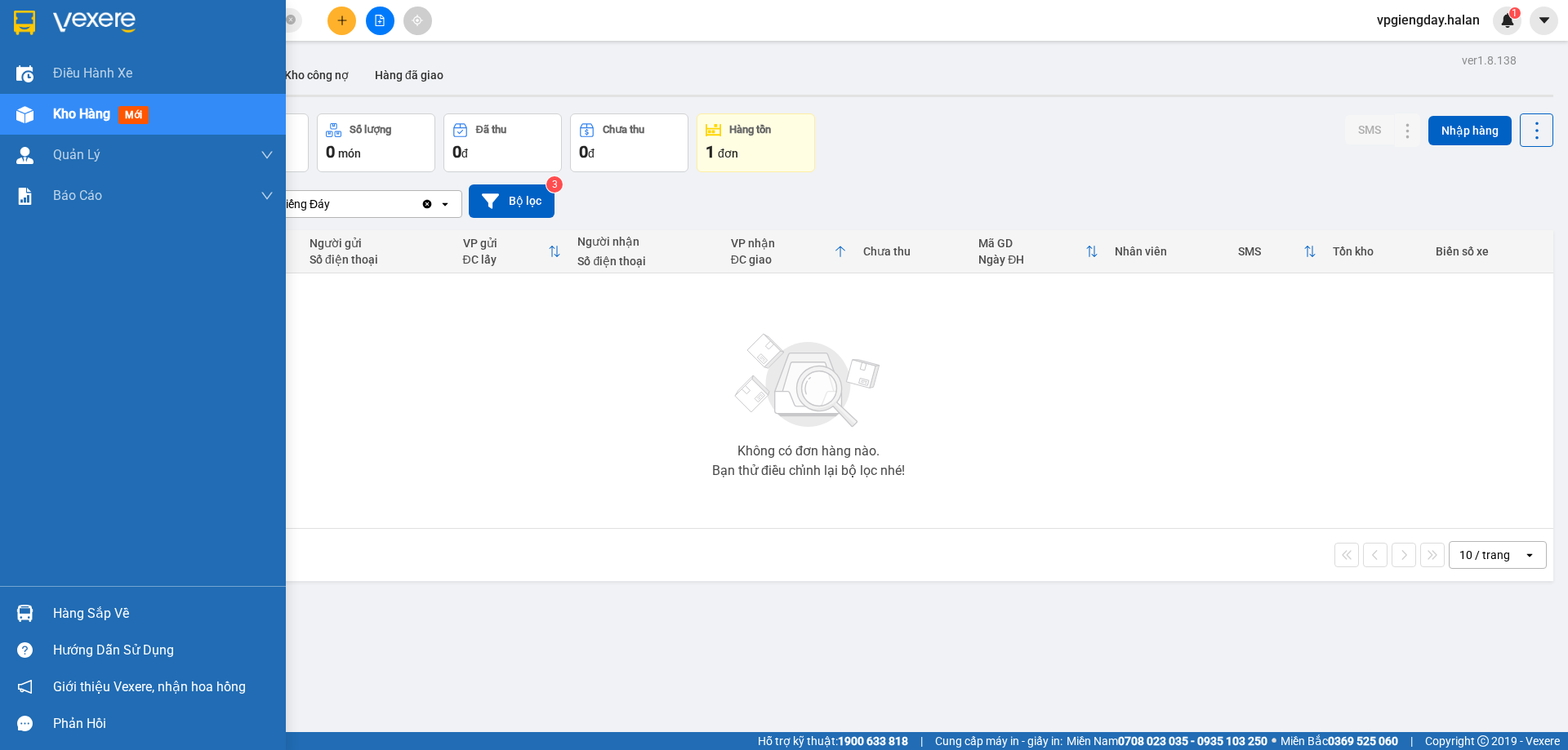
click at [107, 614] on div "Hàng sắp về" at bounding box center [164, 614] width 221 height 24
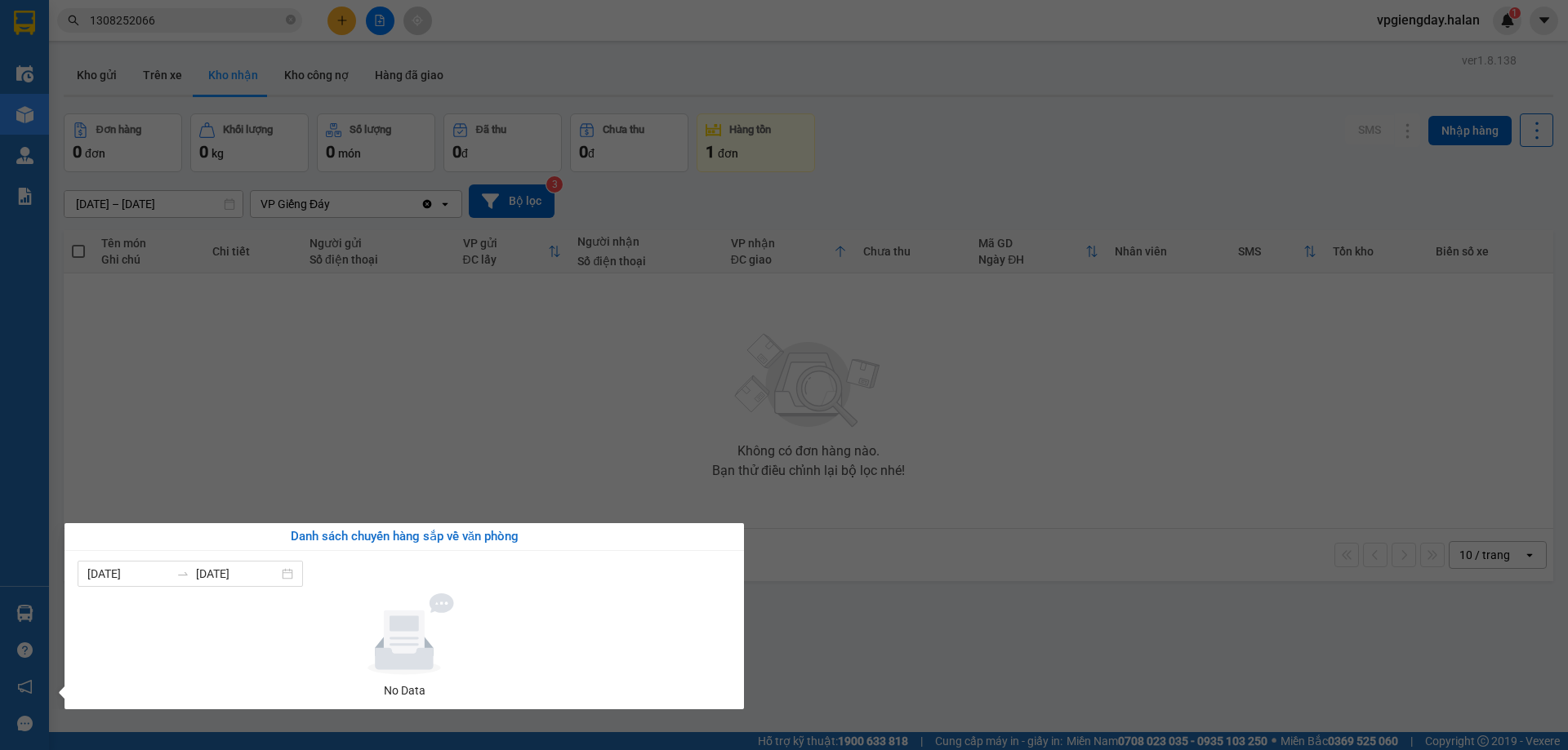
click at [334, 503] on section "Kết quả tìm kiếm ( 1 ) Bộ lọc Mã ĐH Trạng thái Món hàng Thu hộ Tổng cước Chưa c…" at bounding box center [784, 375] width 1568 height 750
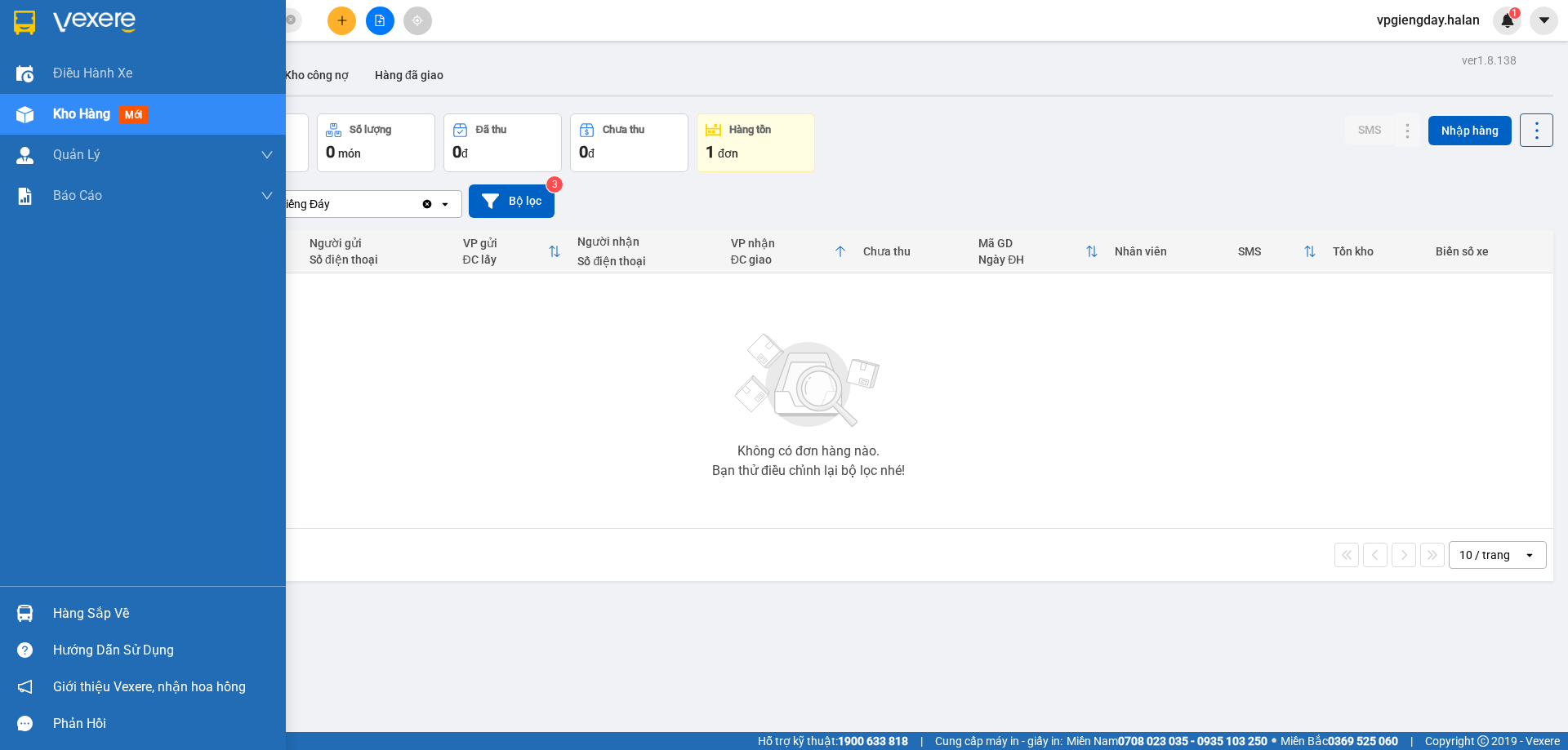
click at [109, 612] on div "Hàng sắp về" at bounding box center [164, 614] width 221 height 24
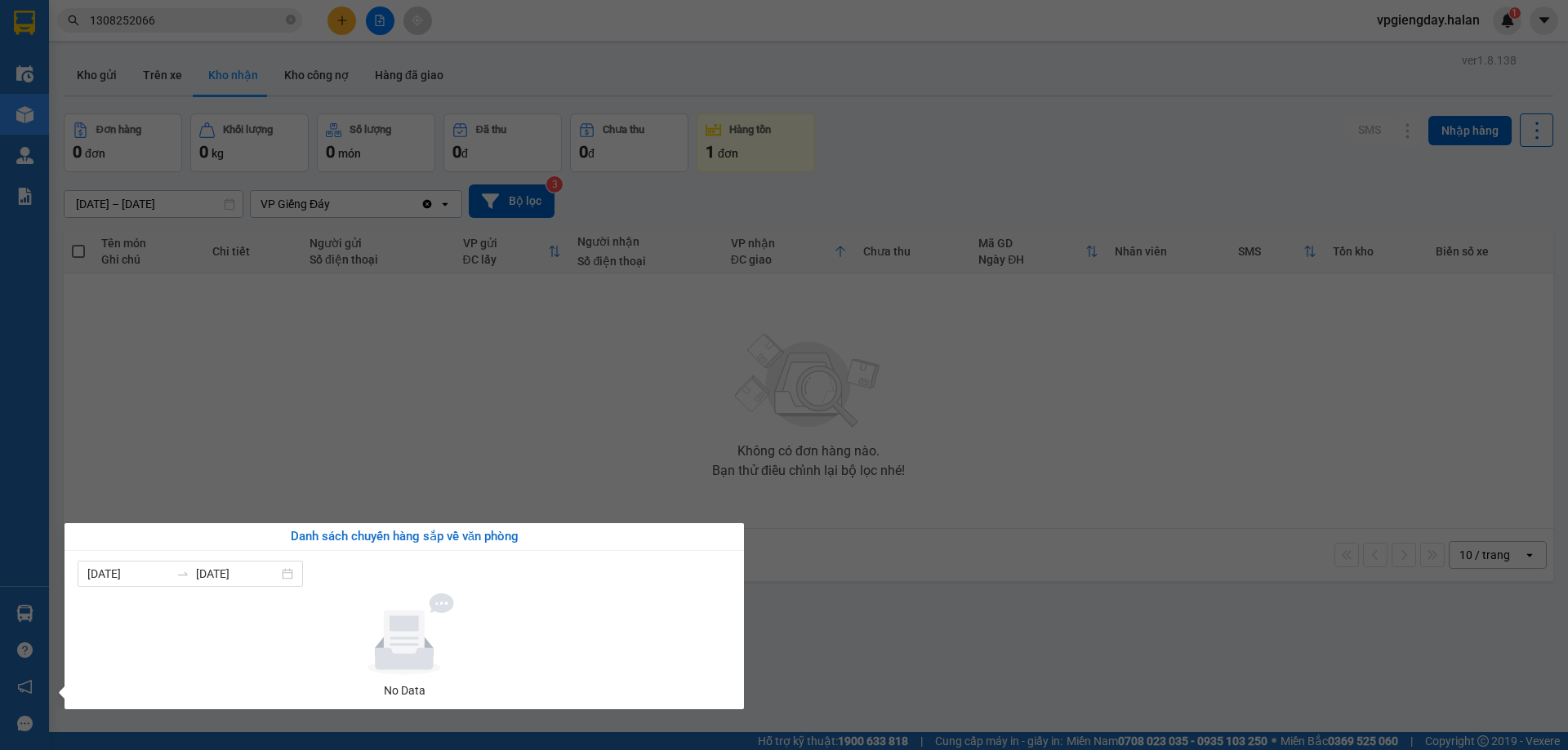
click at [235, 418] on section "Kết quả tìm kiếm ( 1 ) Bộ lọc Mã ĐH Trạng thái Món hàng Thu hộ Tổng cước Chưa c…" at bounding box center [784, 375] width 1568 height 750
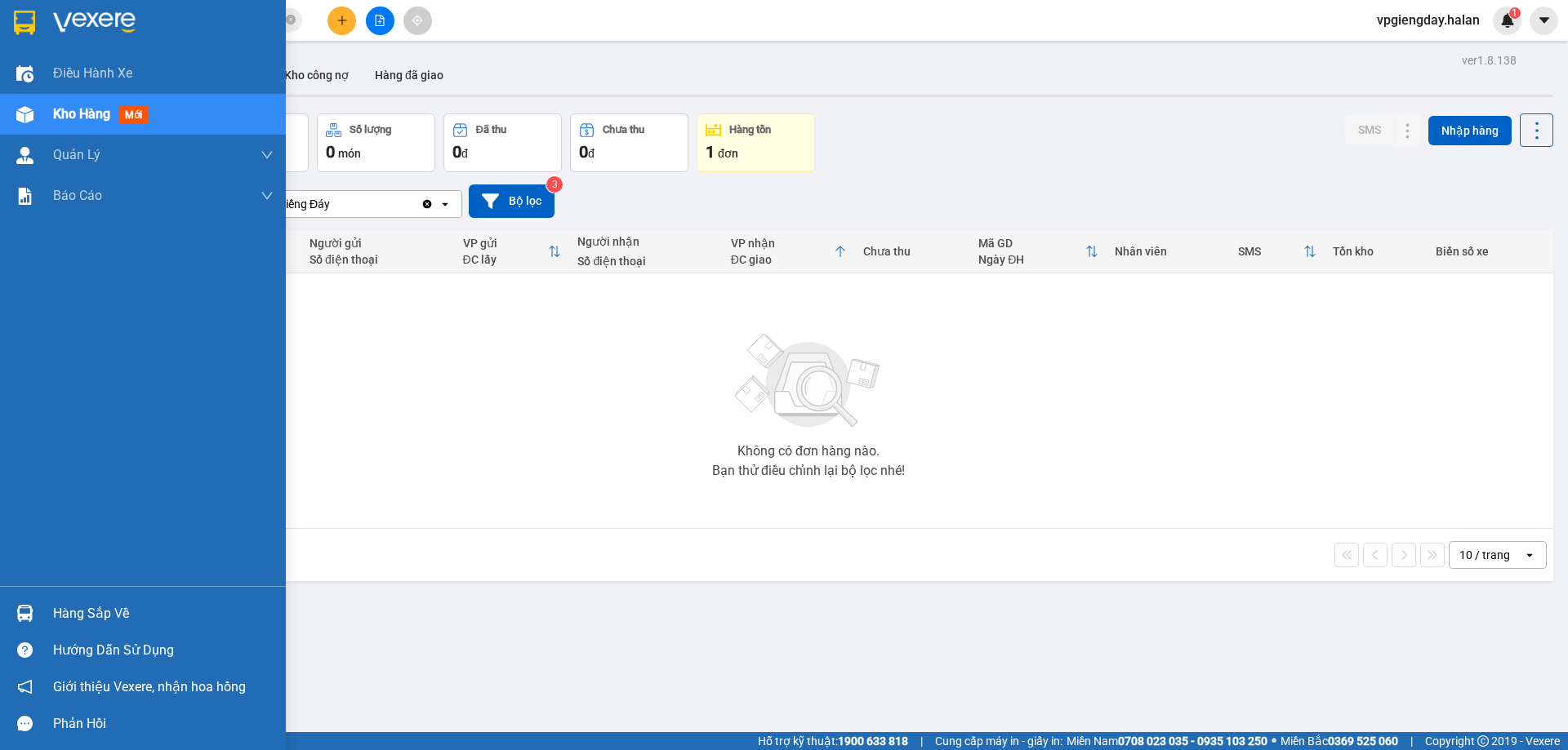
click at [127, 609] on div "Hàng sắp về" at bounding box center [164, 614] width 221 height 24
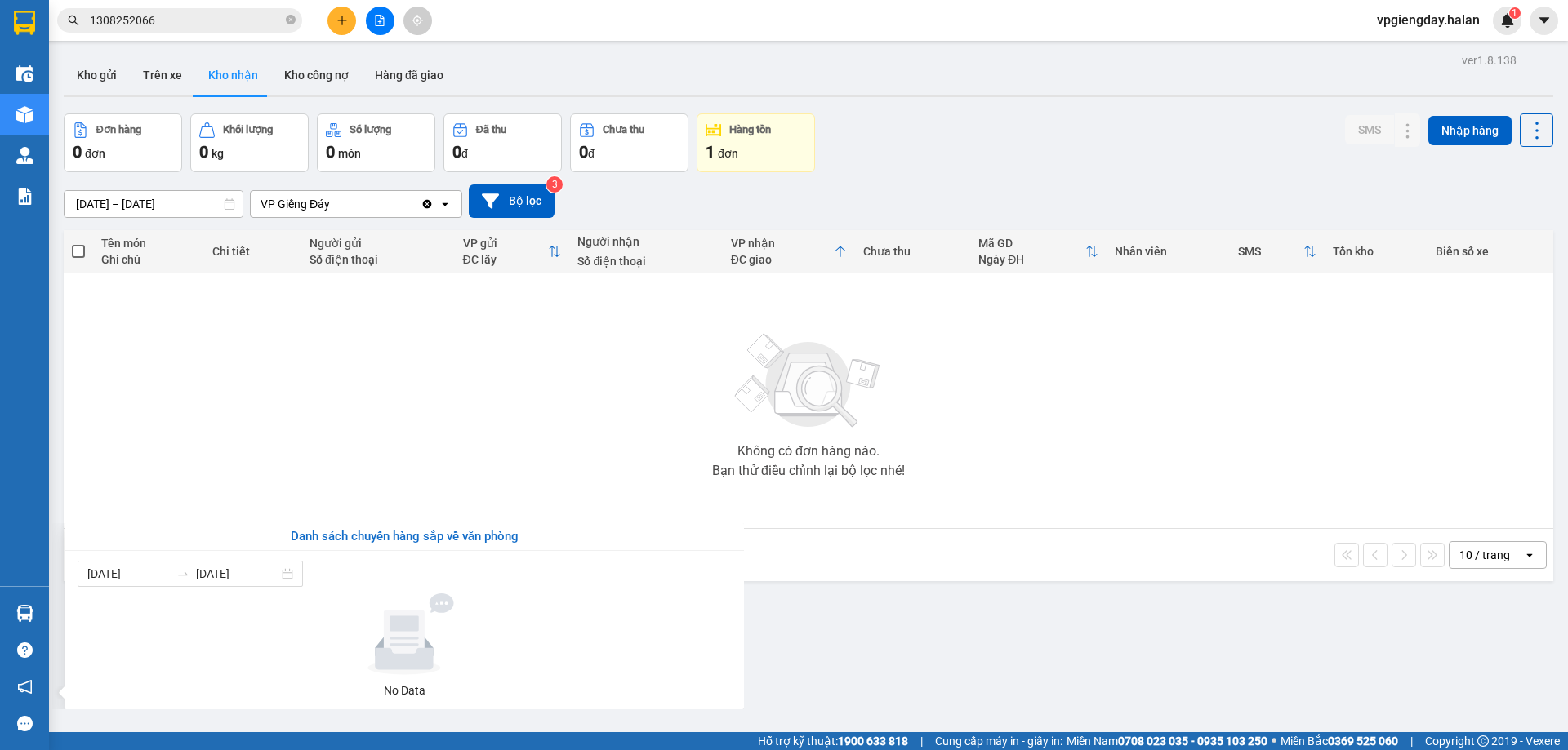
click at [323, 410] on section "Kết quả tìm kiếm ( 1 ) Bộ lọc Mã ĐH Trạng thái Món hàng Thu hộ Tổng cước Chưa c…" at bounding box center [784, 375] width 1568 height 750
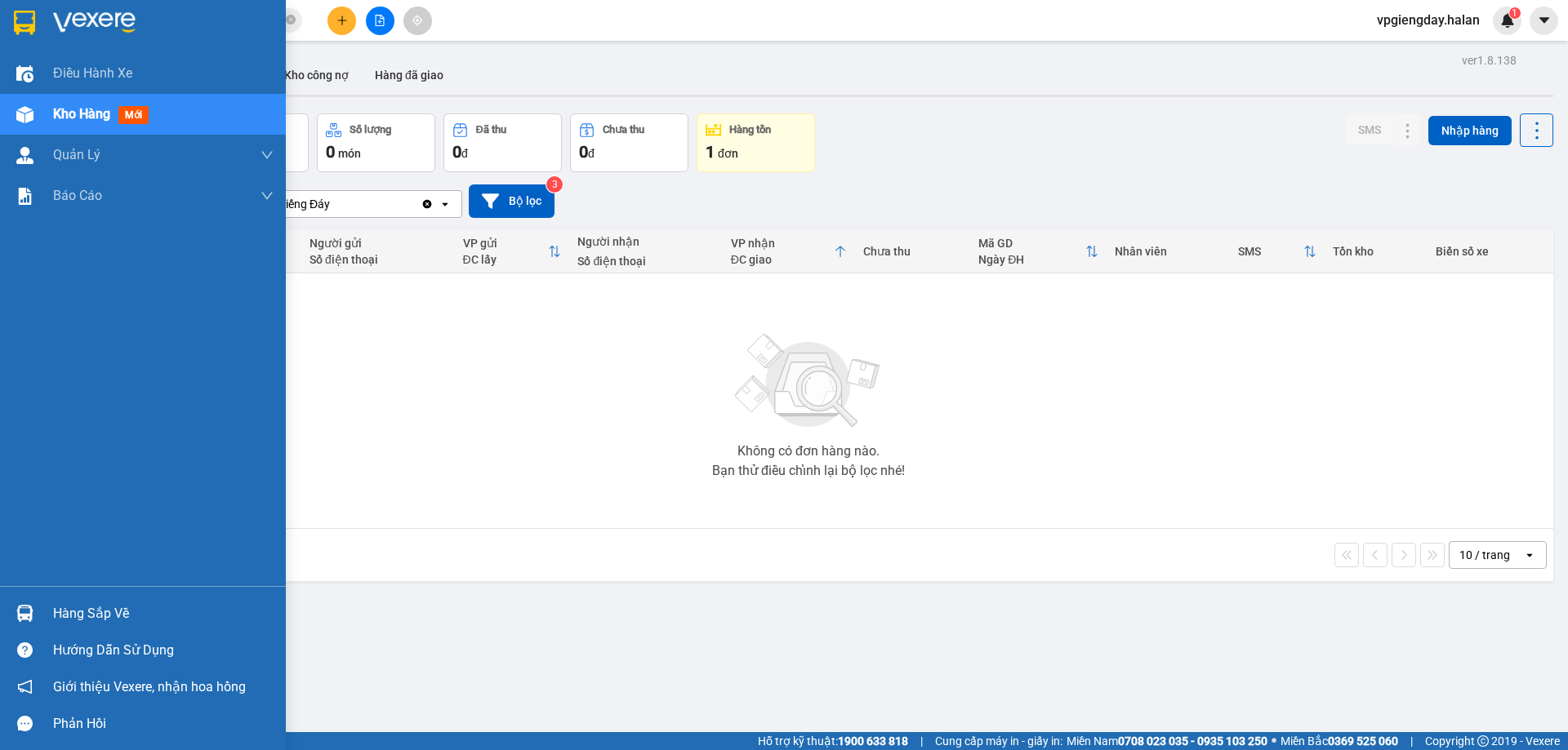
click at [129, 611] on div "Hàng sắp về" at bounding box center [164, 614] width 221 height 24
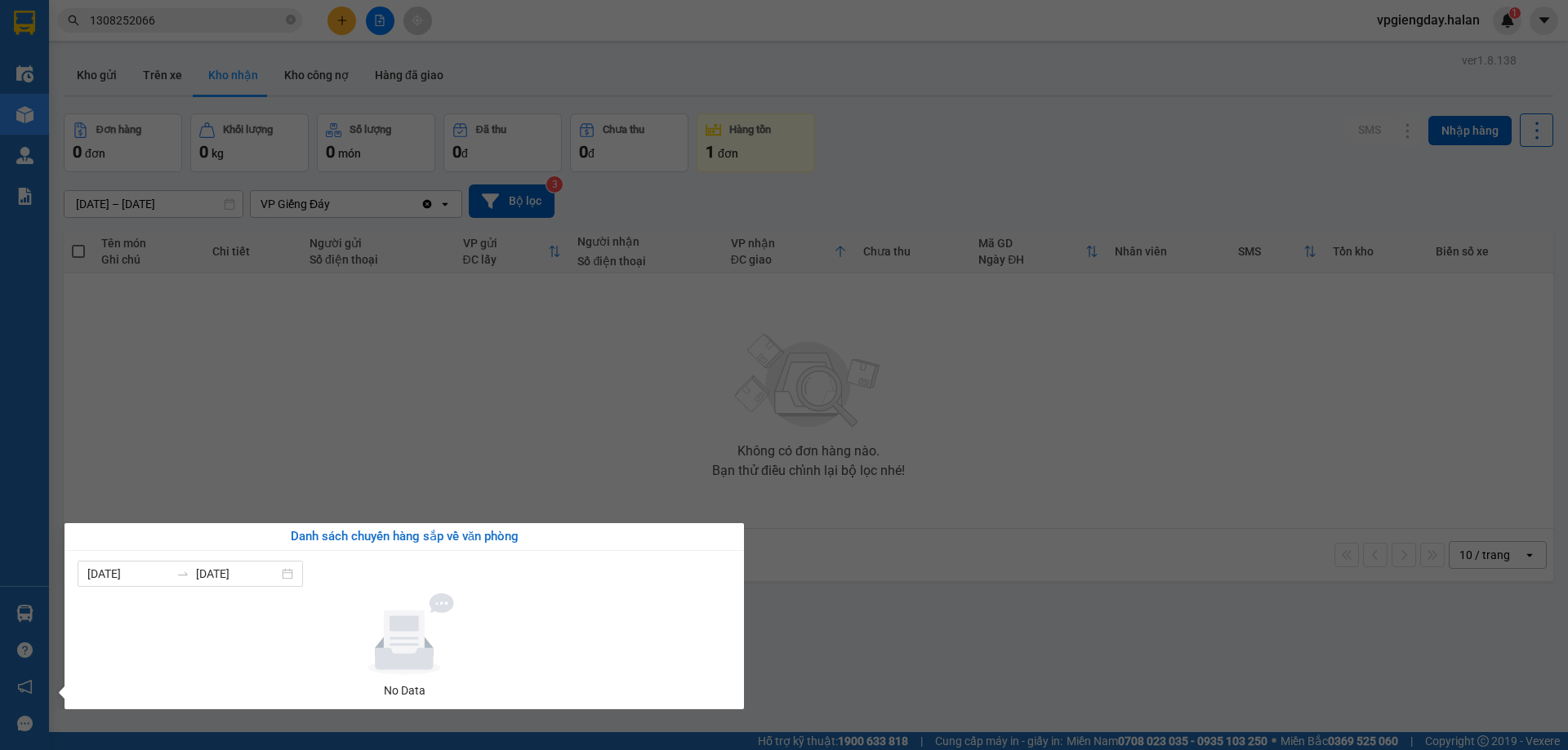
click at [439, 383] on section "Kết quả tìm kiếm ( 1 ) Bộ lọc Mã ĐH Trạng thái Món hàng Thu hộ Tổng cước Chưa c…" at bounding box center [784, 375] width 1568 height 750
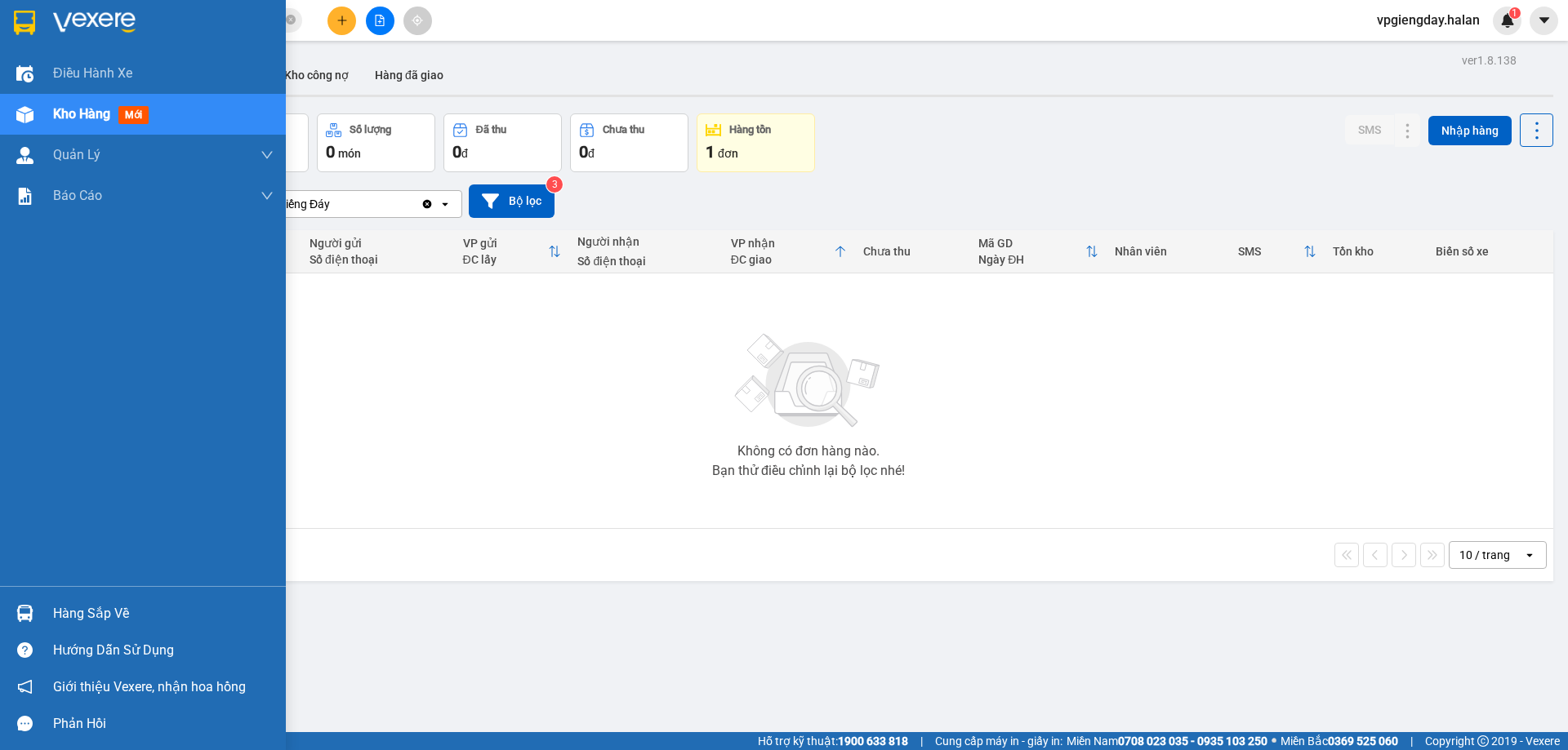
click at [109, 616] on div "Hàng sắp về" at bounding box center [164, 614] width 221 height 24
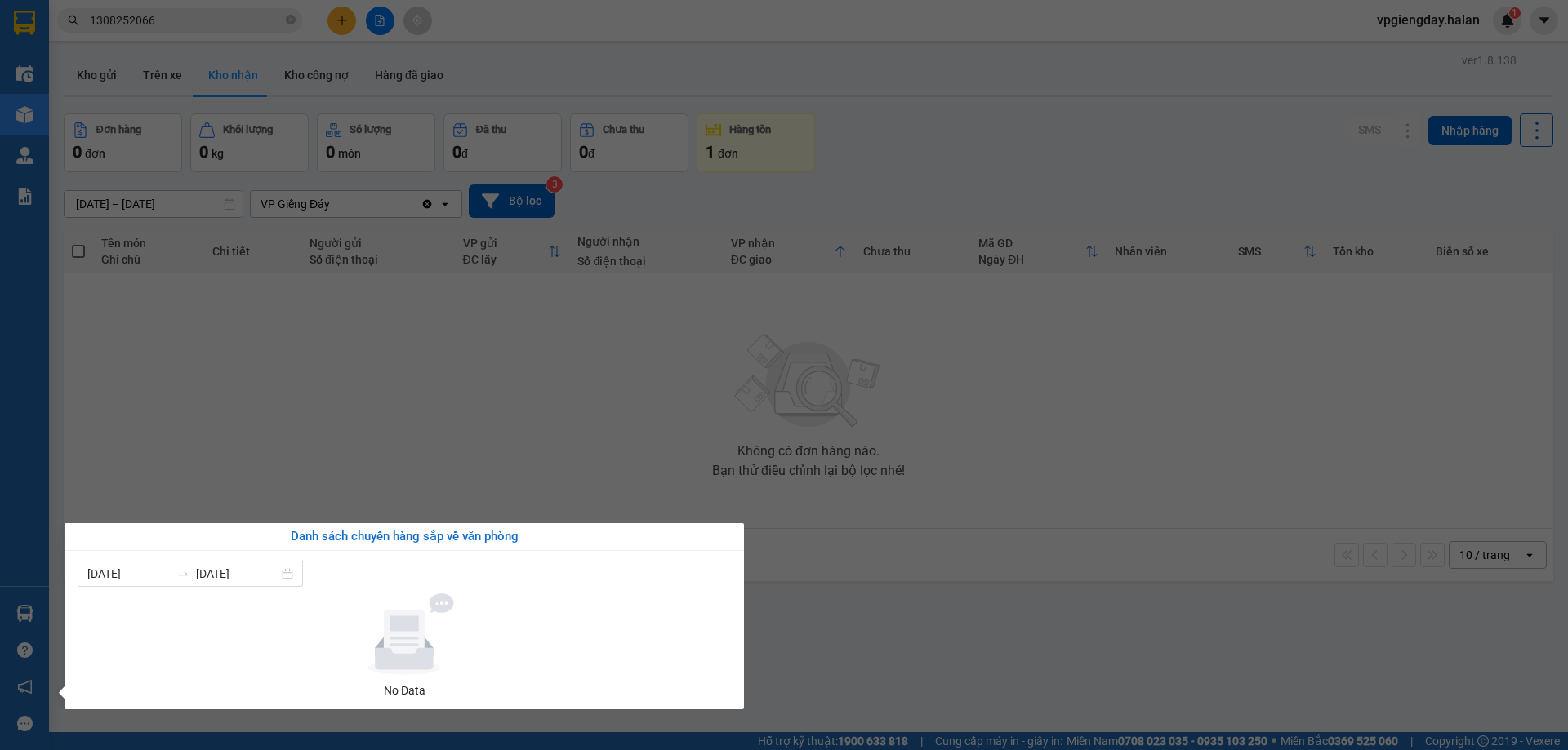
click at [484, 433] on section "Kết quả tìm kiếm ( 1 ) Bộ lọc Mã ĐH Trạng thái Món hàng Thu hộ Tổng cước Chưa c…" at bounding box center [784, 375] width 1568 height 750
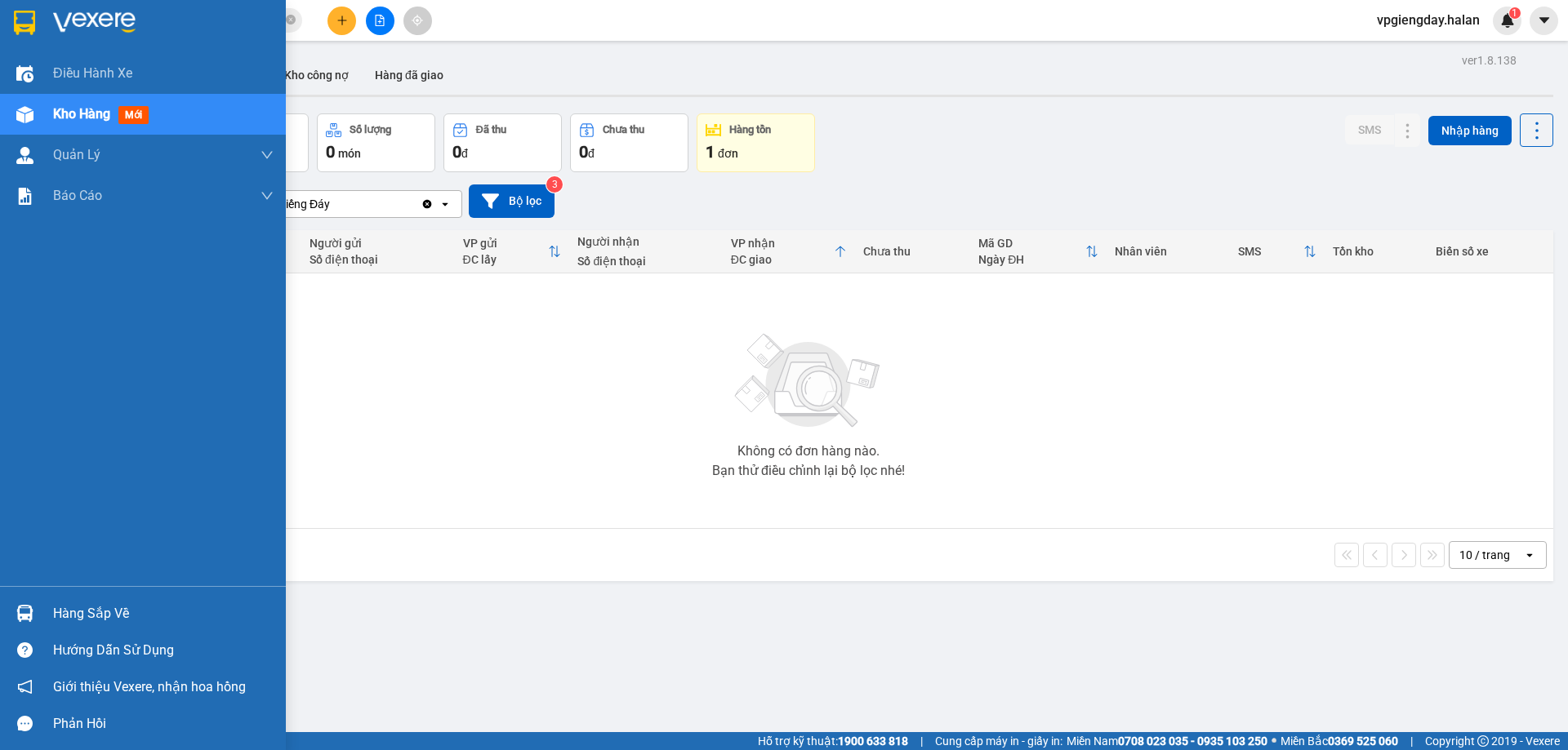
click at [57, 623] on div "Hàng sắp về" at bounding box center [164, 614] width 221 height 24
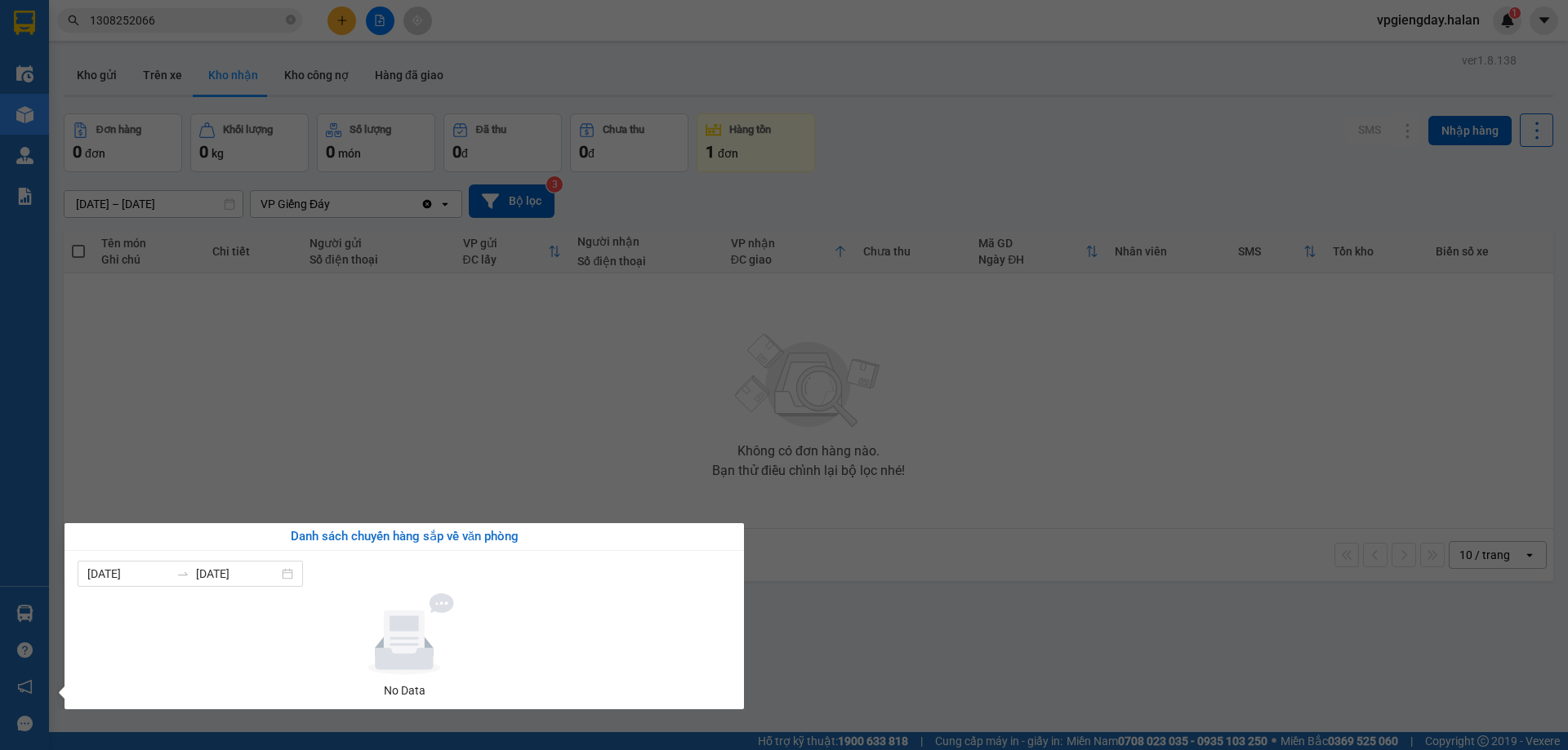
click at [399, 362] on section "Kết quả tìm kiếm ( 1 ) Bộ lọc Mã ĐH Trạng thái Món hàng Thu hộ Tổng cước Chưa c…" at bounding box center [784, 375] width 1568 height 750
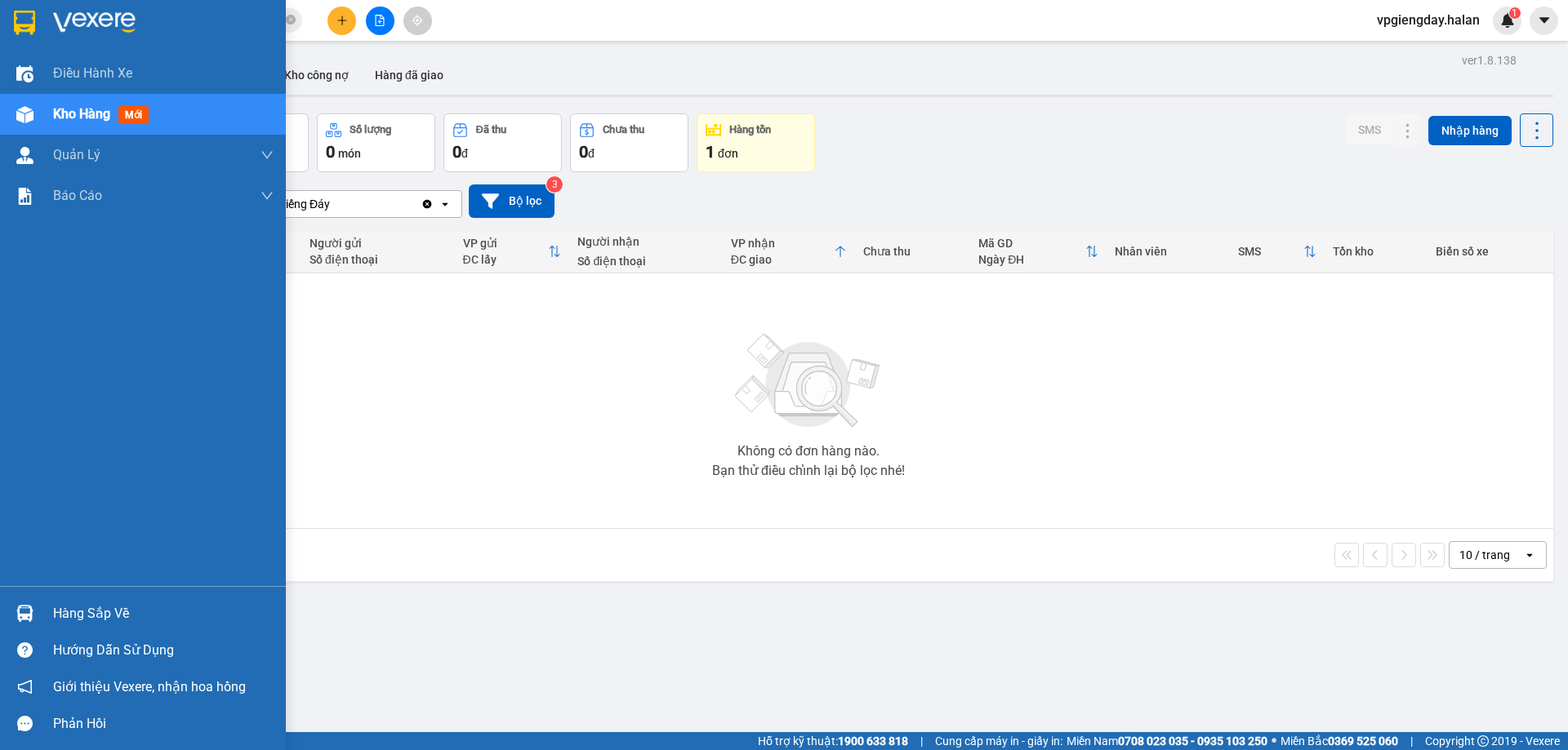
click at [116, 602] on div "Hàng sắp về" at bounding box center [164, 614] width 221 height 24
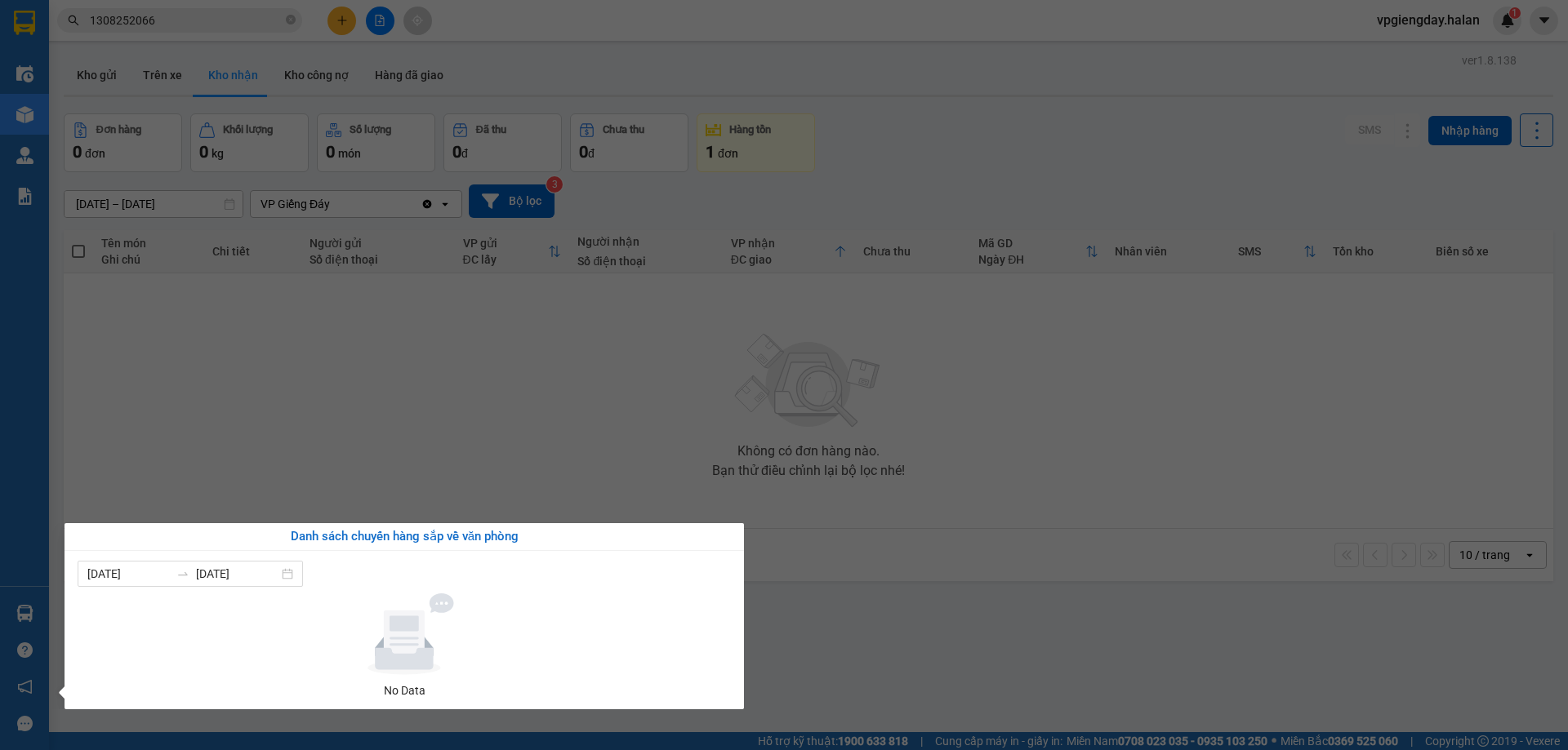
click at [450, 460] on section "Kết quả tìm kiếm ( 1 ) Bộ lọc Mã ĐH Trạng thái Món hàng Thu hộ Tổng cước Chưa c…" at bounding box center [784, 375] width 1568 height 750
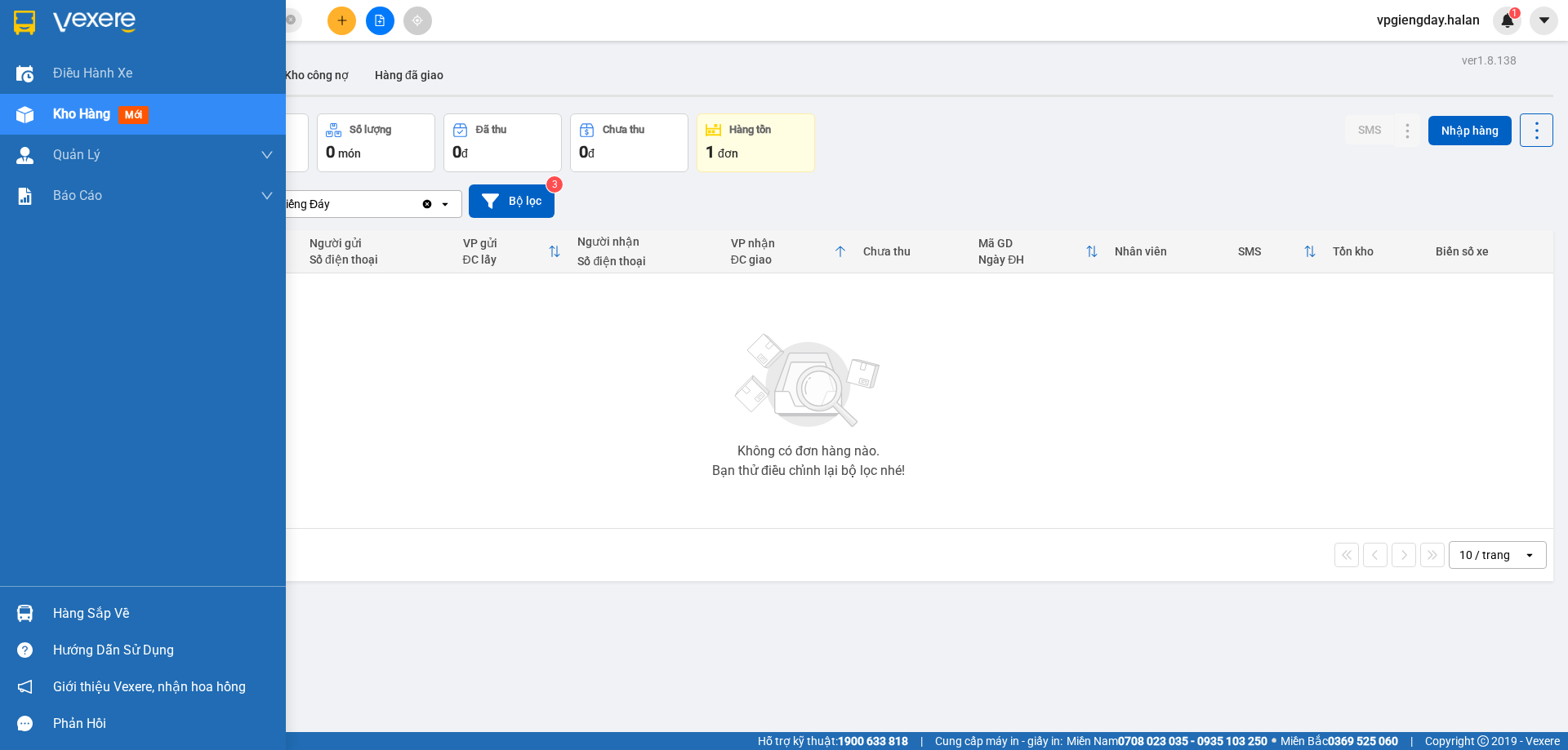
click at [166, 614] on div "Hàng sắp về" at bounding box center [164, 614] width 221 height 24
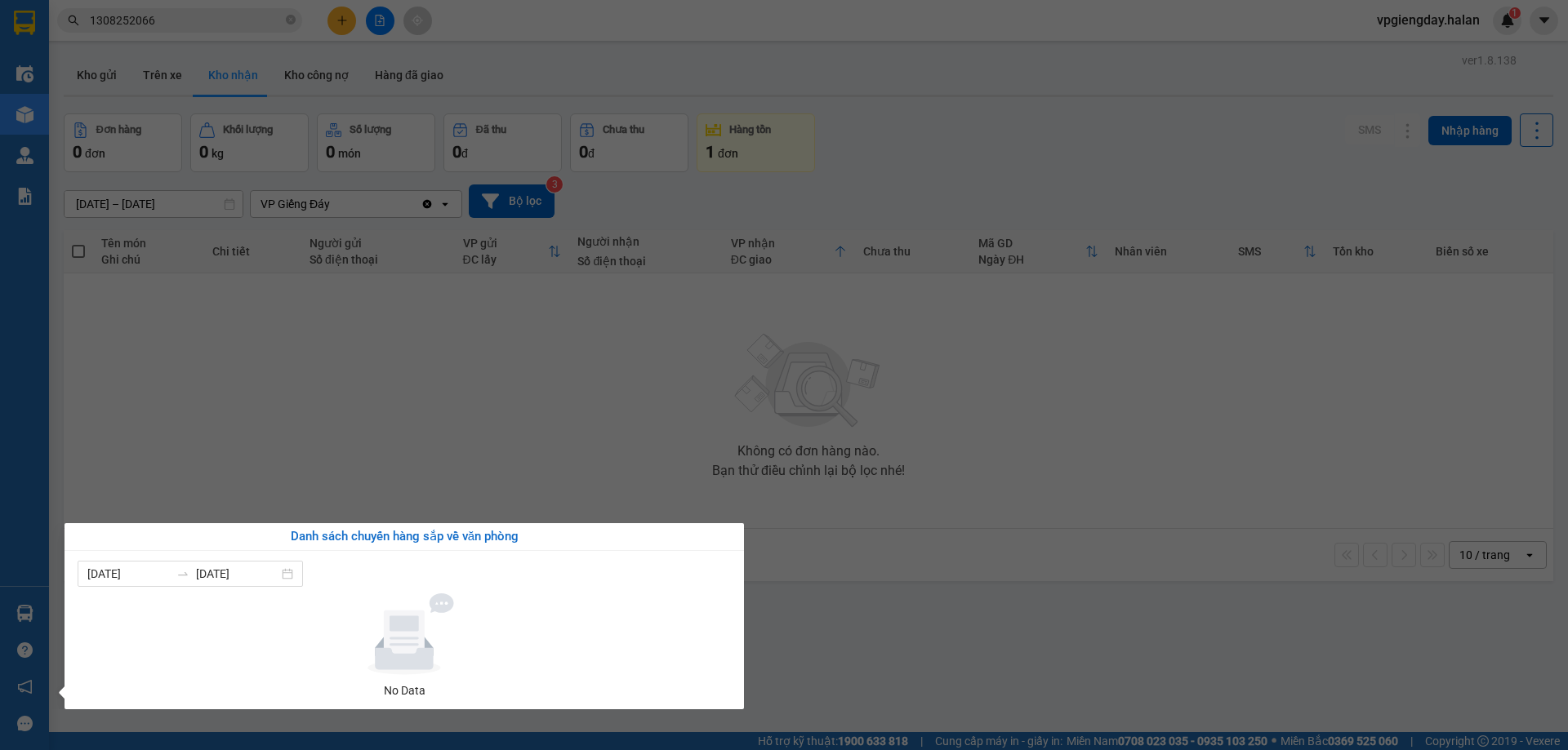
click at [462, 386] on section "Kết quả tìm kiếm ( 1 ) Bộ lọc Mã ĐH Trạng thái Món hàng Thu hộ Tổng cước Chưa c…" at bounding box center [784, 375] width 1568 height 750
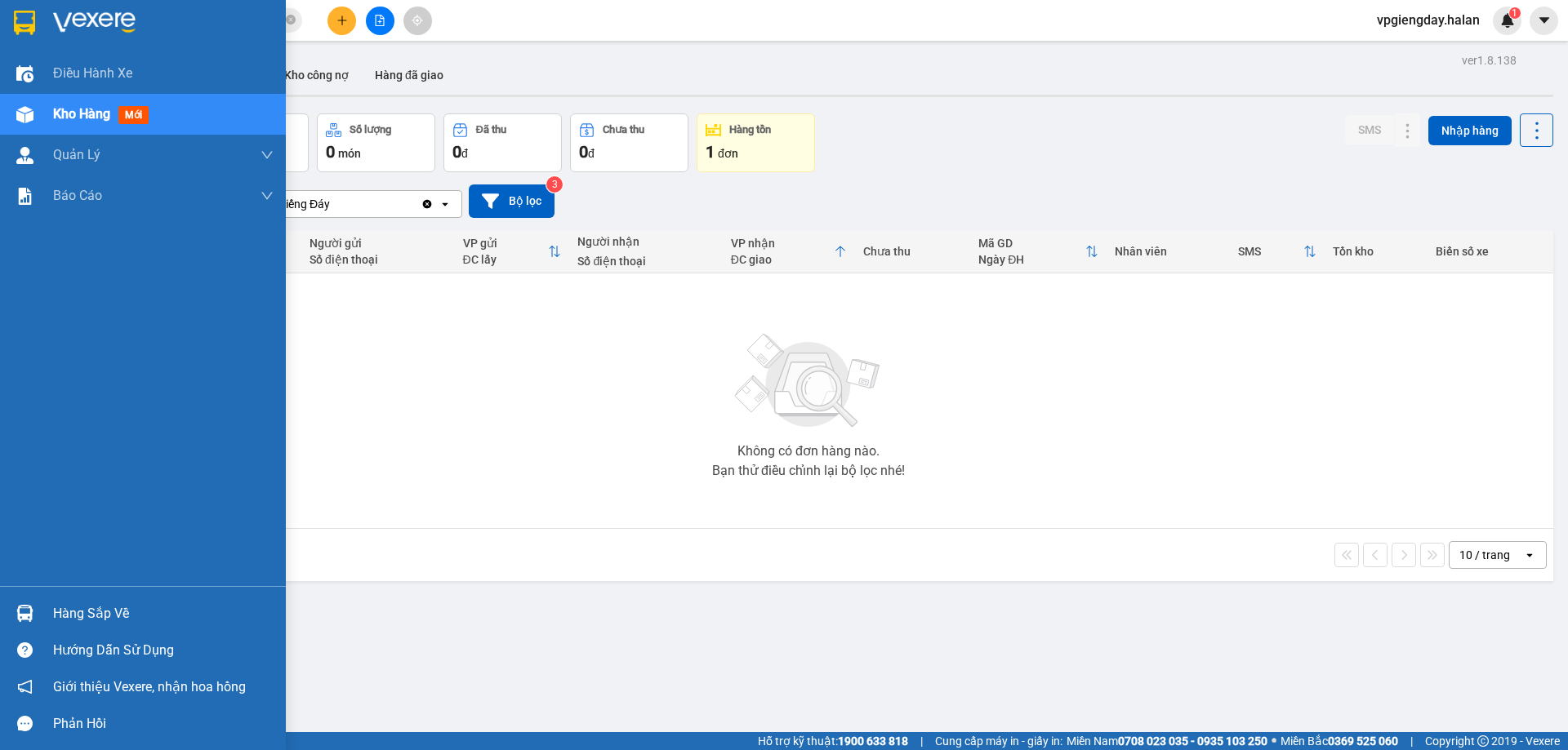
drag, startPoint x: 104, startPoint y: 606, endPoint x: 256, endPoint y: 602, distance: 152.1
click at [106, 606] on div "Hàng sắp về" at bounding box center [164, 614] width 221 height 24
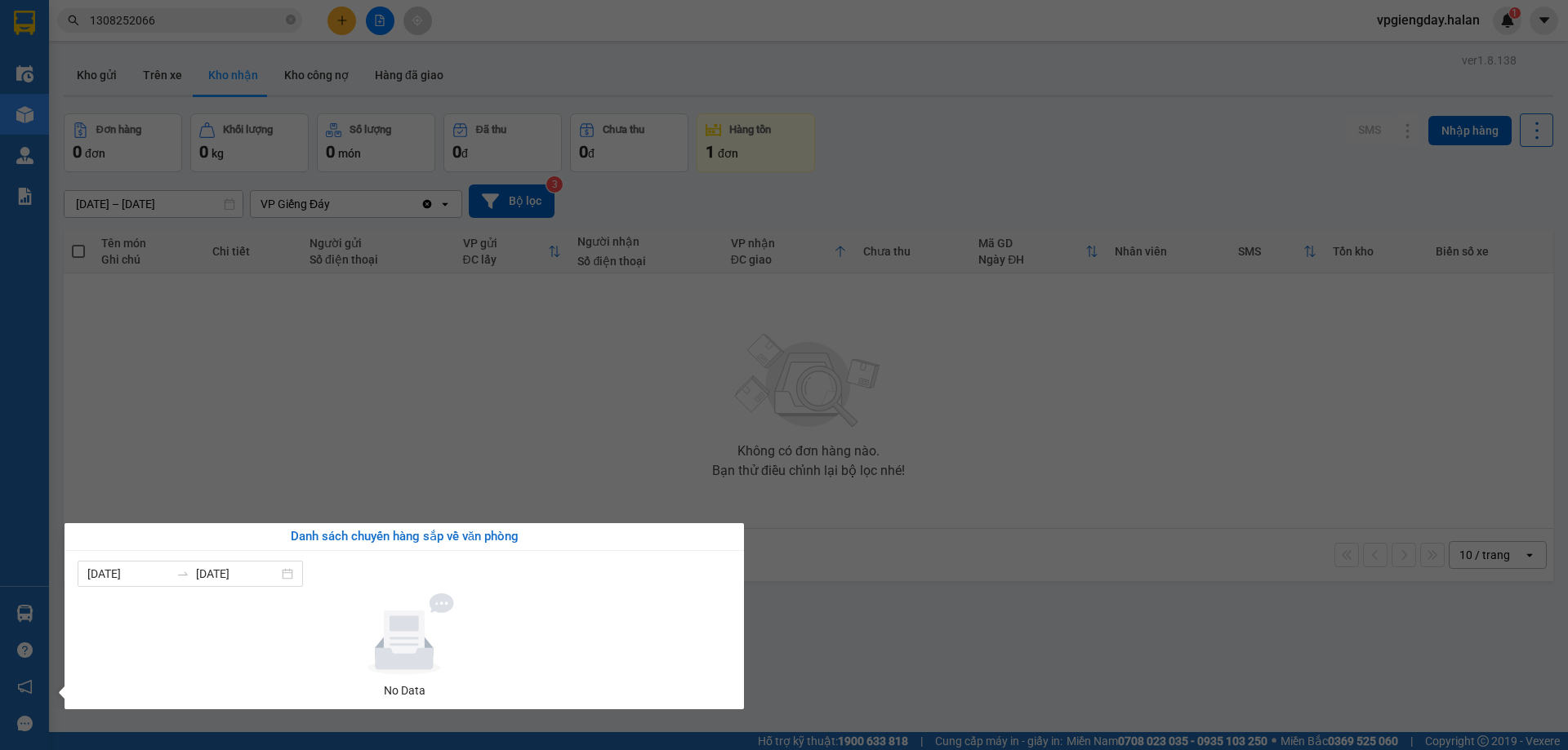
click at [599, 435] on section "Kết quả tìm kiếm ( 1 ) Bộ lọc Mã ĐH Trạng thái Món hàng Thu hộ Tổng cước Chưa c…" at bounding box center [784, 375] width 1568 height 750
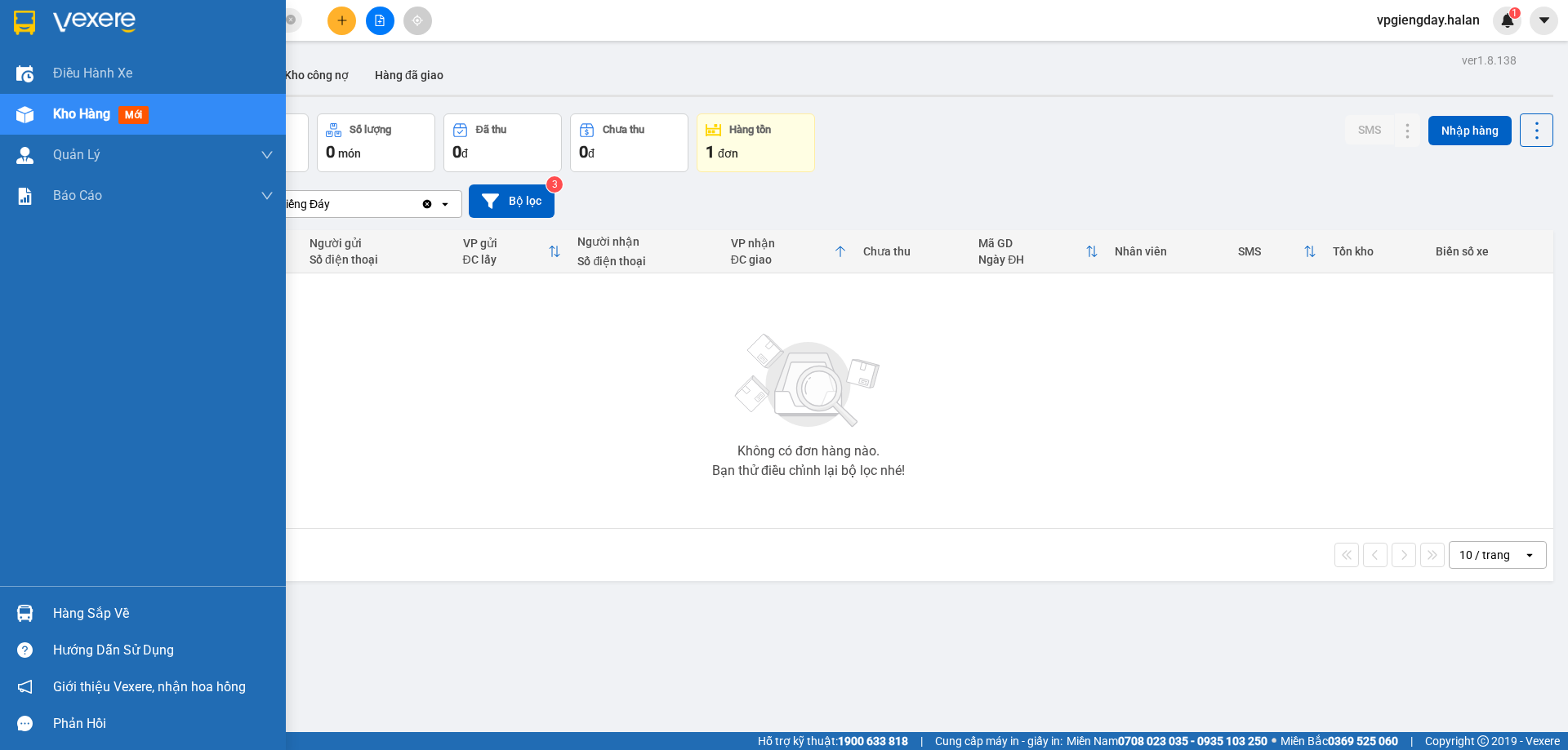
drag, startPoint x: 104, startPoint y: 606, endPoint x: 114, endPoint y: 606, distance: 10.0
click at [108, 606] on div "Hàng sắp về" at bounding box center [164, 614] width 221 height 24
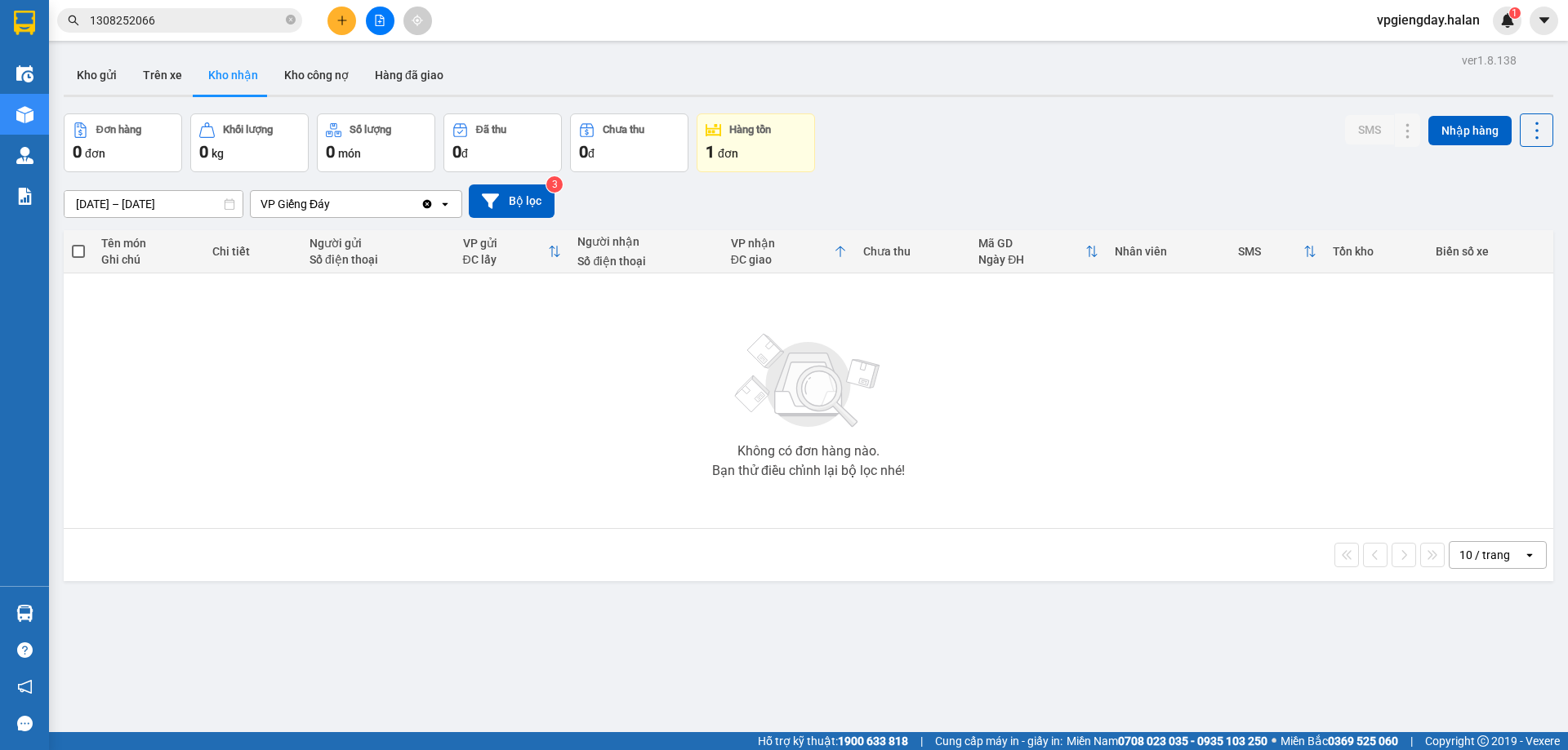
click at [464, 376] on section "Kết quả tìm kiếm ( 1 ) Bộ lọc Mã ĐH Trạng thái Món hàng Thu hộ Tổng cước Chưa c…" at bounding box center [784, 375] width 1568 height 750
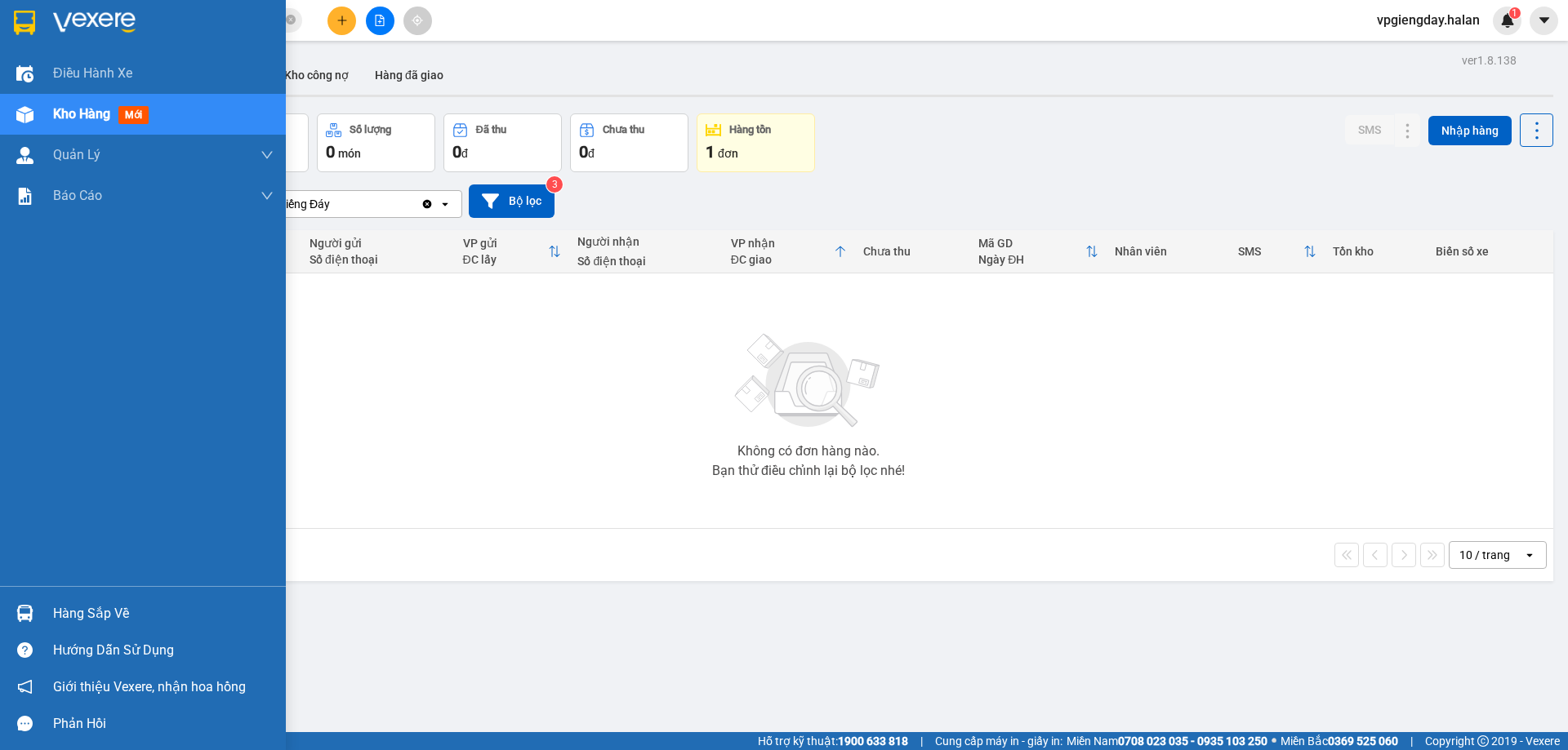
click at [99, 606] on div "Hàng sắp về" at bounding box center [164, 614] width 221 height 24
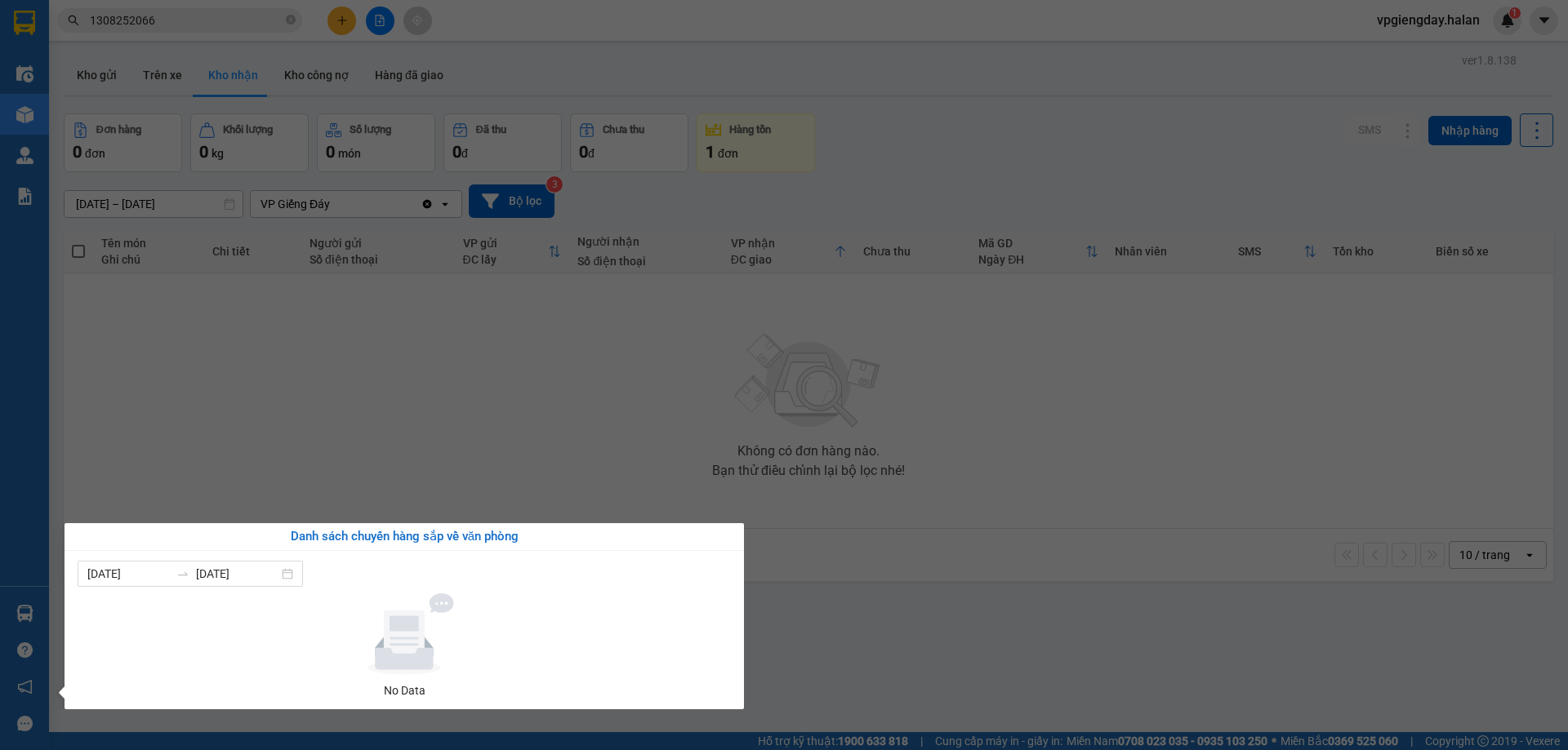
click at [396, 421] on section "Kết quả tìm kiếm ( 1 ) Bộ lọc Mã ĐH Trạng thái Món hàng Thu hộ Tổng cước Chưa c…" at bounding box center [784, 375] width 1568 height 750
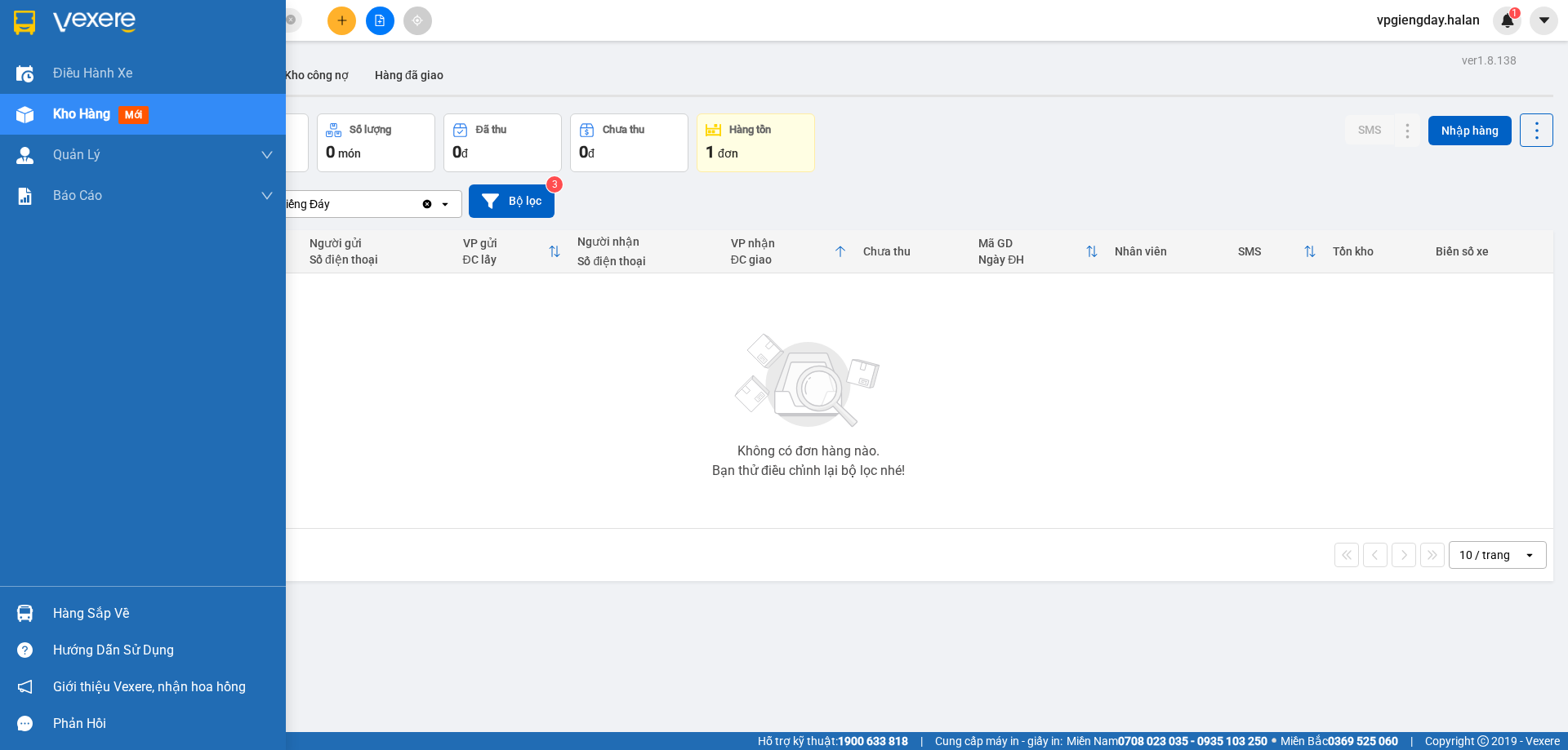
drag, startPoint x: 96, startPoint y: 612, endPoint x: 331, endPoint y: 558, distance: 241.1
click at [112, 604] on div "Hàng sắp về" at bounding box center [164, 614] width 221 height 24
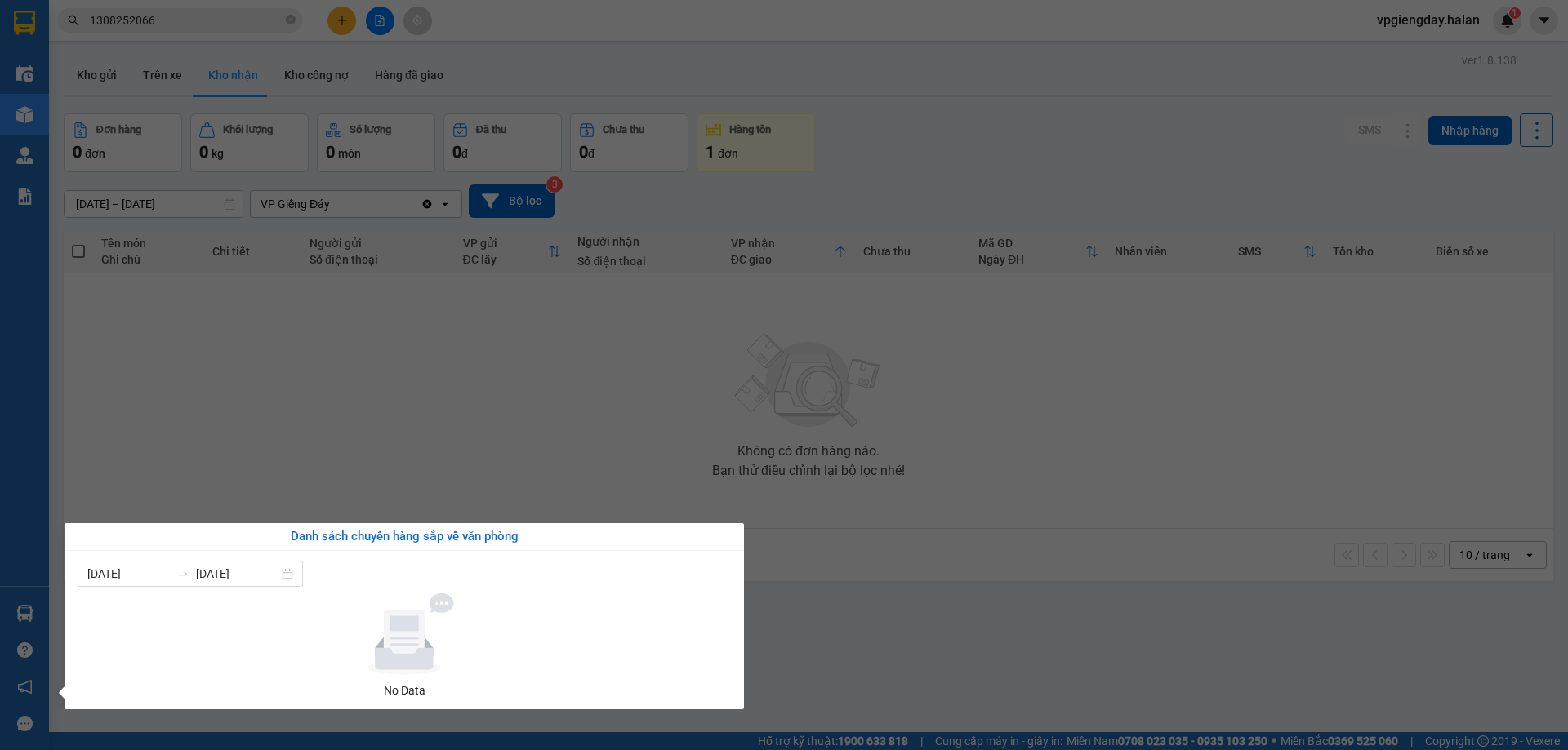
click at [573, 342] on section "Kết quả tìm kiếm ( 1 ) Bộ lọc Mã ĐH Trạng thái Món hàng Thu hộ Tổng cước Chưa c…" at bounding box center [784, 375] width 1568 height 750
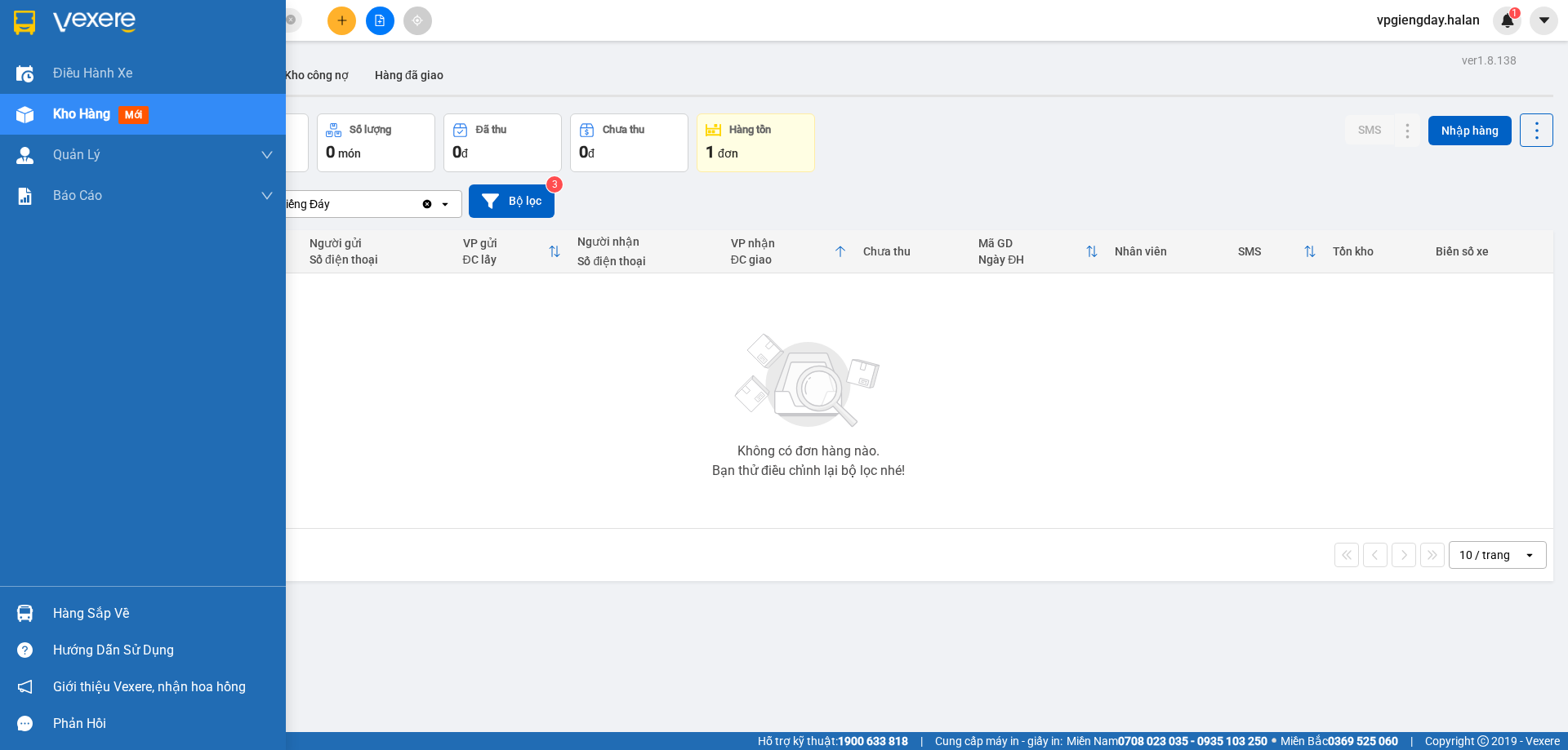
click at [112, 604] on div "Hàng sắp về" at bounding box center [164, 614] width 221 height 24
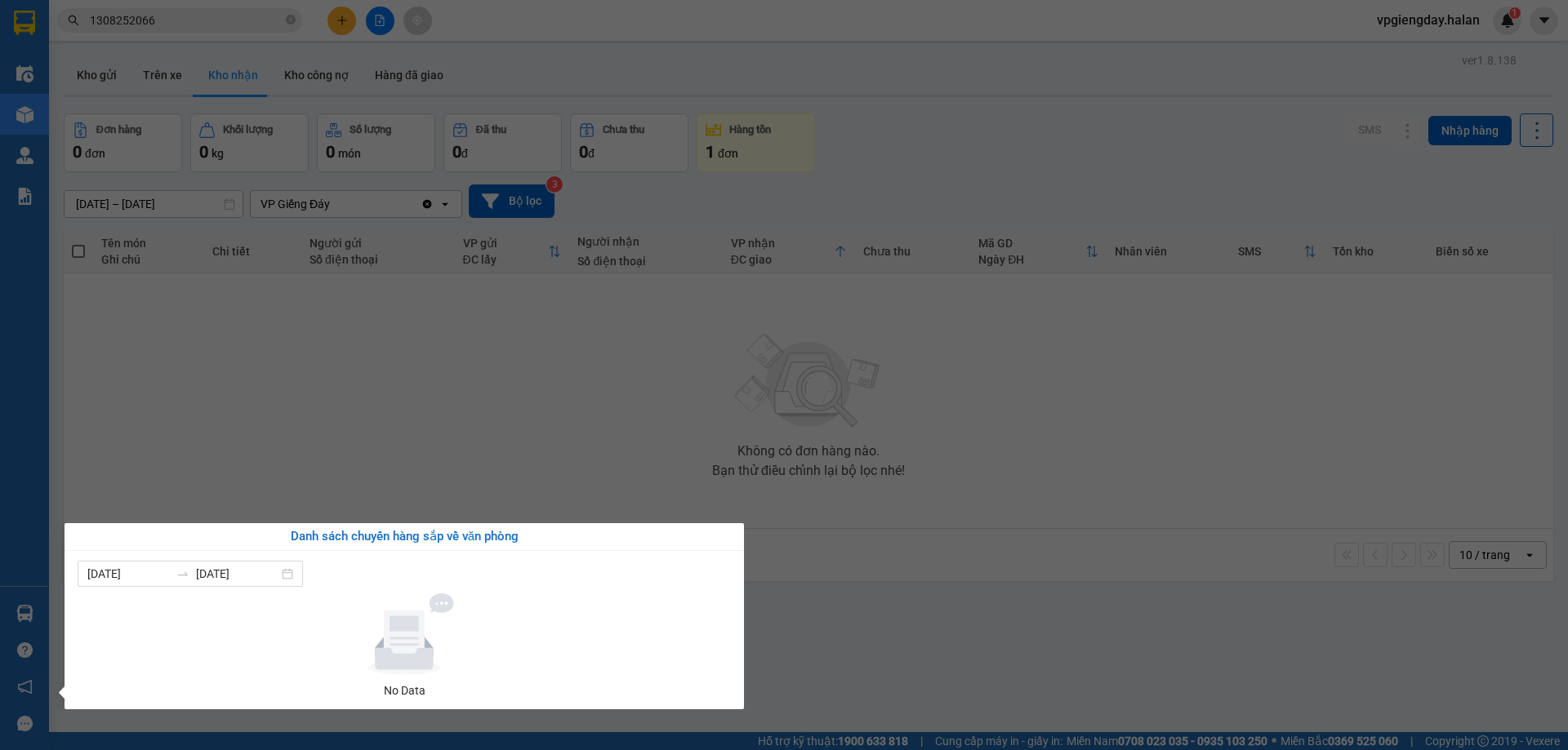
click at [604, 398] on section "Kết quả tìm kiếm ( 1 ) Bộ lọc Mã ĐH Trạng thái Món hàng Thu hộ Tổng cước Chưa c…" at bounding box center [784, 375] width 1568 height 750
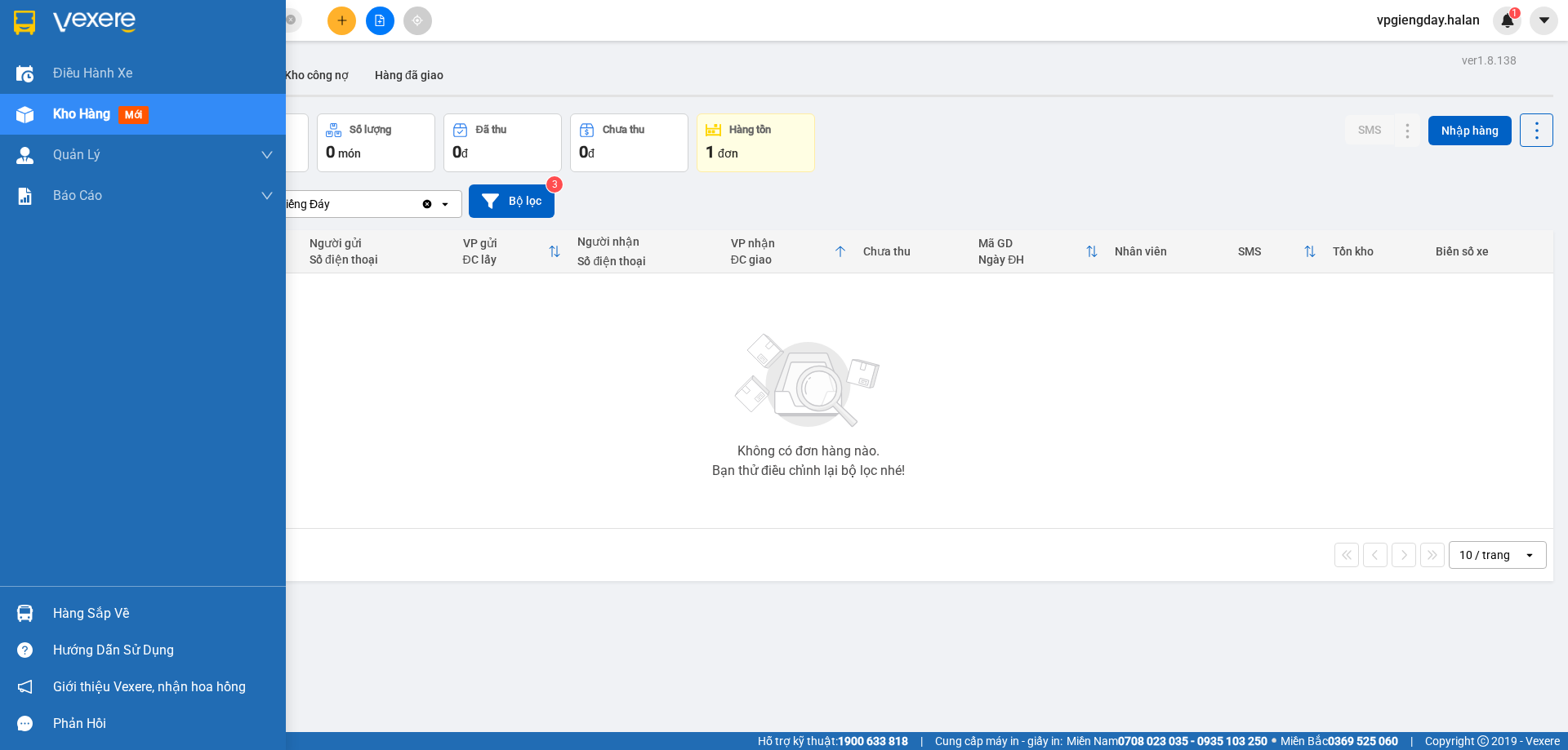
drag, startPoint x: 160, startPoint y: 599, endPoint x: 182, endPoint y: 580, distance: 29.1
click at [163, 600] on div "Hàng sắp về" at bounding box center [143, 614] width 286 height 37
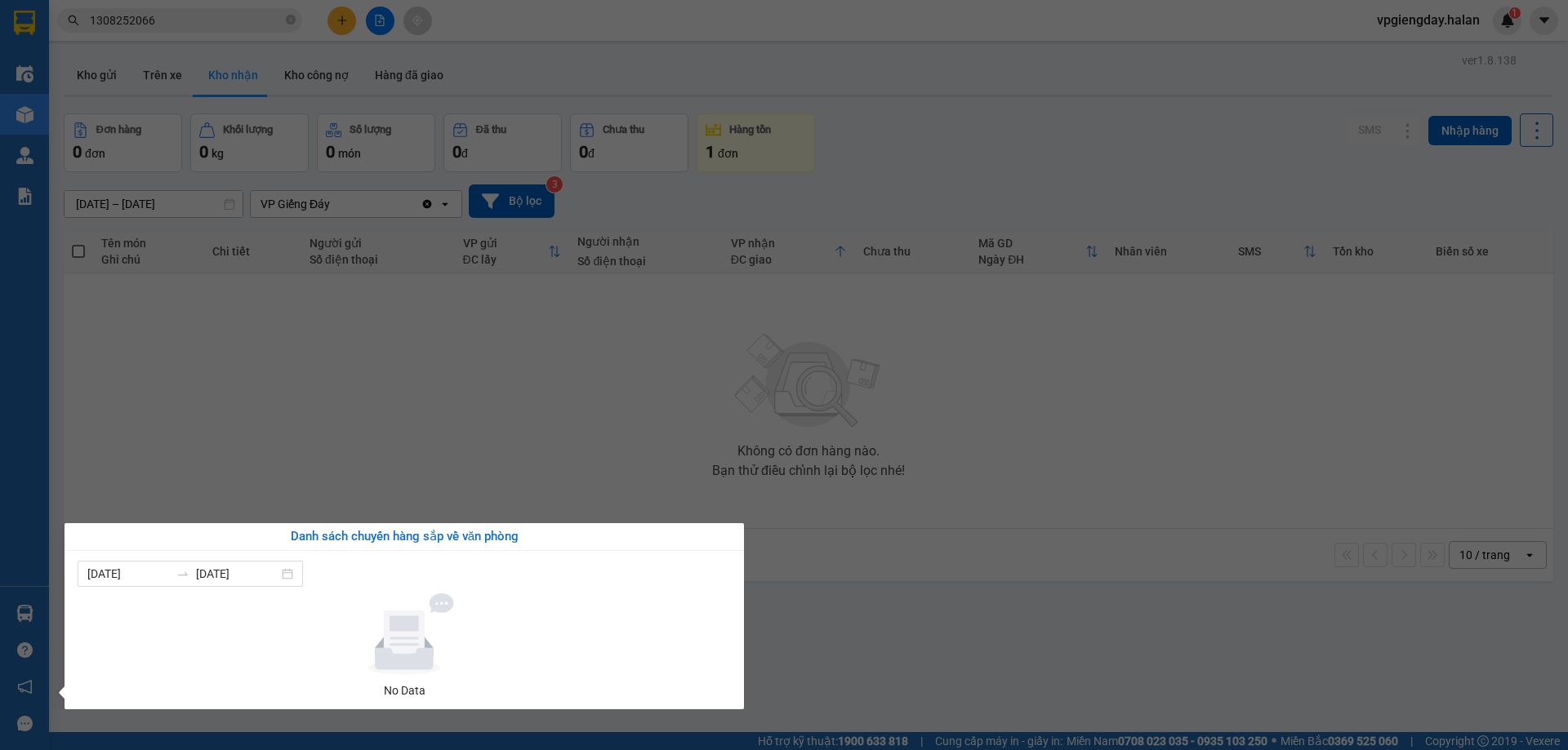
click at [378, 402] on section "Kết quả tìm kiếm ( 1 ) Bộ lọc Mã ĐH Trạng thái Món hàng Thu hộ Tổng cước Chưa c…" at bounding box center [784, 375] width 1568 height 750
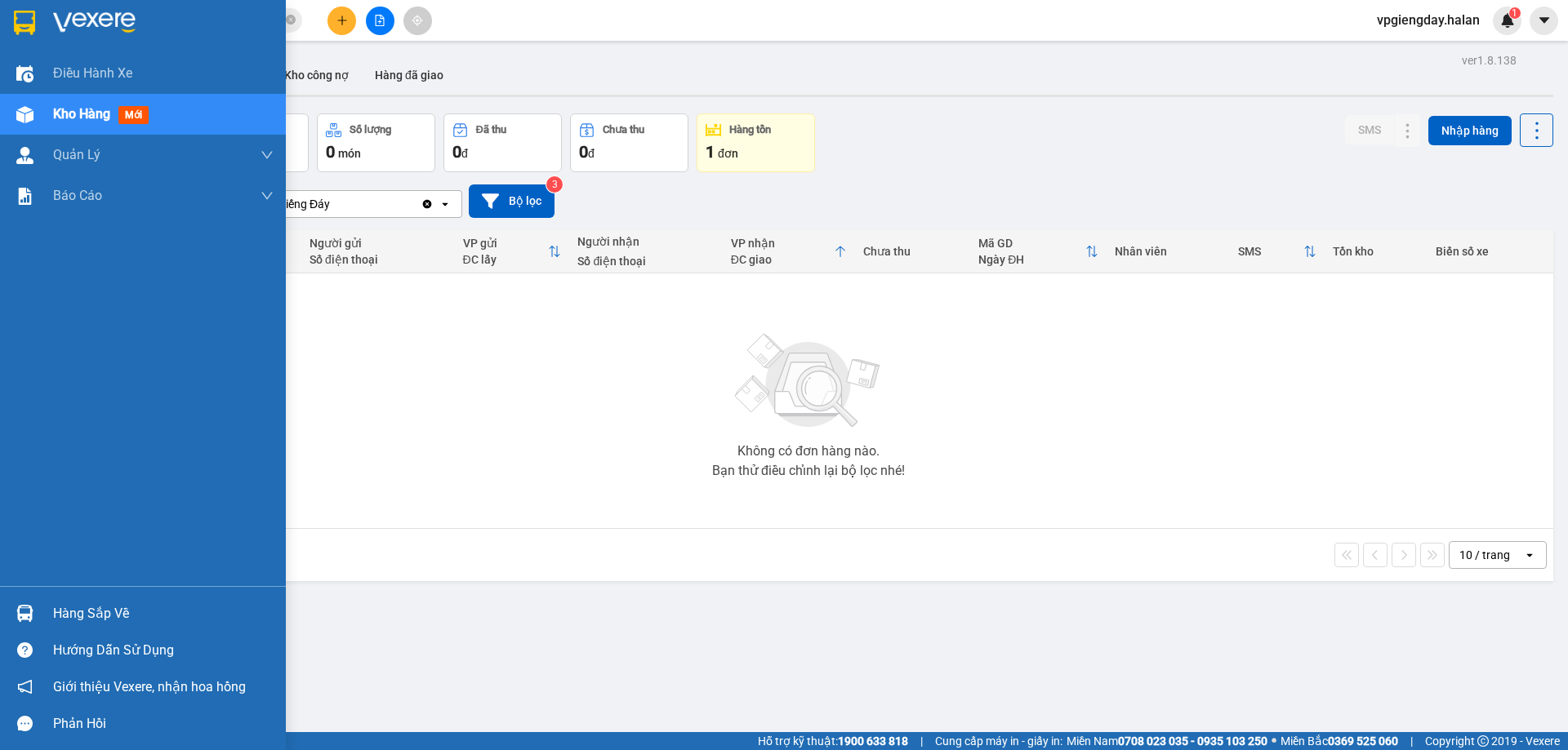
click at [135, 611] on div "Hàng sắp về" at bounding box center [164, 614] width 221 height 24
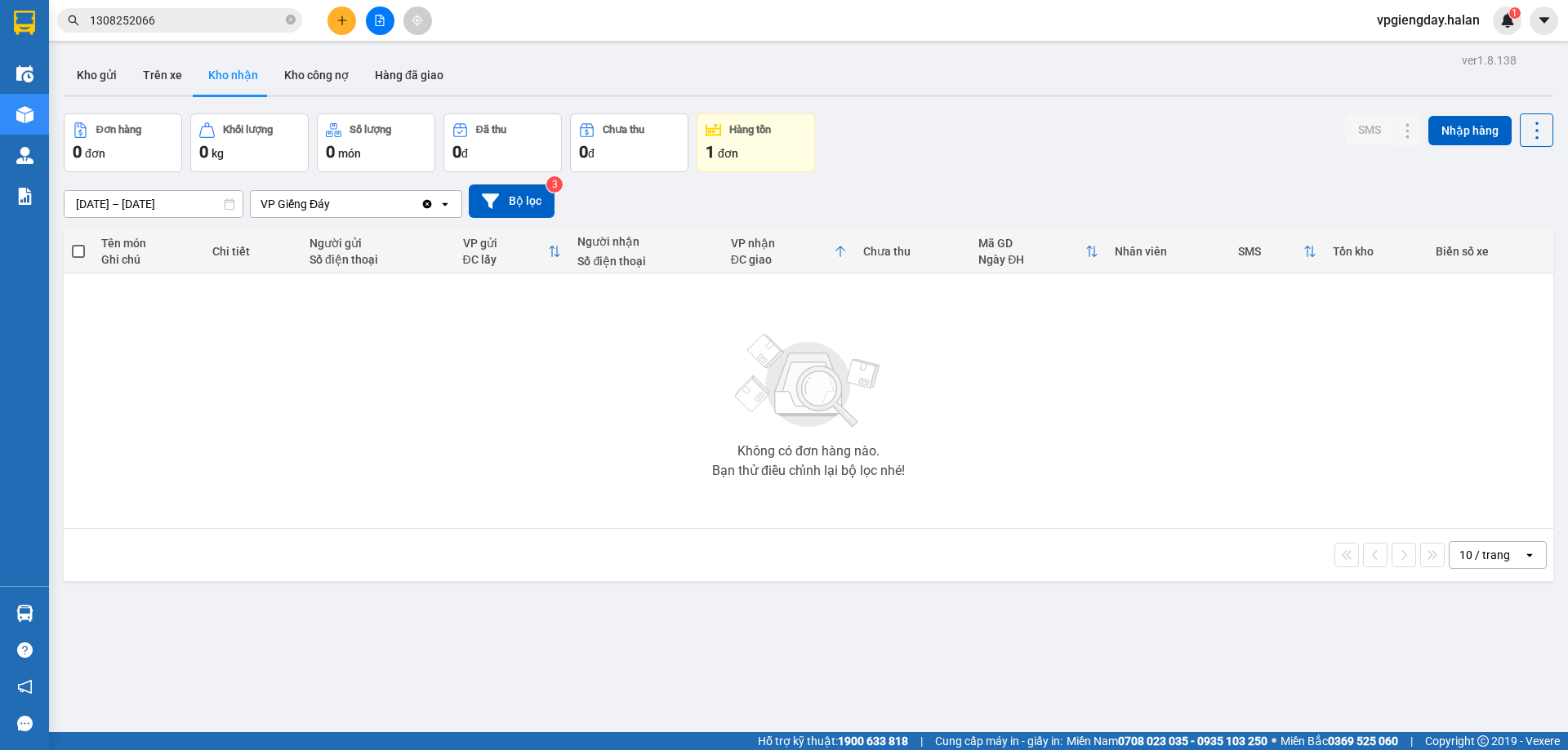
click at [368, 440] on section "Kết quả tìm kiếm ( 1 ) Bộ lọc Mã ĐH Trạng thái Món hàng Thu hộ Tổng cước Chưa c…" at bounding box center [784, 375] width 1568 height 750
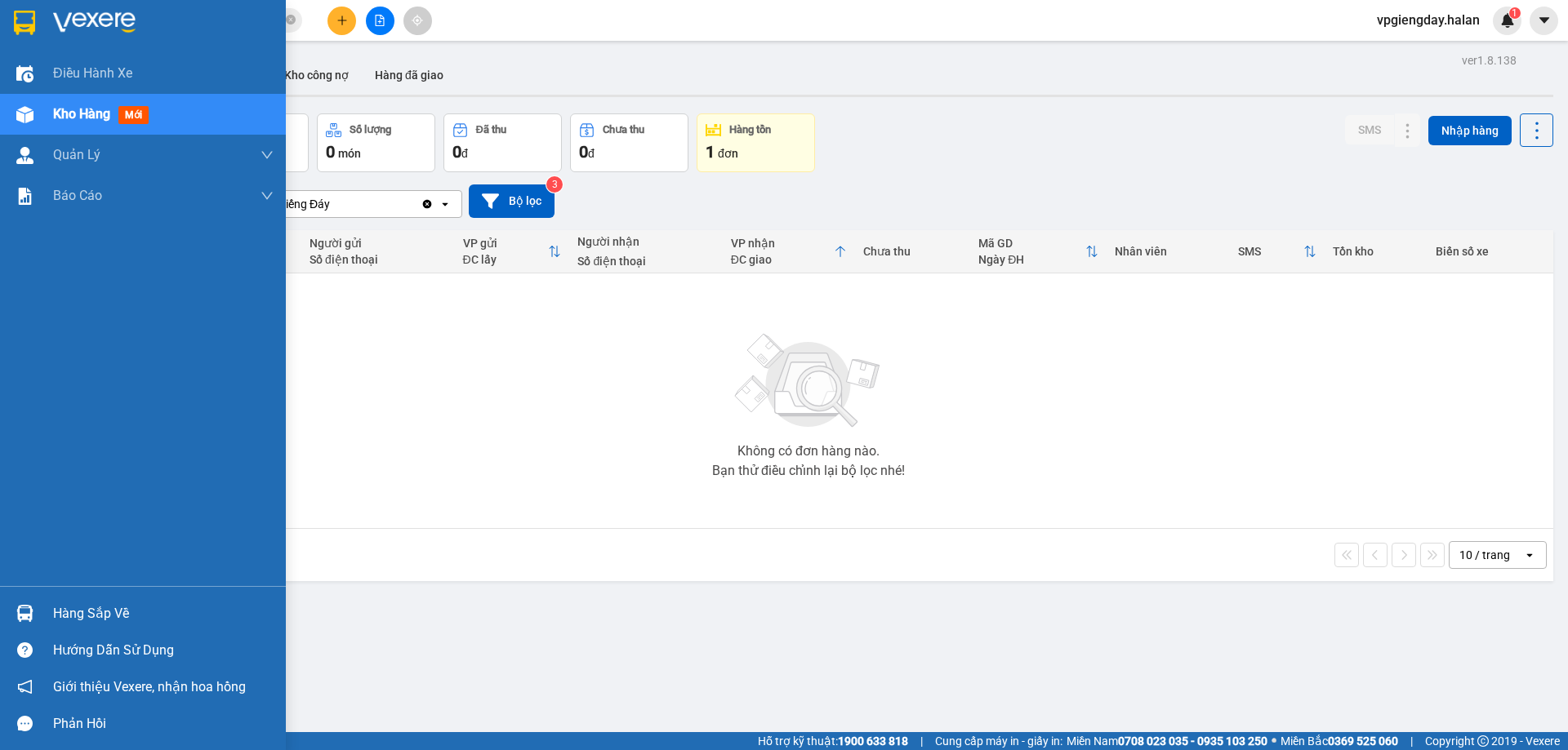
click at [96, 593] on div "Hàng sắp về Hướng dẫn sử dụng Giới thiệu Vexere, nhận hoa hồng Phản hồi" at bounding box center [143, 664] width 286 height 156
click at [90, 633] on div "Hướng dẫn sử dụng" at bounding box center [143, 651] width 286 height 37
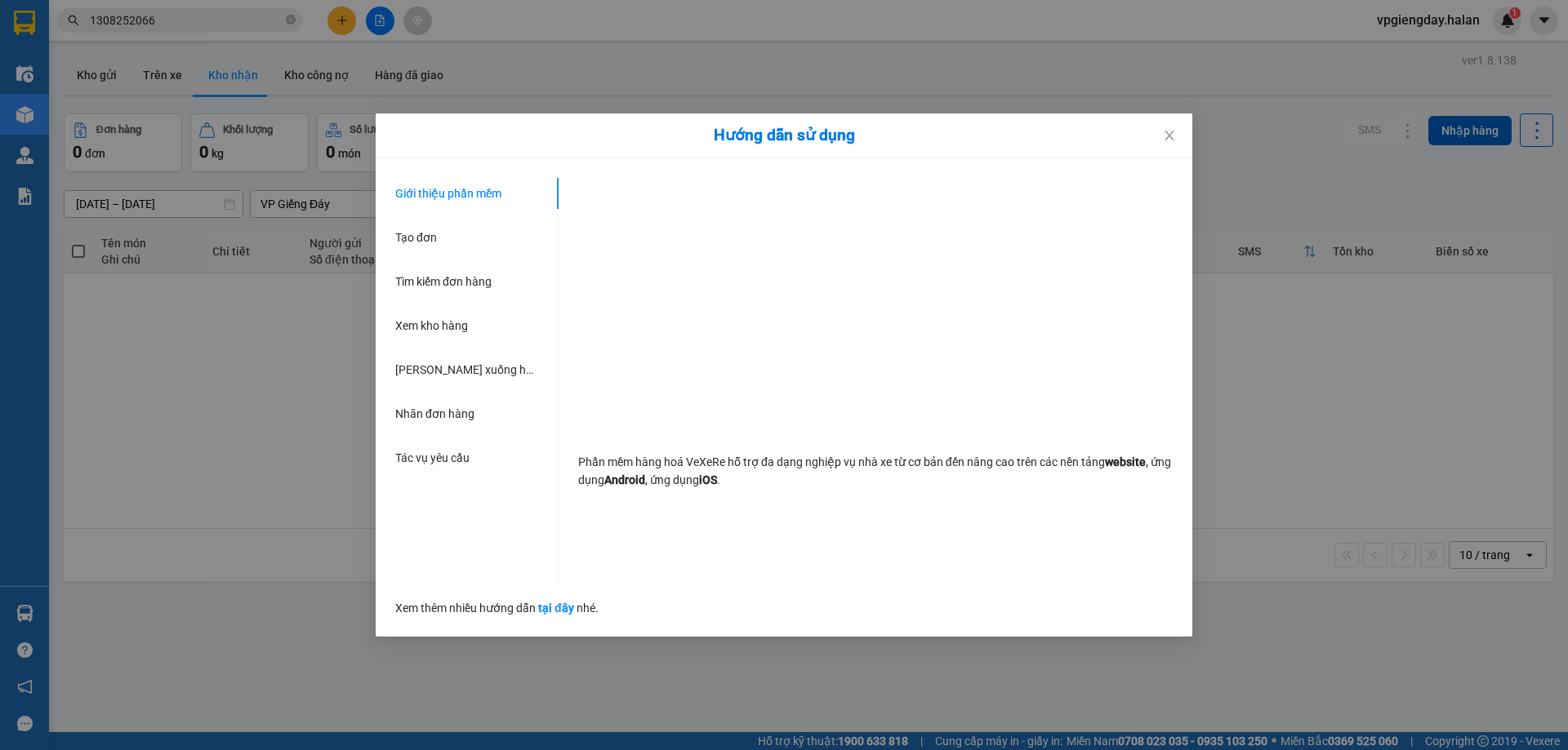
click at [397, 430] on div "Giới thiệu phần mềm Tạo đơn Tìm kiếm đơn hàng Xem kho hàng Lên xuống hàng thủ c…" at bounding box center [477, 382] width 164 height 408
click at [1170, 125] on span "Close" at bounding box center [1170, 136] width 46 height 46
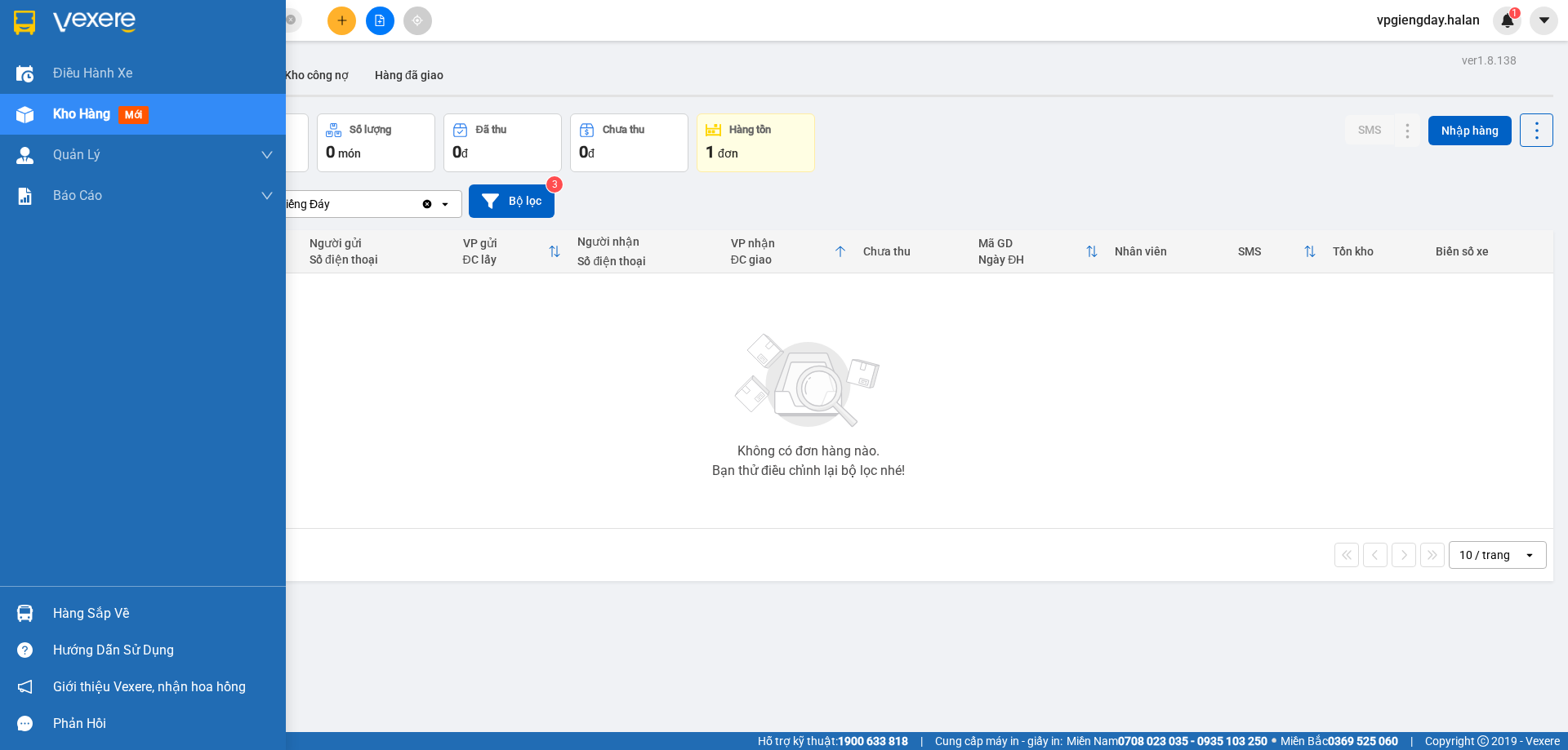
click at [144, 599] on div "Hàng sắp về" at bounding box center [143, 614] width 286 height 37
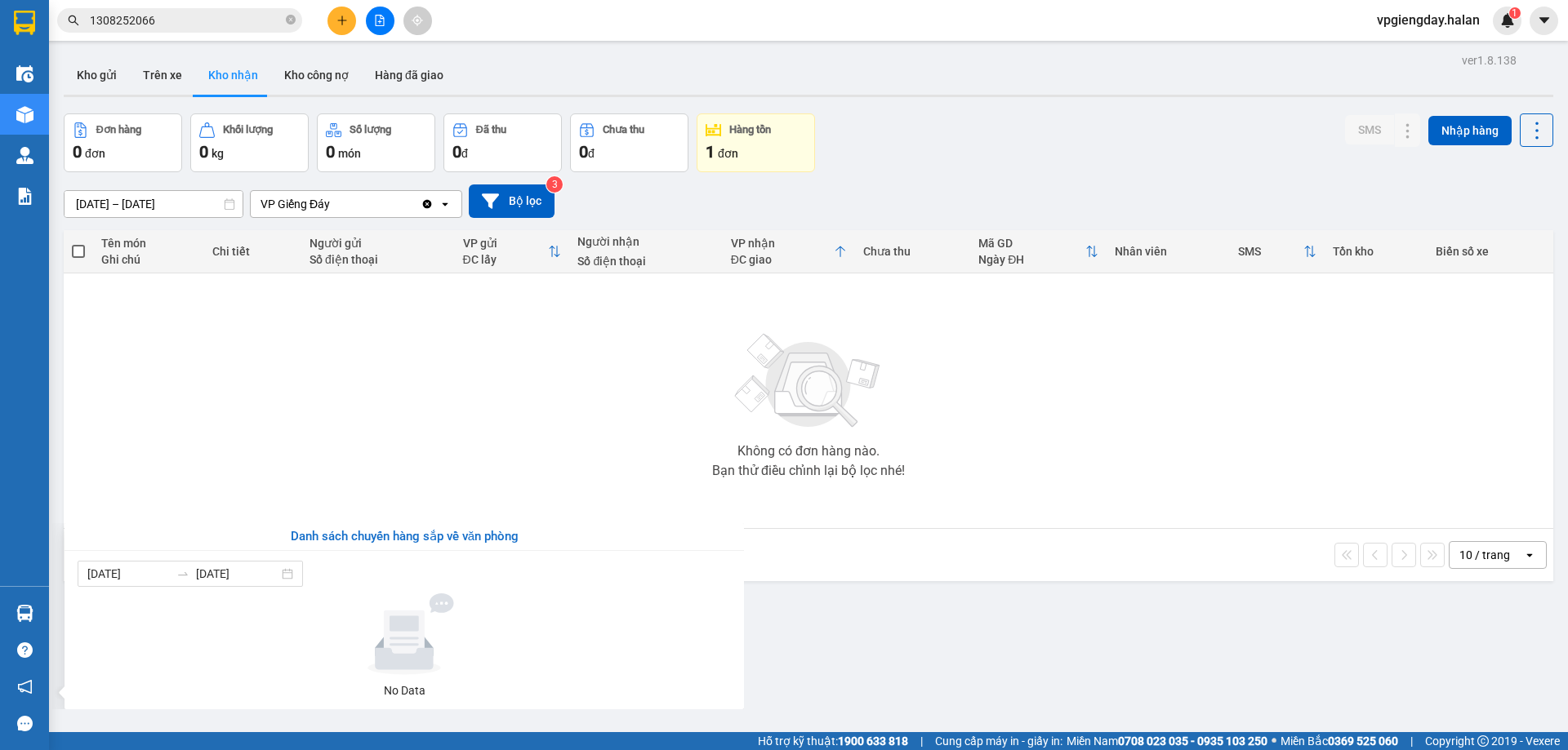
click at [499, 454] on section "Kết quả tìm kiếm ( 1 ) Bộ lọc Mã ĐH Trạng thái Món hàng Thu hộ Tổng cước Chưa c…" at bounding box center [784, 375] width 1568 height 750
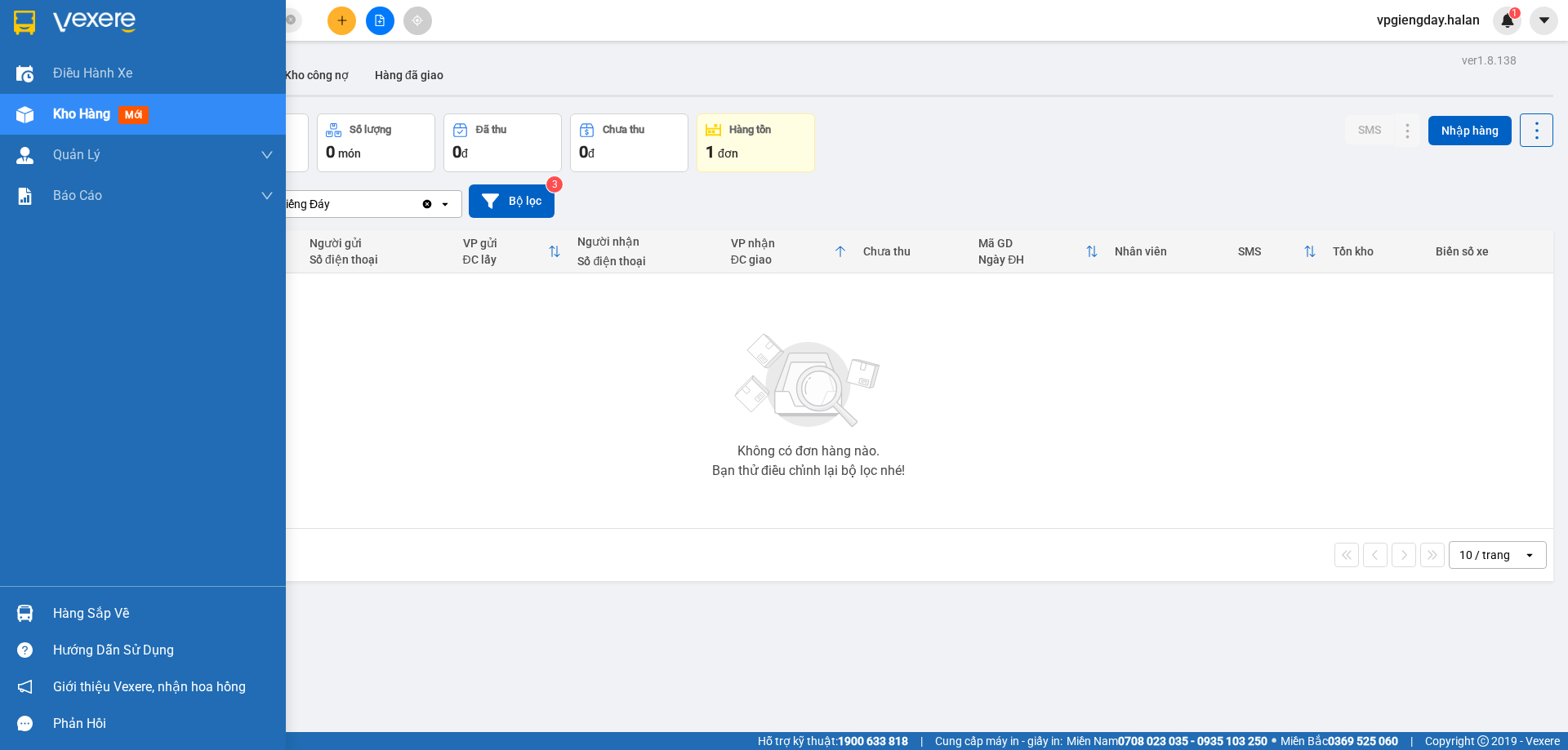
click at [99, 613] on div "Hàng sắp về" at bounding box center [164, 614] width 221 height 24
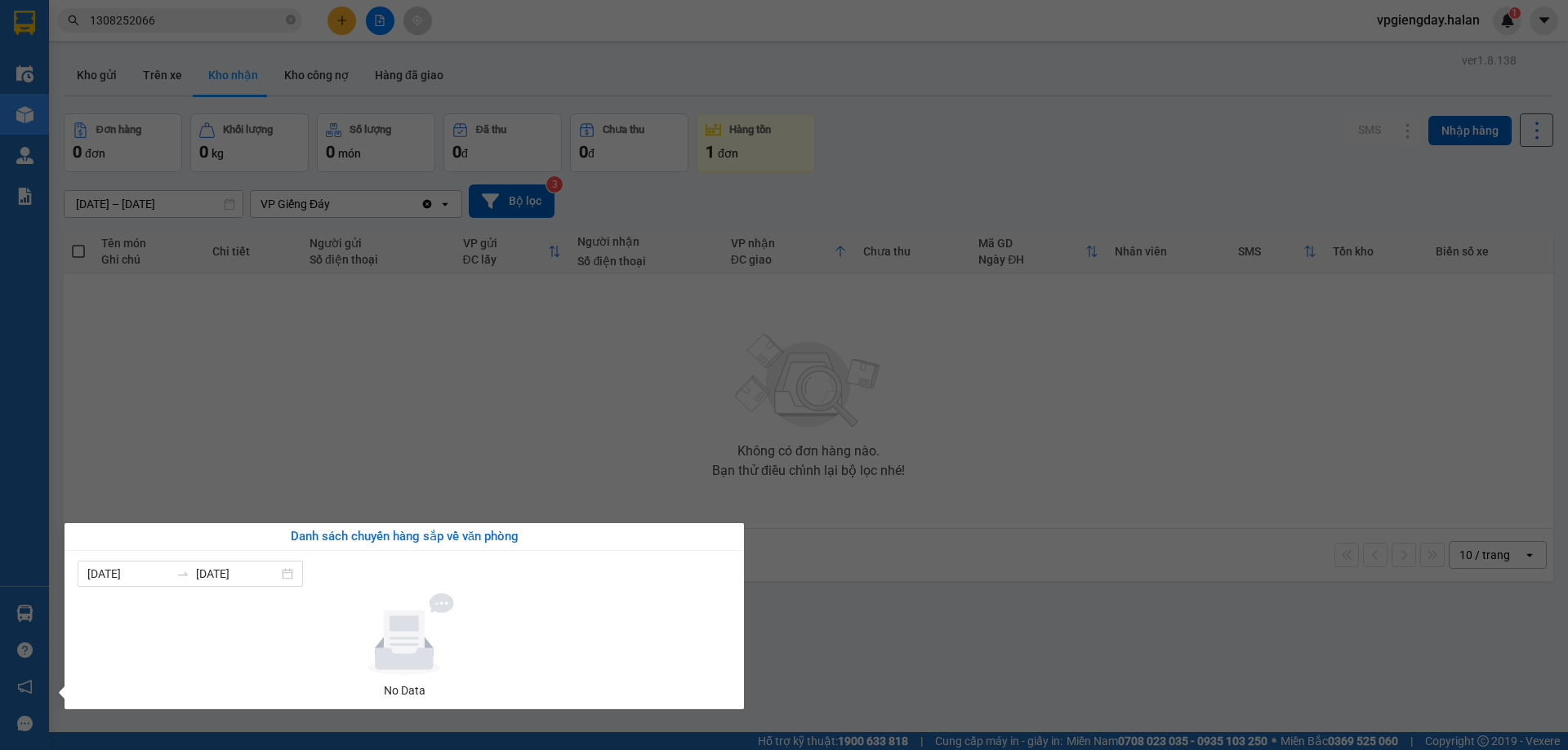
drag, startPoint x: 563, startPoint y: 452, endPoint x: 552, endPoint y: 443, distance: 14.2
click at [563, 451] on section "Kết quả tìm kiếm ( 1 ) Bộ lọc Mã ĐH Trạng thái Món hàng Thu hộ Tổng cước Chưa c…" at bounding box center [784, 375] width 1568 height 750
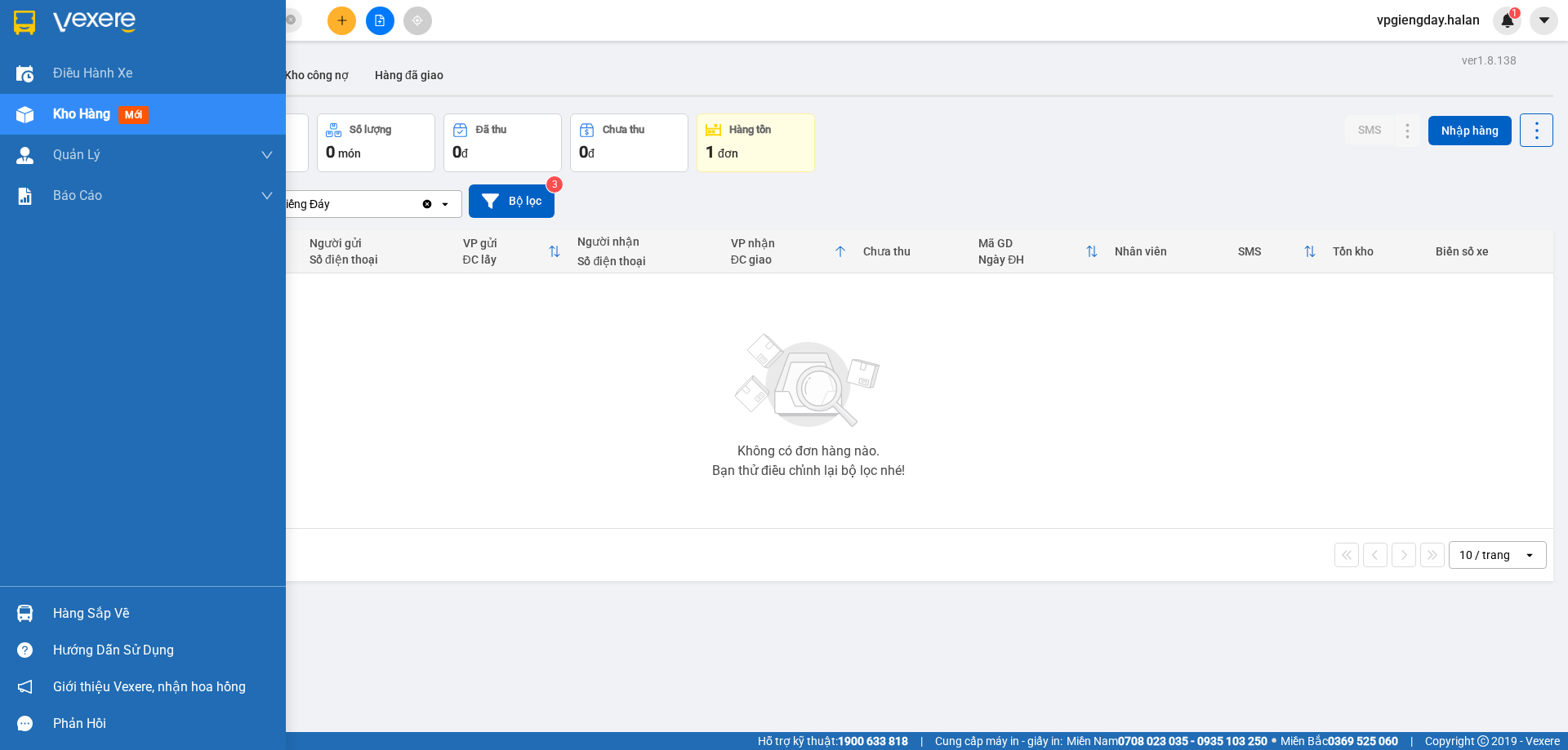
drag, startPoint x: 145, startPoint y: 607, endPoint x: 575, endPoint y: 505, distance: 441.9
click at [150, 606] on div "Hàng sắp về" at bounding box center [164, 614] width 221 height 24
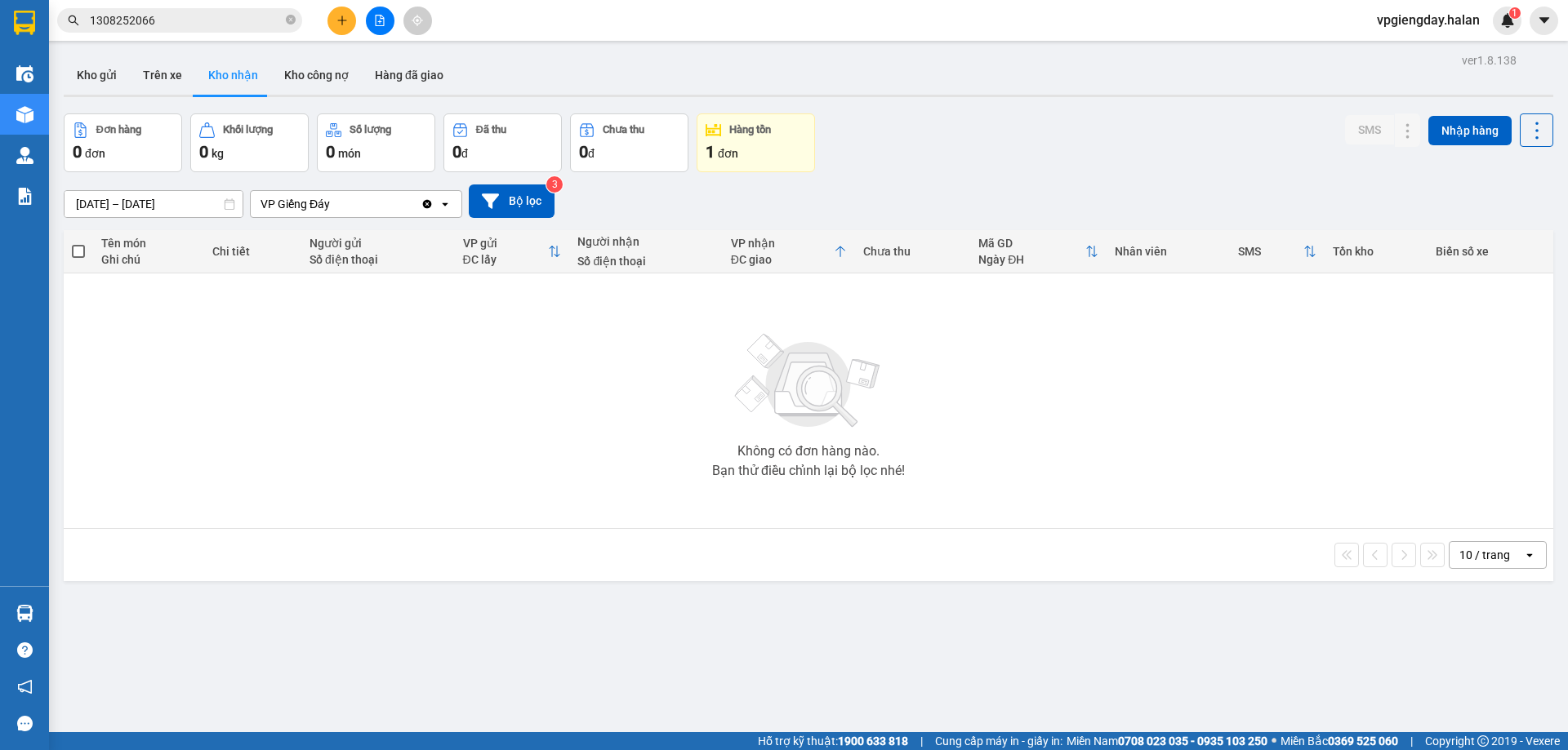
click at [586, 422] on section "Kết quả tìm kiếm ( 1 ) Bộ lọc Mã ĐH Trạng thái Món hàng Thu hộ Tổng cước Chưa c…" at bounding box center [784, 375] width 1568 height 750
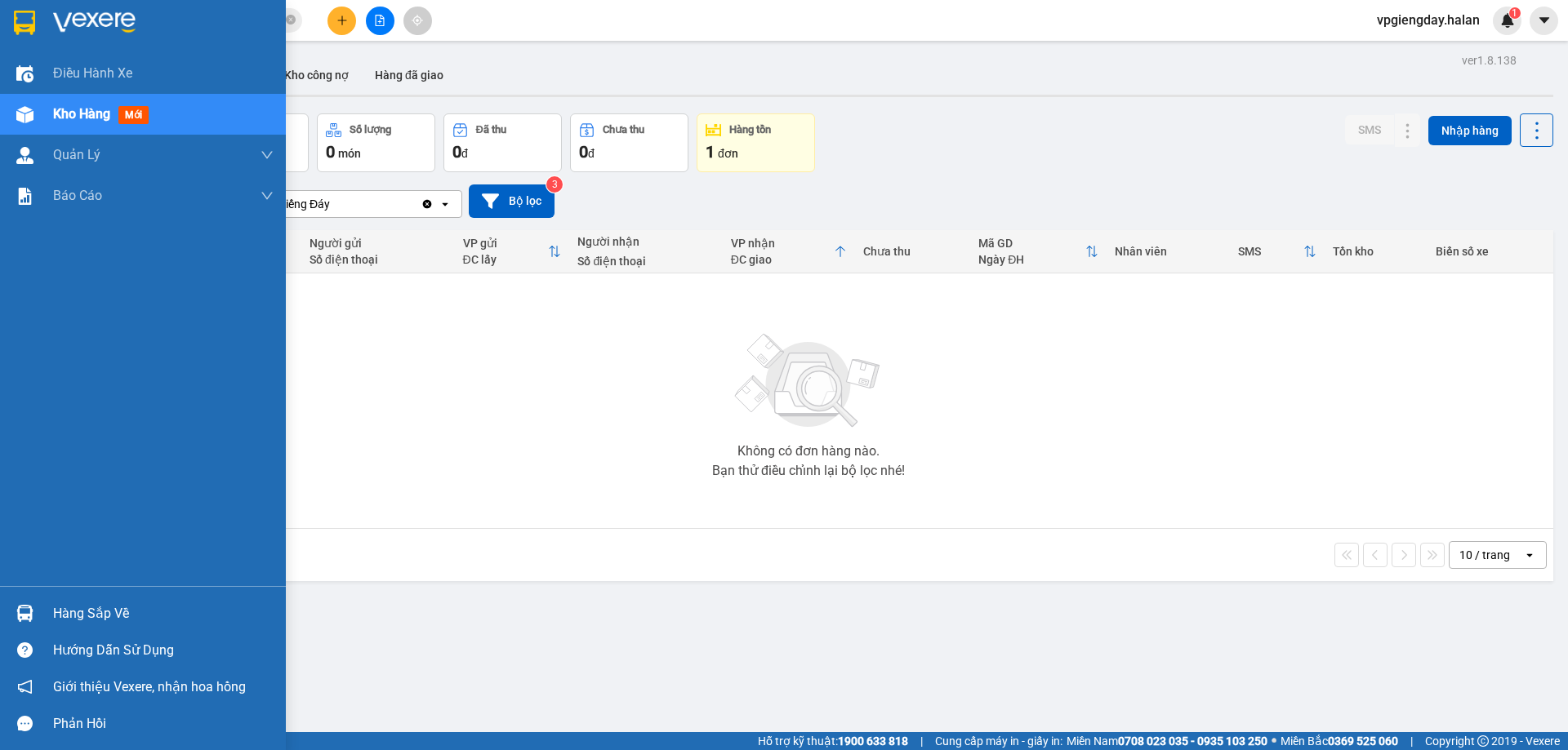
click at [161, 611] on div "Hàng sắp về" at bounding box center [164, 614] width 221 height 24
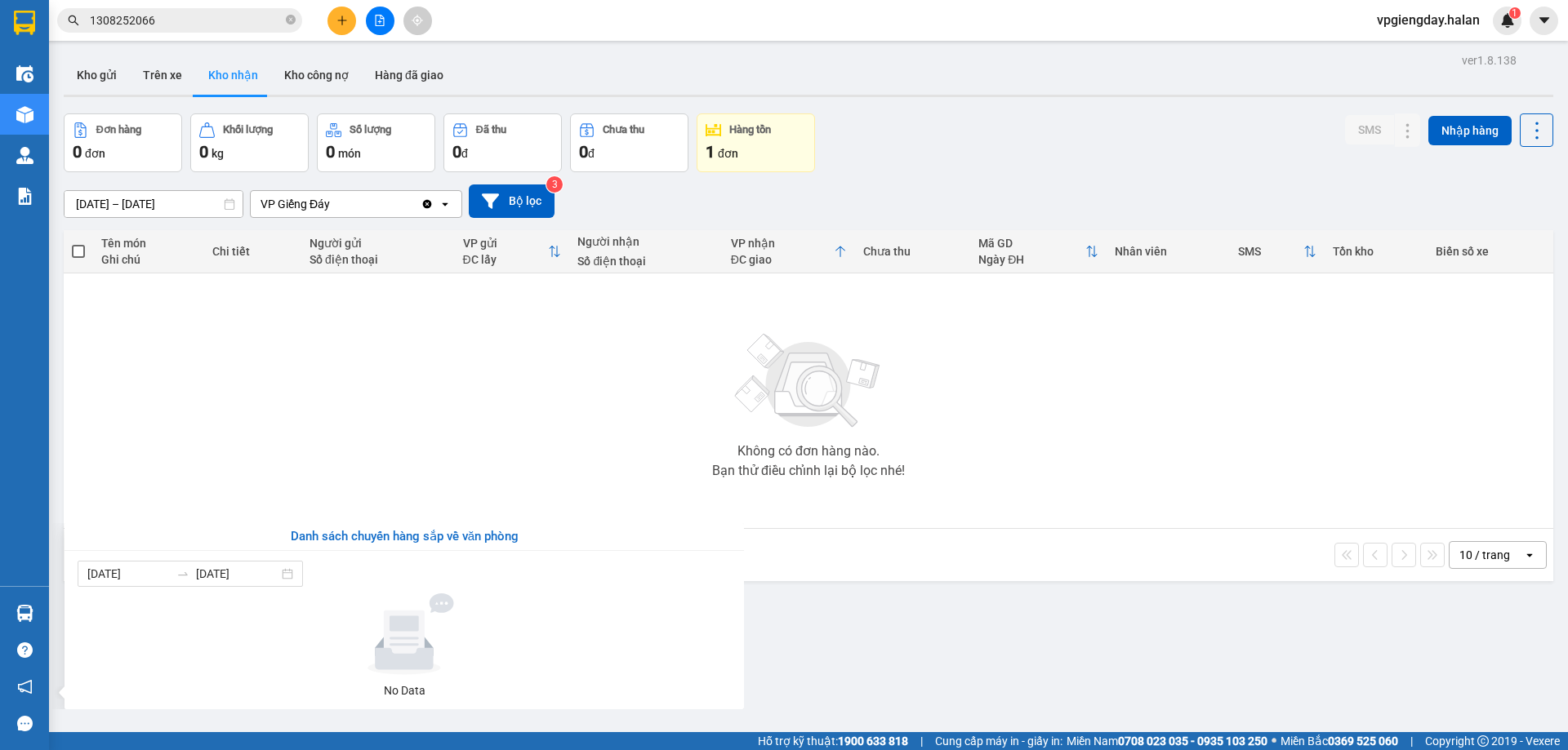
drag, startPoint x: 435, startPoint y: 468, endPoint x: 67, endPoint y: 621, distance: 398.5
click at [430, 474] on section "Kết quả tìm kiếm ( 1 ) Bộ lọc Mã ĐH Trạng thái Món hàng Thu hộ Tổng cước Chưa c…" at bounding box center [784, 375] width 1568 height 750
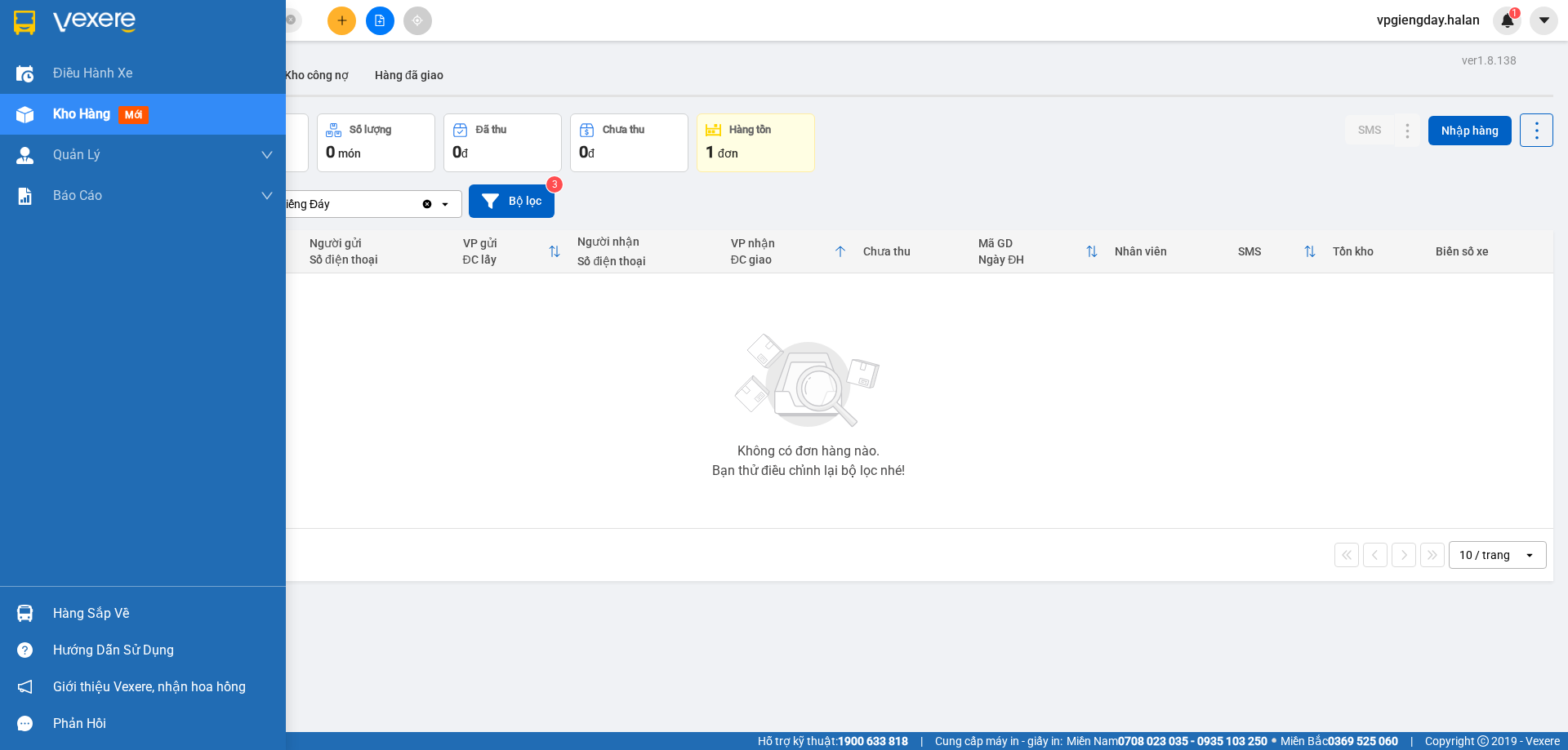
click at [134, 598] on div "Hàng sắp về" at bounding box center [143, 614] width 286 height 37
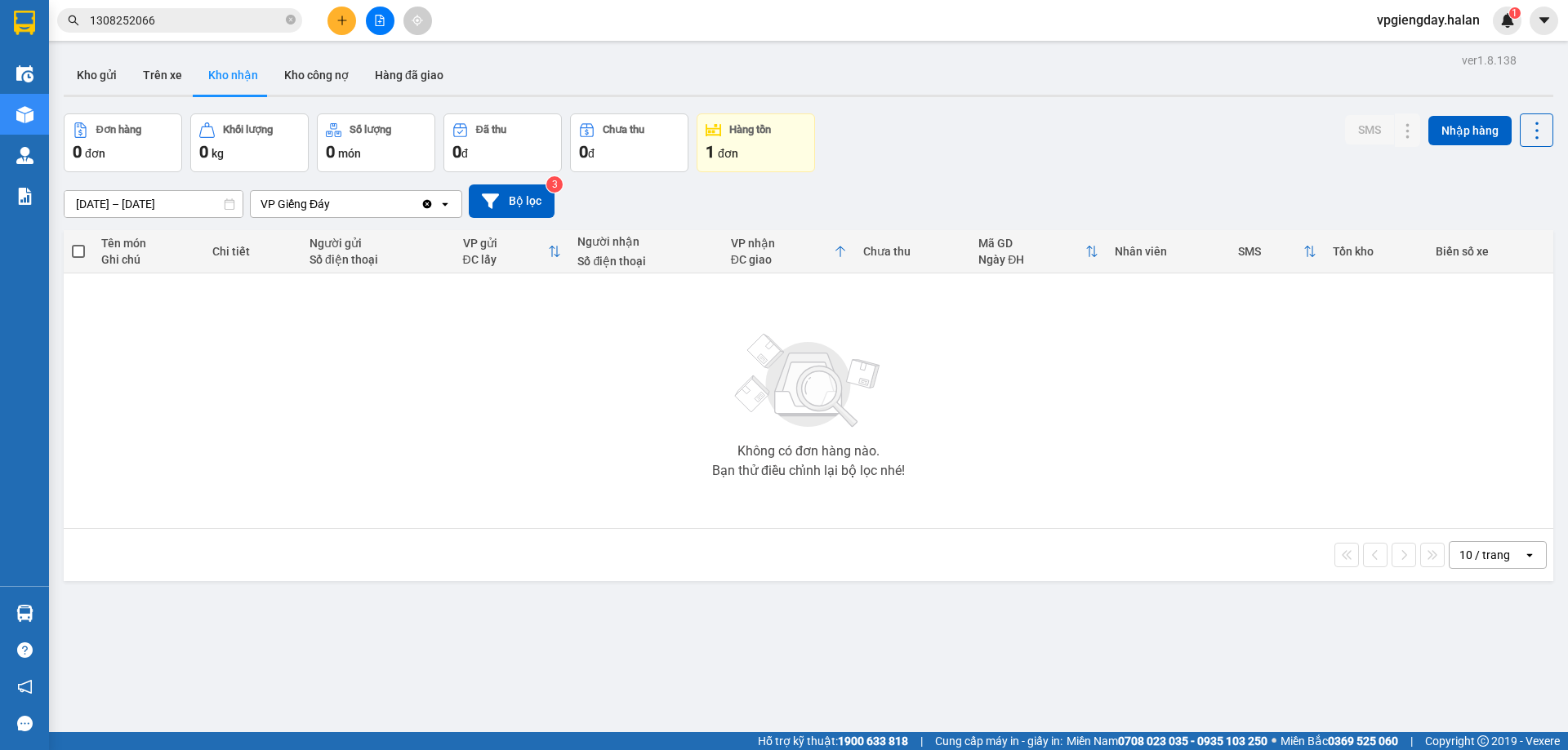
click at [468, 393] on section "Kết quả tìm kiếm ( 1 ) Bộ lọc Mã ĐH Trạng thái Món hàng Thu hộ Tổng cước Chưa c…" at bounding box center [784, 375] width 1568 height 750
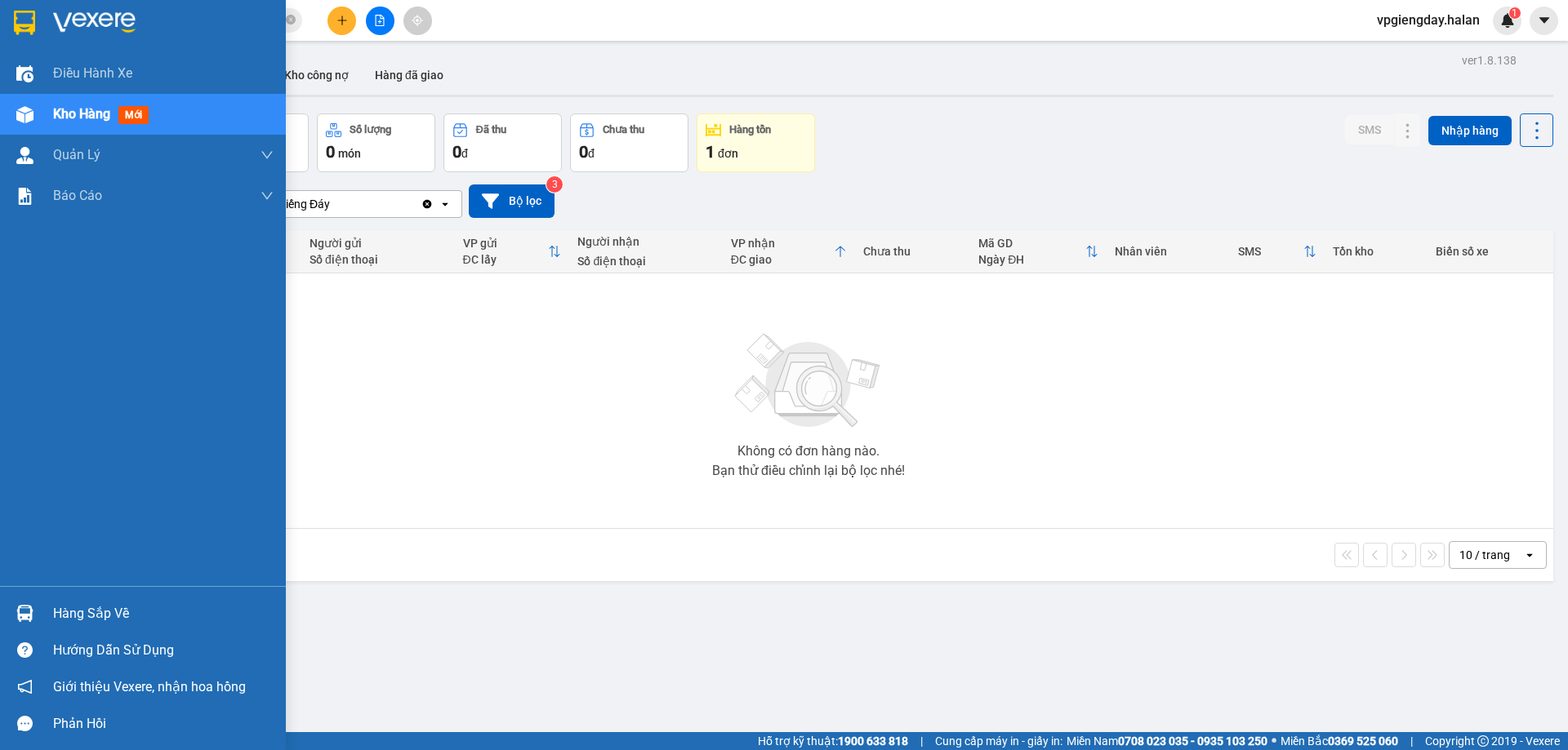
click at [148, 623] on div "Hàng sắp về" at bounding box center [164, 614] width 221 height 24
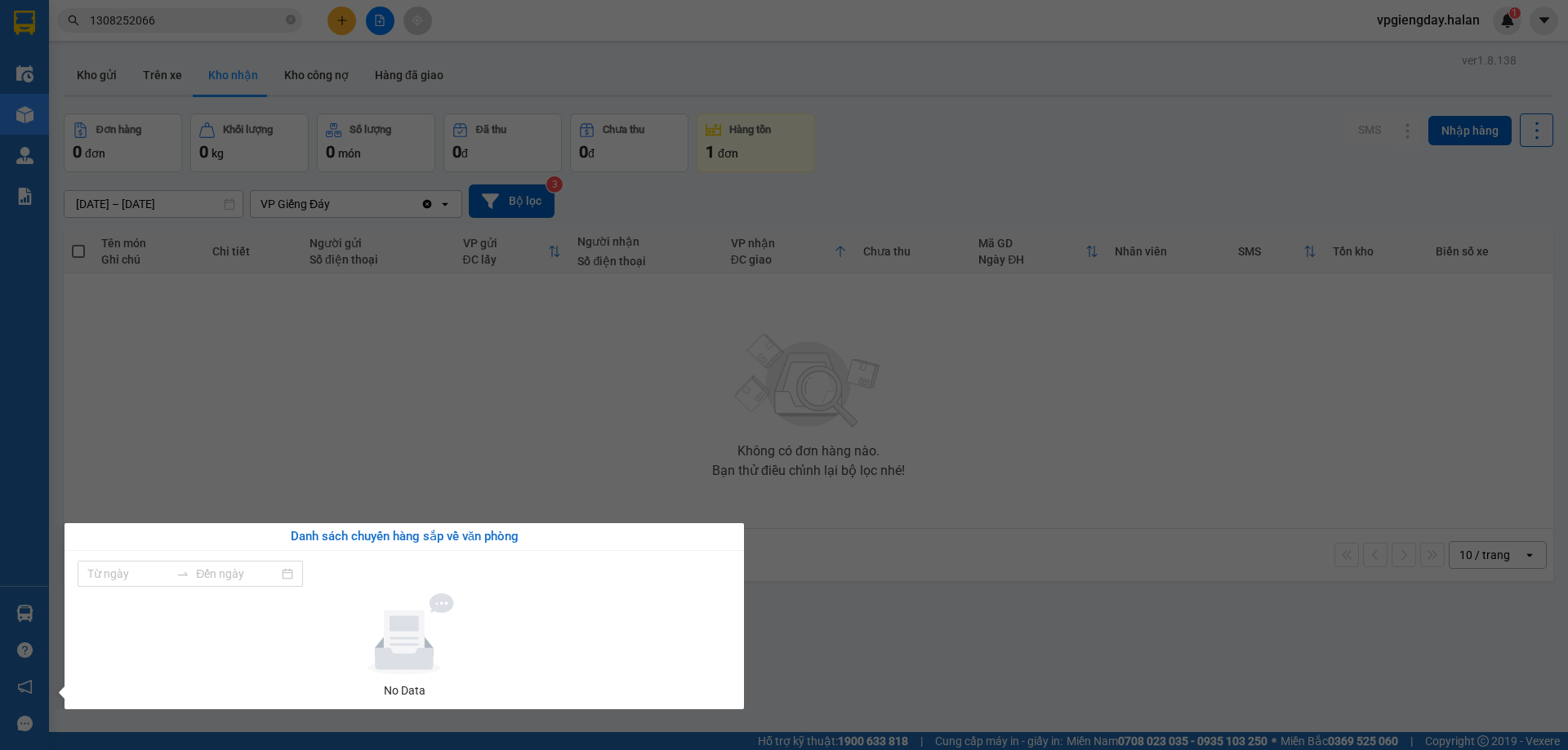
type input "[DATE]"
click at [332, 445] on section "Kết quả tìm kiếm ( 1 ) Bộ lọc Mã ĐH Trạng thái Món hàng Thu hộ Tổng cước Chưa c…" at bounding box center [784, 375] width 1568 height 750
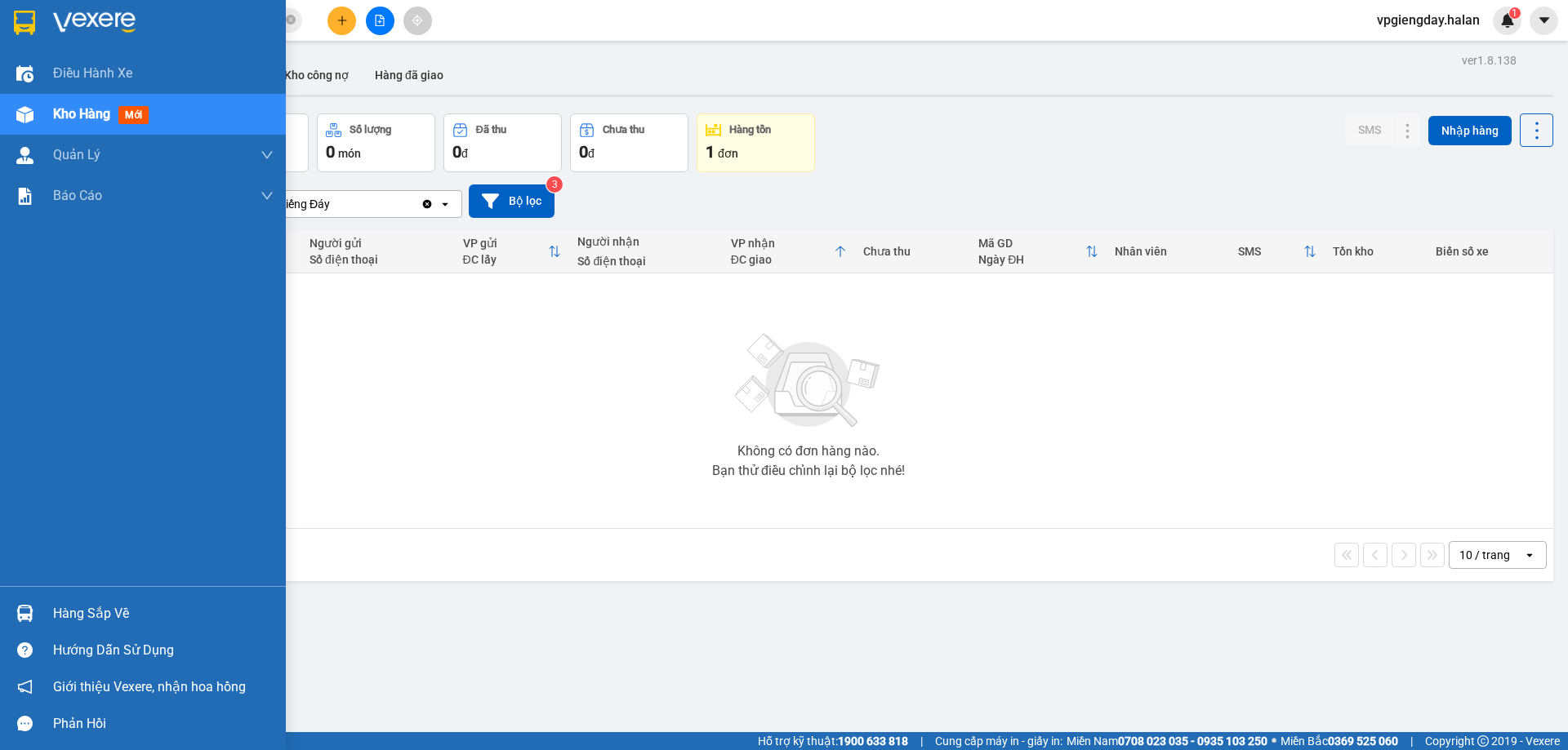
drag, startPoint x: 100, startPoint y: 610, endPoint x: 411, endPoint y: 458, distance: 346.2
click at [101, 609] on div "Hàng sắp về" at bounding box center [164, 614] width 221 height 24
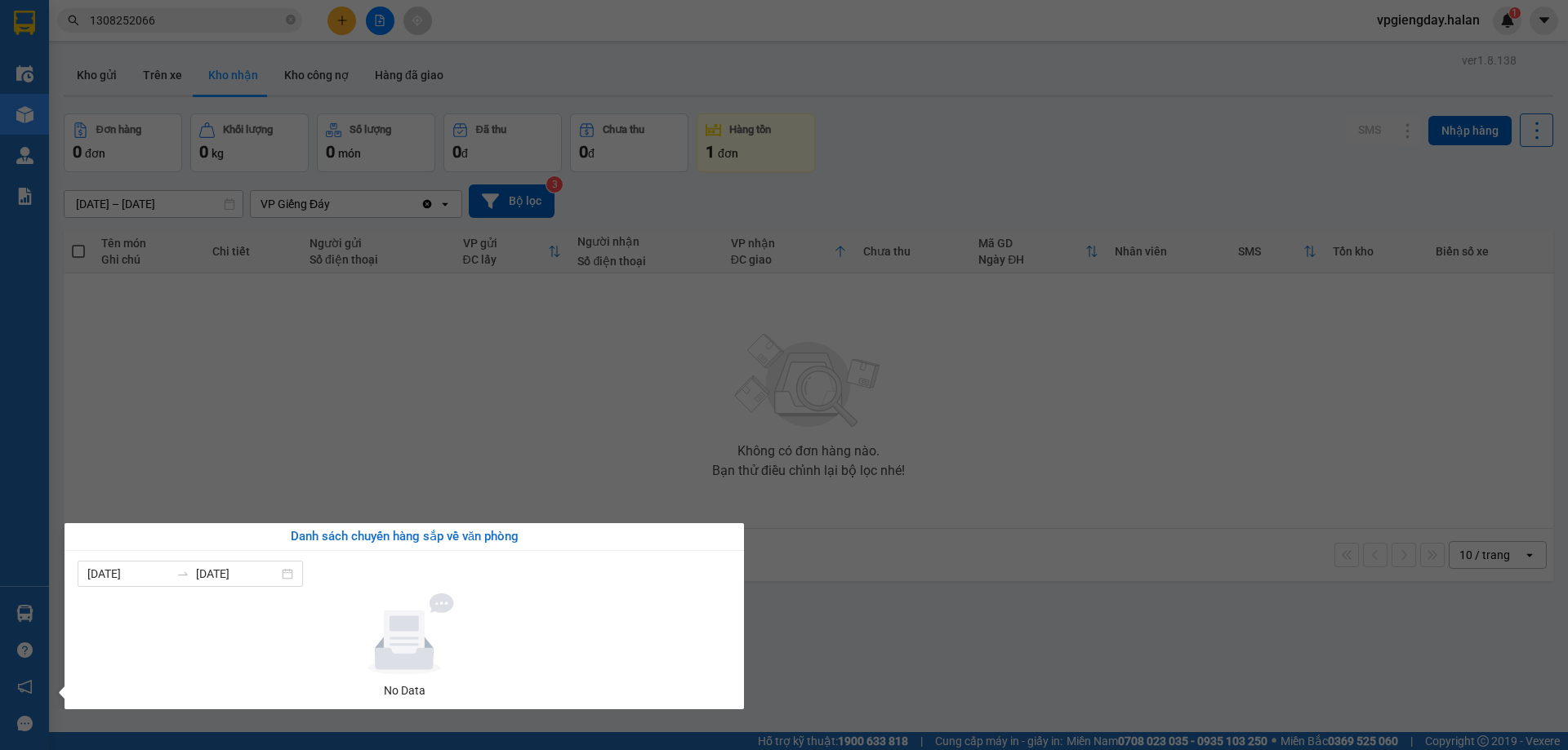
click at [567, 256] on section "Kết quả tìm kiếm ( 1 ) Bộ lọc Mã ĐH Trạng thái Món hàng Thu hộ Tổng cước Chưa c…" at bounding box center [784, 375] width 1568 height 750
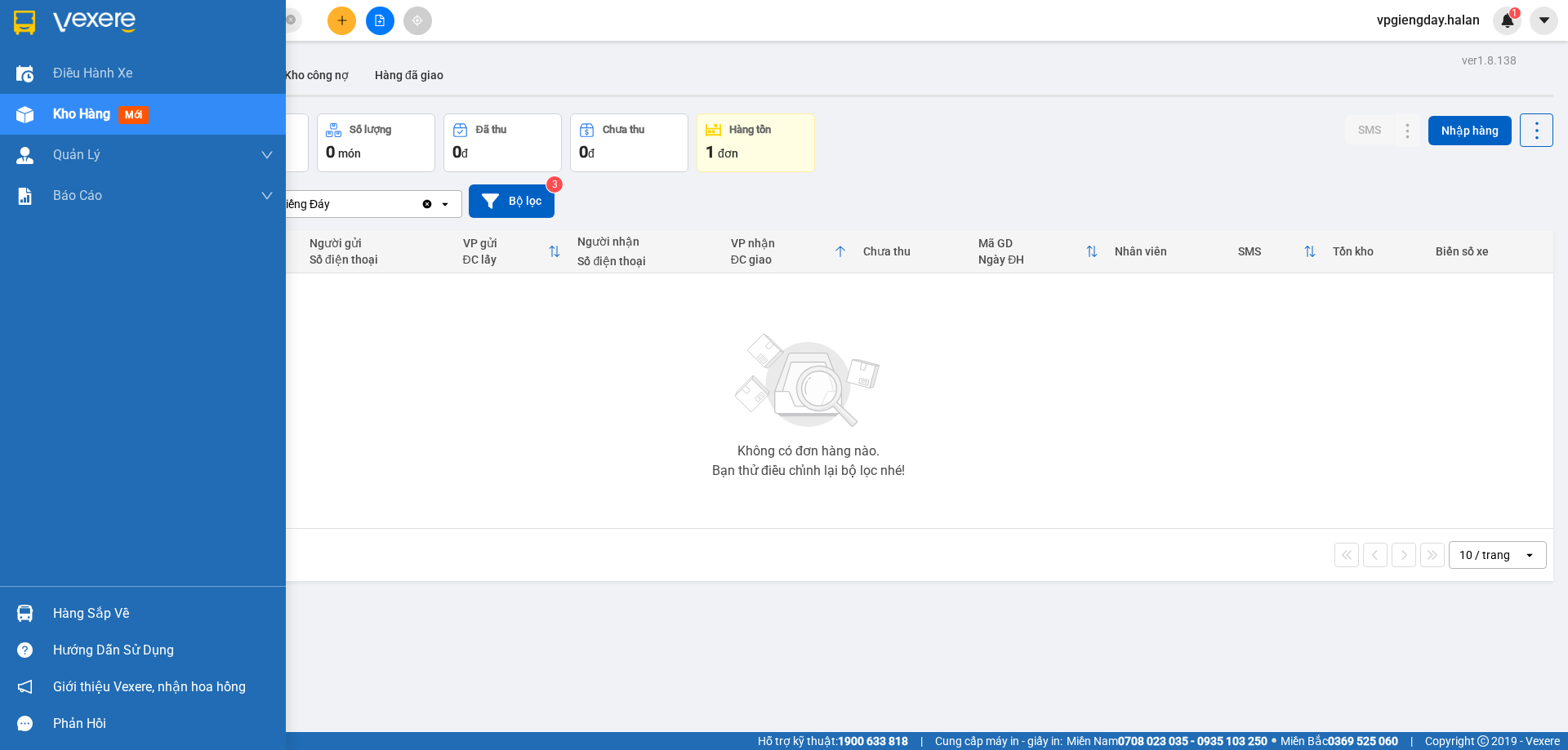
click at [150, 589] on div "Hàng sắp về Hướng dẫn sử dụng Giới thiệu Vexere, nhận hoa hồng Phản hồi" at bounding box center [143, 664] width 286 height 156
click at [119, 610] on div "Hàng sắp về" at bounding box center [164, 614] width 221 height 24
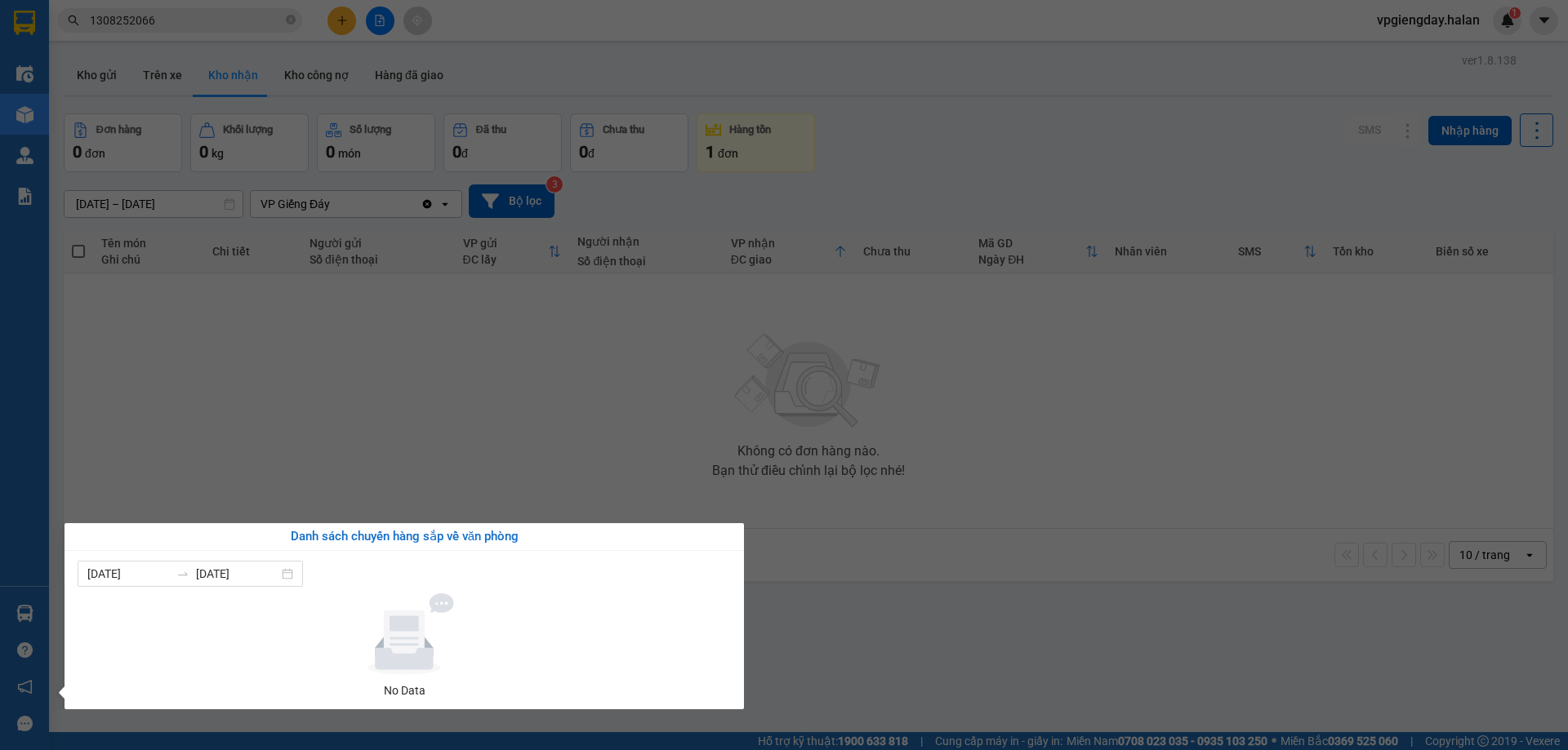
click at [249, 412] on section "Kết quả tìm kiếm ( 1 ) Bộ lọc Mã ĐH Trạng thái Món hàng Thu hộ Tổng cước Chưa c…" at bounding box center [784, 375] width 1568 height 750
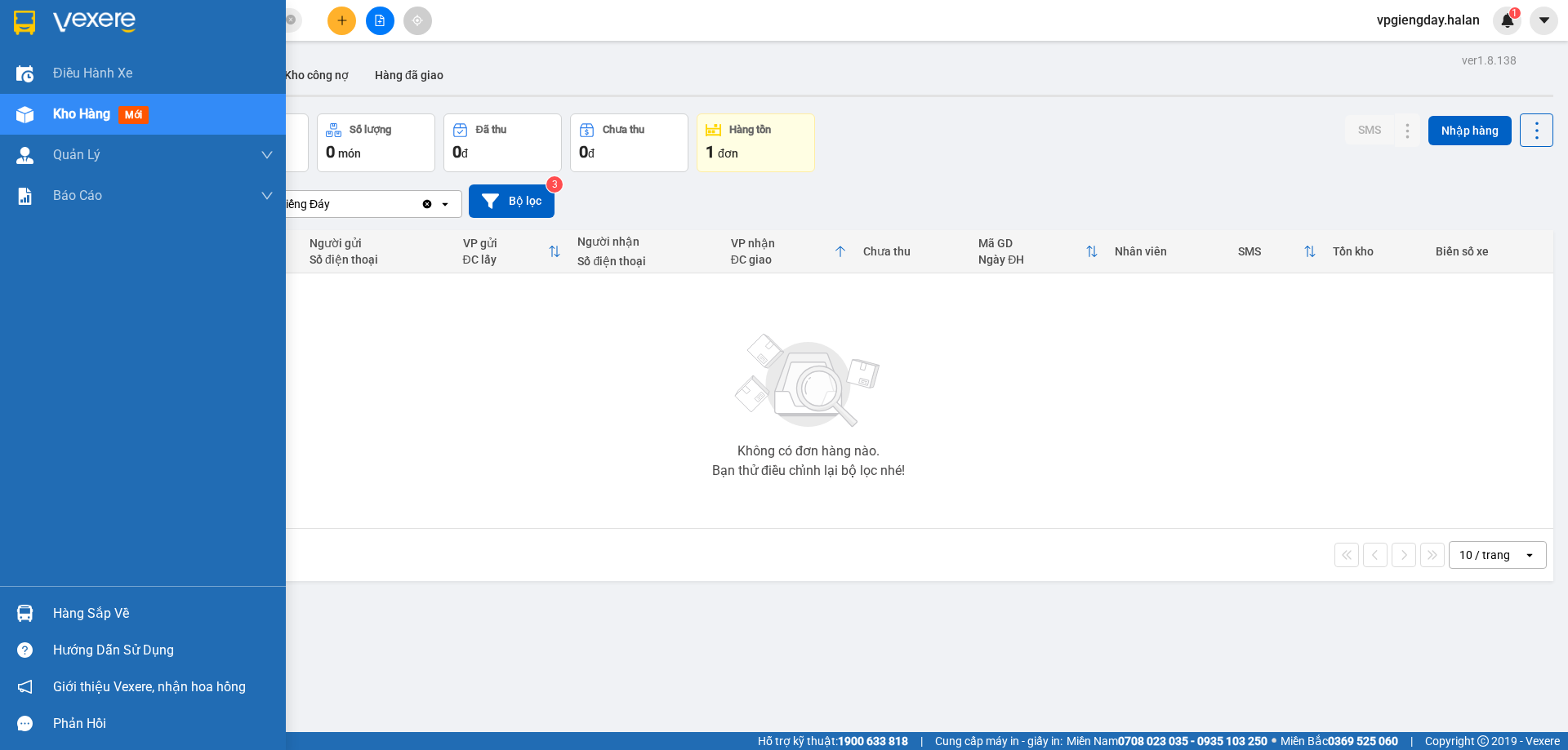
drag, startPoint x: 71, startPoint y: 609, endPoint x: 81, endPoint y: 608, distance: 10.0
click at [72, 609] on div "Hàng sắp về" at bounding box center [164, 614] width 221 height 24
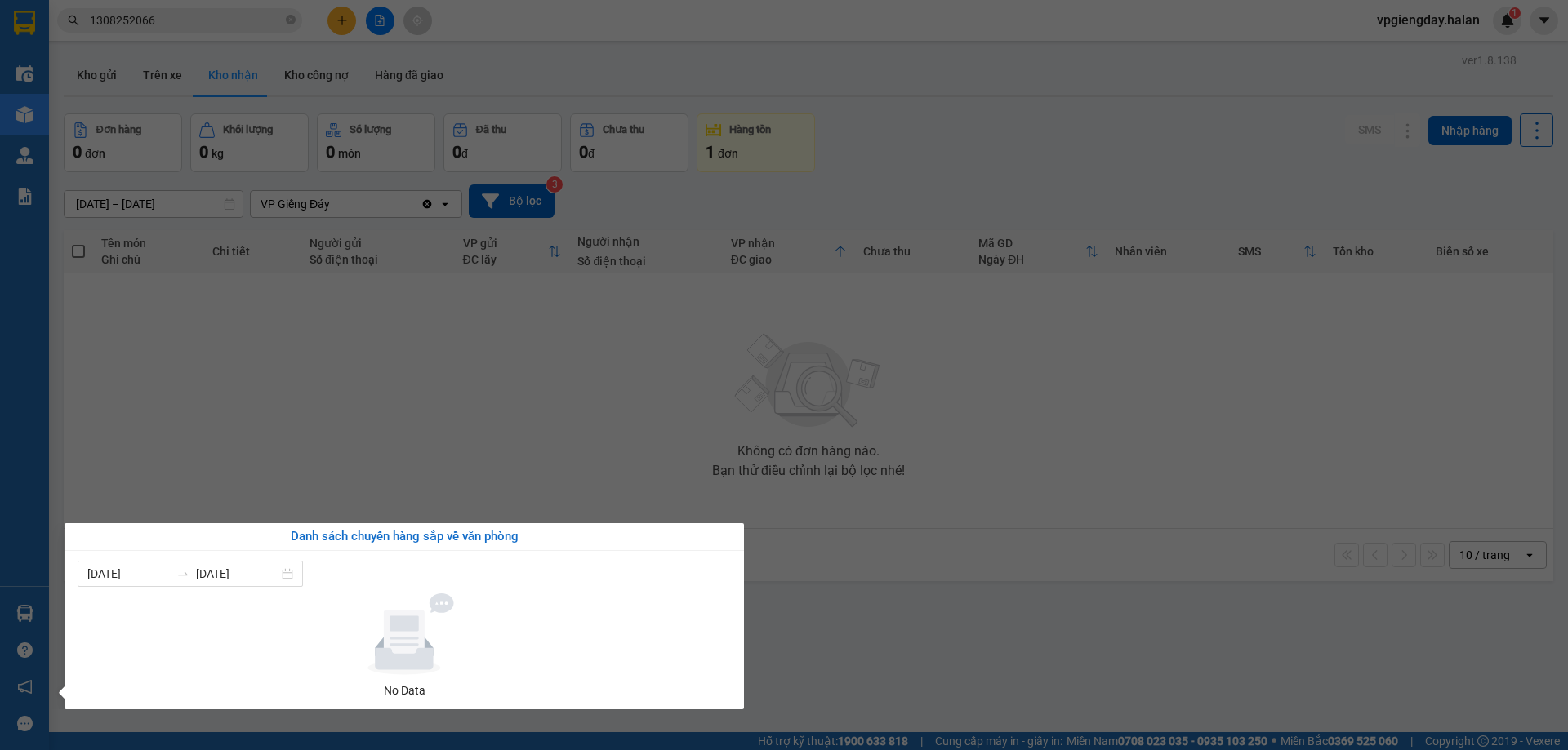
click at [466, 471] on section "Kết quả tìm kiếm ( 1 ) Bộ lọc Mã ĐH Trạng thái Món hàng Thu hộ Tổng cước Chưa c…" at bounding box center [784, 375] width 1568 height 750
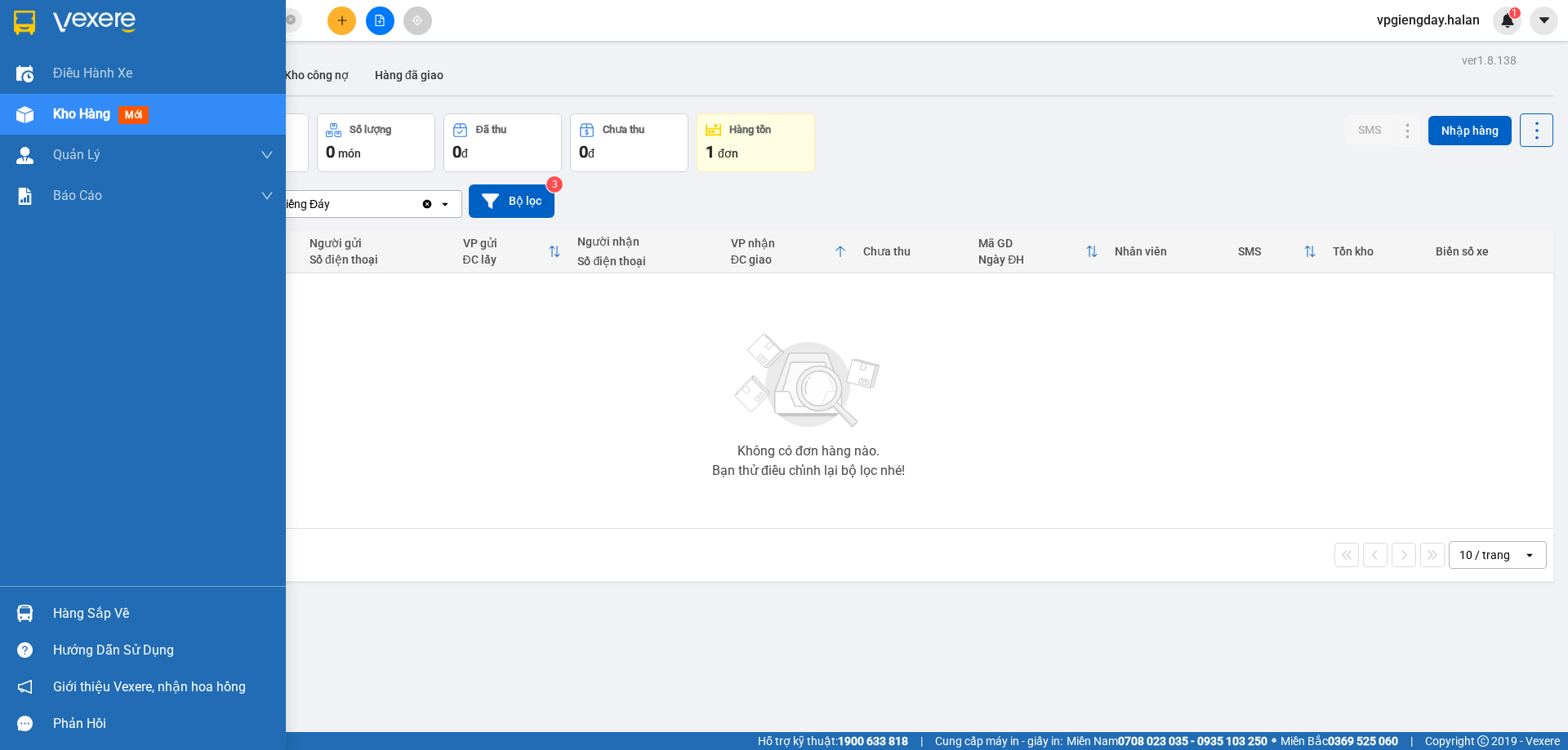
click at [124, 617] on div "Hàng sắp về" at bounding box center [164, 614] width 221 height 24
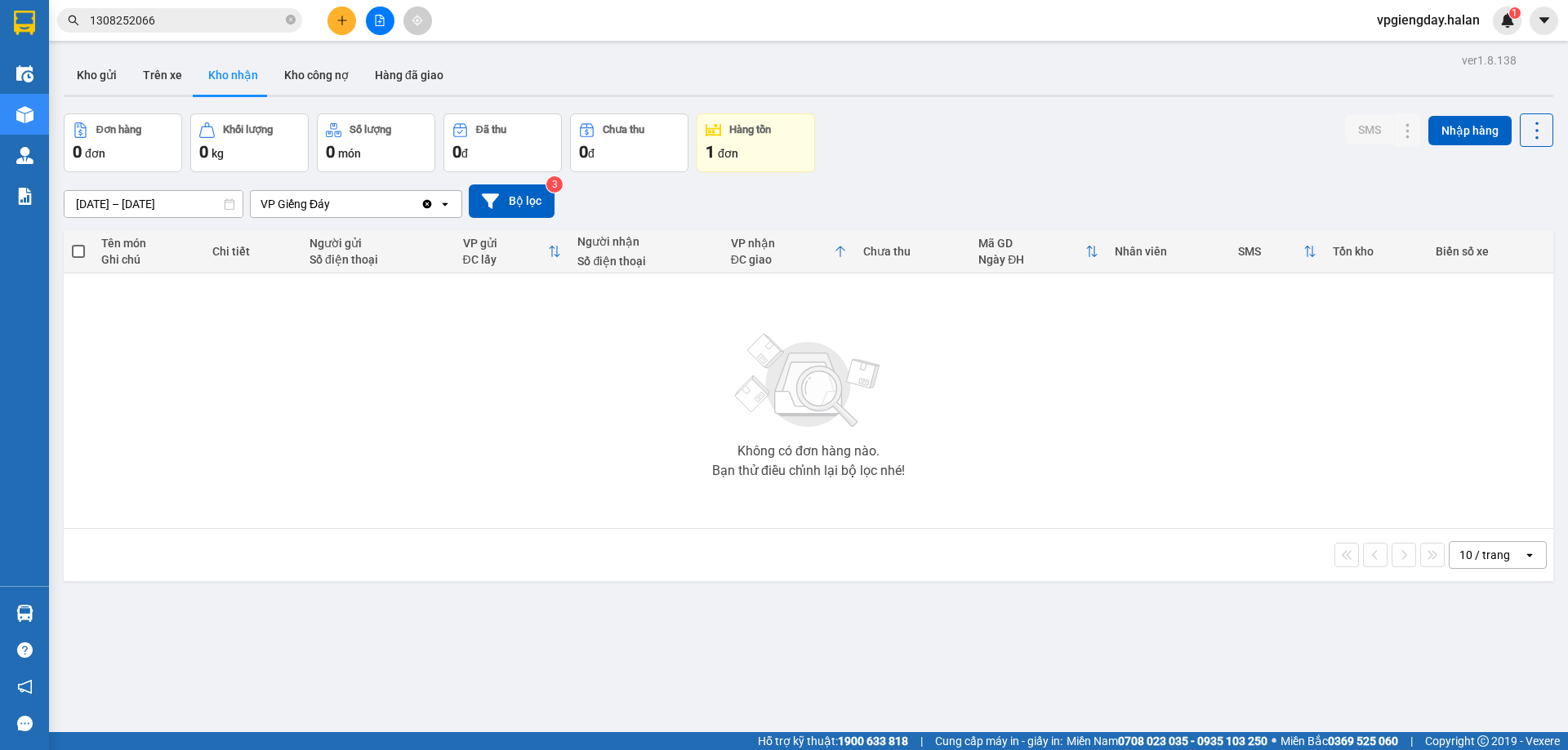
click at [408, 452] on section "Kết quả tìm kiếm ( 1 ) Bộ lọc Mã ĐH Trạng thái Món hàng Thu hộ Tổng cước Chưa c…" at bounding box center [784, 375] width 1568 height 750
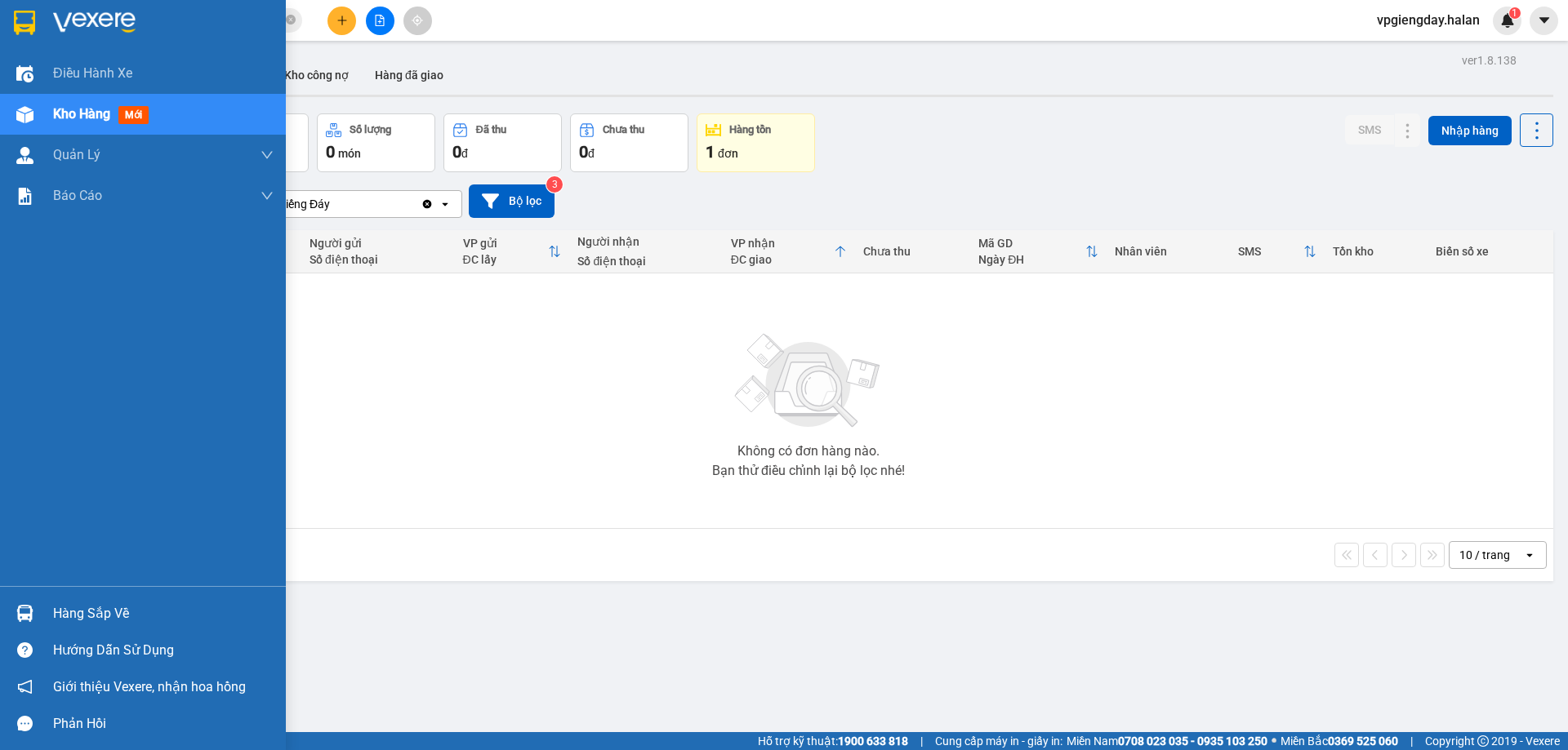
drag, startPoint x: 95, startPoint y: 614, endPoint x: 424, endPoint y: 524, distance: 341.1
click at [98, 613] on div "Hàng sắp về" at bounding box center [164, 614] width 221 height 24
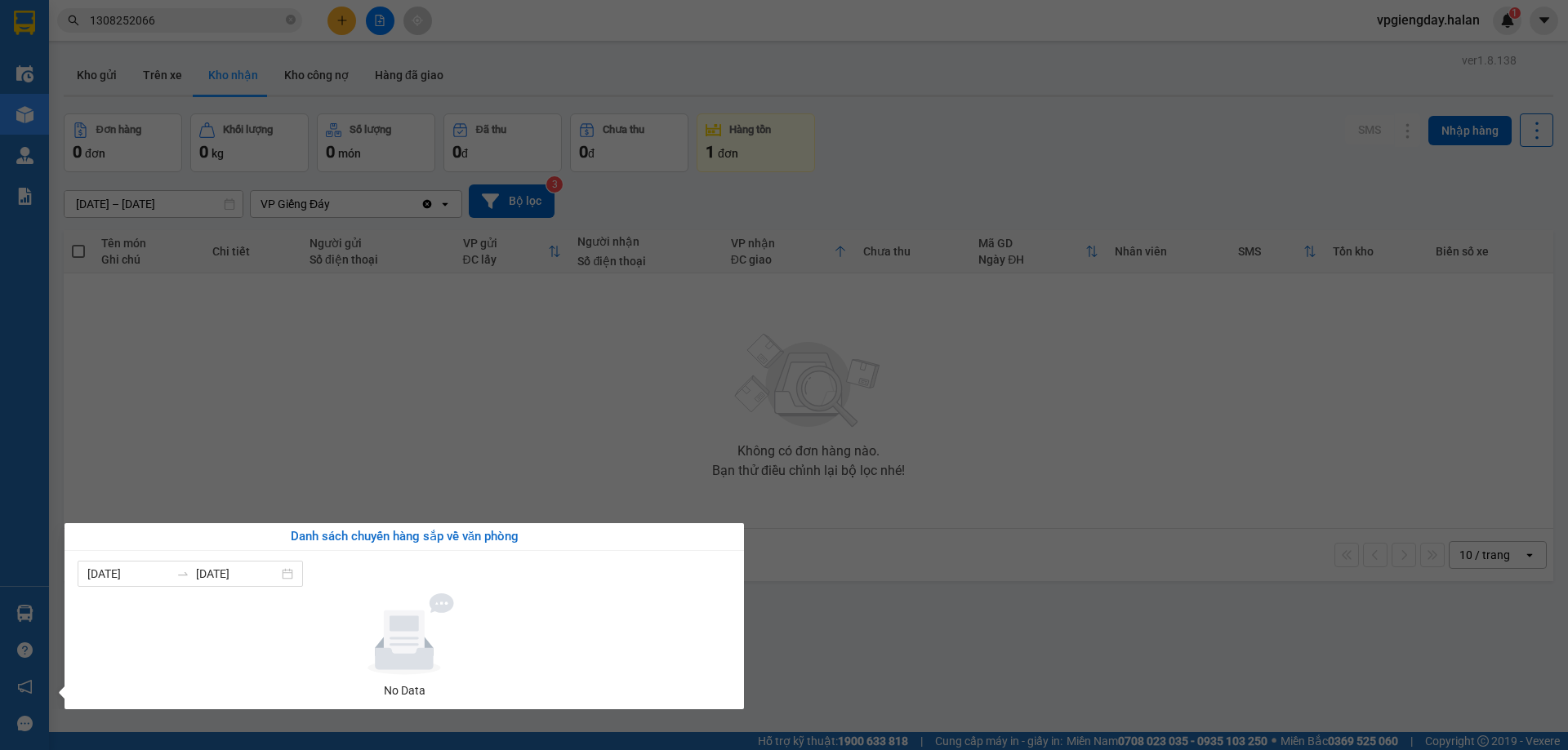
drag, startPoint x: 559, startPoint y: 481, endPoint x: 214, endPoint y: 565, distance: 355.1
click at [555, 481] on section "Kết quả tìm kiếm ( 1 ) Bộ lọc Mã ĐH Trạng thái Món hàng Thu hộ Tổng cước Chưa c…" at bounding box center [784, 375] width 1568 height 750
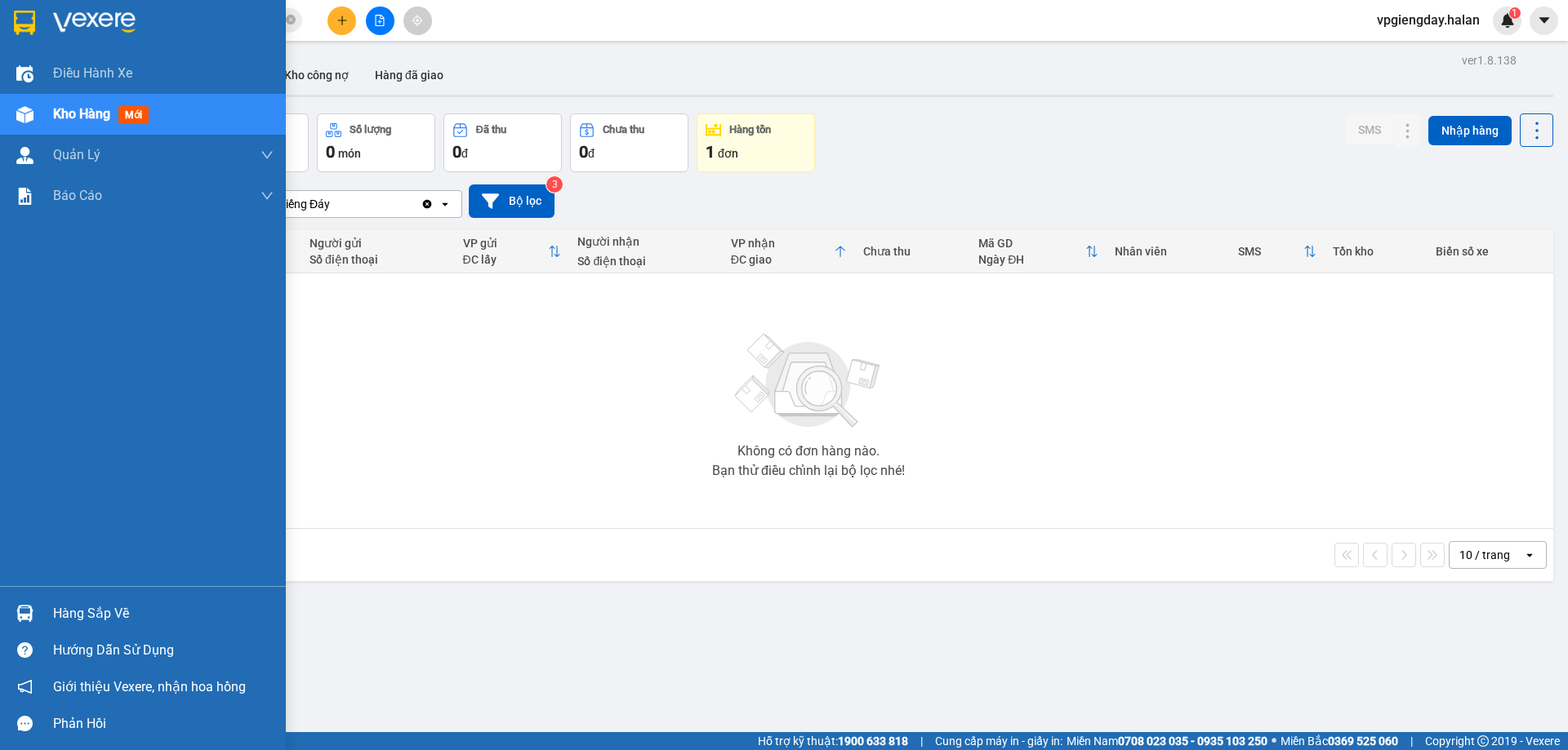
click at [81, 611] on div "Hàng sắp về" at bounding box center [164, 614] width 221 height 24
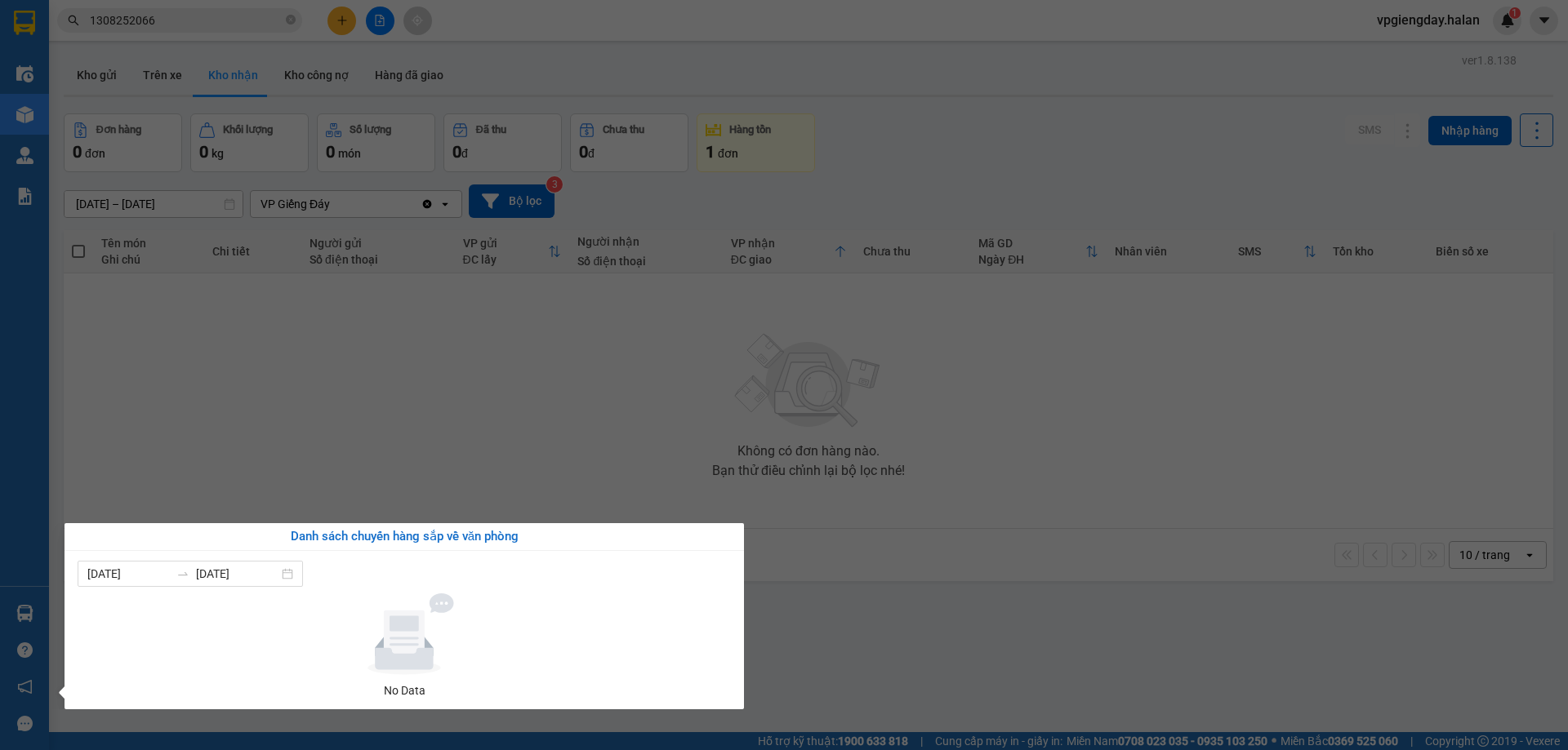
click at [387, 469] on section "Kết quả tìm kiếm ( 1 ) Bộ lọc Mã ĐH Trạng thái Món hàng Thu hộ Tổng cước Chưa c…" at bounding box center [784, 375] width 1568 height 750
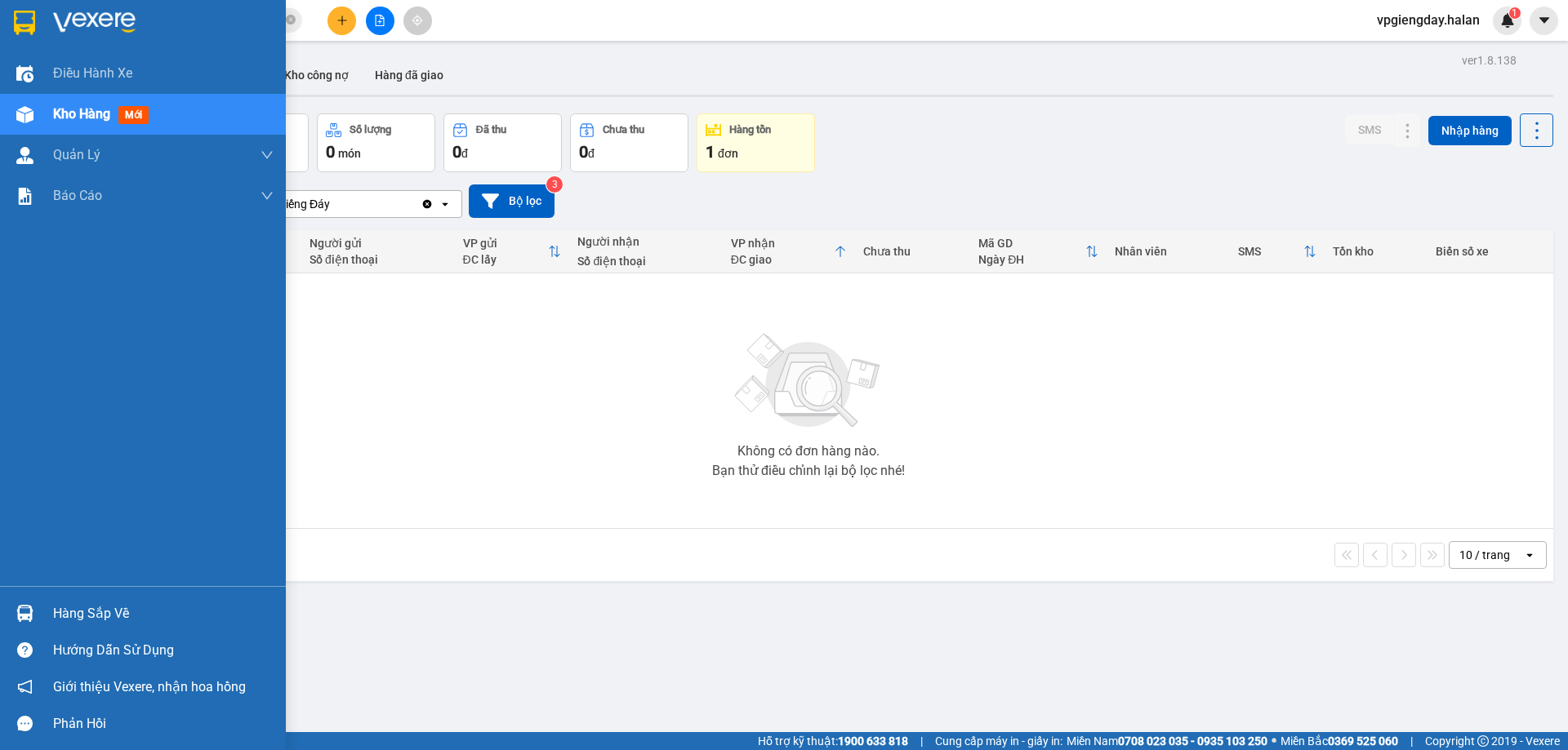
click at [54, 615] on div "Hàng sắp về" at bounding box center [164, 614] width 221 height 24
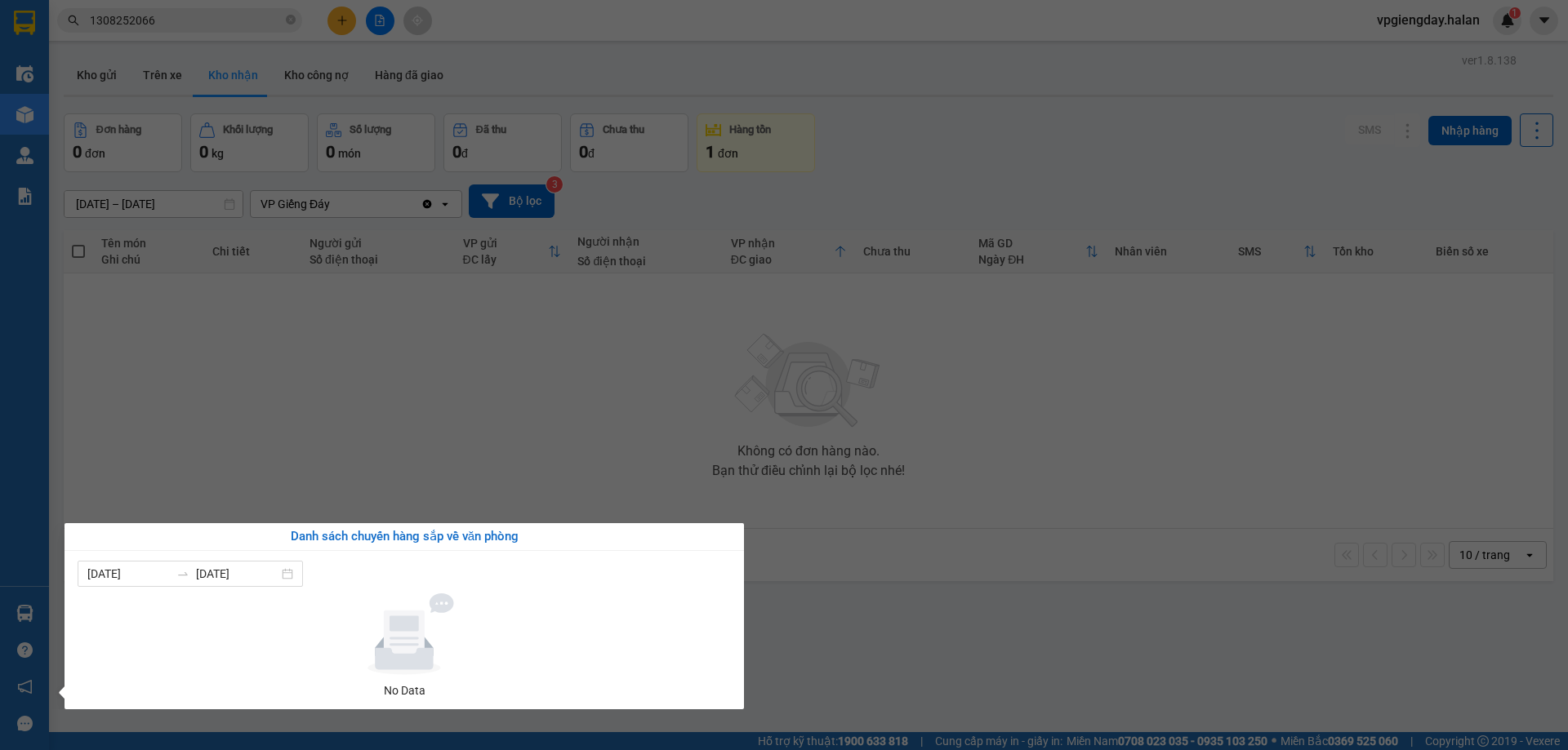
click at [594, 403] on section "Kết quả tìm kiếm ( 1 ) Bộ lọc Mã ĐH Trạng thái Món hàng Thu hộ Tổng cước Chưa c…" at bounding box center [784, 375] width 1568 height 750
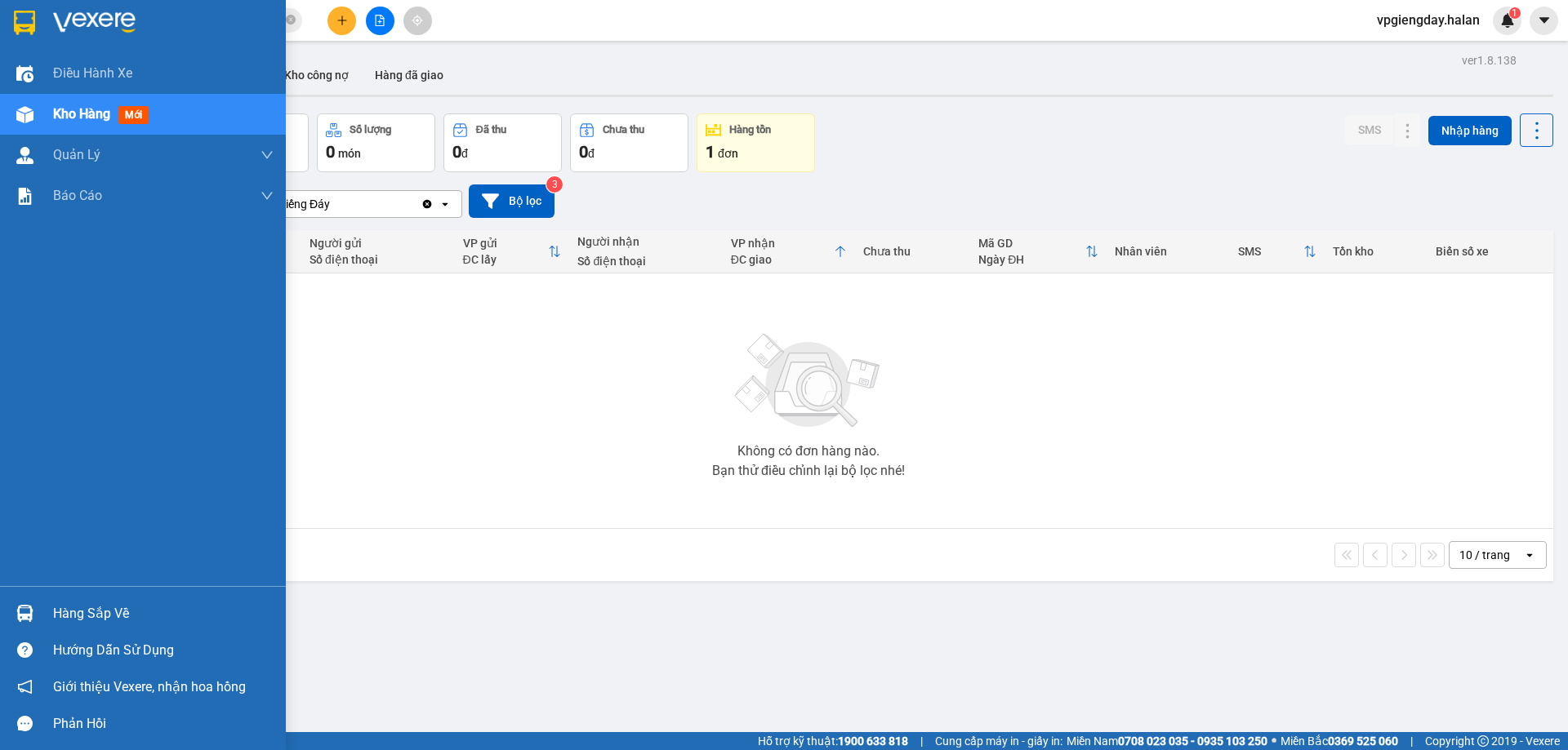
drag, startPoint x: 128, startPoint y: 608, endPoint x: 210, endPoint y: 585, distance: 85.2
click at [129, 608] on div "Hàng sắp về" at bounding box center [164, 614] width 221 height 24
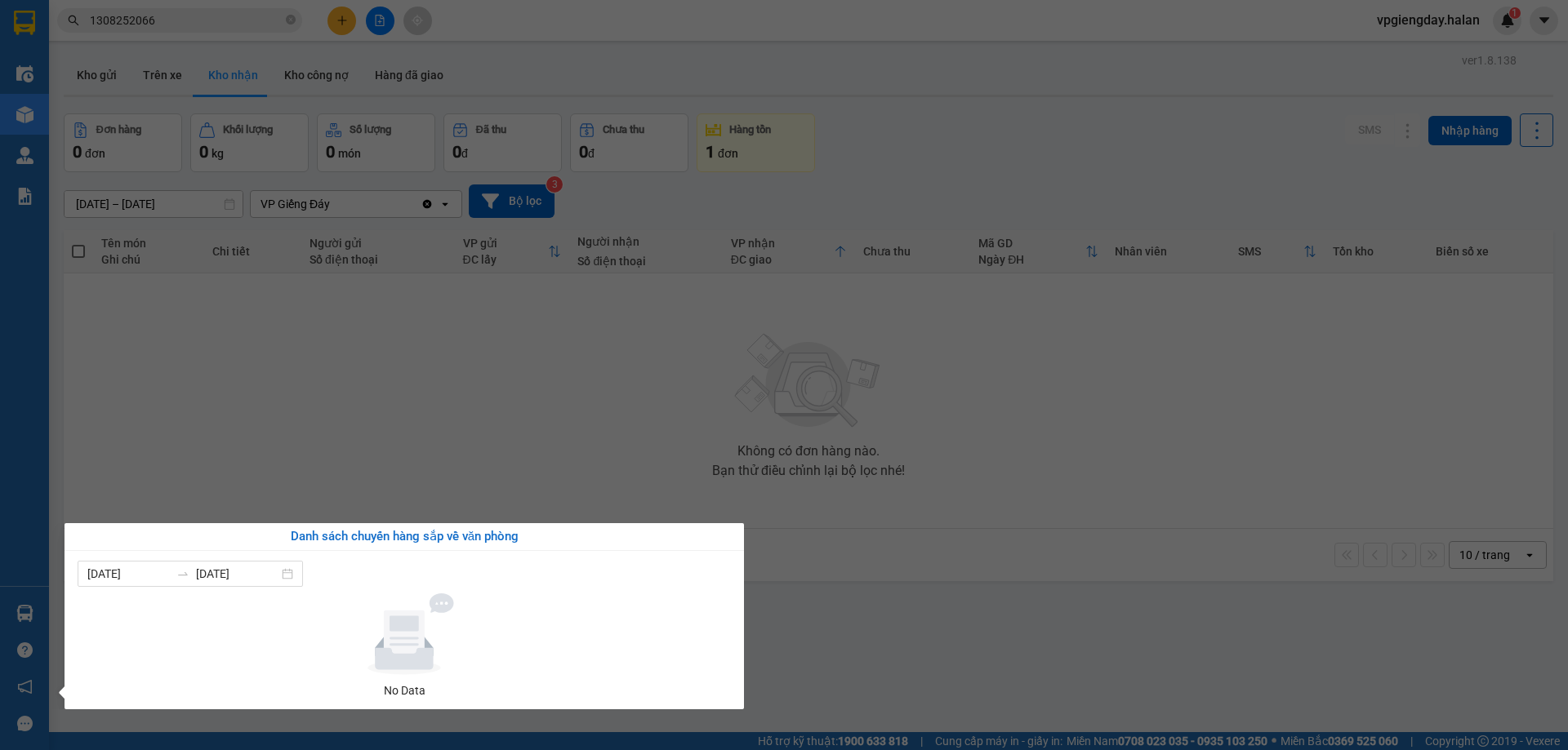
drag, startPoint x: 419, startPoint y: 413, endPoint x: 184, endPoint y: 526, distance: 260.8
click at [421, 413] on section "Kết quả tìm kiếm ( 1 ) Bộ lọc Mã ĐH Trạng thái Món hàng Thu hộ Tổng cước Chưa c…" at bounding box center [784, 375] width 1568 height 750
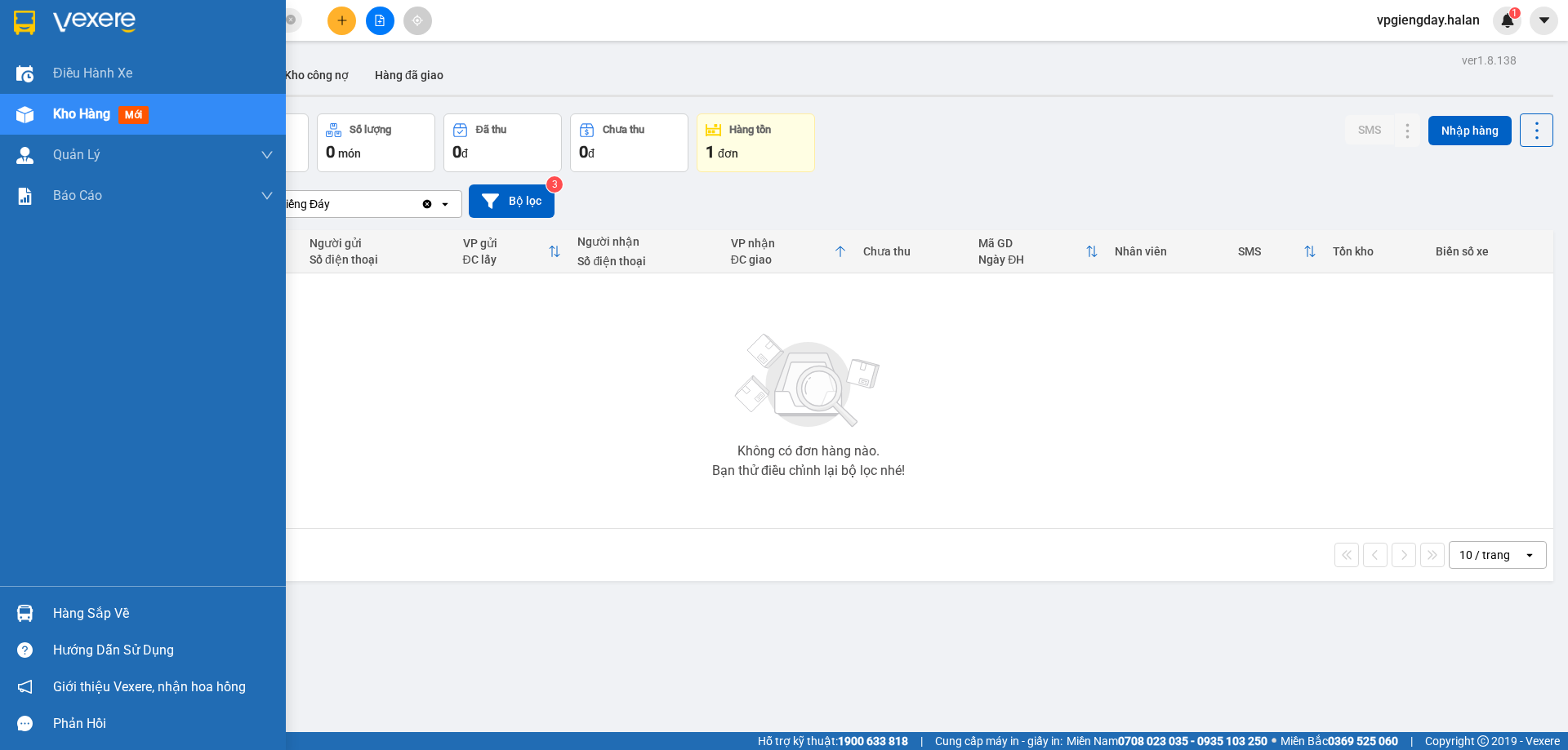
click at [140, 606] on div "Hàng sắp về" at bounding box center [164, 614] width 221 height 24
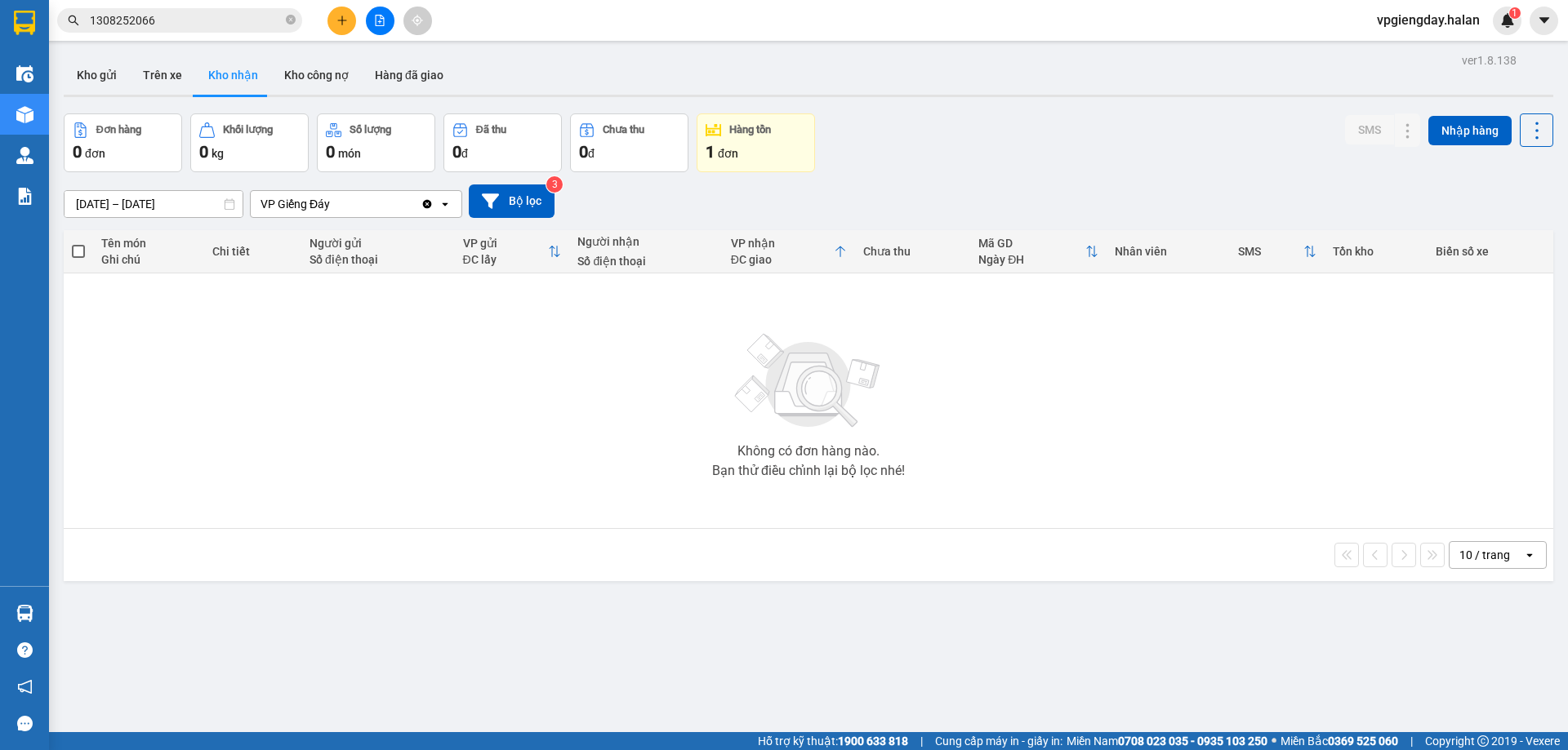
drag, startPoint x: 426, startPoint y: 399, endPoint x: 510, endPoint y: 470, distance: 110.0
click at [510, 470] on div "Không có đơn hàng nào. Bạn thử điều chỉnh lại bộ lọc nhé!" at bounding box center [809, 400] width 1474 height 245
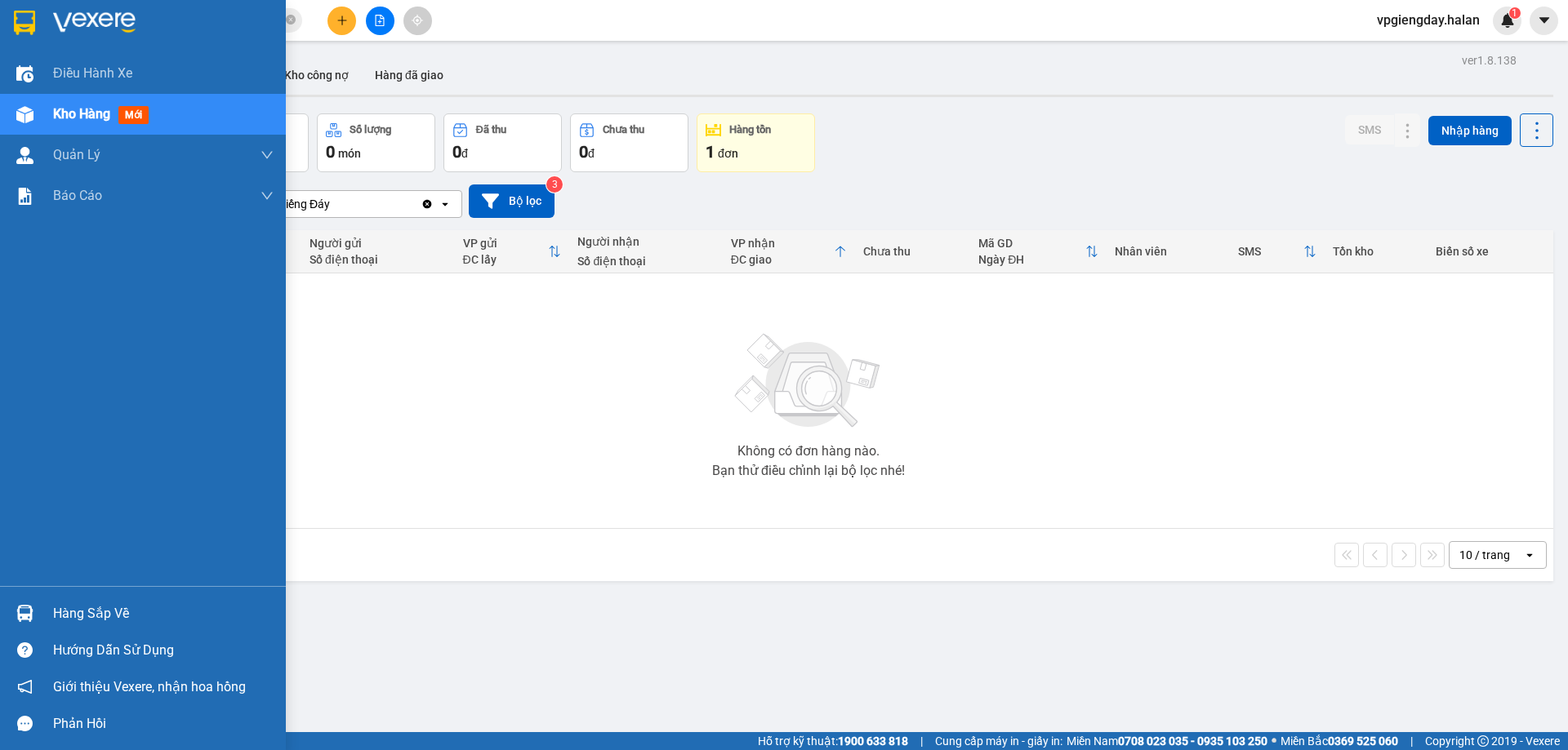
click at [117, 612] on div "Hàng sắp về" at bounding box center [164, 614] width 221 height 24
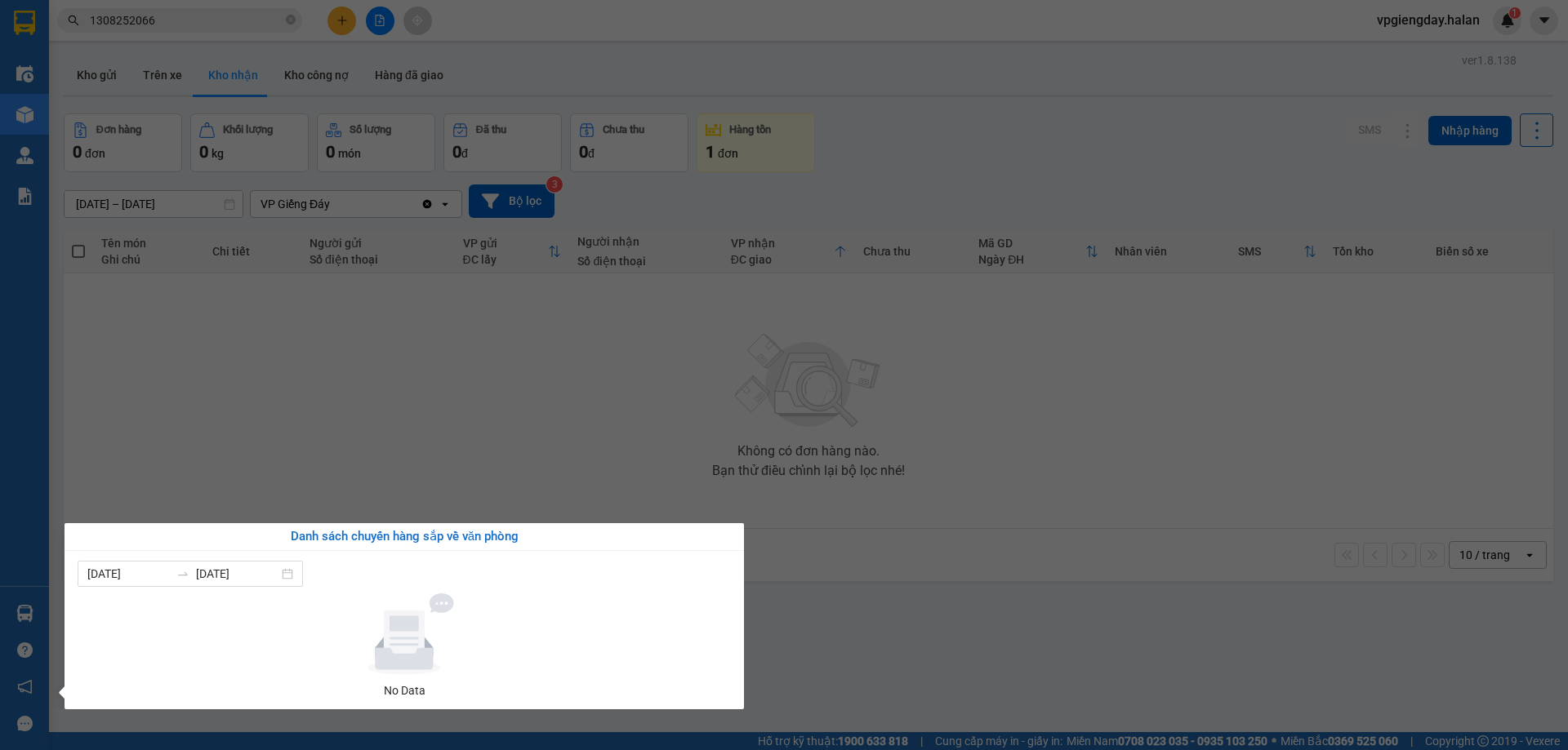
drag, startPoint x: 320, startPoint y: 403, endPoint x: 124, endPoint y: 595, distance: 274.4
click at [320, 410] on section "Kết quả tìm kiếm ( 1 ) Bộ lọc Mã ĐH Trạng thái Món hàng Thu hộ Tổng cước Chưa c…" at bounding box center [784, 375] width 1568 height 750
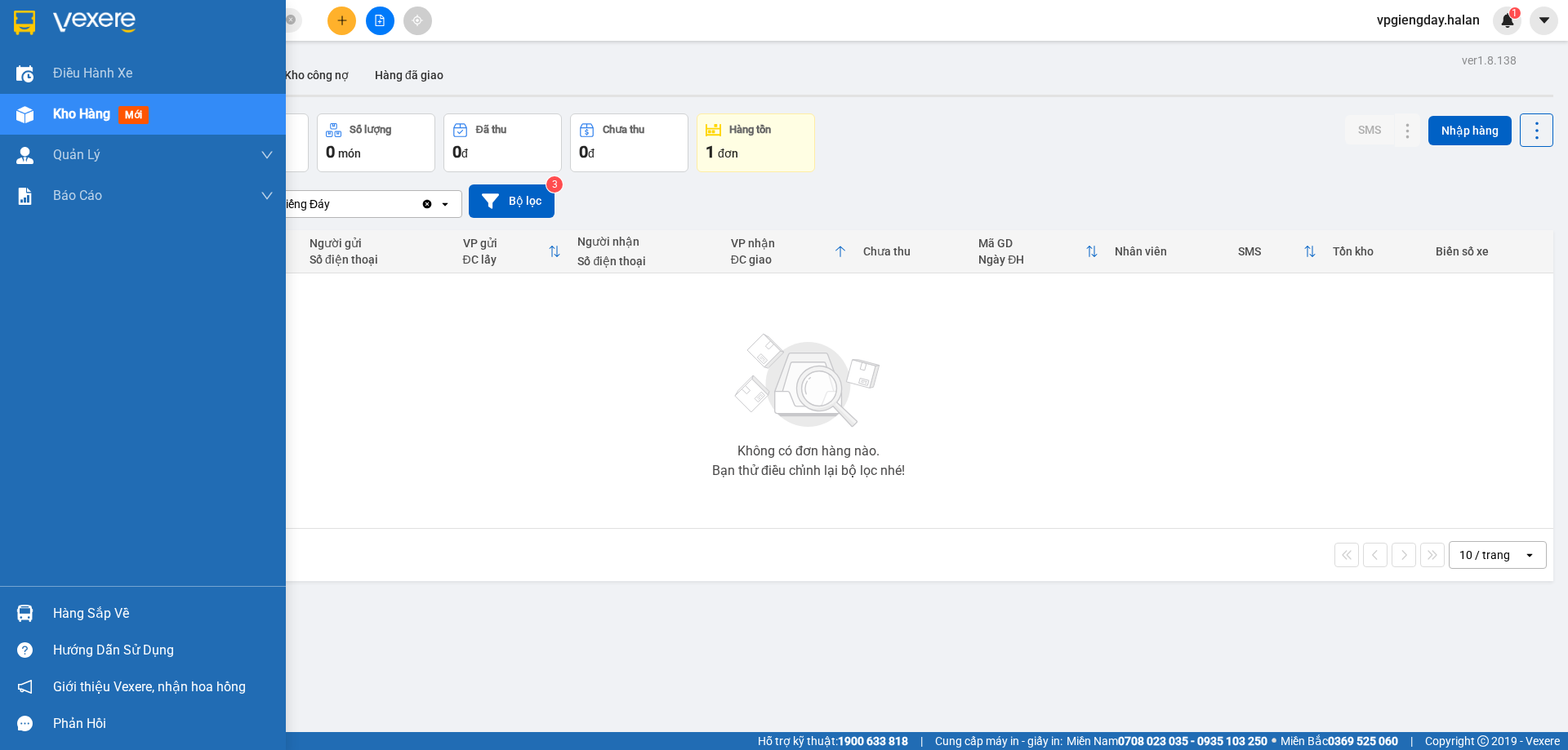
click at [144, 605] on div "Hàng sắp về" at bounding box center [164, 614] width 221 height 24
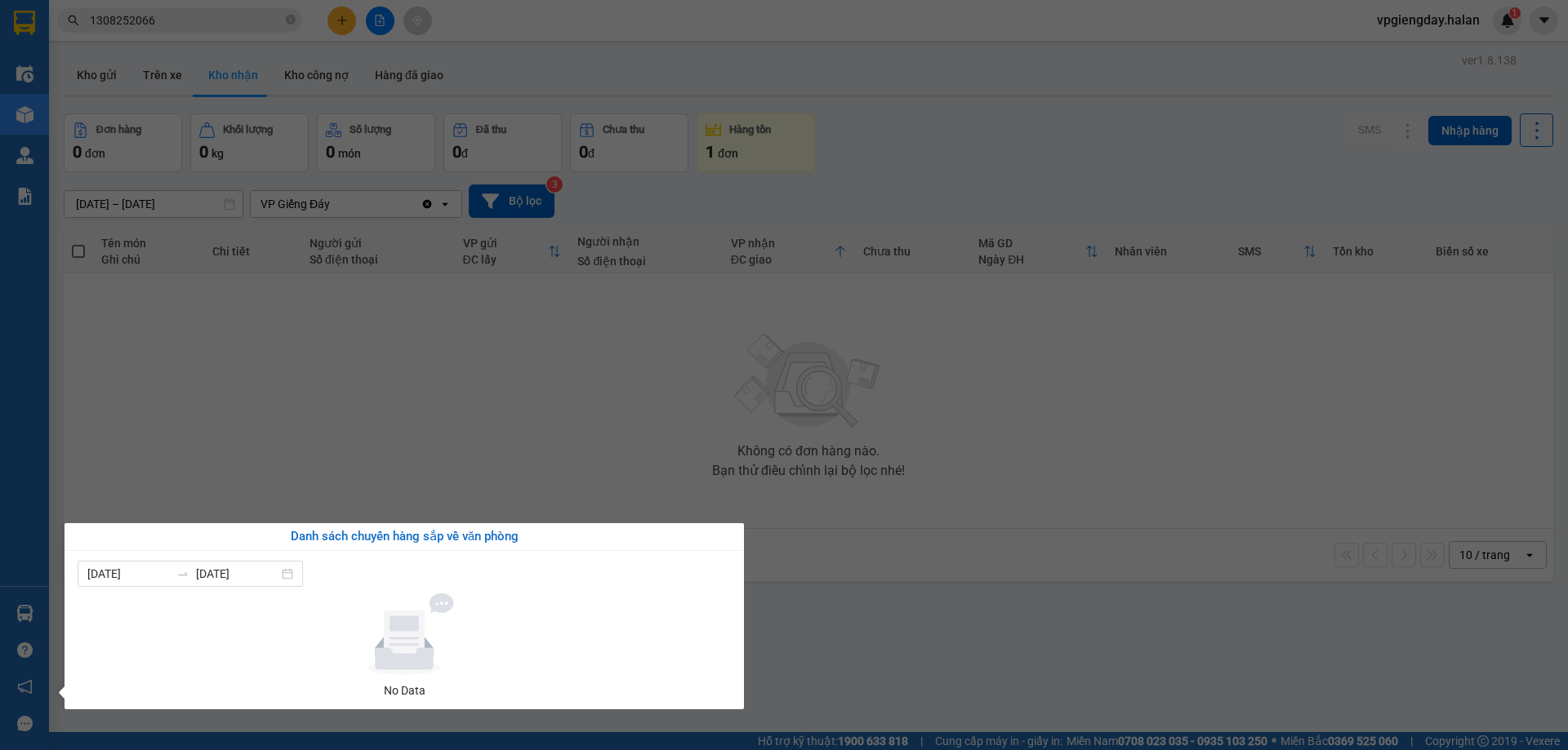
click at [454, 344] on section "Kết quả tìm kiếm ( 1 ) Bộ lọc Mã ĐH Trạng thái Món hàng Thu hộ Tổng cước Chưa c…" at bounding box center [784, 375] width 1568 height 750
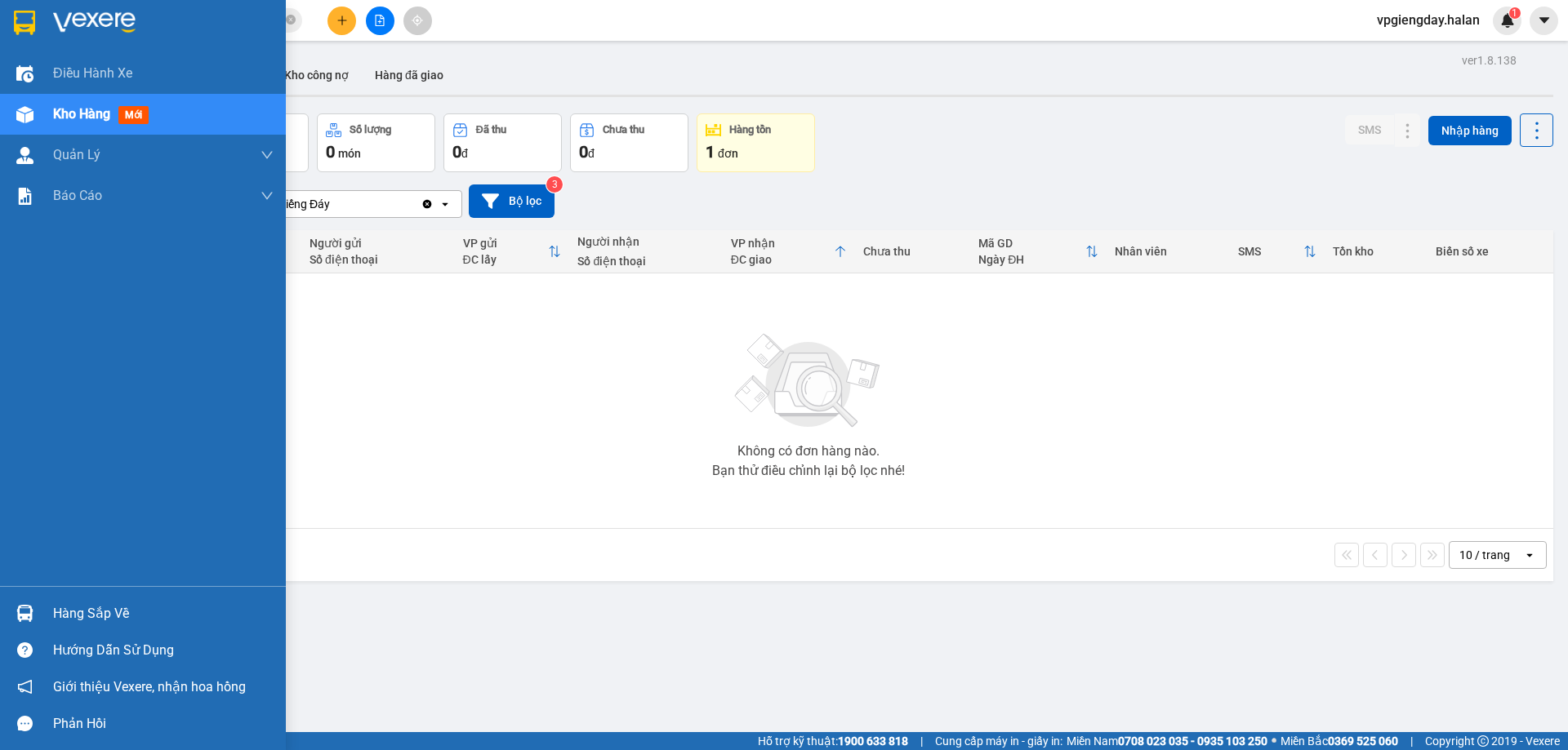
click at [167, 593] on div "Hàng sắp về Hướng dẫn sử dụng Giới thiệu Vexere, nhận hoa hồng Phản hồi" at bounding box center [143, 664] width 286 height 156
click at [177, 611] on div "Hàng sắp về" at bounding box center [164, 614] width 221 height 24
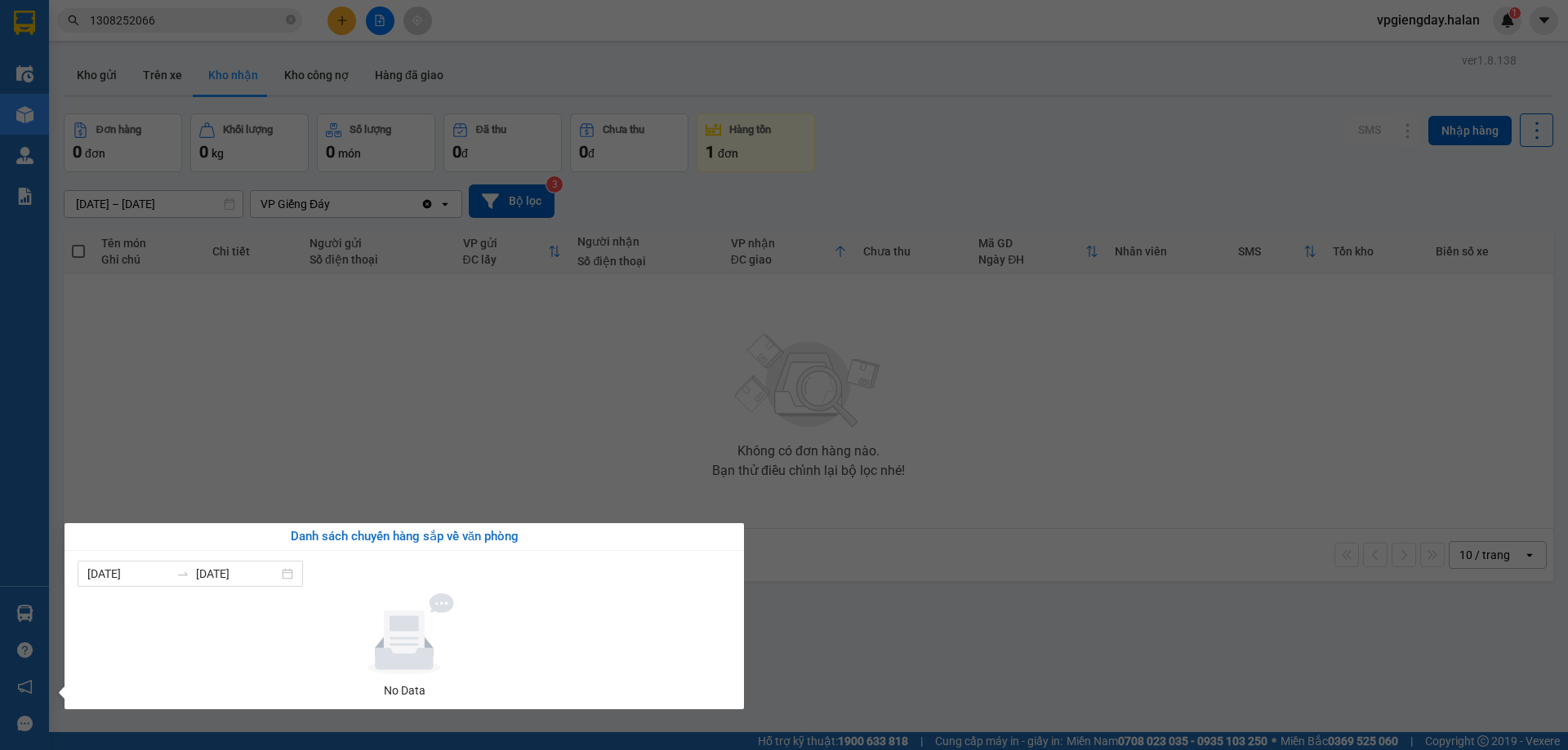
click at [369, 451] on section "Kết quả tìm kiếm ( 1 ) Bộ lọc Mã ĐH Trạng thái Món hàng Thu hộ Tổng cước Chưa c…" at bounding box center [784, 375] width 1568 height 750
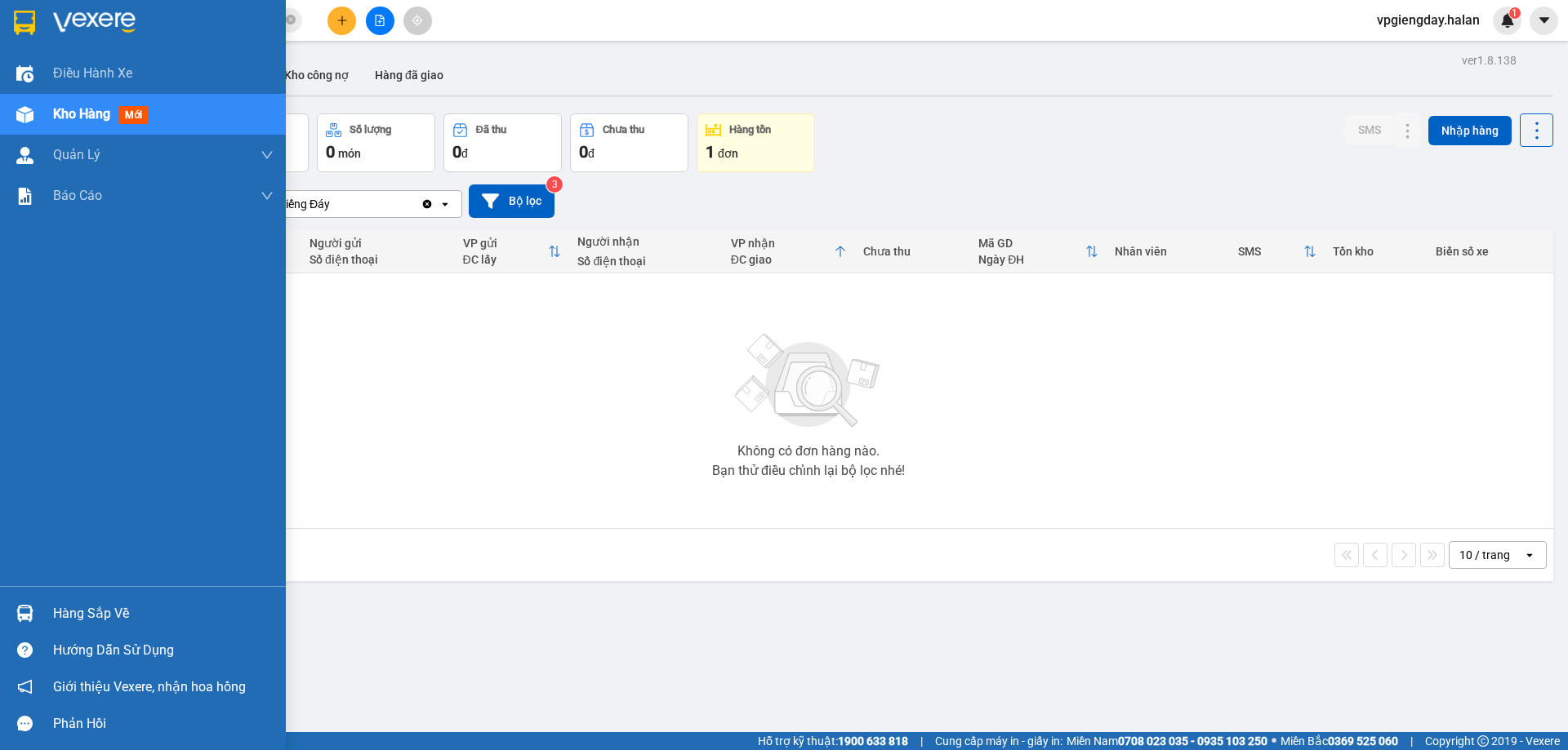
click at [99, 611] on div "Hàng sắp về" at bounding box center [164, 614] width 221 height 24
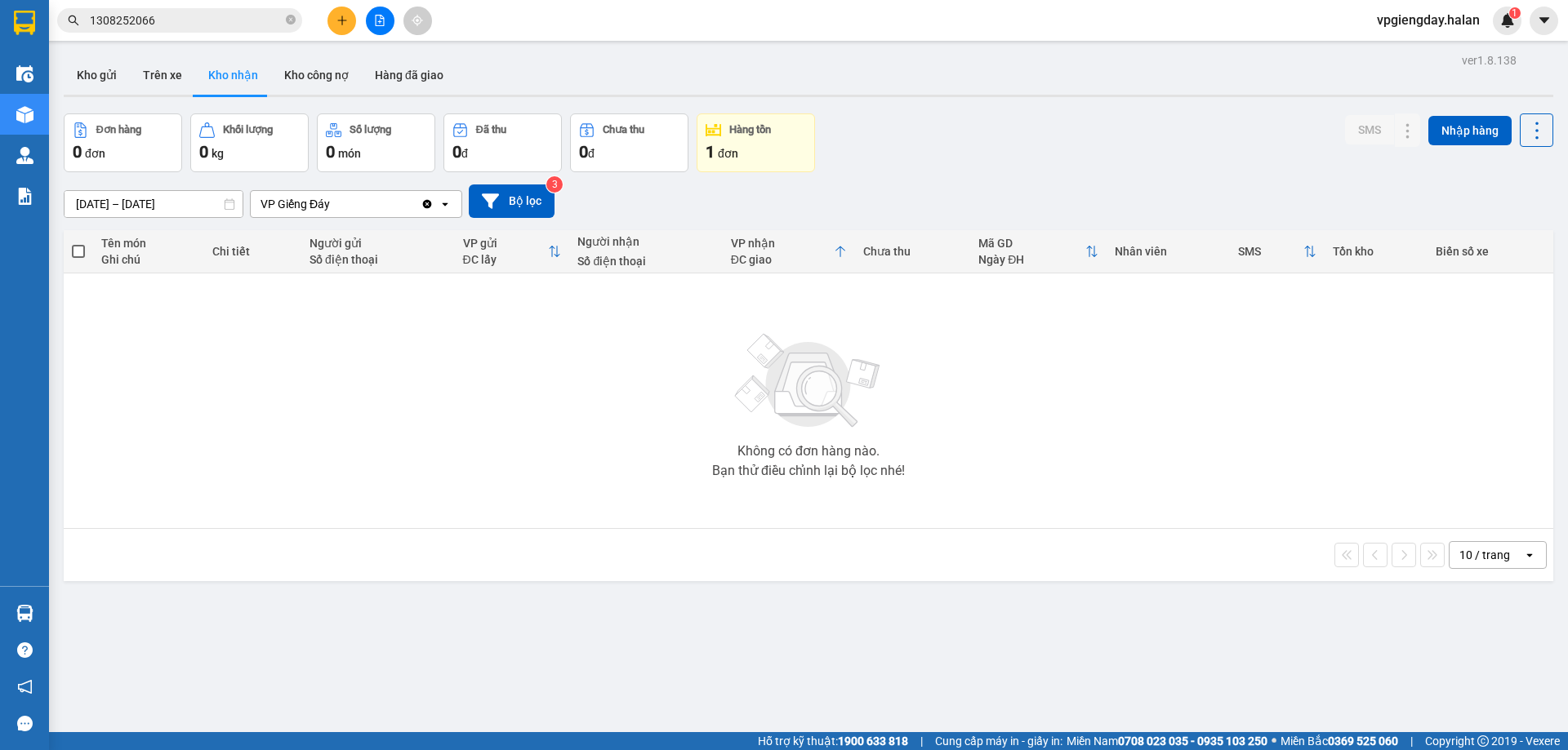
click at [195, 358] on section "Kết quả tìm kiếm ( 1 ) Bộ lọc Mã ĐH Trạng thái Món hàng Thu hộ Tổng cước Chưa c…" at bounding box center [784, 375] width 1568 height 750
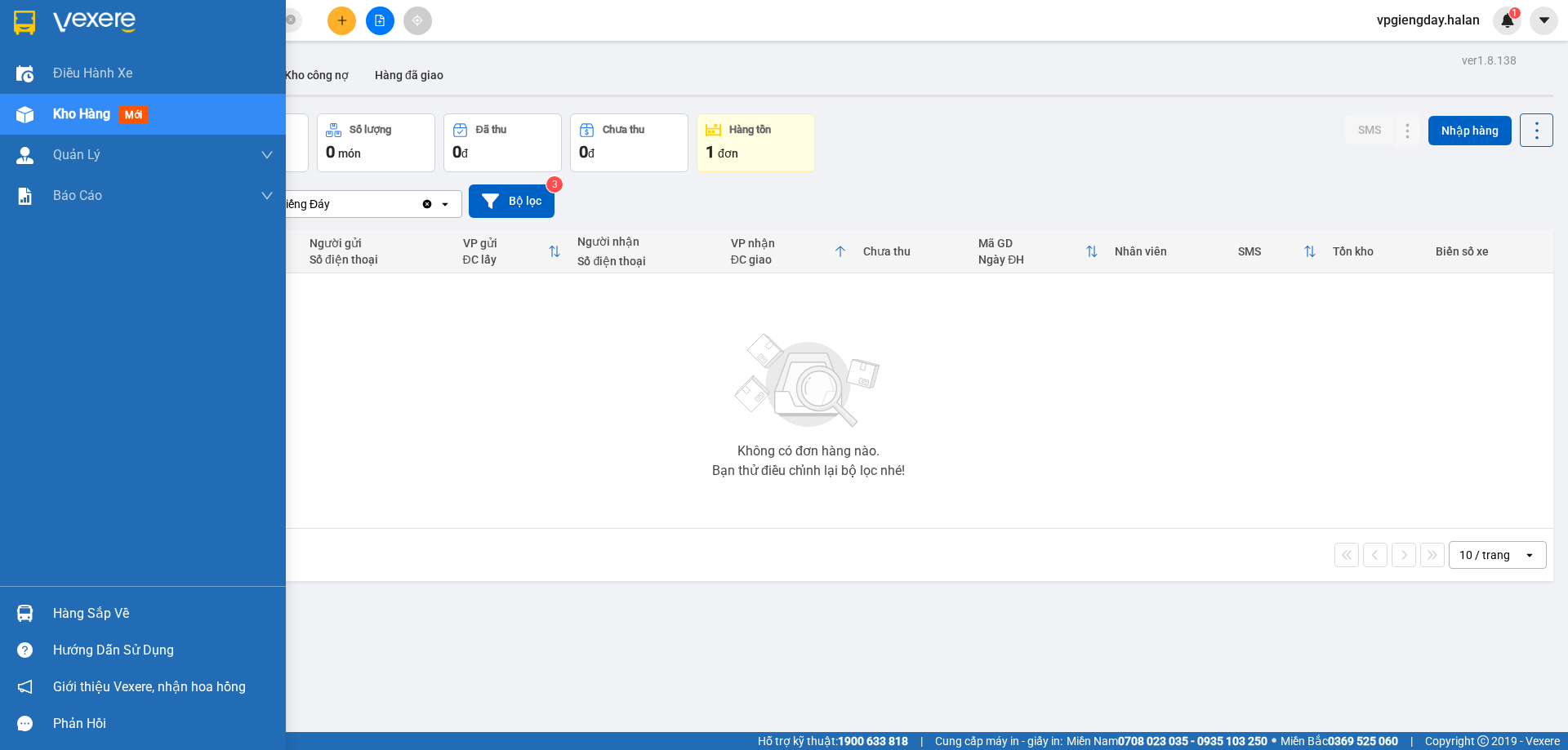
click at [116, 602] on div "Hàng sắp về" at bounding box center [164, 614] width 221 height 24
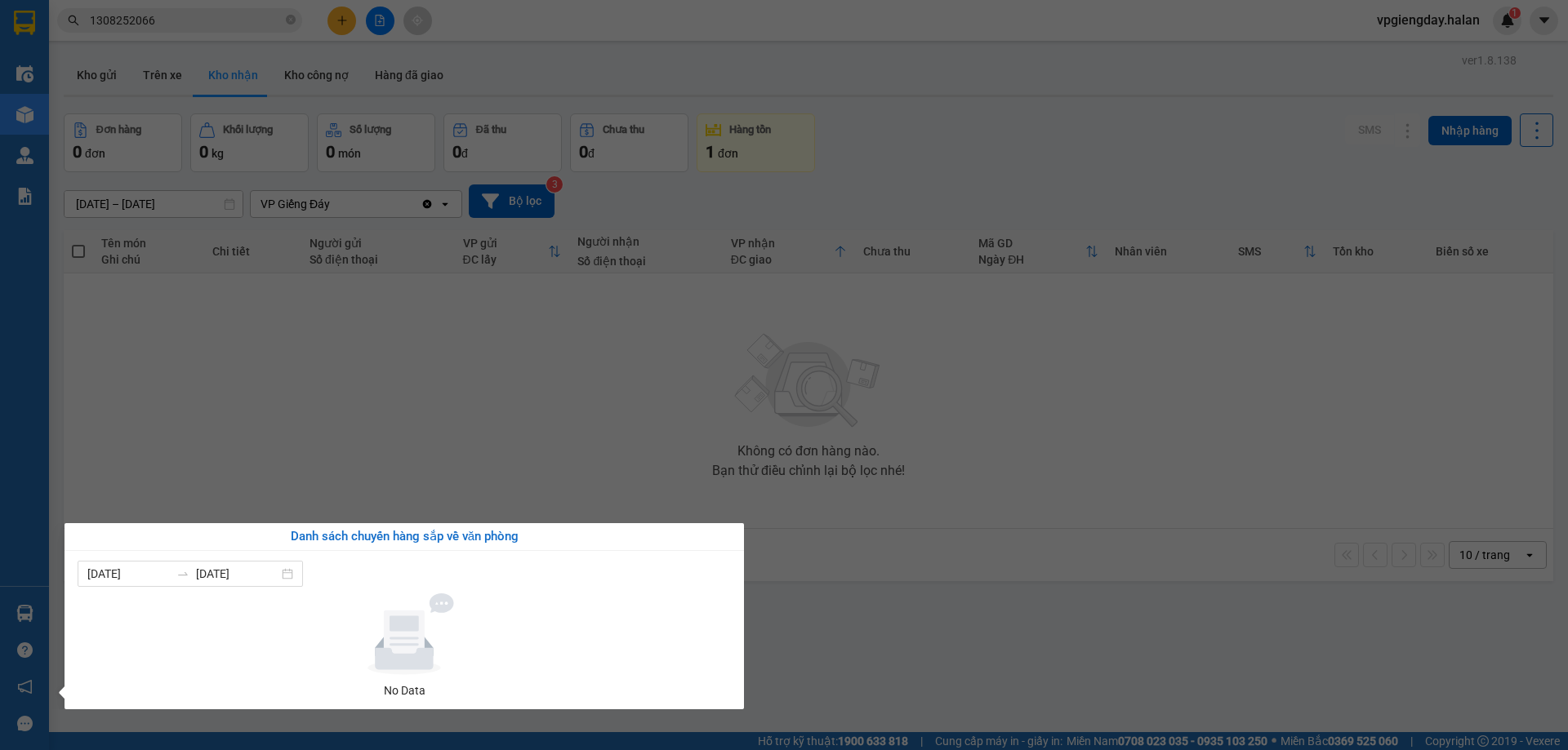
drag, startPoint x: 388, startPoint y: 409, endPoint x: 6, endPoint y: 618, distance: 435.4
click at [388, 408] on section "Kết quả tìm kiếm ( 1 ) Bộ lọc Mã ĐH Trạng thái Món hàng Thu hộ Tổng cước Chưa c…" at bounding box center [784, 375] width 1568 height 750
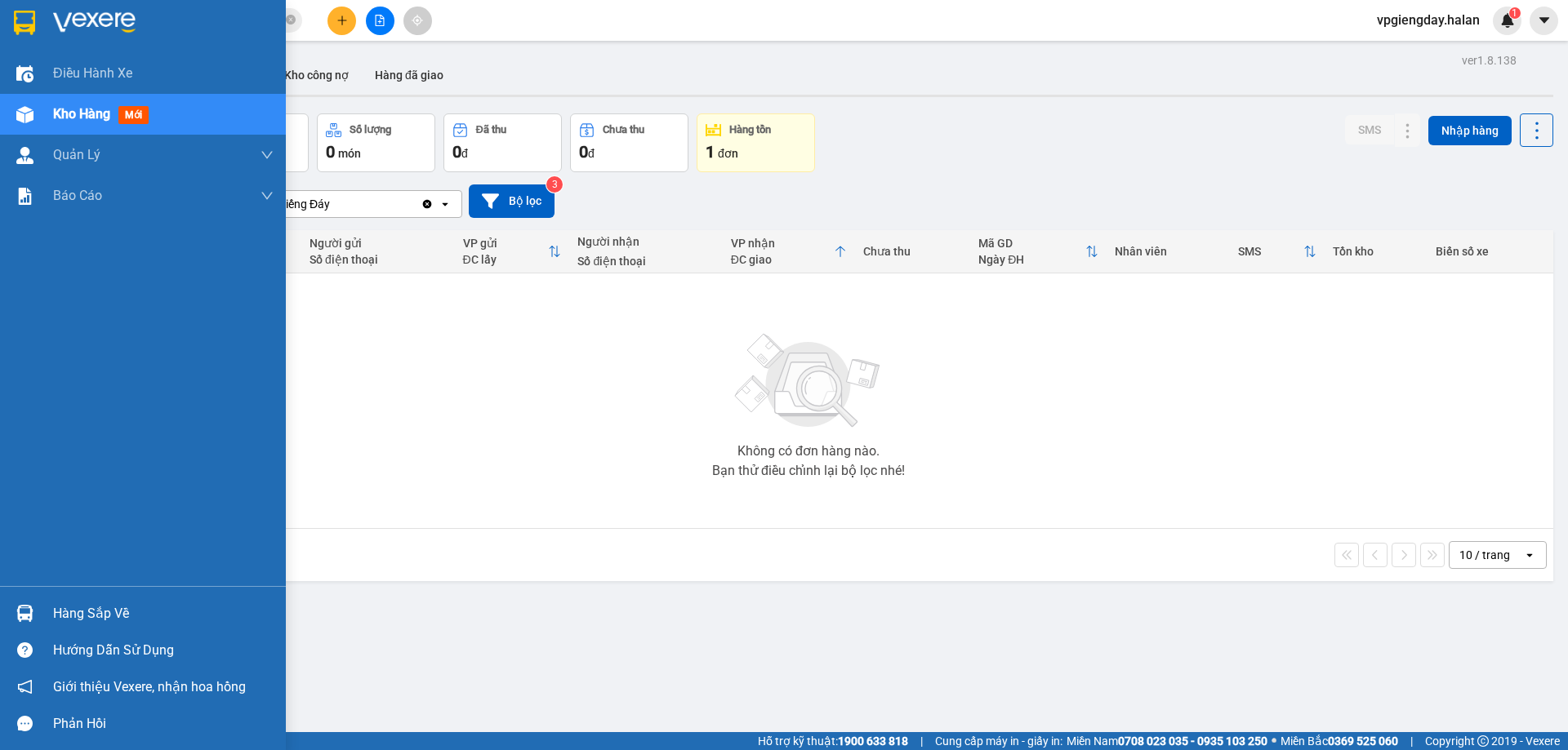
click at [79, 611] on div "Hàng sắp về" at bounding box center [164, 614] width 221 height 24
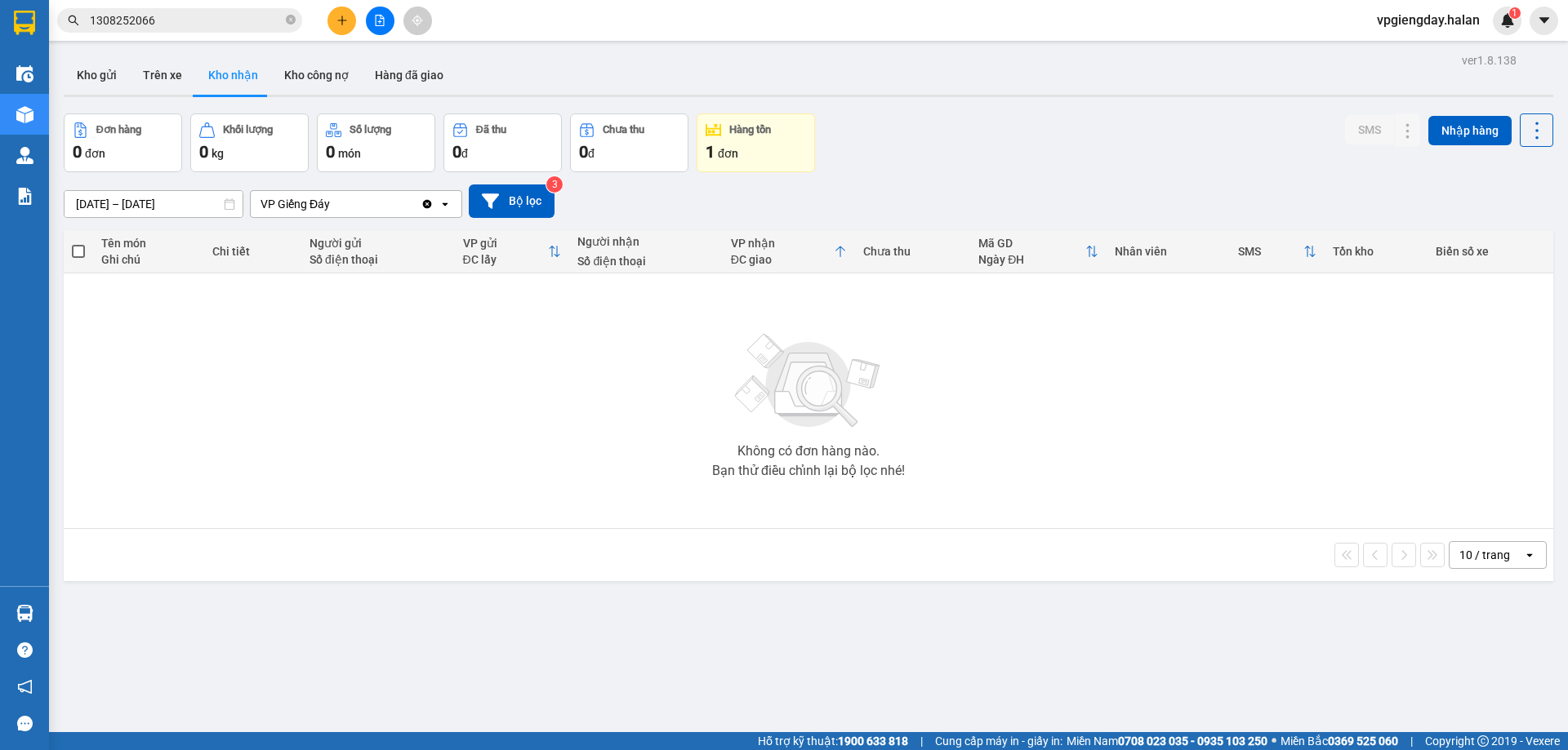
drag, startPoint x: 283, startPoint y: 466, endPoint x: 0, endPoint y: 641, distance: 332.7
click at [283, 465] on section "Kết quả tìm kiếm ( 1 ) Bộ lọc Mã ĐH Trạng thái Món hàng Thu hộ Tổng cước Chưa c…" at bounding box center [784, 375] width 1568 height 750
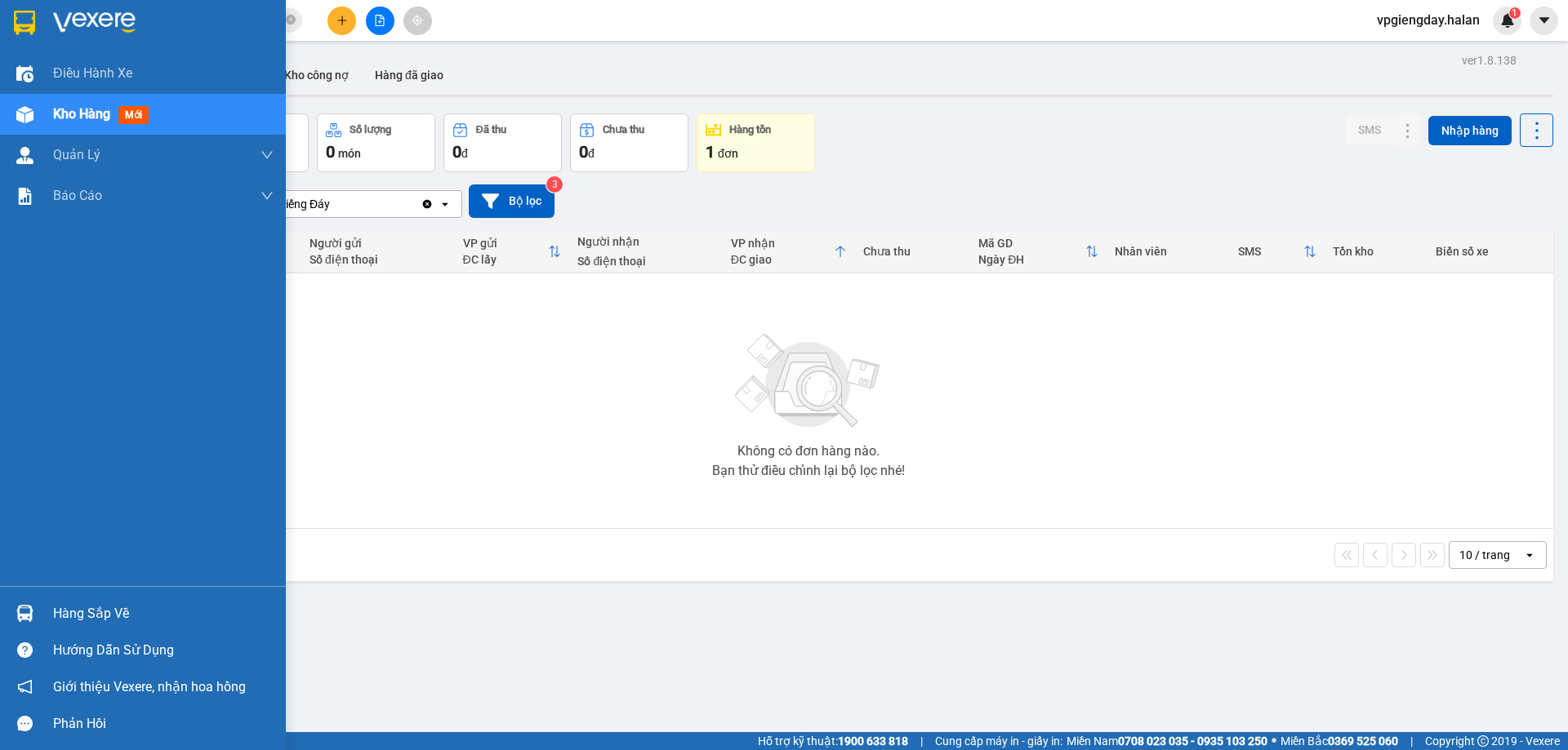
click at [82, 602] on div "Hàng sắp về" at bounding box center [164, 614] width 221 height 24
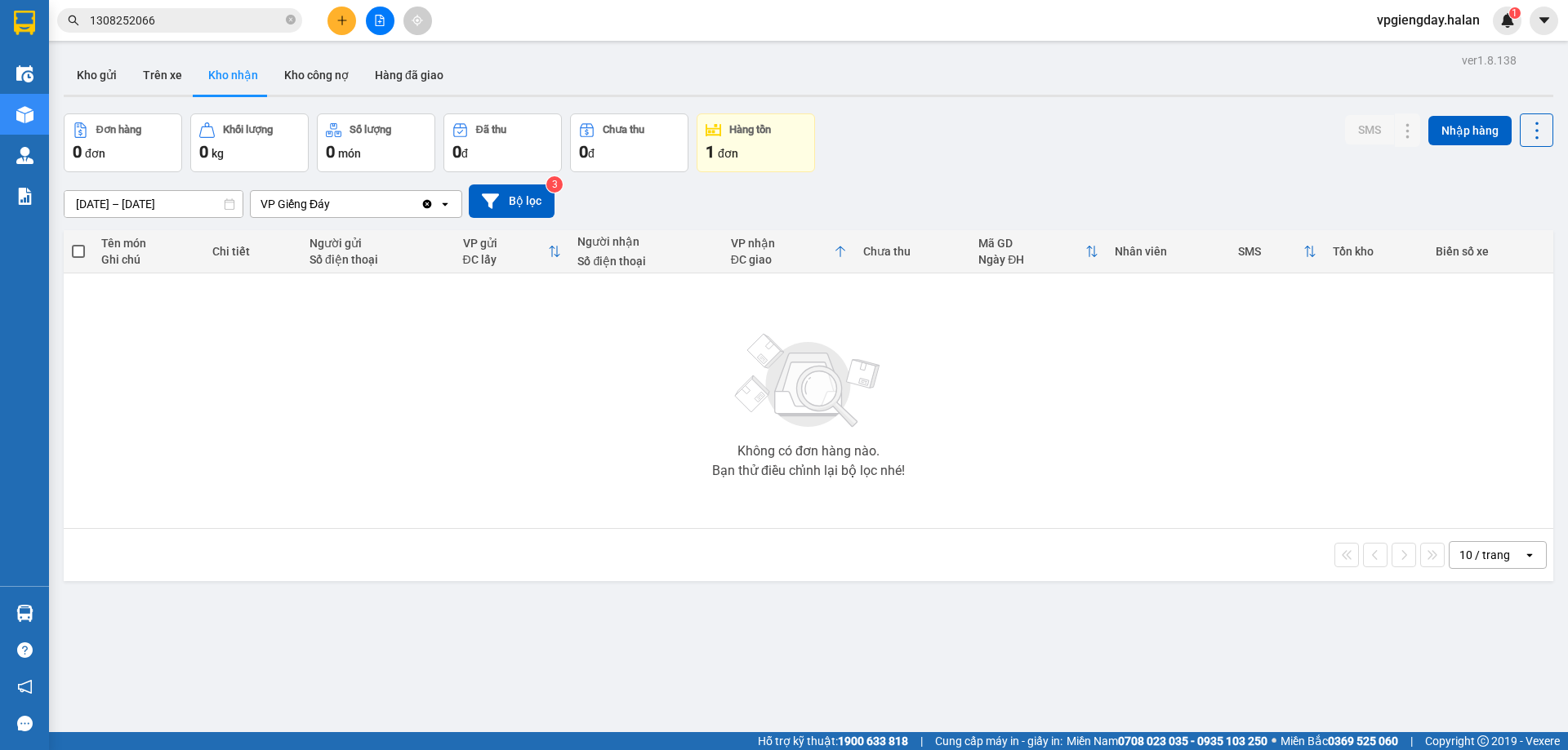
click at [334, 459] on section "Kết quả tìm kiếm ( 1 ) Bộ lọc Mã ĐH Trạng thái Món hàng Thu hộ Tổng cước Chưa c…" at bounding box center [784, 375] width 1568 height 750
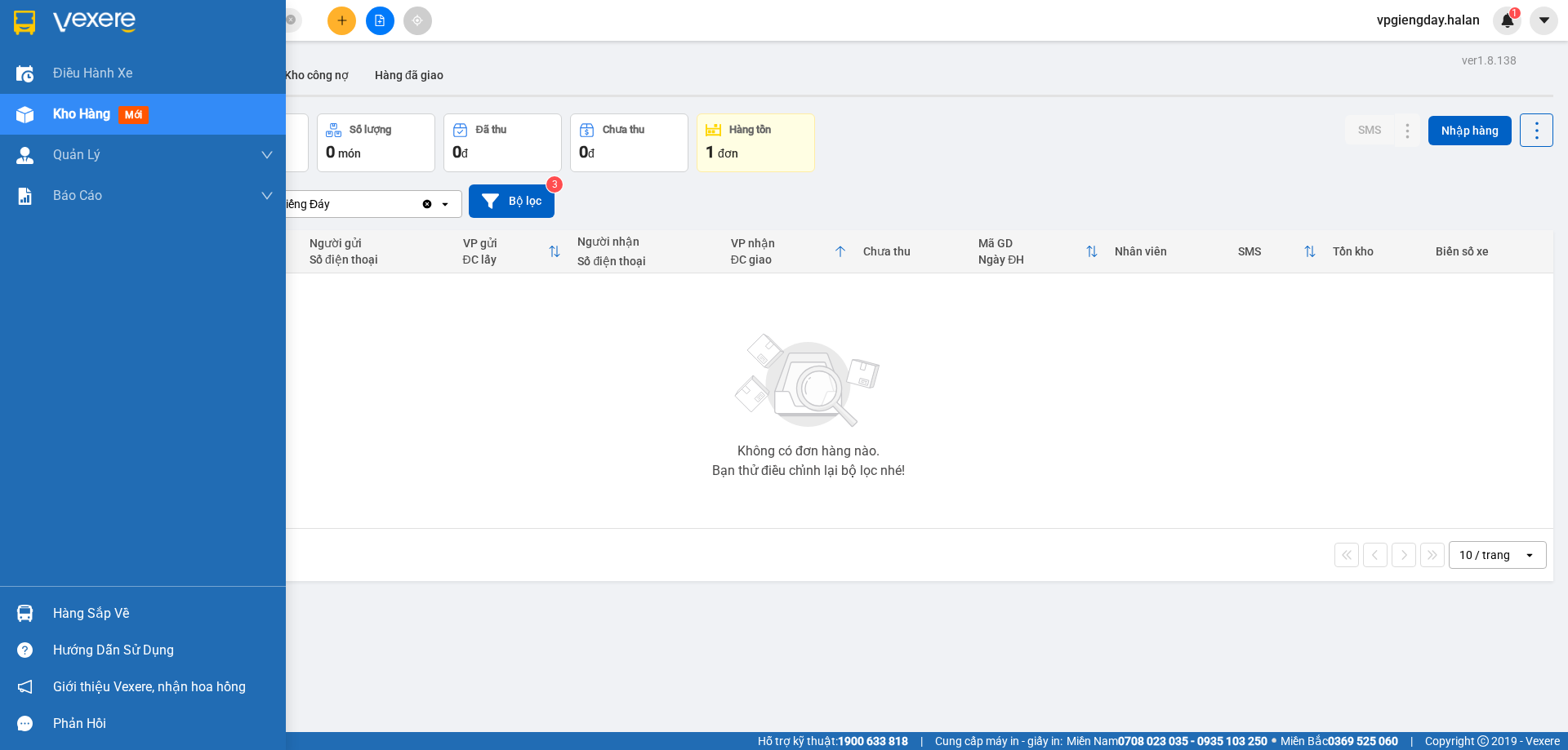
drag, startPoint x: 63, startPoint y: 613, endPoint x: 136, endPoint y: 604, distance: 73.6
click at [64, 612] on div "Hàng sắp về" at bounding box center [164, 614] width 221 height 24
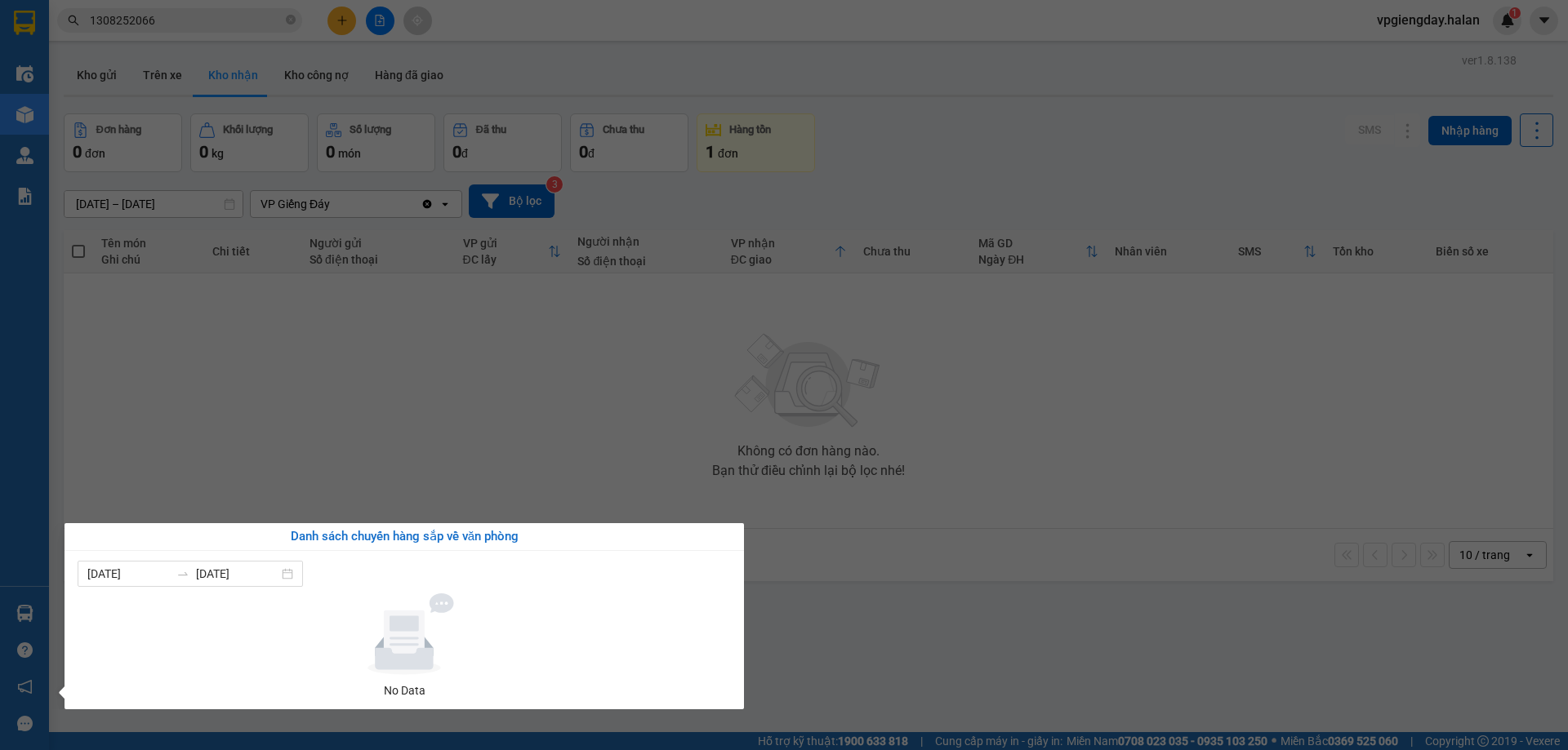
click at [323, 393] on section "Kết quả tìm kiếm ( 1 ) Bộ lọc Mã ĐH Trạng thái Món hàng Thu hộ Tổng cước Chưa c…" at bounding box center [784, 375] width 1568 height 750
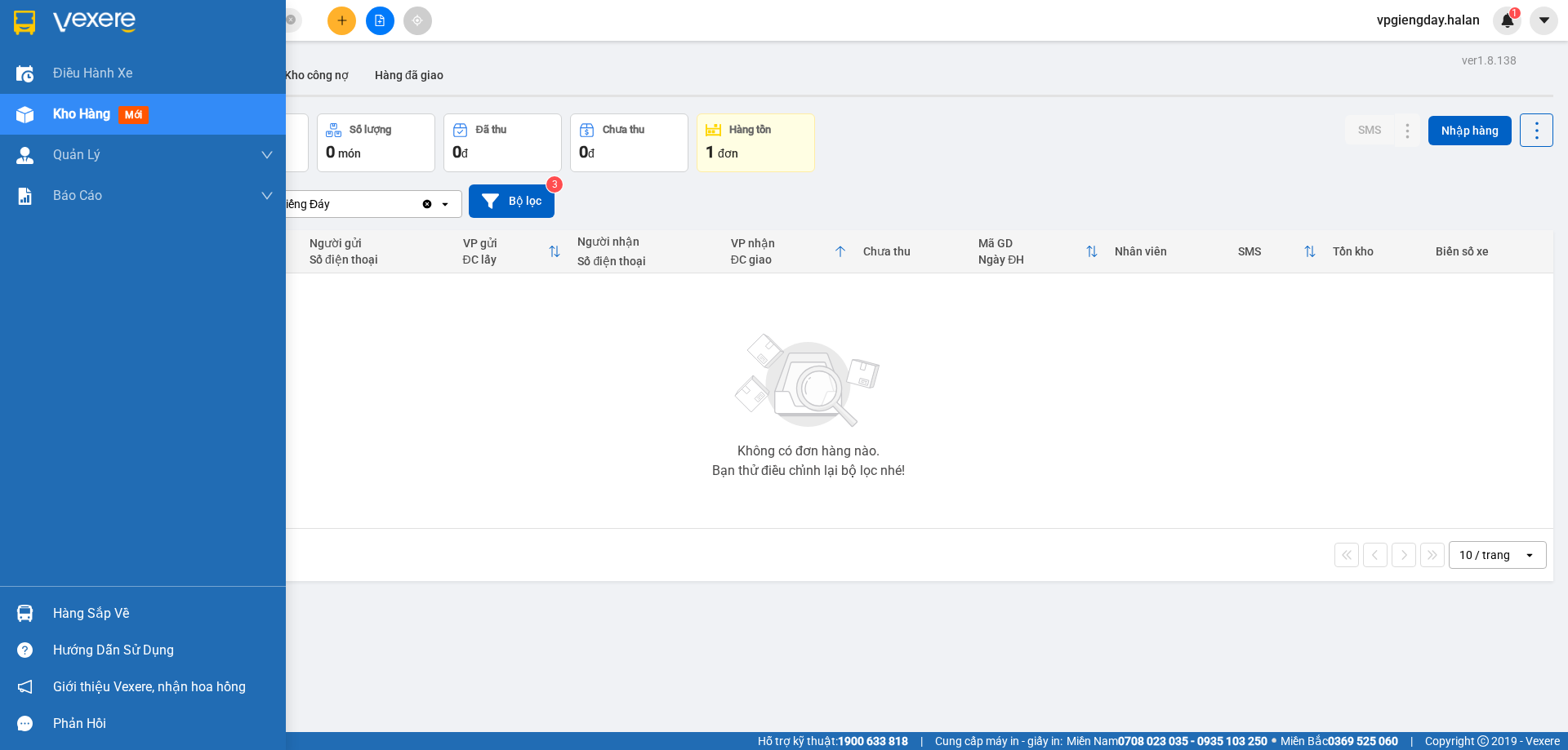
click at [96, 606] on div "Hàng sắp về" at bounding box center [164, 614] width 221 height 24
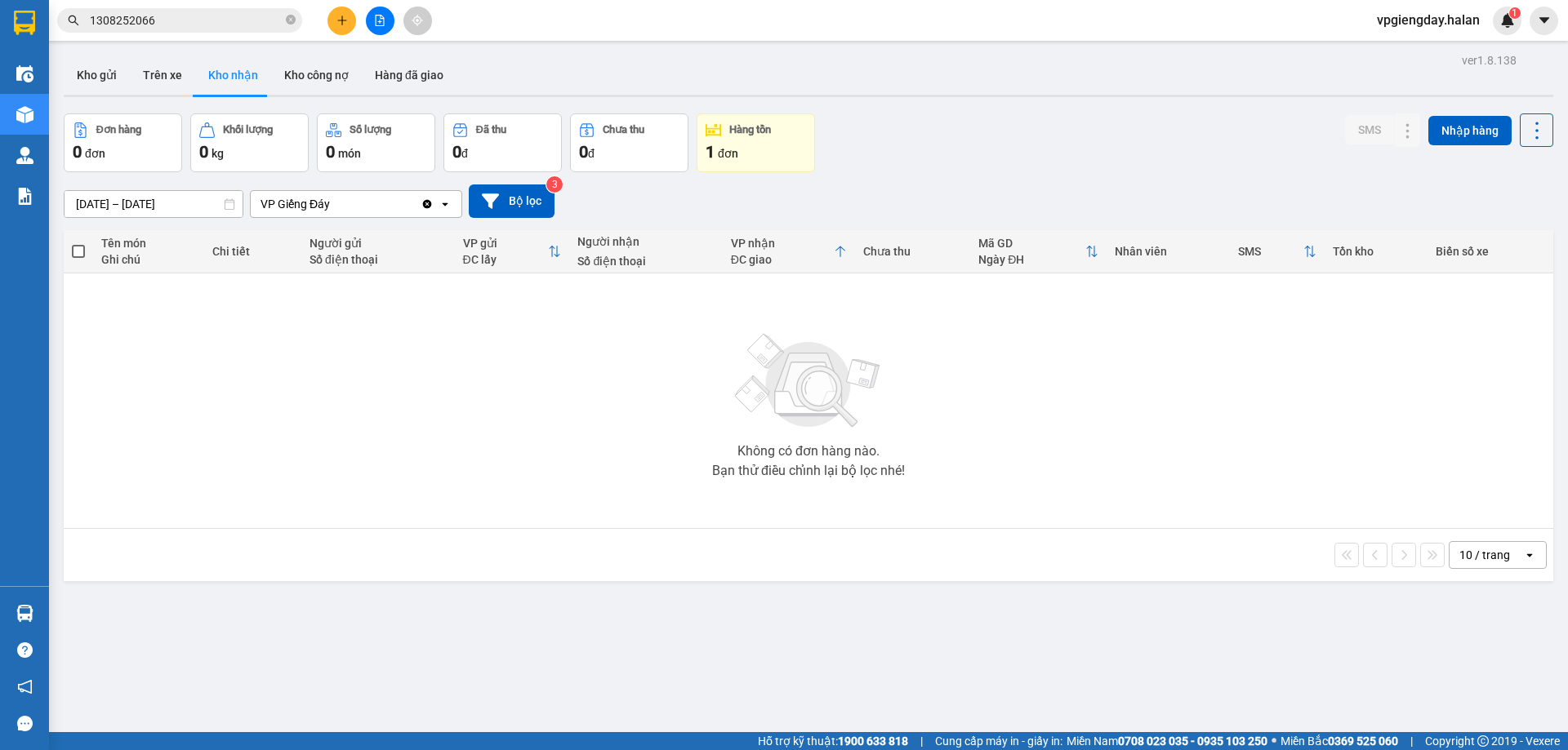
click at [417, 385] on section "Kết quả tìm kiếm ( 1 ) Bộ lọc Mã ĐH Trạng thái Món hàng Thu hộ Tổng cước Chưa c…" at bounding box center [784, 375] width 1568 height 750
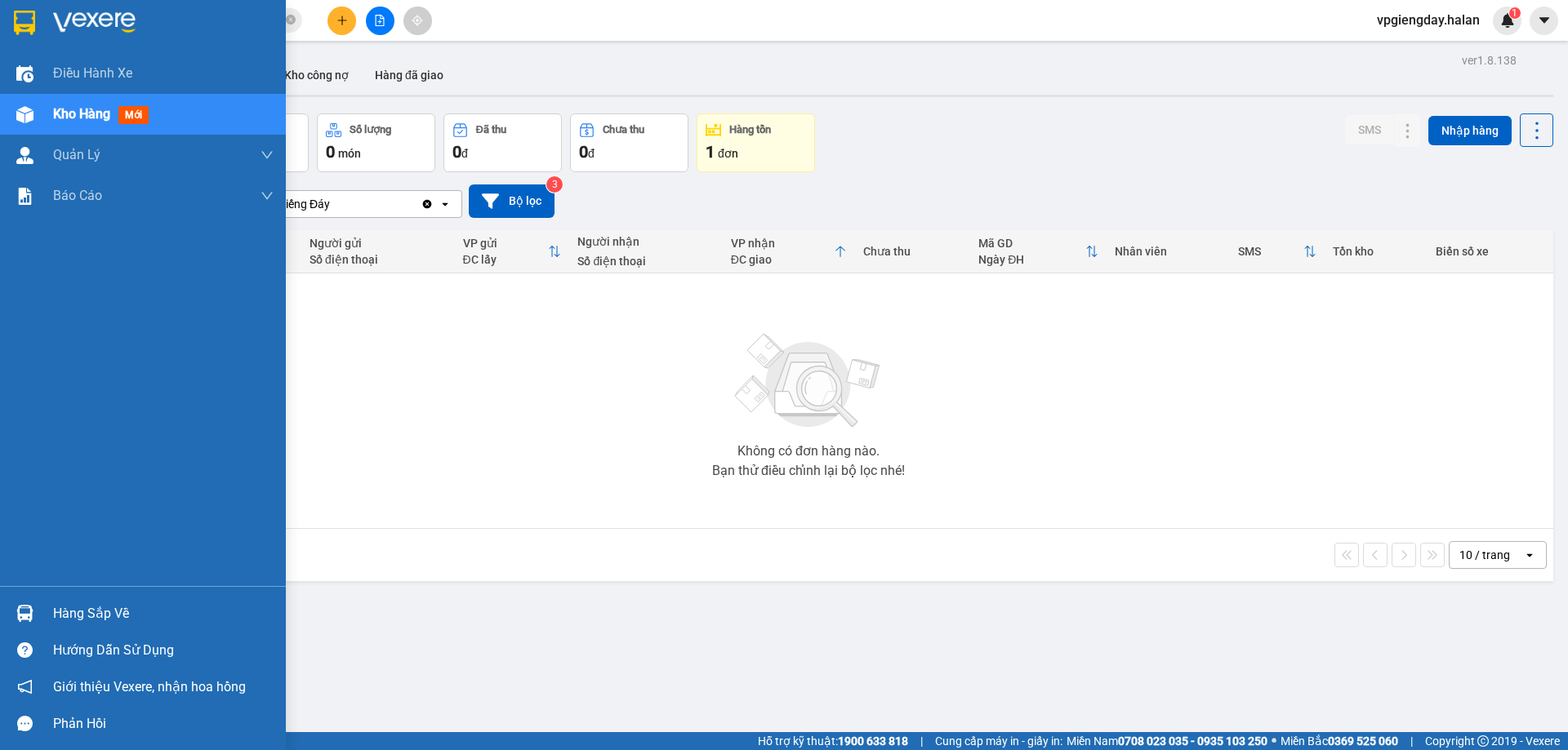
click at [148, 602] on div "Hàng sắp về" at bounding box center [164, 614] width 221 height 24
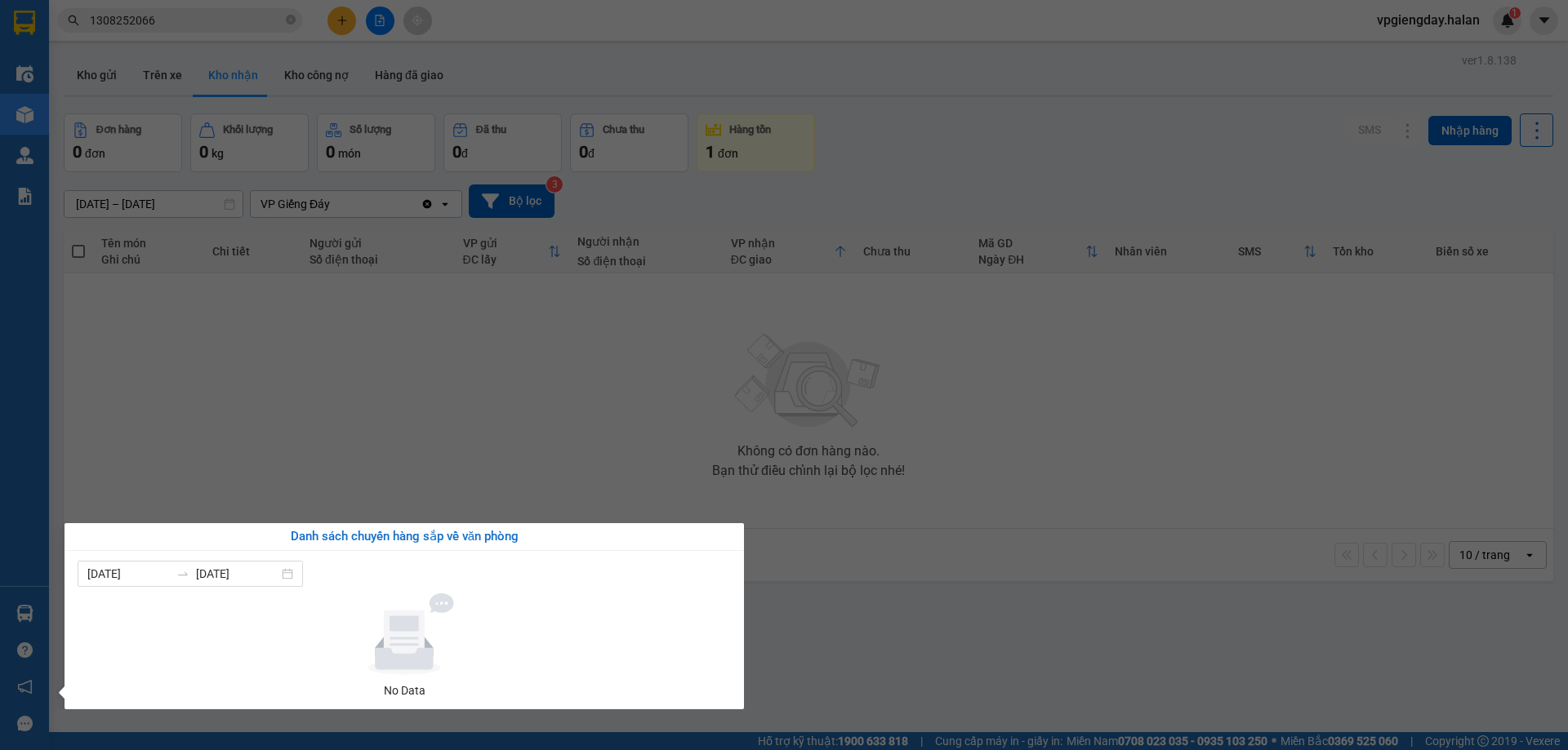
click at [570, 337] on section "Kết quả tìm kiếm ( 1 ) Bộ lọc Mã ĐH Trạng thái Món hàng Thu hộ Tổng cước Chưa c…" at bounding box center [784, 375] width 1568 height 750
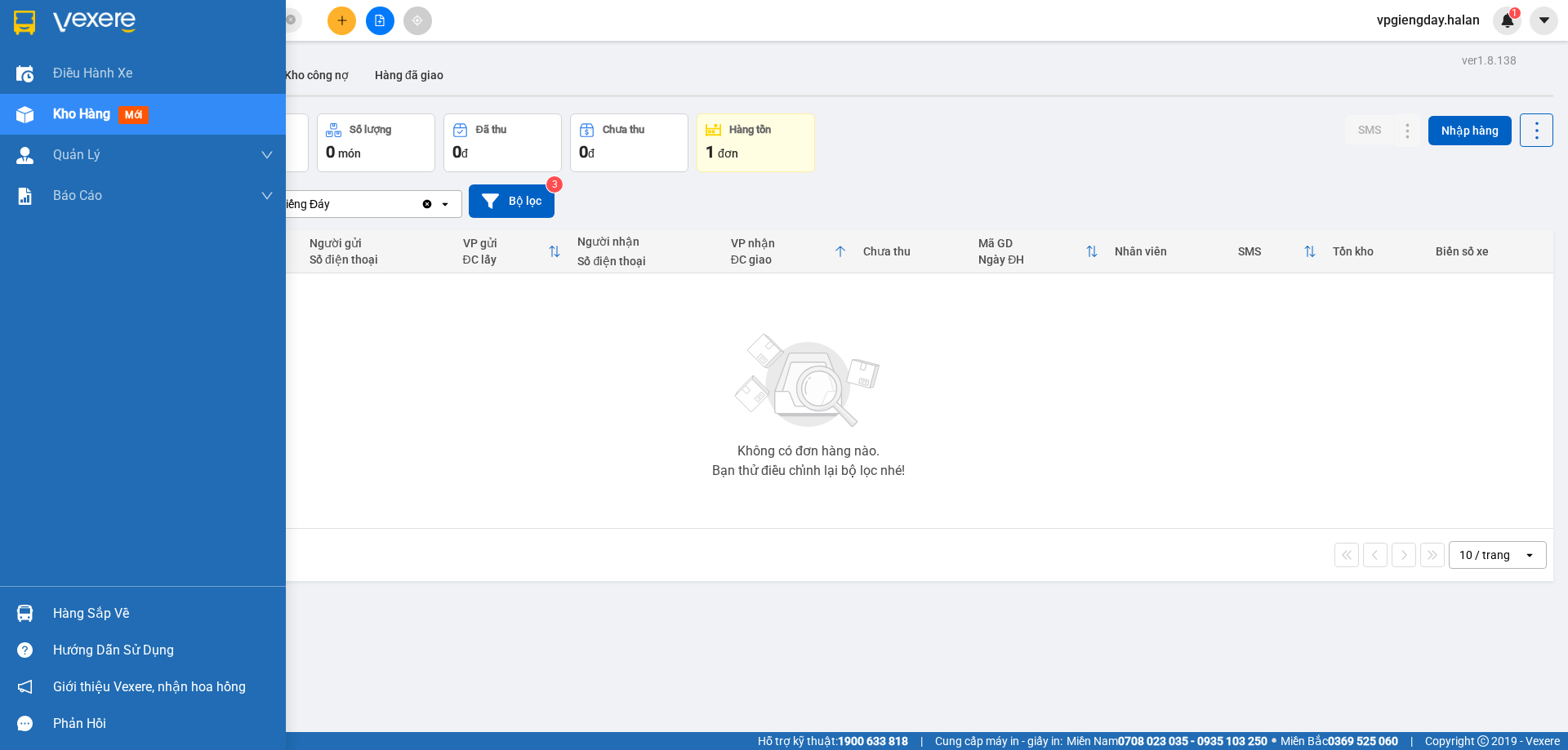
click at [139, 608] on div "Hàng sắp về" at bounding box center [164, 614] width 221 height 24
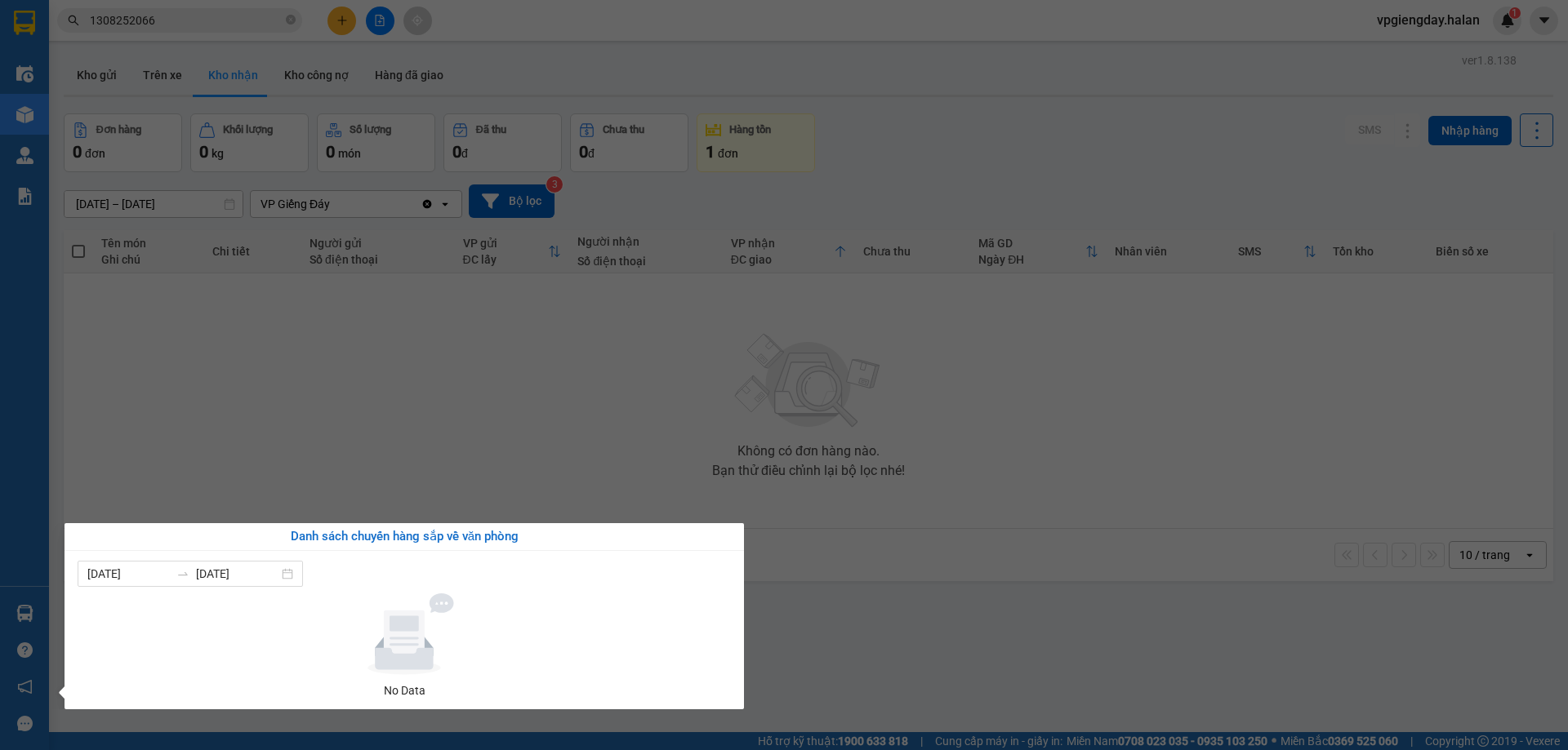
click at [314, 485] on section "Kết quả tìm kiếm ( 1 ) Bộ lọc Mã ĐH Trạng thái Món hàng Thu hộ Tổng cước Chưa c…" at bounding box center [784, 375] width 1568 height 750
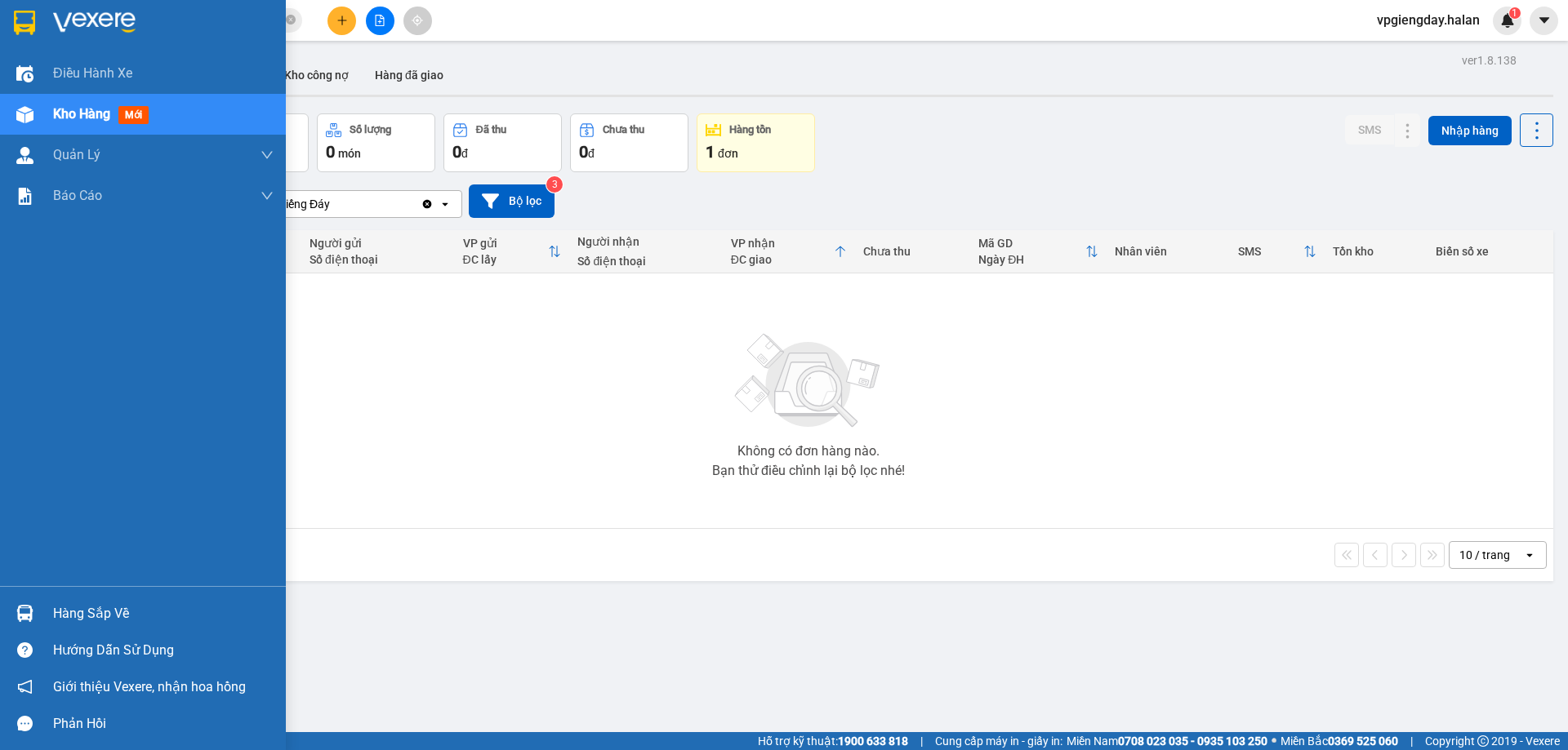
click at [113, 606] on div "Hàng sắp về" at bounding box center [164, 614] width 221 height 24
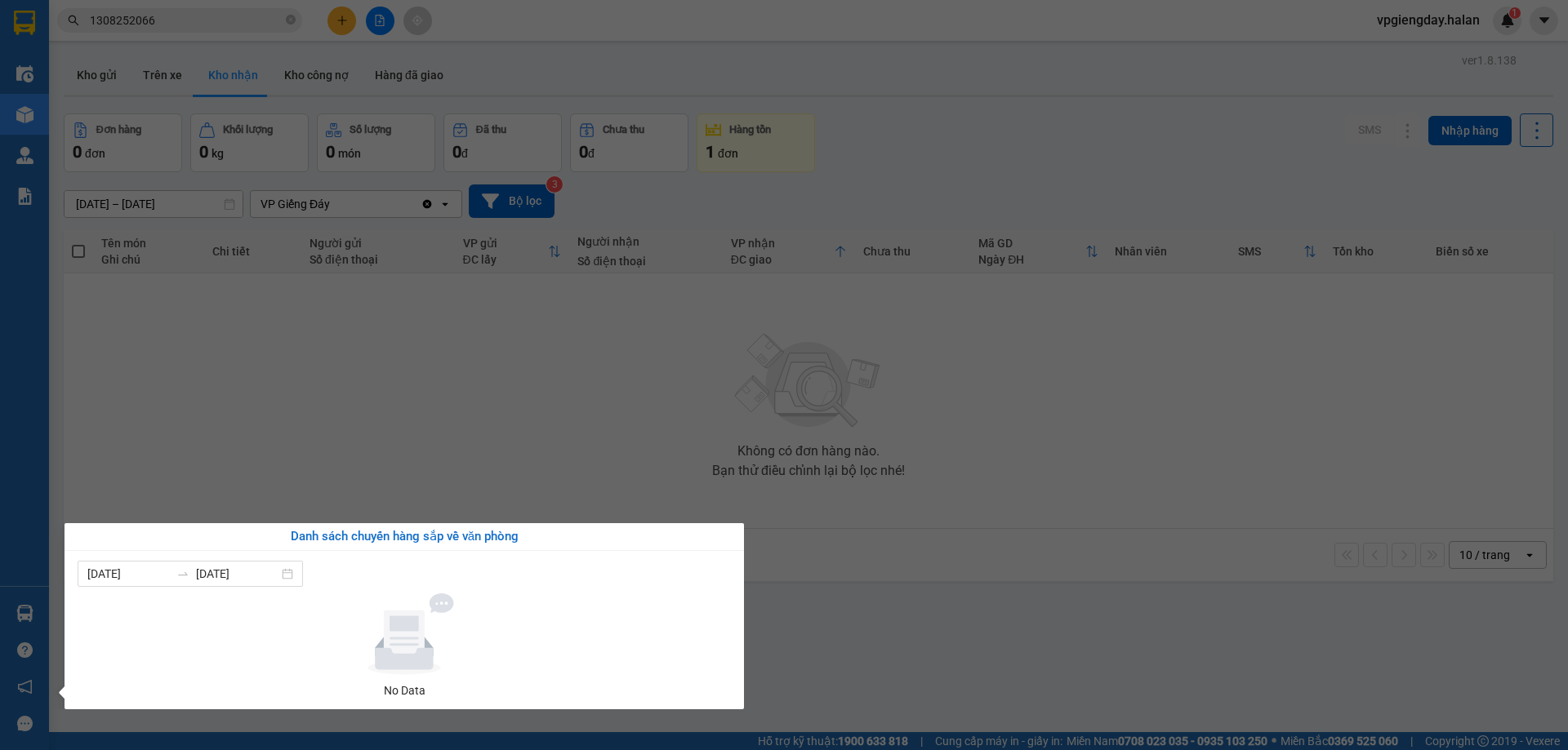
click at [337, 473] on section "Kết quả tìm kiếm ( 1 ) Bộ lọc Mã ĐH Trạng thái Món hàng Thu hộ Tổng cước Chưa c…" at bounding box center [784, 375] width 1568 height 750
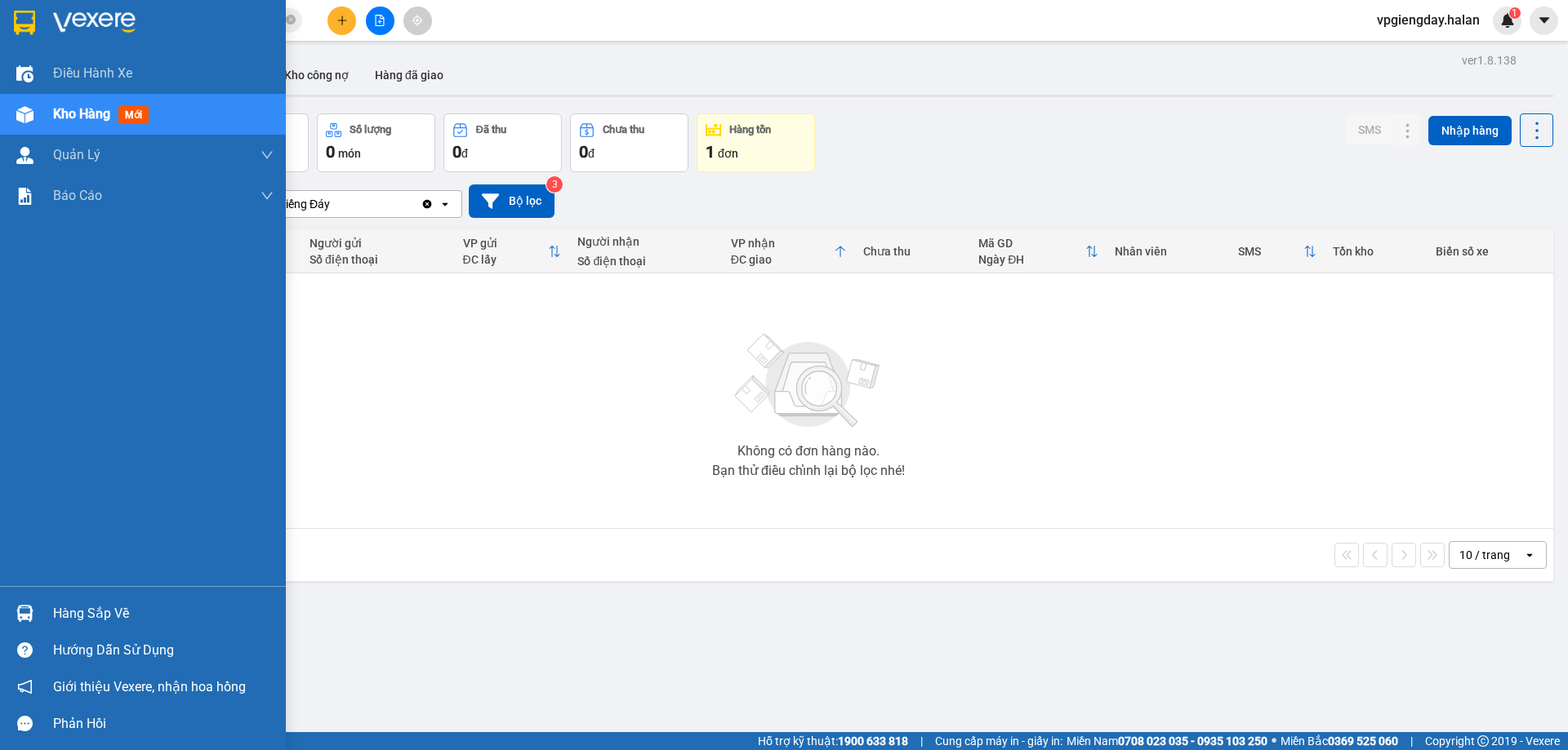
drag, startPoint x: 89, startPoint y: 601, endPoint x: 471, endPoint y: 563, distance: 383.9
click at [104, 596] on div "Hàng sắp về" at bounding box center [143, 614] width 286 height 37
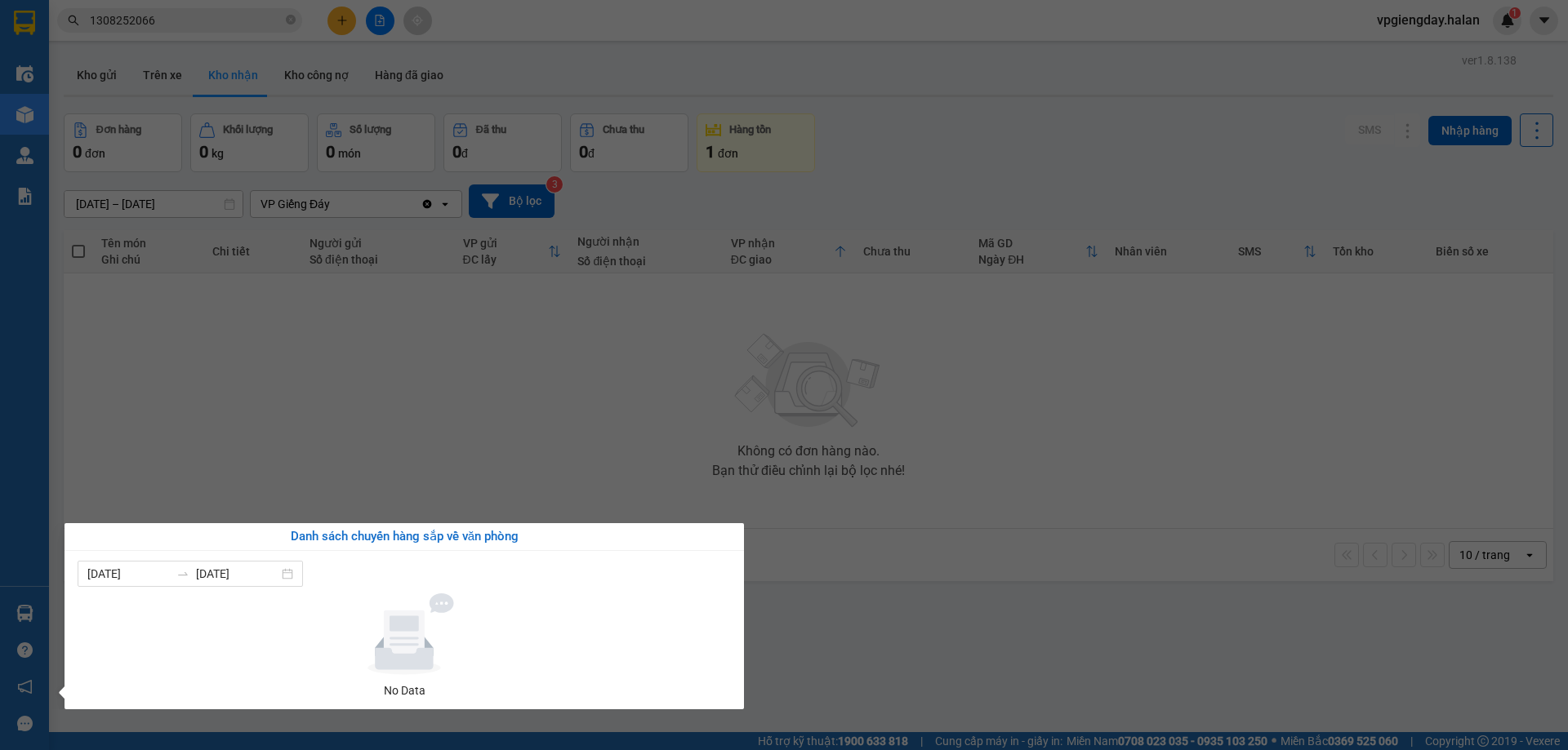
click at [546, 368] on section "Kết quả tìm kiếm ( 1 ) Bộ lọc Mã ĐH Trạng thái Món hàng Thu hộ Tổng cước Chưa c…" at bounding box center [784, 375] width 1568 height 750
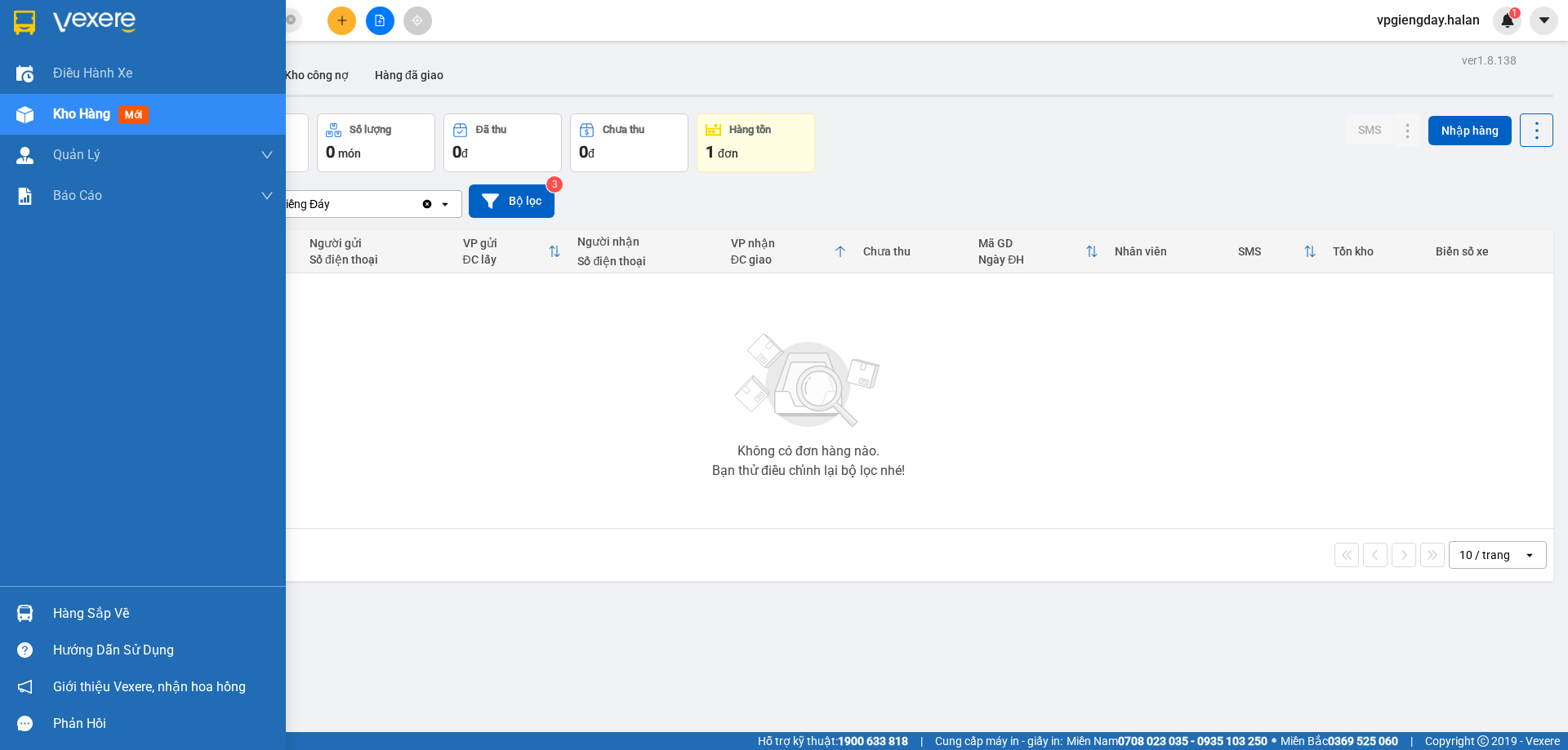
drag, startPoint x: 94, startPoint y: 611, endPoint x: 148, endPoint y: 582, distance: 61.3
click at [98, 610] on div "Hàng sắp về" at bounding box center [164, 614] width 221 height 24
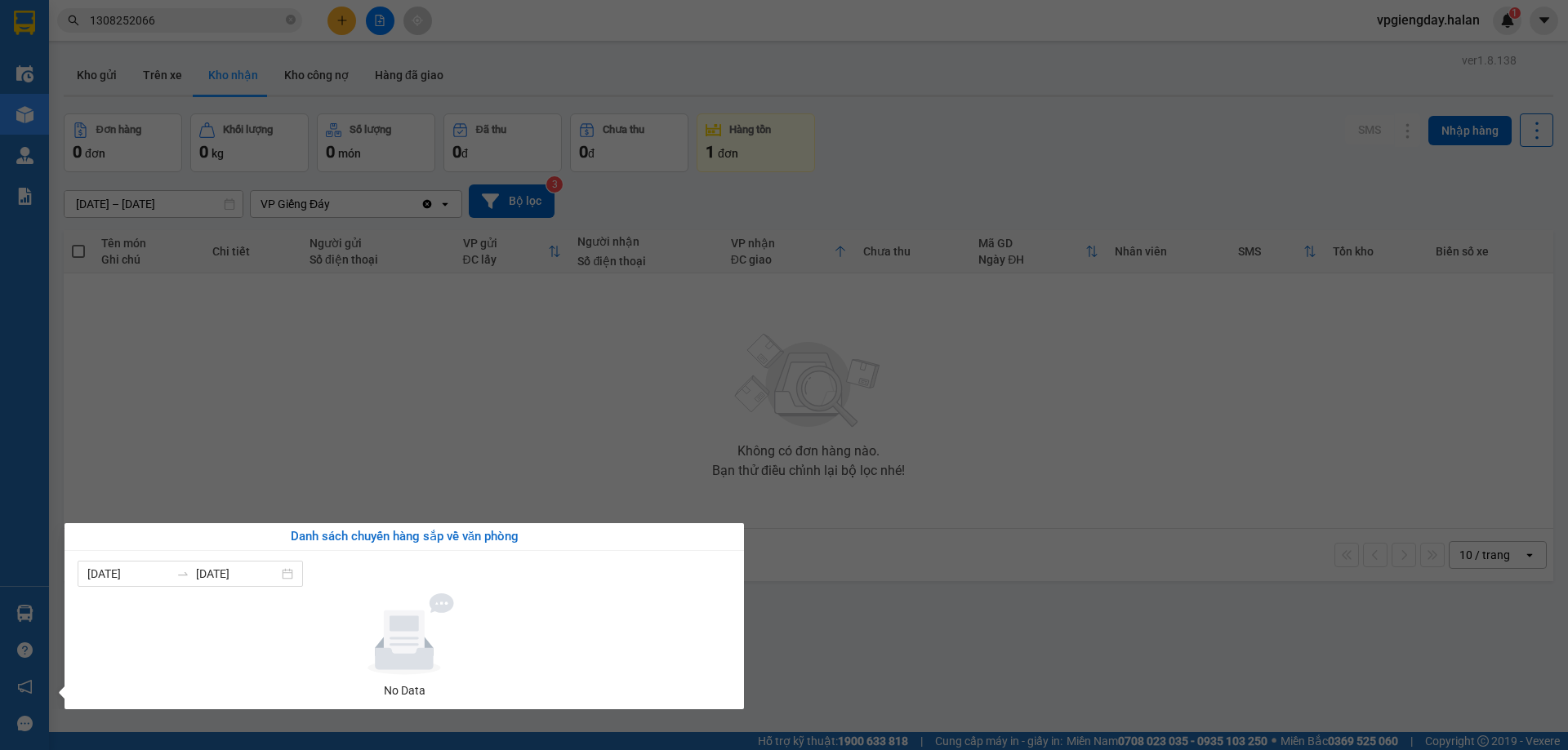
click at [412, 414] on section "Kết quả tìm kiếm ( 1 ) Bộ lọc Mã ĐH Trạng thái Món hàng Thu hộ Tổng cước Chưa c…" at bounding box center [784, 375] width 1568 height 750
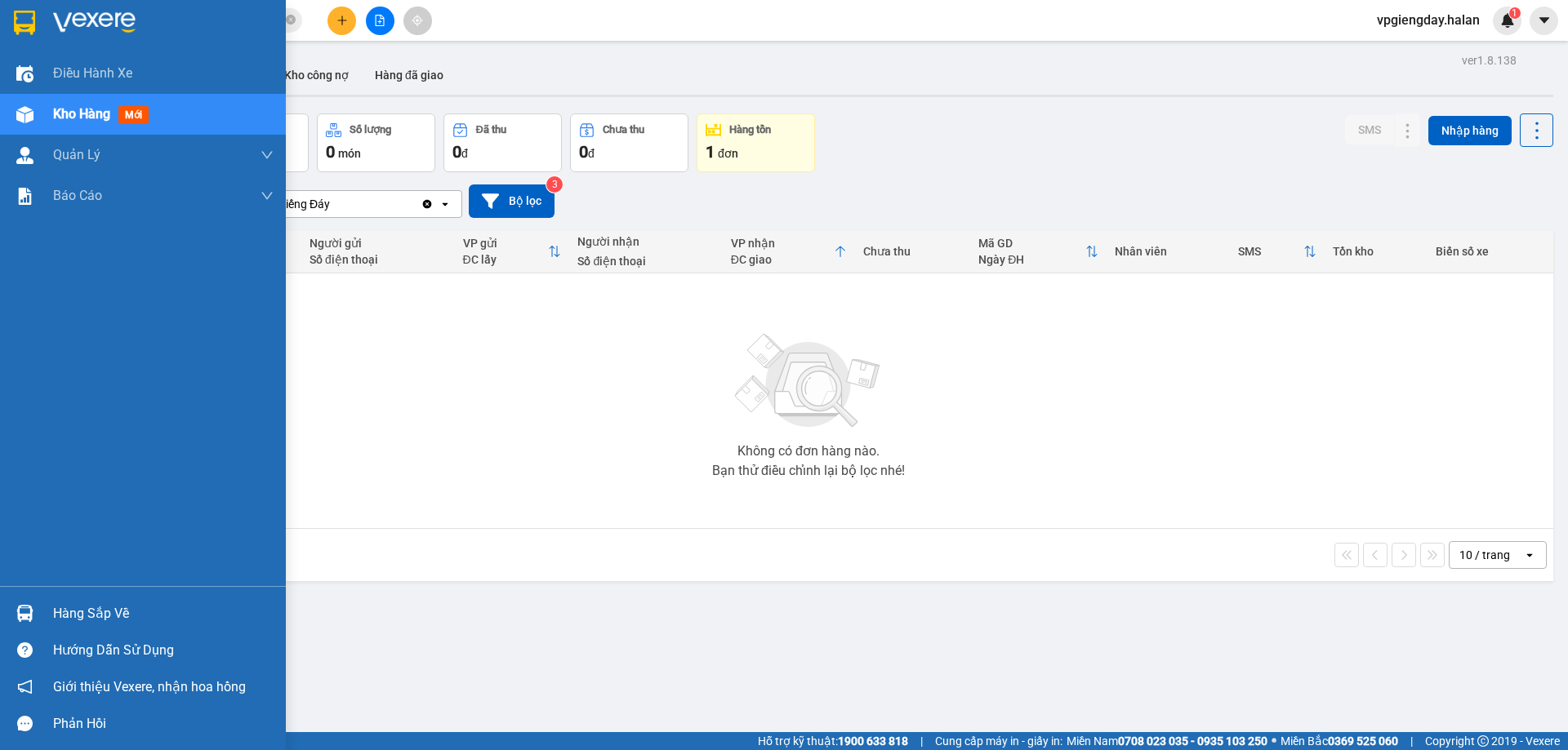
click at [84, 609] on div "Hàng sắp về" at bounding box center [164, 614] width 221 height 24
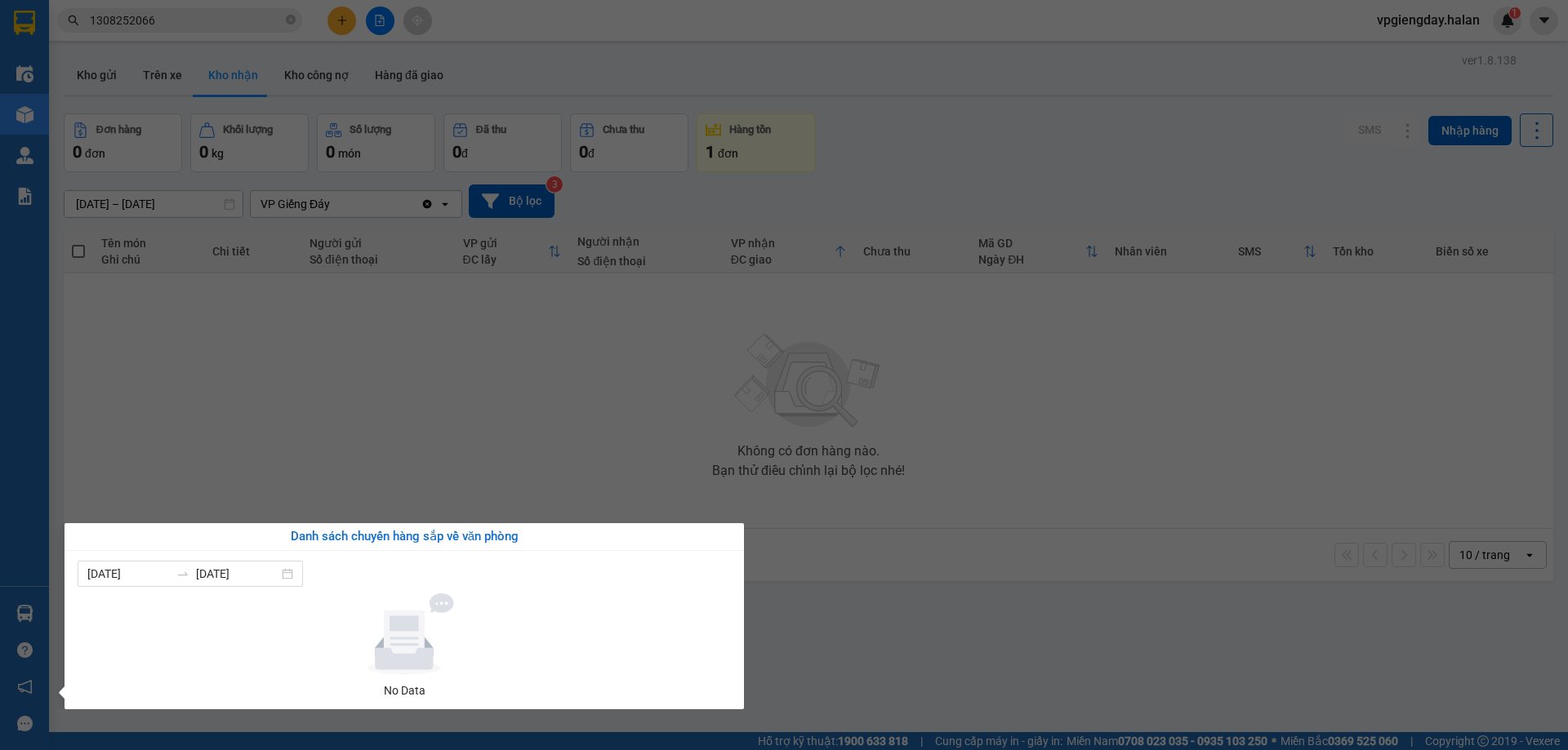
drag, startPoint x: 199, startPoint y: 330, endPoint x: 165, endPoint y: 19, distance: 312.9
click at [195, 328] on section "Kết quả tìm kiếm ( 1 ) Bộ lọc Mã ĐH Trạng thái Món hàng Thu hộ Tổng cước Chưa c…" at bounding box center [784, 375] width 1568 height 750
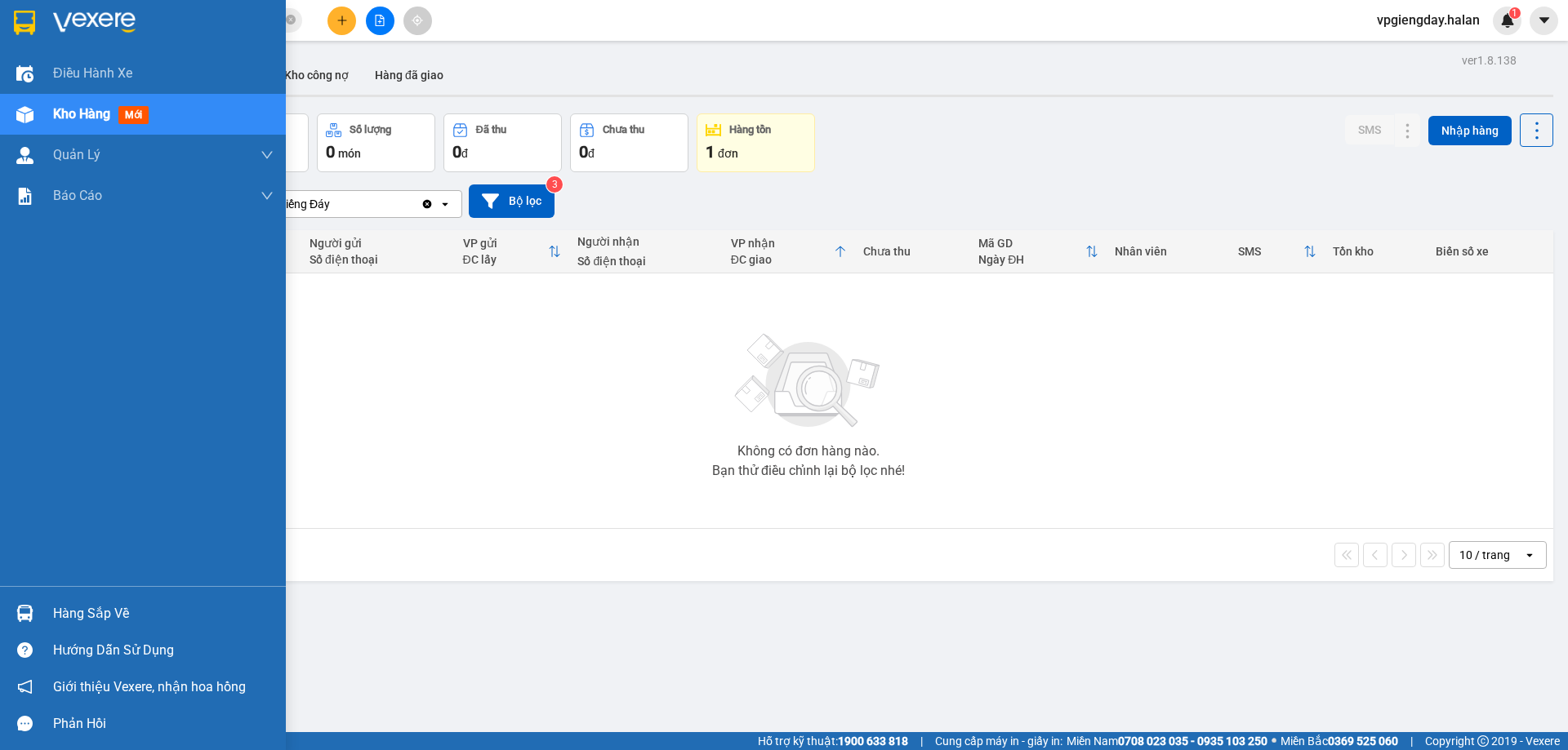
drag, startPoint x: 81, startPoint y: 614, endPoint x: 108, endPoint y: 611, distance: 27.2
click at [98, 614] on div "Hàng sắp về" at bounding box center [164, 614] width 221 height 24
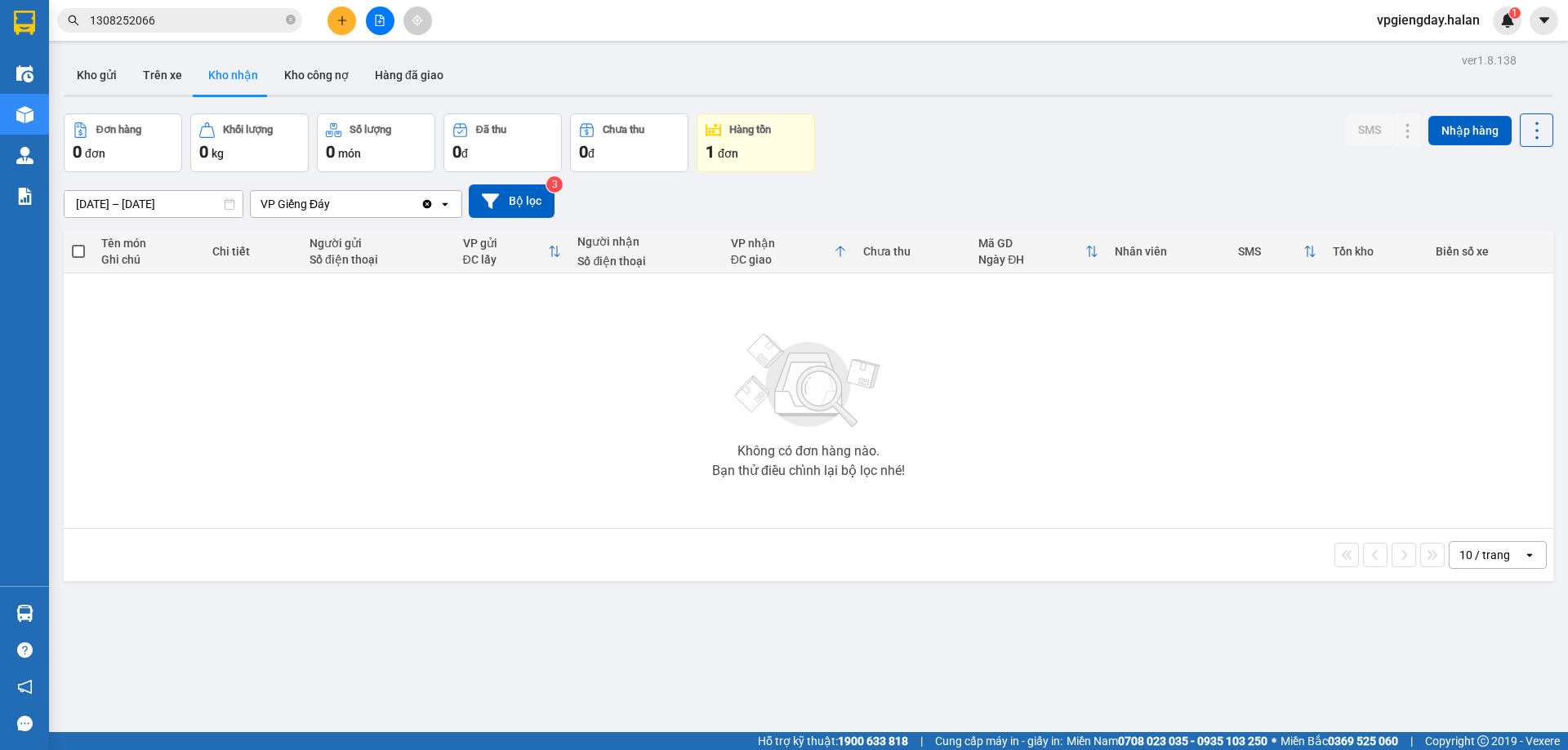
click at [219, 423] on section "Kết quả tìm kiếm ( 1 ) Bộ lọc Mã ĐH Trạng thái Món hàng Thu hộ Tổng cước Chưa c…" at bounding box center [784, 375] width 1568 height 750
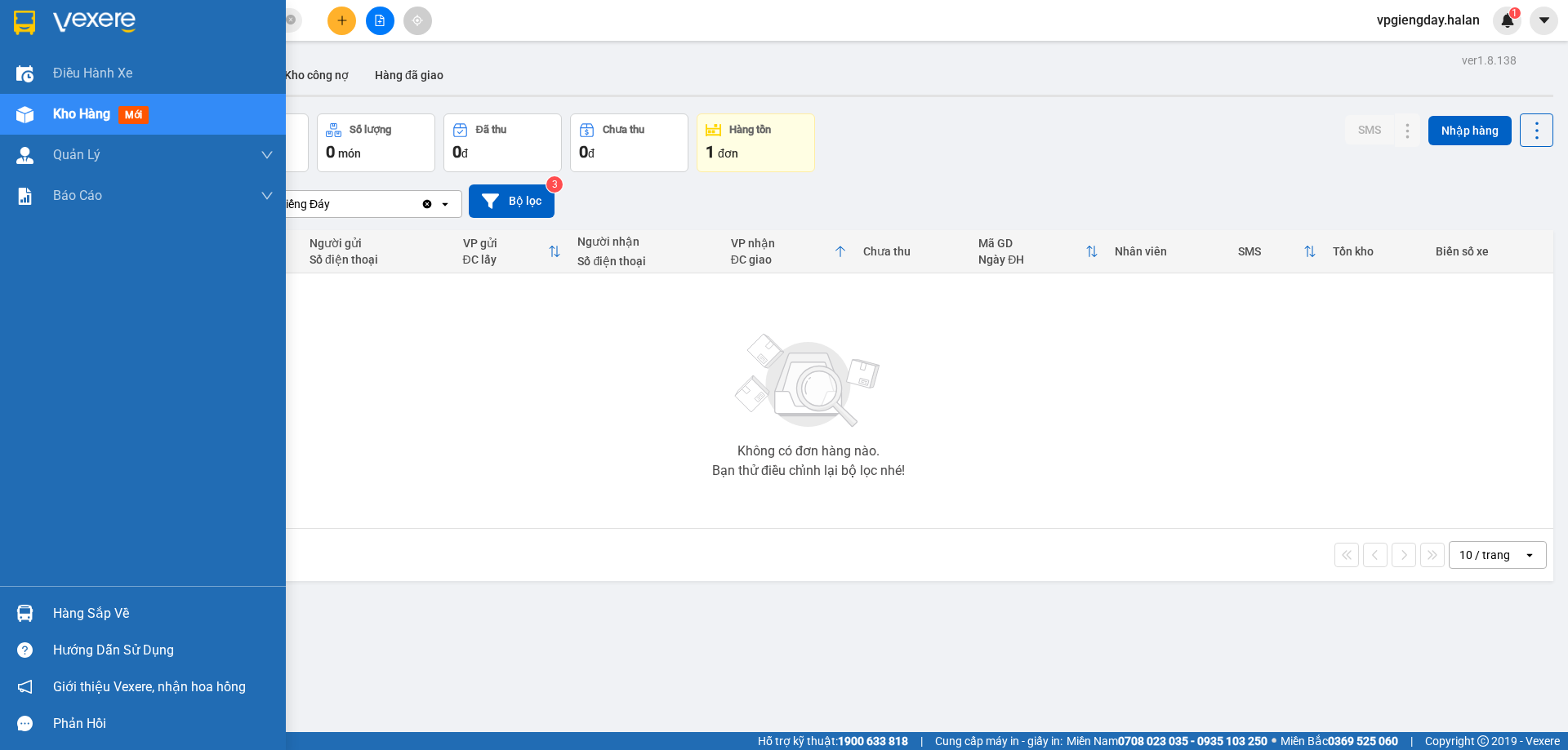
drag, startPoint x: 66, startPoint y: 616, endPoint x: 256, endPoint y: 484, distance: 231.4
click at [70, 615] on div "Hàng sắp về" at bounding box center [164, 614] width 221 height 24
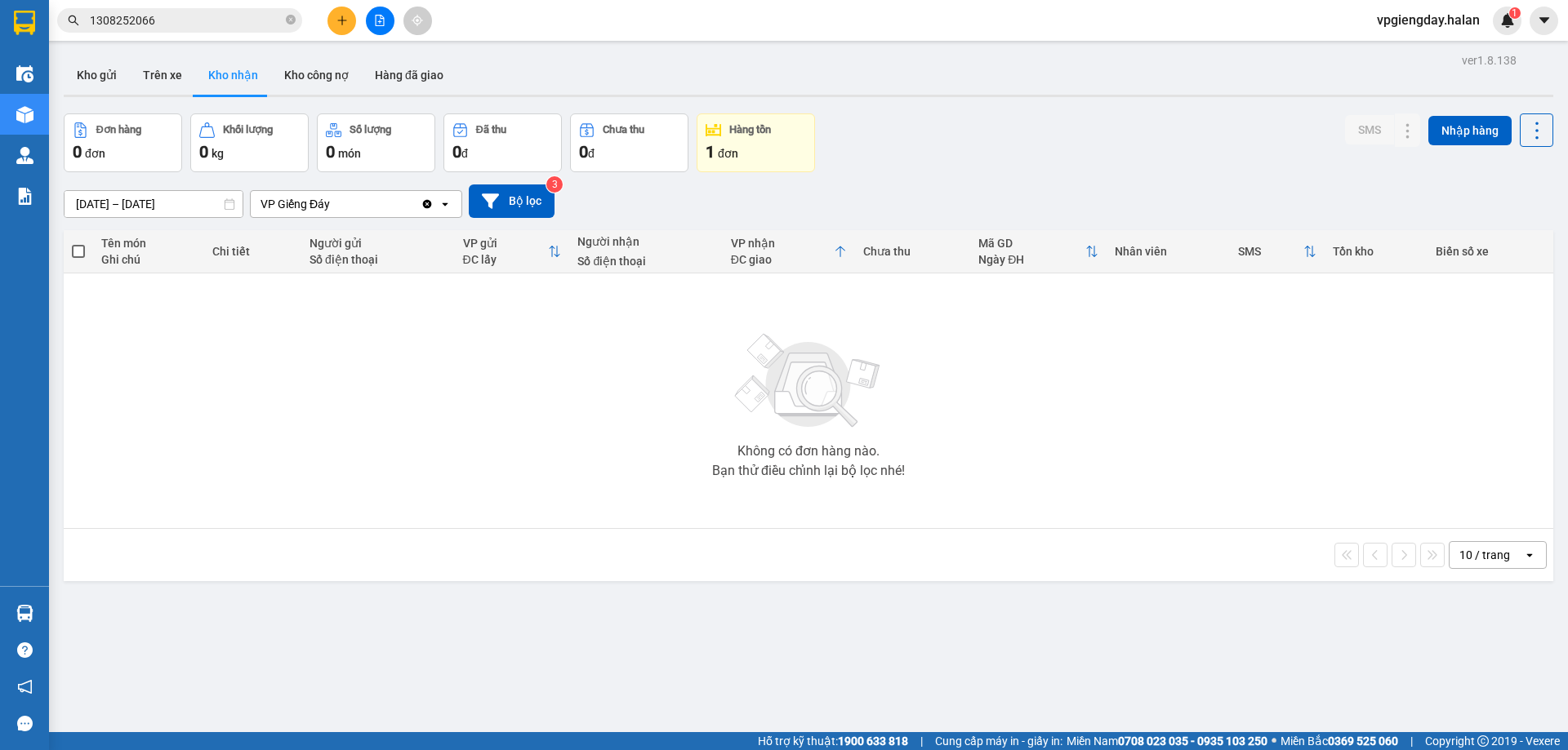
click at [307, 430] on section "Kết quả tìm kiếm ( 1 ) Bộ lọc Mã ĐH Trạng thái Món hàng Thu hộ Tổng cước Chưa c…" at bounding box center [784, 375] width 1568 height 750
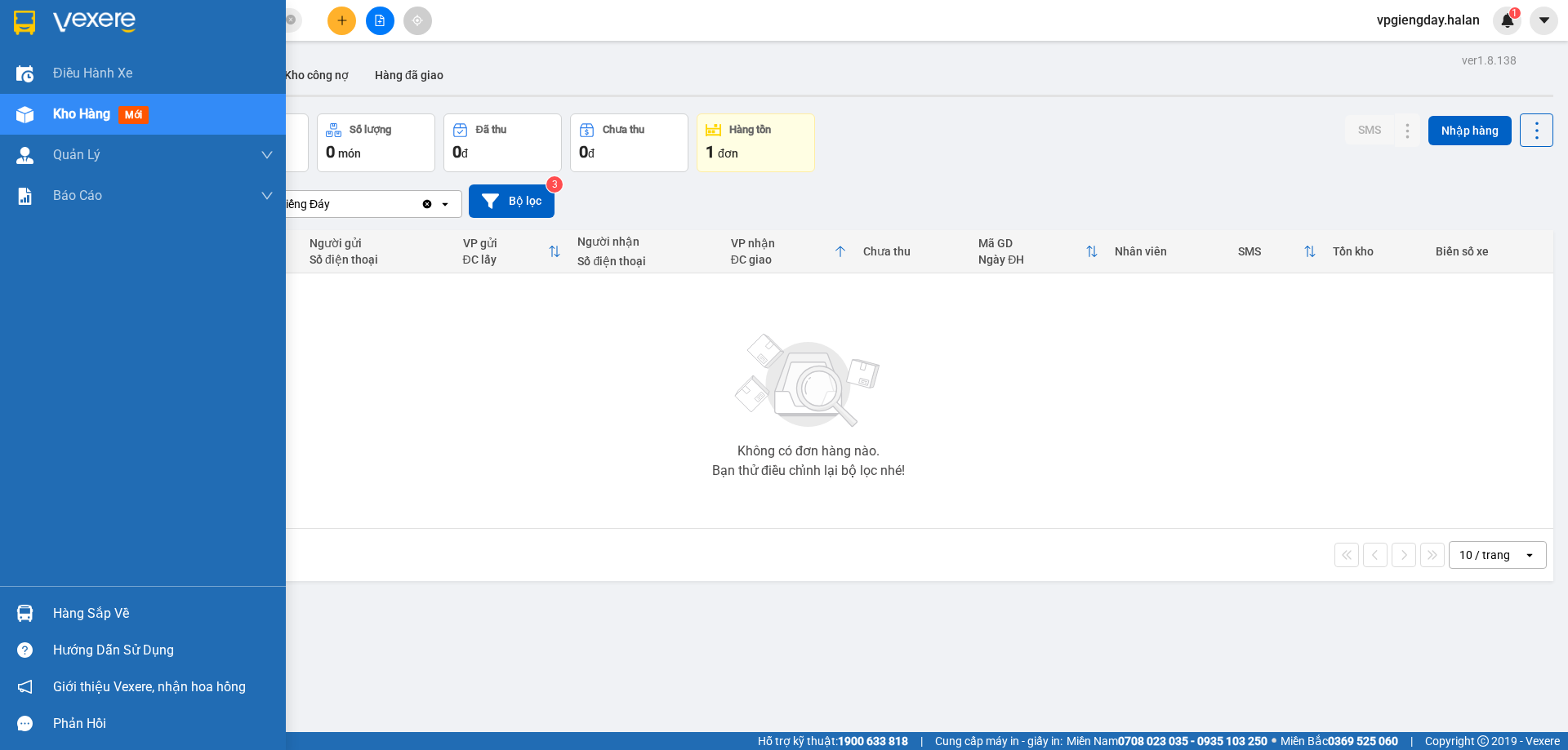
click at [48, 612] on div "Hàng sắp về" at bounding box center [143, 614] width 286 height 37
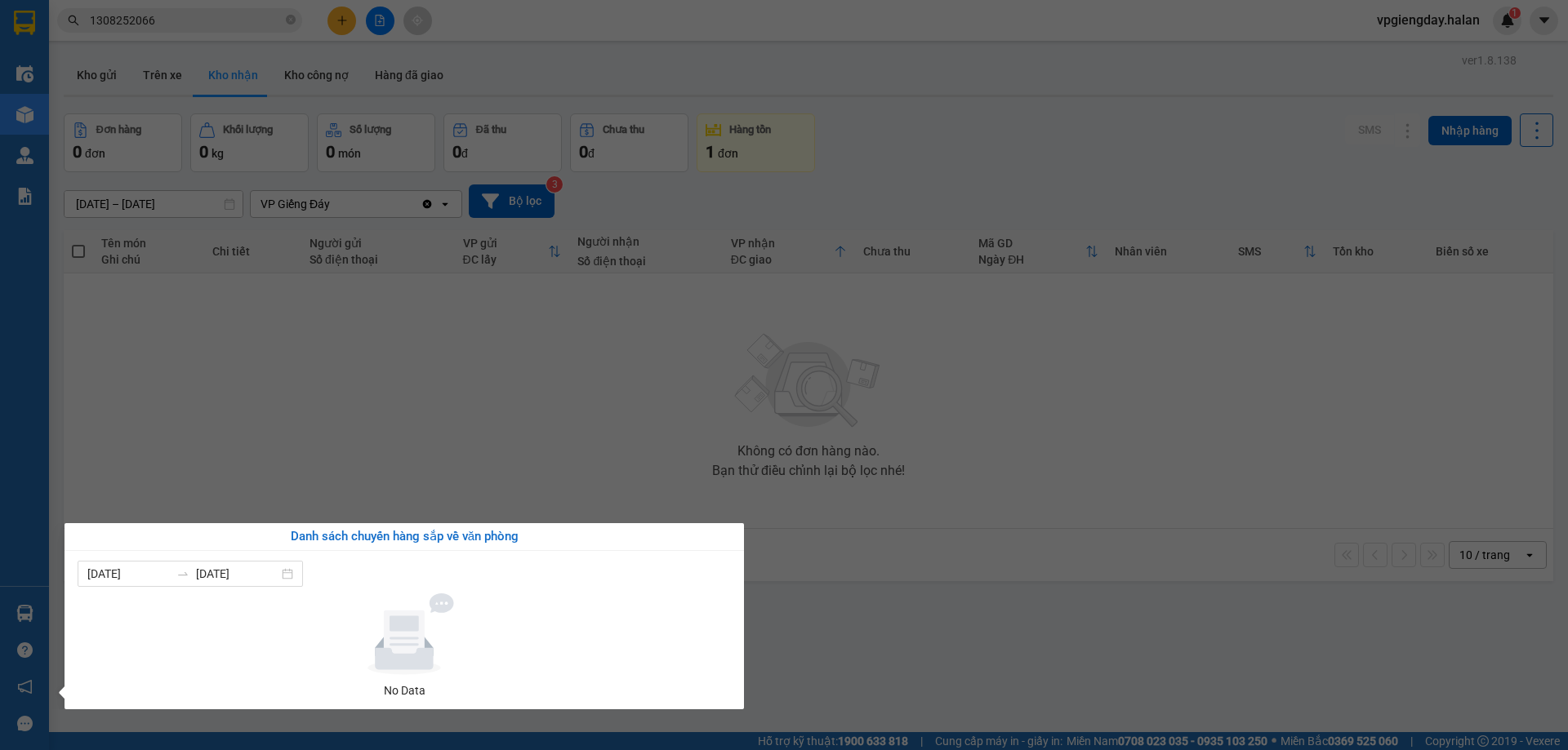
click at [393, 484] on section "Kết quả tìm kiếm ( 1 ) Bộ lọc Mã ĐH Trạng thái Món hàng Thu hộ Tổng cước Chưa c…" at bounding box center [784, 375] width 1568 height 750
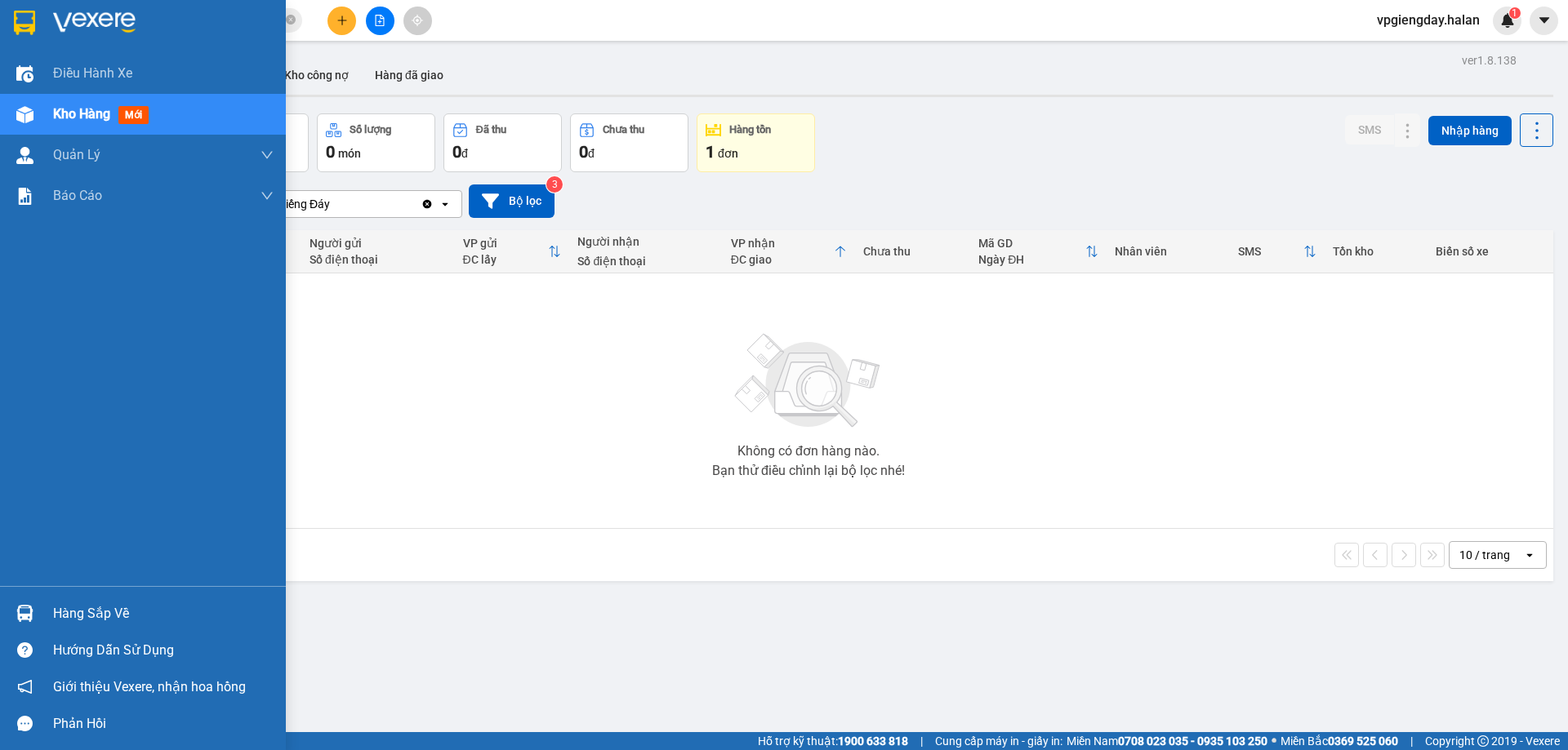
drag, startPoint x: 129, startPoint y: 608, endPoint x: 140, endPoint y: 606, distance: 11.2
click at [135, 609] on div "Hàng sắp về" at bounding box center [164, 614] width 221 height 24
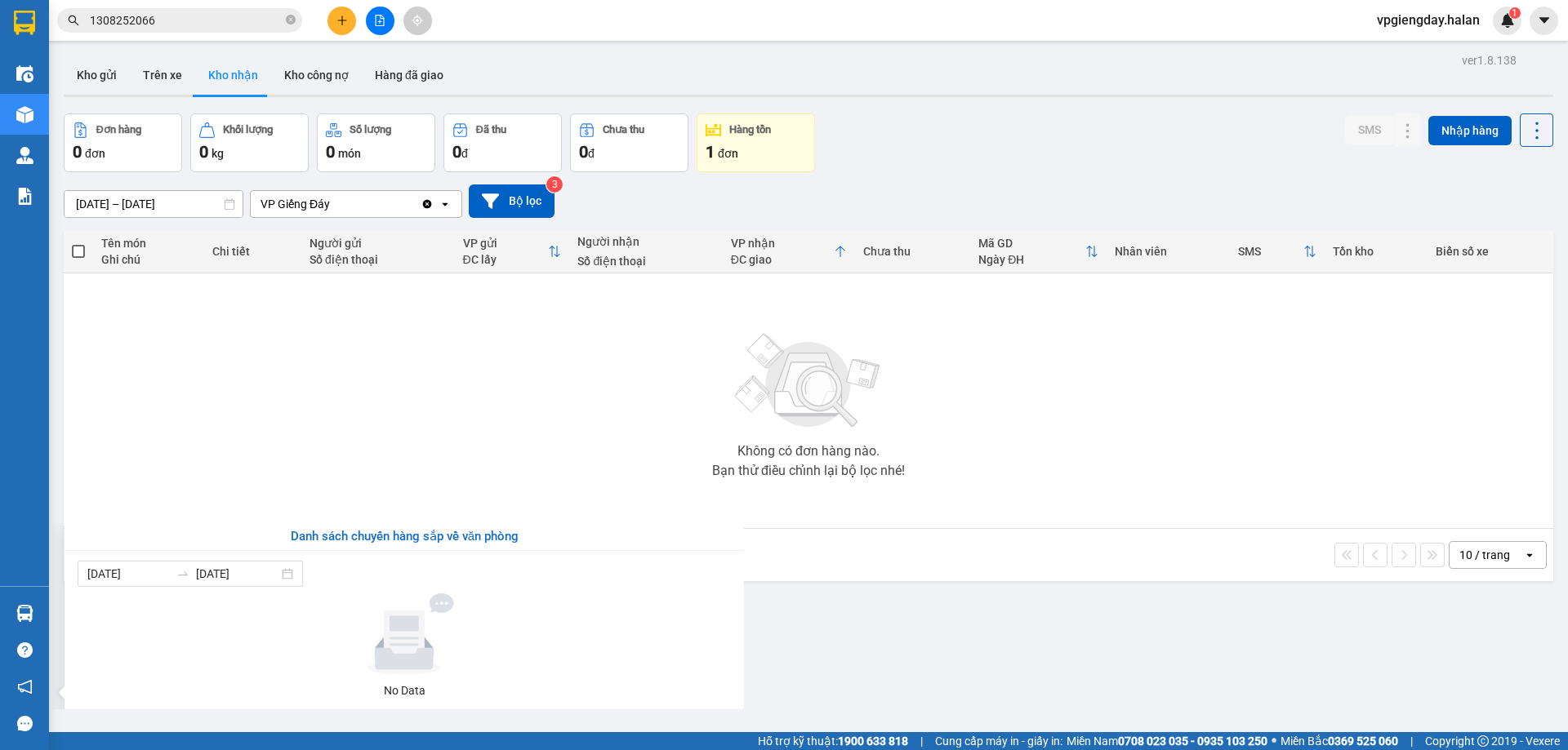
click at [444, 337] on section "Kết quả tìm kiếm ( 1 ) Bộ lọc Mã ĐH Trạng thái Món hàng Thu hộ Tổng cước Chưa c…" at bounding box center [784, 375] width 1568 height 750
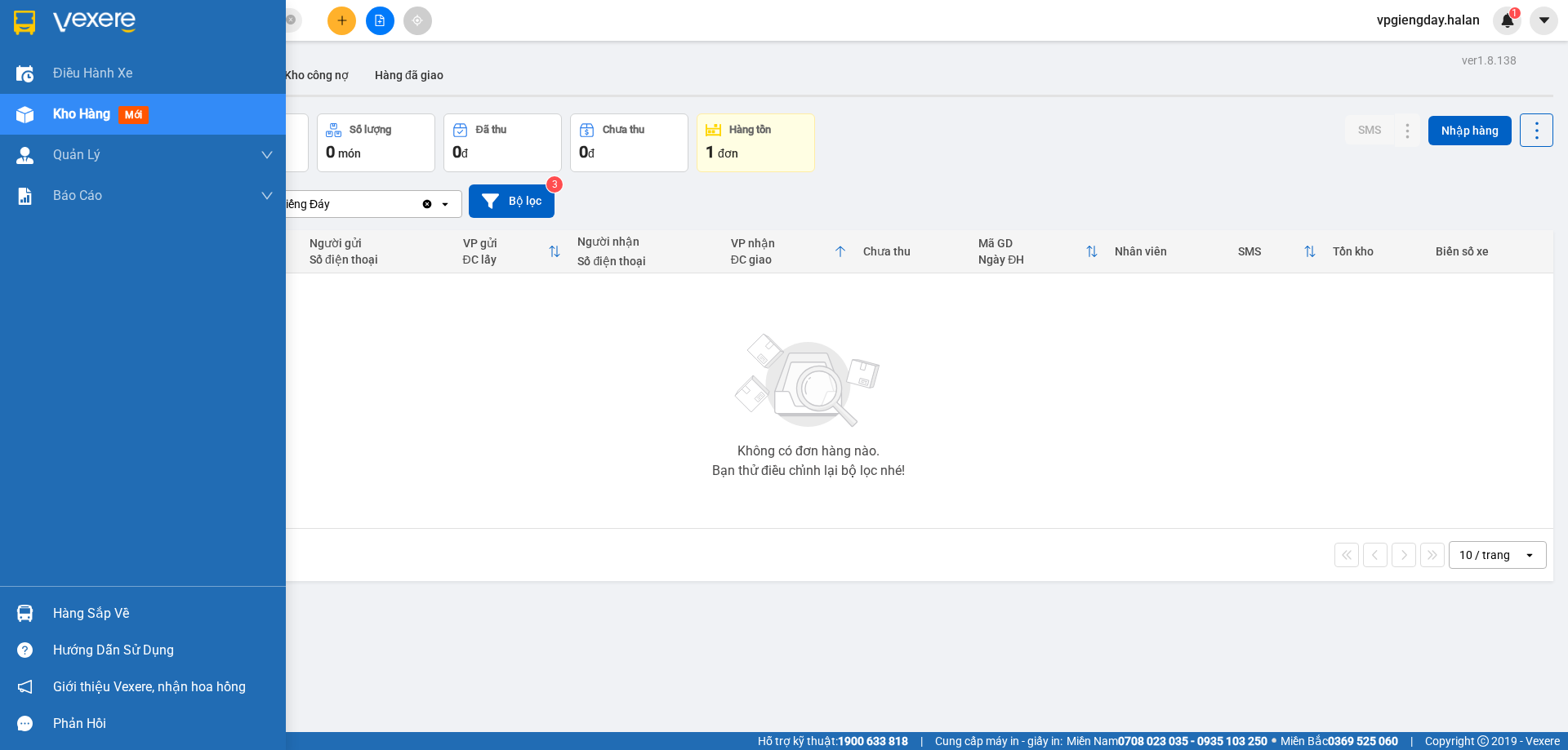
click at [114, 604] on div "Hàng sắp về" at bounding box center [164, 614] width 221 height 24
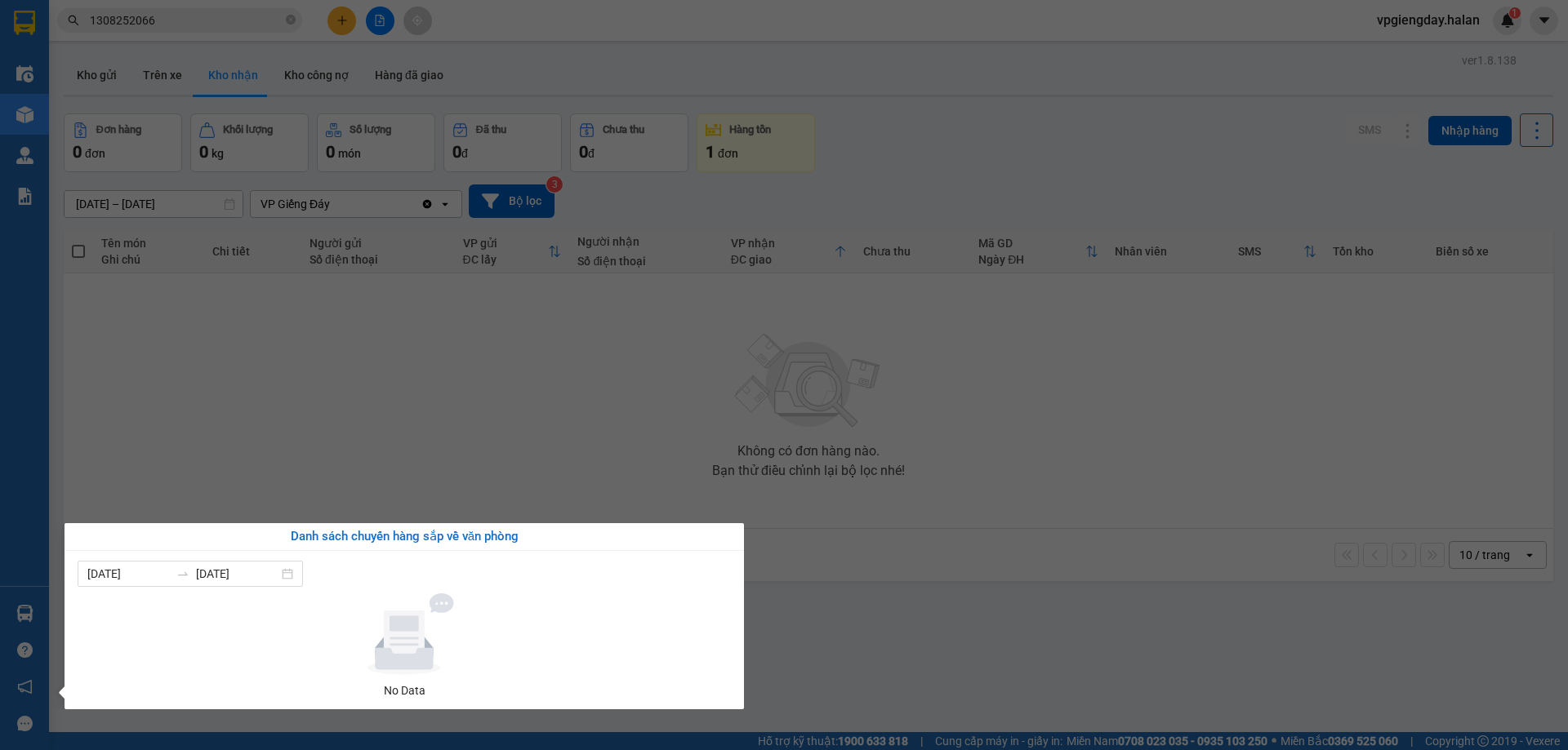
click at [506, 418] on section "Kết quả tìm kiếm ( 1 ) Bộ lọc Mã ĐH Trạng thái Món hàng Thu hộ Tổng cước Chưa c…" at bounding box center [784, 375] width 1568 height 750
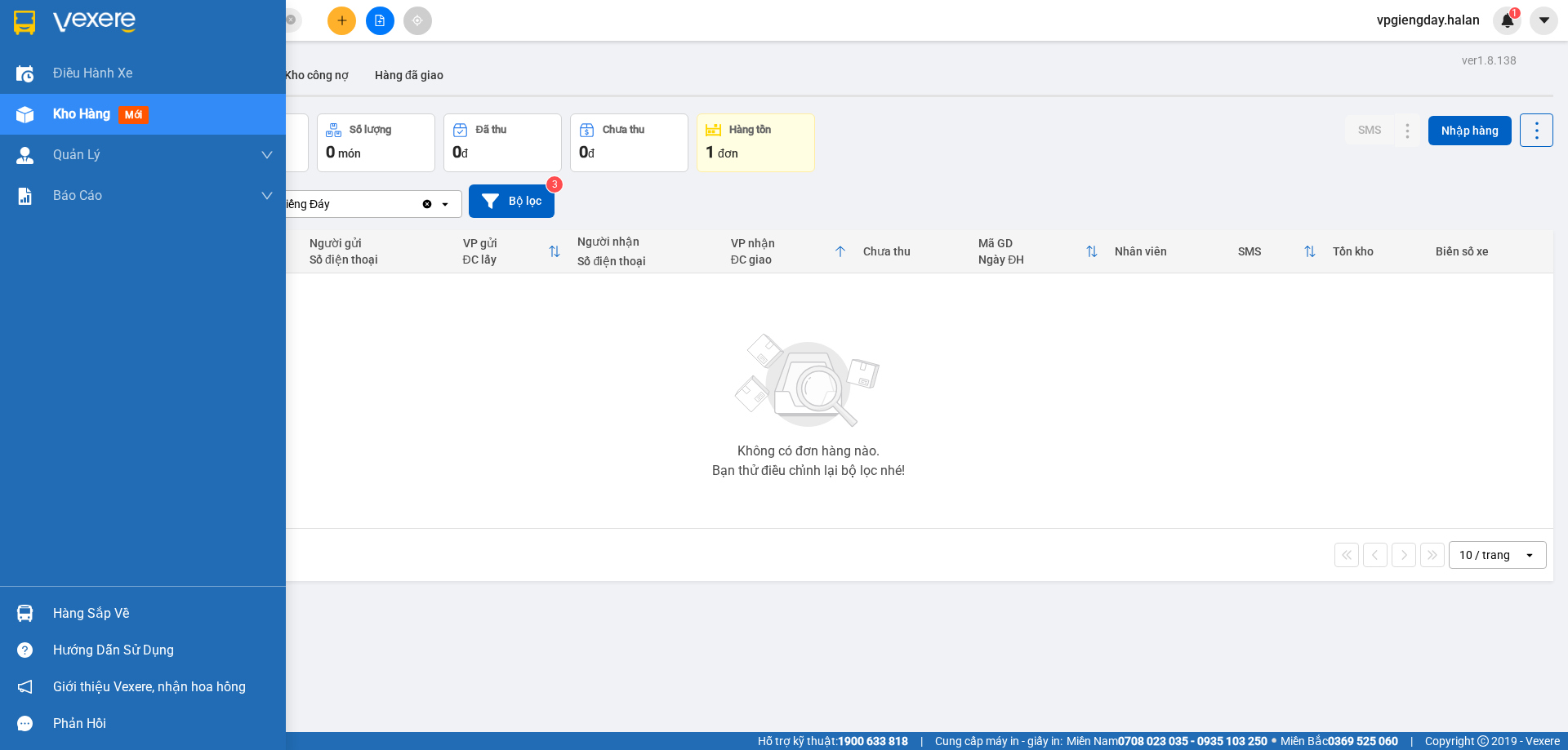
click at [124, 615] on div "Hàng sắp về" at bounding box center [164, 614] width 221 height 24
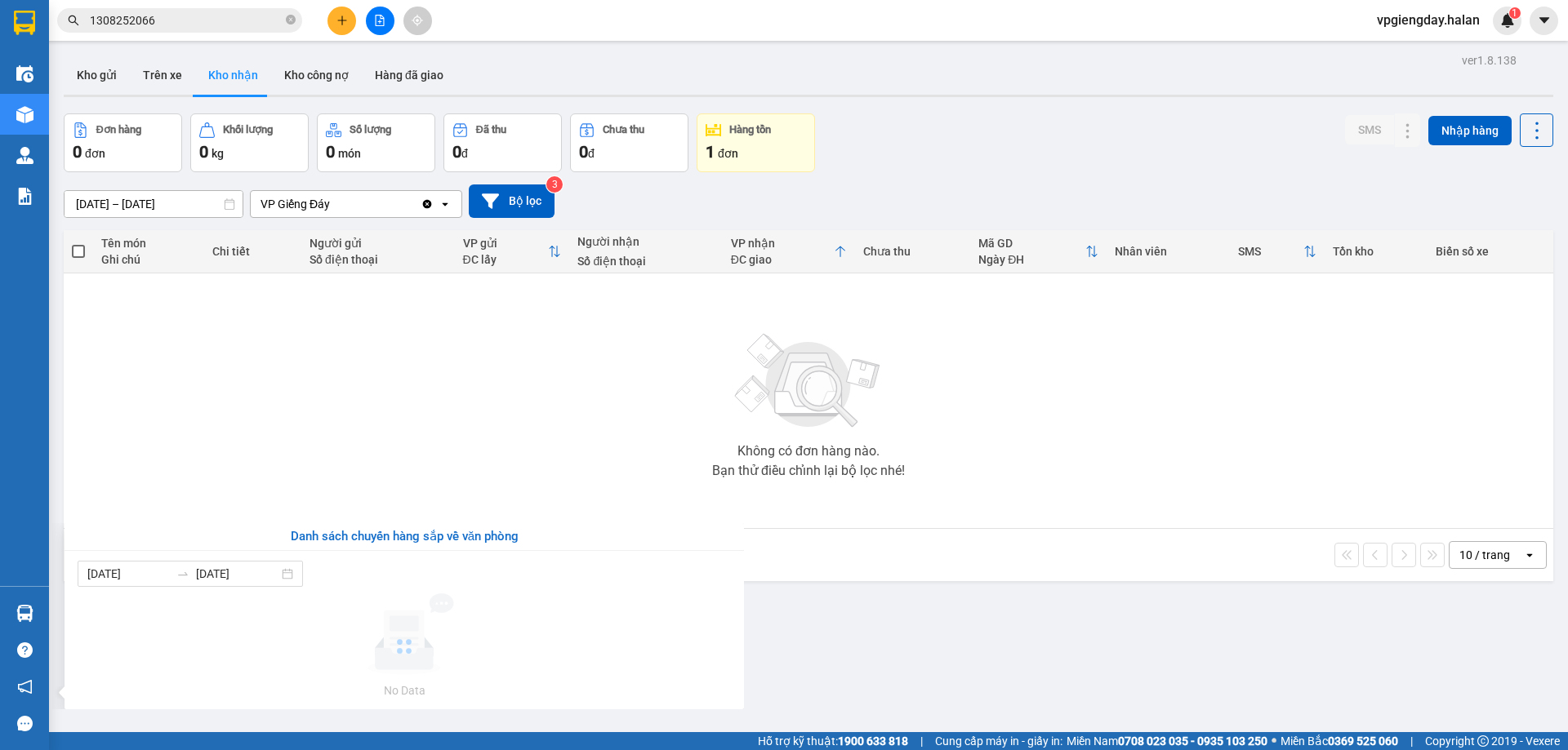
click at [324, 397] on section "Kết quả tìm kiếm ( 1 ) Bộ lọc Mã ĐH Trạng thái Món hàng Thu hộ Tổng cước Chưa c…" at bounding box center [784, 375] width 1568 height 750
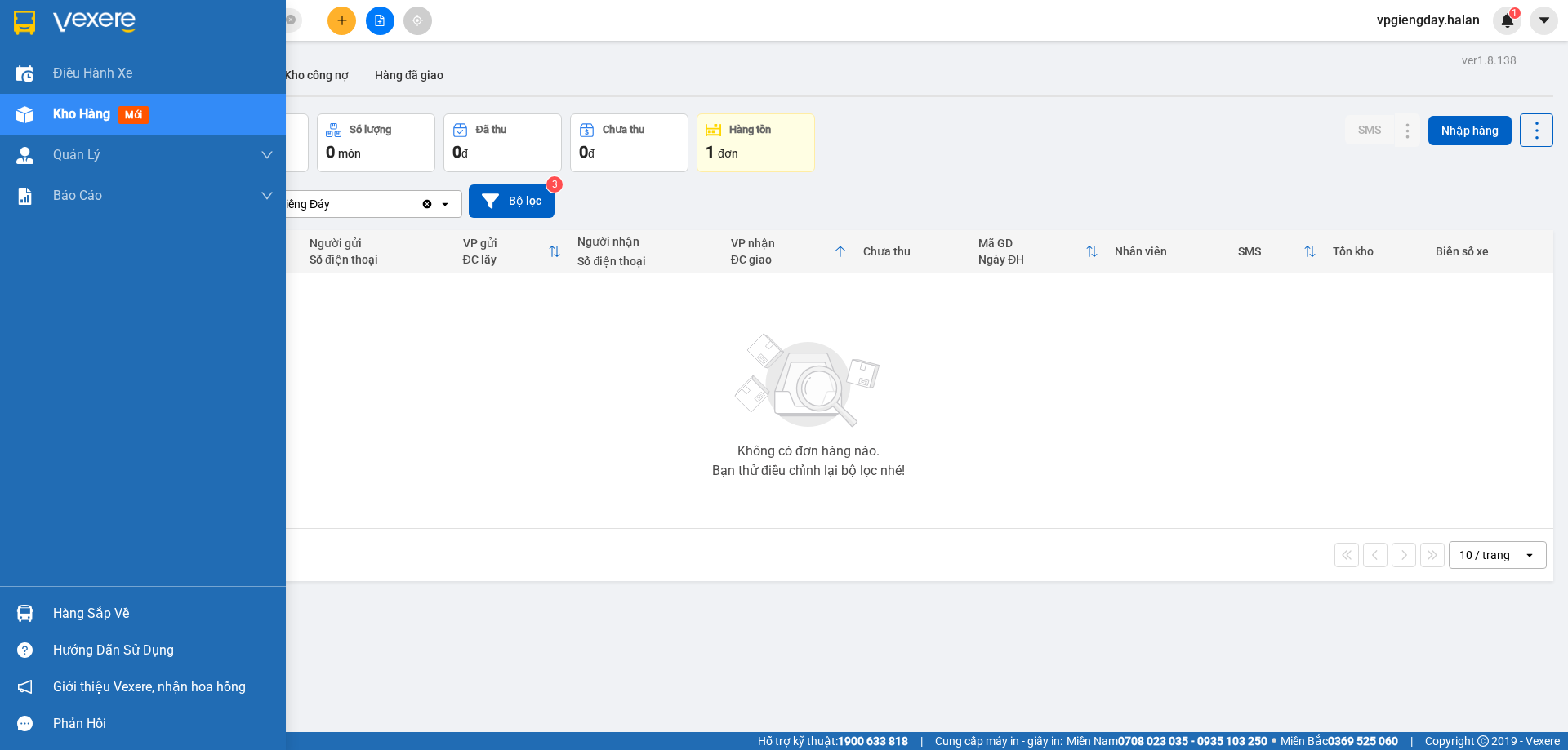
click at [79, 609] on div "Hàng sắp về" at bounding box center [164, 614] width 221 height 24
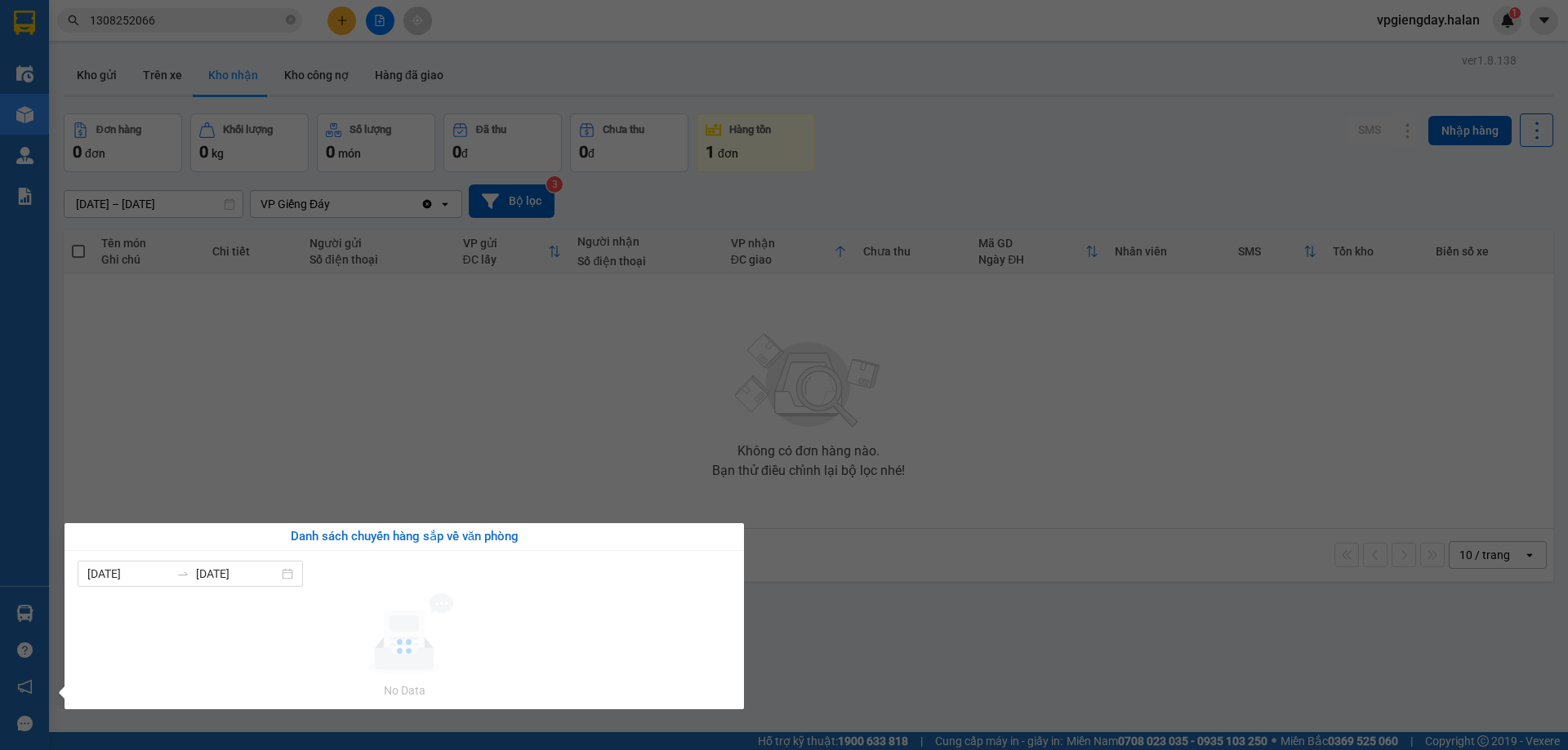
click at [331, 456] on section "Kết quả tìm kiếm ( 1 ) Bộ lọc Mã ĐH Trạng thái Món hàng Thu hộ Tổng cước Chưa c…" at bounding box center [784, 375] width 1568 height 750
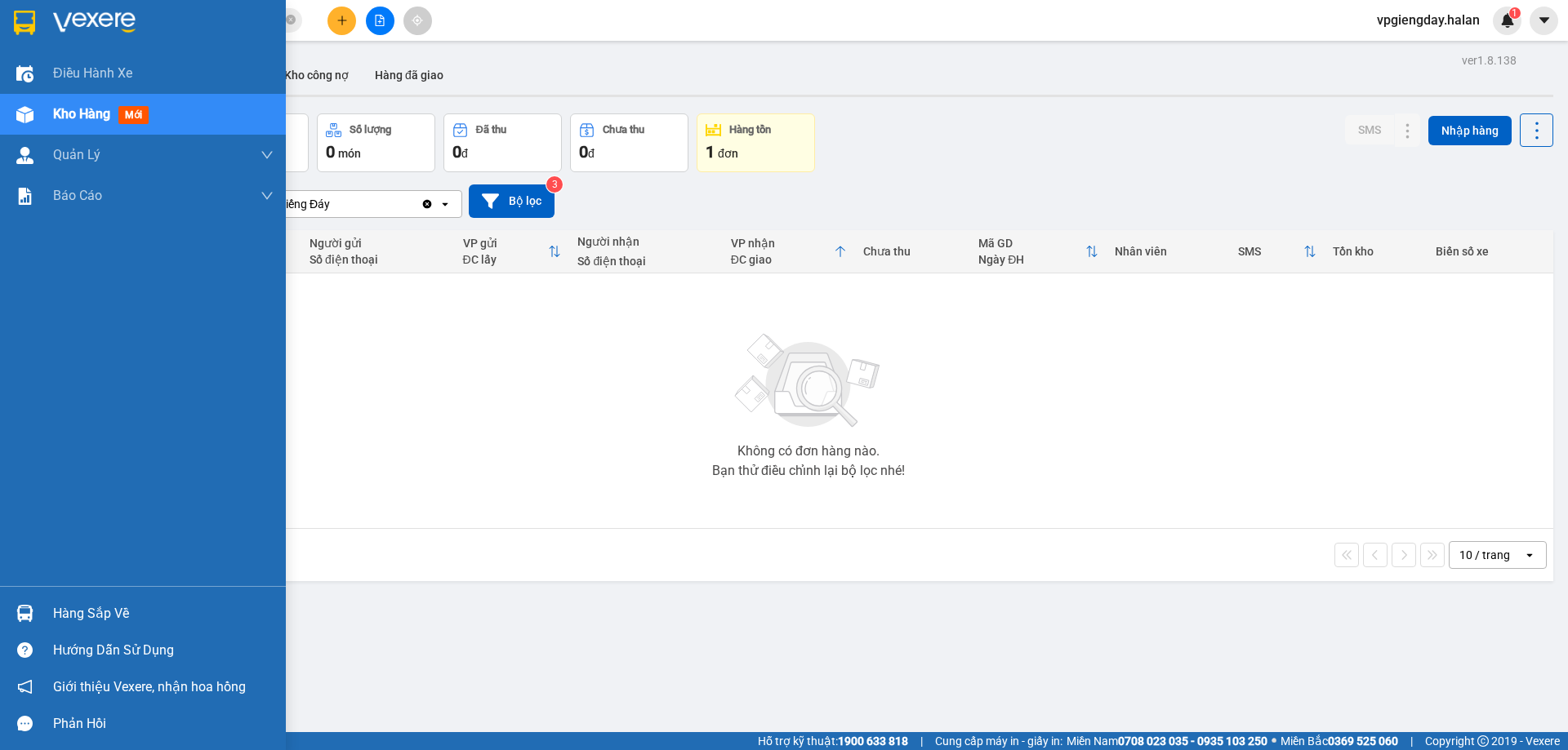
click at [38, 619] on div at bounding box center [25, 614] width 28 height 28
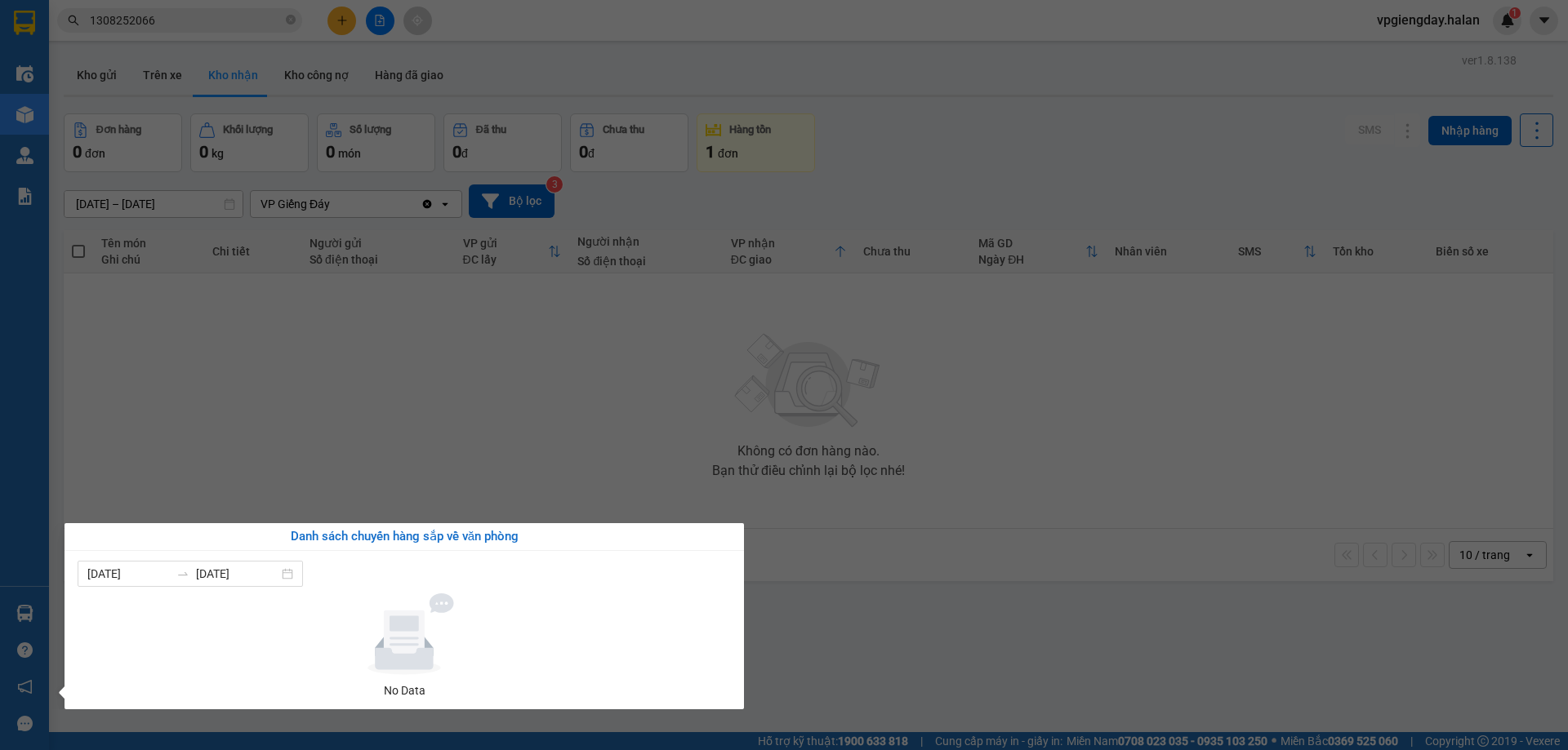
click at [396, 442] on section "Kết quả tìm kiếm ( 1 ) Bộ lọc Mã ĐH Trạng thái Món hàng Thu hộ Tổng cước Chưa c…" at bounding box center [784, 375] width 1568 height 750
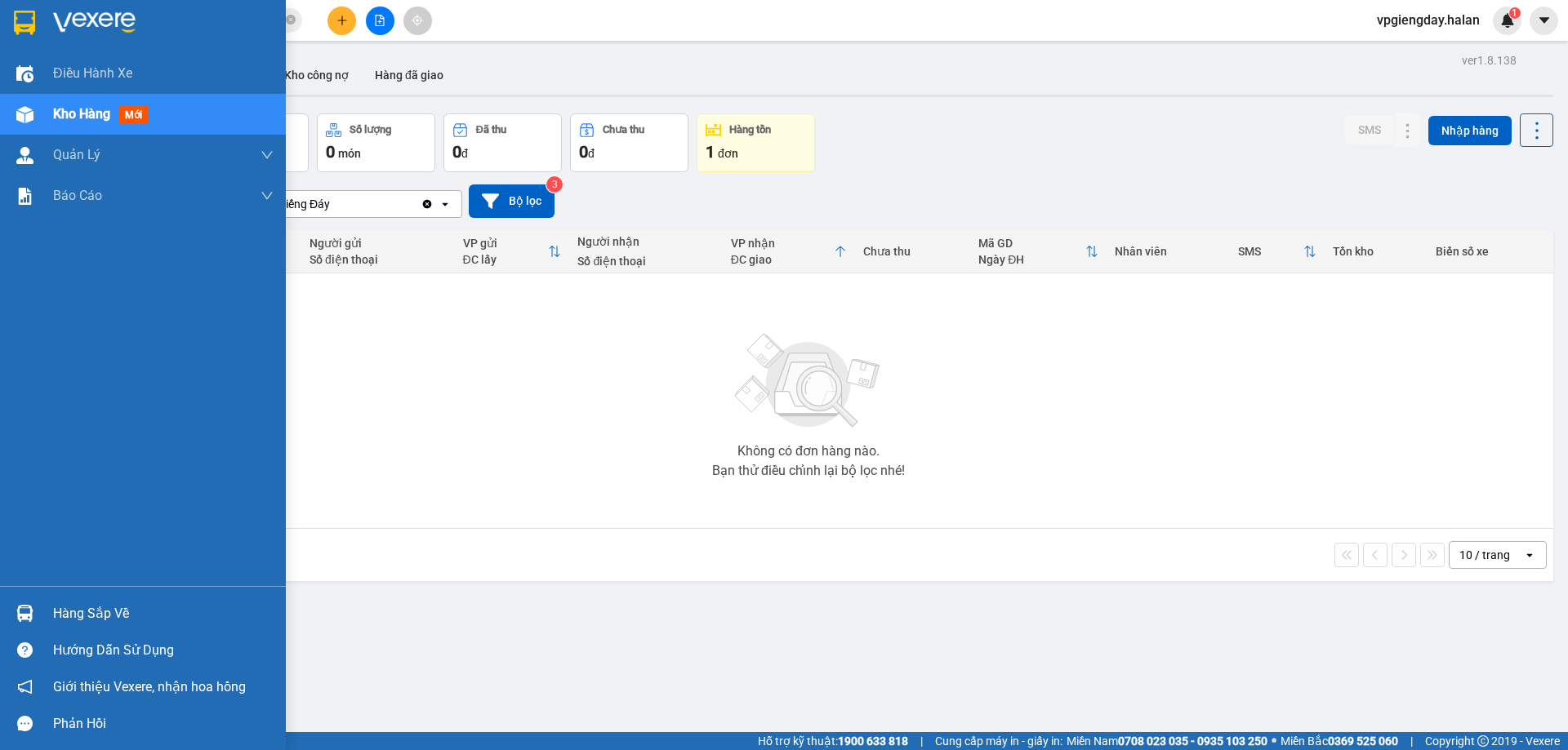
click at [64, 625] on div "Hàng sắp về" at bounding box center [164, 614] width 221 height 24
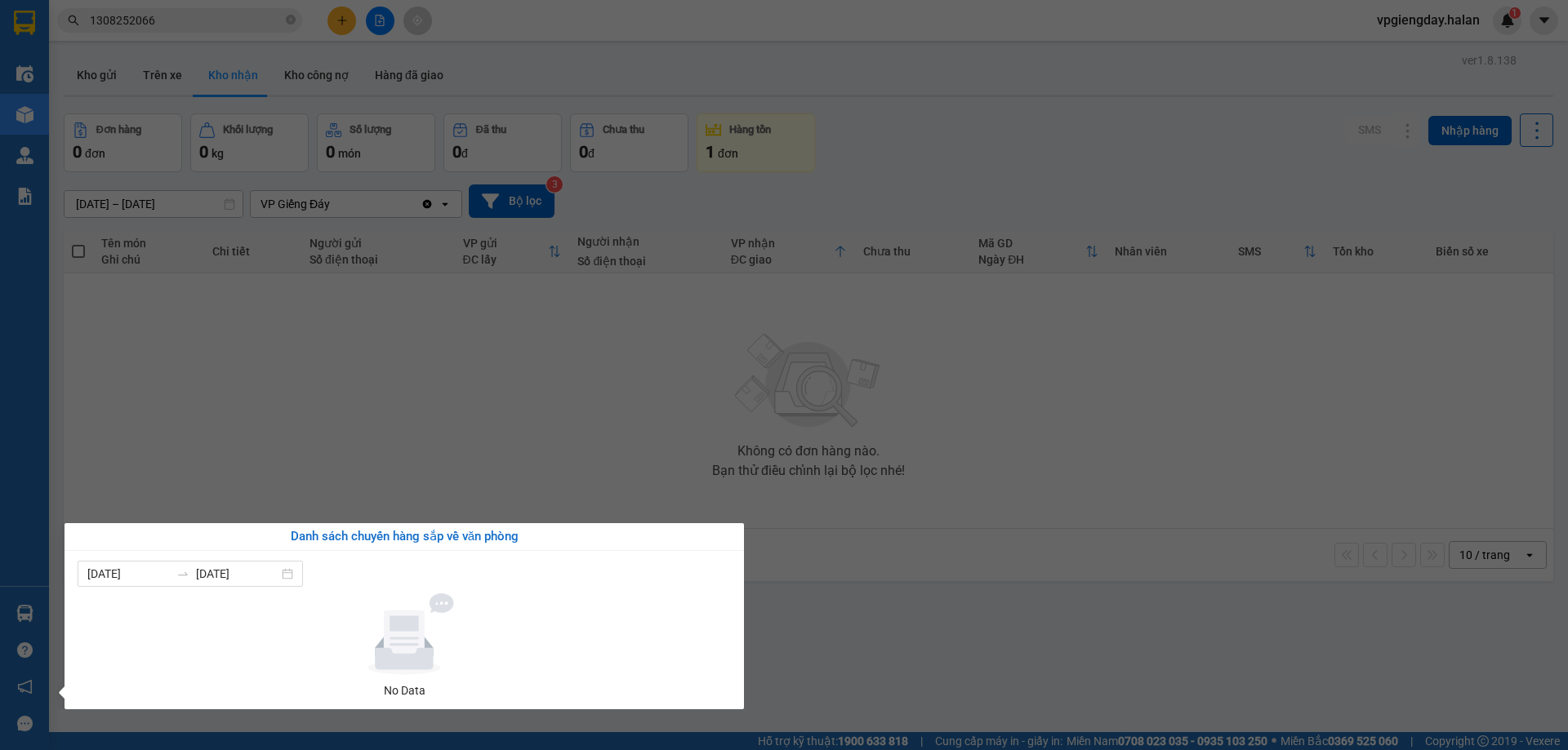
click at [340, 453] on section "Kết quả tìm kiếm ( 1 ) Bộ lọc Mã ĐH Trạng thái Món hàng Thu hộ Tổng cước Chưa c…" at bounding box center [784, 375] width 1568 height 750
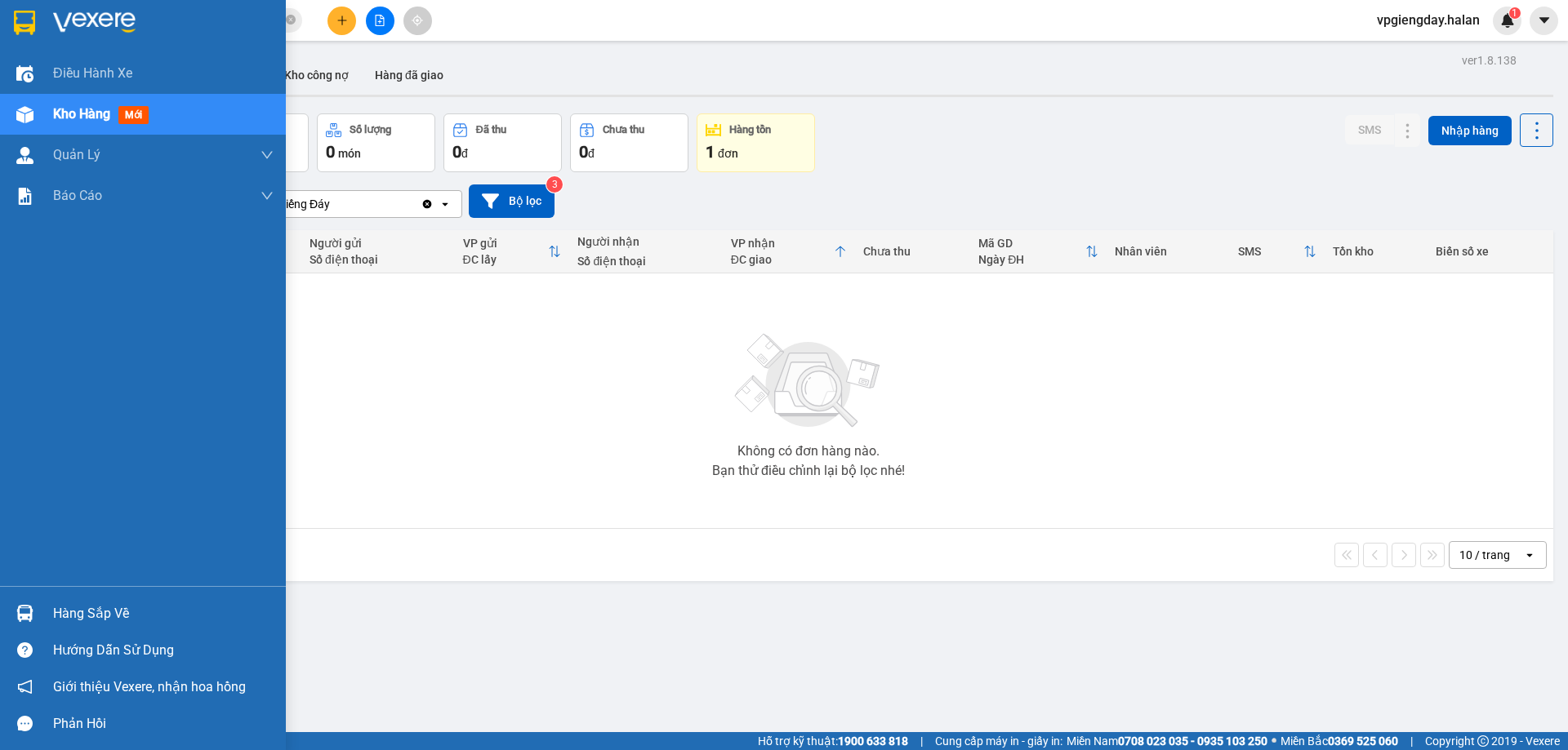
click at [188, 109] on div "Kho hàng mới" at bounding box center [164, 114] width 221 height 41
click at [175, 109] on div "Kho hàng mới" at bounding box center [164, 114] width 221 height 41
click at [64, 616] on div "Hàng sắp về" at bounding box center [164, 614] width 221 height 24
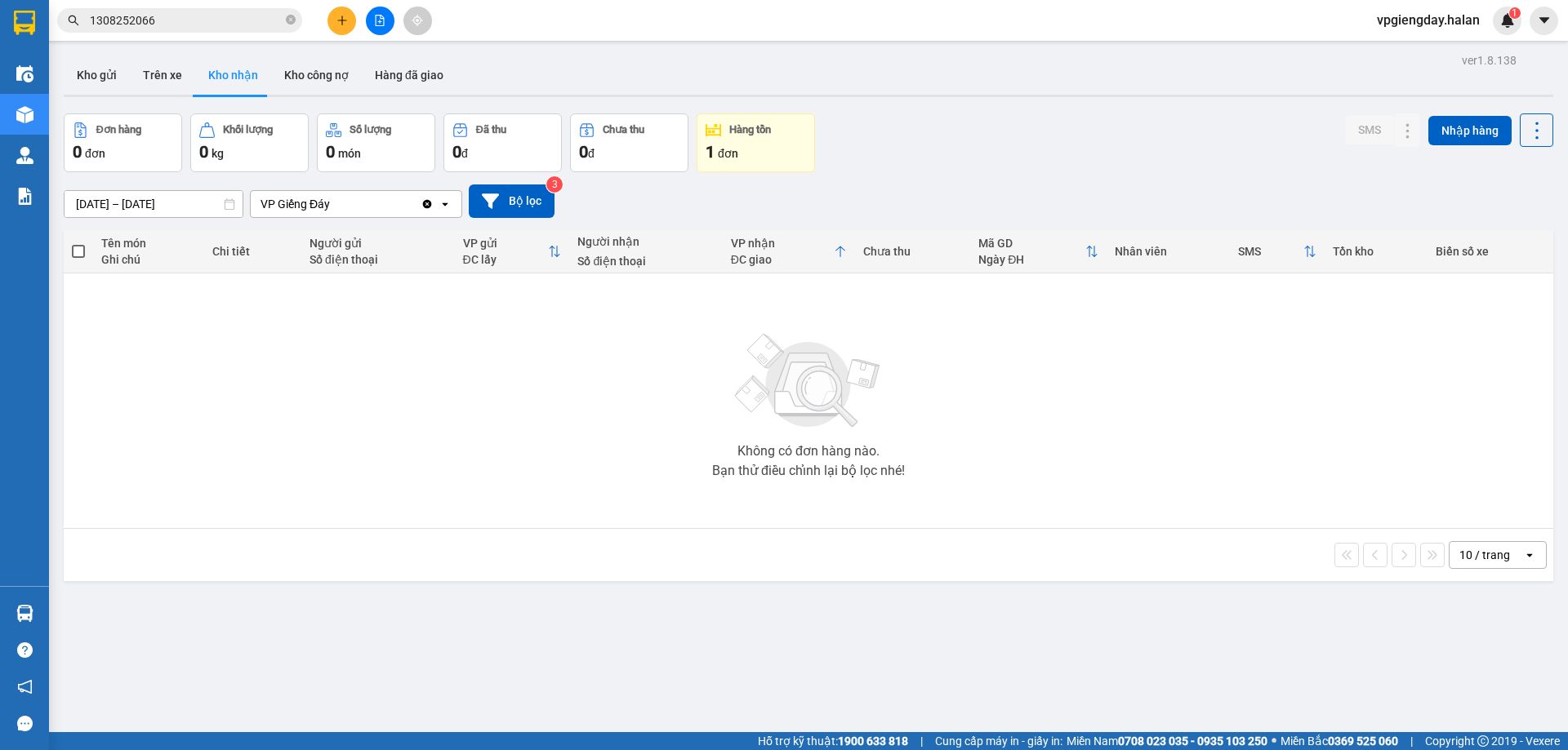
click at [338, 464] on section "Kết quả tìm kiếm ( 1 ) Bộ lọc Mã ĐH Trạng thái Món hàng Thu hộ Tổng cước Chưa c…" at bounding box center [784, 375] width 1568 height 750
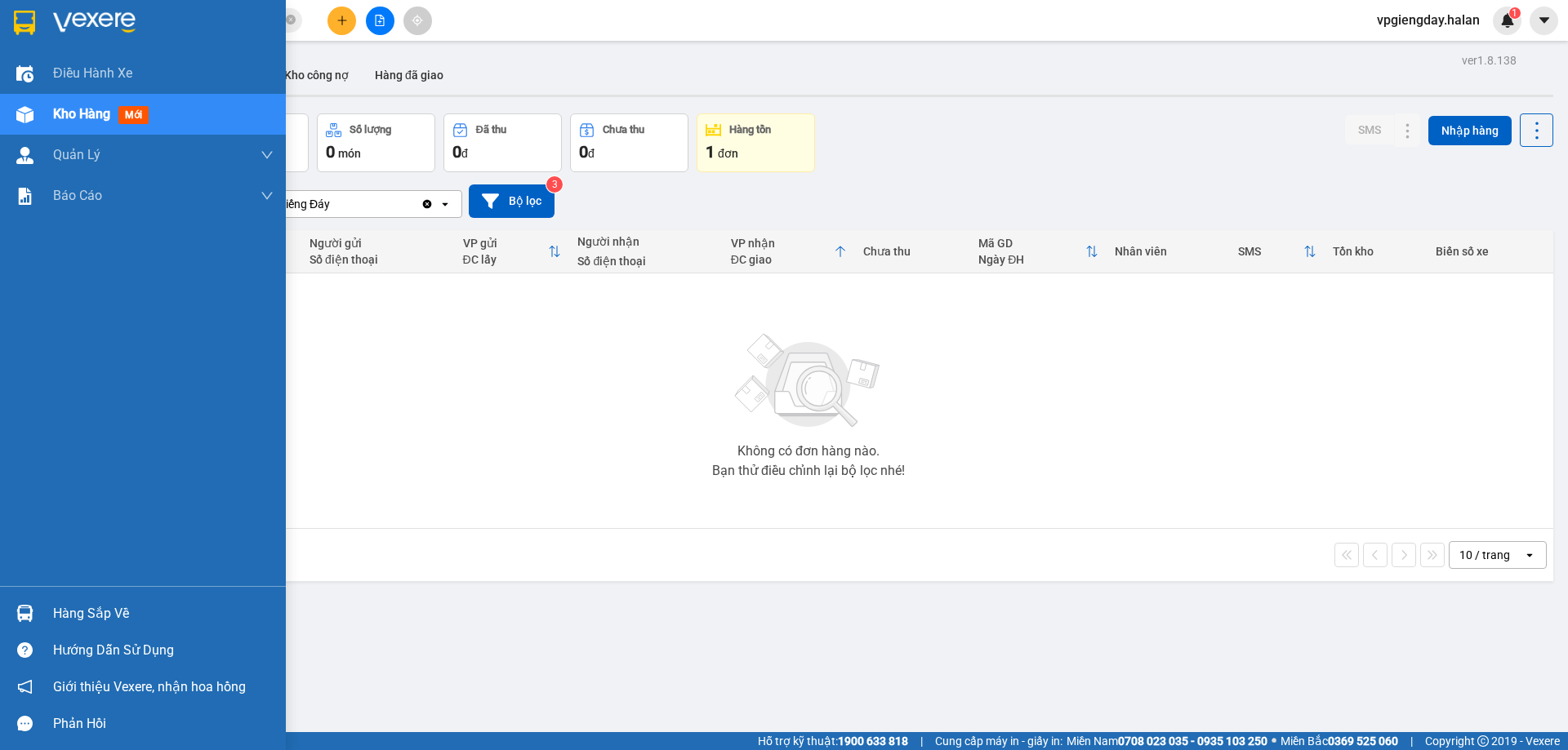
click at [135, 620] on div "Hàng sắp về" at bounding box center [164, 614] width 221 height 24
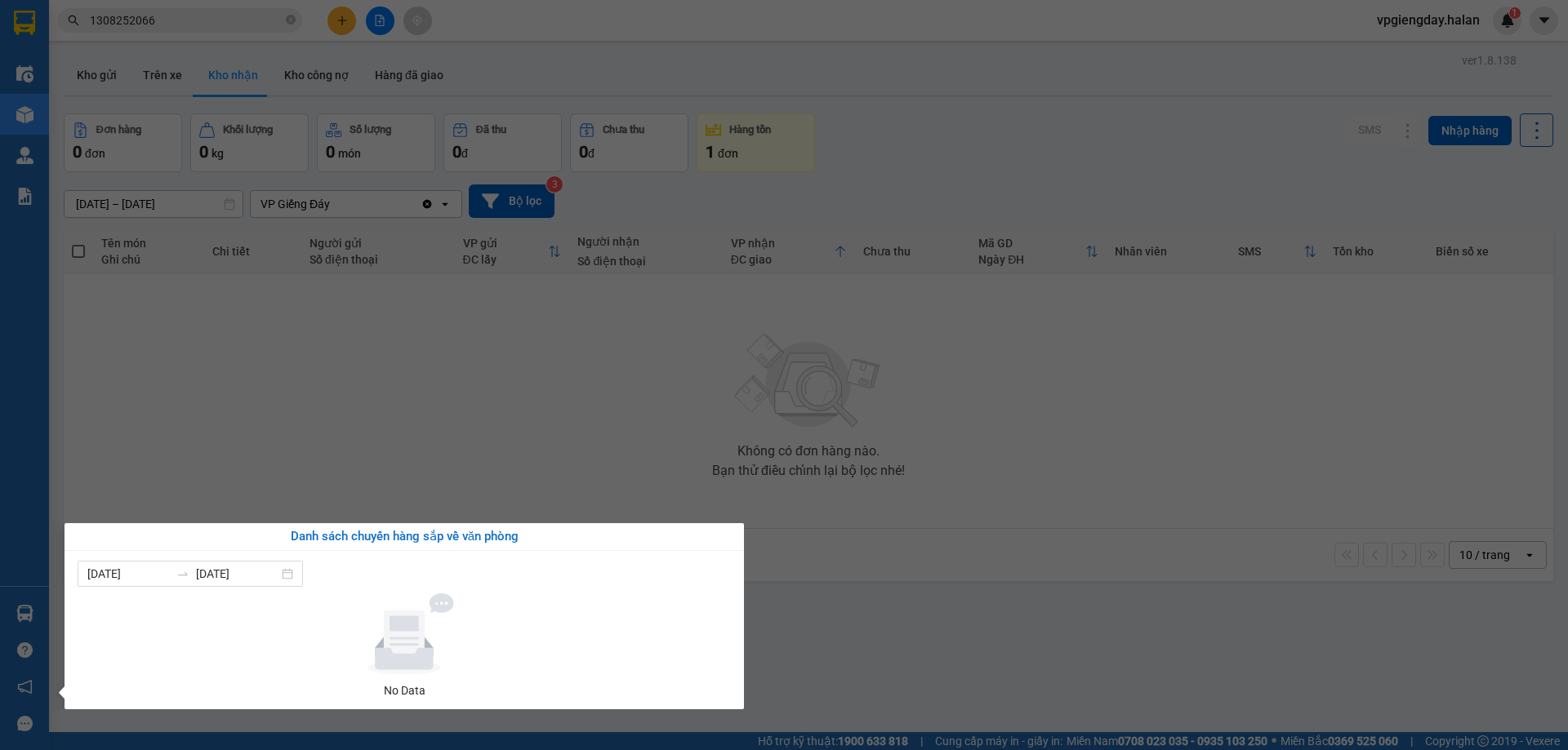
click at [460, 357] on section "Kết quả tìm kiếm ( 1 ) Bộ lọc Mã ĐH Trạng thái Món hàng Thu hộ Tổng cước Chưa c…" at bounding box center [784, 375] width 1568 height 750
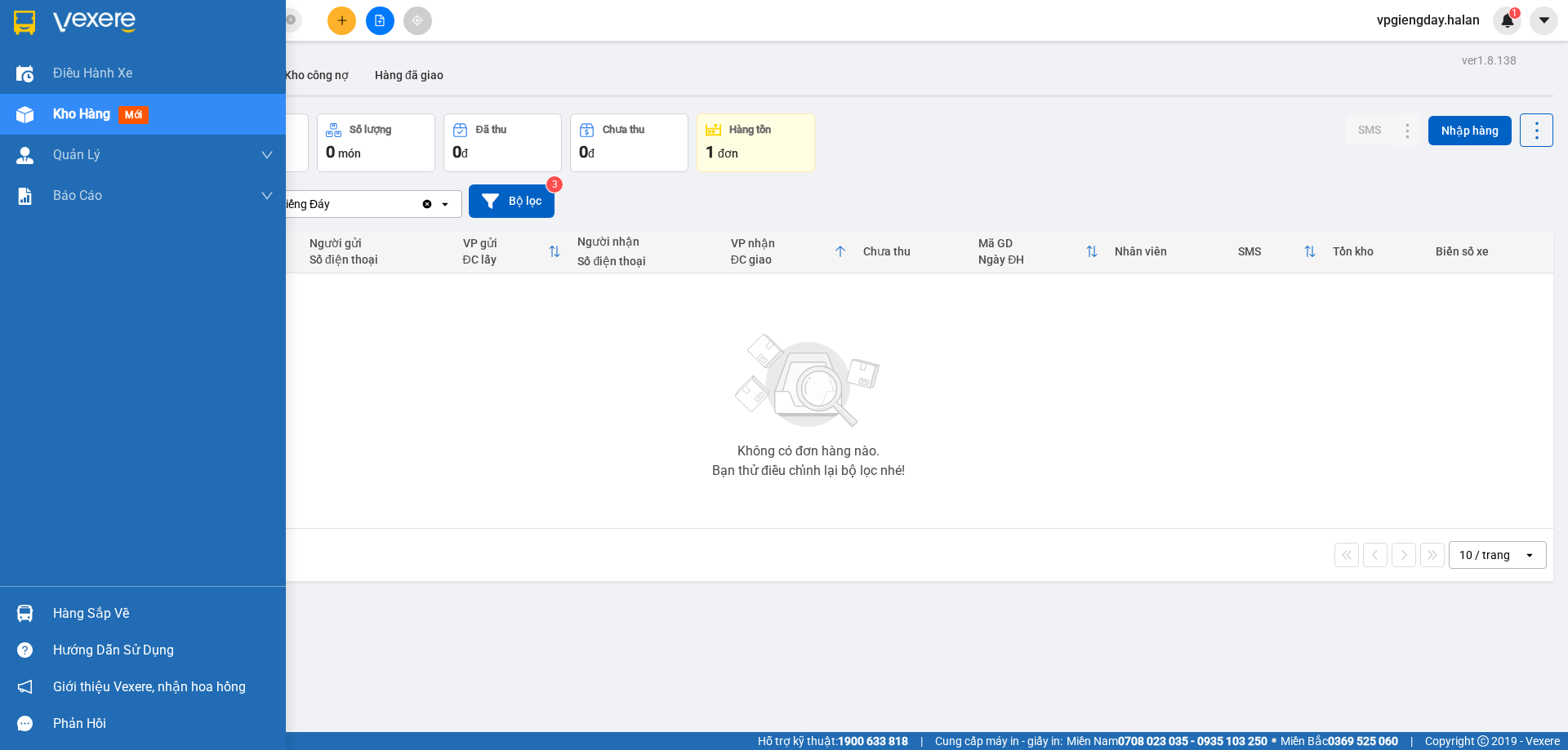
click at [184, 611] on div "Hàng sắp về" at bounding box center [164, 614] width 221 height 24
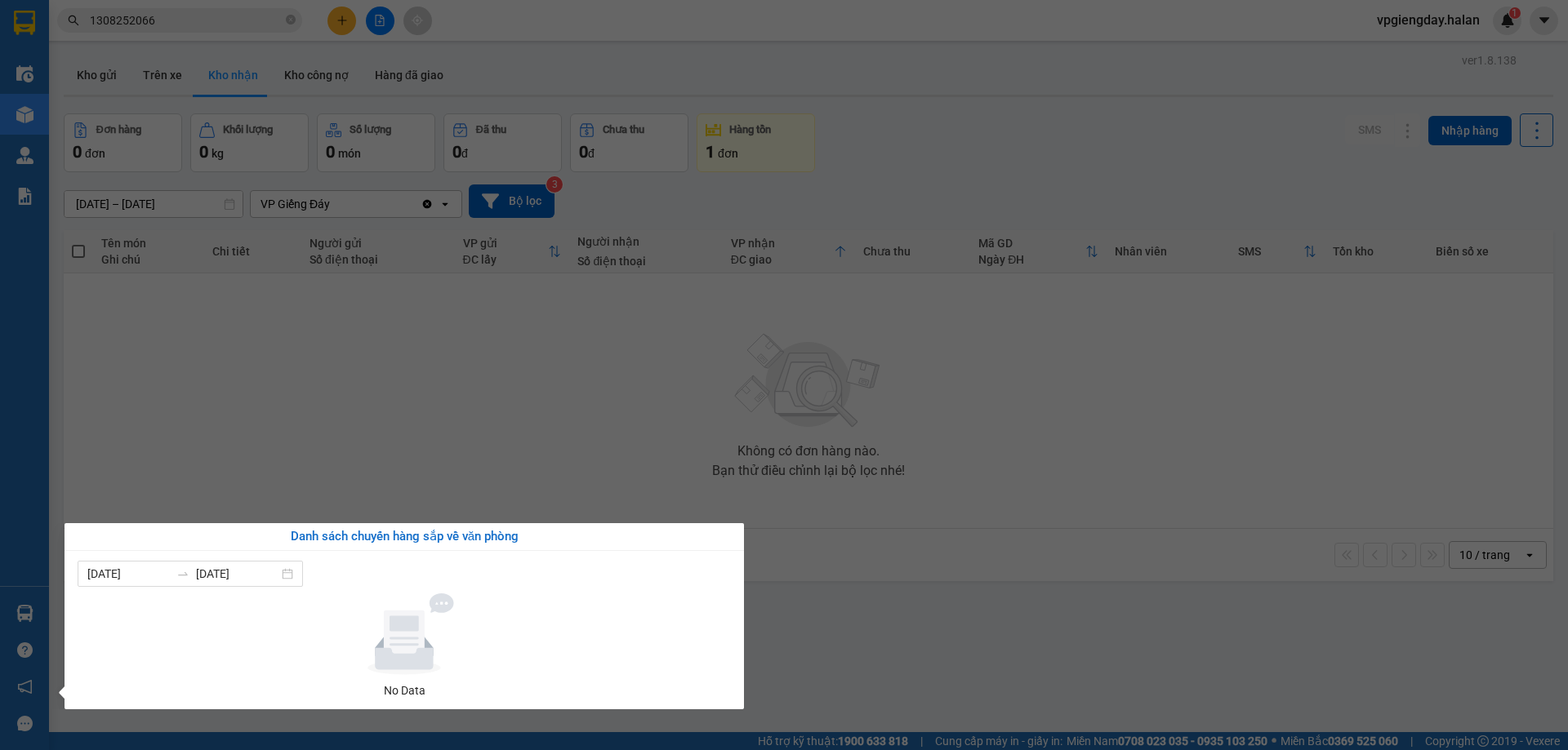
click at [461, 399] on section "Kết quả tìm kiếm ( 1 ) Bộ lọc Mã ĐH Trạng thái Món hàng Thu hộ Tổng cước Chưa c…" at bounding box center [784, 375] width 1568 height 750
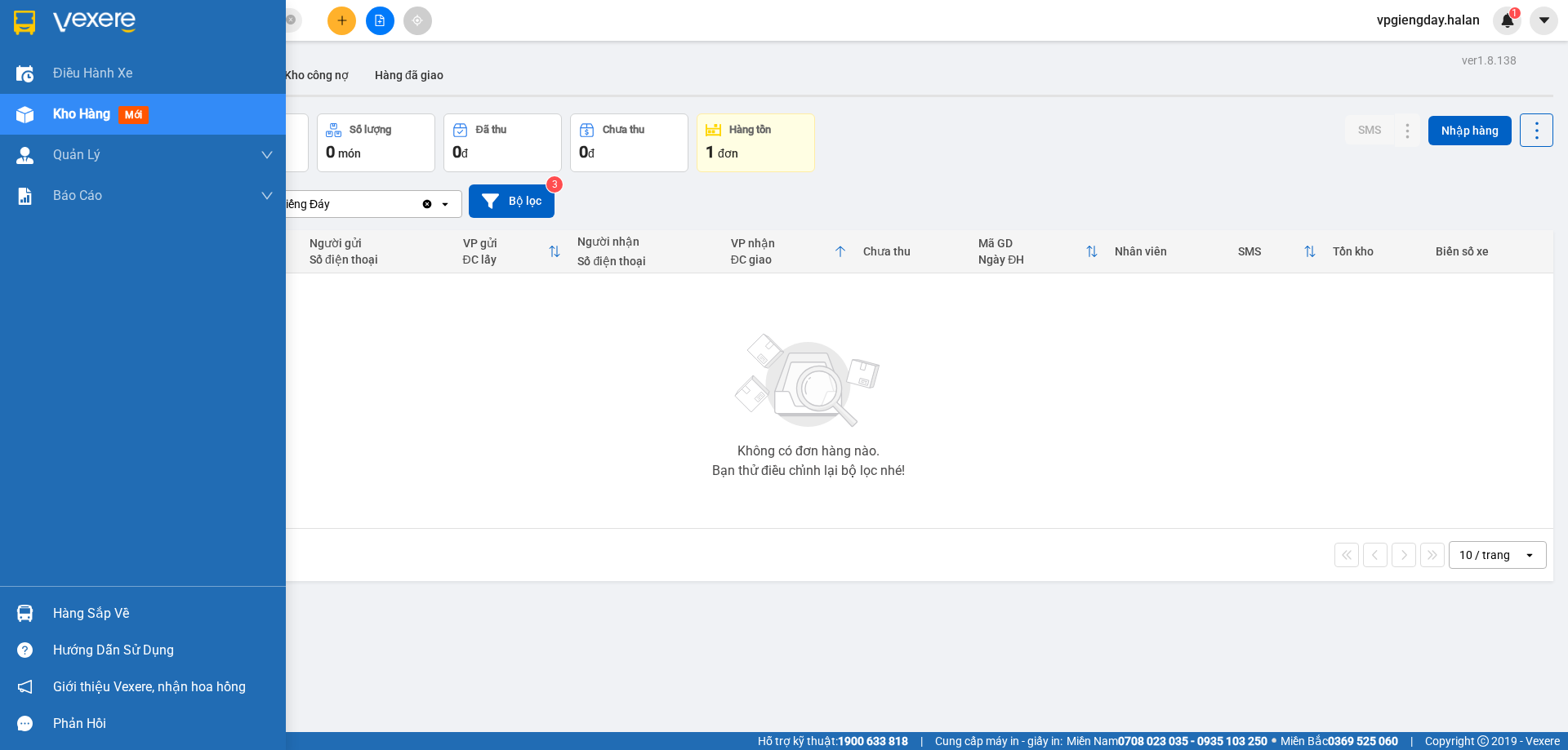
click at [150, 601] on div "Hàng sắp về" at bounding box center [143, 614] width 286 height 37
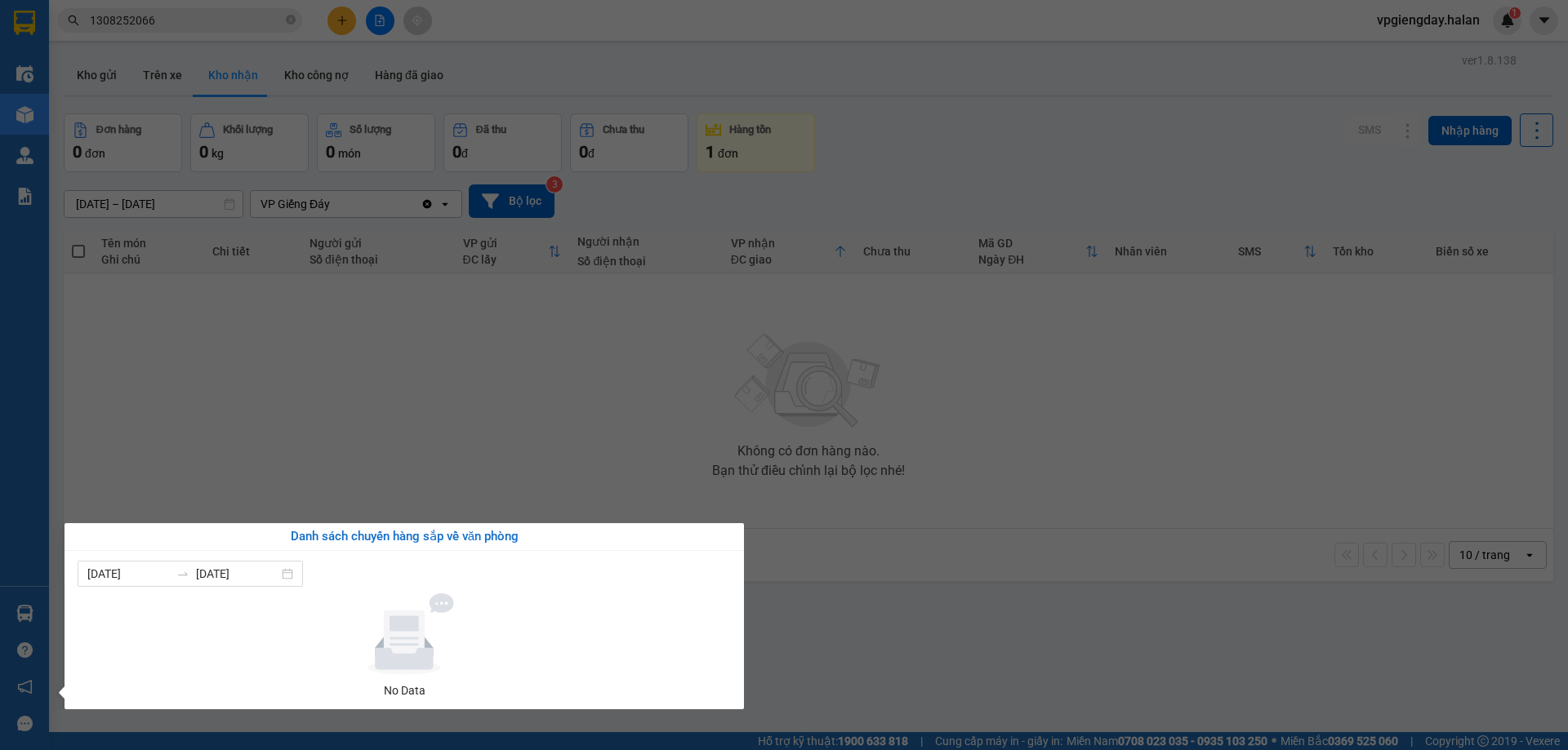
click at [398, 428] on section "Kết quả tìm kiếm ( 1 ) Bộ lọc Mã ĐH Trạng thái Món hàng Thu hộ Tổng cước Chưa c…" at bounding box center [784, 375] width 1568 height 750
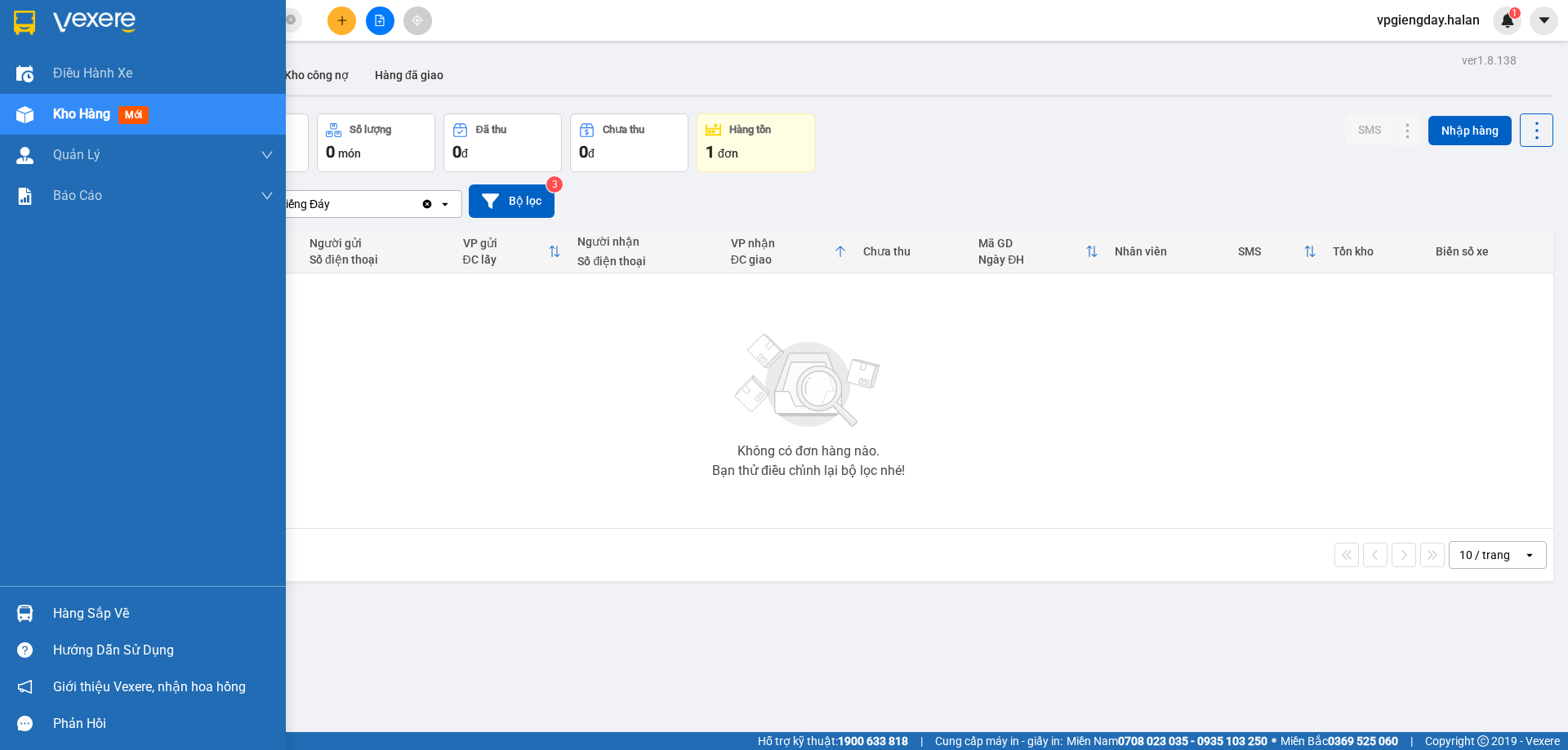
click at [206, 116] on div "Kho hàng mới" at bounding box center [164, 114] width 221 height 41
click at [128, 116] on span "mới" at bounding box center [134, 115] width 30 height 18
click at [96, 620] on div "Hàng sắp về" at bounding box center [164, 614] width 221 height 24
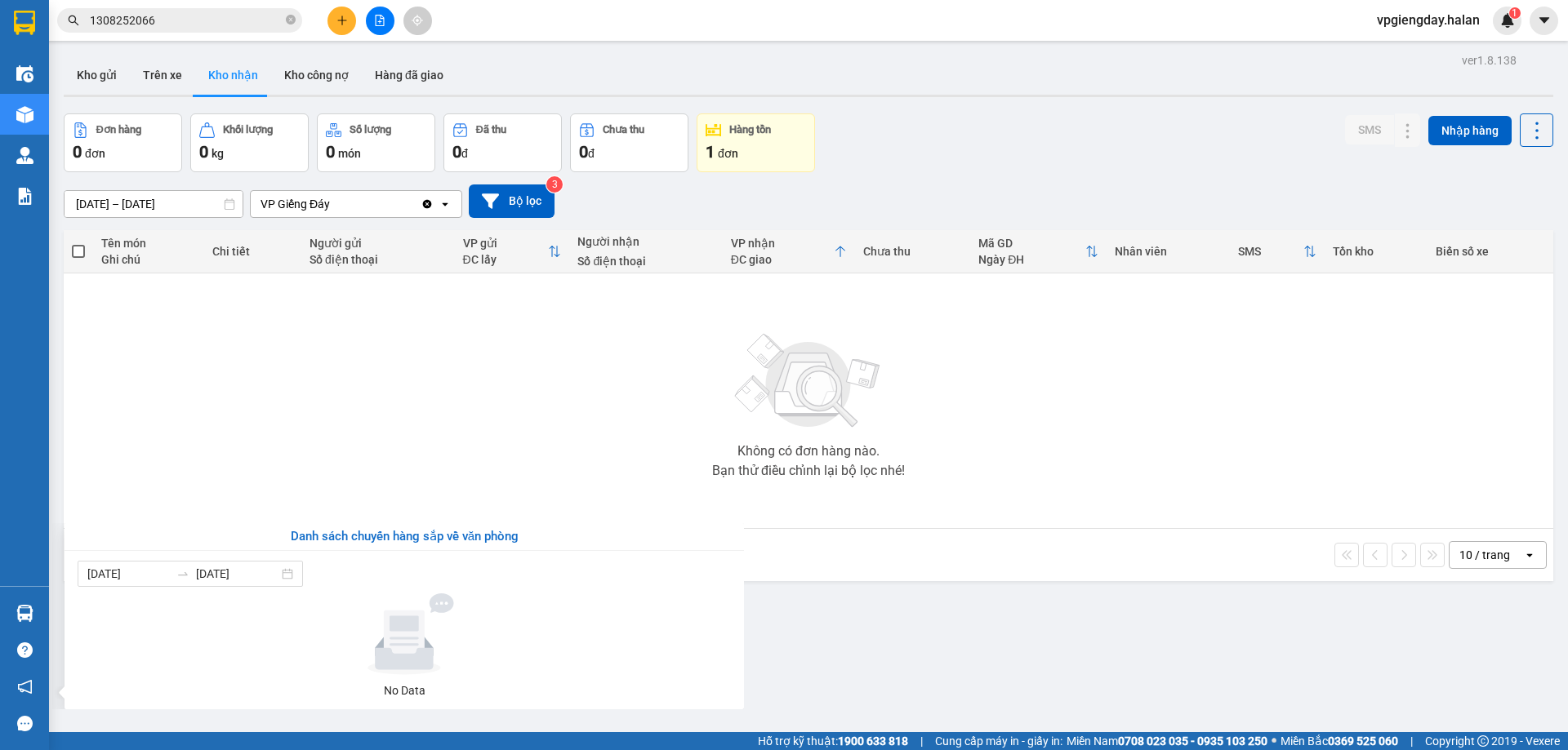
click at [359, 423] on section "Kết quả tìm kiếm ( 1 ) Bộ lọc Mã ĐH Trạng thái Món hàng Thu hộ Tổng cước Chưa c…" at bounding box center [784, 375] width 1568 height 750
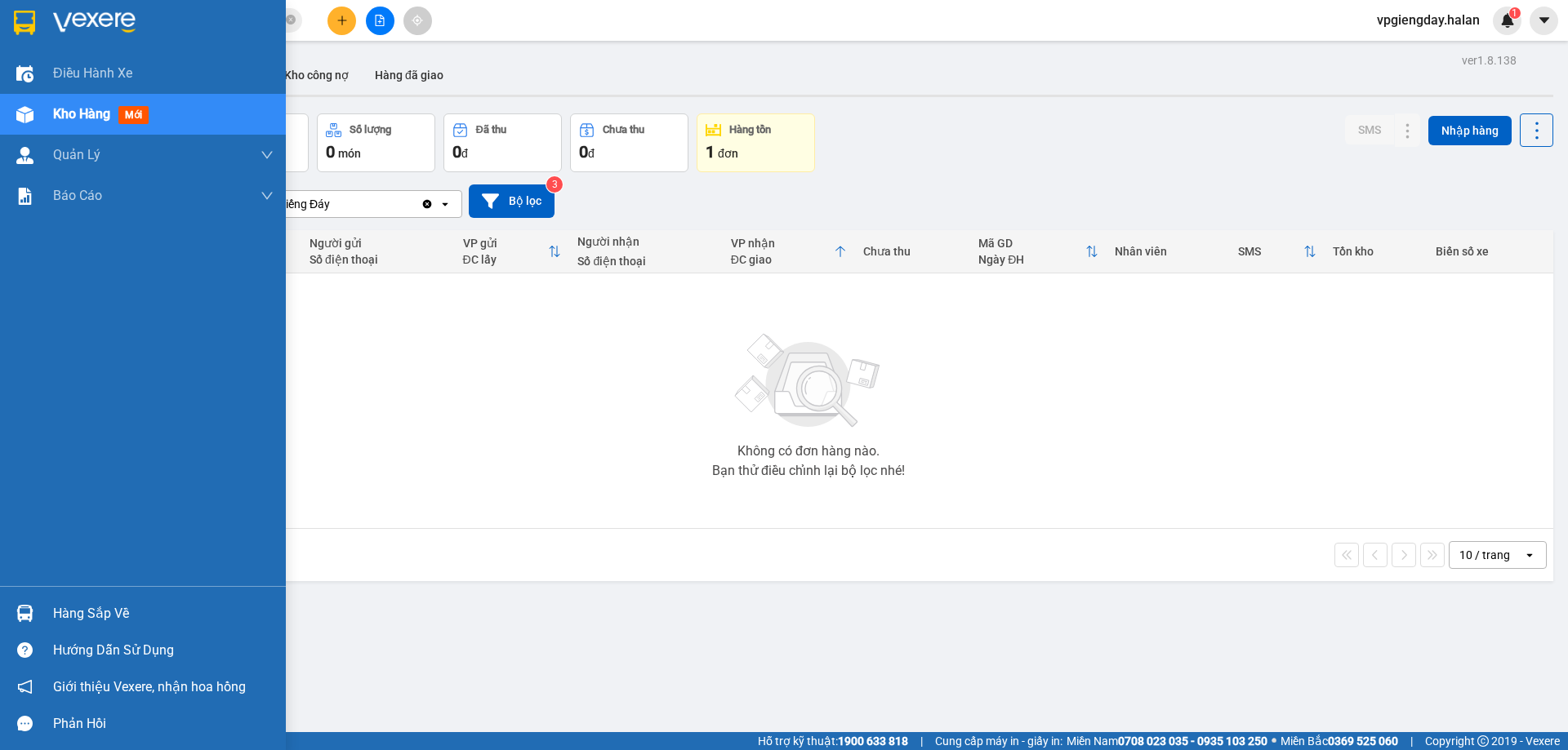
click at [75, 109] on span "Kho hàng" at bounding box center [82, 114] width 57 height 16
click at [74, 621] on div "Hàng sắp về" at bounding box center [164, 614] width 221 height 24
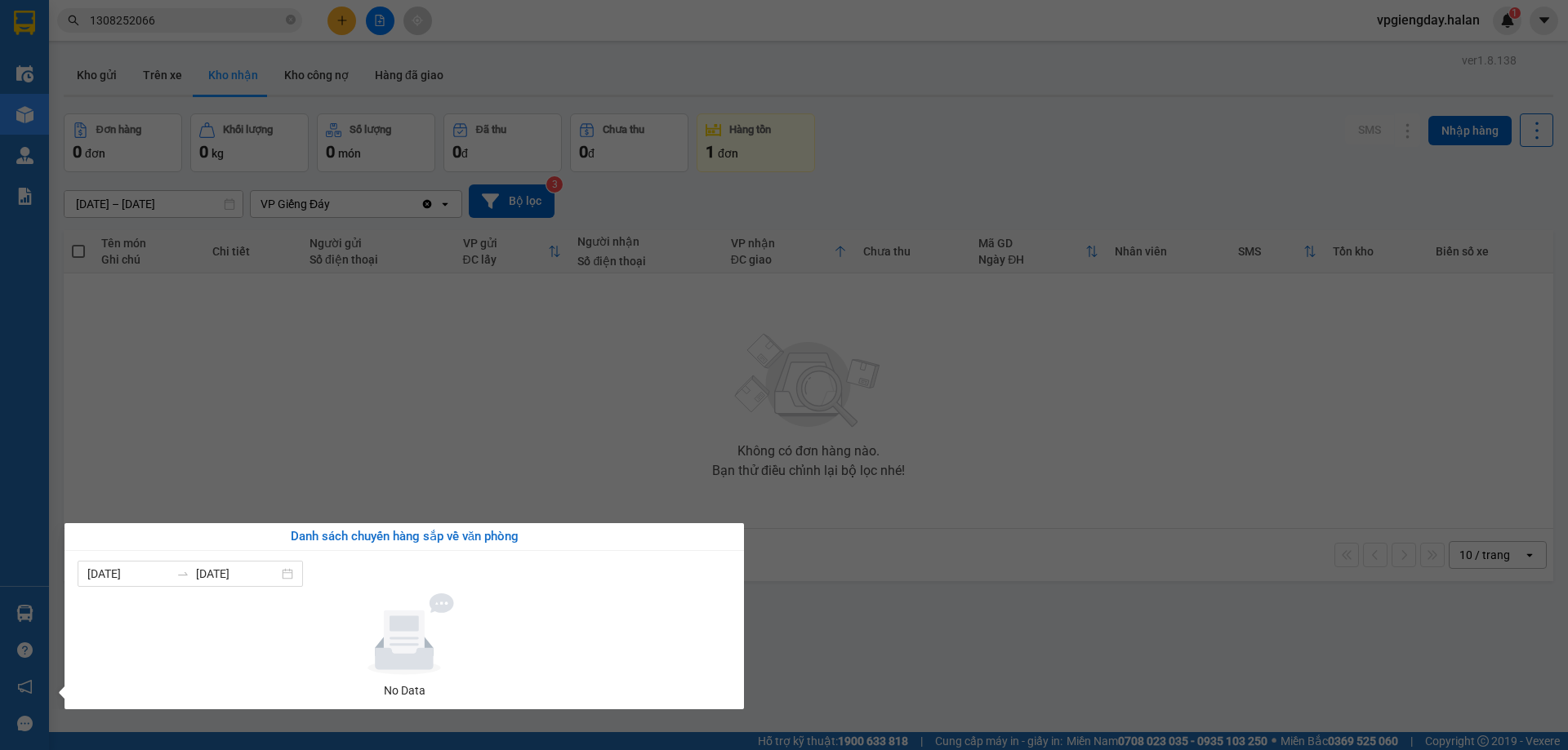
click at [343, 388] on section "Kết quả tìm kiếm ( 1 ) Bộ lọc Mã ĐH Trạng thái Món hàng Thu hộ Tổng cước Chưa c…" at bounding box center [784, 375] width 1568 height 750
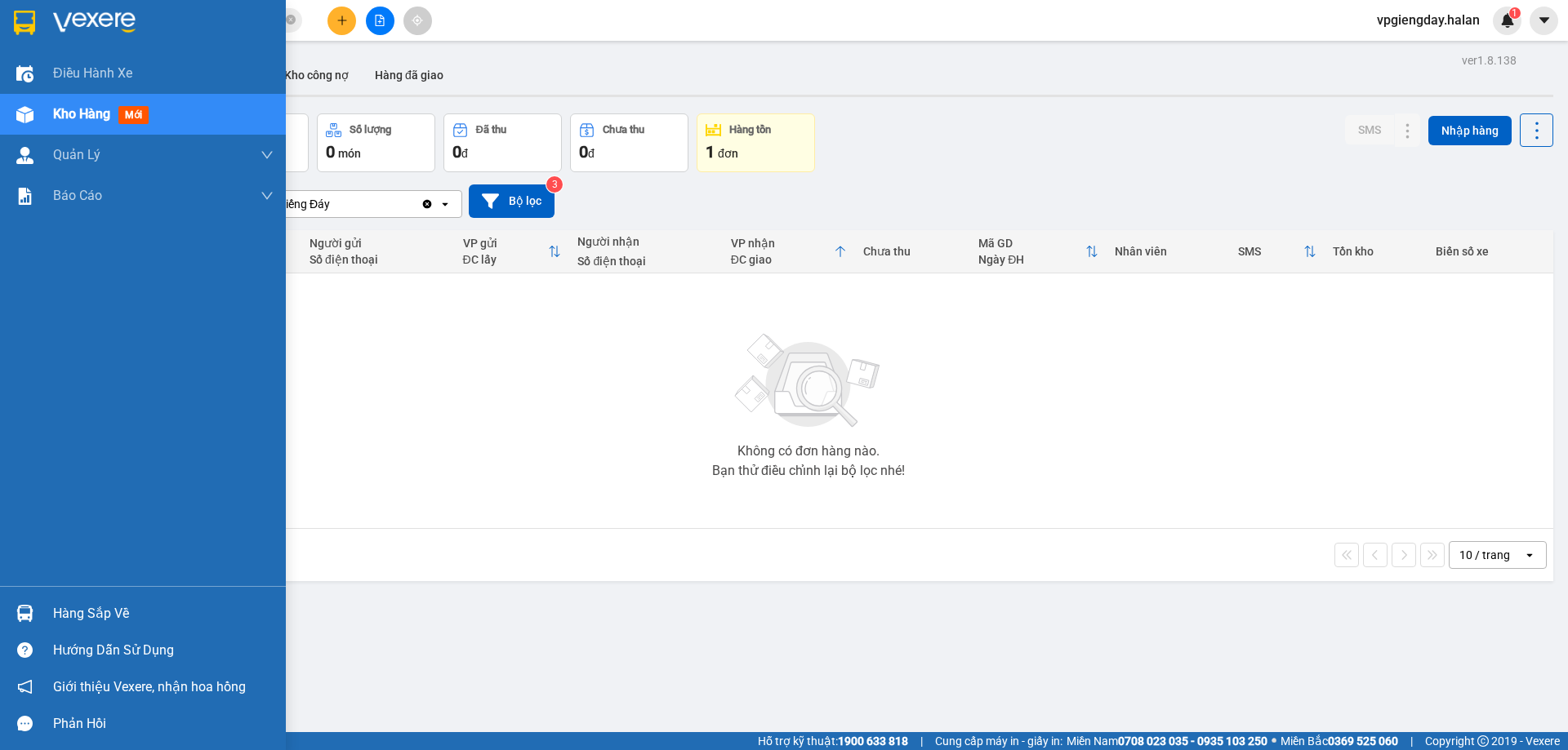
click at [146, 605] on div "Hàng sắp về" at bounding box center [164, 614] width 221 height 24
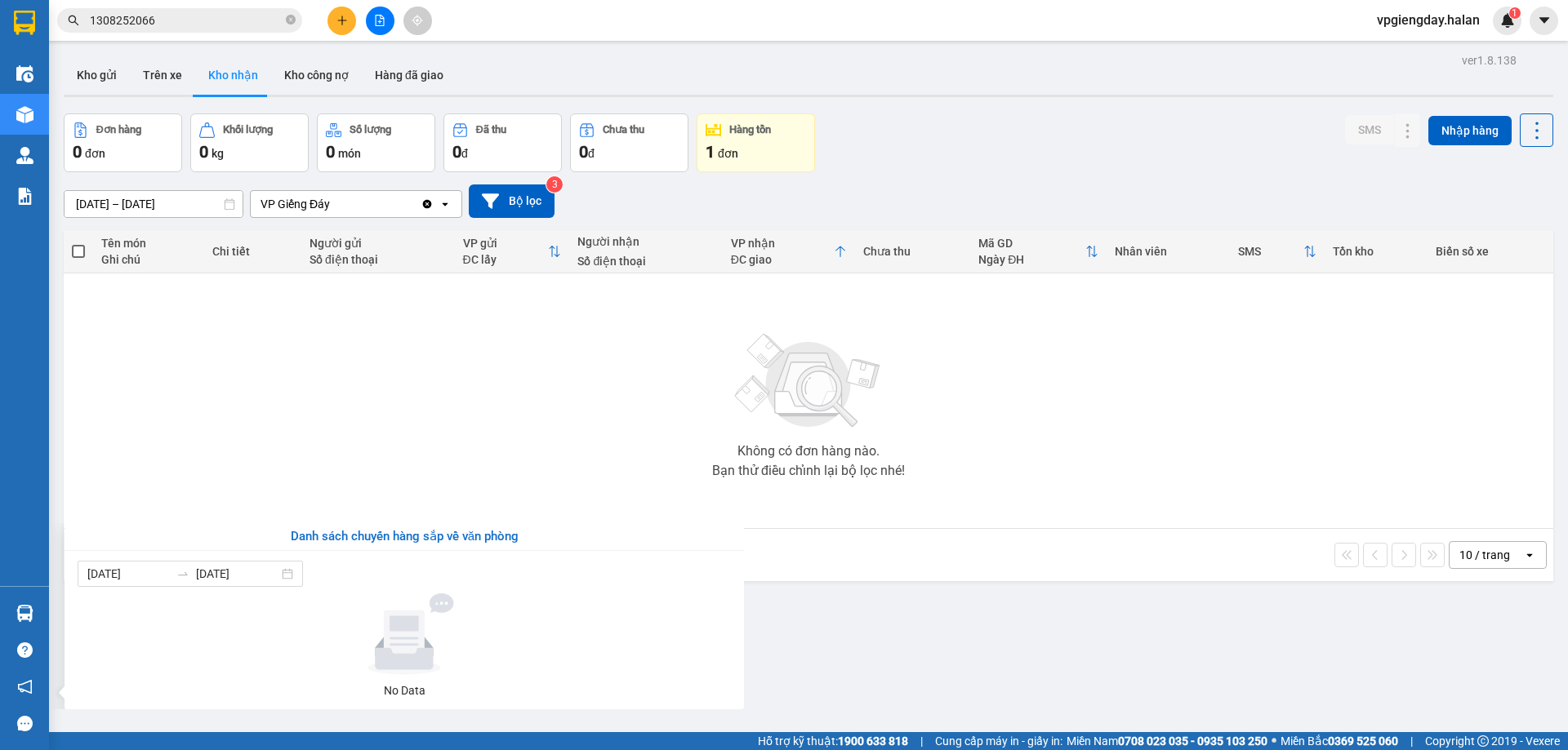
click at [381, 428] on section "Kết quả tìm kiếm ( 1 ) Bộ lọc Mã ĐH Trạng thái Món hàng Thu hộ Tổng cước Chưa c…" at bounding box center [784, 375] width 1568 height 750
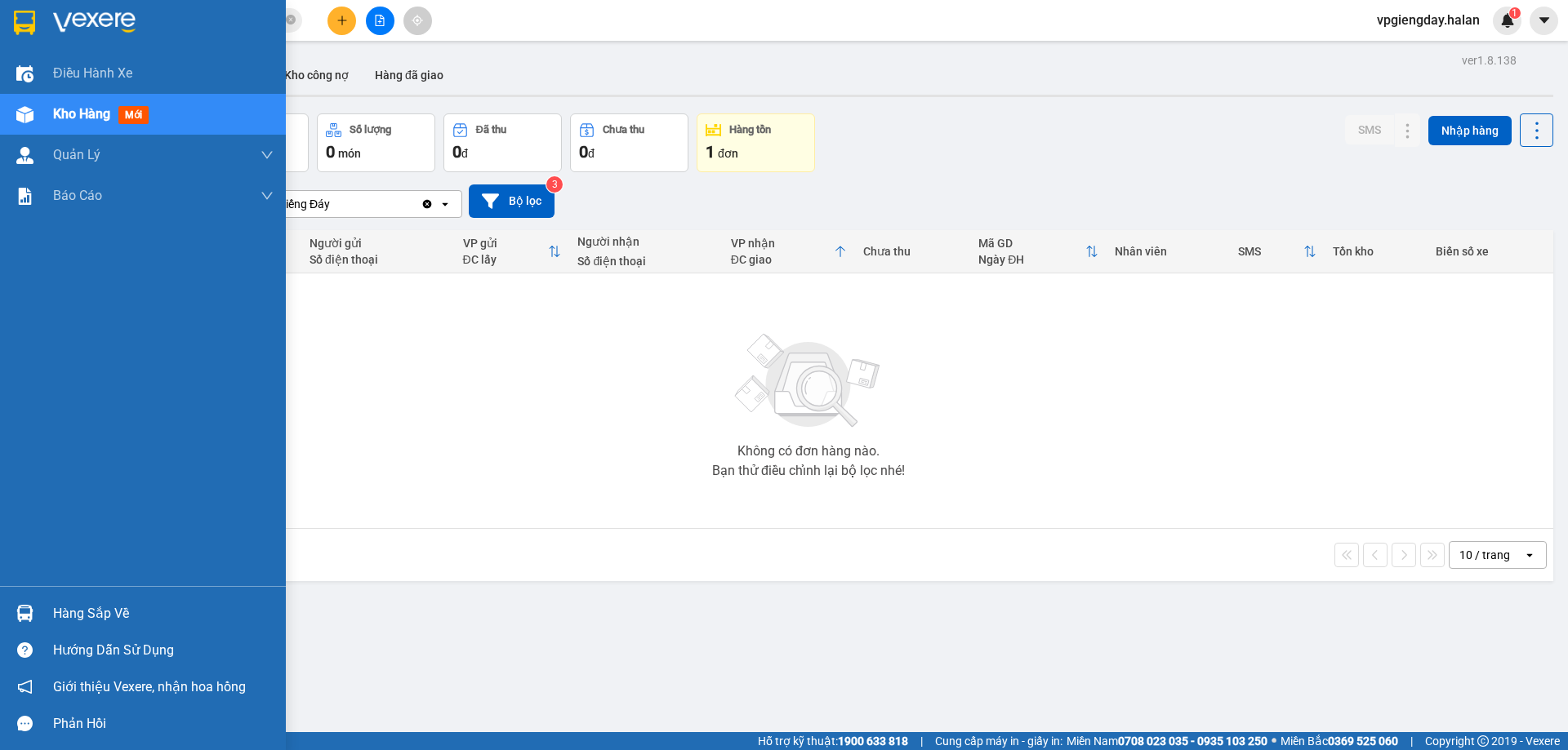
click at [58, 615] on div "Hàng sắp về" at bounding box center [164, 614] width 221 height 24
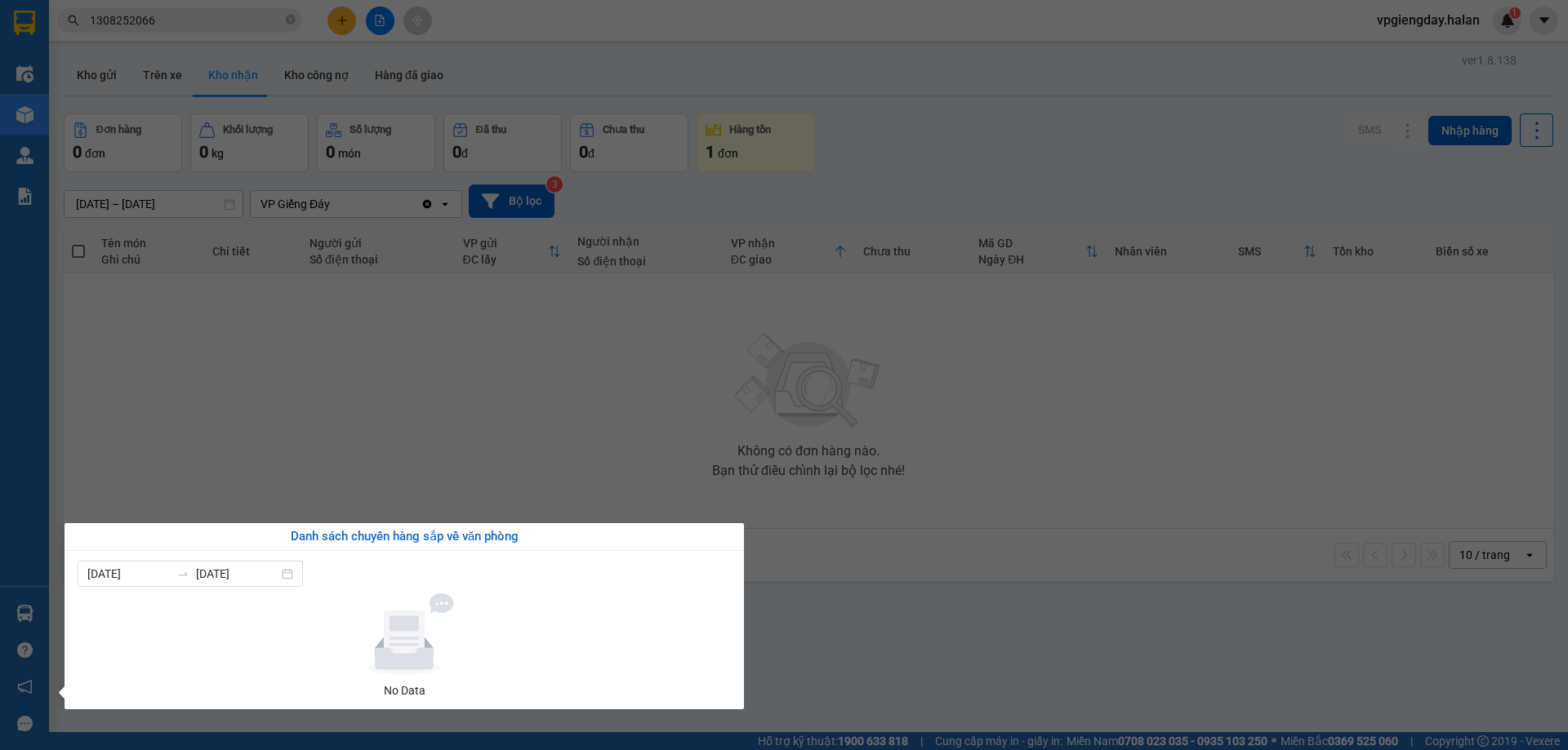
click at [459, 428] on section "Kết quả tìm kiếm ( 1 ) Bộ lọc Mã ĐH Trạng thái Món hàng Thu hộ Tổng cước Chưa c…" at bounding box center [784, 375] width 1568 height 750
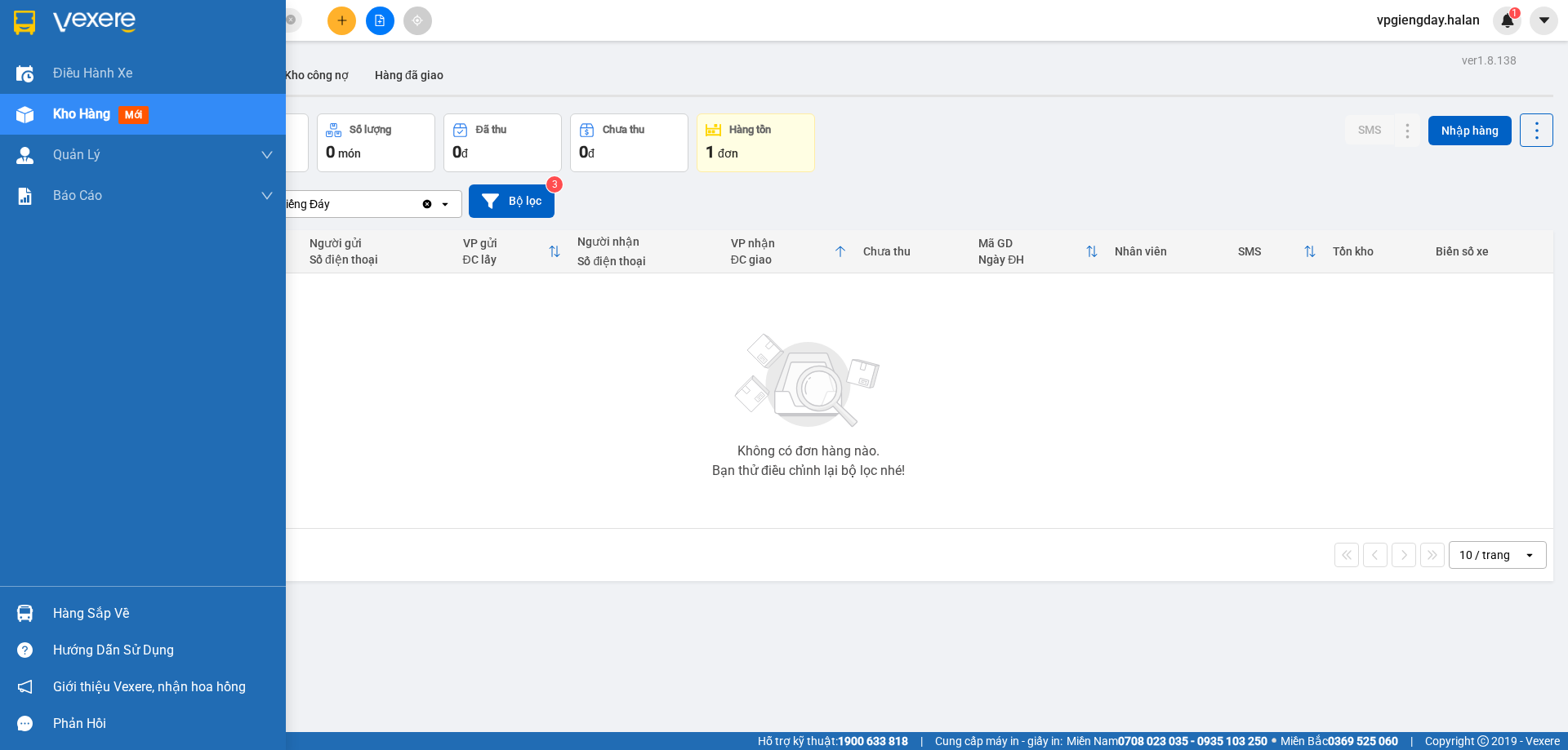
click at [84, 612] on div "Hàng sắp về" at bounding box center [164, 614] width 221 height 24
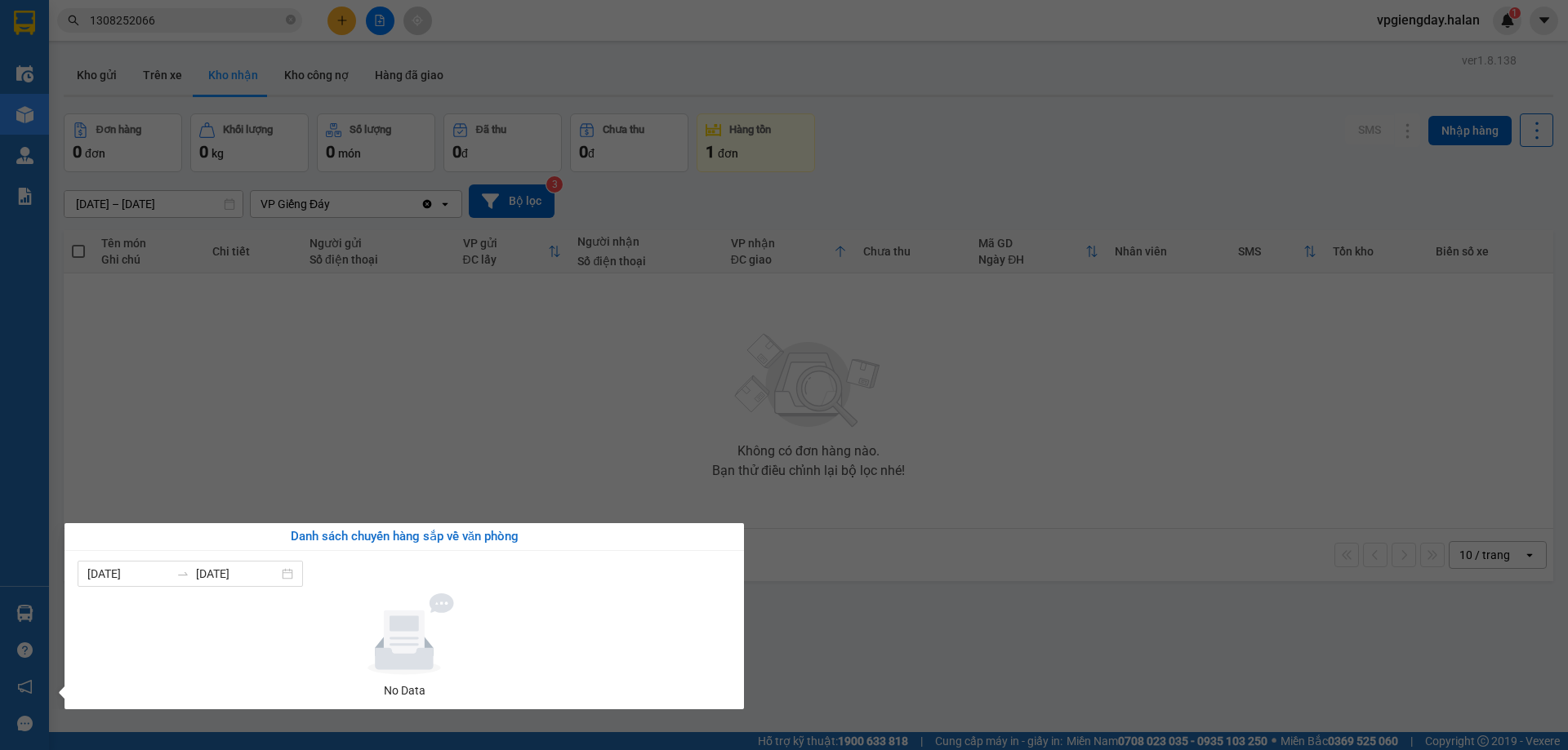
click at [364, 296] on section "Kết quả tìm kiếm ( 1 ) Bộ lọc Mã ĐH Trạng thái Món hàng Thu hộ Tổng cước Chưa c…" at bounding box center [784, 375] width 1568 height 750
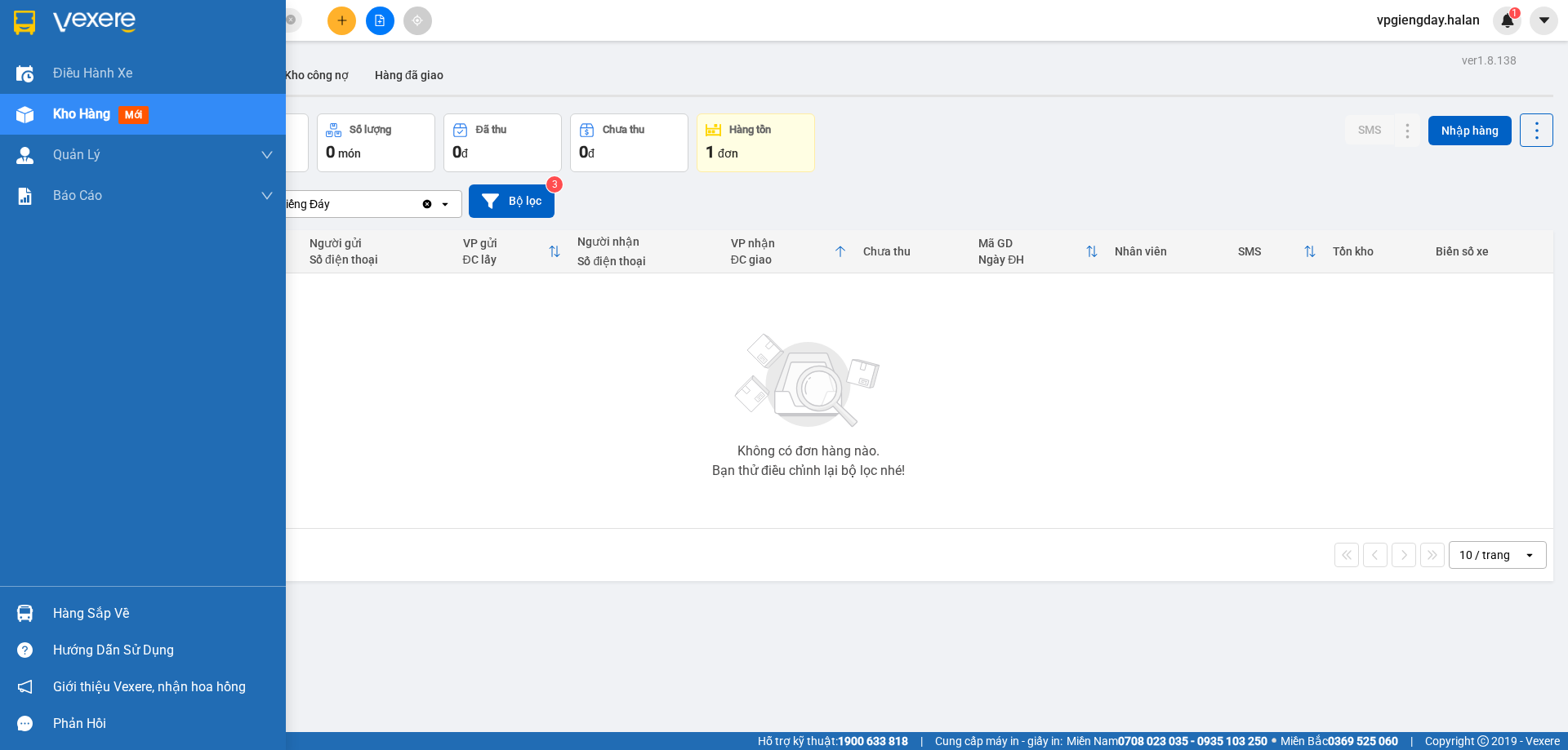
click at [83, 614] on div "Hàng sắp về" at bounding box center [164, 614] width 221 height 24
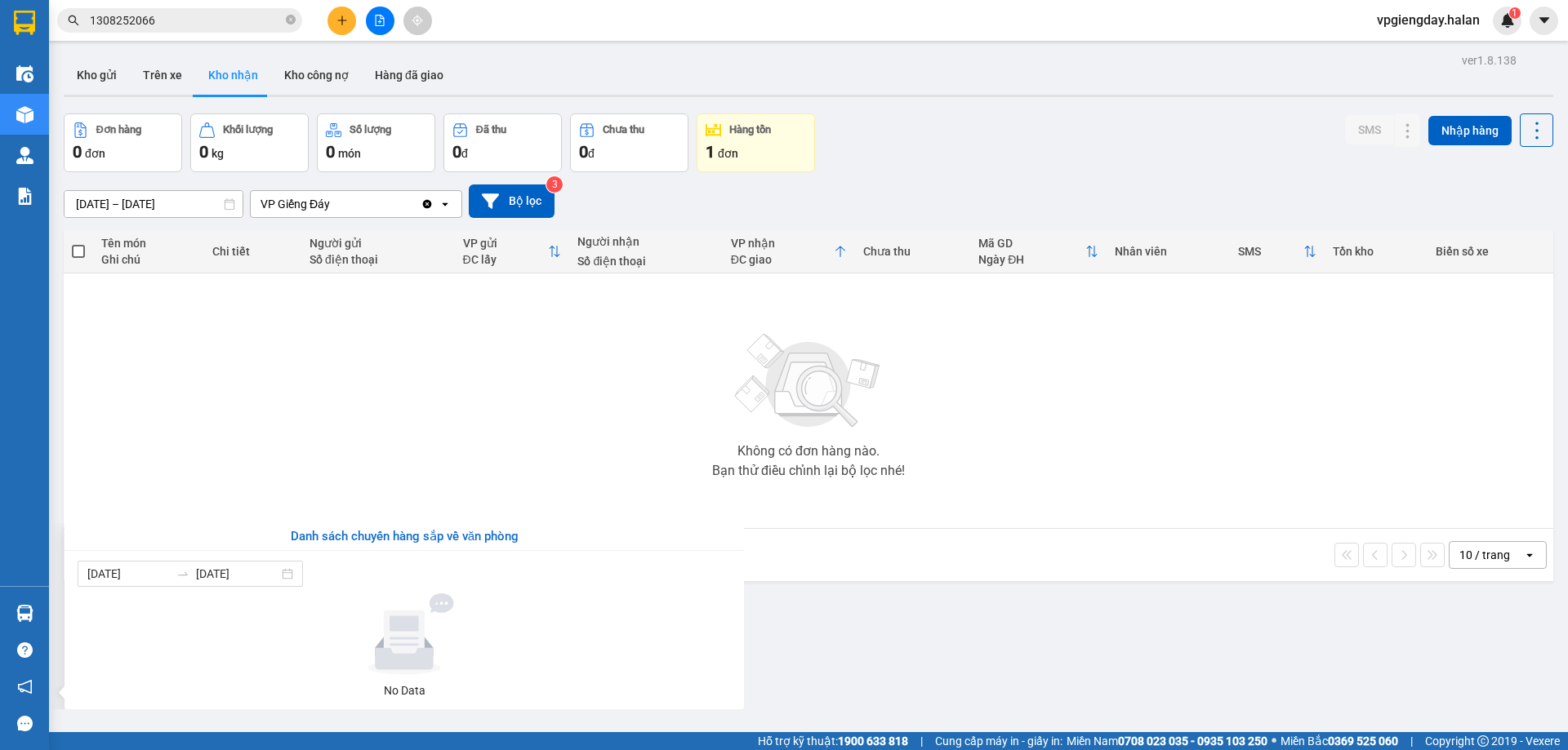
click at [405, 385] on section "Kết quả tìm kiếm ( 1 ) Bộ lọc Mã ĐH Trạng thái Món hàng Thu hộ Tổng cước Chưa c…" at bounding box center [784, 375] width 1568 height 750
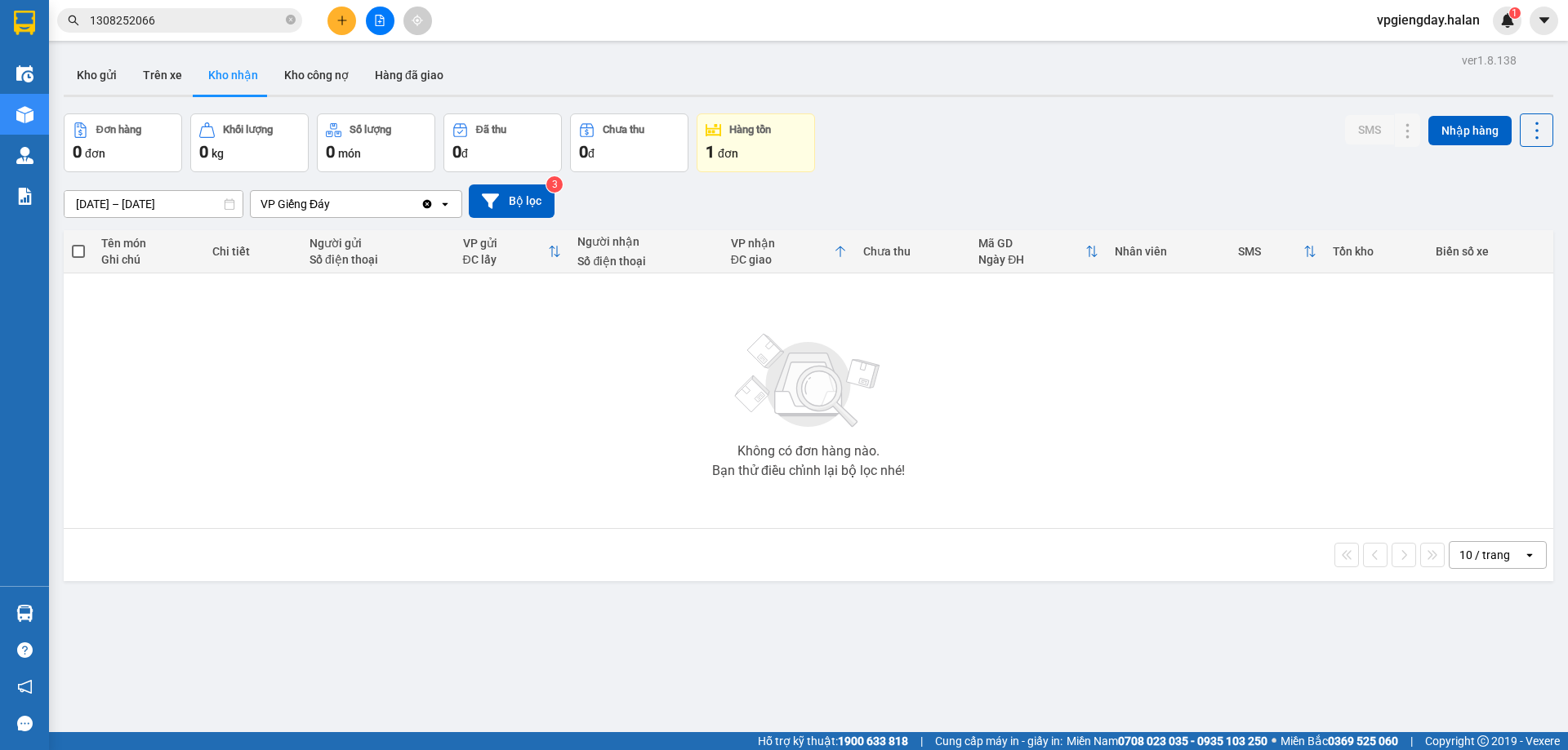
click at [285, 14] on span "1308252066" at bounding box center [179, 20] width 245 height 24
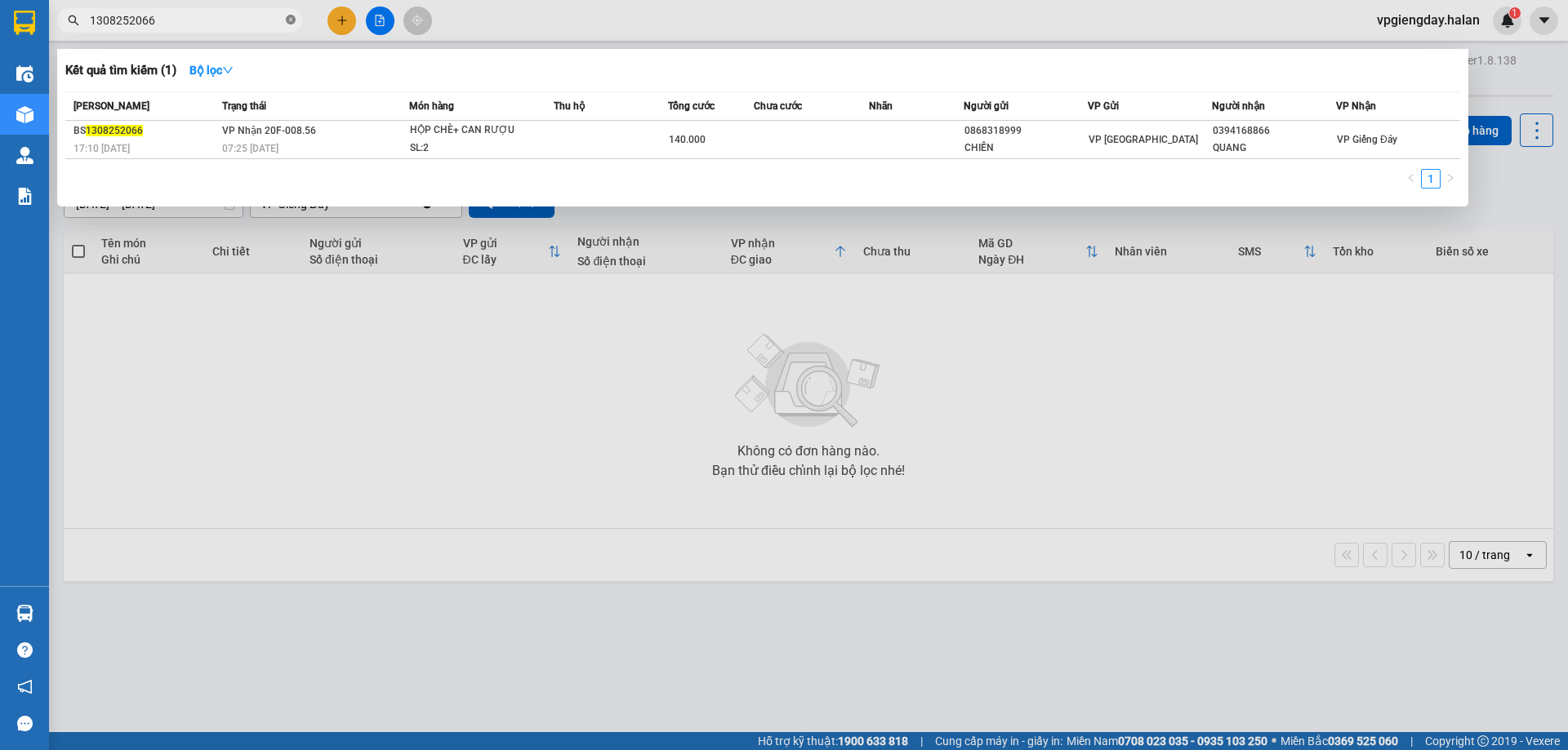
click at [286, 18] on icon "close-circle" at bounding box center [291, 20] width 10 height 10
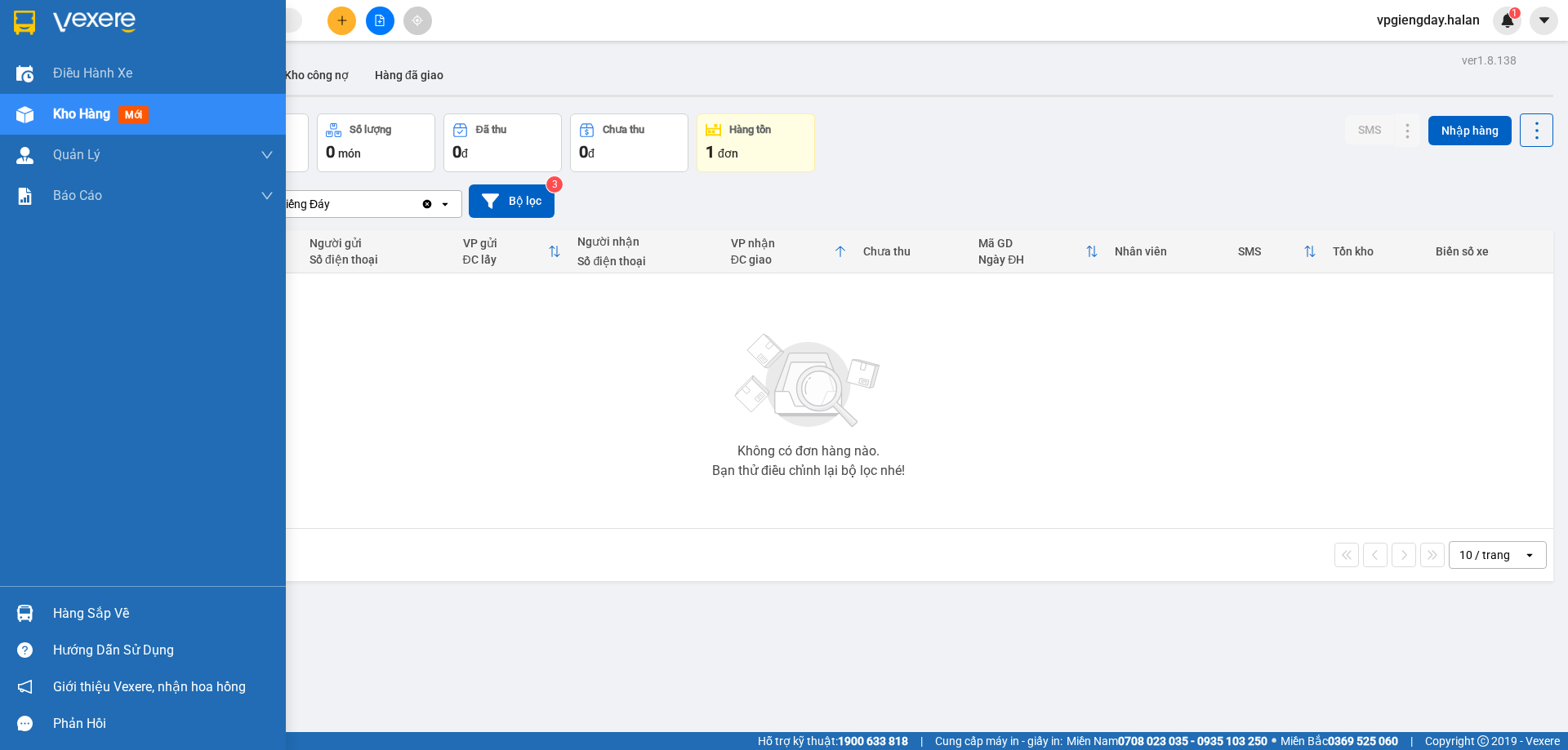
click at [89, 614] on div "Hàng sắp về" at bounding box center [164, 614] width 221 height 24
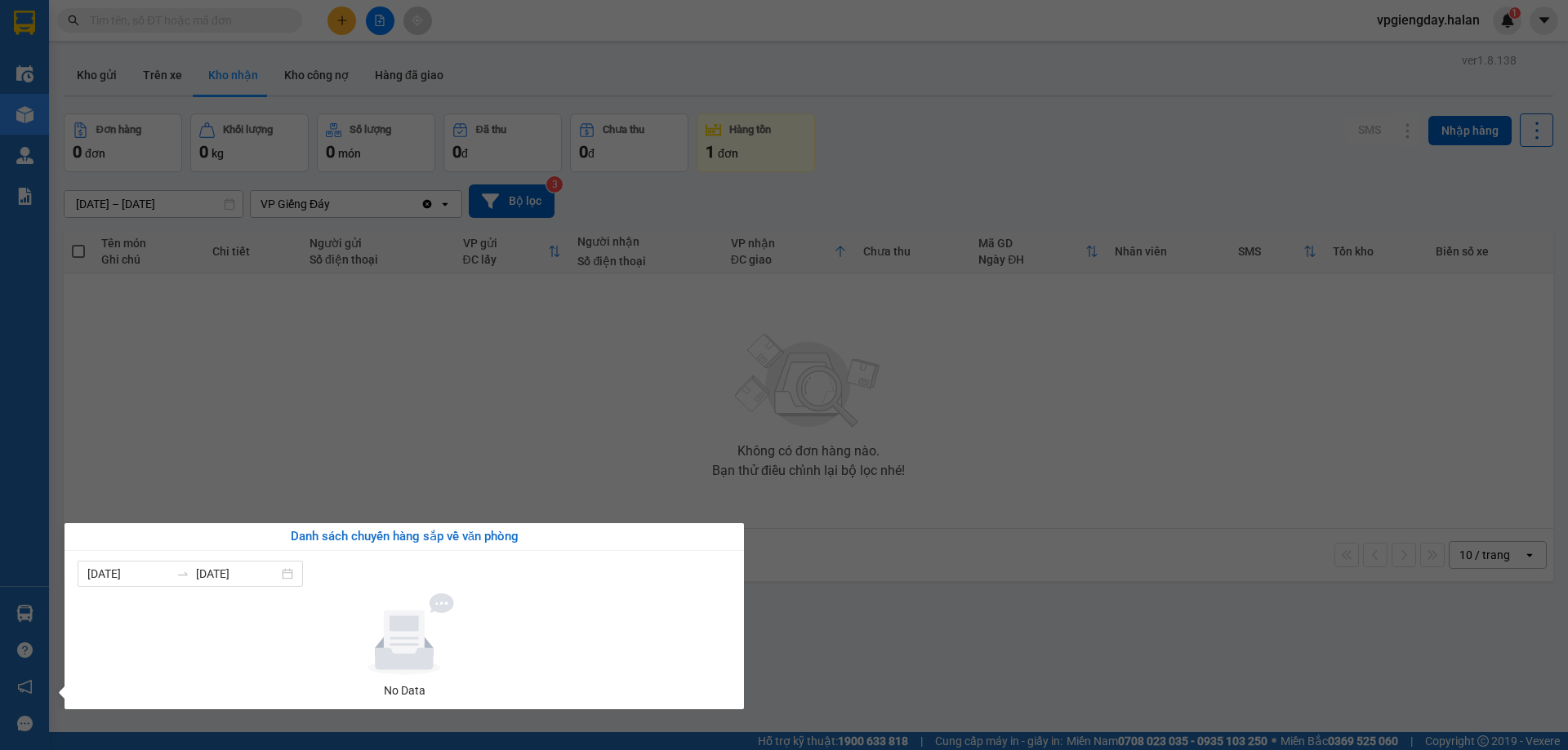
click at [454, 372] on section "Kết quả tìm kiếm ( 1 ) Bộ lọc Mã ĐH Trạng thái Món hàng Thu hộ Tổng cước Chưa c…" at bounding box center [784, 375] width 1568 height 750
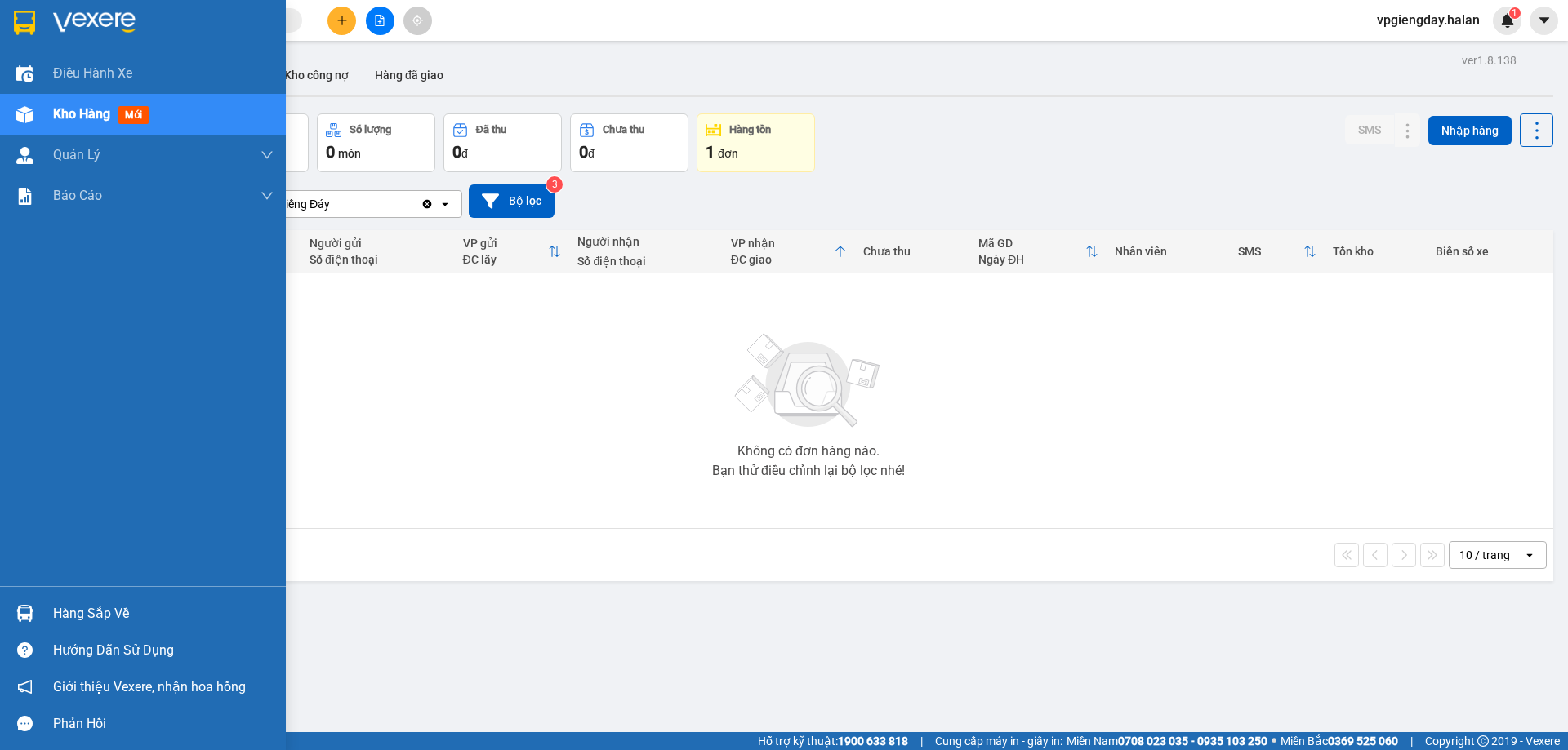
click at [79, 614] on div "Hàng sắp về" at bounding box center [164, 614] width 221 height 24
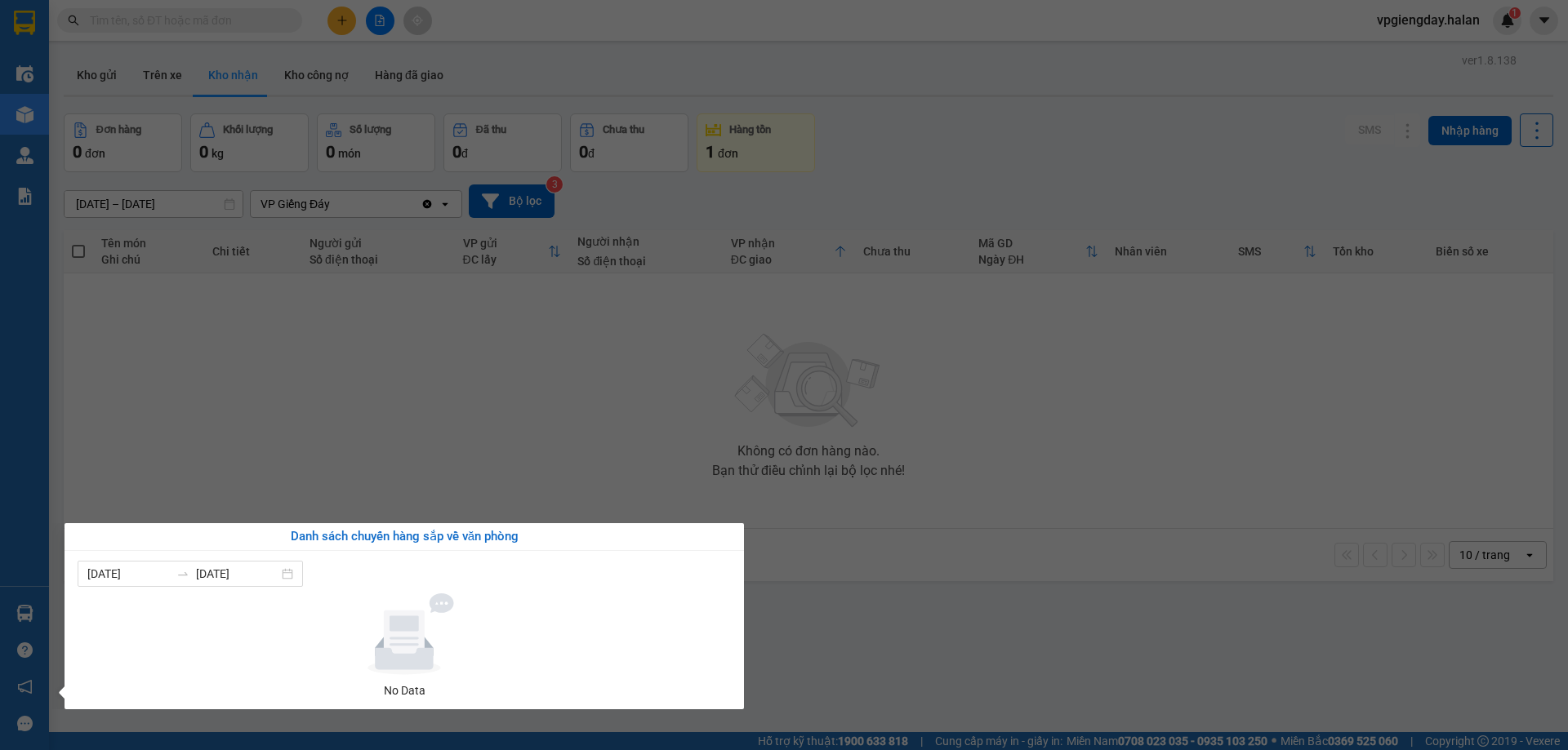
click at [464, 412] on section "Kết quả tìm kiếm ( 1 ) Bộ lọc Mã ĐH Trạng thái Món hàng Thu hộ Tổng cước Chưa c…" at bounding box center [784, 375] width 1568 height 750
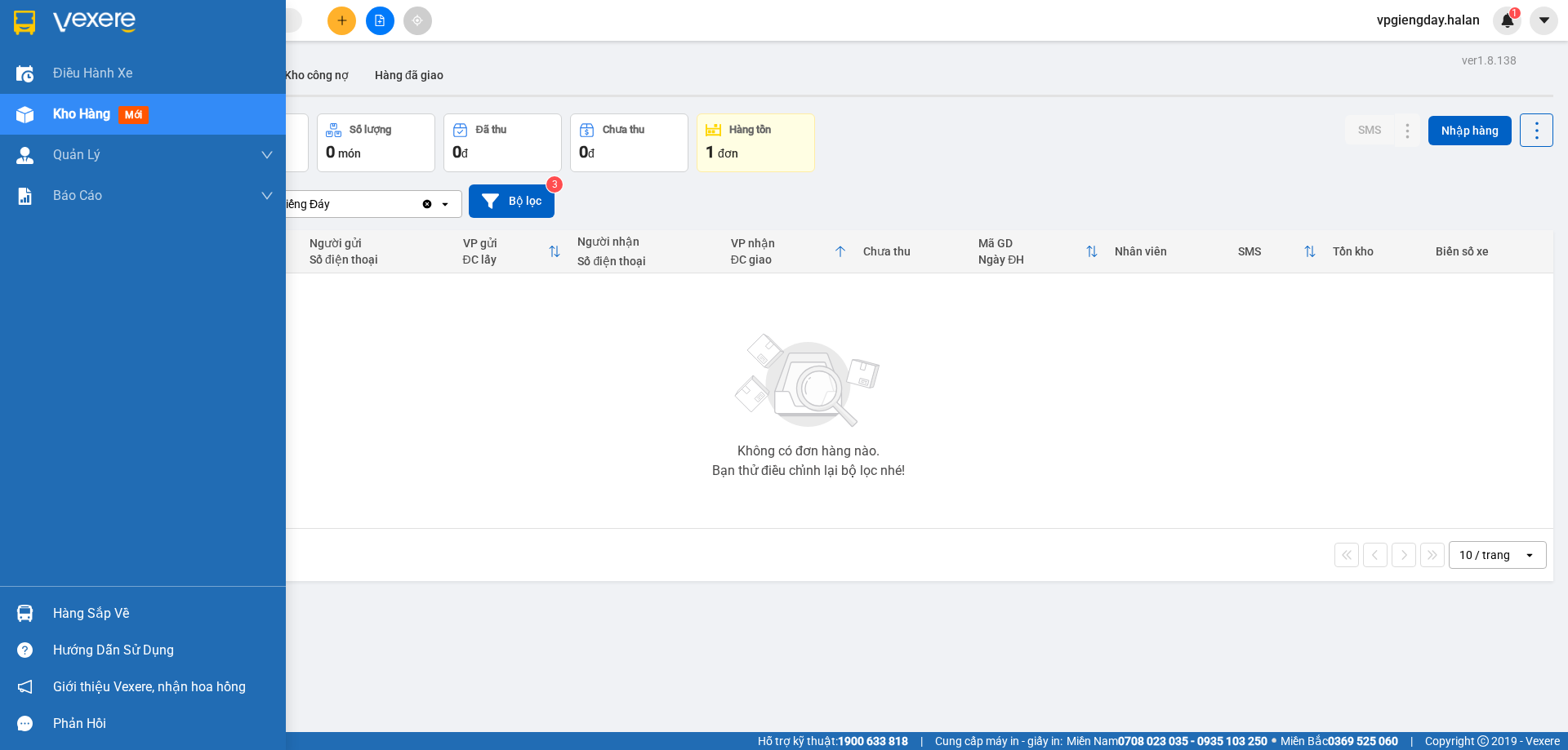
click at [120, 621] on div "Hàng sắp về" at bounding box center [164, 614] width 221 height 24
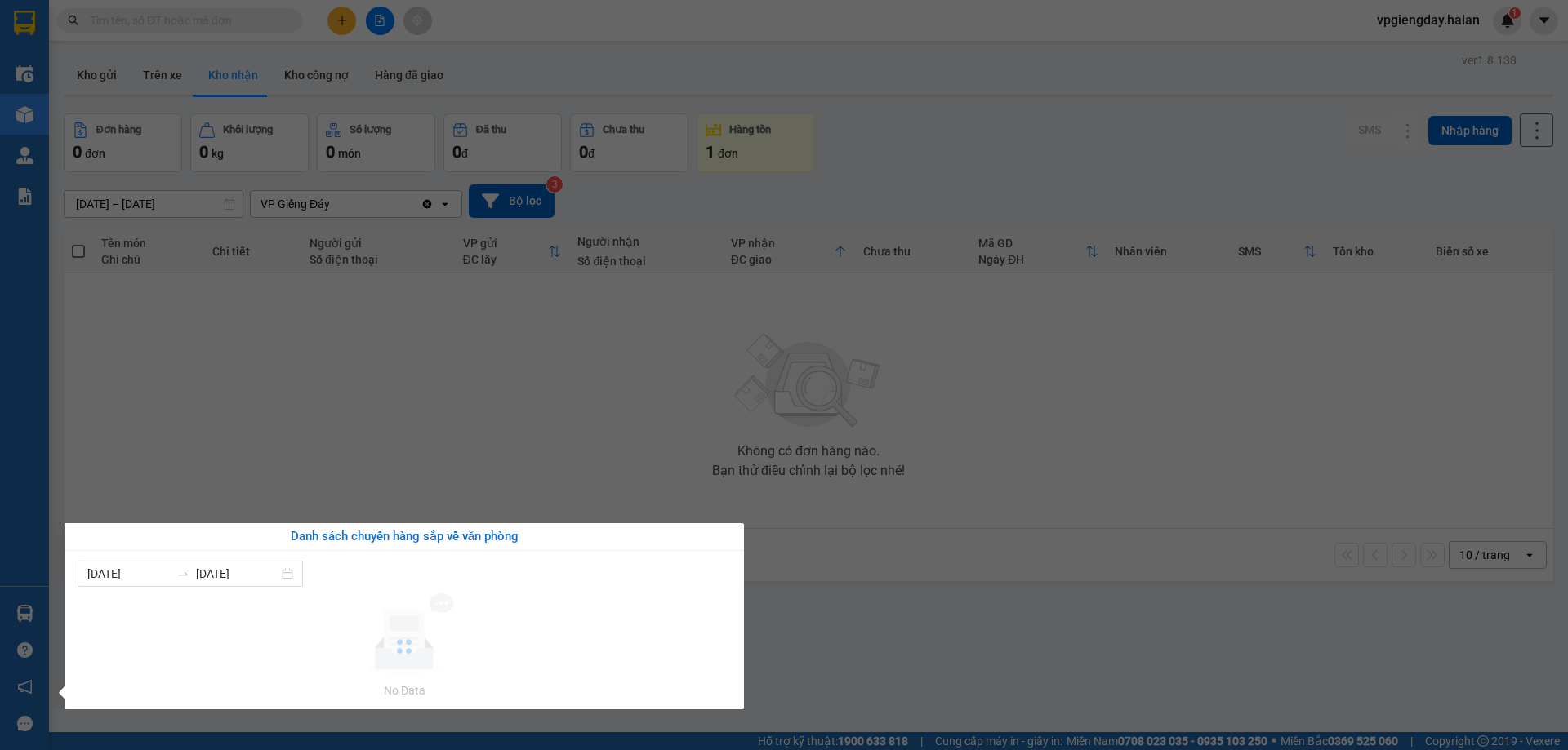
click at [440, 398] on section "Kết quả tìm kiếm ( 1 ) Bộ lọc Mã ĐH Trạng thái Món hàng Thu hộ Tổng cước Chưa c…" at bounding box center [784, 375] width 1568 height 750
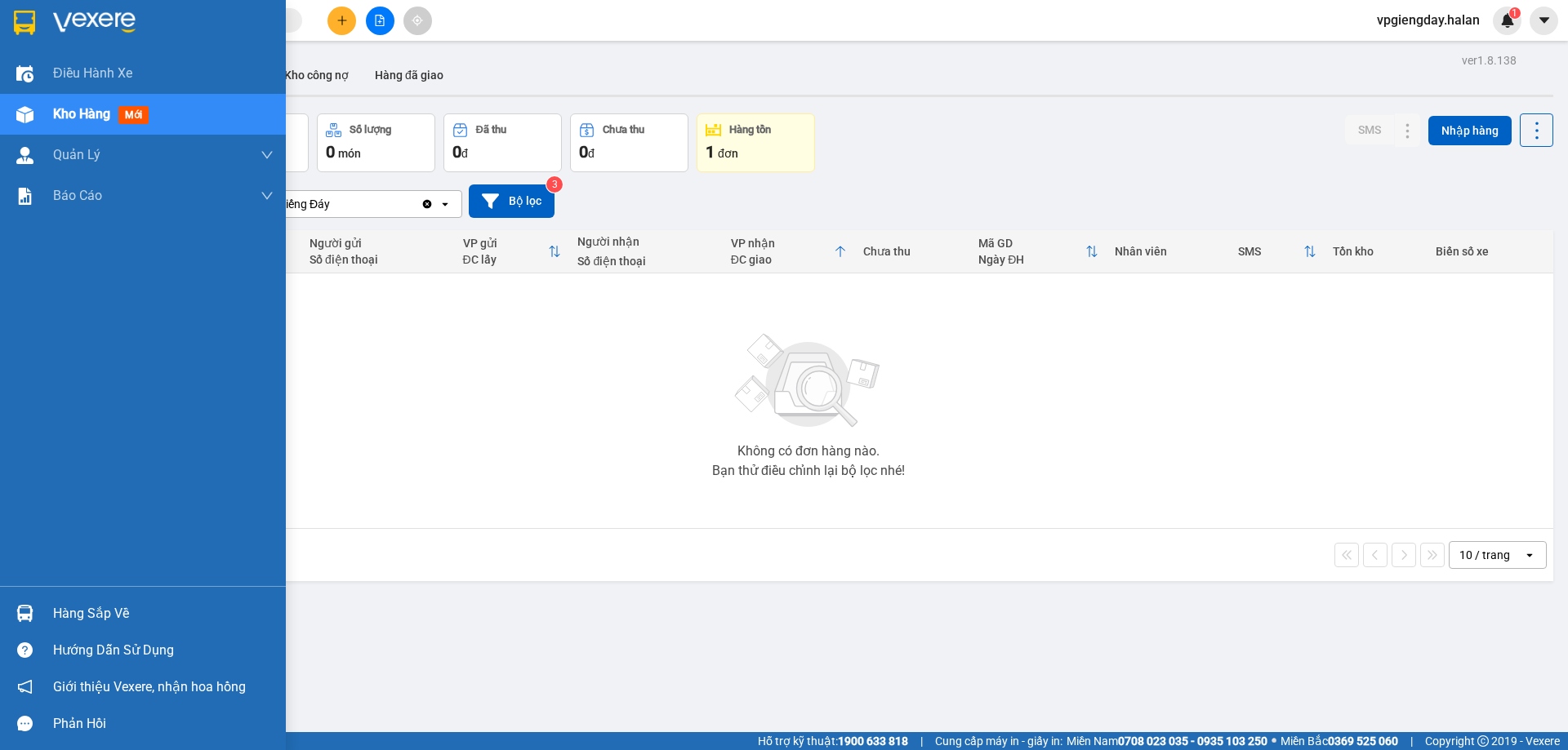
click at [109, 611] on div "Hàng sắp về" at bounding box center [164, 614] width 221 height 24
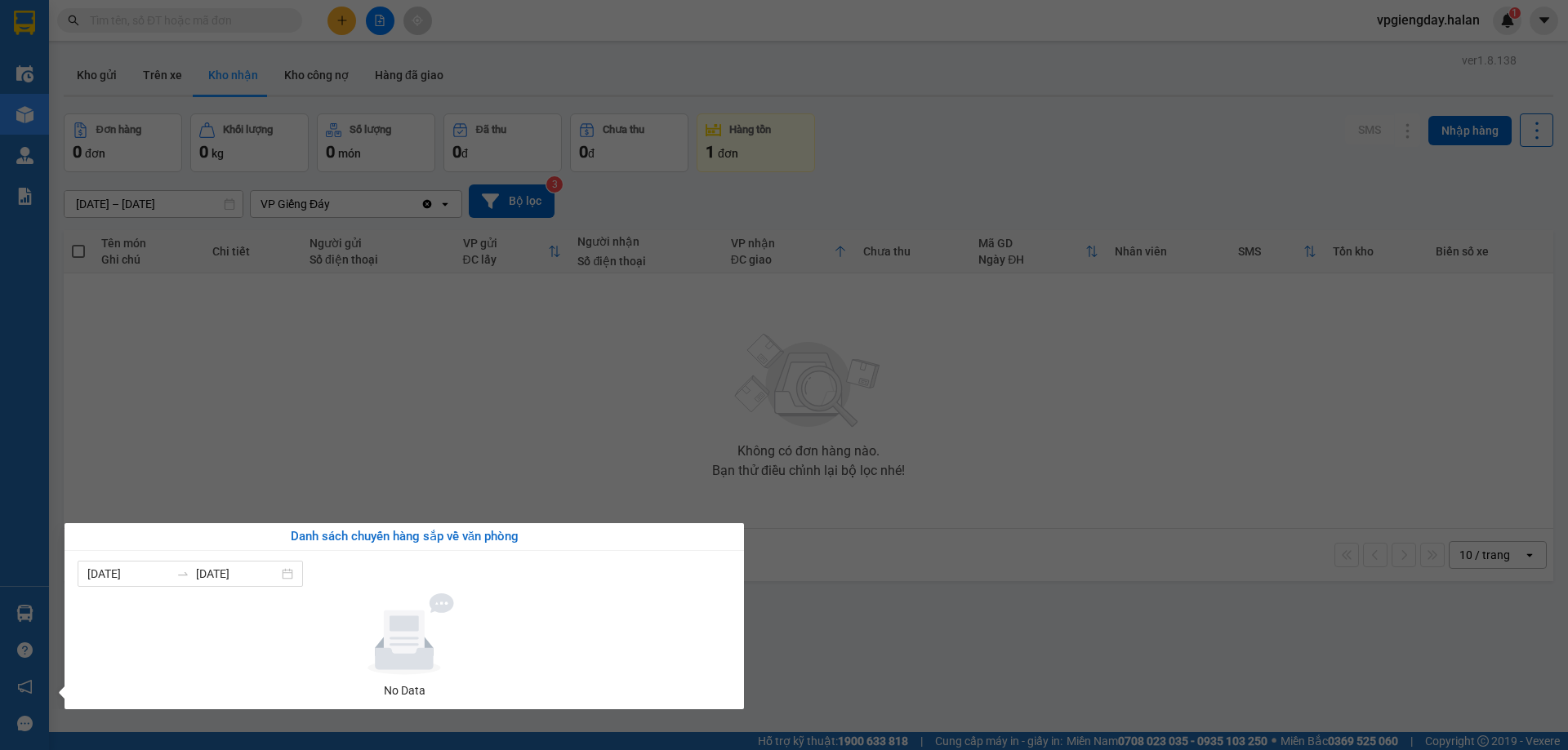
click at [347, 408] on section "Kết quả tìm kiếm ( 1 ) Bộ lọc Mã ĐH Trạng thái Món hàng Thu hộ Tổng cước Chưa c…" at bounding box center [784, 375] width 1568 height 750
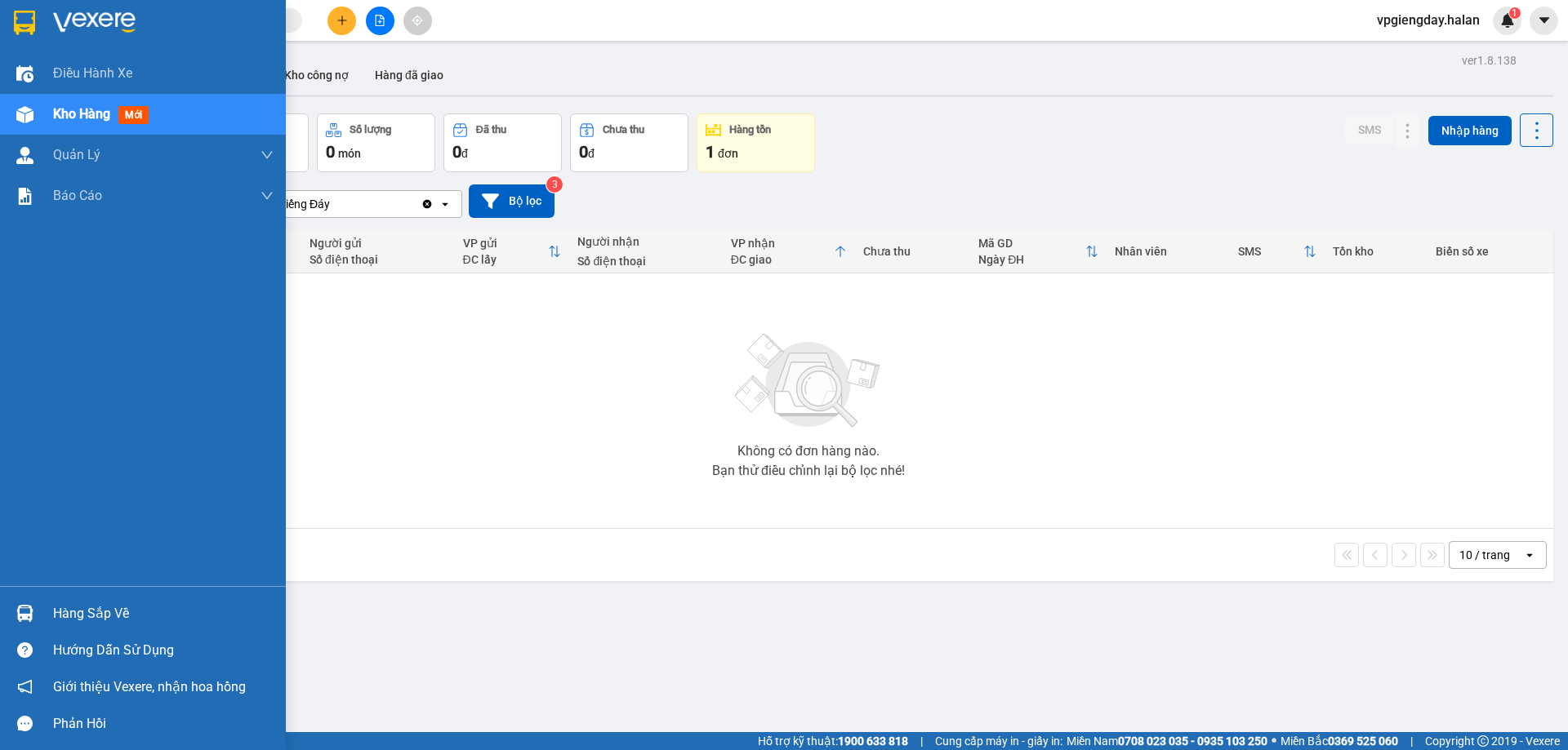
click at [182, 104] on div "Kho hàng mới" at bounding box center [164, 114] width 221 height 41
click at [89, 610] on div "Hàng sắp về" at bounding box center [164, 614] width 221 height 24
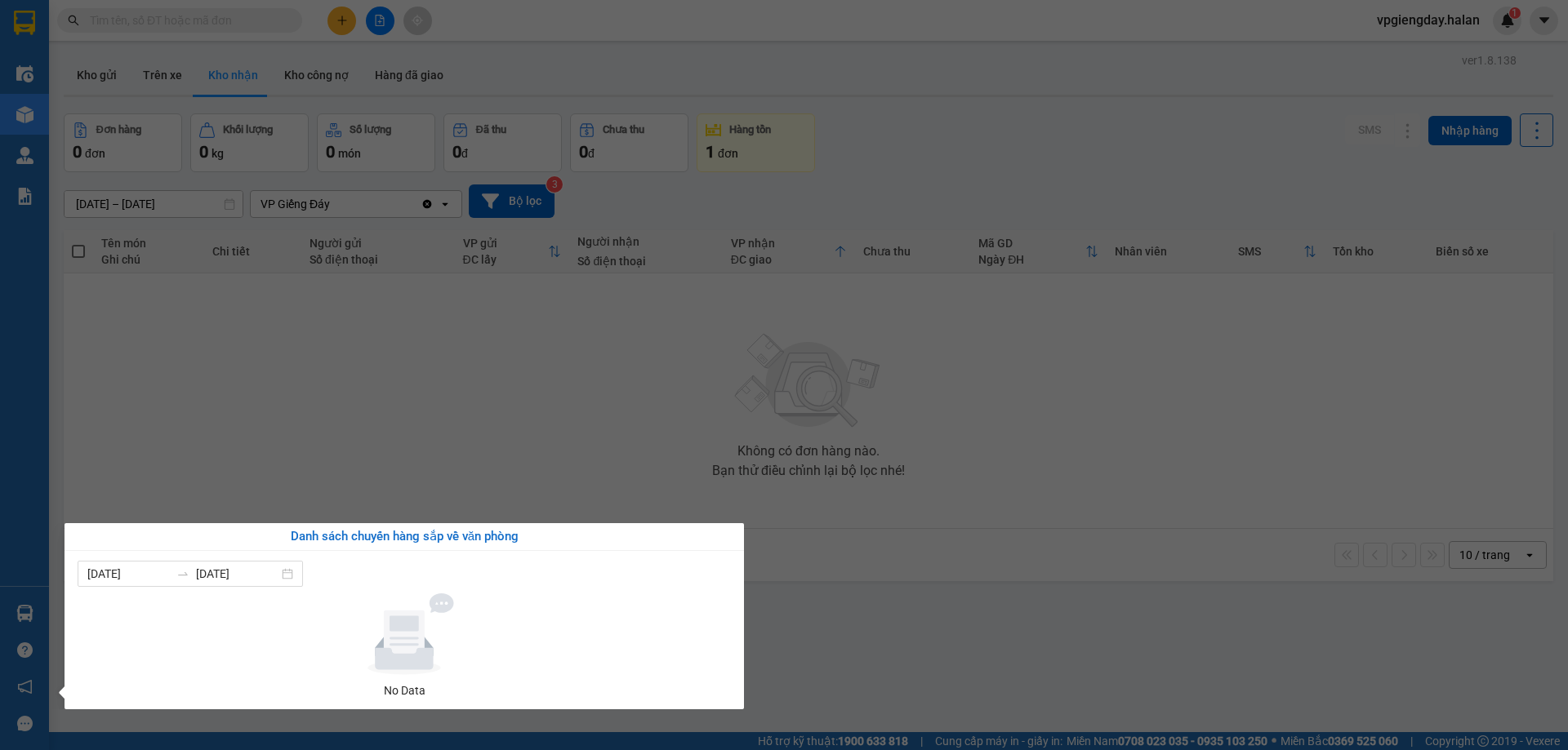
click at [384, 443] on section "Kết quả tìm kiếm ( 1 ) Bộ lọc Mã ĐH Trạng thái Món hàng Thu hộ Tổng cước Chưa c…" at bounding box center [784, 375] width 1568 height 750
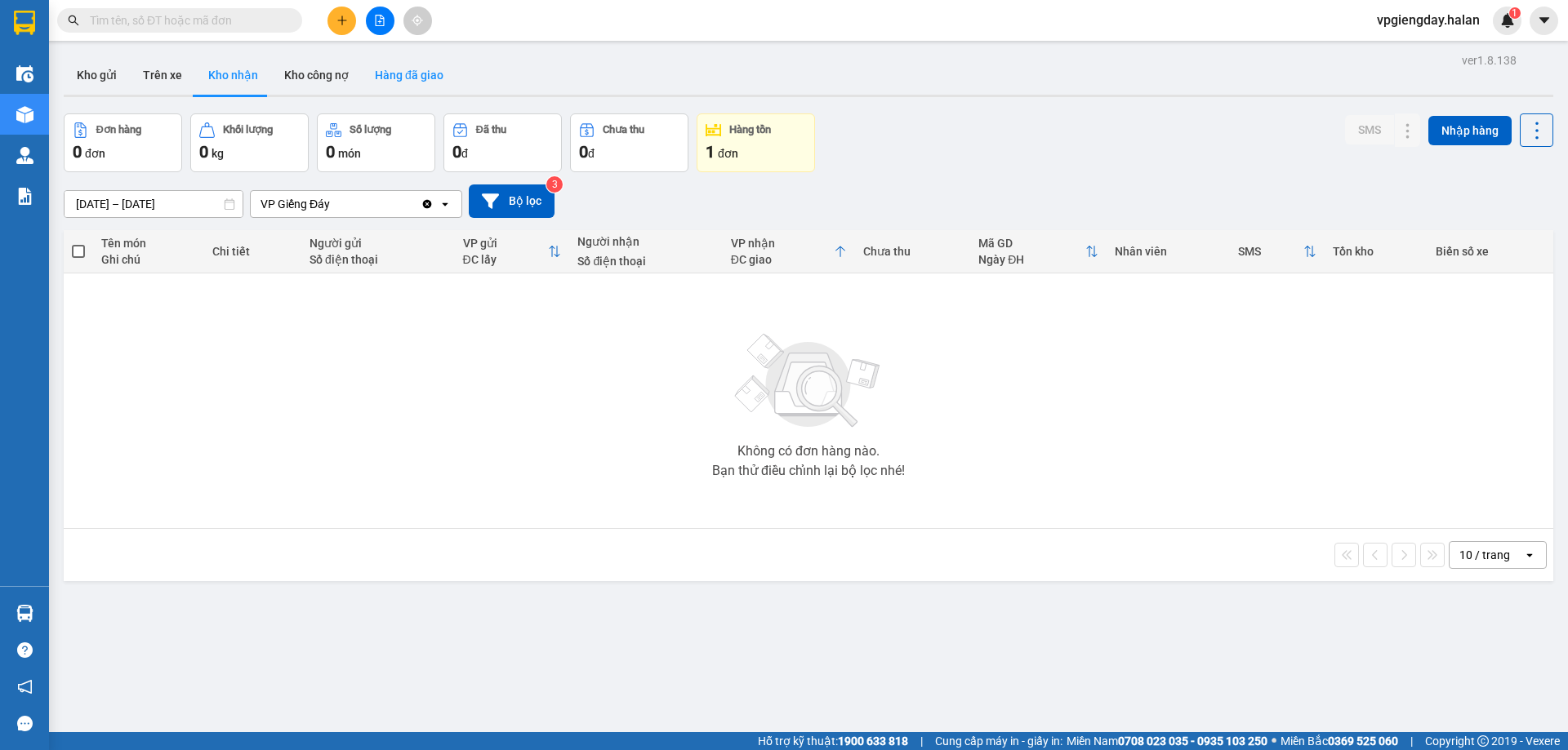
click at [428, 87] on button "Hàng đã giao" at bounding box center [408, 74] width 94 height 39
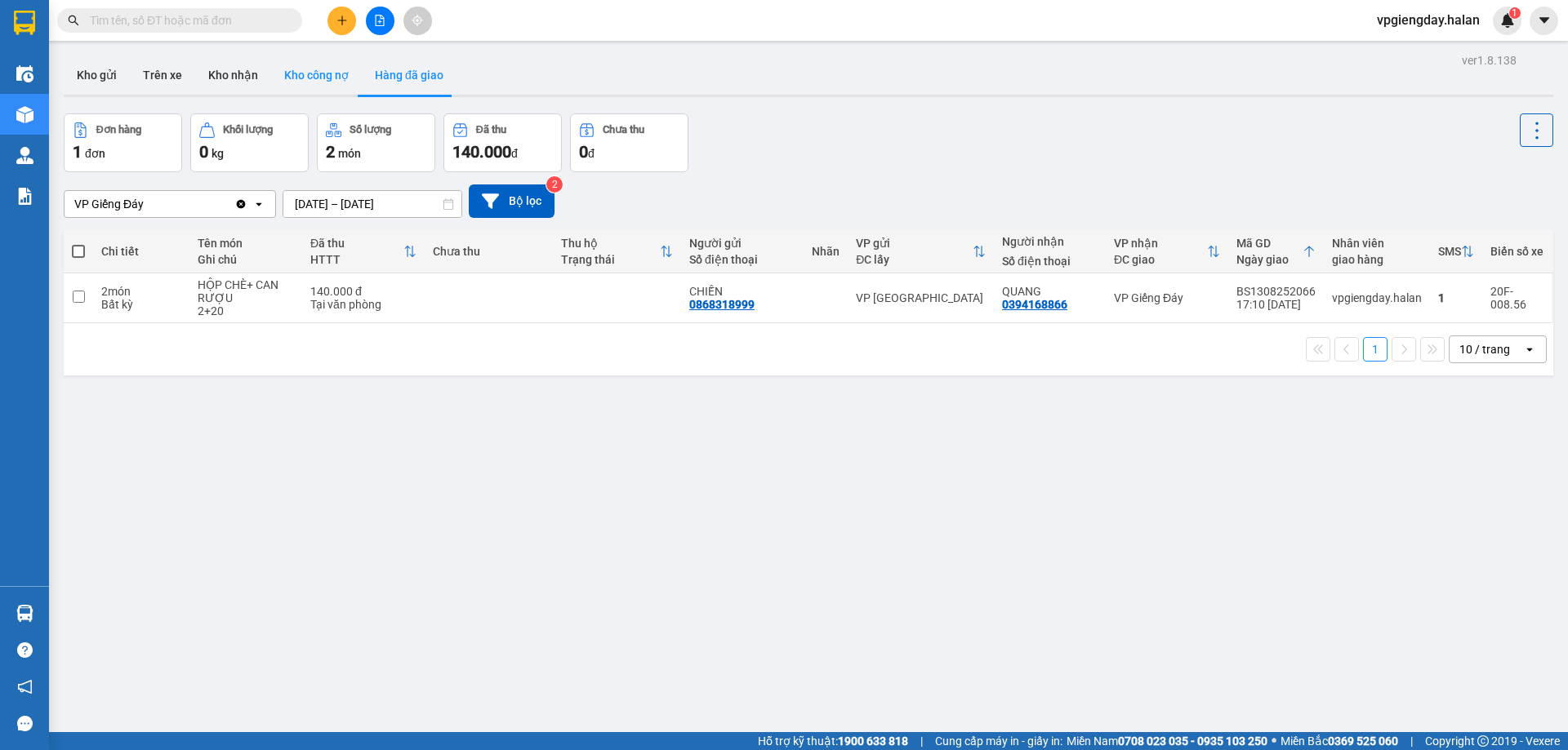
click at [328, 82] on button "Kho công nợ" at bounding box center [317, 74] width 91 height 39
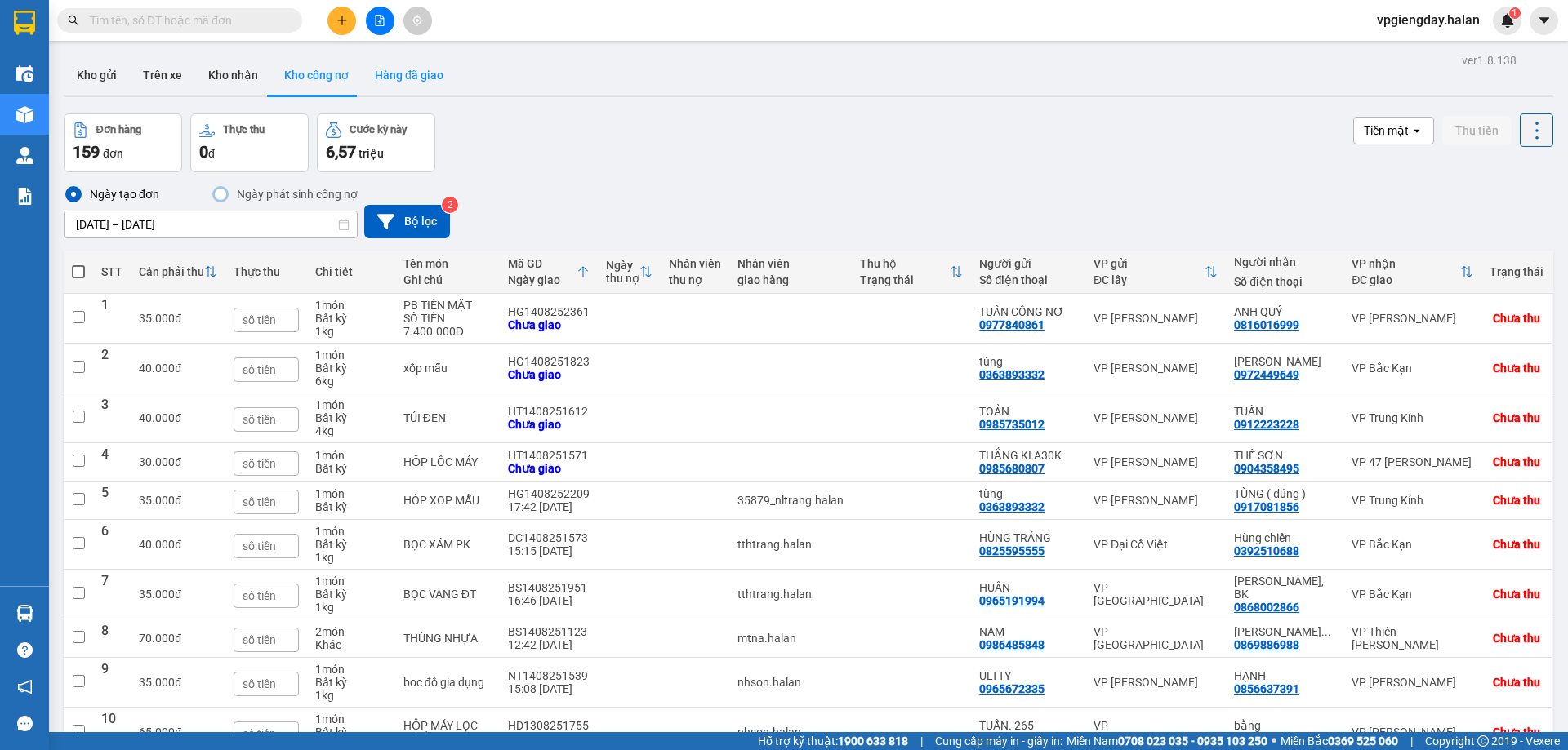
click at [407, 70] on button "Hàng đã giao" at bounding box center [408, 74] width 94 height 39
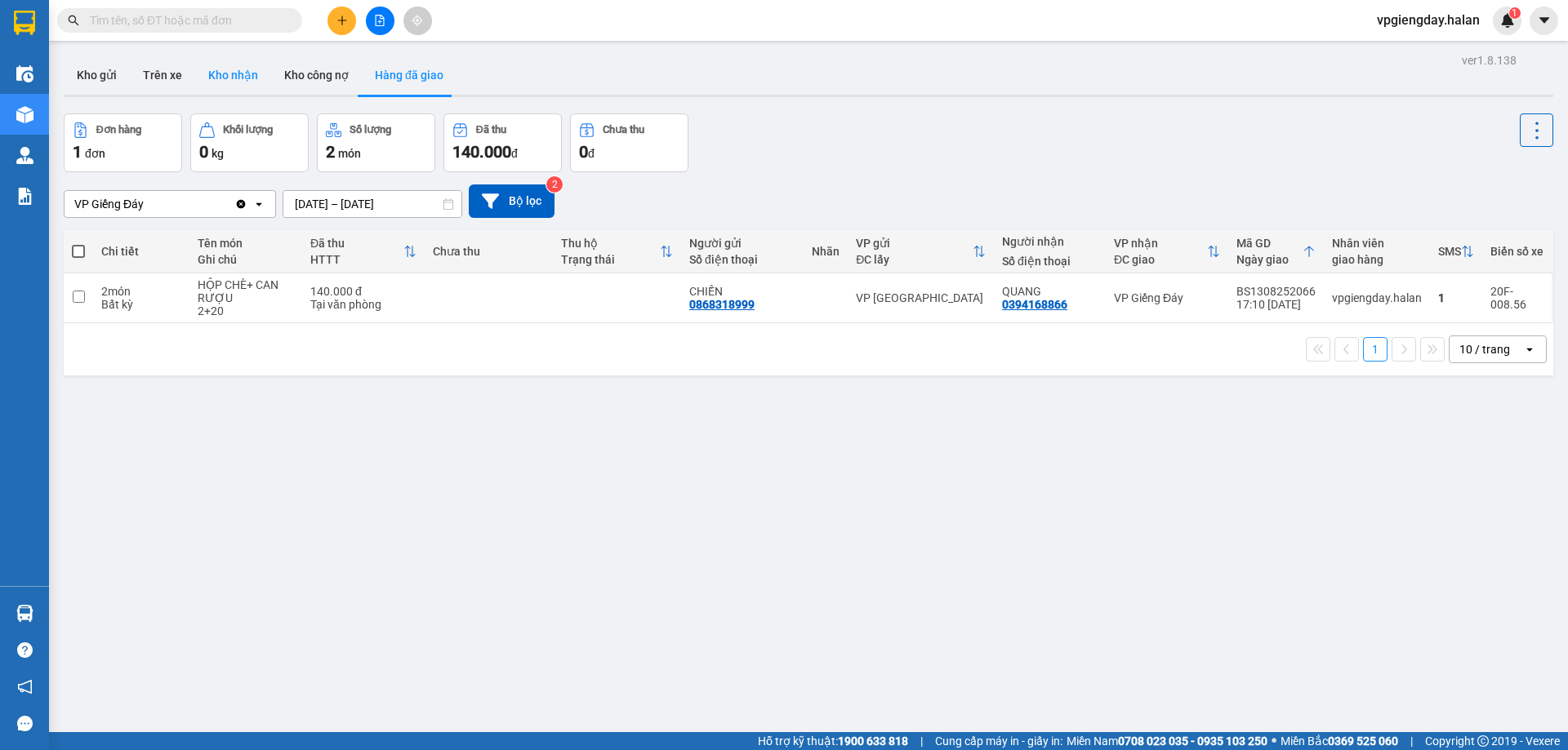
click at [218, 84] on button "Kho nhận" at bounding box center [233, 74] width 76 height 39
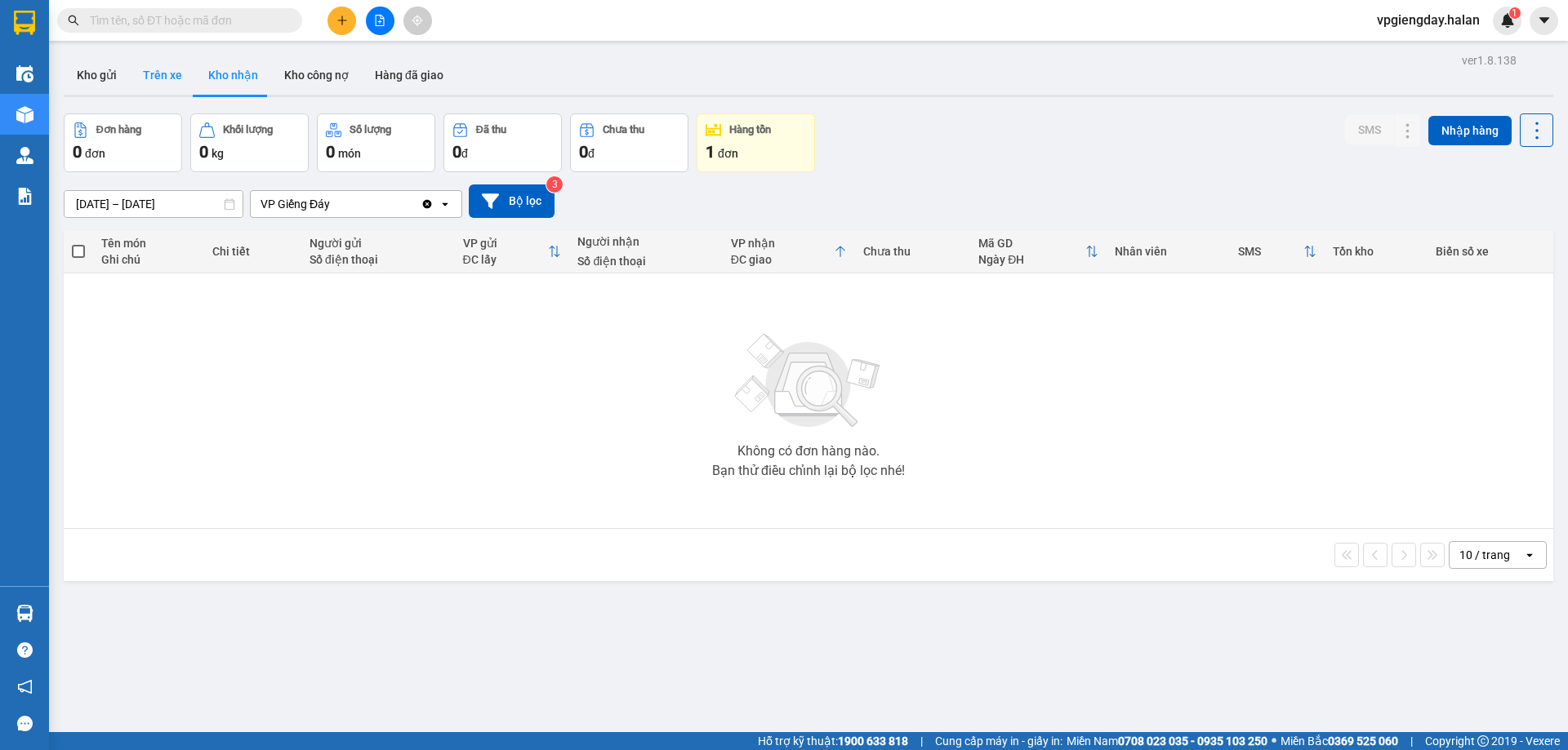
click at [164, 80] on button "Trên xe" at bounding box center [162, 74] width 65 height 39
type input "[DATE] – [DATE]"
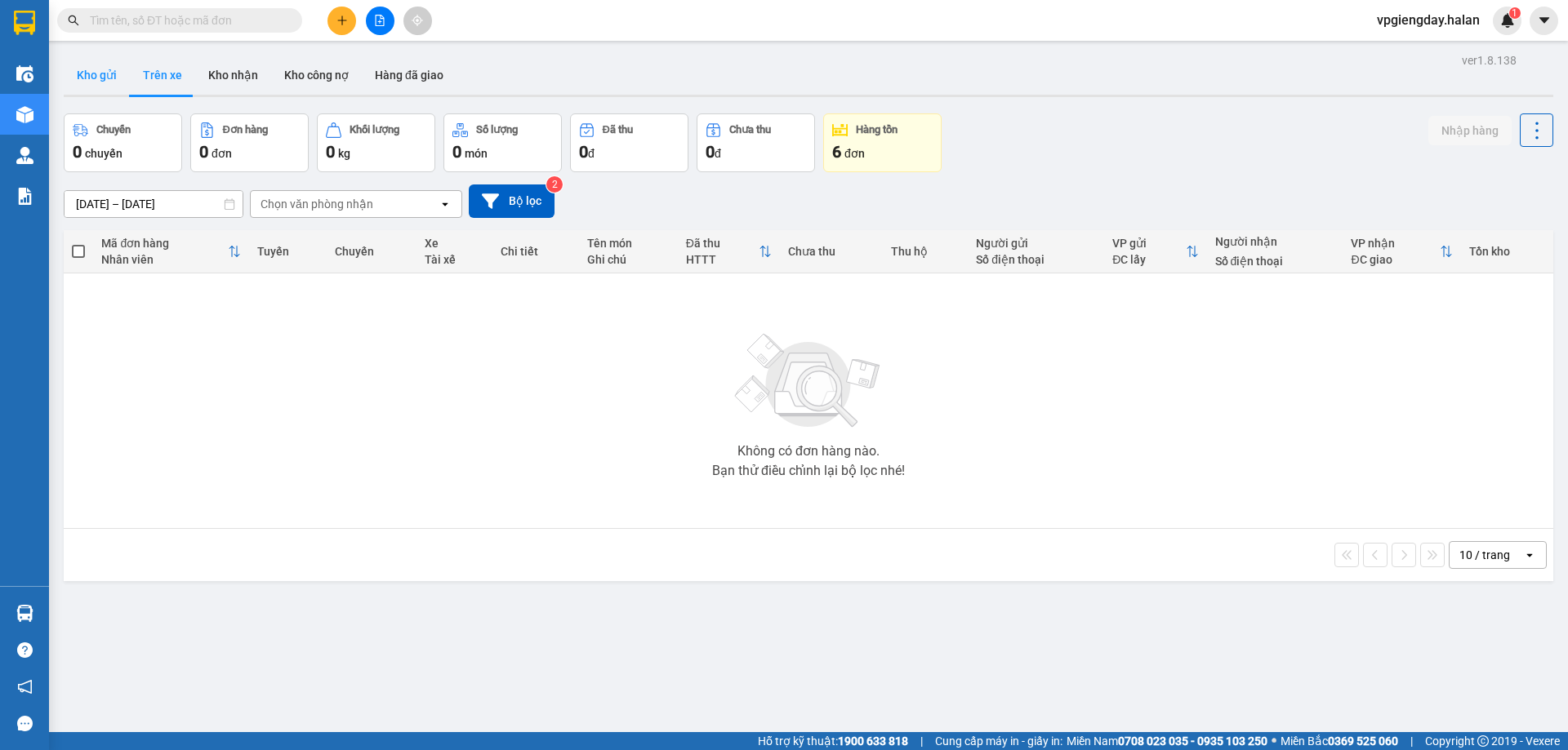
click at [89, 81] on button "Kho gửi" at bounding box center [96, 74] width 66 height 39
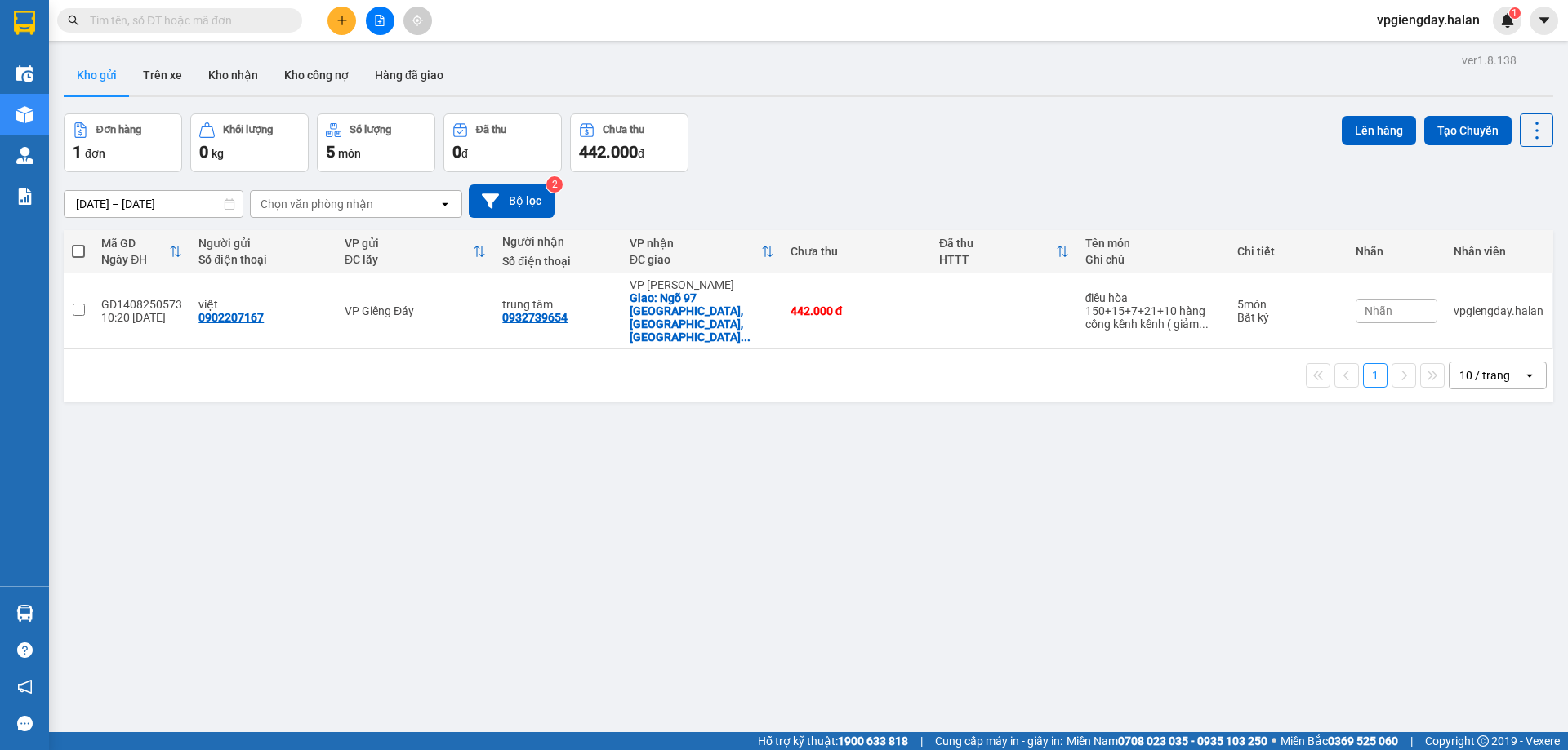
click at [89, 84] on button "Kho gửi" at bounding box center [96, 74] width 66 height 39
click at [93, 74] on button "Kho gửi" at bounding box center [96, 74] width 66 height 39
click at [167, 70] on button "Trên xe" at bounding box center [162, 74] width 65 height 39
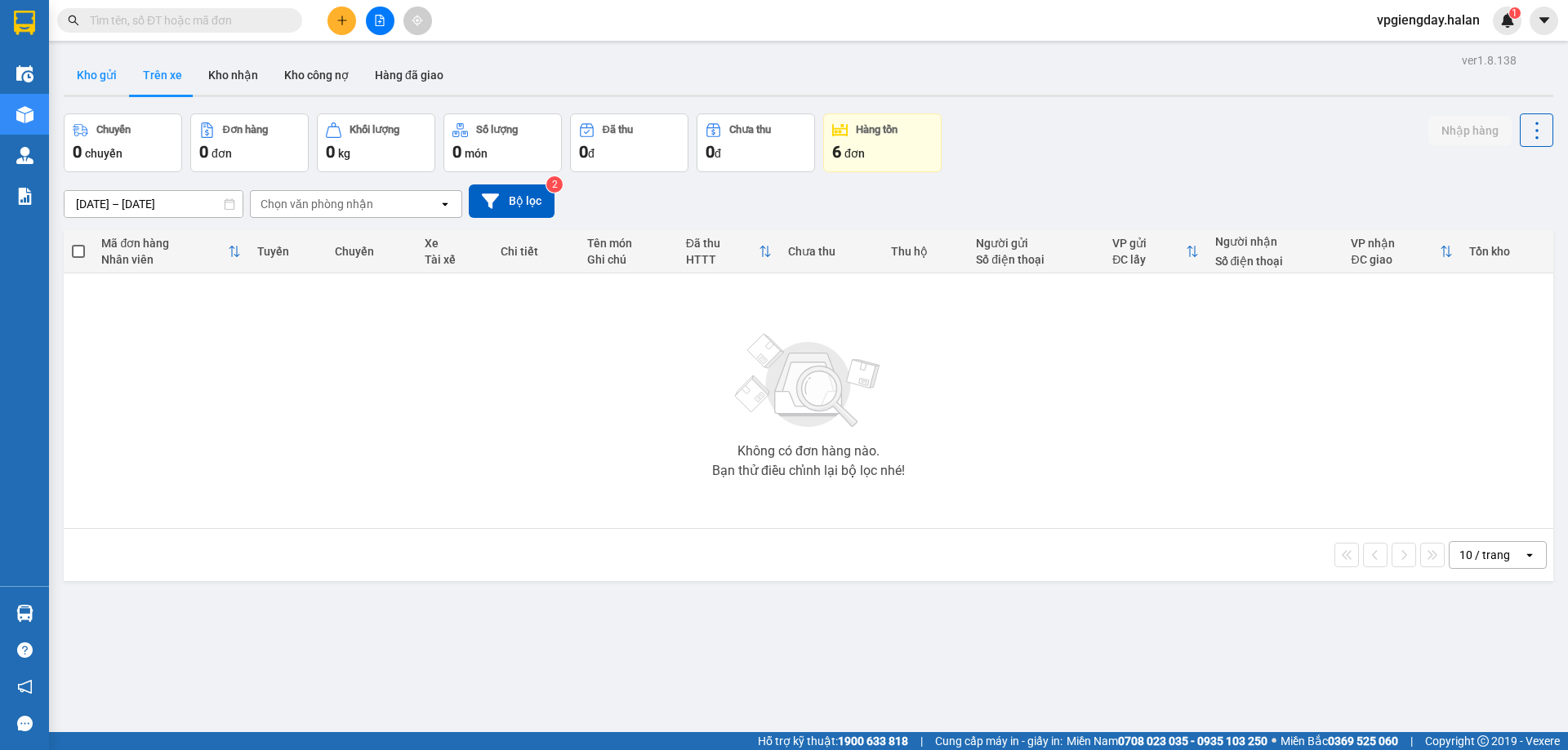
click at [89, 79] on button "Kho gửi" at bounding box center [96, 74] width 66 height 39
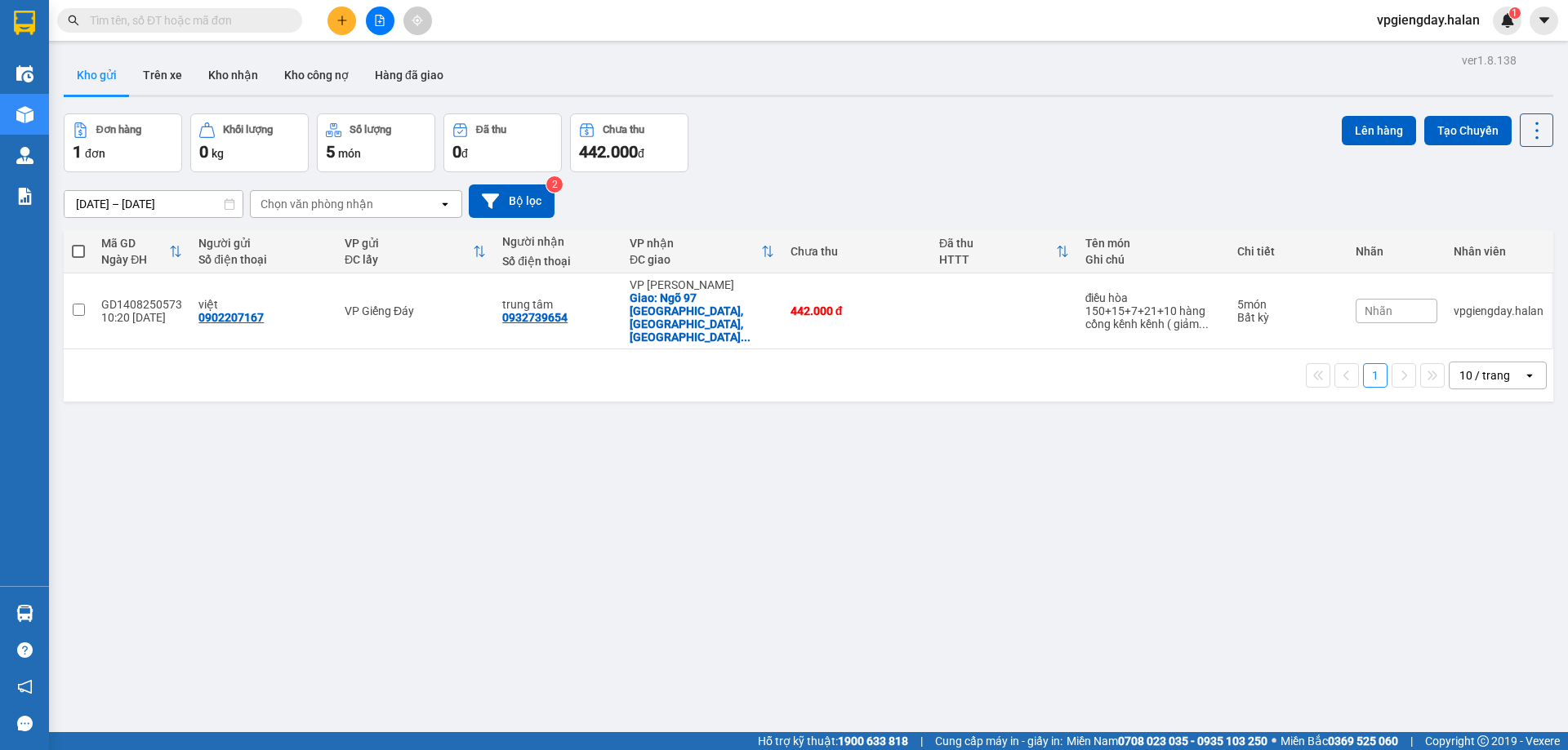
click at [75, 77] on button "Kho gửi" at bounding box center [96, 74] width 66 height 39
click at [174, 78] on button "Trên xe" at bounding box center [162, 74] width 65 height 39
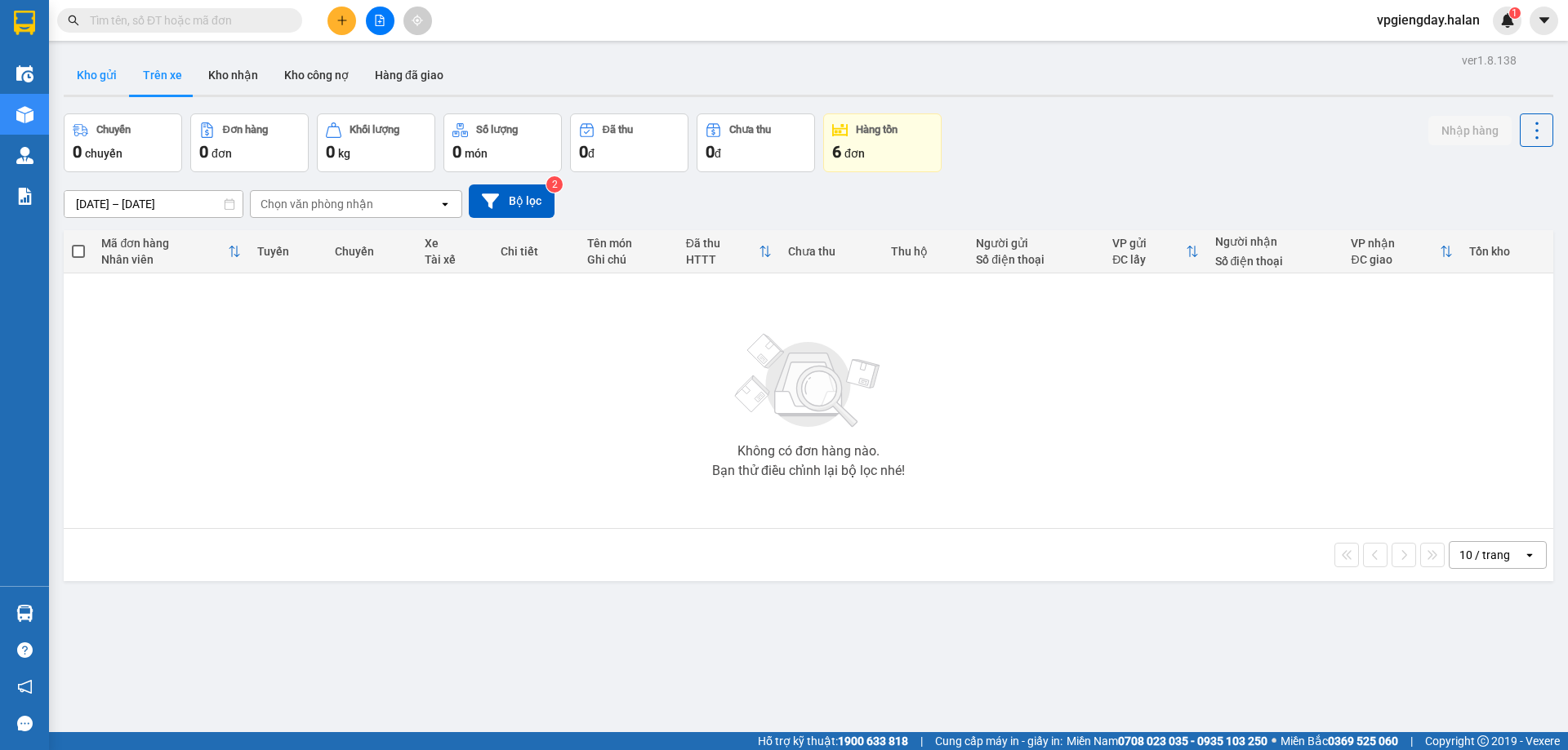
click at [100, 80] on button "Kho gửi" at bounding box center [96, 74] width 66 height 39
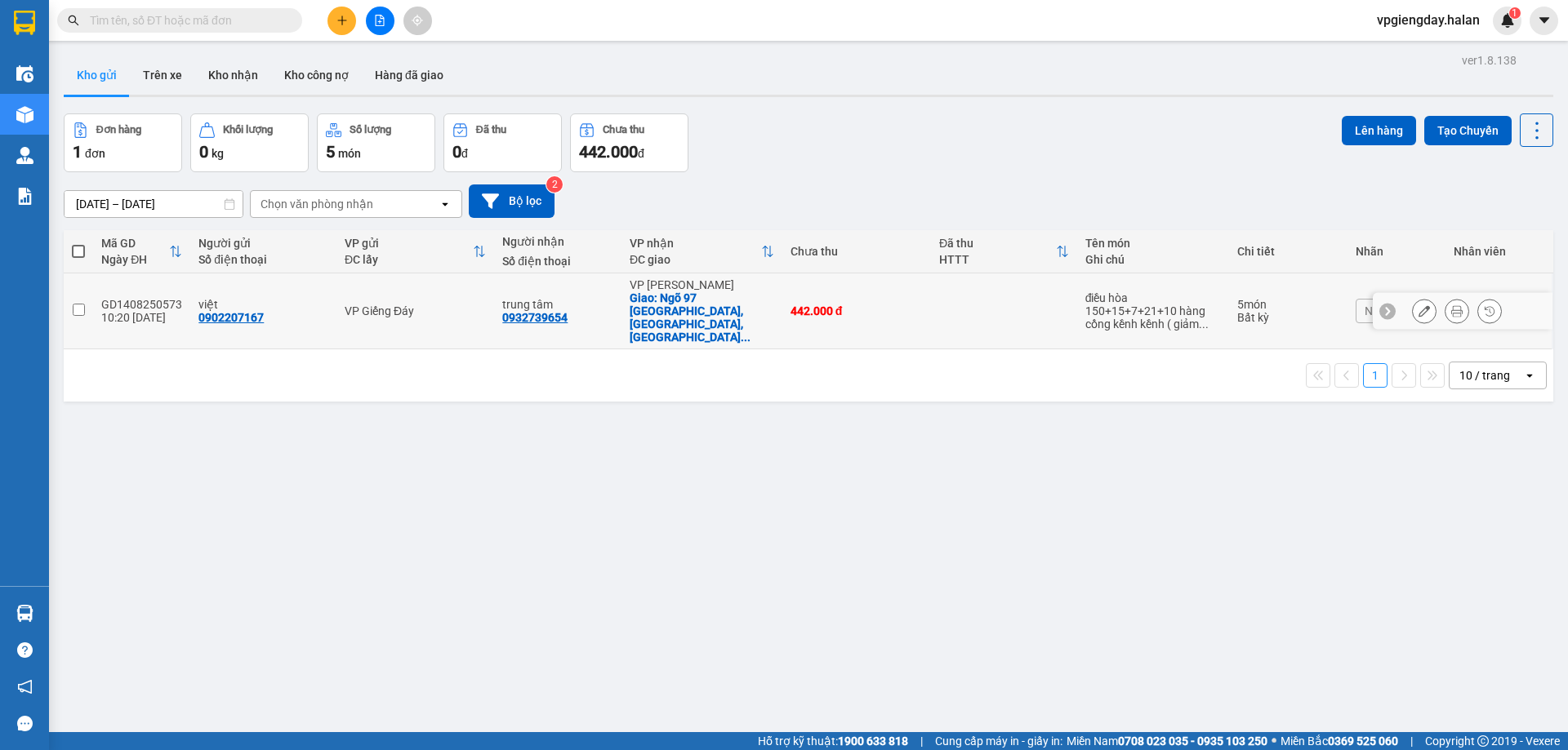
click at [87, 301] on td at bounding box center [78, 312] width 29 height 76
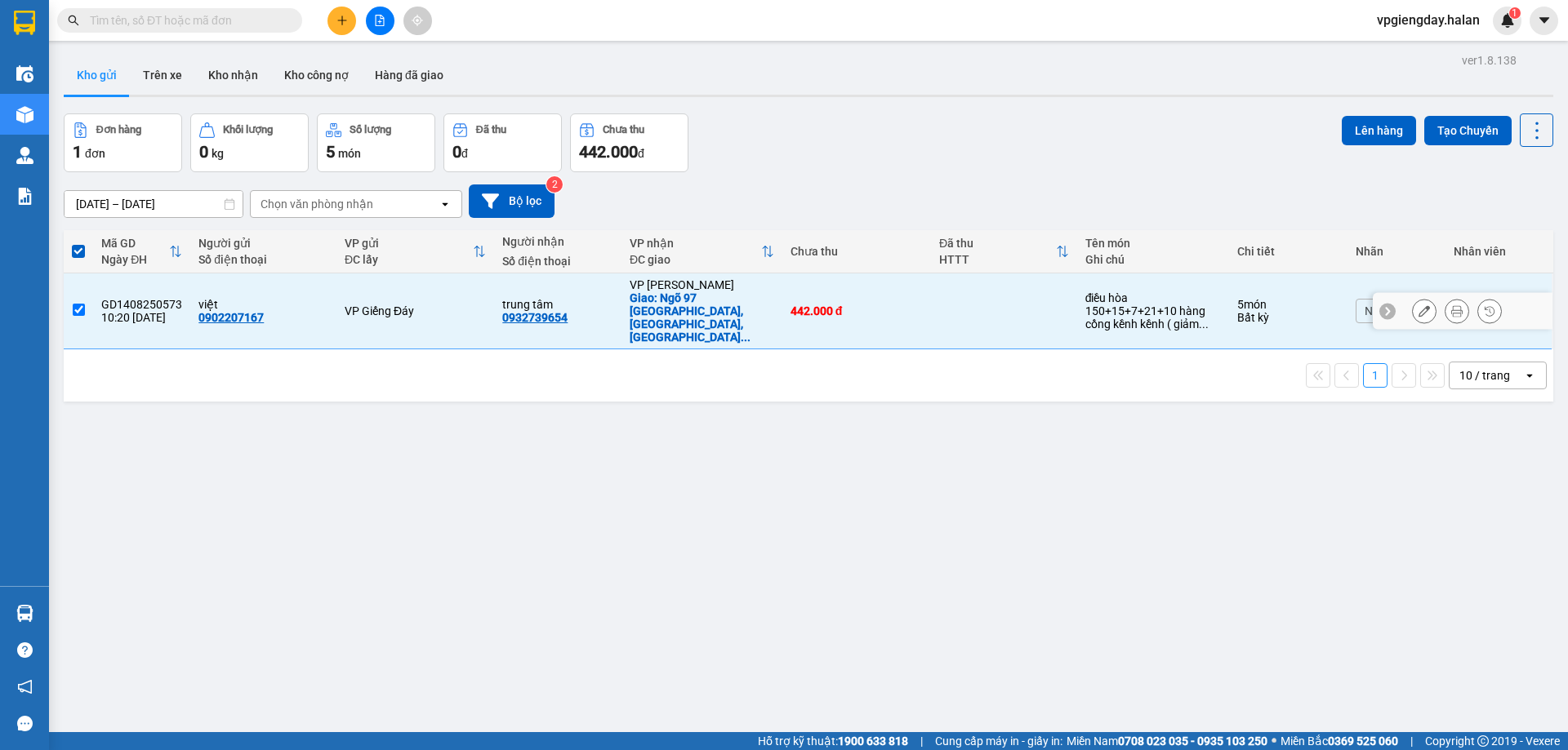
click at [76, 304] on input "checkbox" at bounding box center [79, 310] width 13 height 13
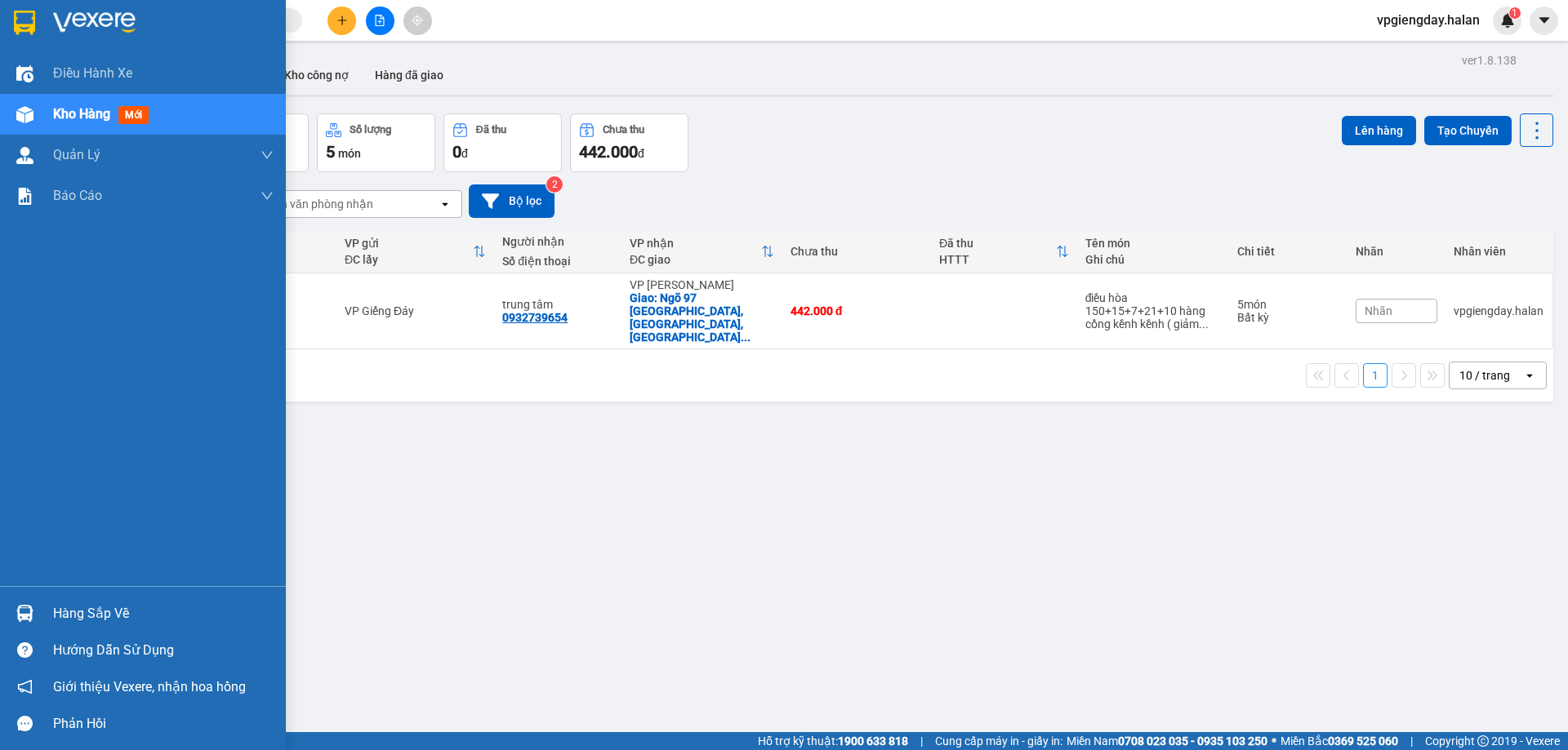
click at [155, 618] on div "Hàng sắp về" at bounding box center [164, 614] width 221 height 24
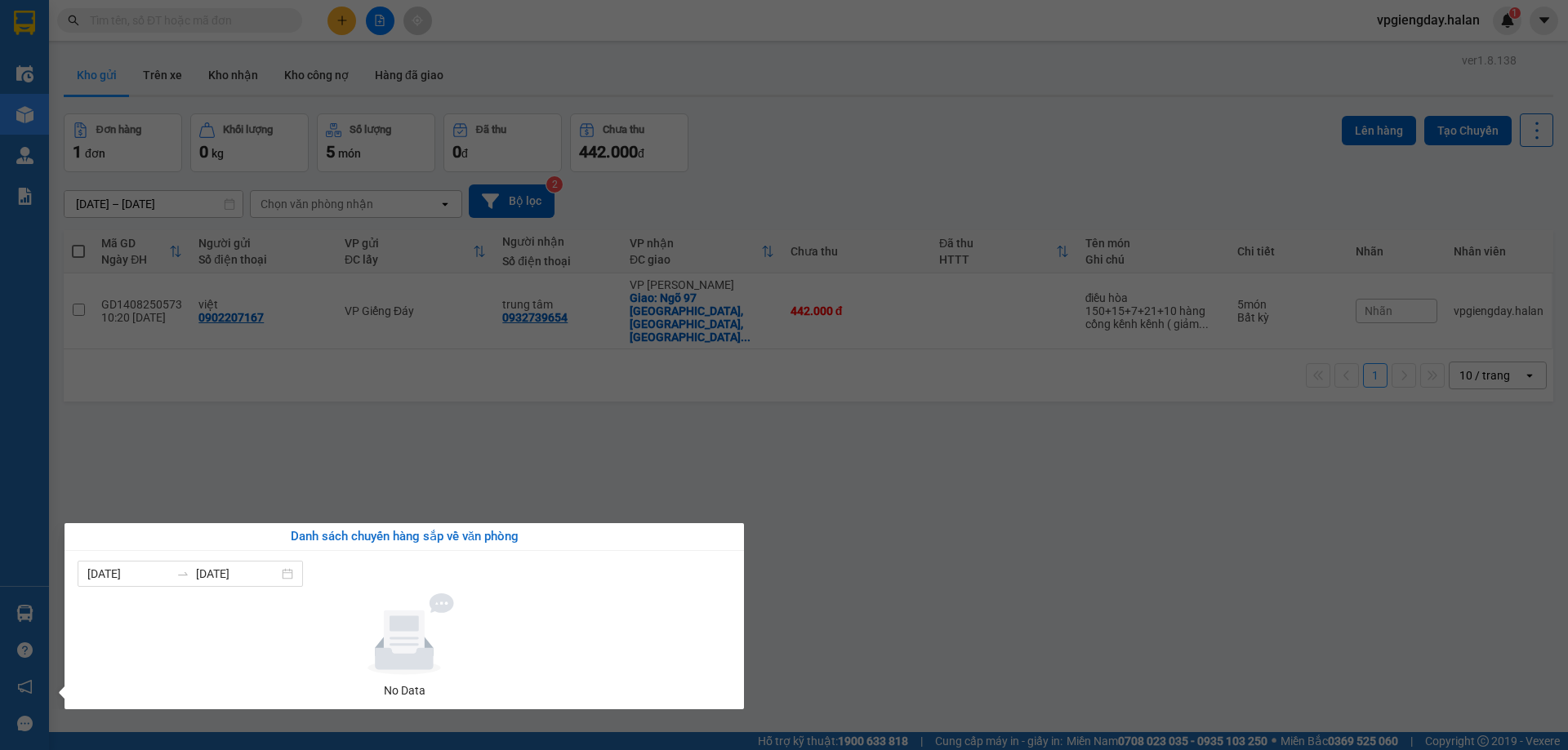
click at [455, 460] on section "Kết quả tìm kiếm ( 1 ) Bộ lọc Mã ĐH Trạng thái Món hàng Thu hộ Tổng cước Chưa c…" at bounding box center [784, 375] width 1568 height 750
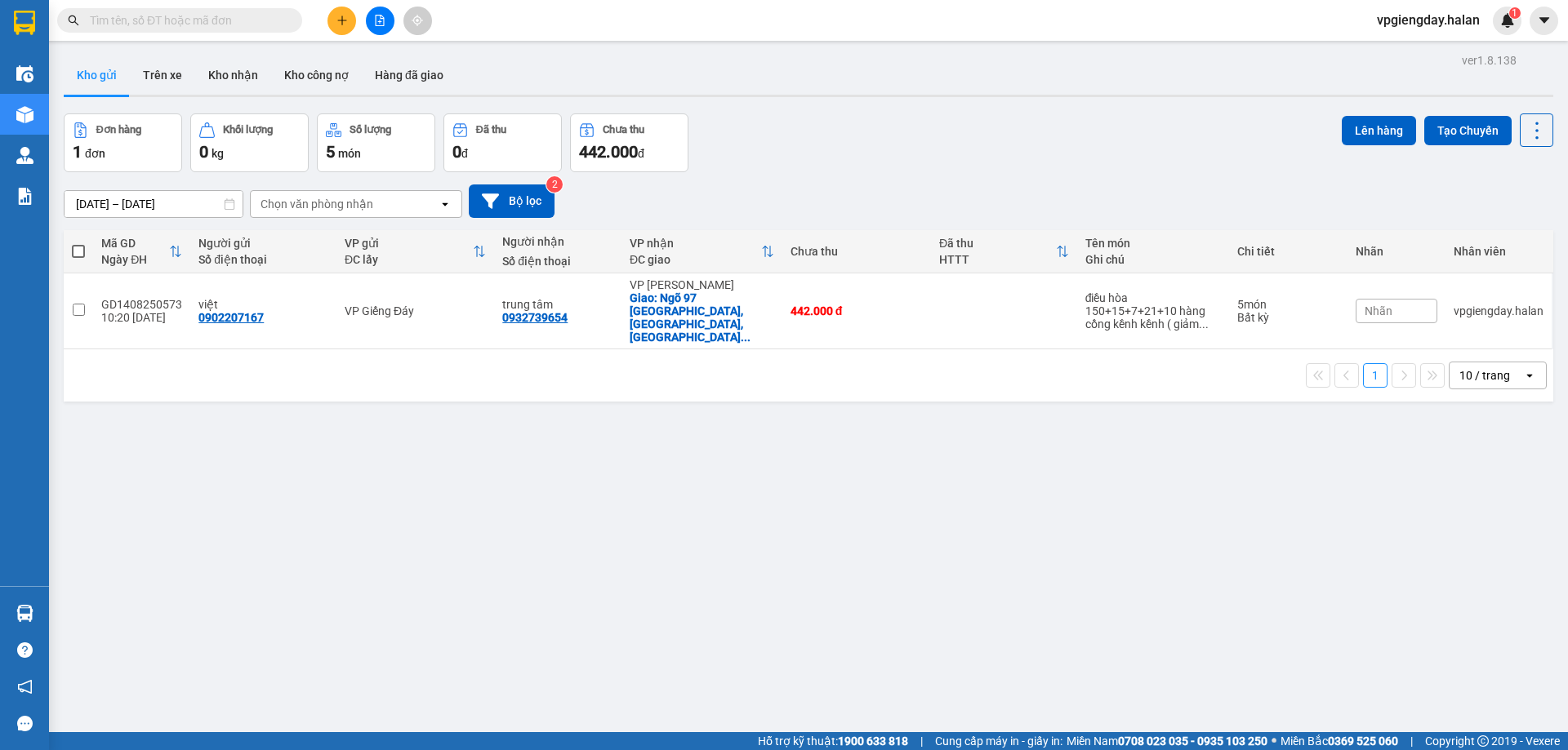
click at [213, 13] on input "text" at bounding box center [186, 21] width 193 height 18
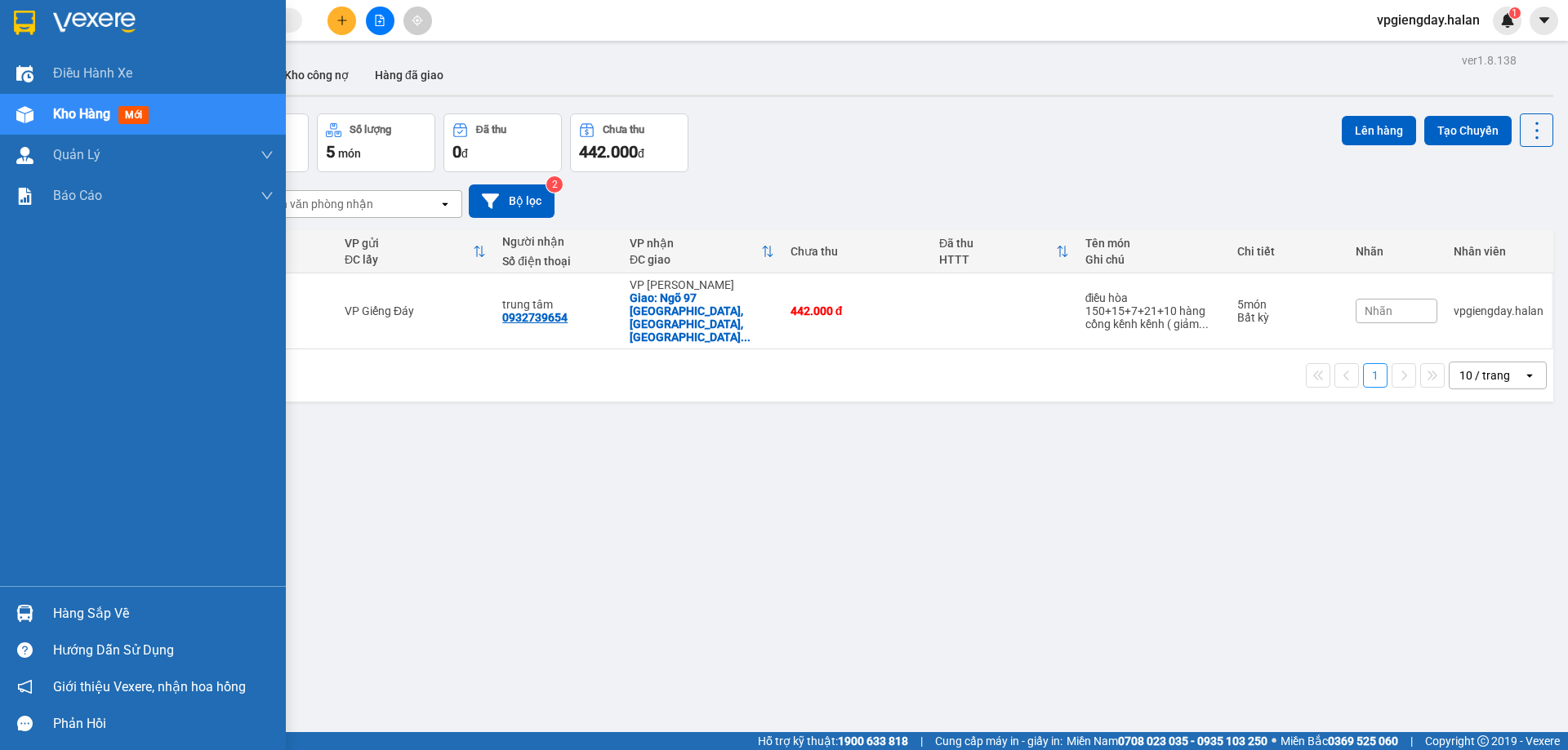
click at [165, 606] on div "Hàng sắp về" at bounding box center [164, 614] width 221 height 24
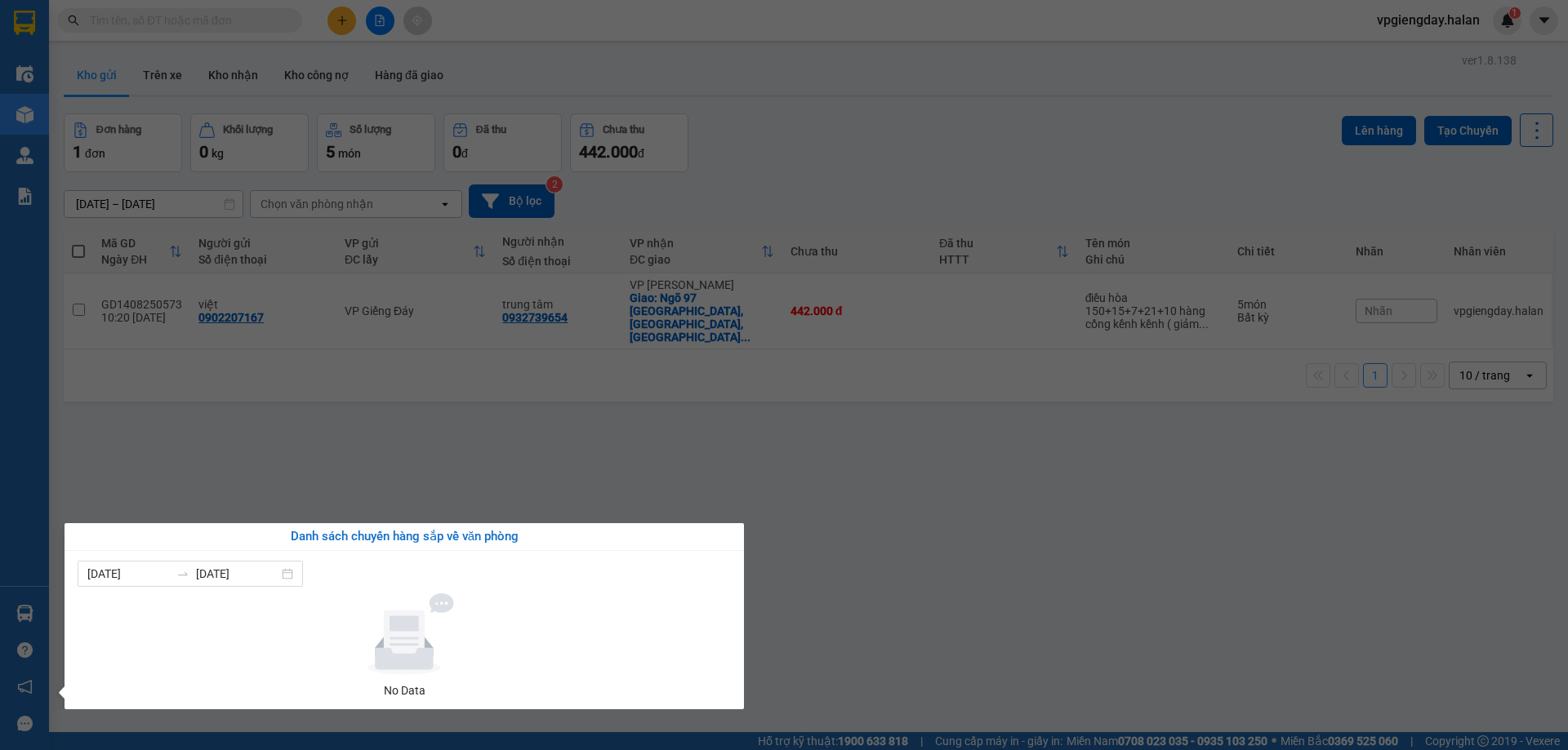
click at [504, 481] on section "Kết quả tìm kiếm ( 1 ) Bộ lọc Mã ĐH Trạng thái Món hàng Thu hộ Tổng cước Chưa c…" at bounding box center [784, 375] width 1568 height 750
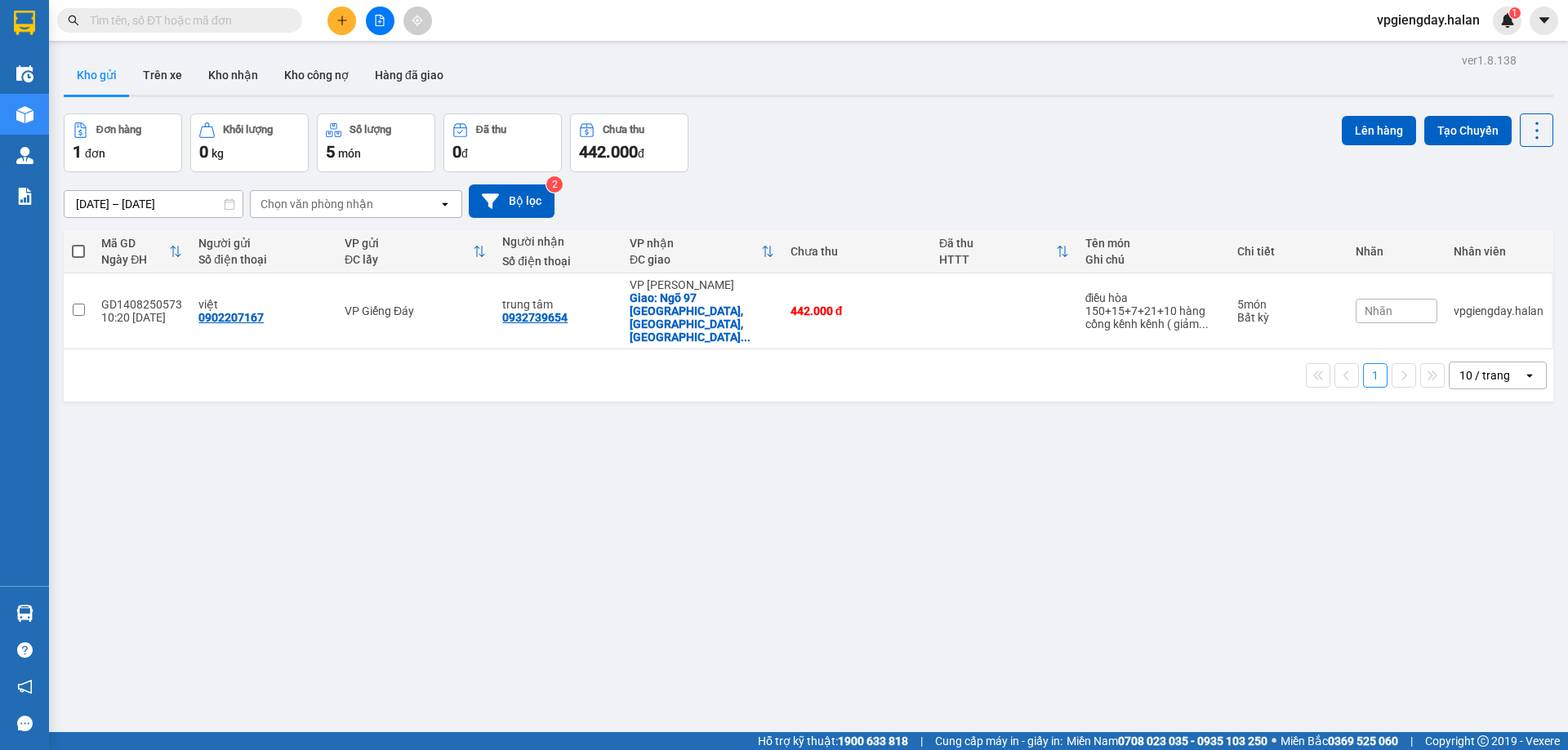
click at [267, 19] on input "text" at bounding box center [186, 21] width 193 height 18
click at [86, 296] on td at bounding box center [78, 312] width 29 height 76
checkbox input "true"
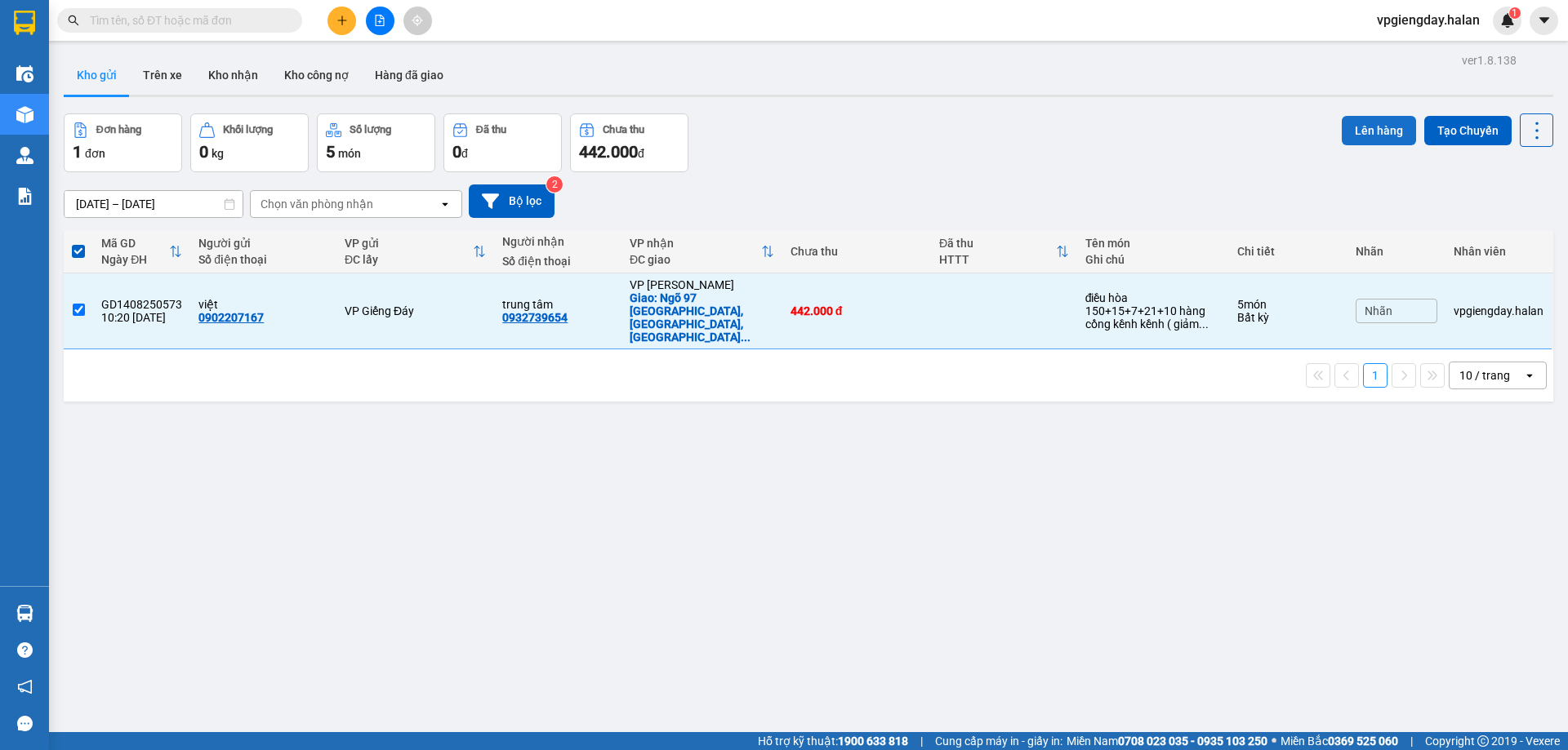
click at [1351, 127] on button "Lên hàng" at bounding box center [1378, 130] width 74 height 29
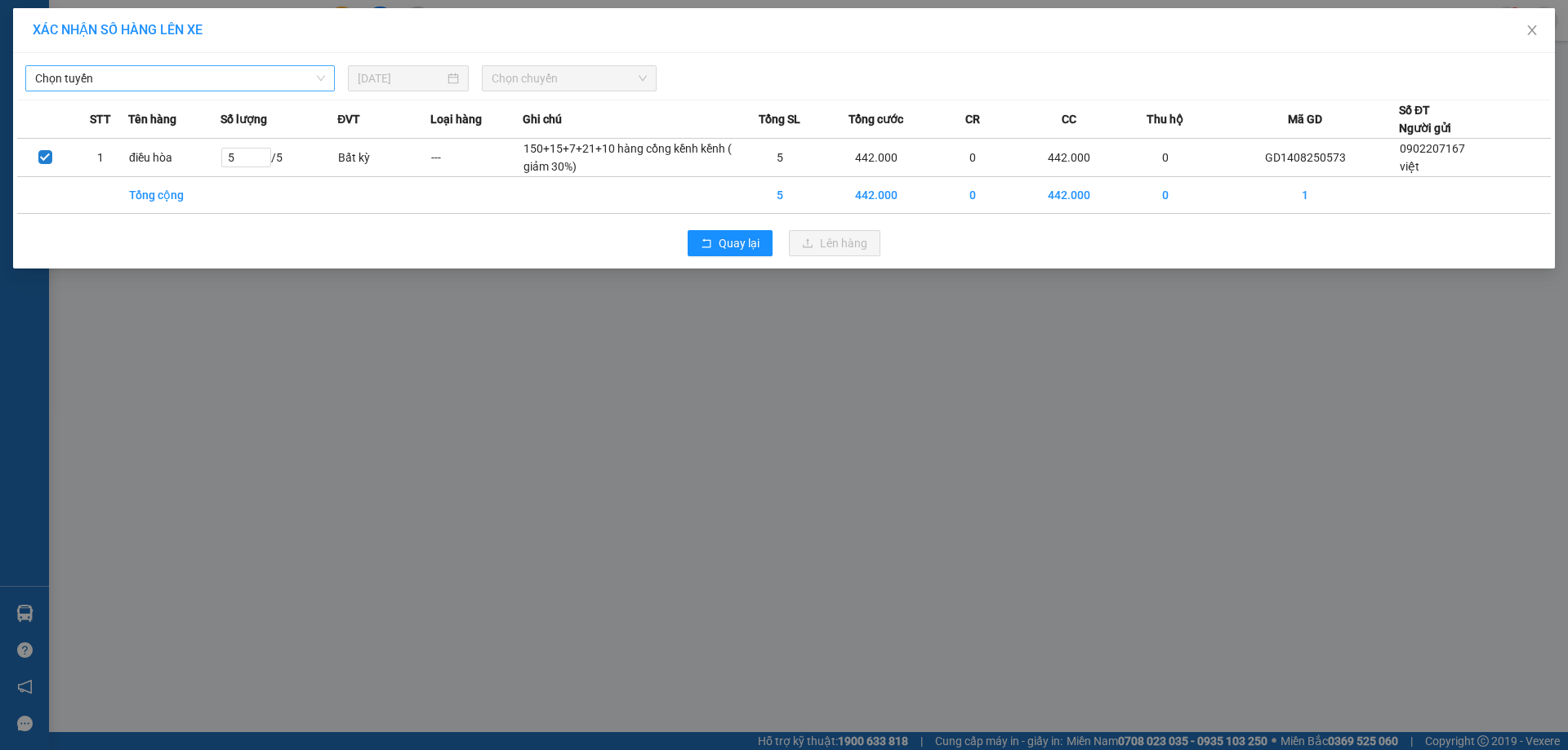
click at [248, 79] on span "Chọn tuyến" at bounding box center [180, 78] width 290 height 24
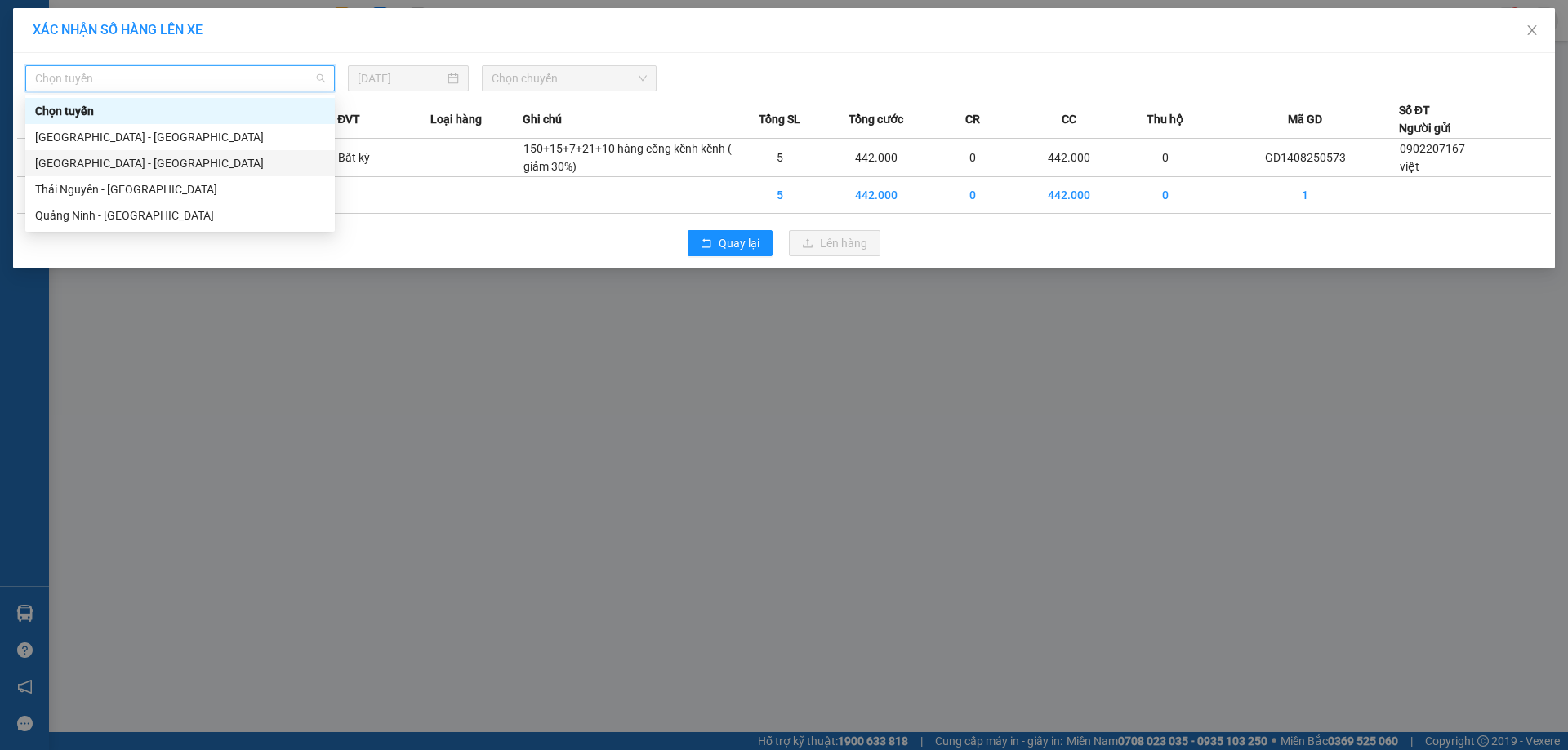
click at [131, 164] on div "[GEOGRAPHIC_DATA] - [GEOGRAPHIC_DATA]" at bounding box center [180, 164] width 290 height 18
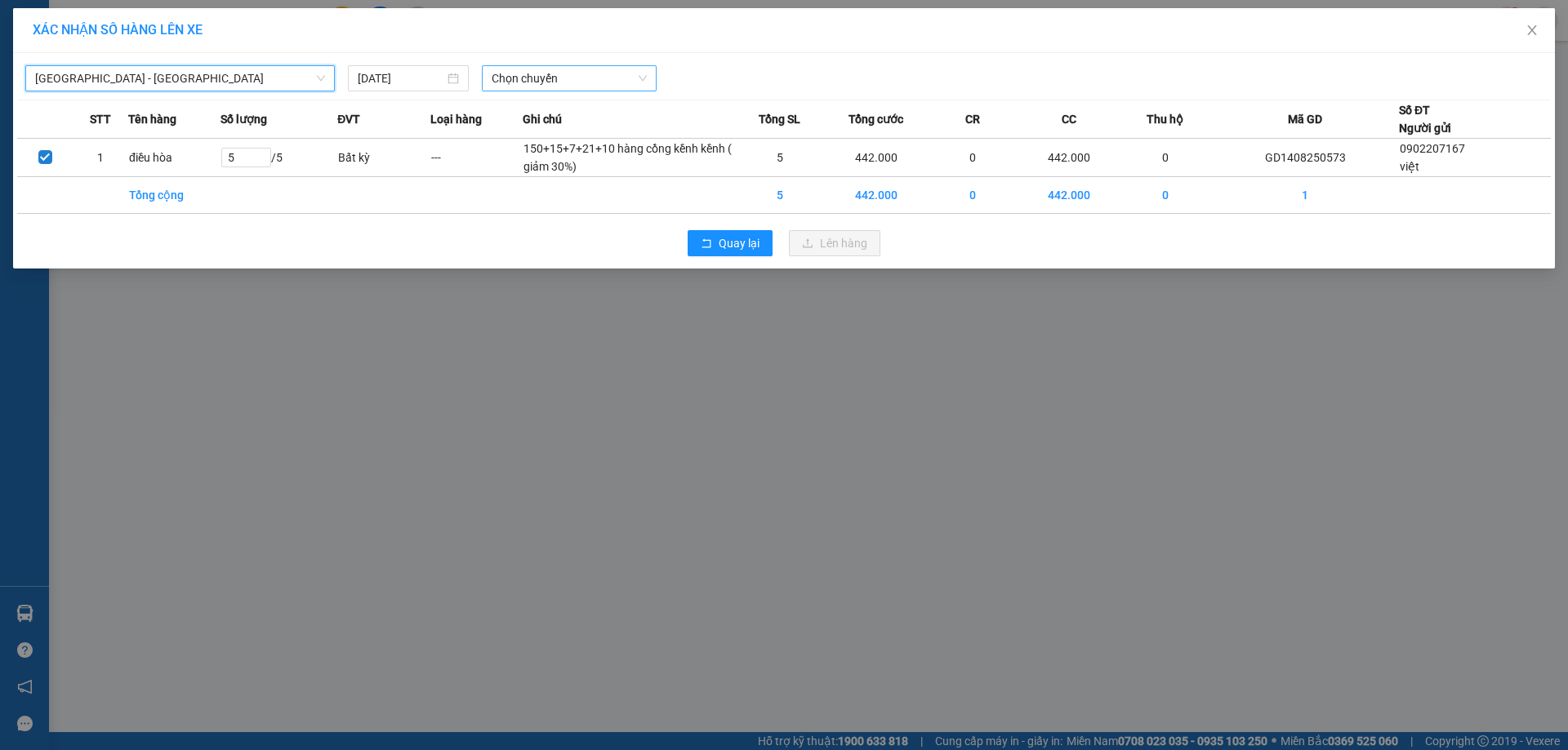
click at [528, 81] on span "Chọn chuyến" at bounding box center [570, 78] width 155 height 24
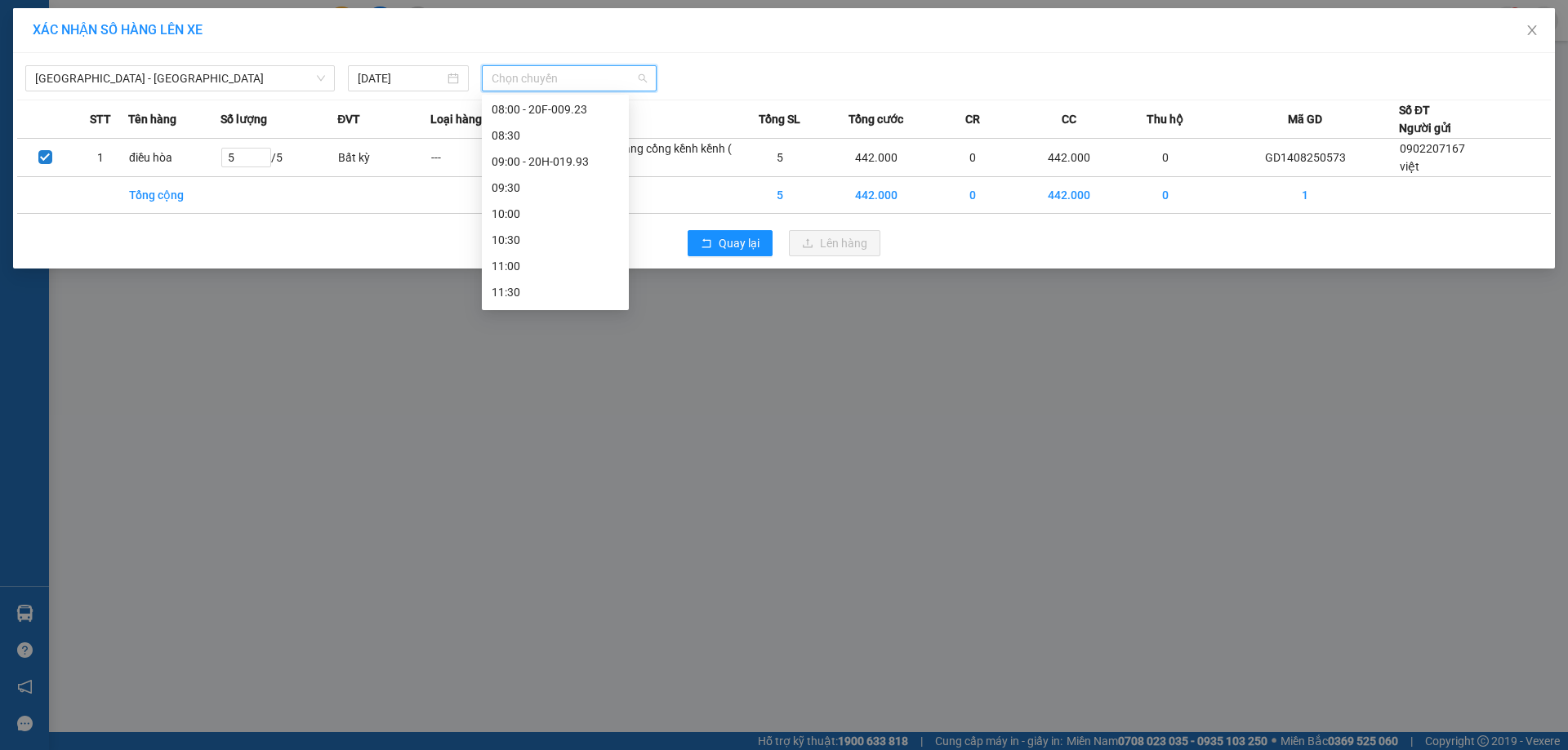
scroll to position [245, 0]
click at [552, 237] on div "10:30" at bounding box center [556, 232] width 128 height 18
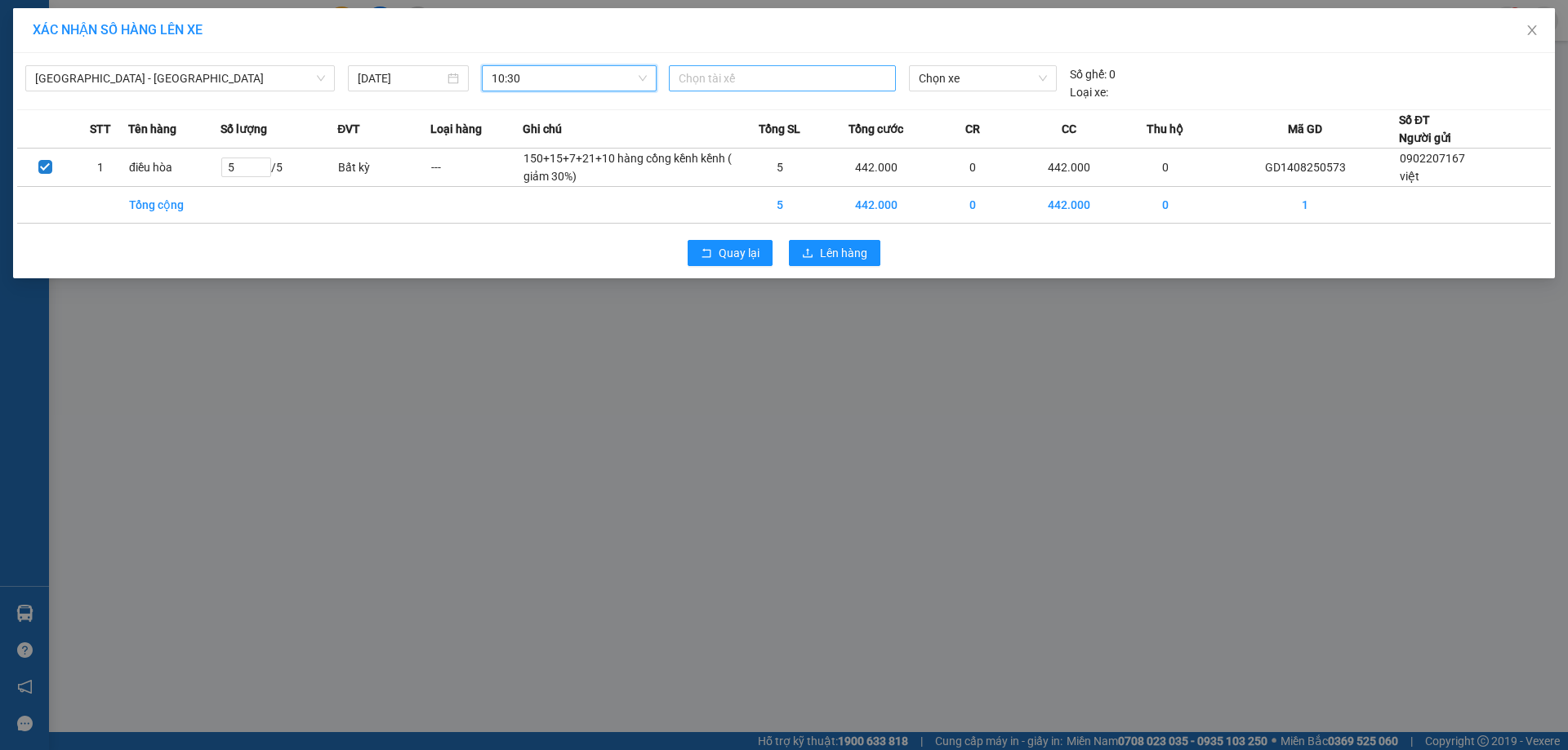
click at [820, 89] on div "Chọn tài xế" at bounding box center [783, 78] width 227 height 26
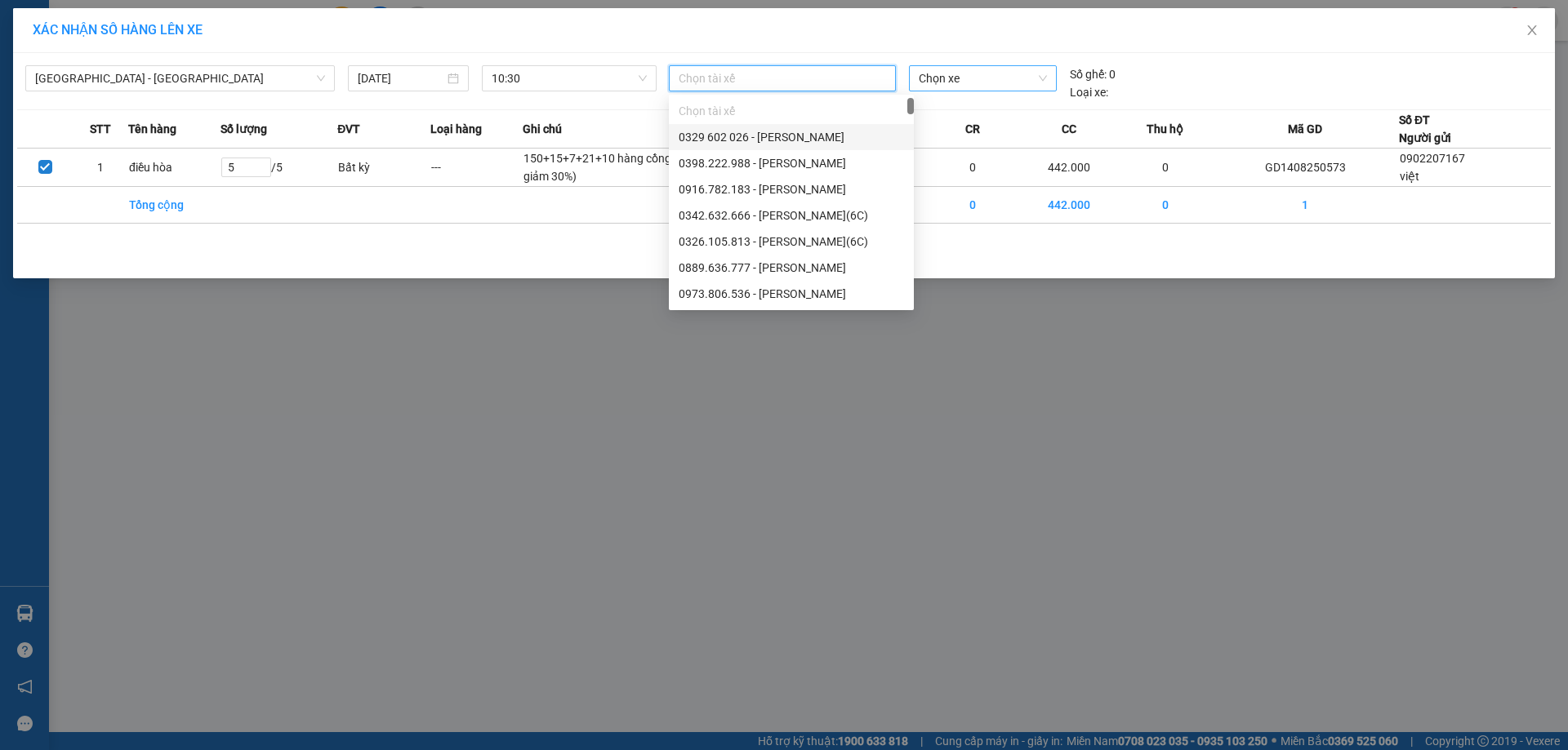
click at [982, 79] on span "Chọn xe" at bounding box center [982, 78] width 128 height 24
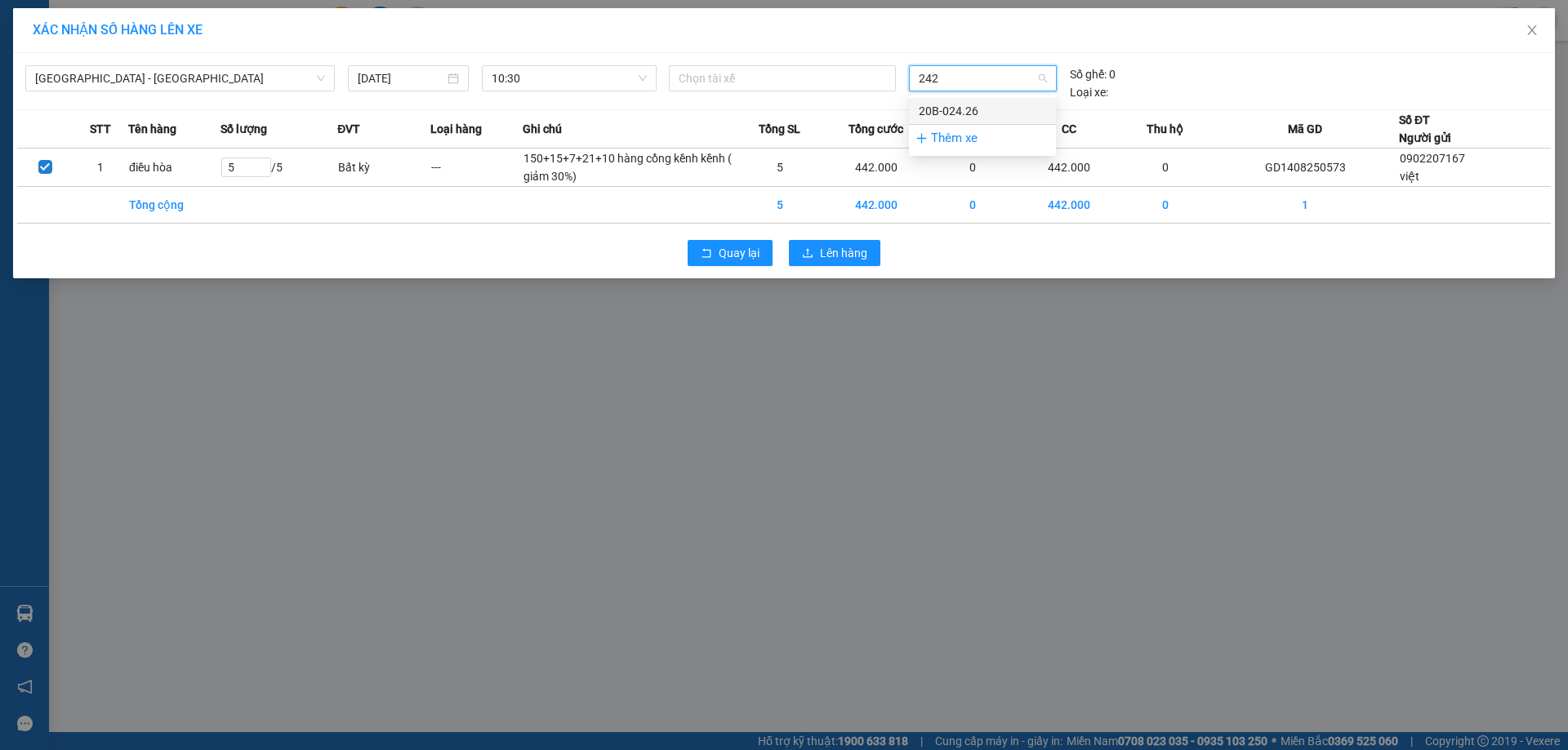
type input "2426"
click at [983, 106] on div "20B-024.26" at bounding box center [982, 111] width 128 height 18
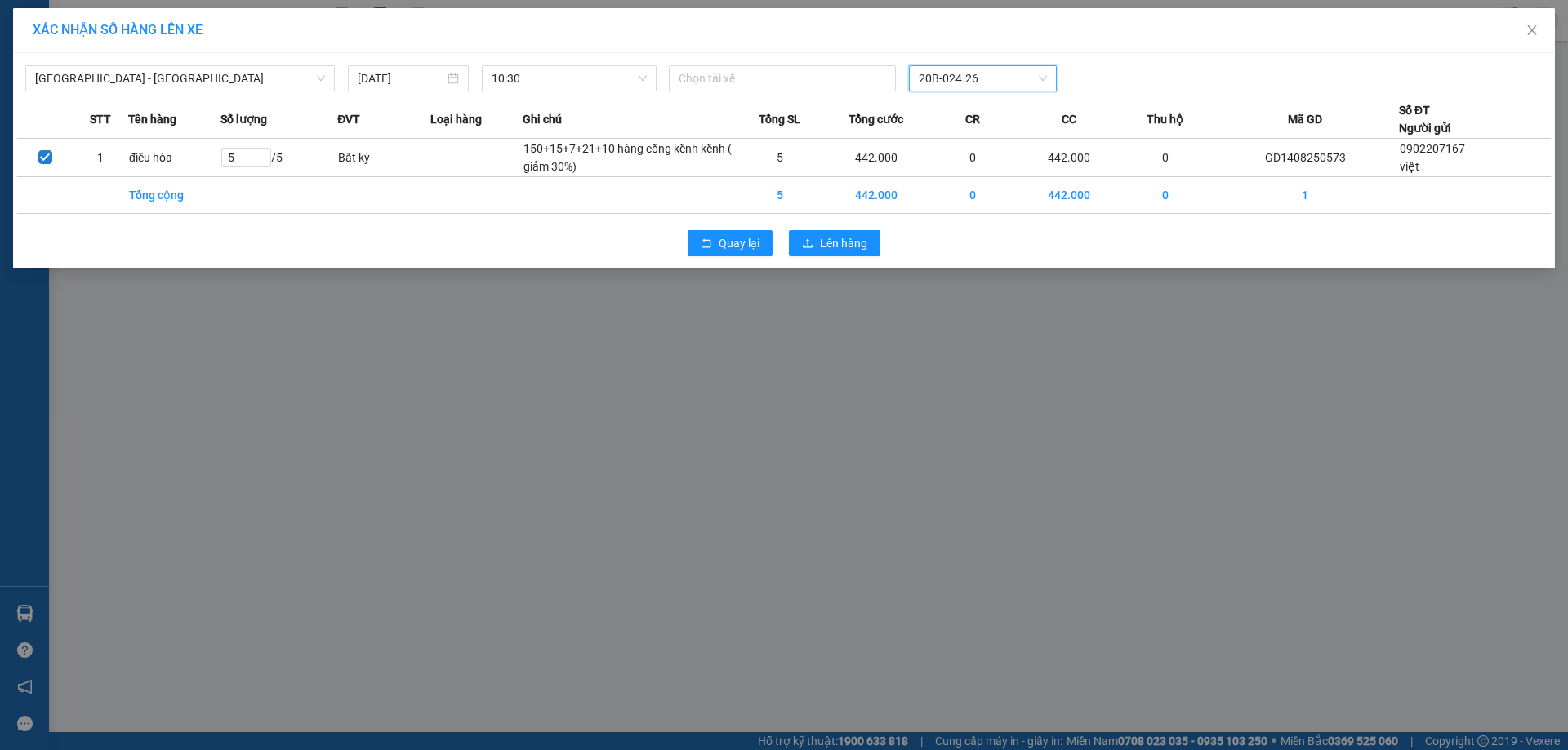
click at [995, 80] on span "20B-024.26" at bounding box center [982, 78] width 128 height 24
type input "01993"
click at [994, 108] on div "20H-019.93" at bounding box center [982, 111] width 128 height 18
click at [842, 244] on span "Lên hàng" at bounding box center [844, 244] width 48 height 18
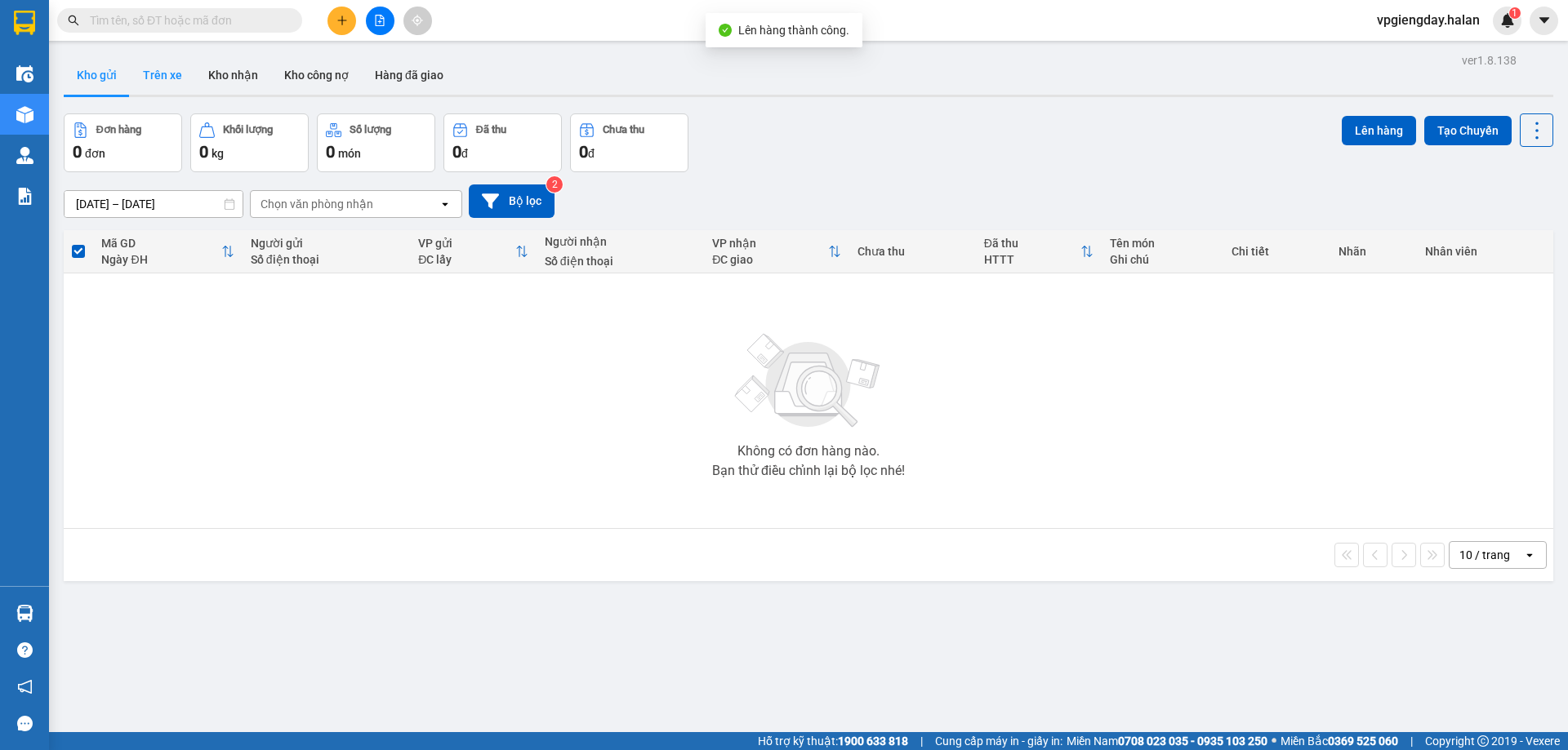
click at [174, 84] on button "Trên xe" at bounding box center [162, 74] width 65 height 39
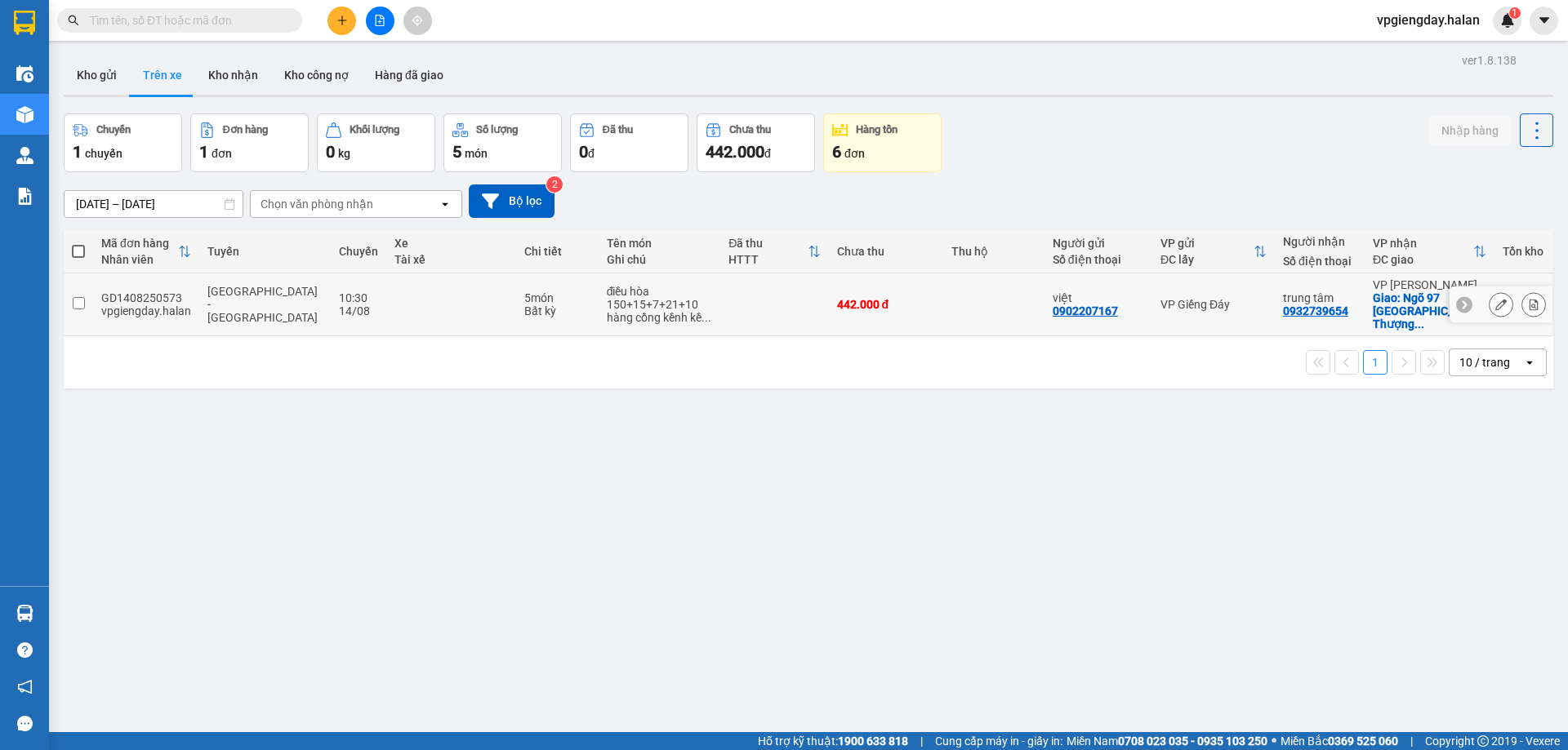
click at [79, 297] on input "checkbox" at bounding box center [79, 303] width 13 height 13
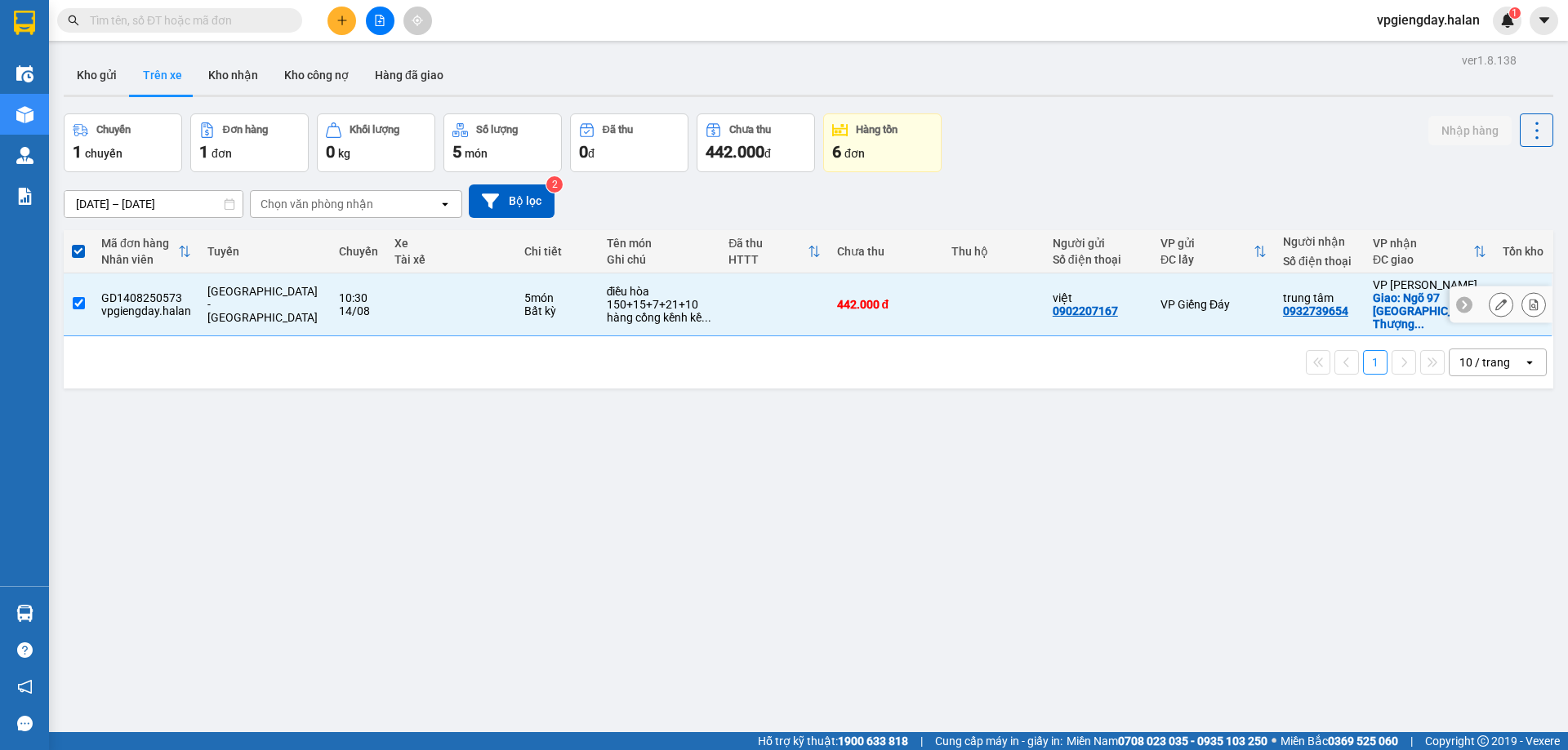
click at [396, 303] on td at bounding box center [450, 305] width 129 height 63
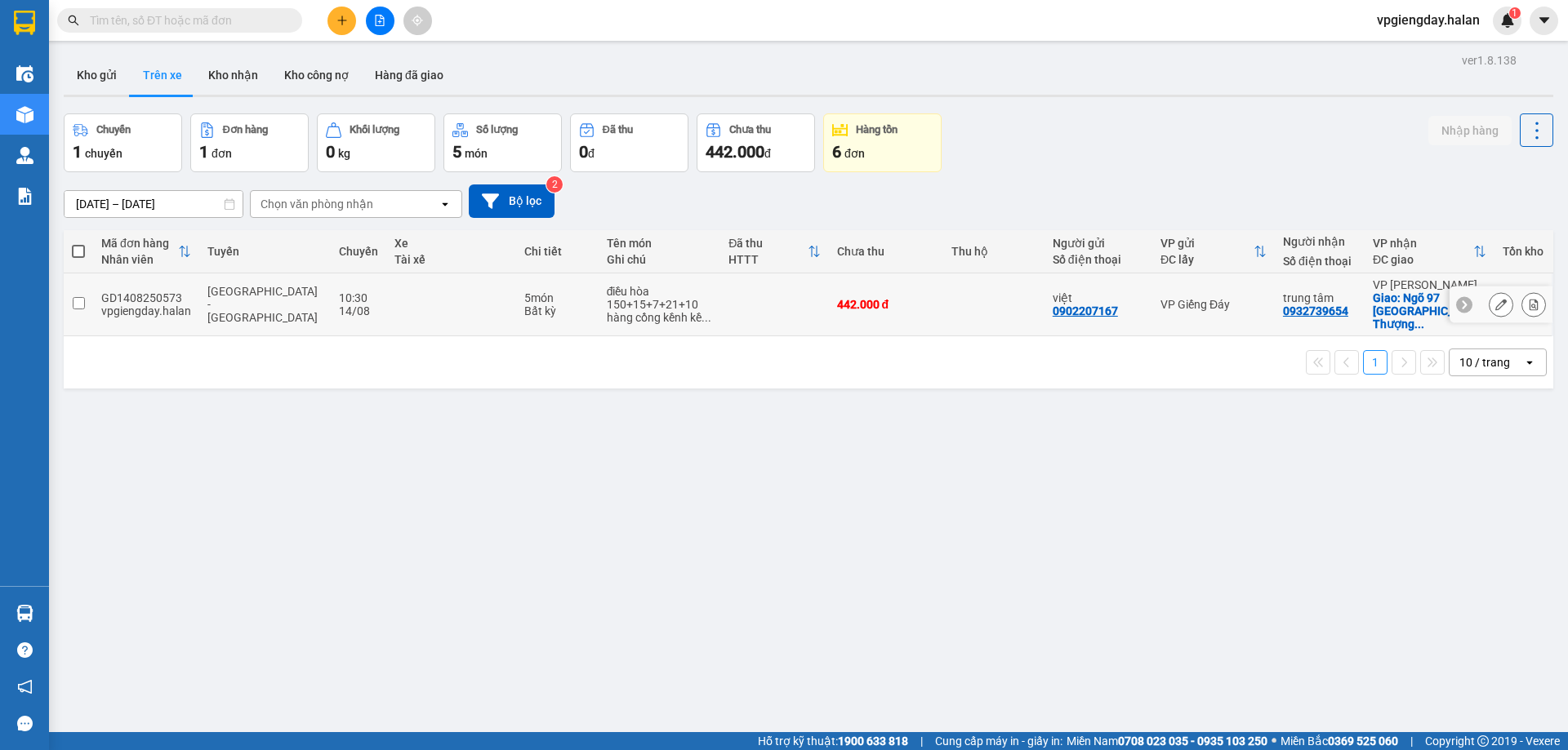
click at [399, 303] on td at bounding box center [450, 305] width 129 height 63
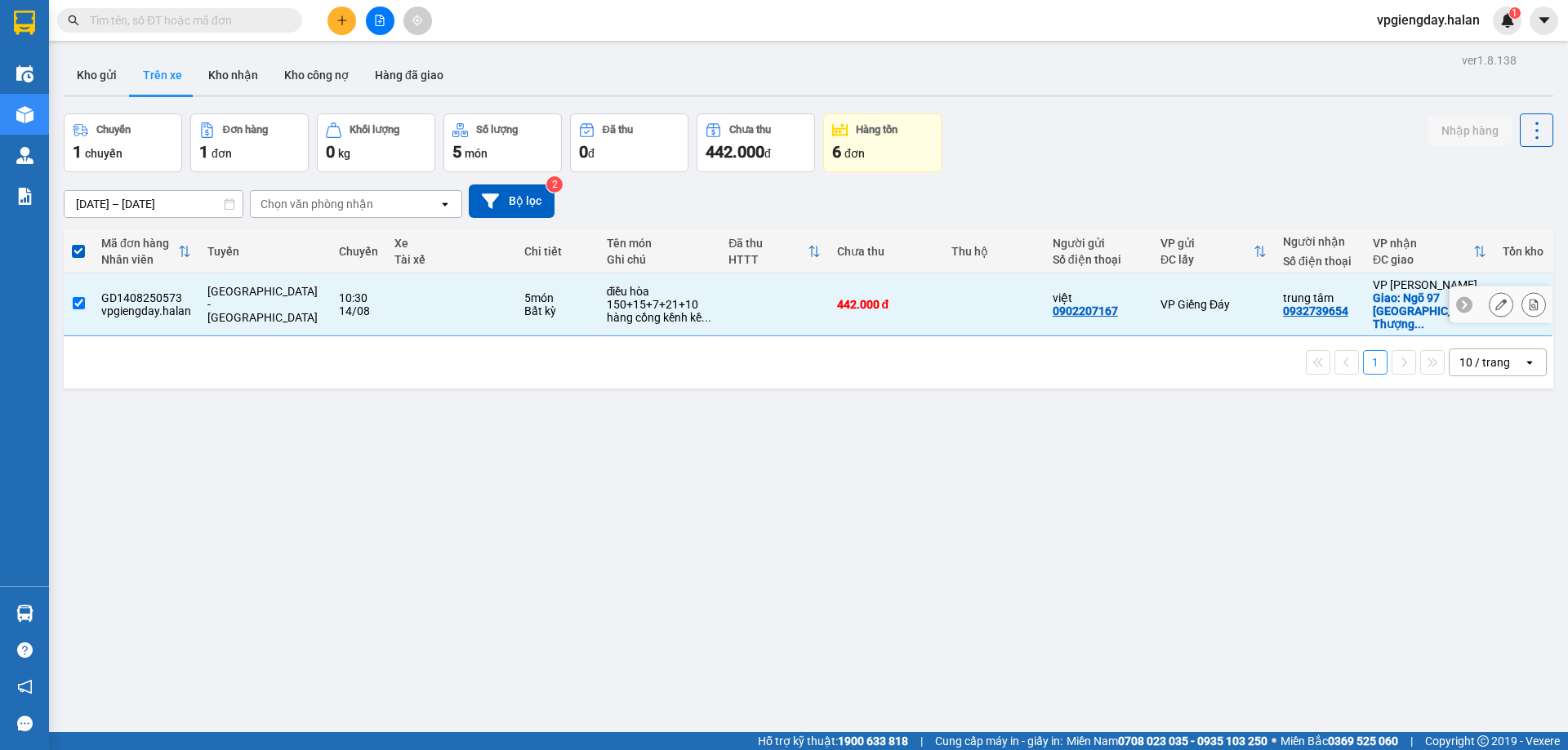
click at [200, 303] on td "[GEOGRAPHIC_DATA] - [GEOGRAPHIC_DATA]" at bounding box center [265, 305] width 131 height 63
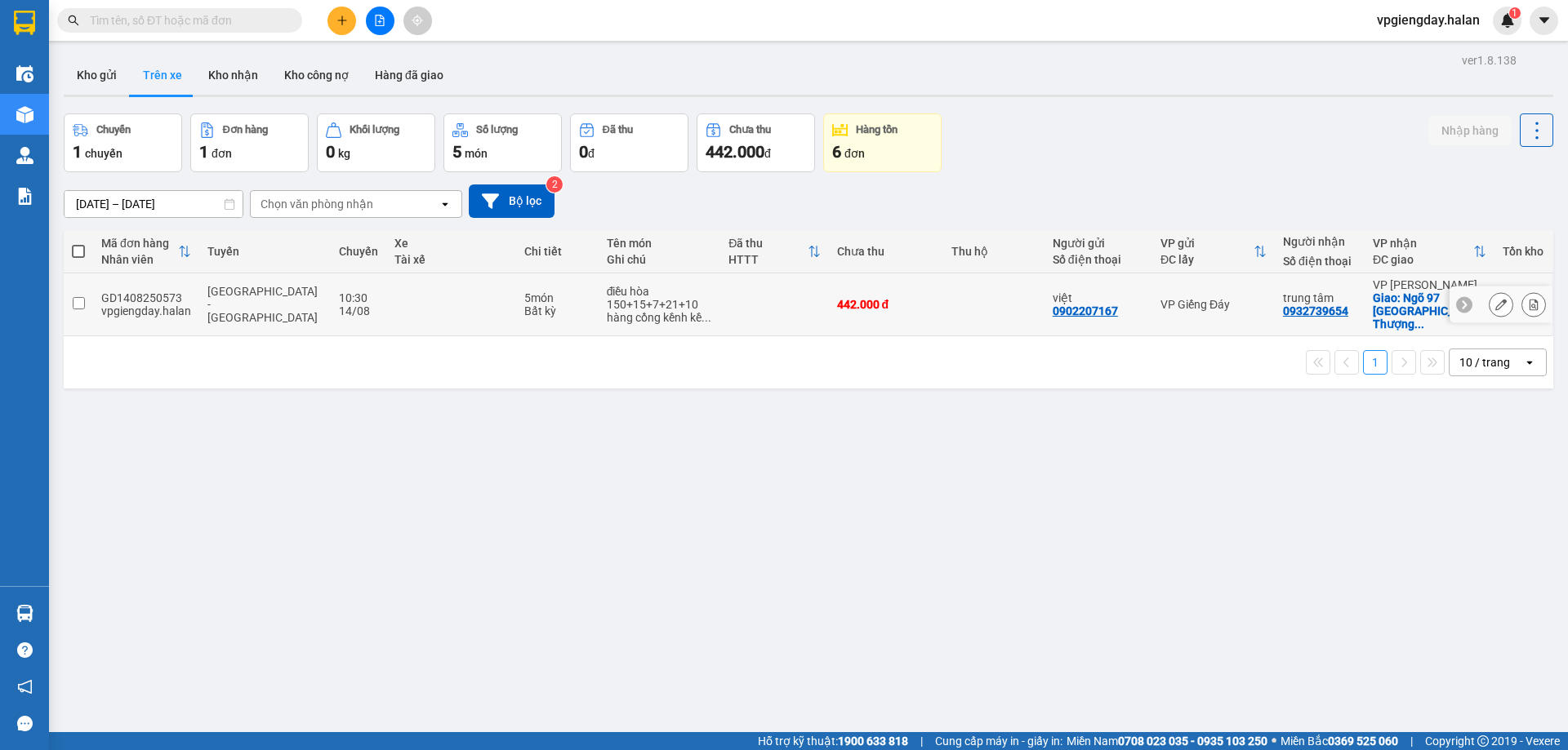
click at [74, 302] on input "checkbox" at bounding box center [79, 303] width 13 height 13
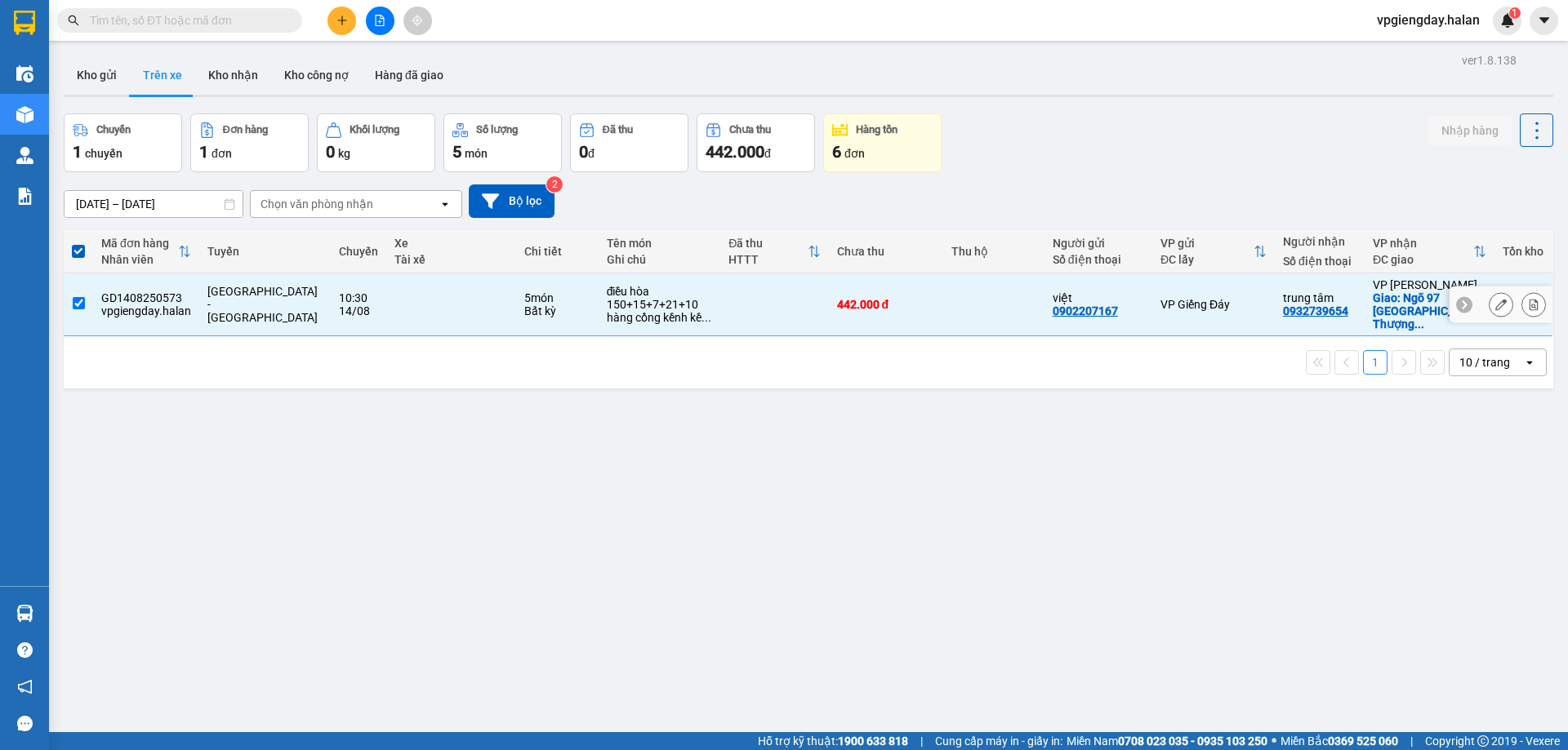
click at [78, 302] on input "checkbox" at bounding box center [79, 303] width 13 height 13
checkbox input "false"
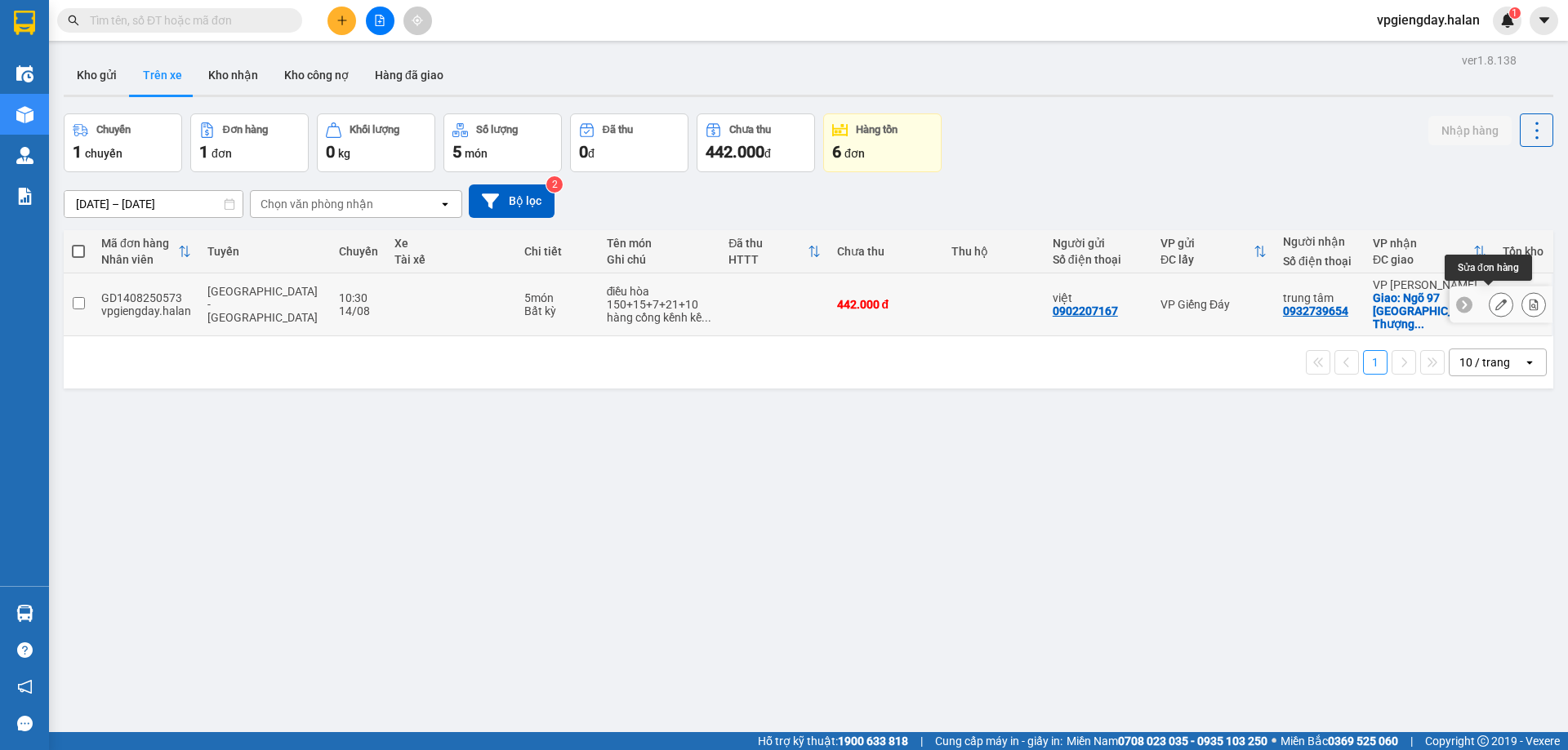
click at [1489, 302] on button at bounding box center [1500, 305] width 23 height 28
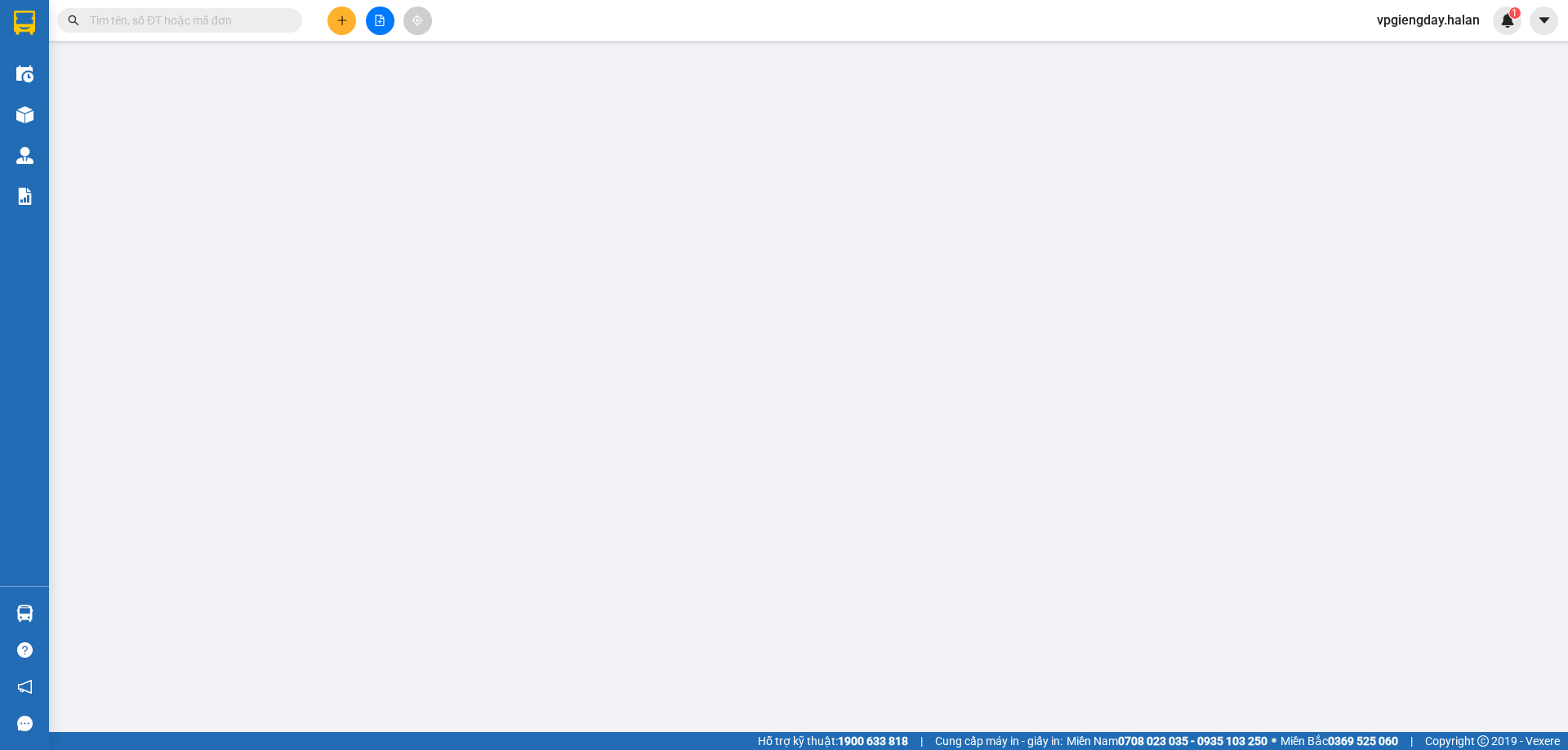
type input "0902207167"
type input "0932739654"
checkbox input "true"
type input "Ngõ 97 [GEOGRAPHIC_DATA], [GEOGRAPHIC_DATA], [GEOGRAPHIC_DATA], [GEOGRAPHIC_DAT…"
type input "442.000"
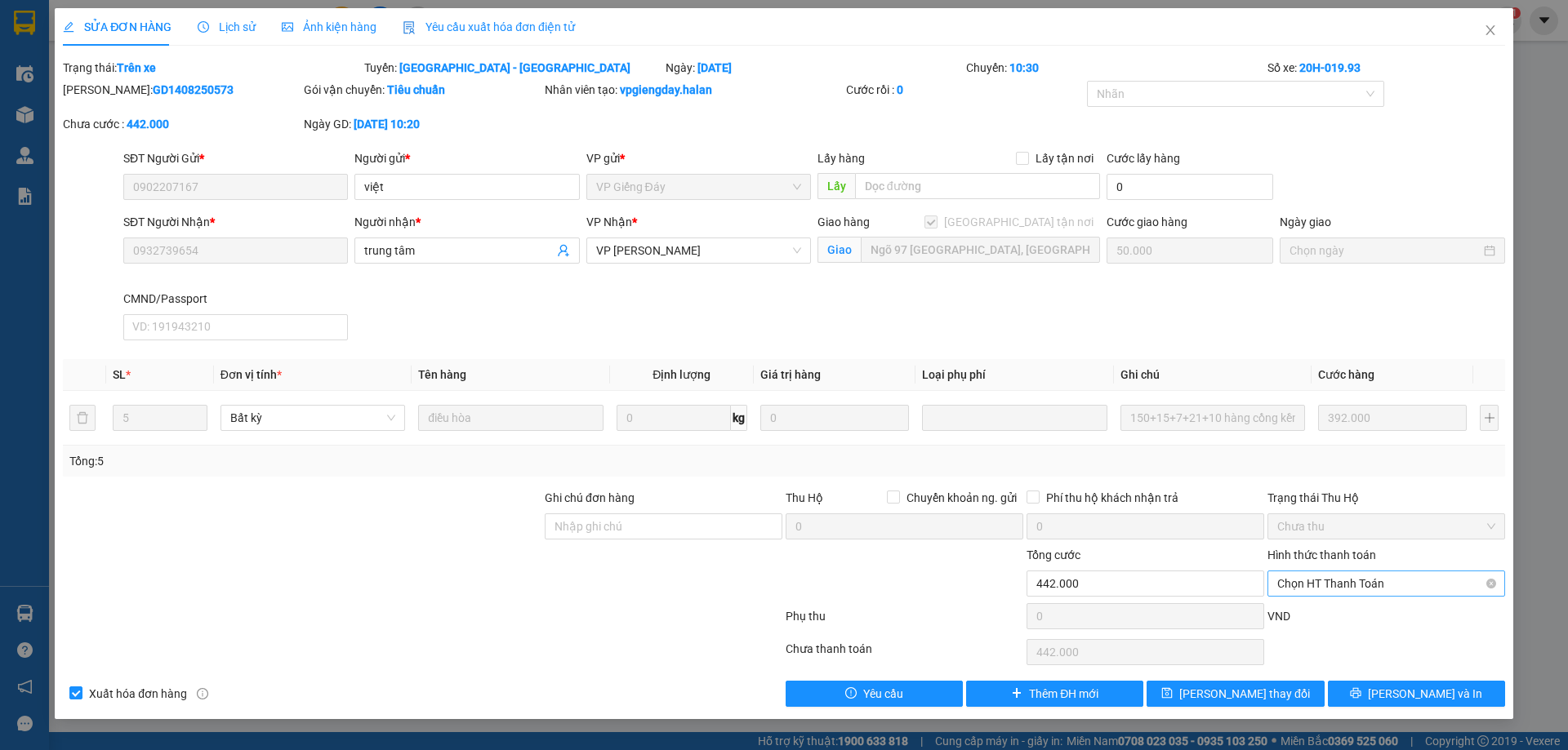
click at [1341, 590] on span "Chọn HT Thanh Toán" at bounding box center [1386, 583] width 218 height 24
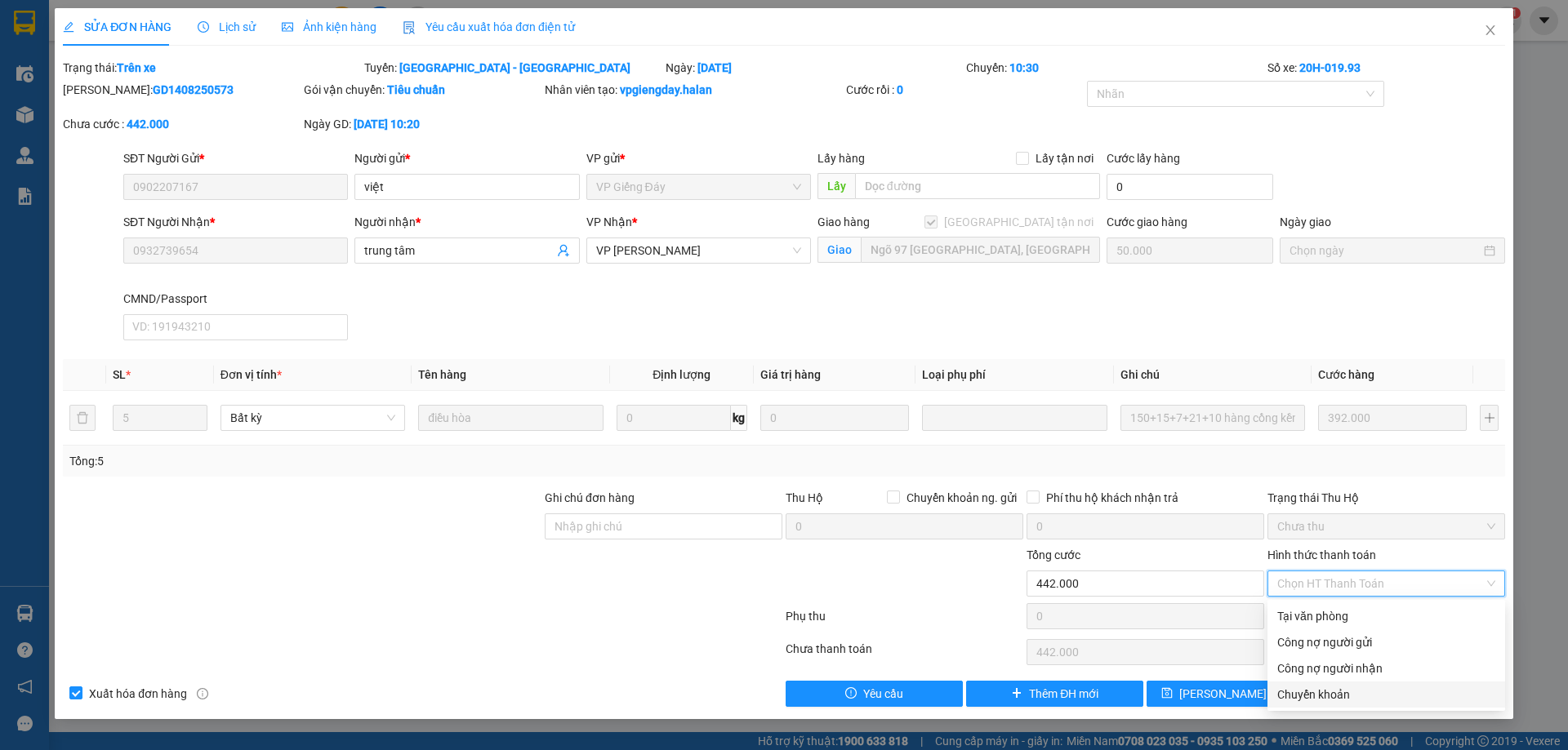
click at [1327, 692] on div "Chuyển khoản" at bounding box center [1386, 695] width 218 height 18
type input "0"
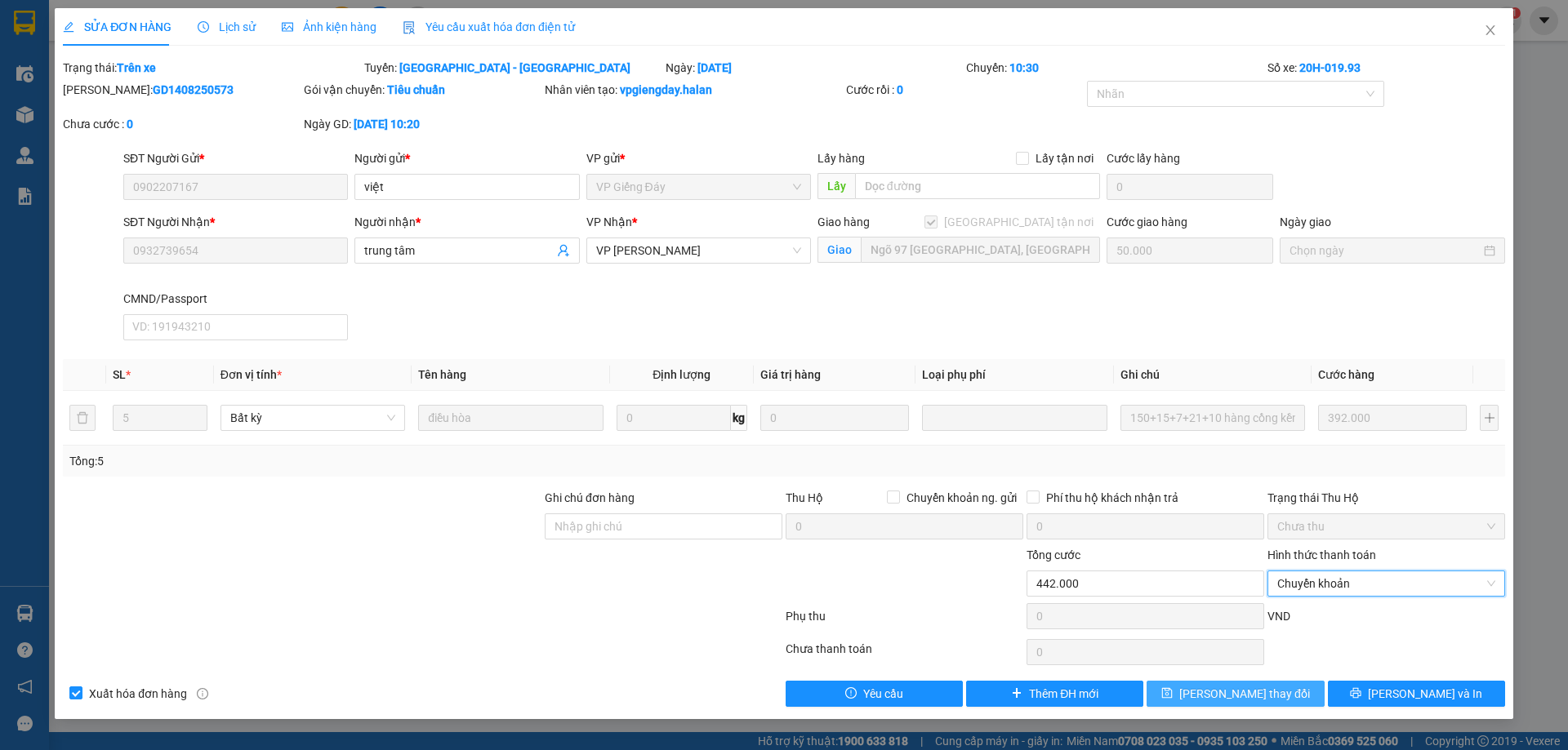
click at [1259, 696] on span "[PERSON_NAME] thay đổi" at bounding box center [1245, 694] width 130 height 18
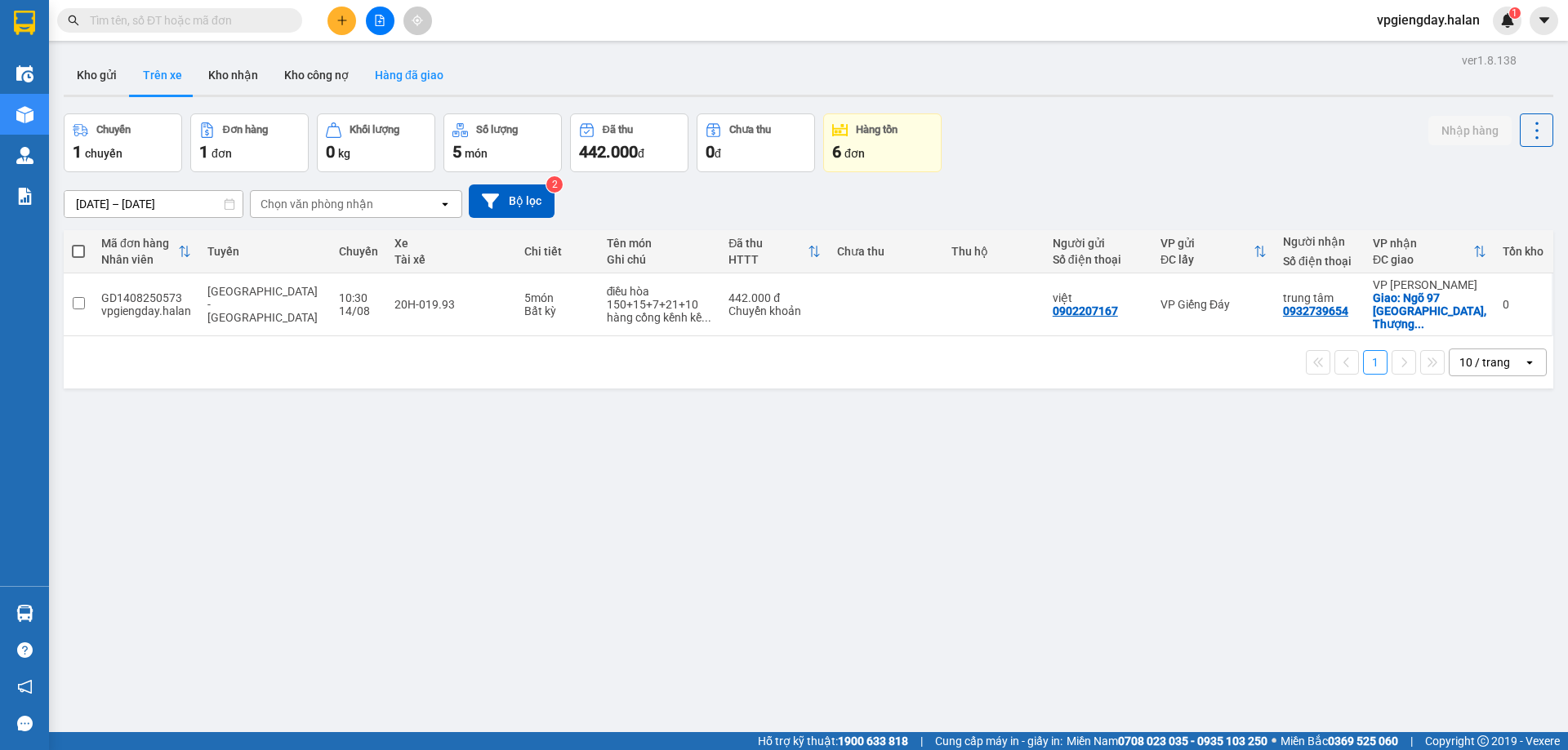
click at [412, 73] on button "Hàng đã giao" at bounding box center [408, 74] width 94 height 39
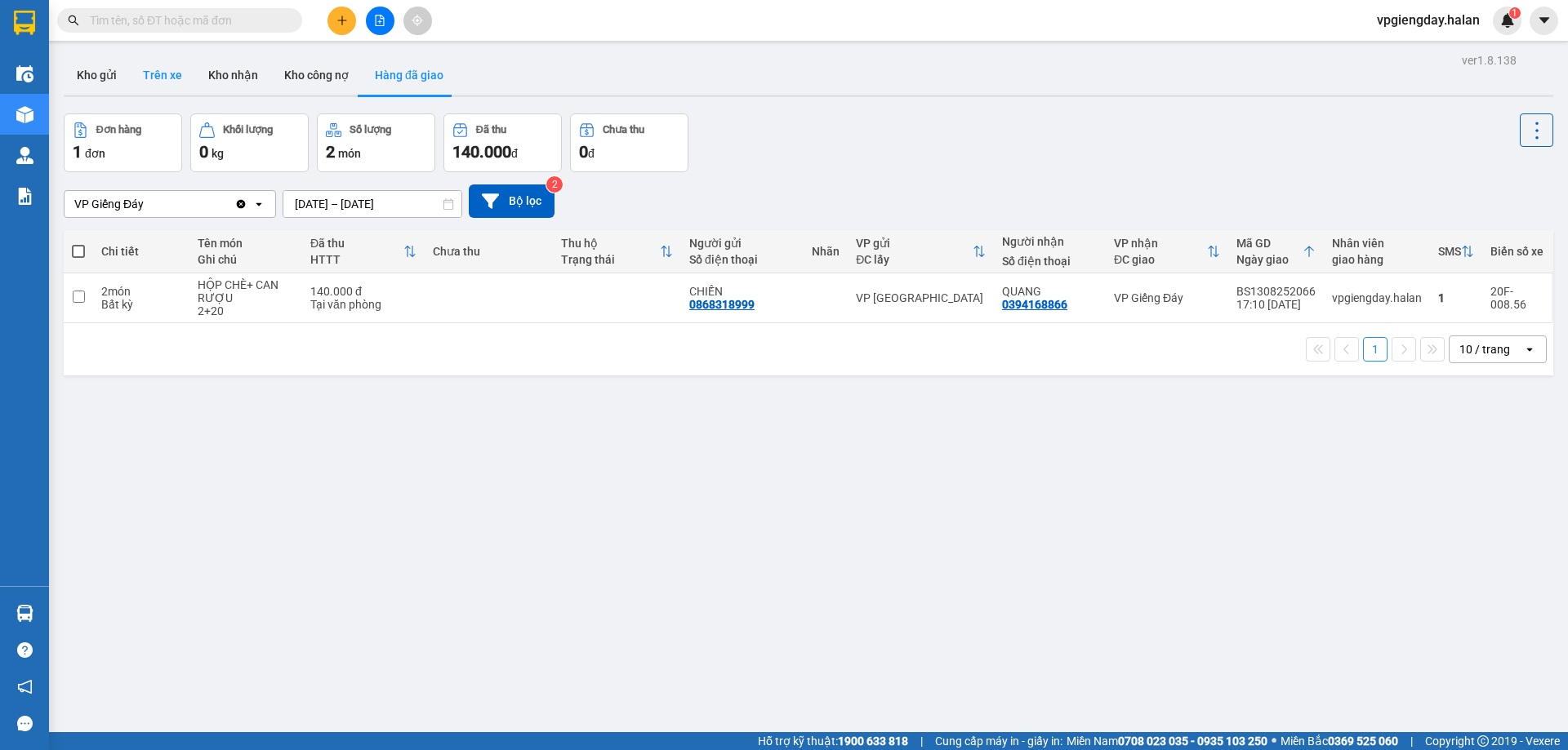
click at [165, 77] on button "Trên xe" at bounding box center [162, 74] width 65 height 39
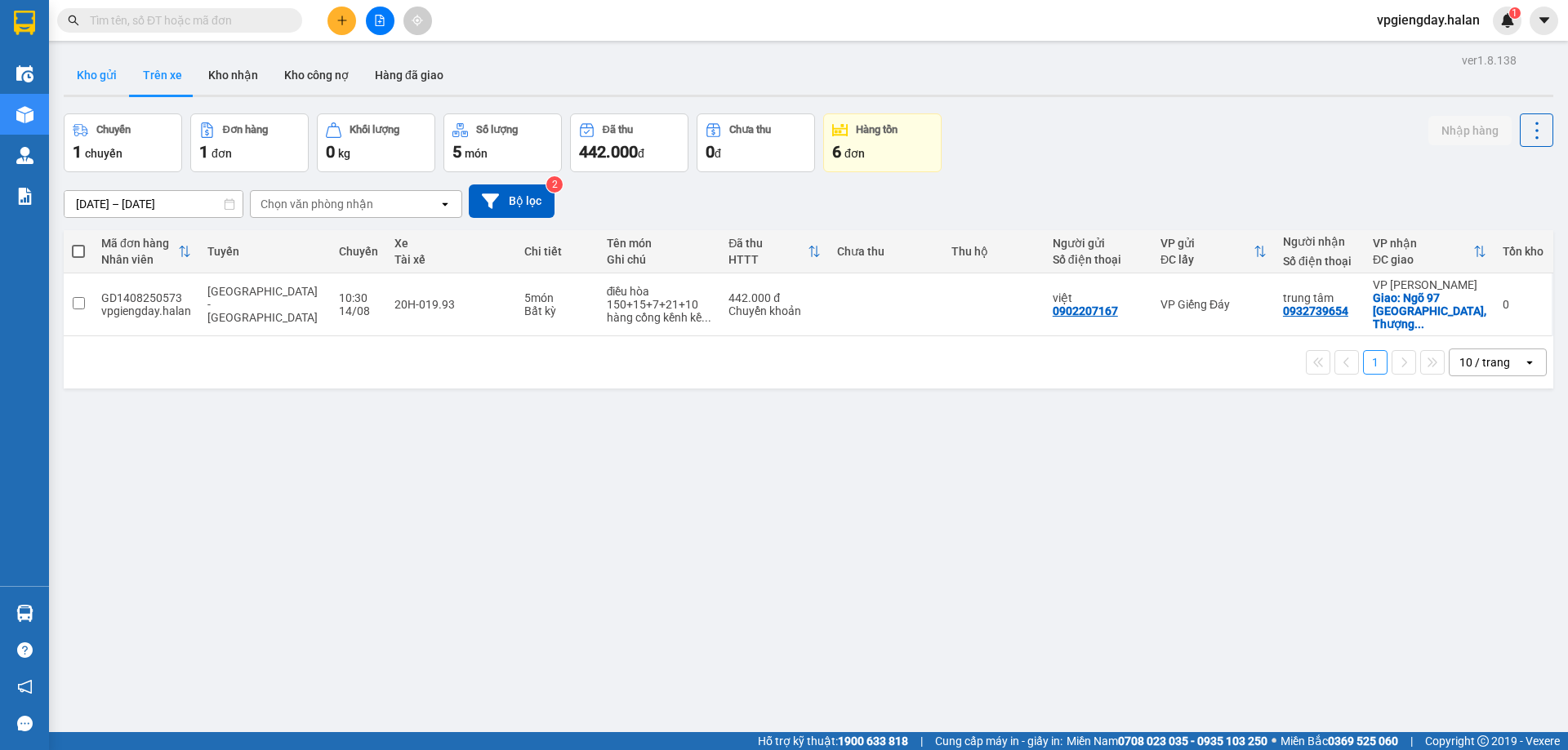
click at [121, 84] on button "Kho gửi" at bounding box center [96, 74] width 66 height 39
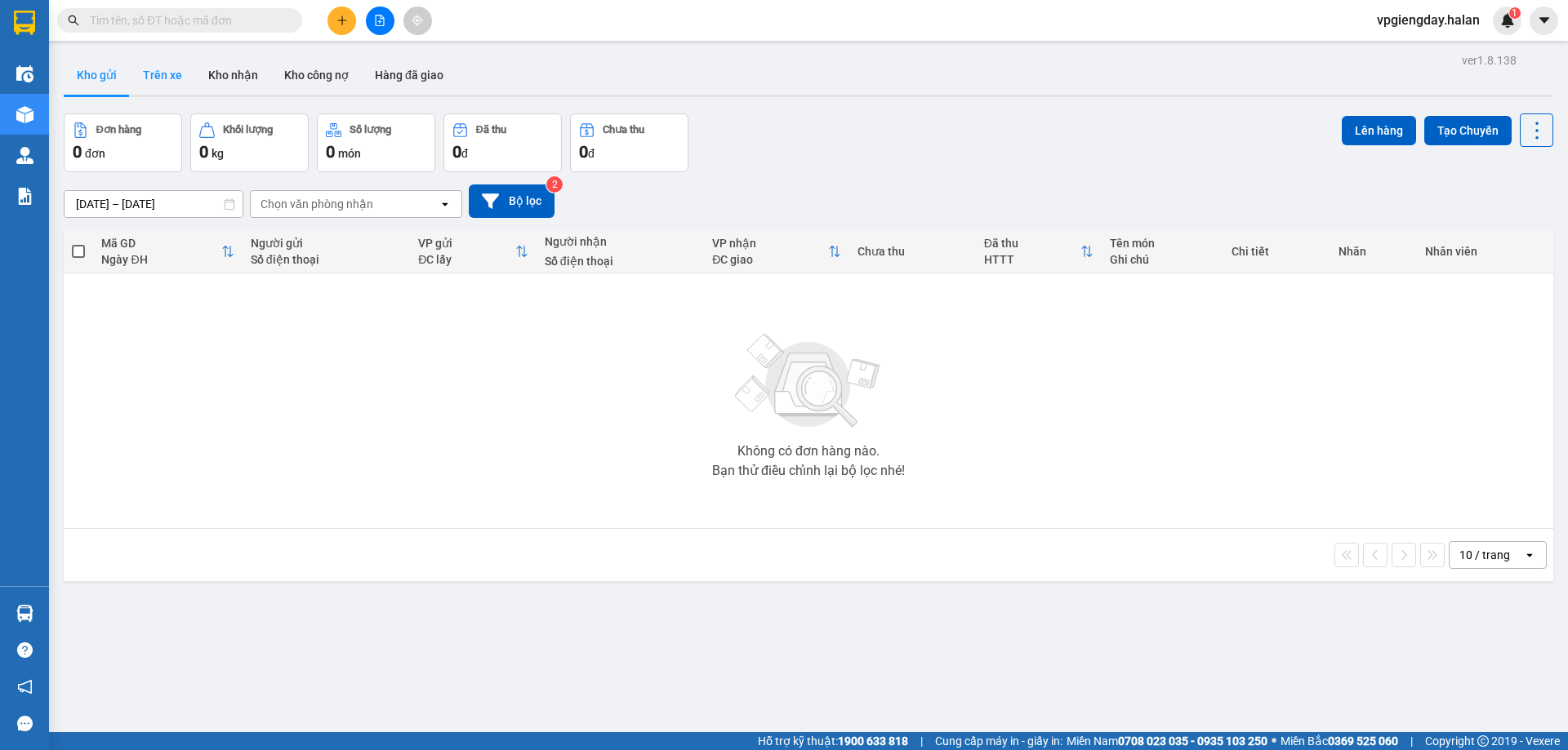
click at [162, 84] on button "Trên xe" at bounding box center [162, 74] width 65 height 39
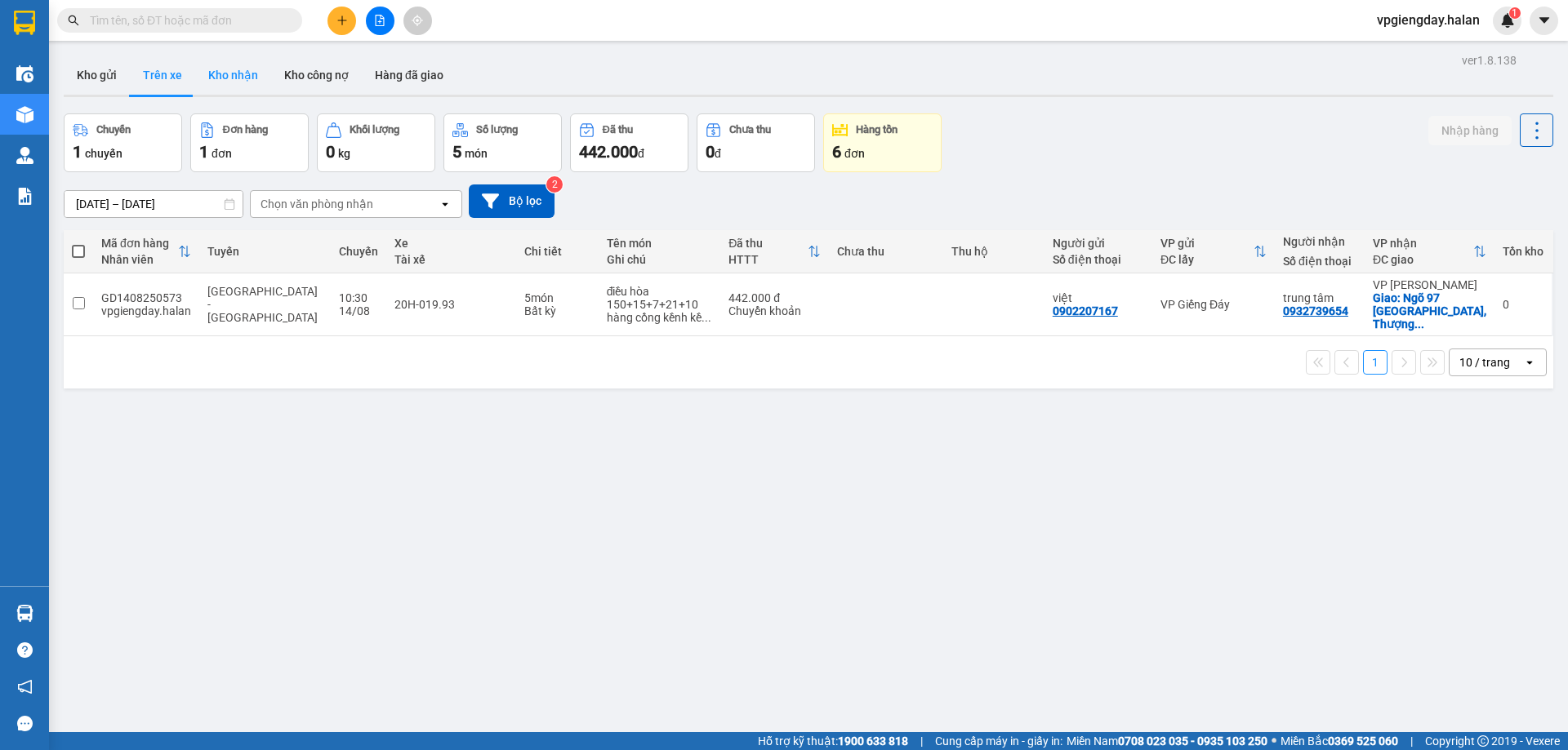
click at [241, 81] on button "Kho nhận" at bounding box center [233, 74] width 76 height 39
type input "[DATE] – [DATE]"
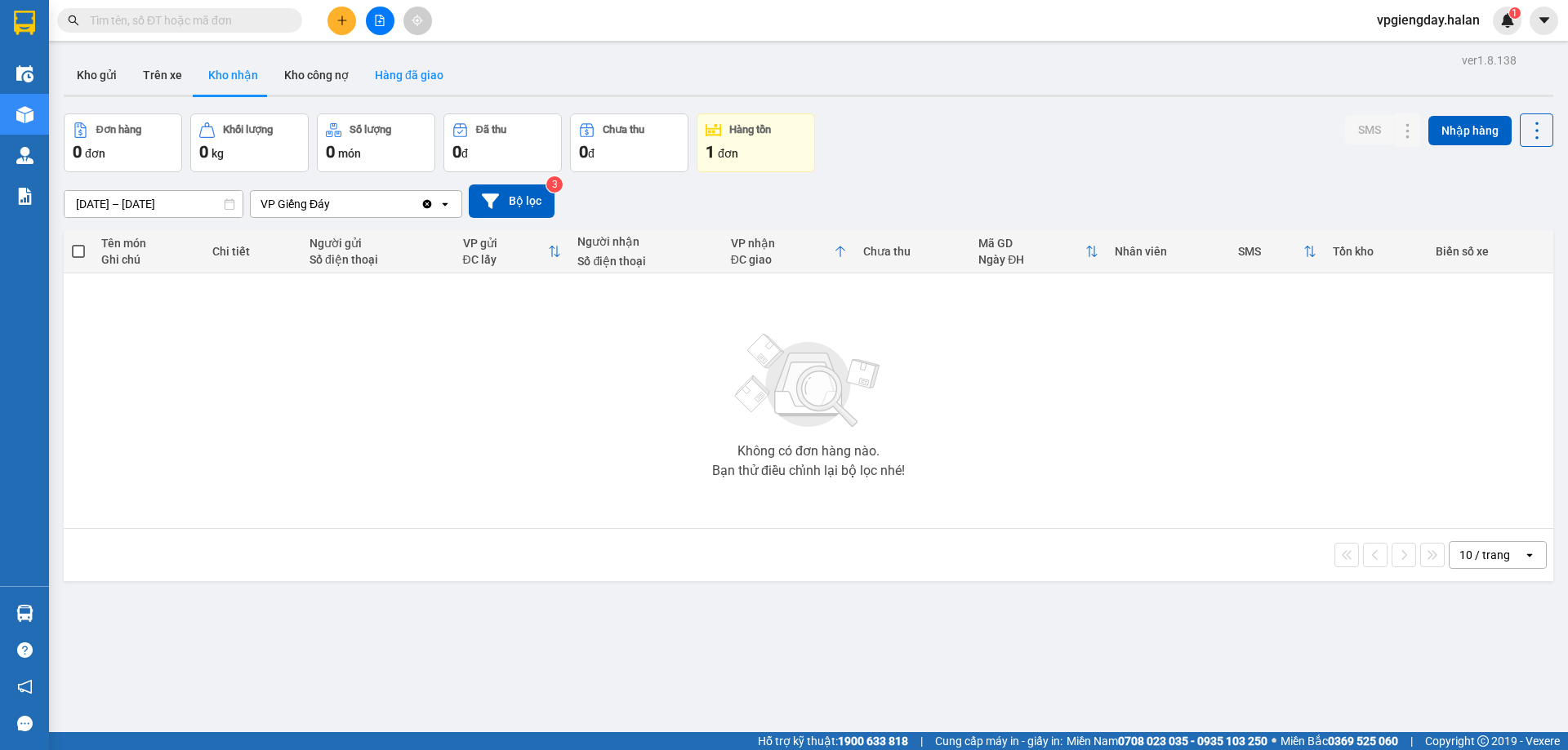
click at [447, 82] on button "Hàng đã giao" at bounding box center [408, 74] width 94 height 39
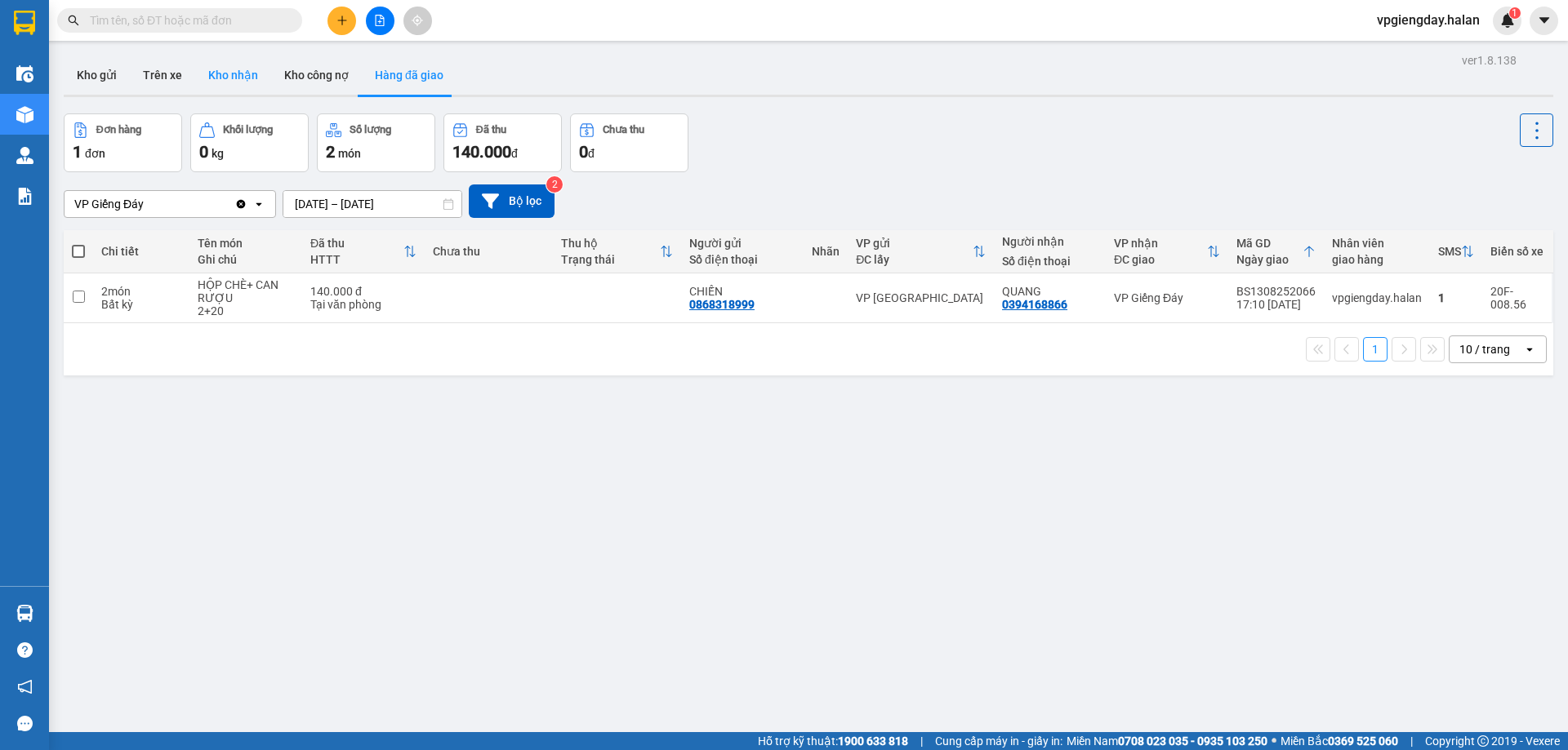
click at [235, 80] on button "Kho nhận" at bounding box center [233, 74] width 76 height 39
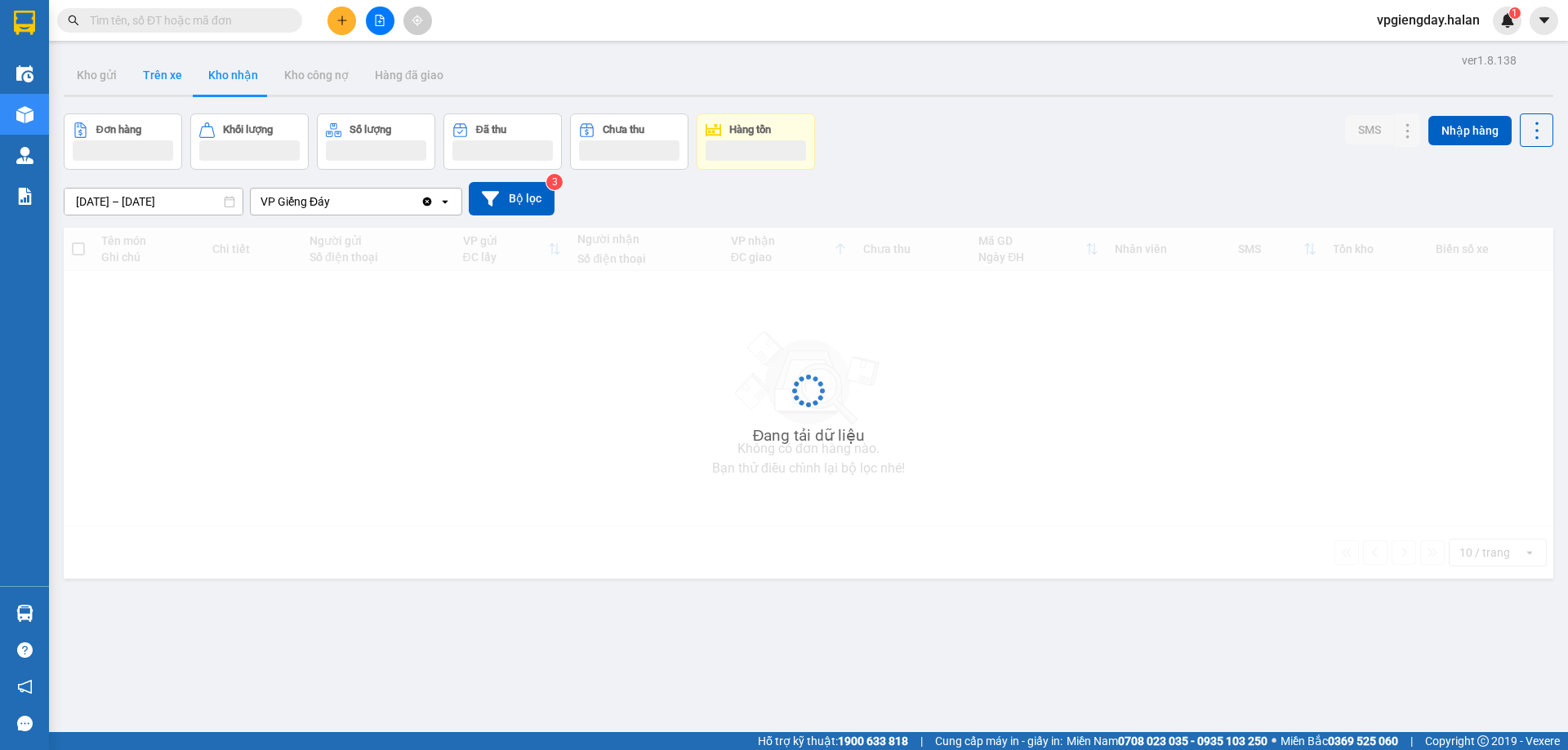
click at [160, 84] on button "Trên xe" at bounding box center [162, 74] width 65 height 39
type input "[DATE] – [DATE]"
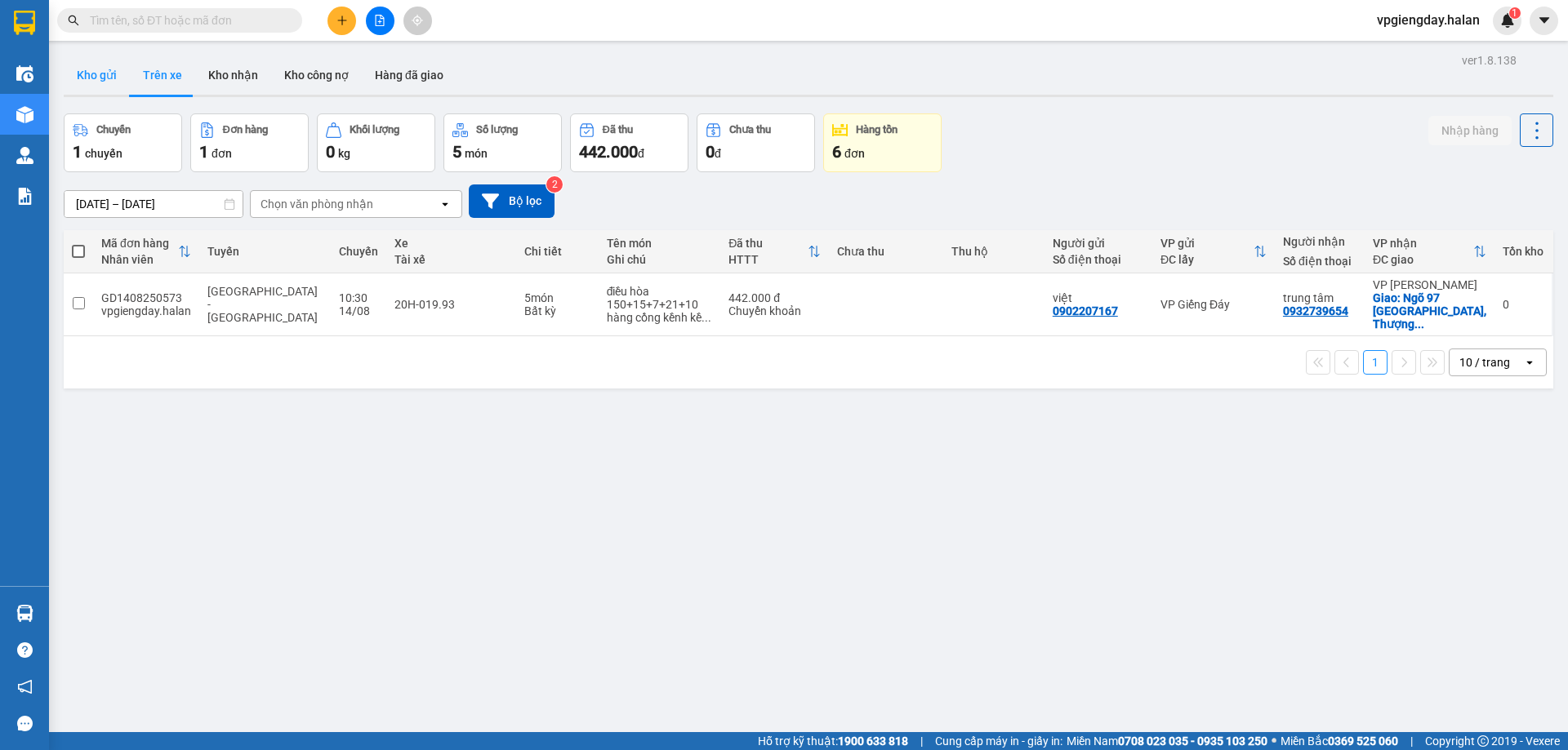
click at [100, 89] on button "Kho gửi" at bounding box center [96, 74] width 66 height 39
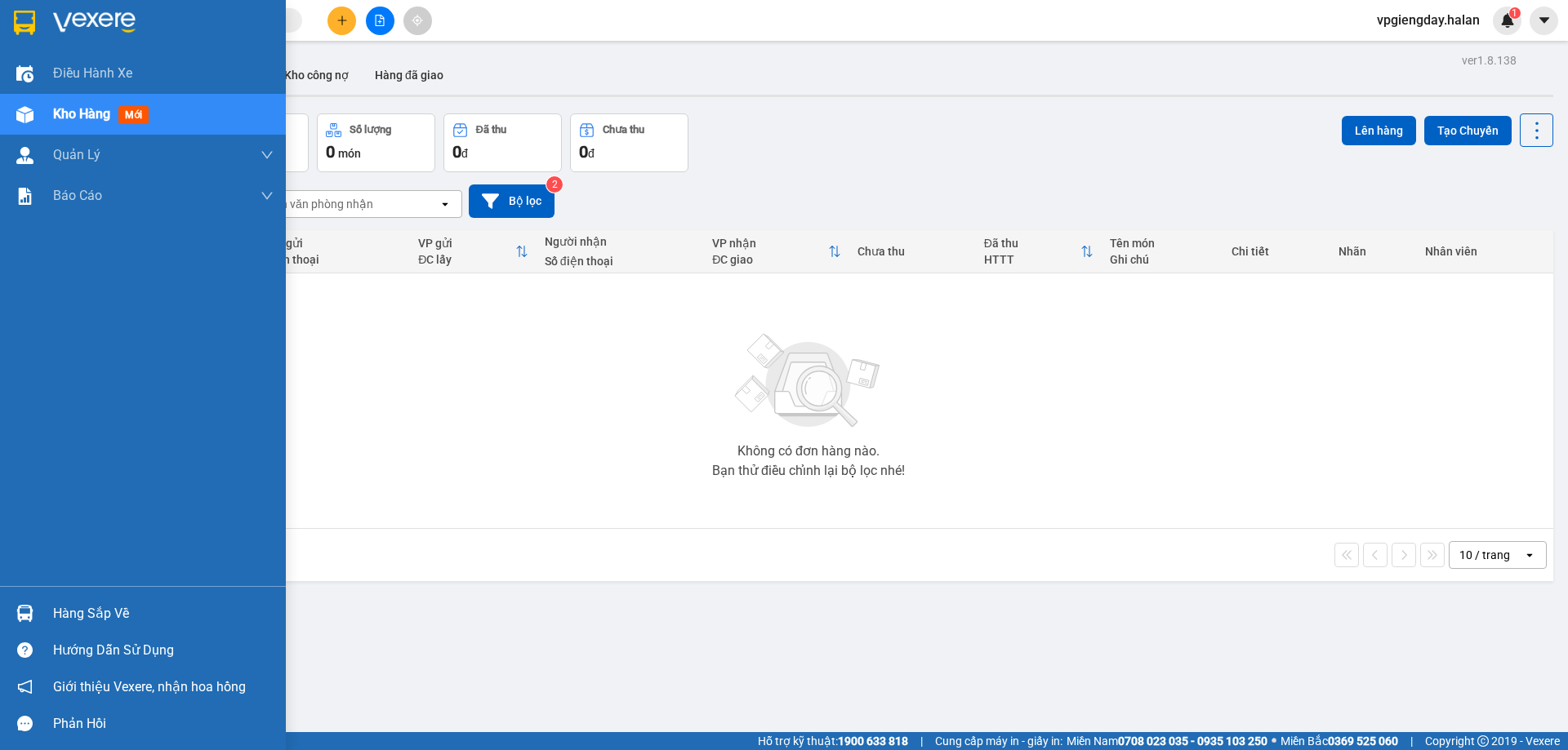
click at [47, 611] on div "Hàng sắp về" at bounding box center [143, 614] width 286 height 37
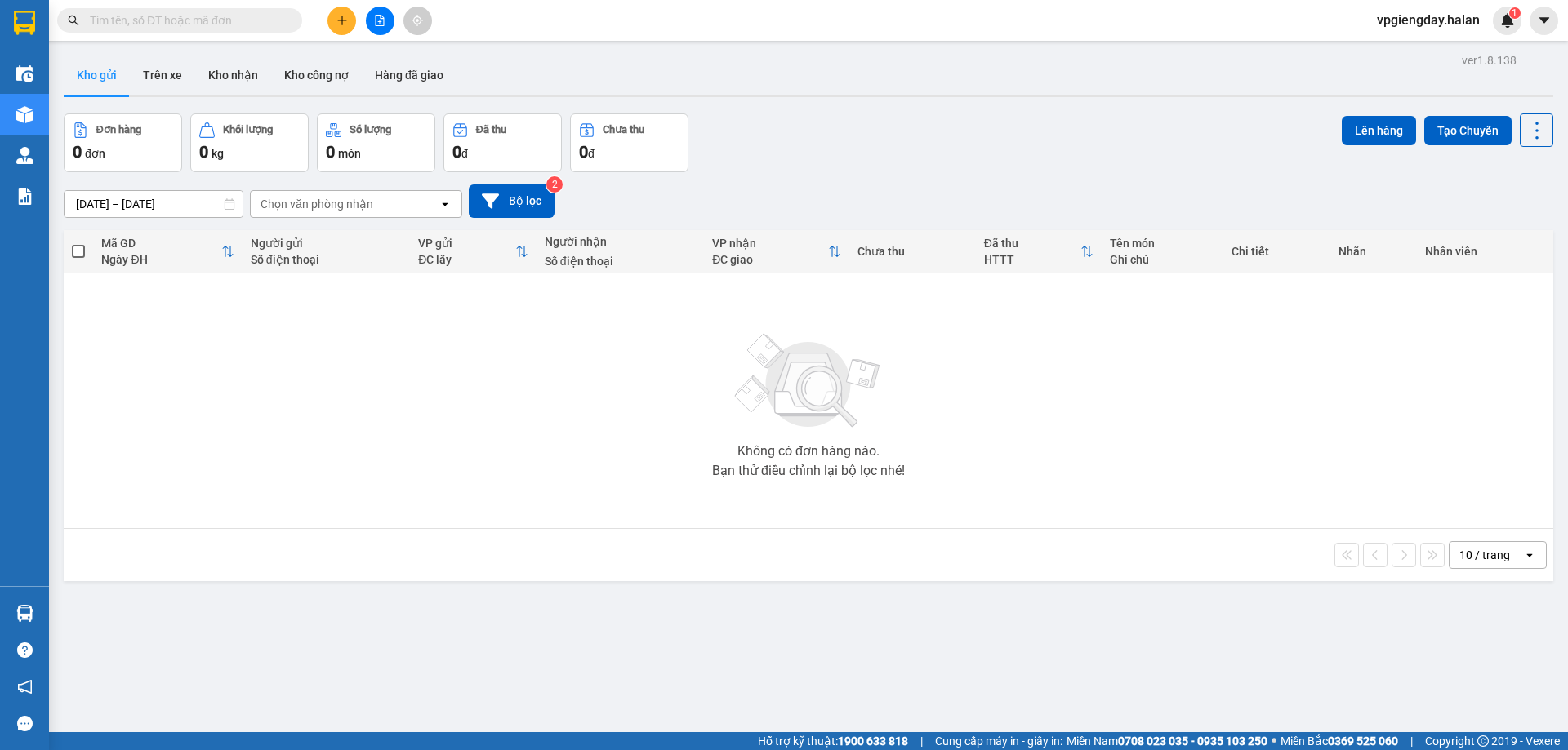
click at [358, 389] on section "Kết quả tìm kiếm ( 1 ) Bộ lọc Mã ĐH Trạng thái Món hàng Thu hộ Tổng cước Chưa c…" at bounding box center [784, 375] width 1568 height 750
